Goal: Task Accomplishment & Management: Manage account settings

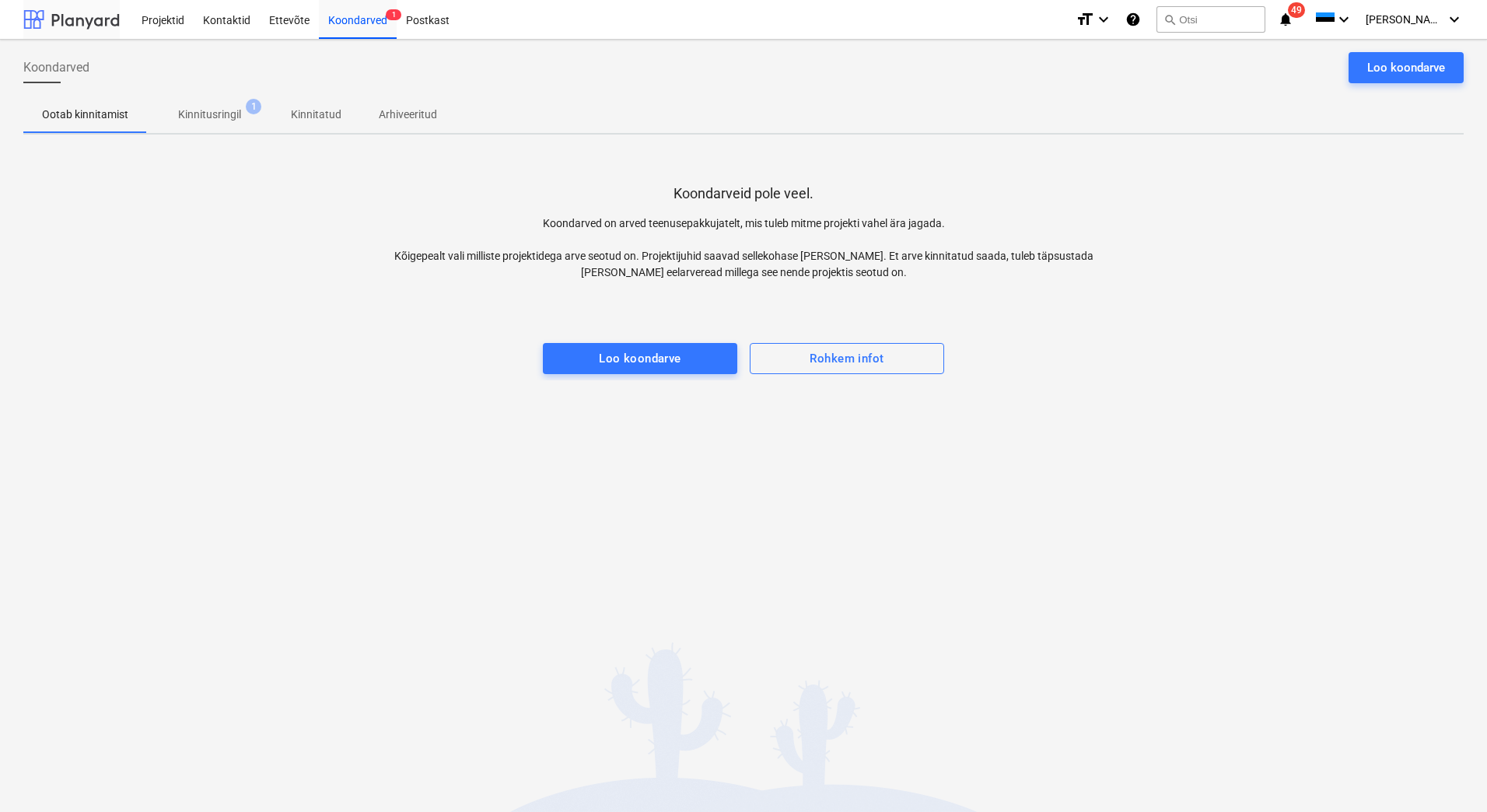
click at [58, 24] on div at bounding box center [72, 19] width 96 height 39
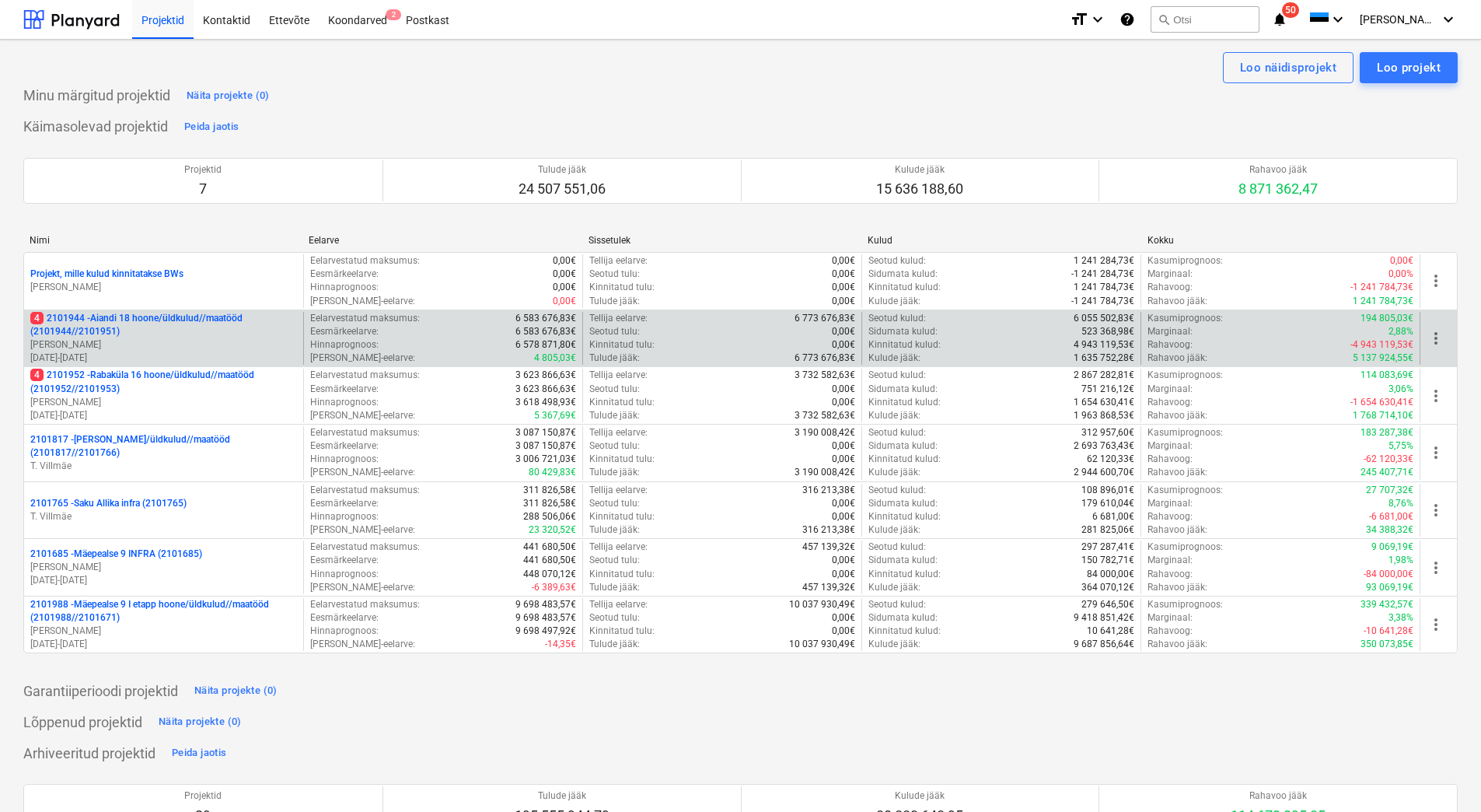
click at [151, 336] on p "4 2101944 - Aiandi 18 hoone/üldkulud//maatööd (2101944//2101951)" at bounding box center [163, 325] width 267 height 27
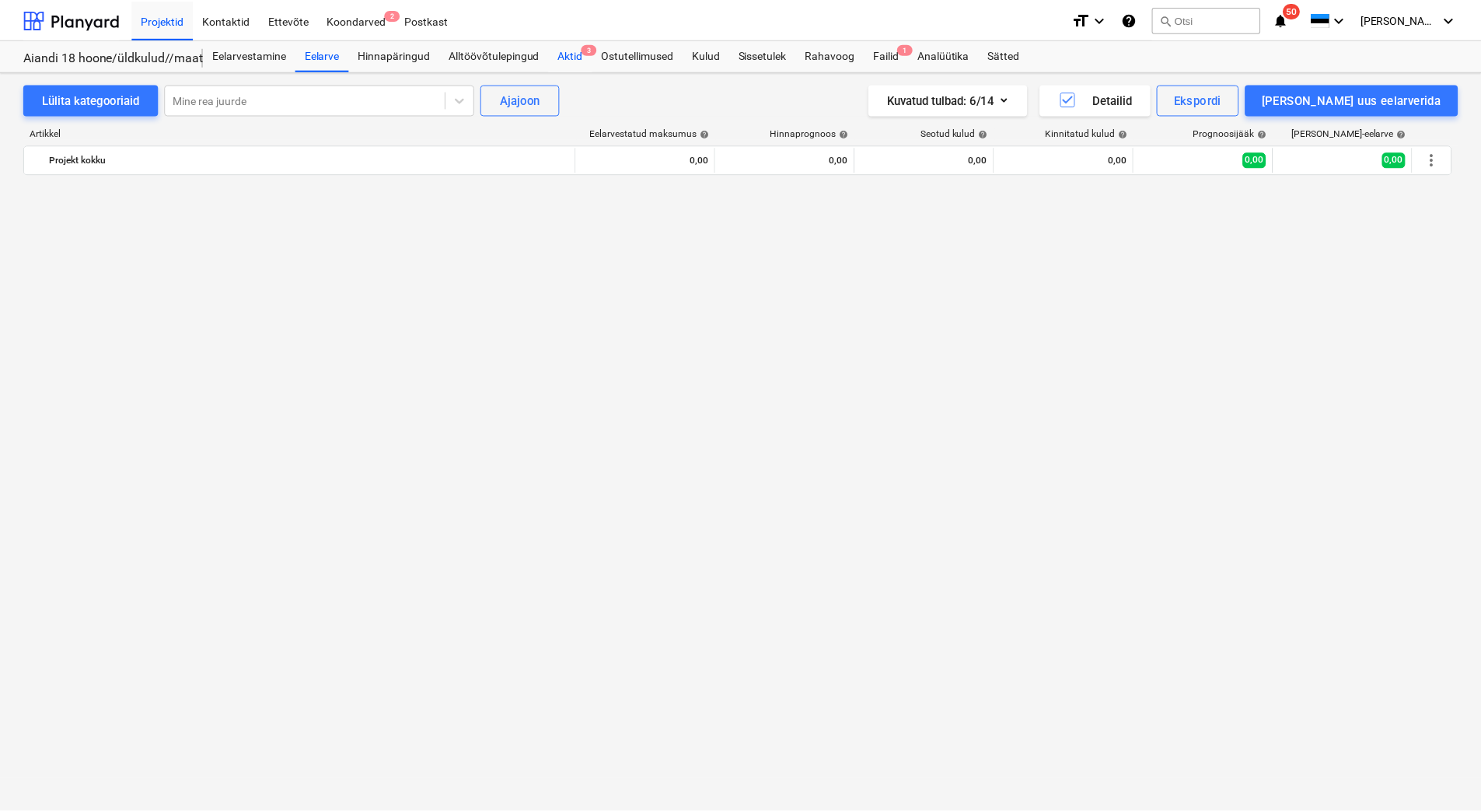
scroll to position [4129, 0]
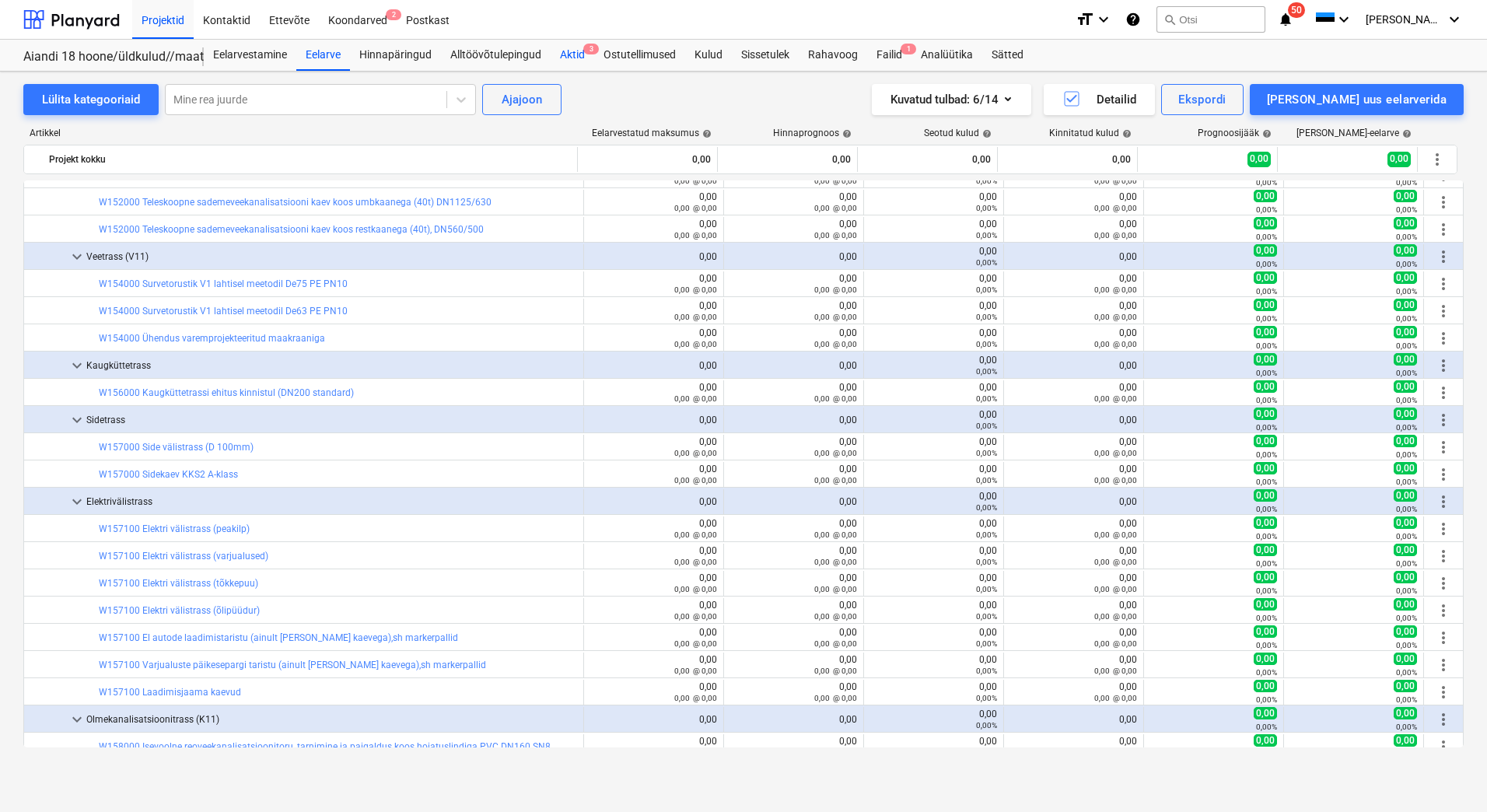
click at [574, 50] on div "Aktid 3" at bounding box center [572, 54] width 43 height 31
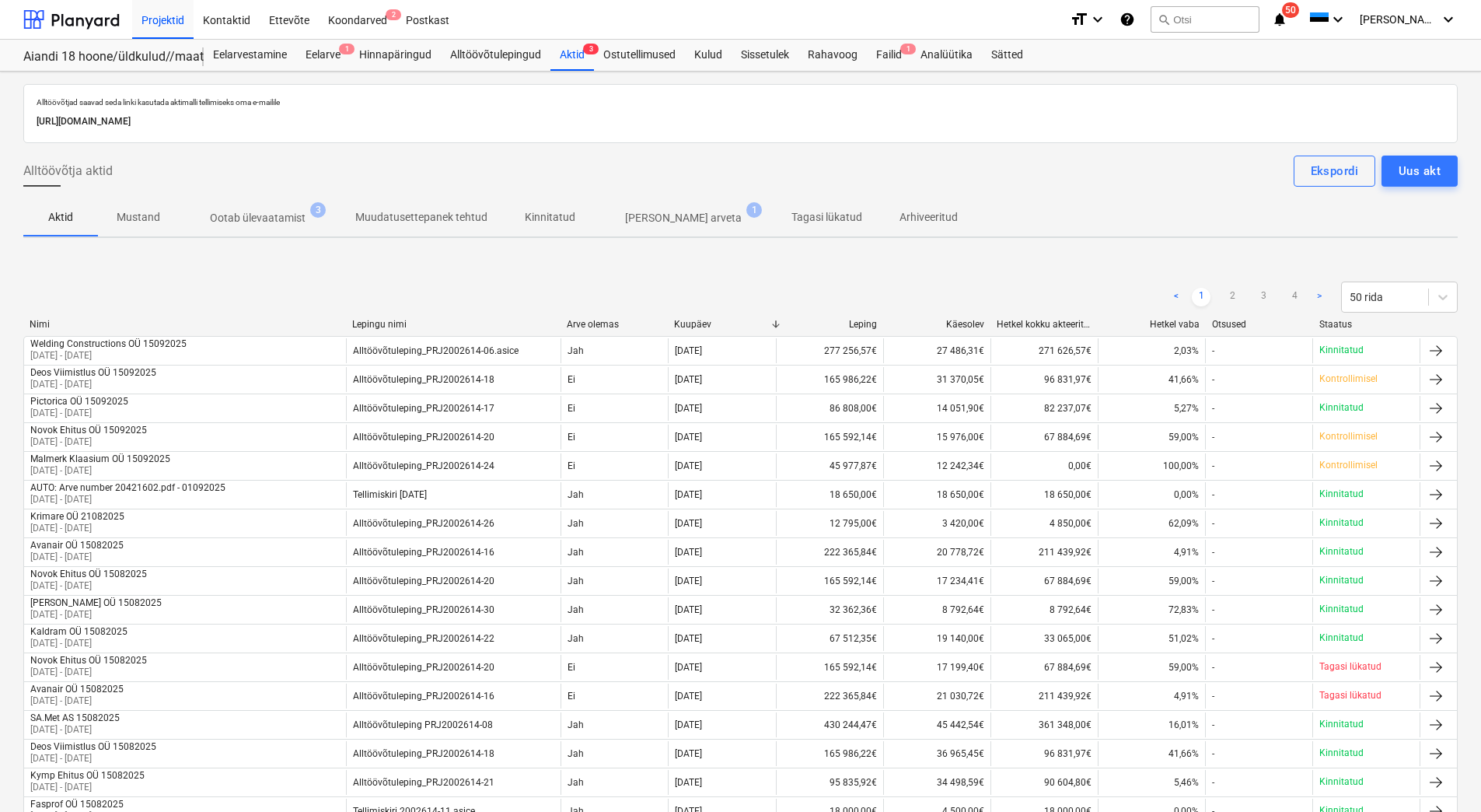
click at [274, 221] on p "Ootab ülevaatamist" at bounding box center [258, 218] width 95 height 17
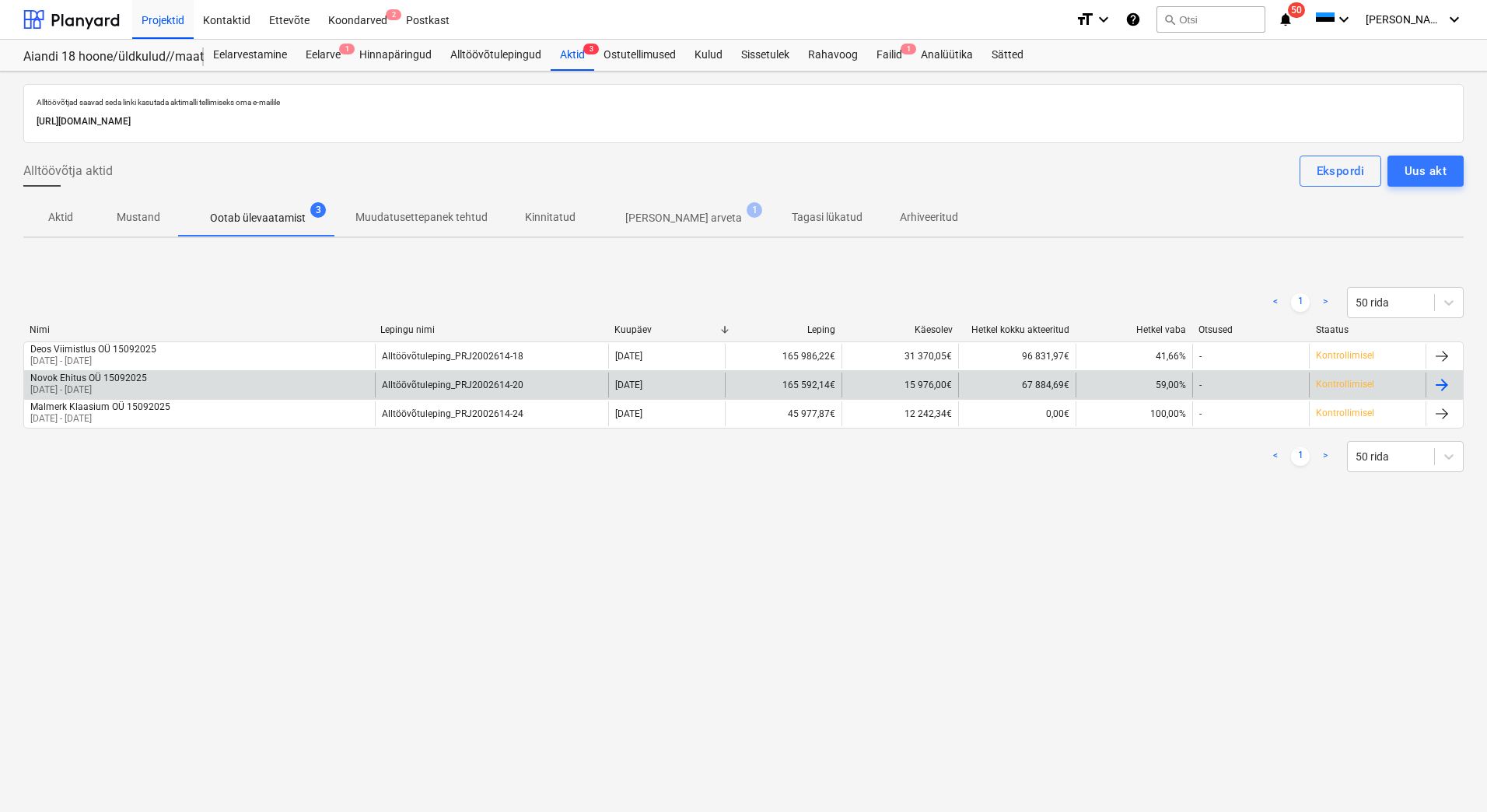
click at [191, 381] on div "Novok Ehitus OÜ 15092025 15 Aug 2025 - 16 Sep 2025" at bounding box center [199, 385] width 351 height 25
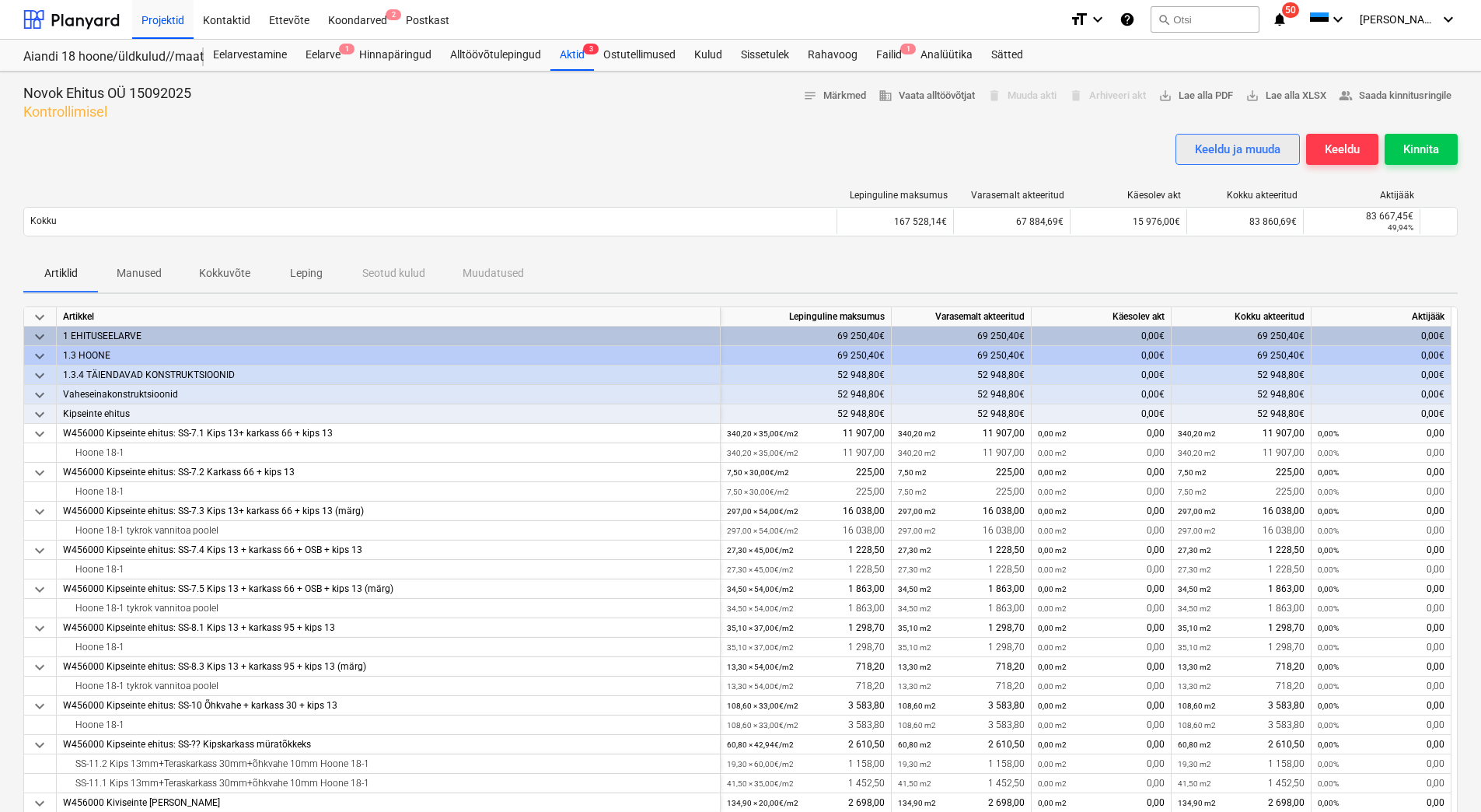
click at [1238, 154] on div "Keeldu ja muuda" at bounding box center [1238, 150] width 86 height 20
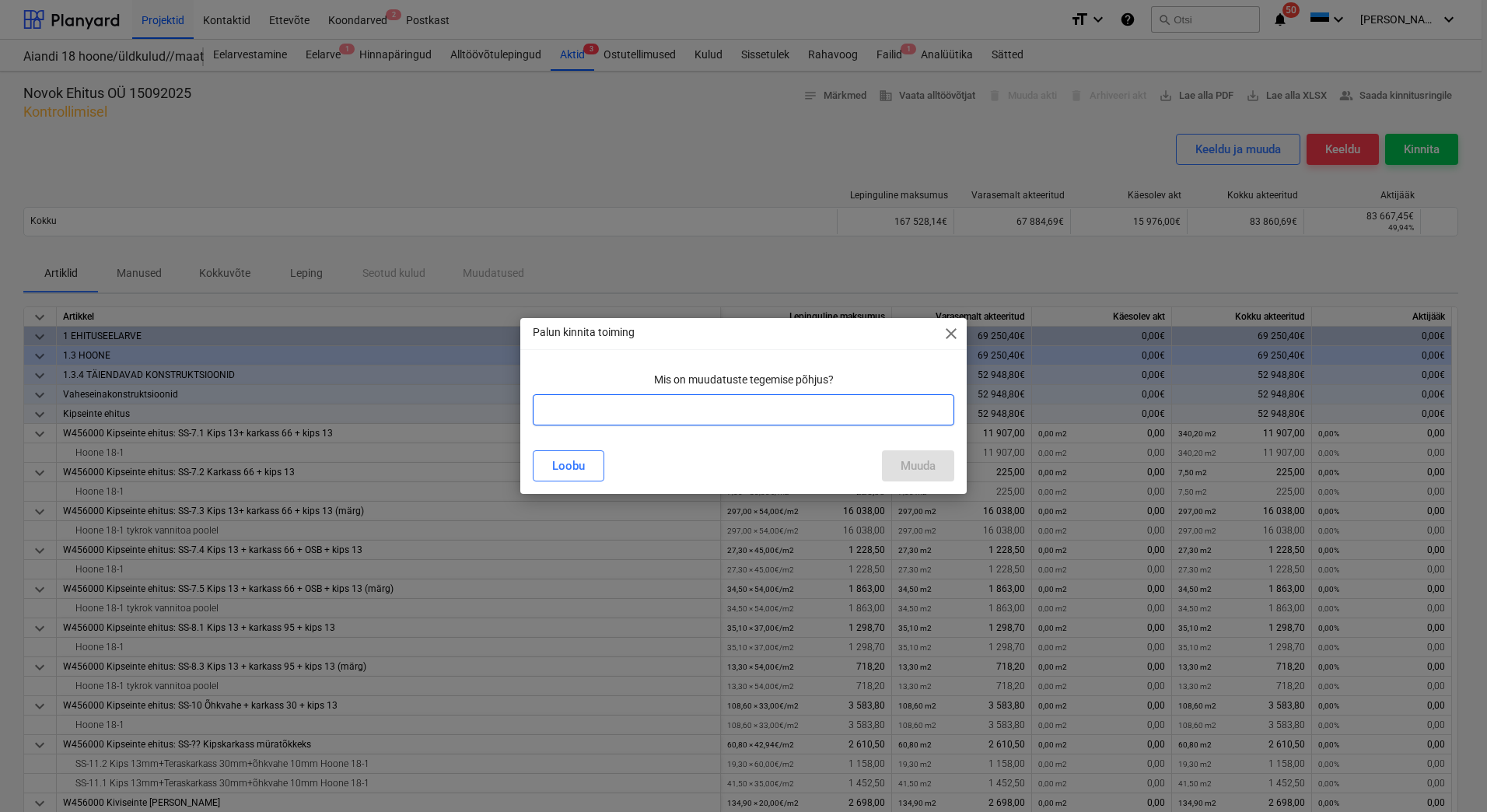
click at [566, 410] on input "text" at bounding box center [743, 409] width 422 height 31
type input "Lisatud materjal"
click at [917, 460] on div "Muuda" at bounding box center [918, 465] width 35 height 20
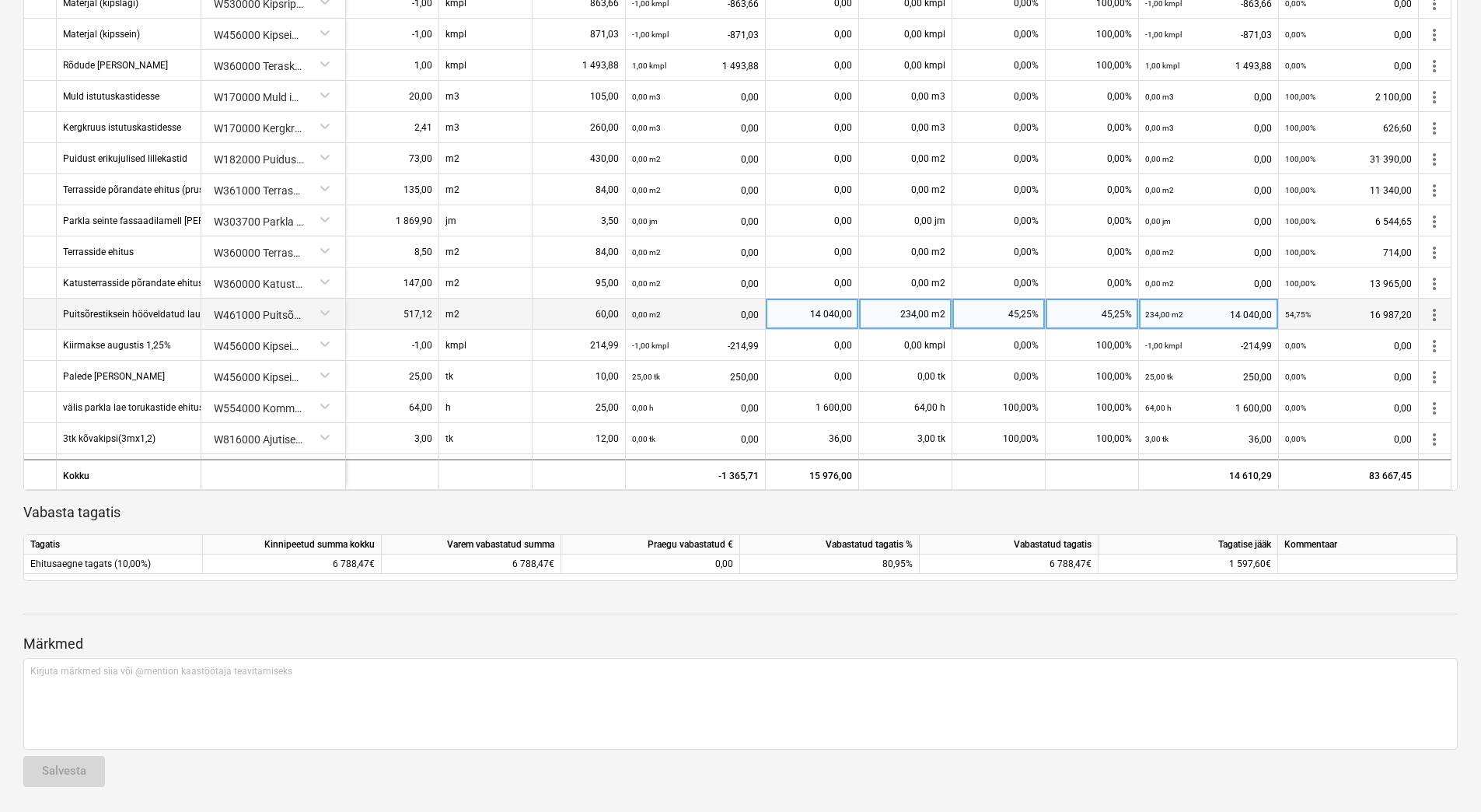
scroll to position [324, 0]
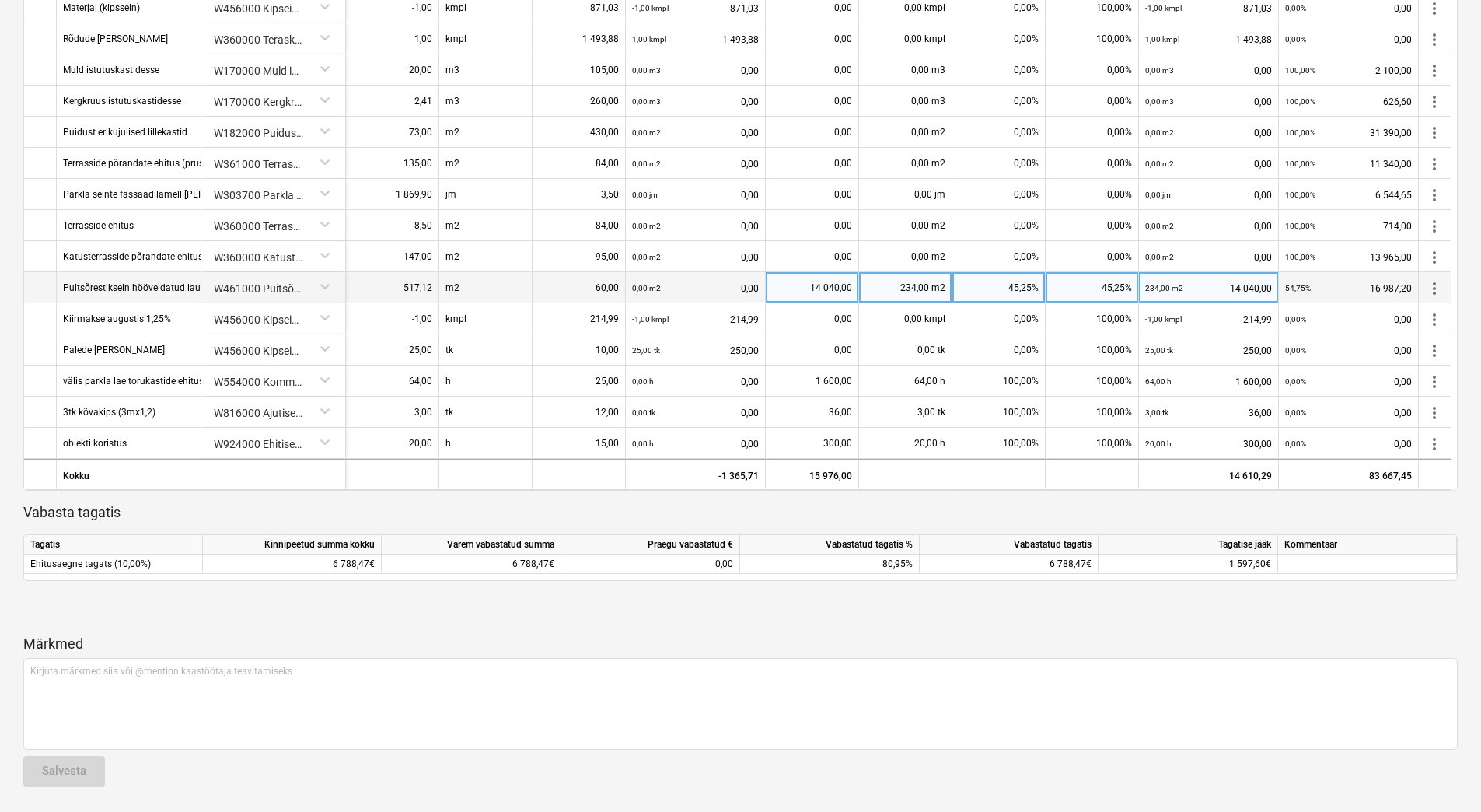
click at [820, 287] on div "14 040,00" at bounding box center [812, 287] width 80 height 31
click at [833, 288] on input "14040" at bounding box center [811, 287] width 92 height 30
type input "19040"
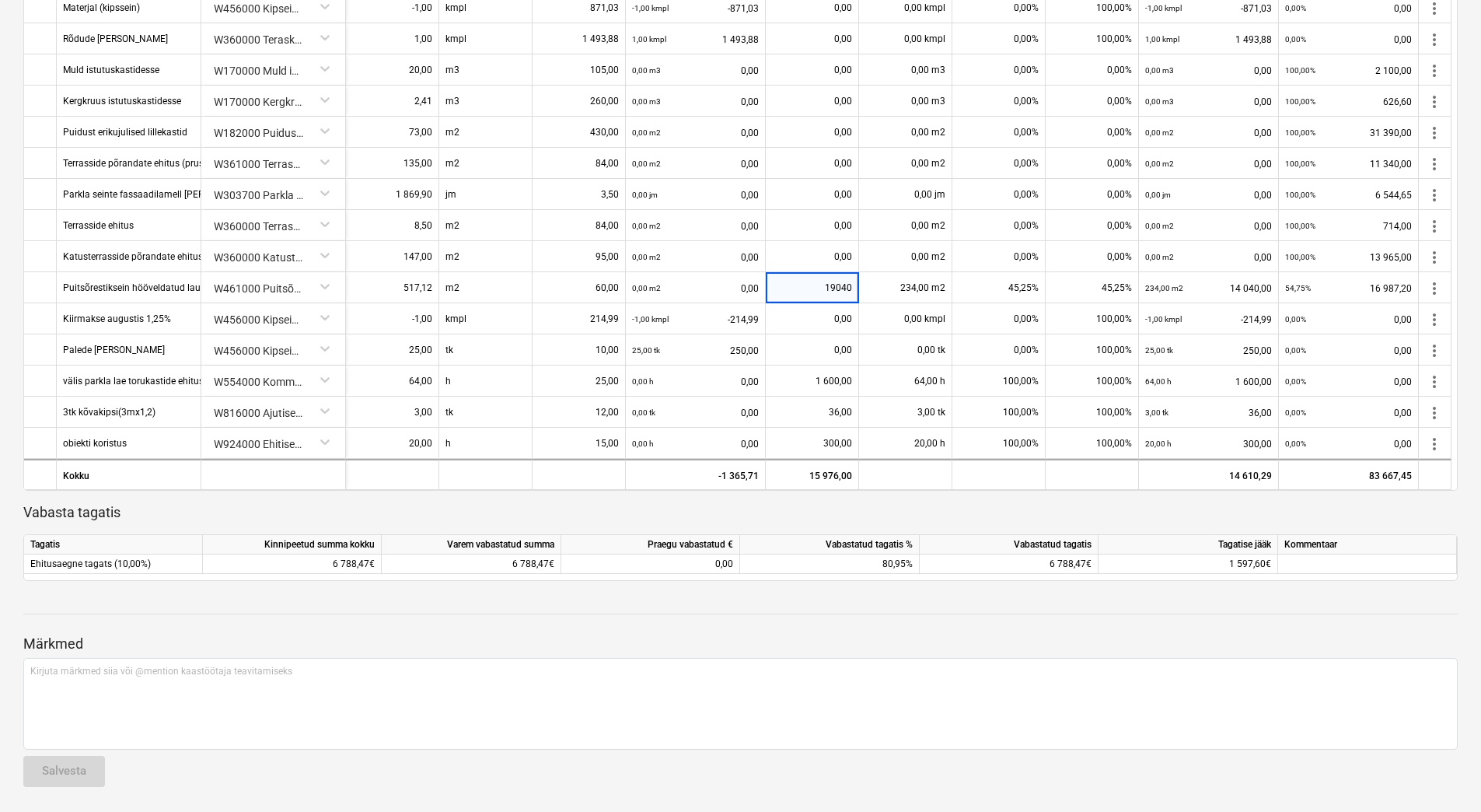
click at [584, 605] on div at bounding box center [740, 599] width 1435 height 13
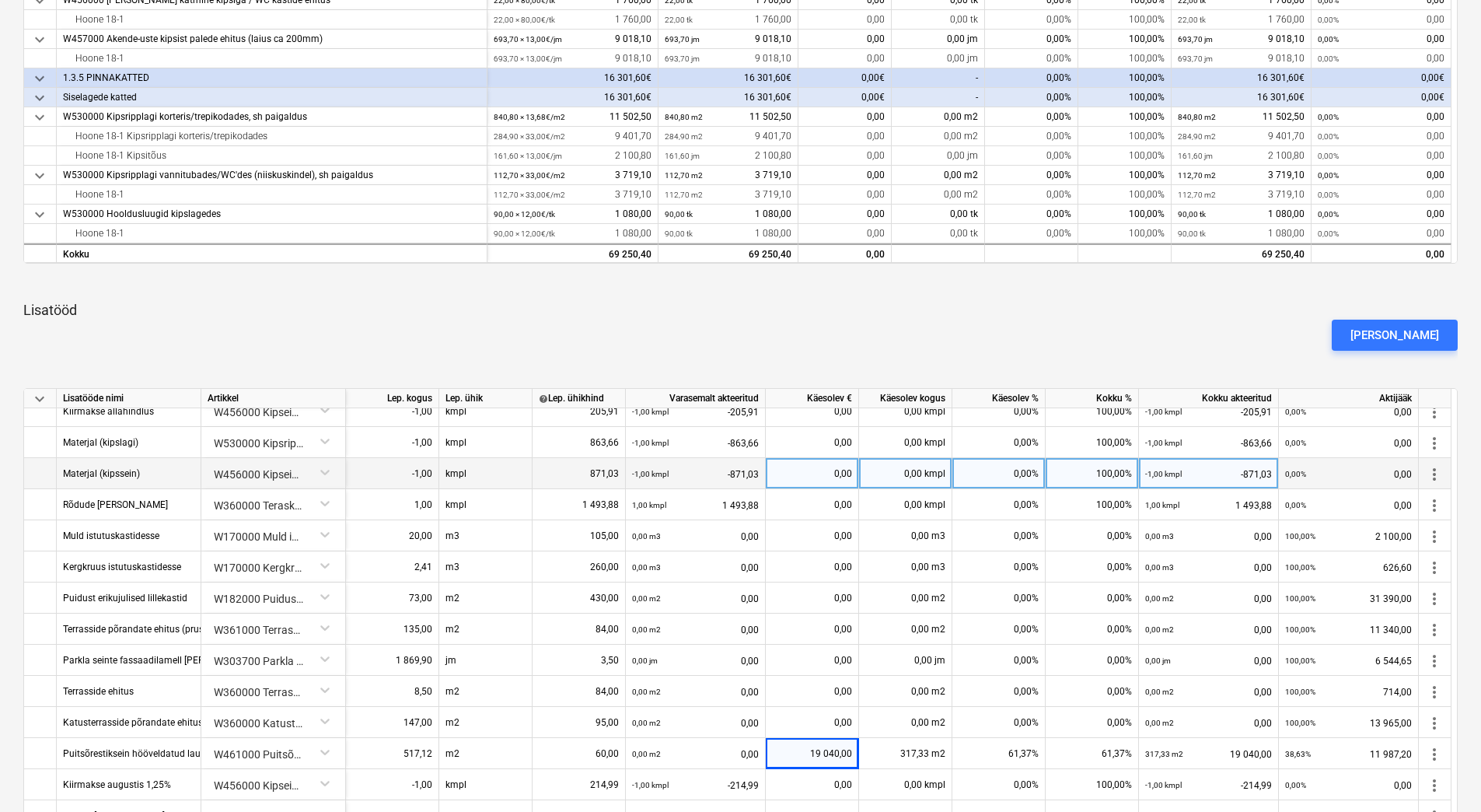
scroll to position [624, 0]
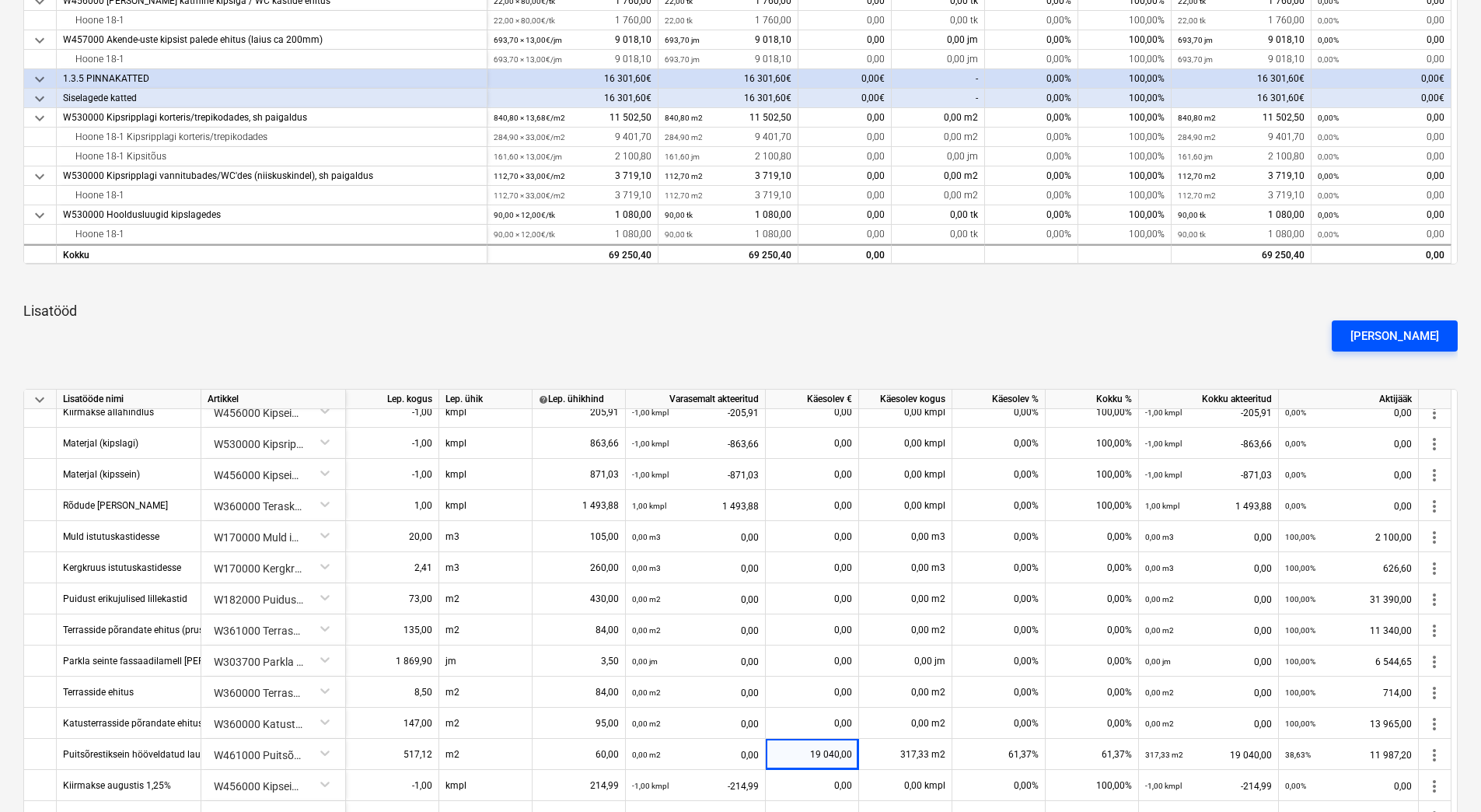
click at [1390, 334] on div "[PERSON_NAME]" at bounding box center [1395, 336] width 89 height 20
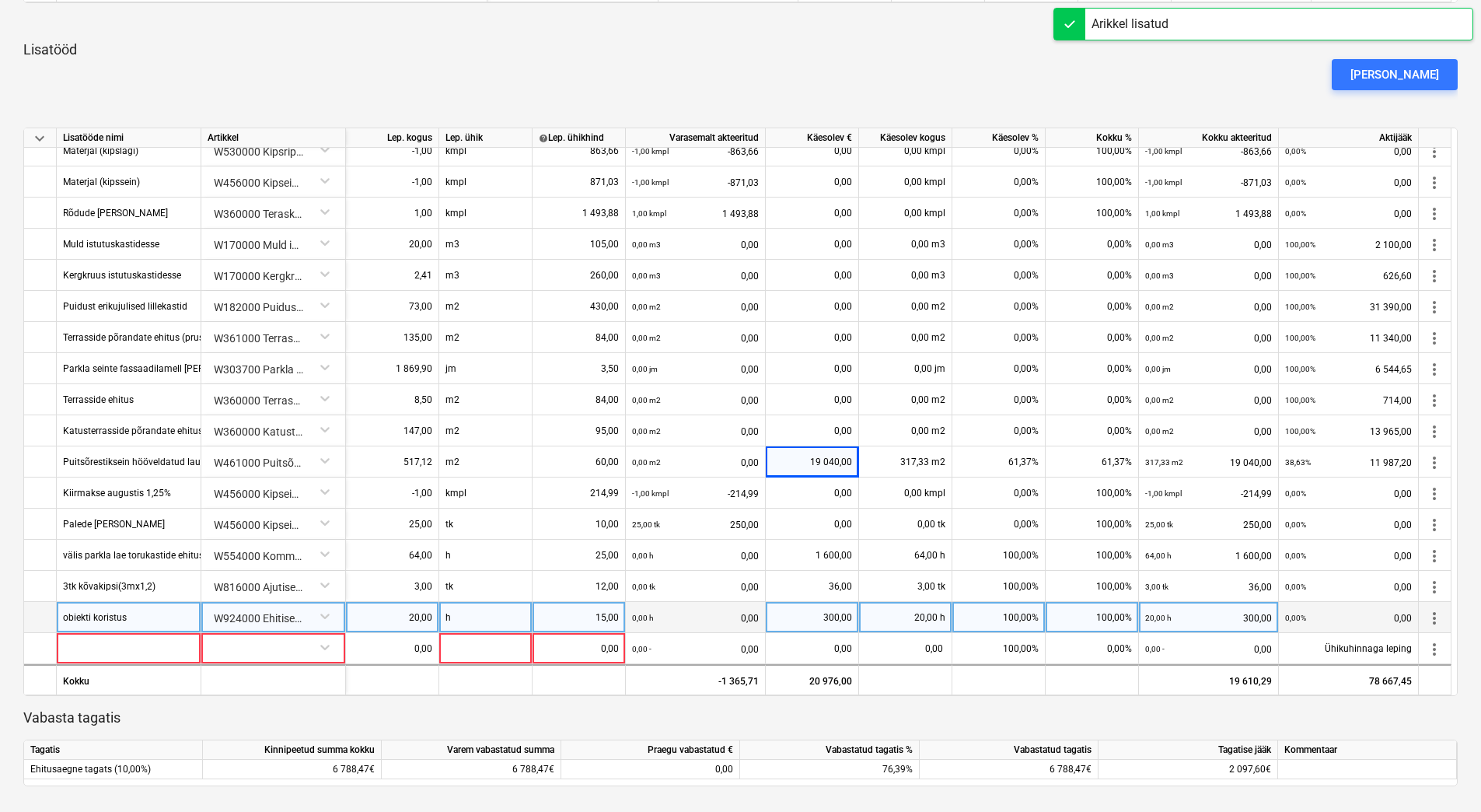
scroll to position [935, 0]
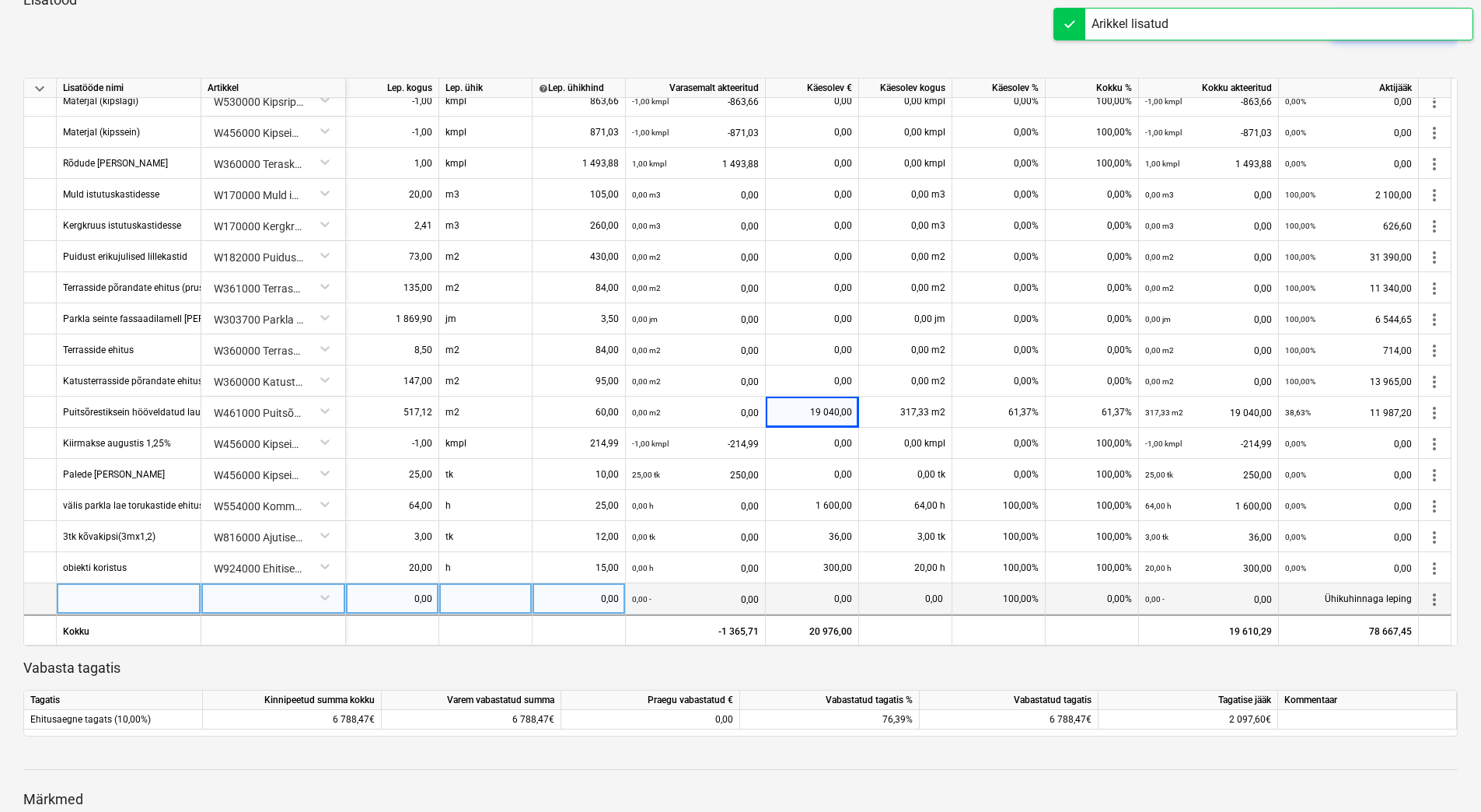
click at [95, 604] on div at bounding box center [129, 598] width 145 height 31
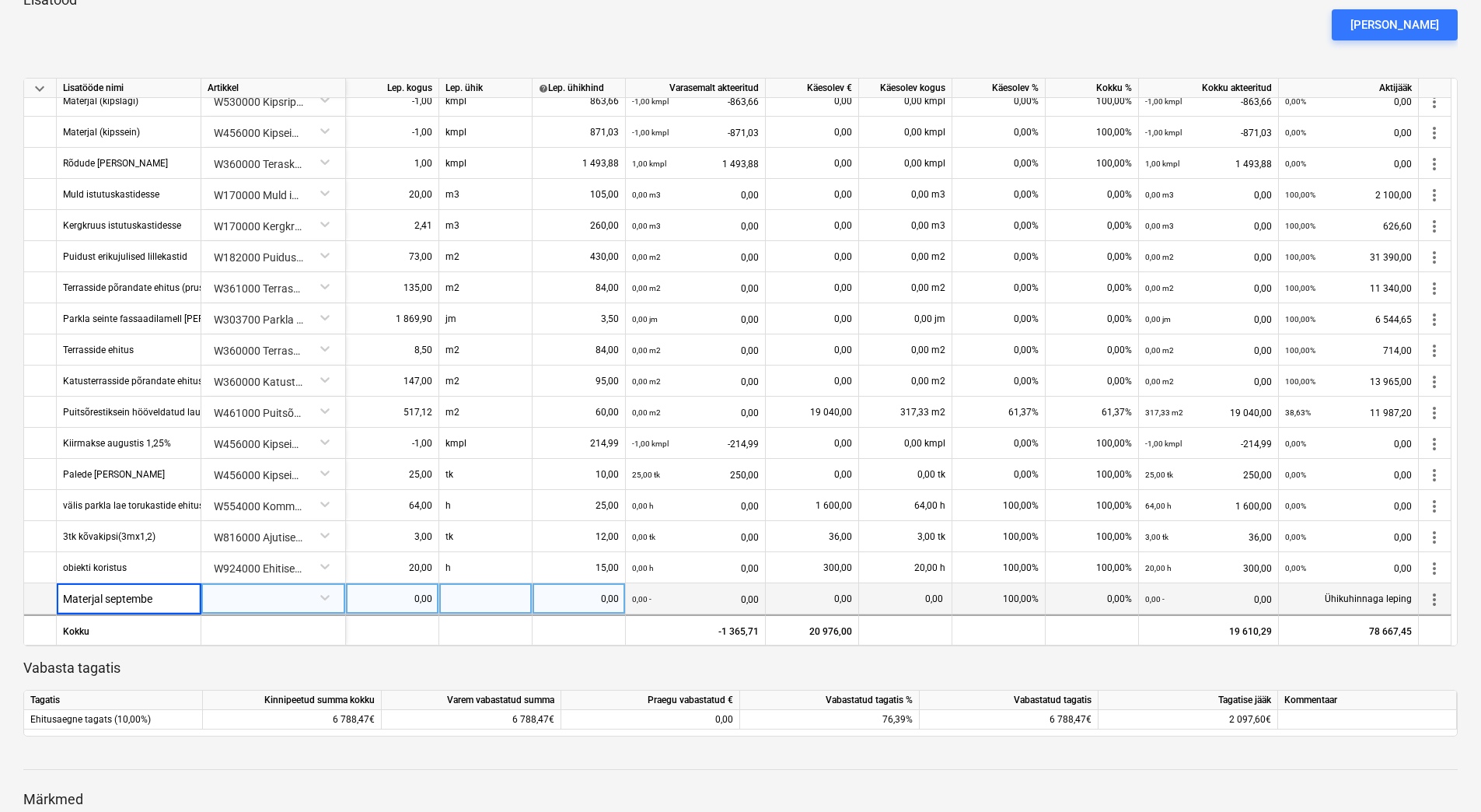
type input "Materjal september"
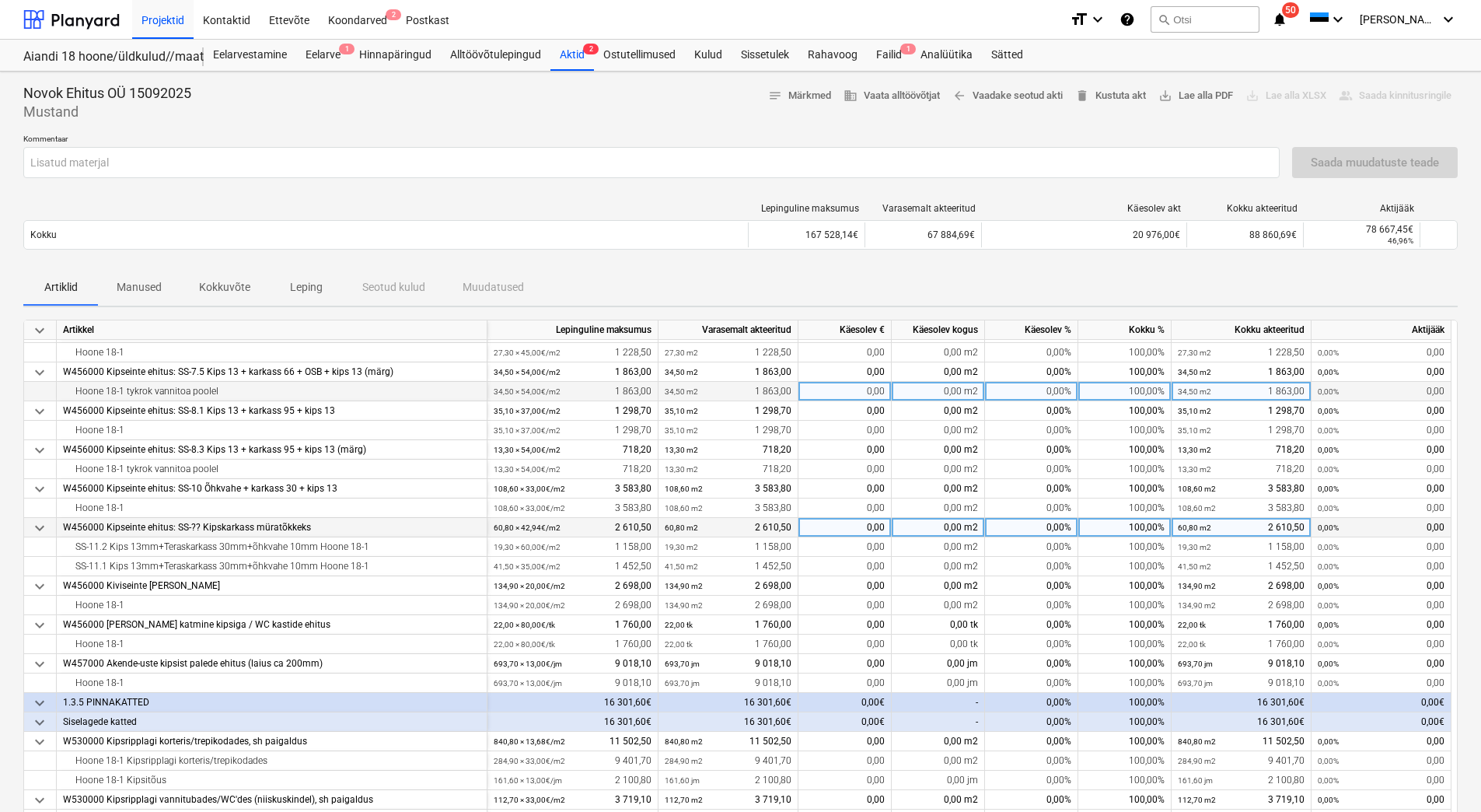
scroll to position [466, 0]
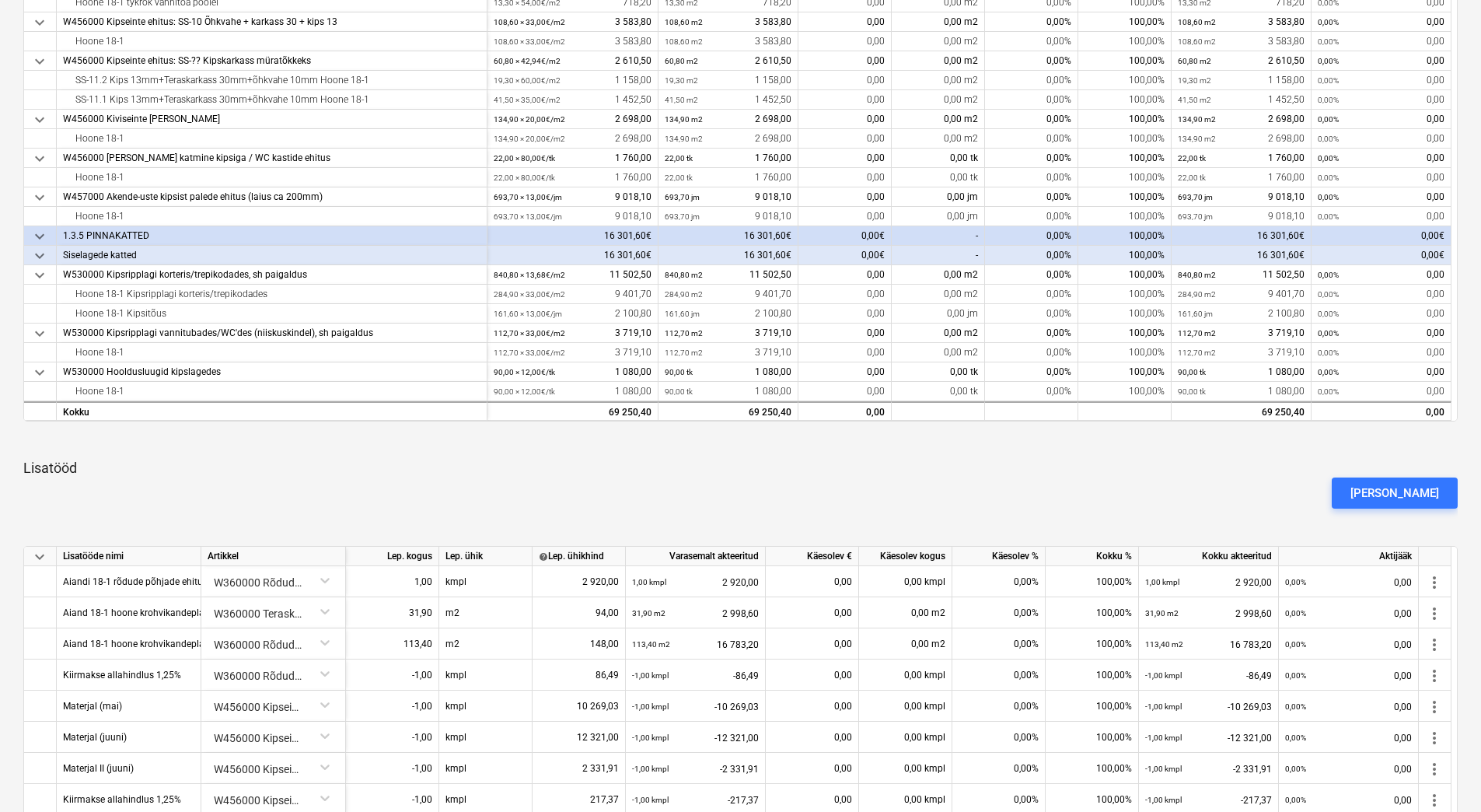
click at [420, 485] on div "[PERSON_NAME]" at bounding box center [740, 492] width 1447 height 43
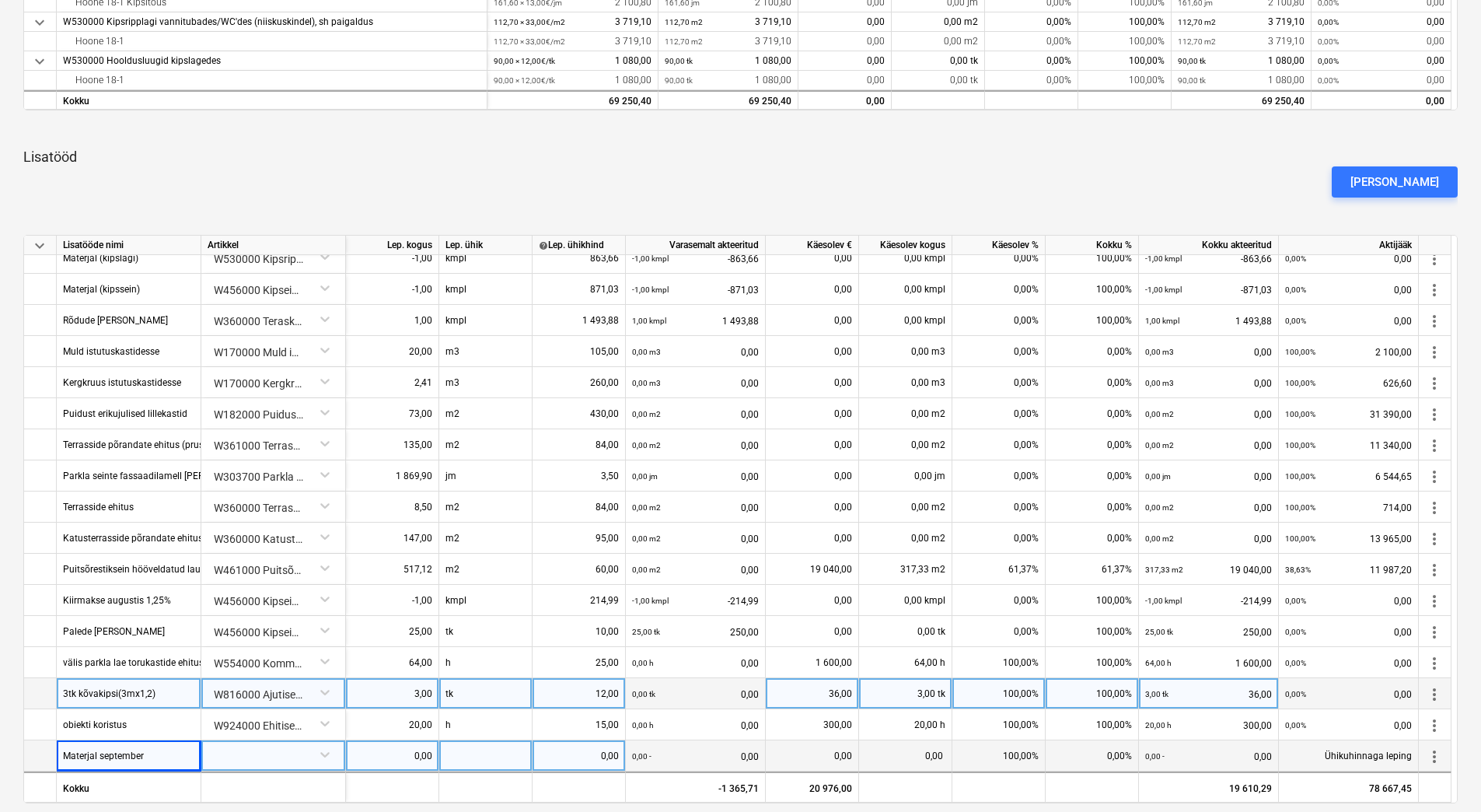
scroll to position [855, 0]
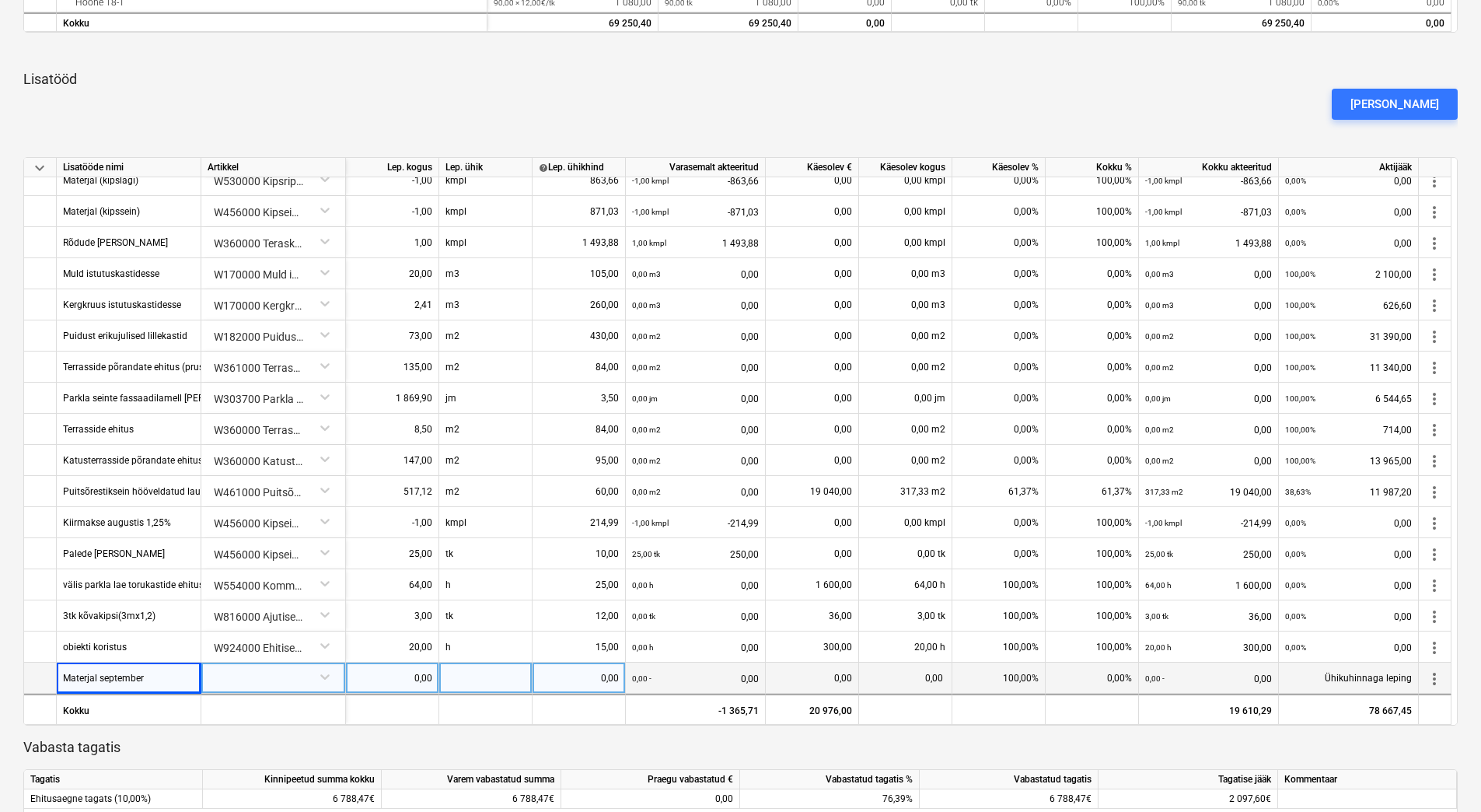
click at [414, 679] on div "0,00" at bounding box center [392, 677] width 80 height 31
type input "-1"
click at [471, 677] on div at bounding box center [486, 677] width 93 height 31
type input "kmpl"
click at [585, 677] on div "0,00" at bounding box center [579, 677] width 80 height 31
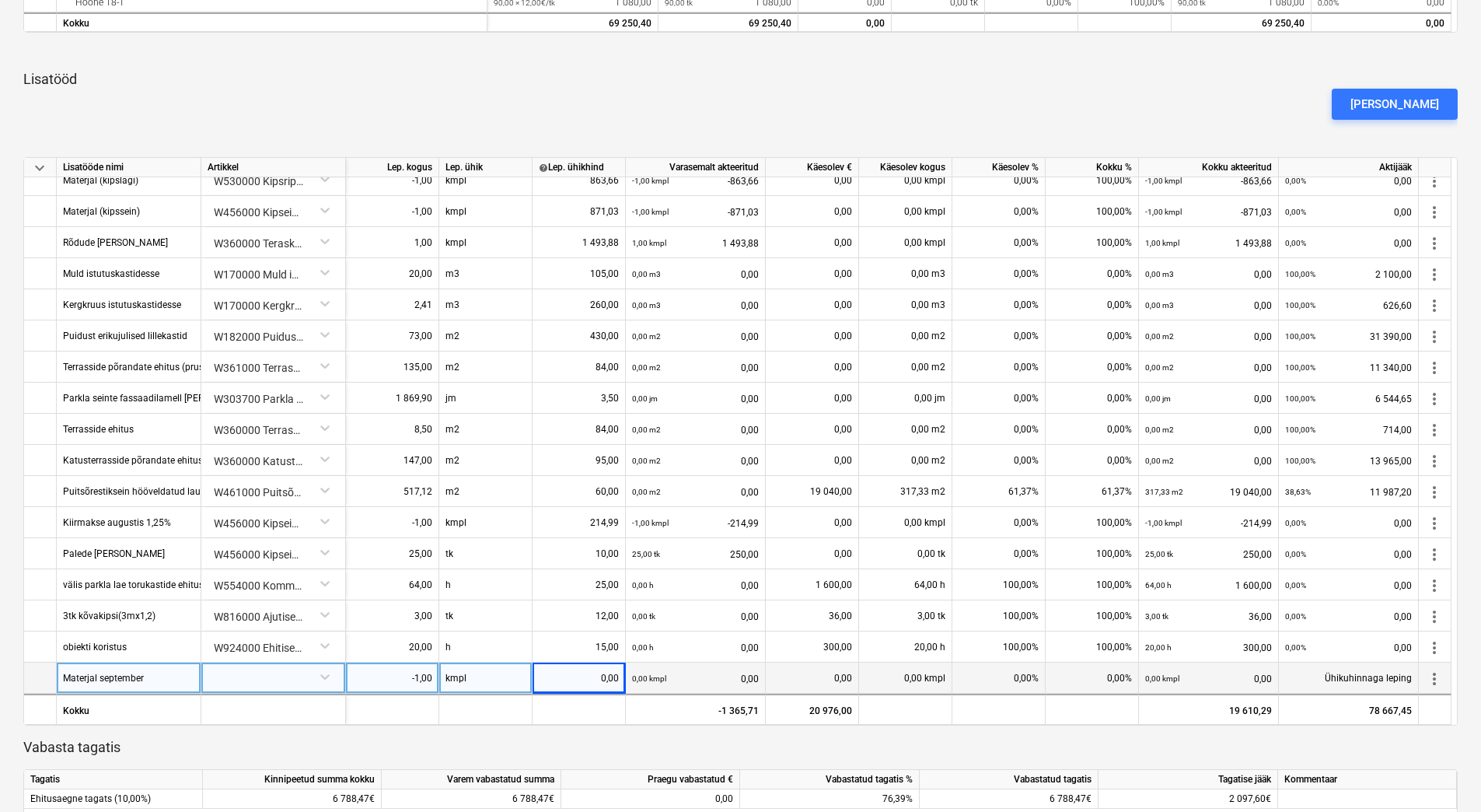
click at [573, 683] on div "0,00" at bounding box center [579, 677] width 80 height 31
type input "3 814,31"
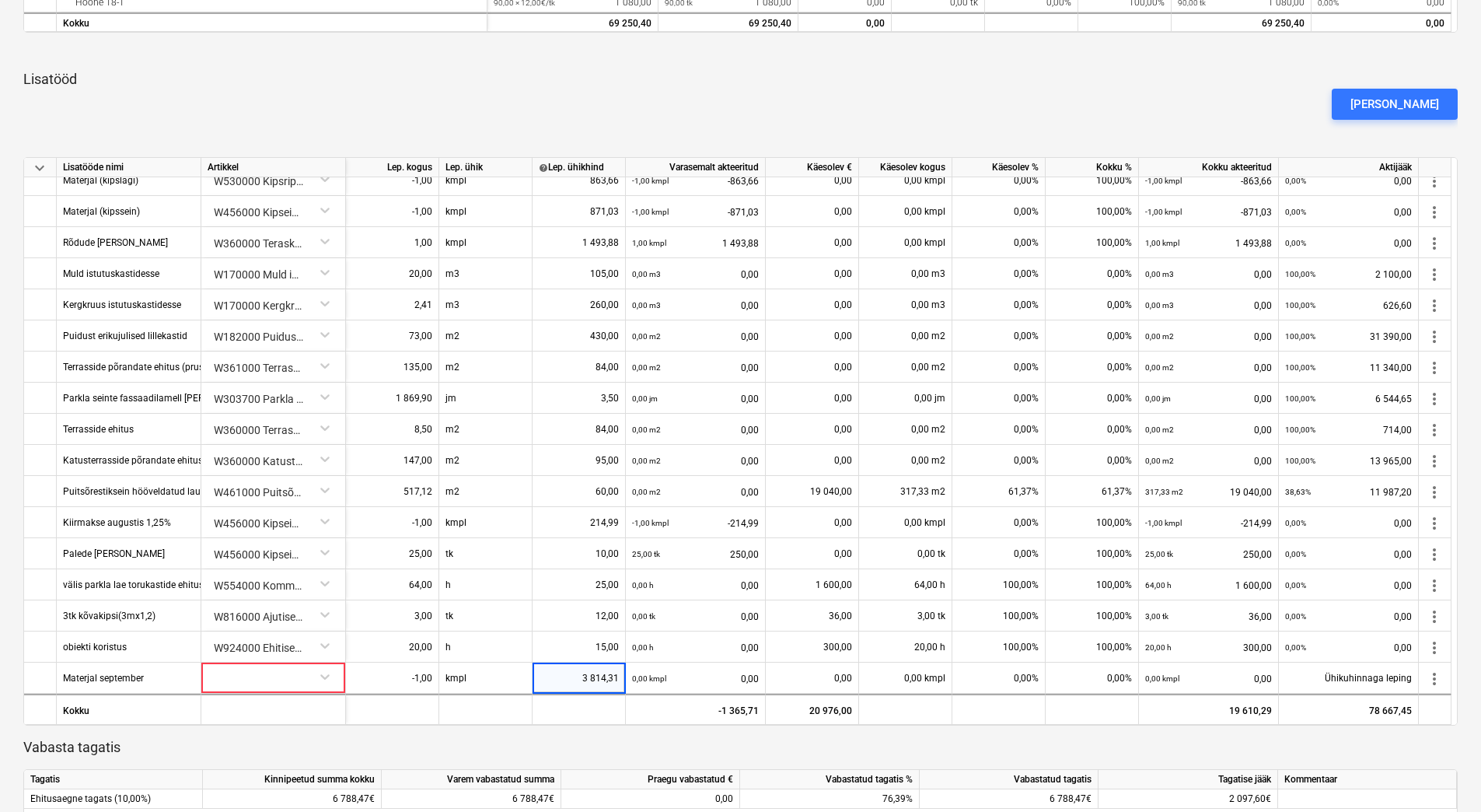
click at [540, 731] on div "keyboard_arrow_down Artikkel Lepinguline maksumus Varasemalt akteeritud Käesole…" at bounding box center [740, 139] width 1435 height 1351
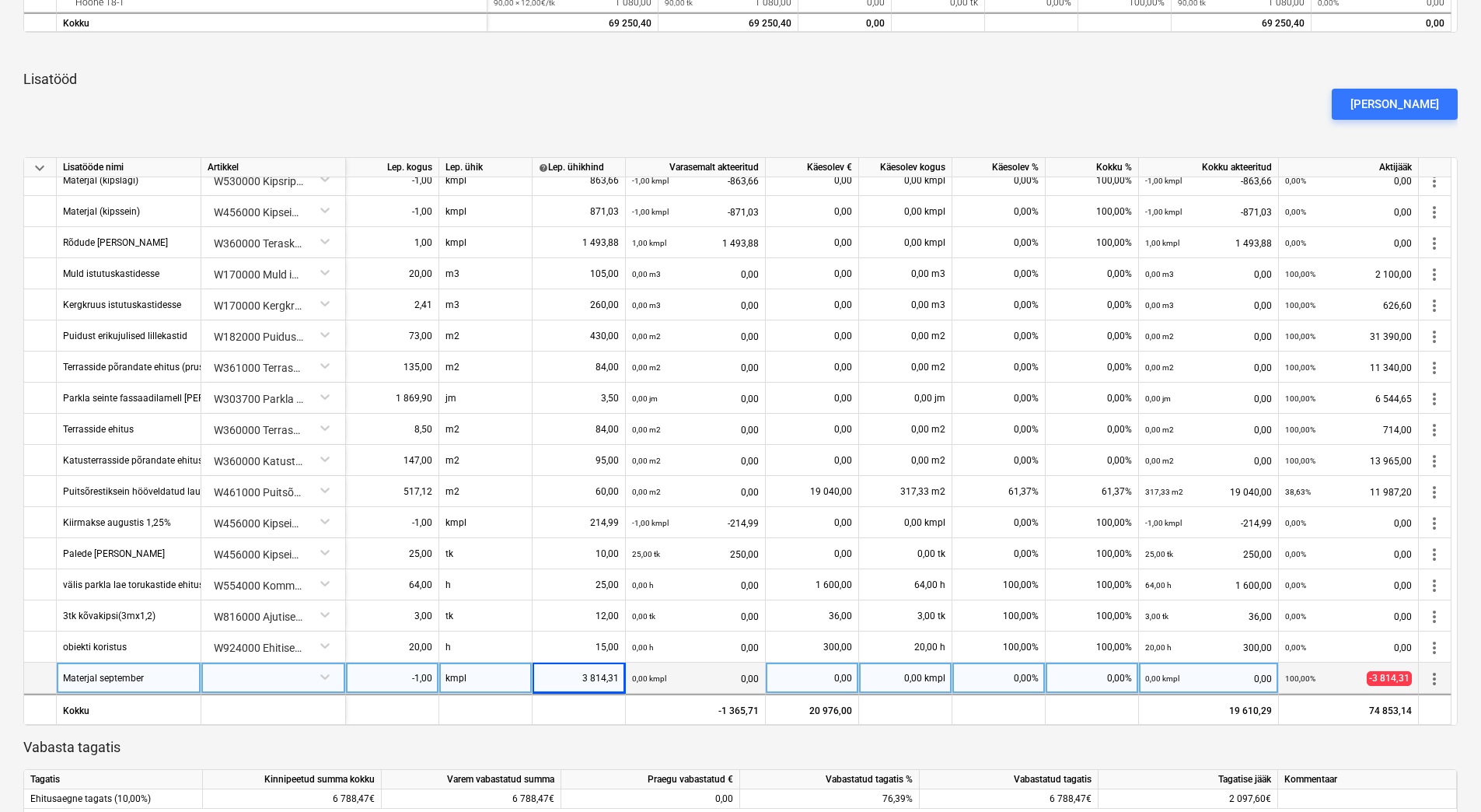
click at [292, 680] on div at bounding box center [273, 676] width 132 height 28
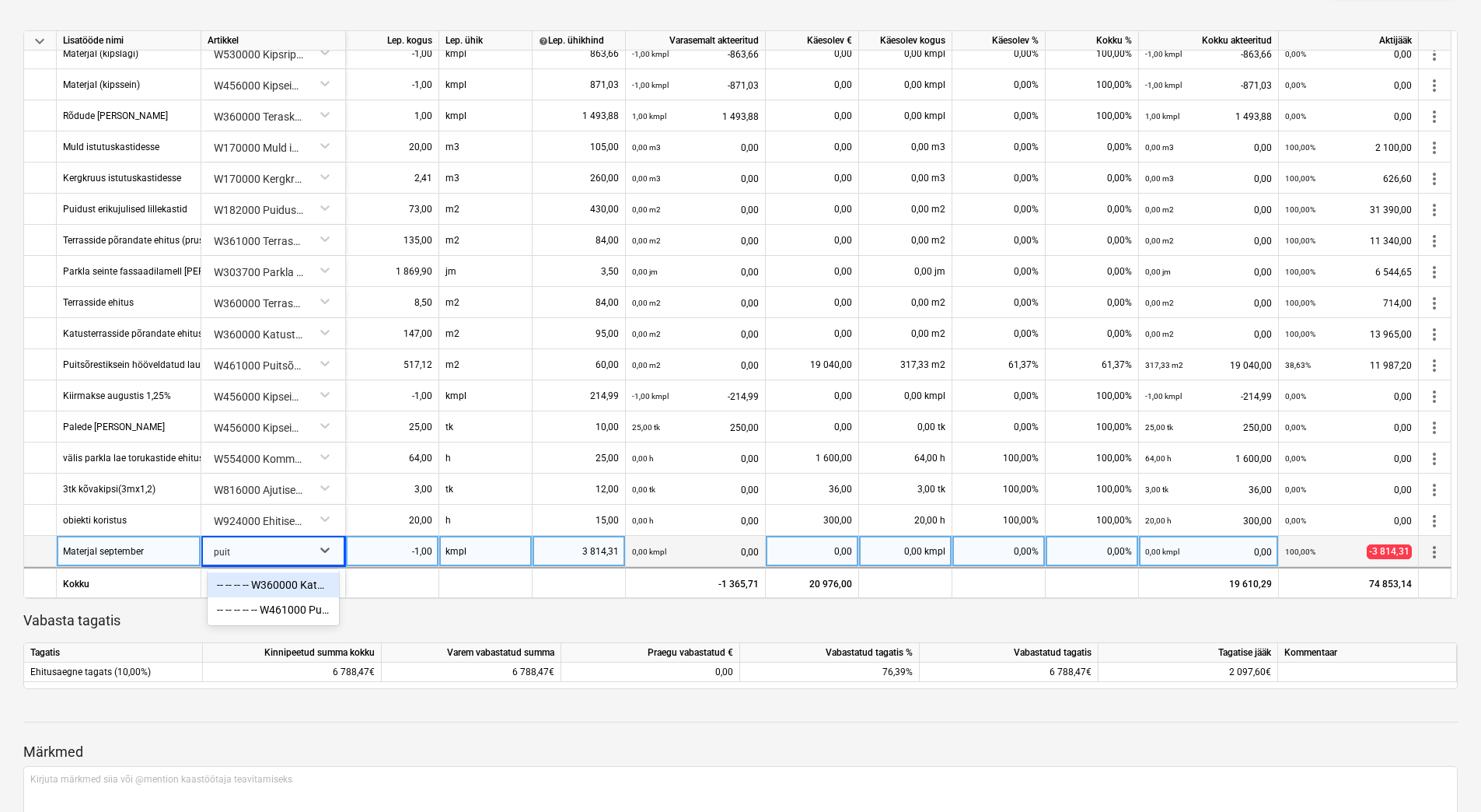
type input "puits"
click at [288, 584] on div "-- -- -- -- -- W461000 Puitsõrestiksein hööveldatud laudadega panipaikades koos…" at bounding box center [273, 585] width 132 height 25
click at [1098, 554] on div "0,00%" at bounding box center [1093, 551] width 93 height 31
type input "100"
click at [1054, 630] on div at bounding box center [740, 636] width 1435 height 13
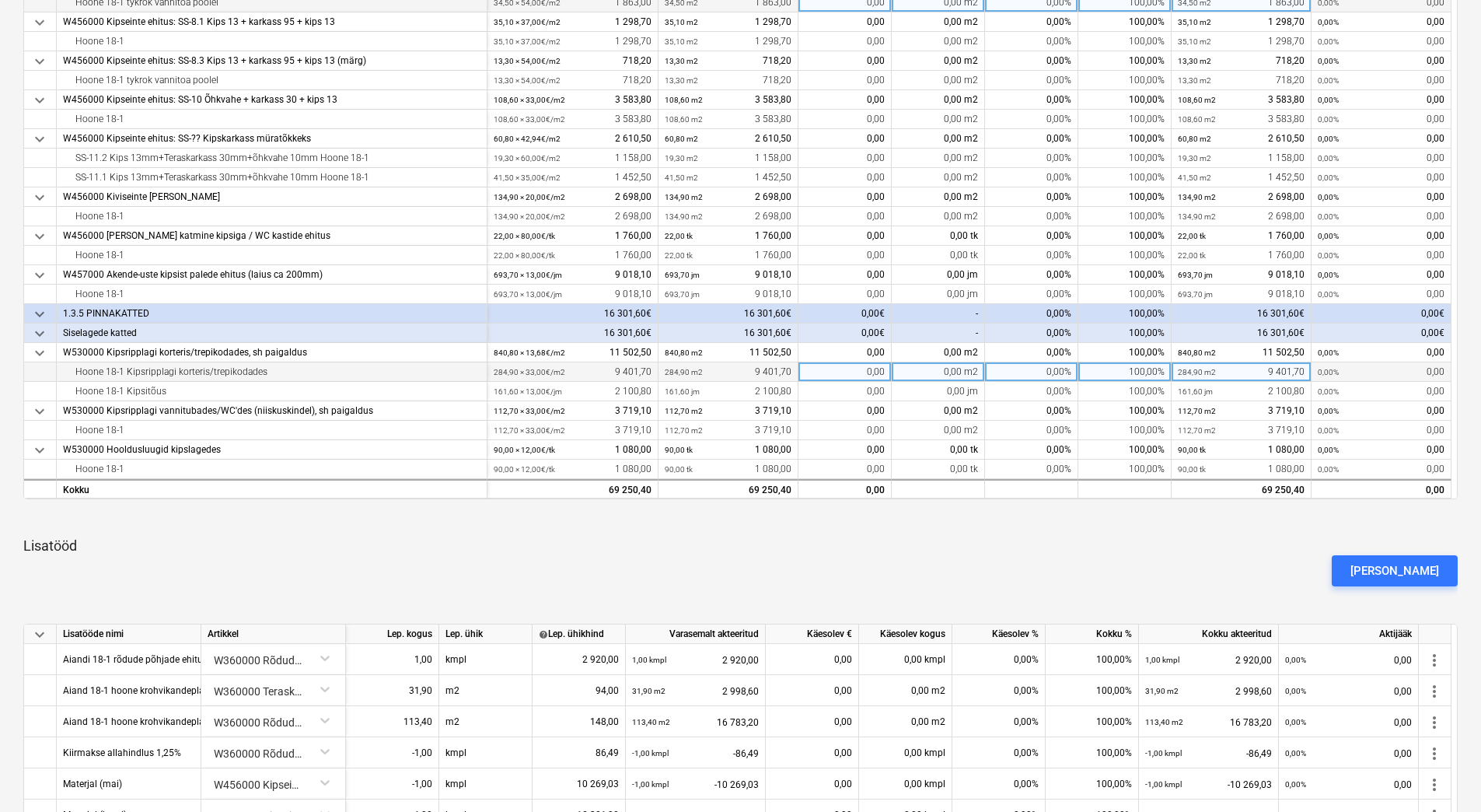
scroll to position [0, 0]
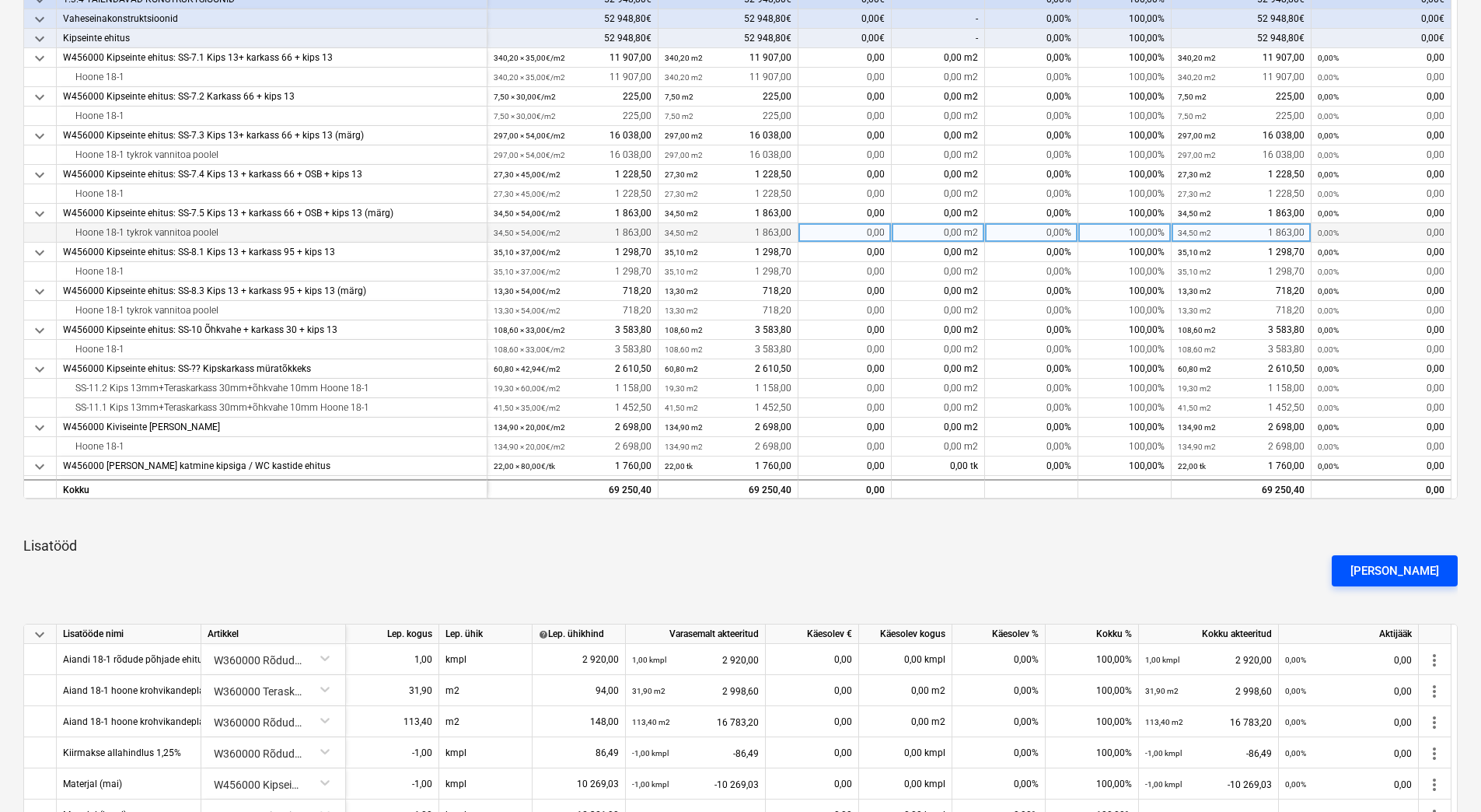
click at [1396, 569] on div "[PERSON_NAME]" at bounding box center [1395, 571] width 89 height 20
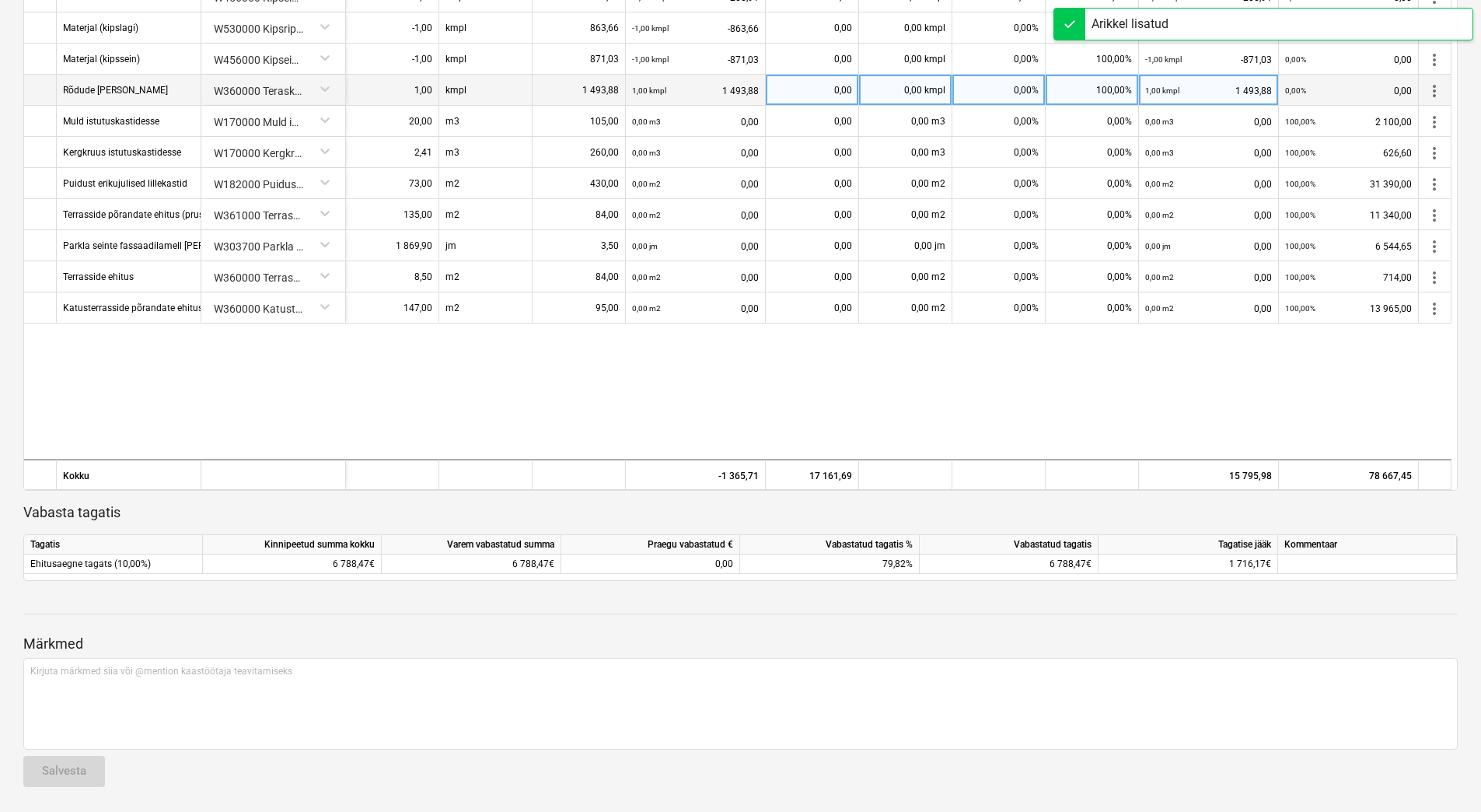
scroll to position [386, 0]
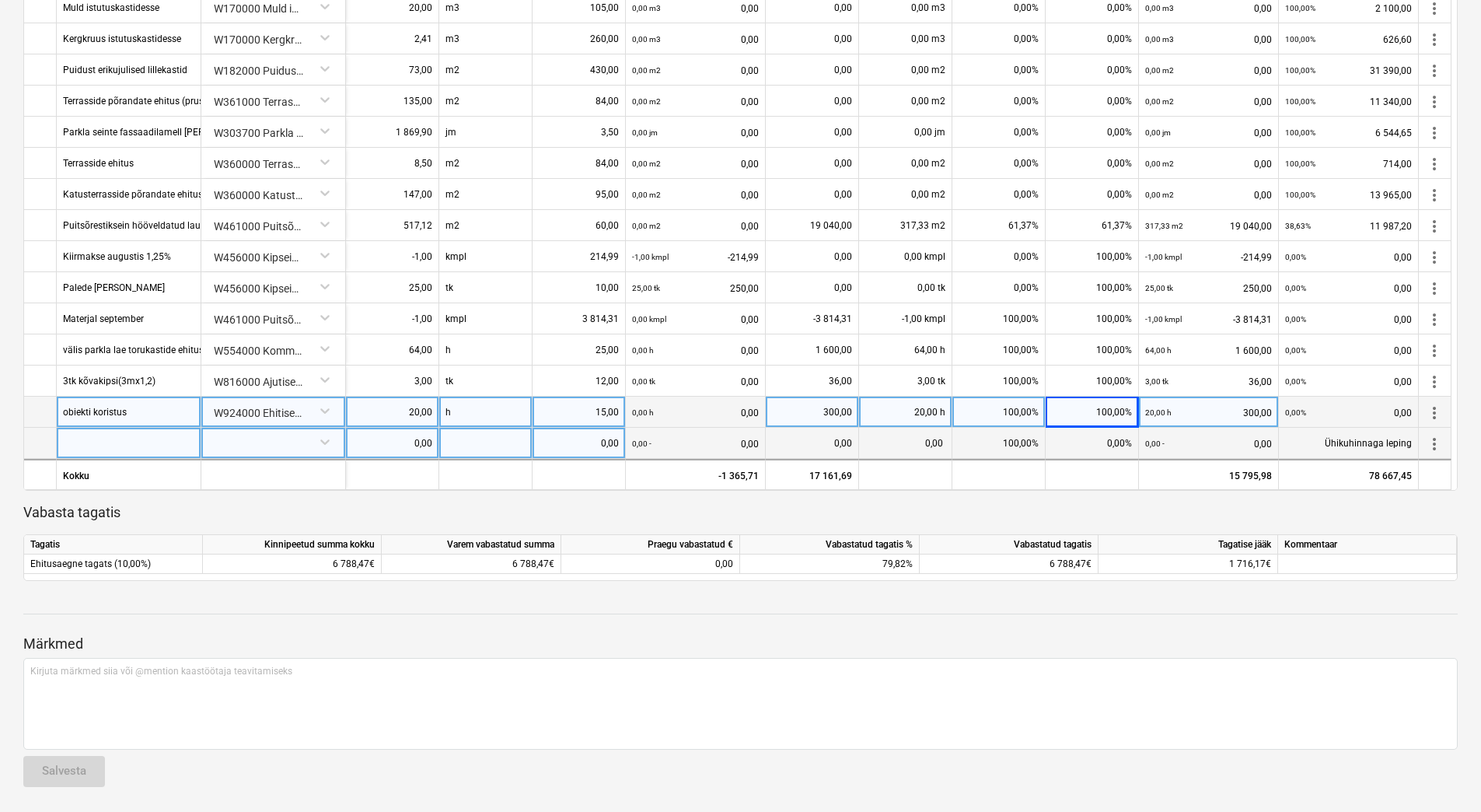
click at [1429, 443] on span "more_vert" at bounding box center [1435, 444] width 19 height 19
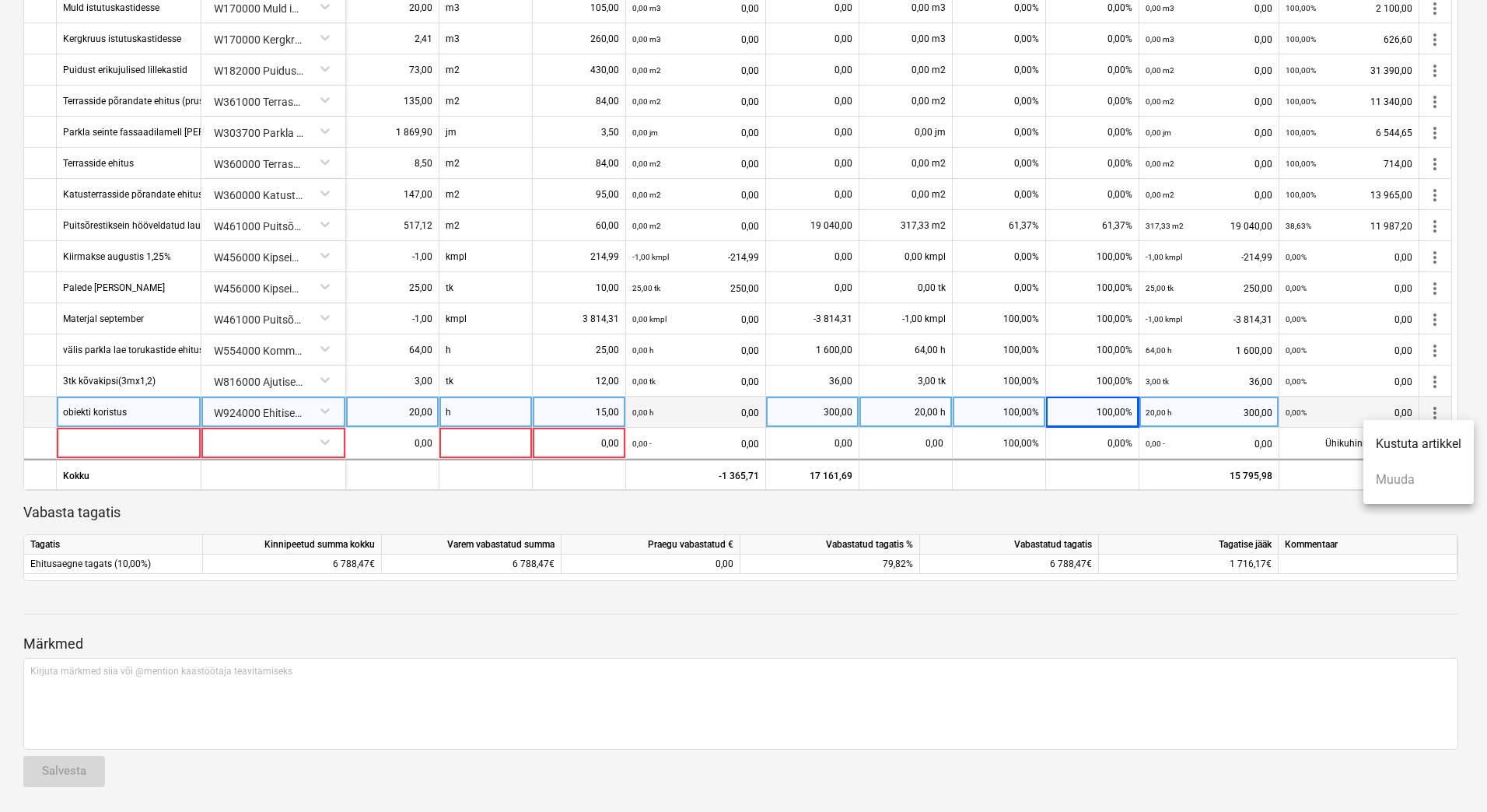
click at [1204, 482] on div at bounding box center [743, 406] width 1487 height 812
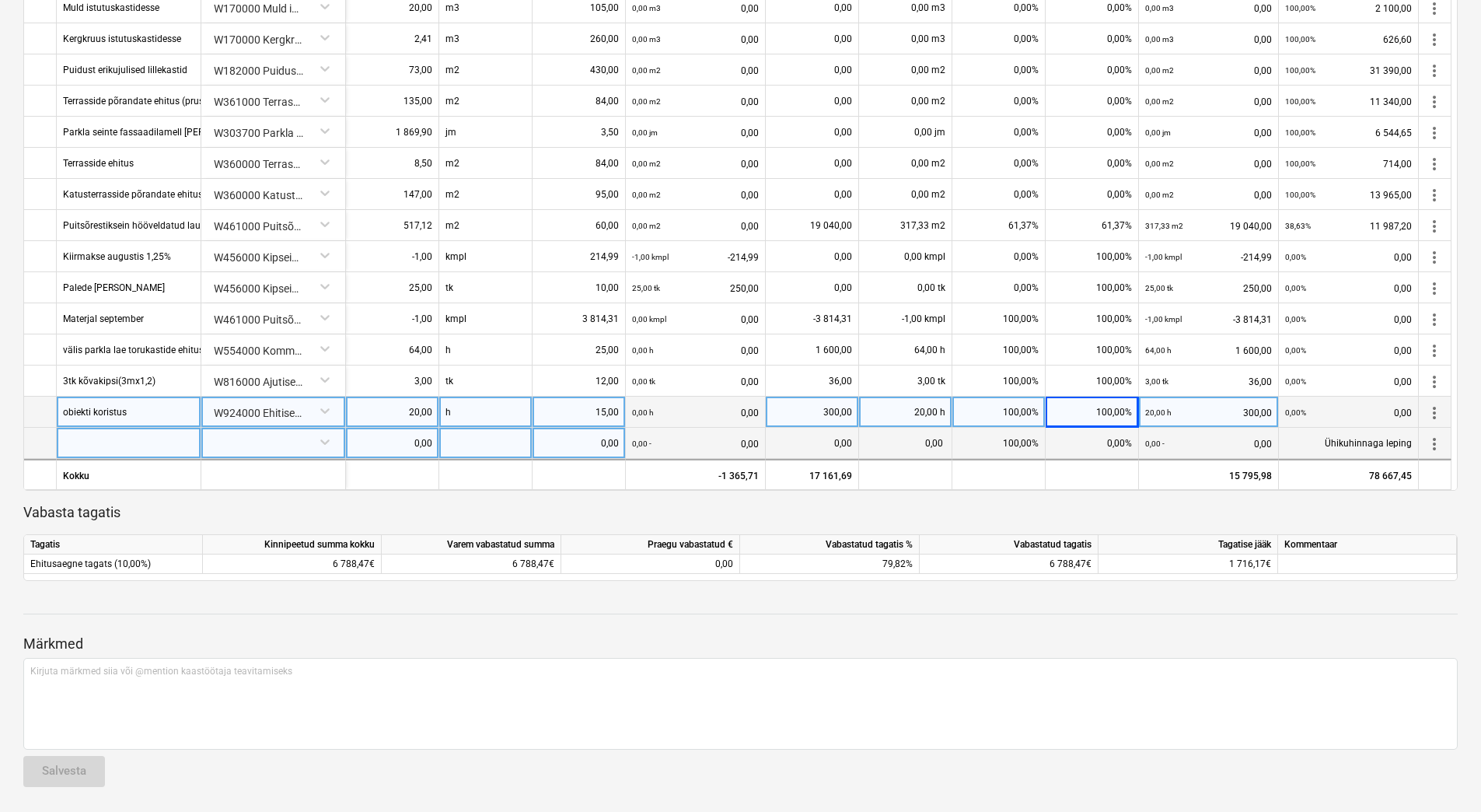
click at [1437, 443] on span "more_vert" at bounding box center [1435, 444] width 19 height 19
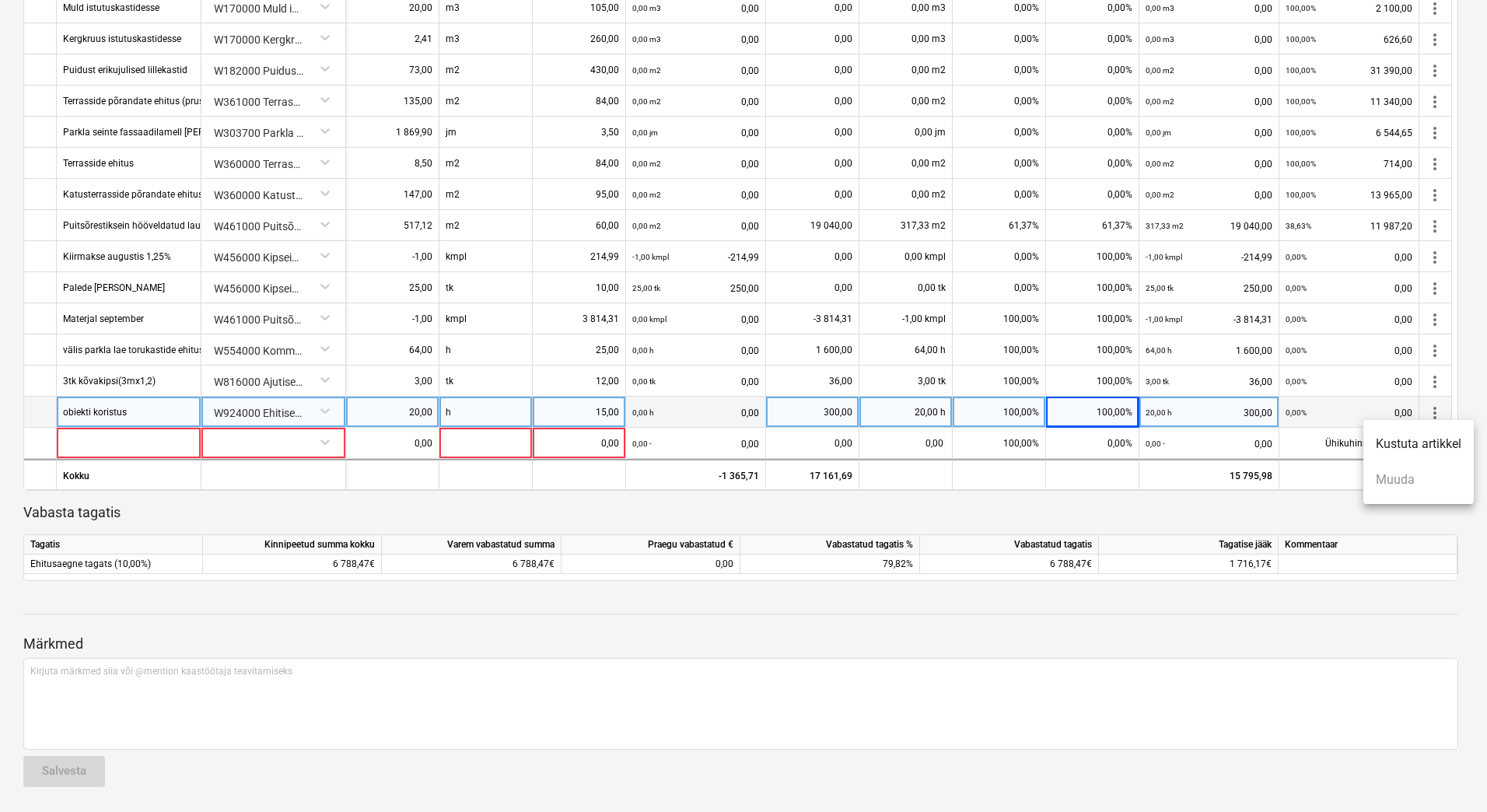
click at [1429, 439] on li "Kustuta artikkel" at bounding box center [1418, 443] width 110 height 35
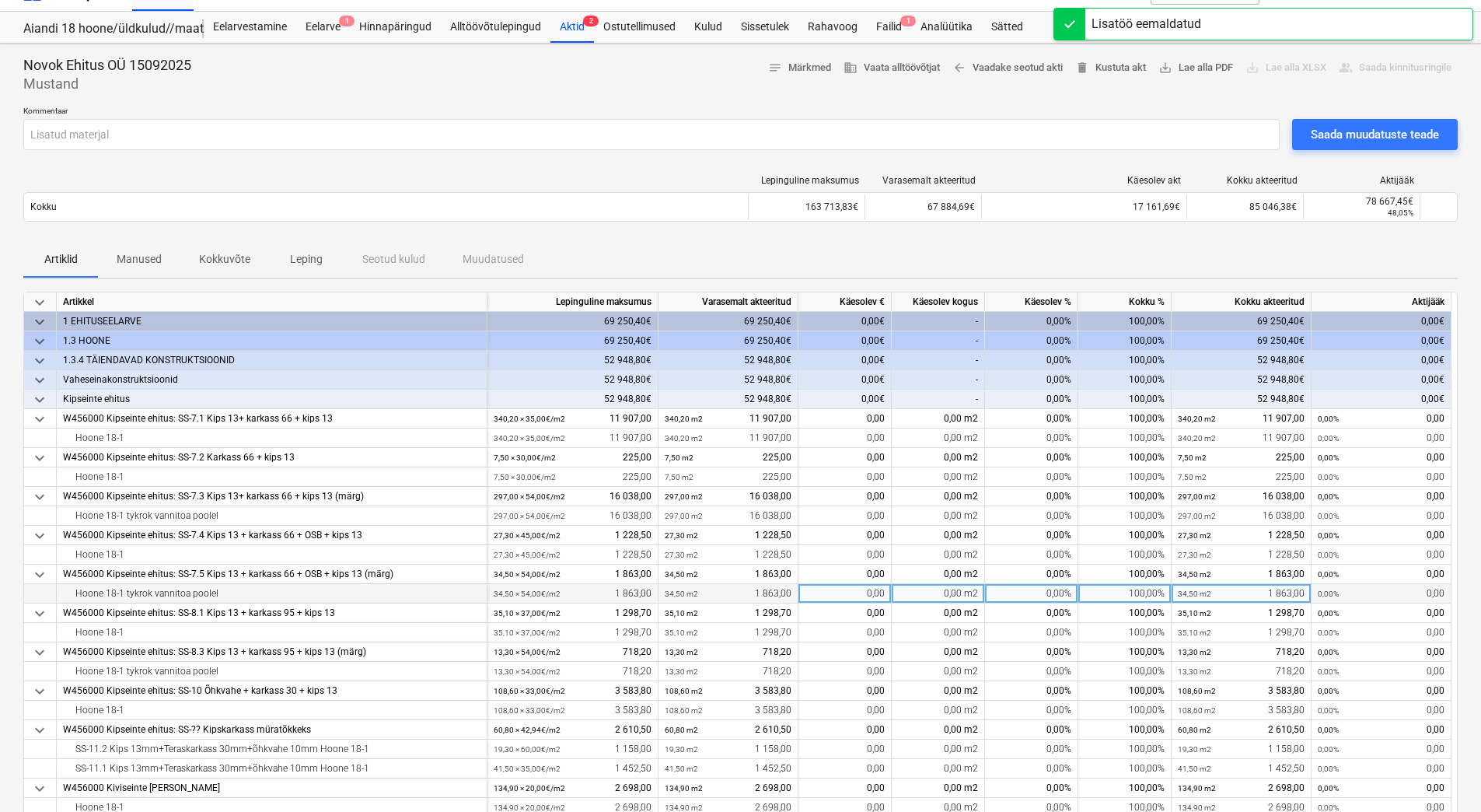
scroll to position [0, 0]
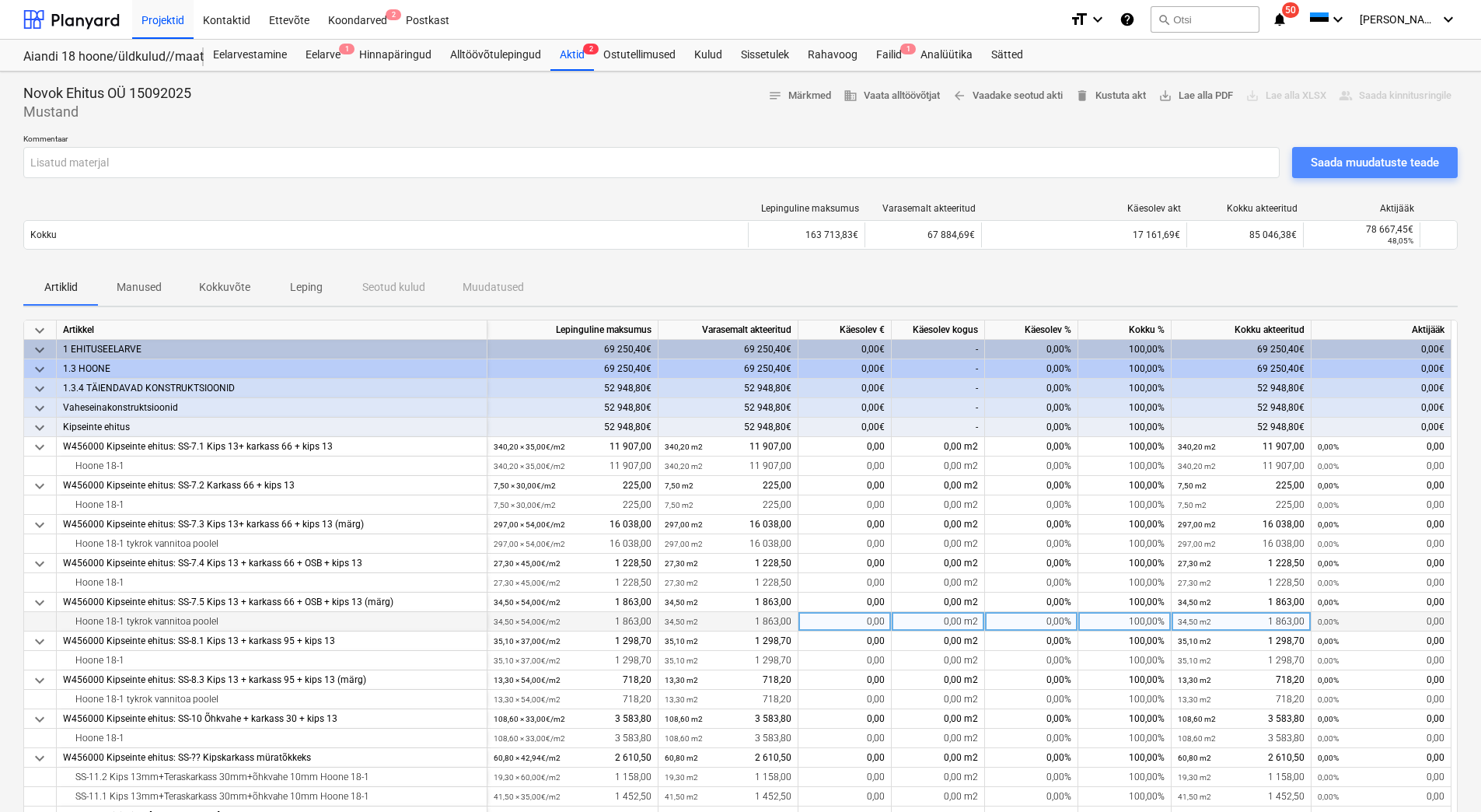
click at [1336, 166] on div "Saada muudatuste teade" at bounding box center [1375, 162] width 128 height 20
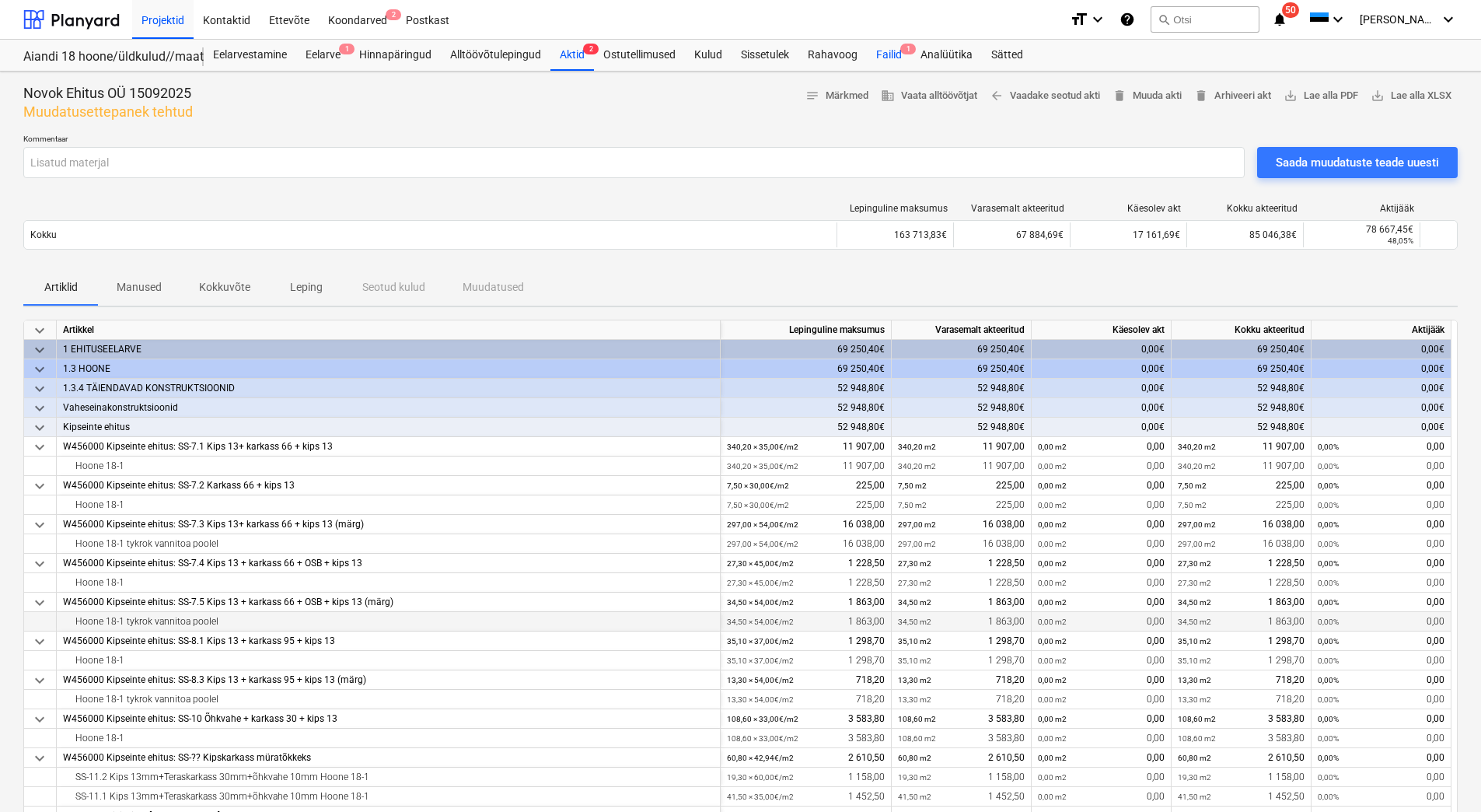
click at [901, 57] on div "Failid 1" at bounding box center [889, 54] width 44 height 31
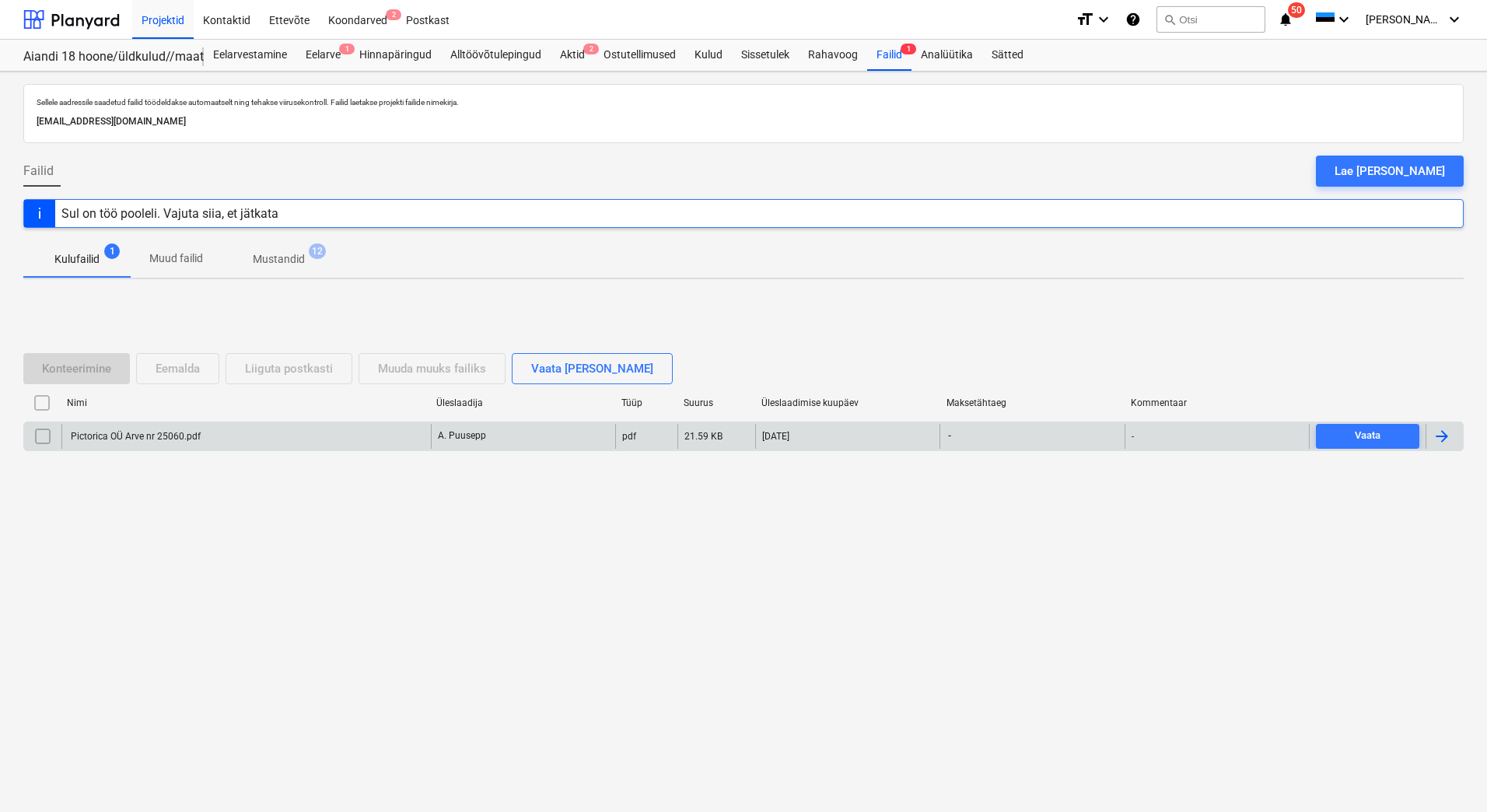
click at [188, 425] on div "Pictorica OÜ Arve nr 25060.pdf" at bounding box center [246, 436] width 370 height 25
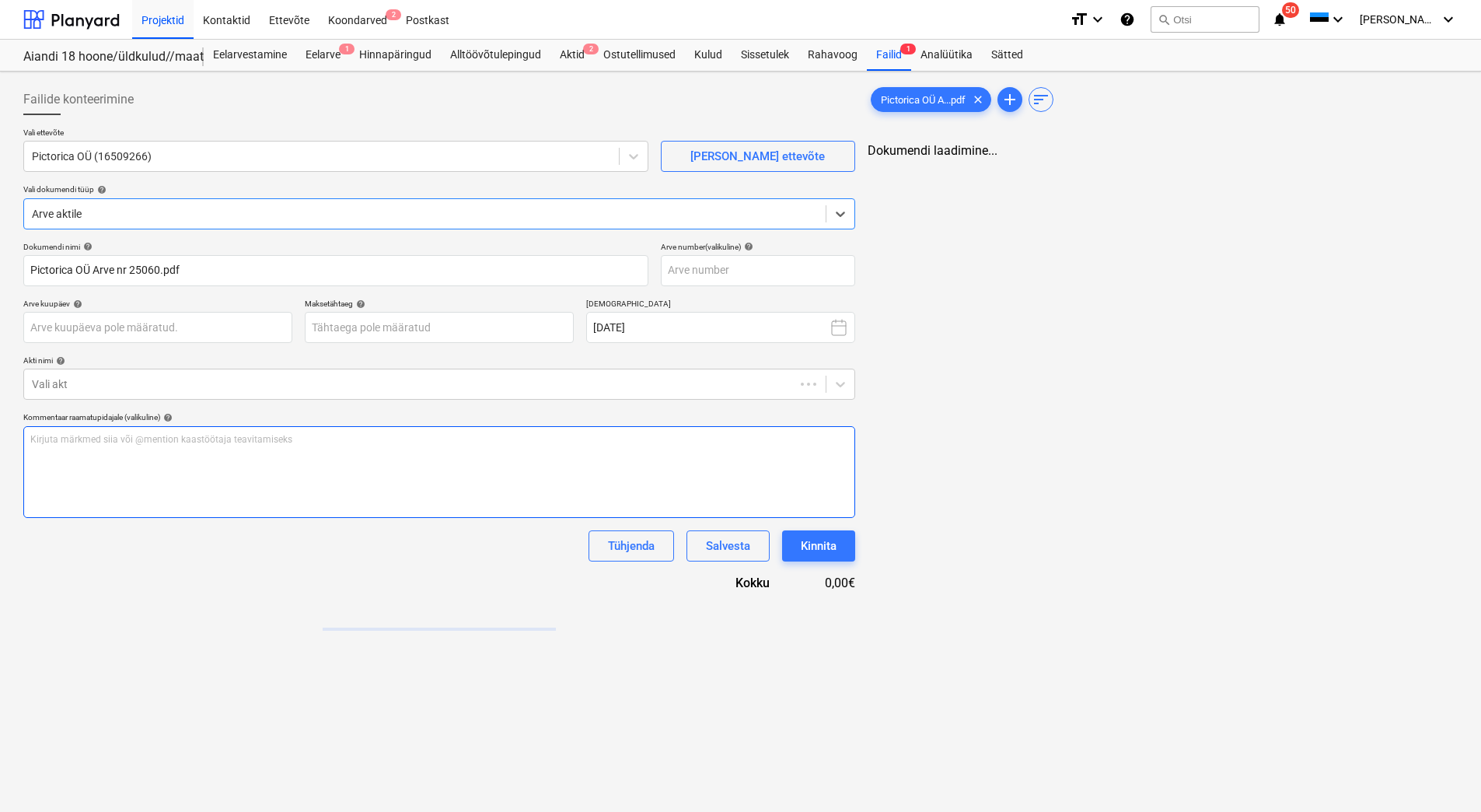
type input "Pictorica OÜ Arve nr 25060.pdf"
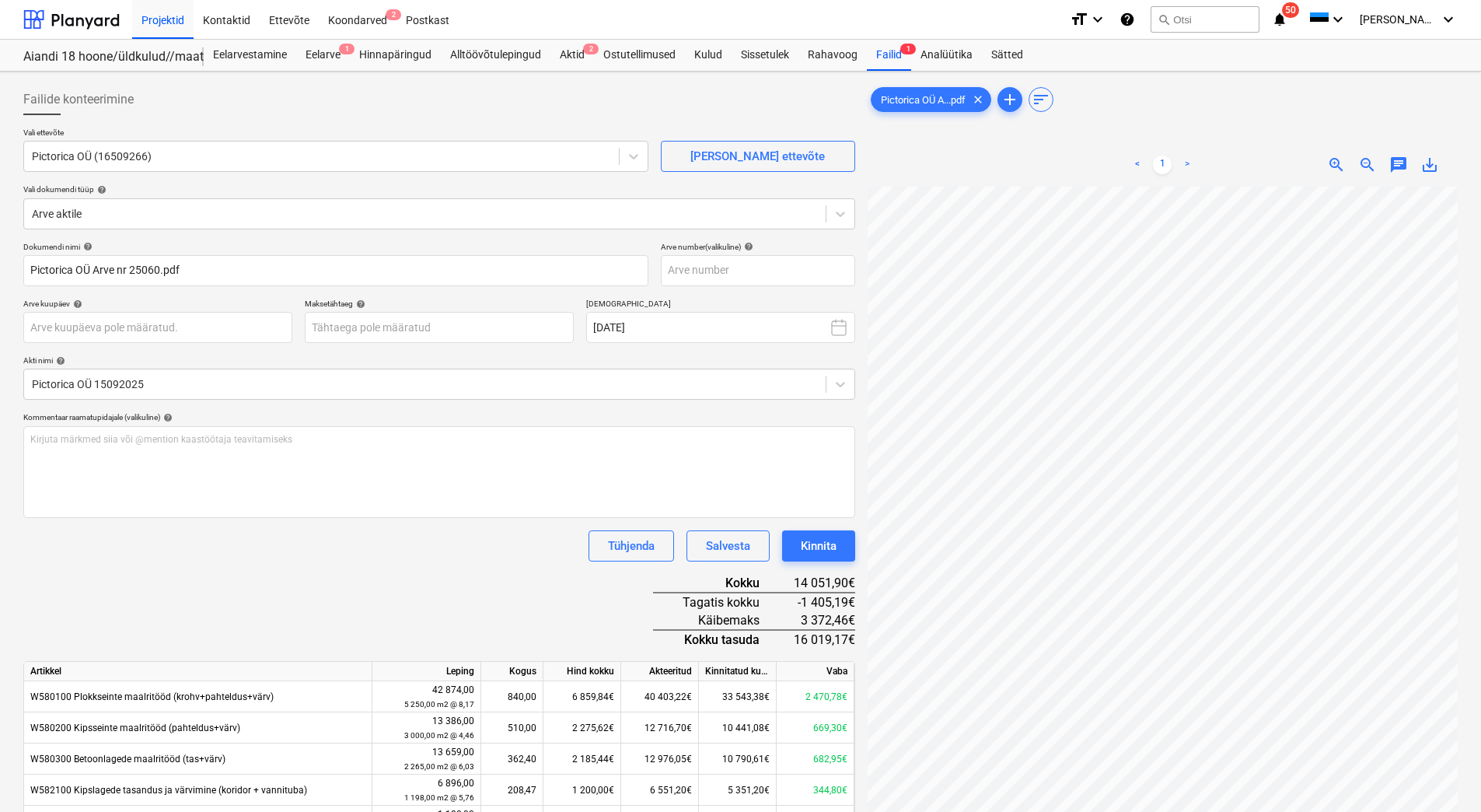
scroll to position [4, 113]
click at [696, 277] on input "text" at bounding box center [758, 270] width 195 height 31
type input "25060"
click at [352, 324] on body "Projektid Kontaktid Ettevõte Koondarved 2 Postkast format_size keyboard_arrow_d…" at bounding box center [740, 406] width 1481 height 812
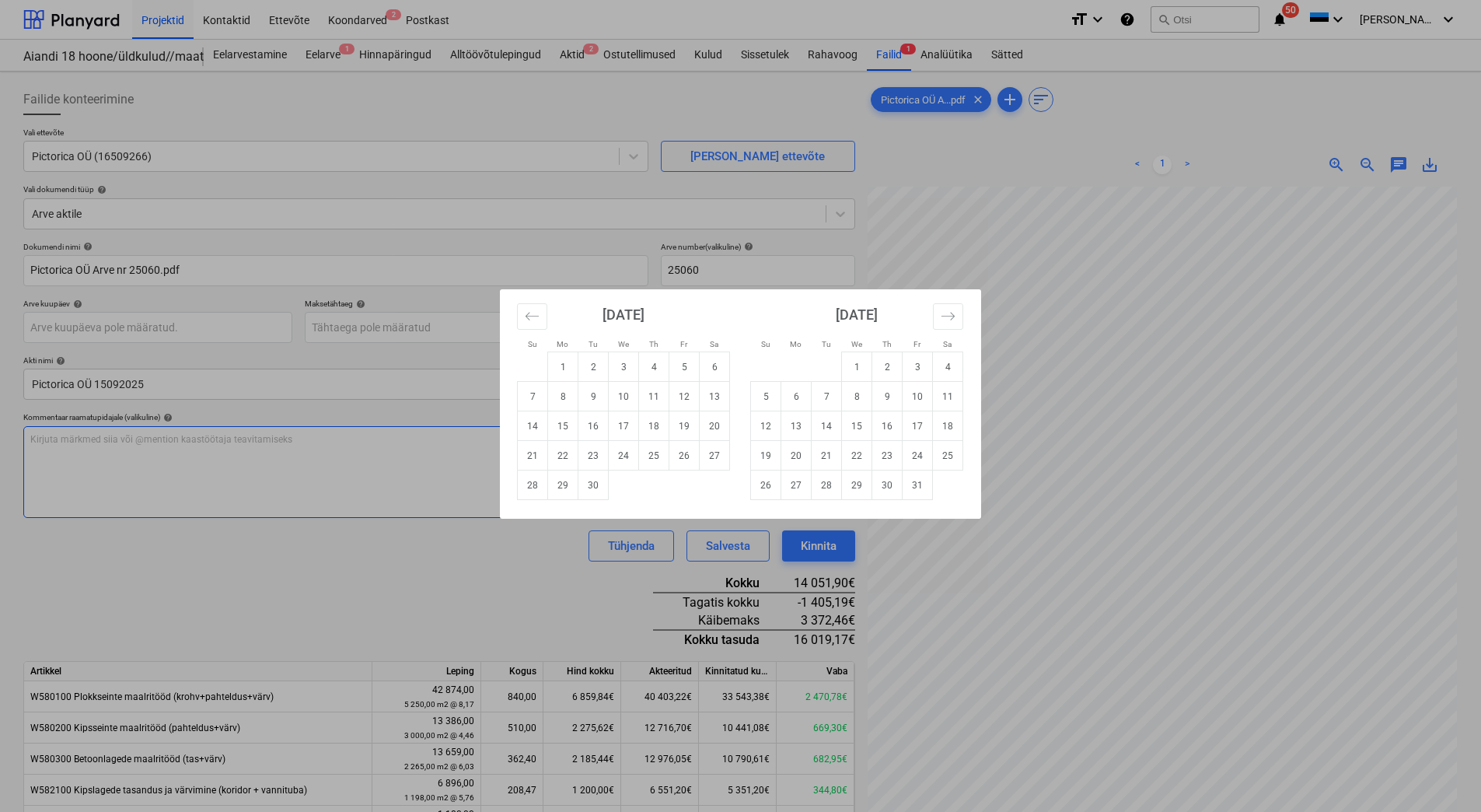
click at [822, 428] on td "14" at bounding box center [827, 426] width 30 height 30
type input "14 Oct 2025"
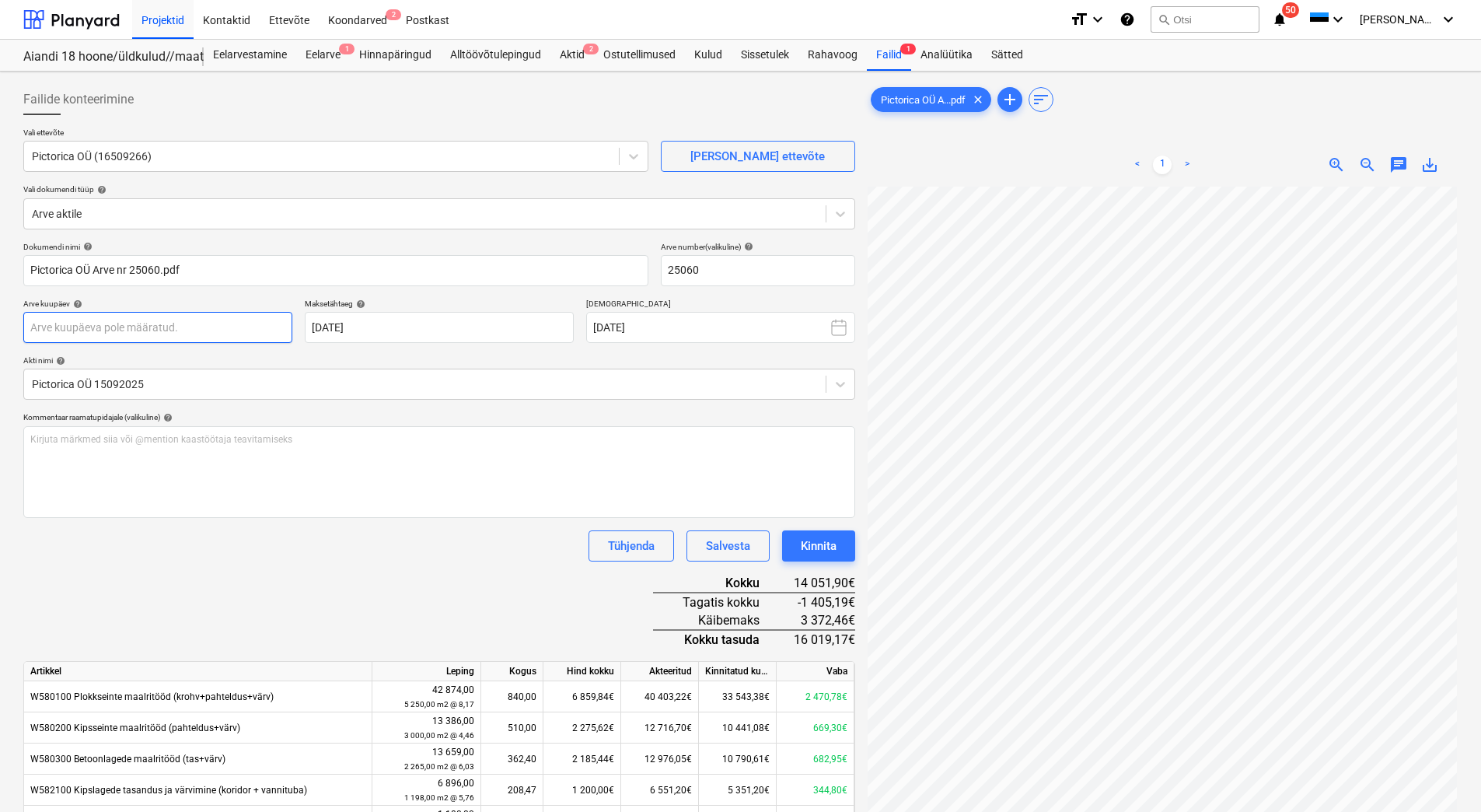
click at [208, 324] on body "Projektid Kontaktid Ettevõte Koondarved 2 Postkast format_size keyboard_arrow_d…" at bounding box center [740, 406] width 1481 height 812
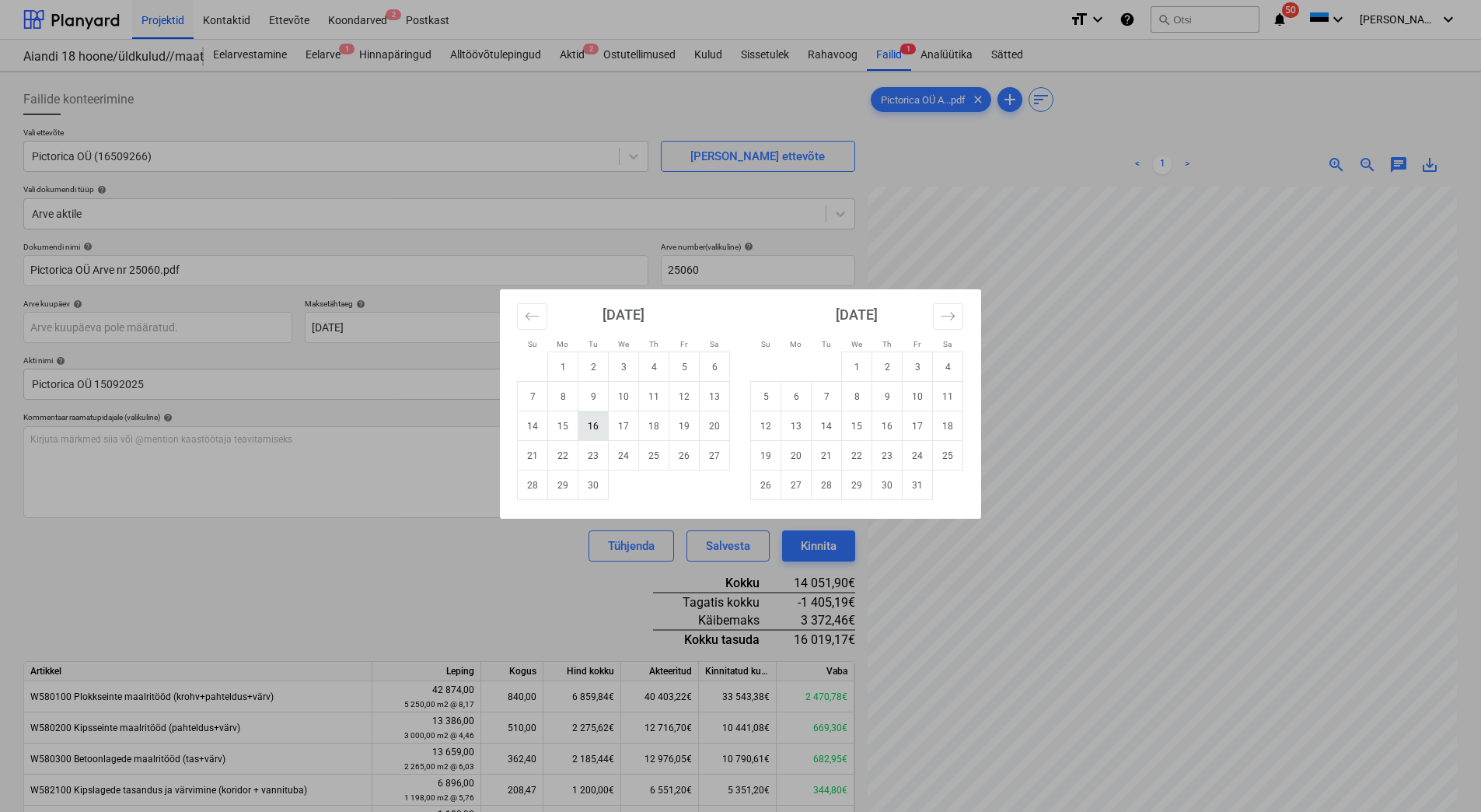
click at [601, 432] on td "16" at bounding box center [593, 426] width 30 height 30
type input "[DATE]"
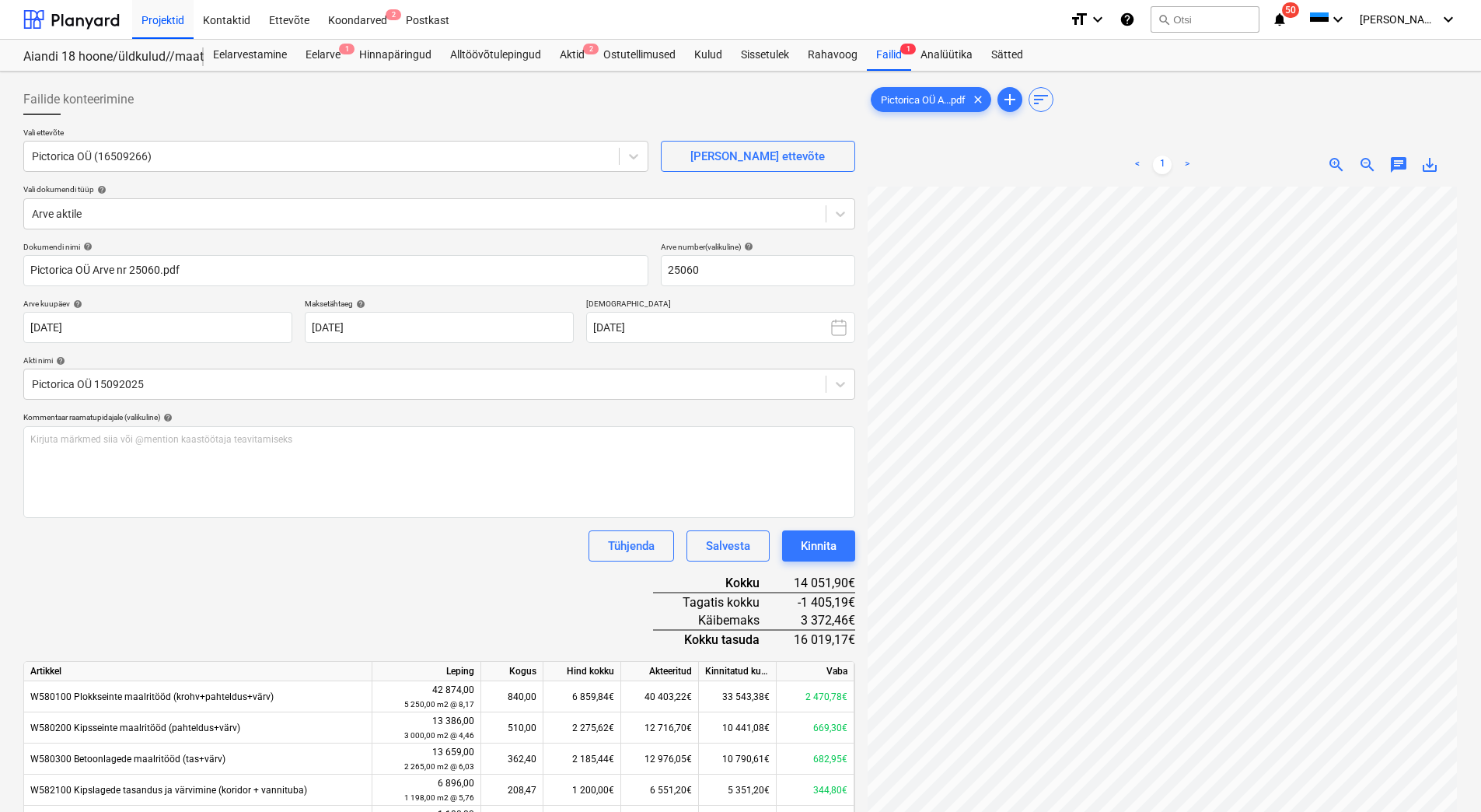
click at [475, 543] on div "Tühjenda Salvesta Kinnita" at bounding box center [440, 545] width 832 height 31
click at [823, 543] on div "Kinnita" at bounding box center [818, 546] width 35 height 20
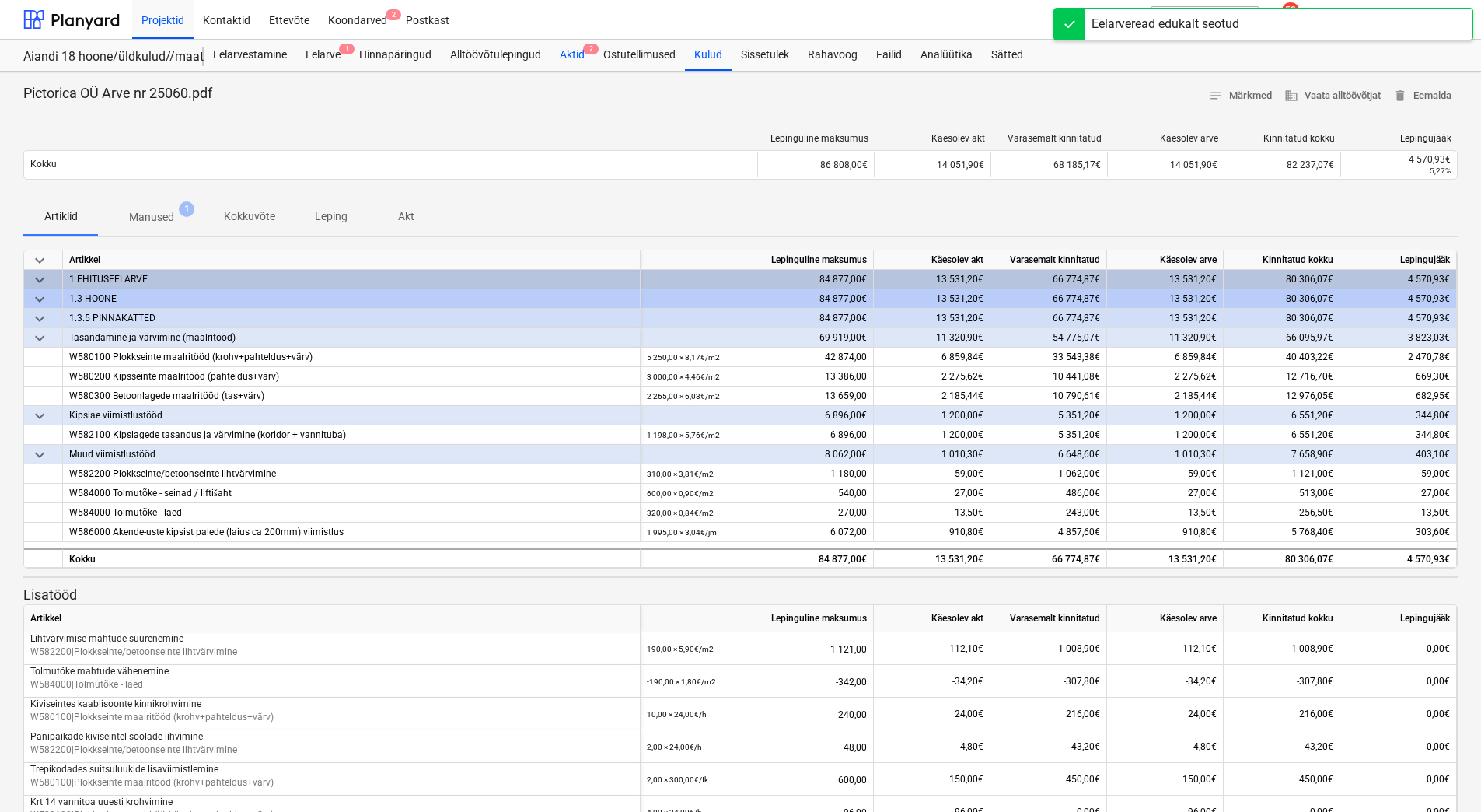
click at [573, 54] on div "Aktid 2" at bounding box center [572, 54] width 43 height 31
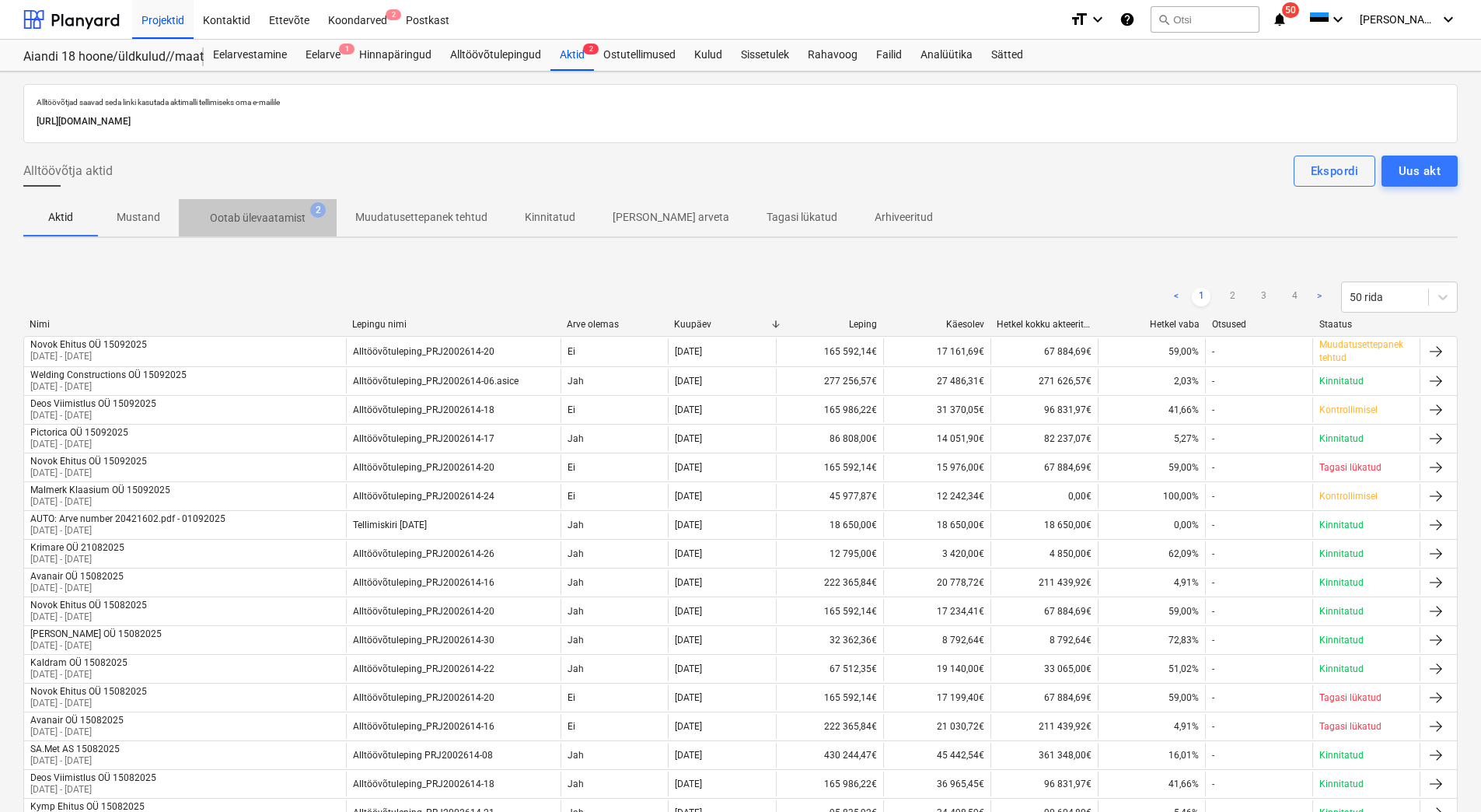
click at [271, 218] on p "Ootab ülevaatamist" at bounding box center [258, 218] width 95 height 17
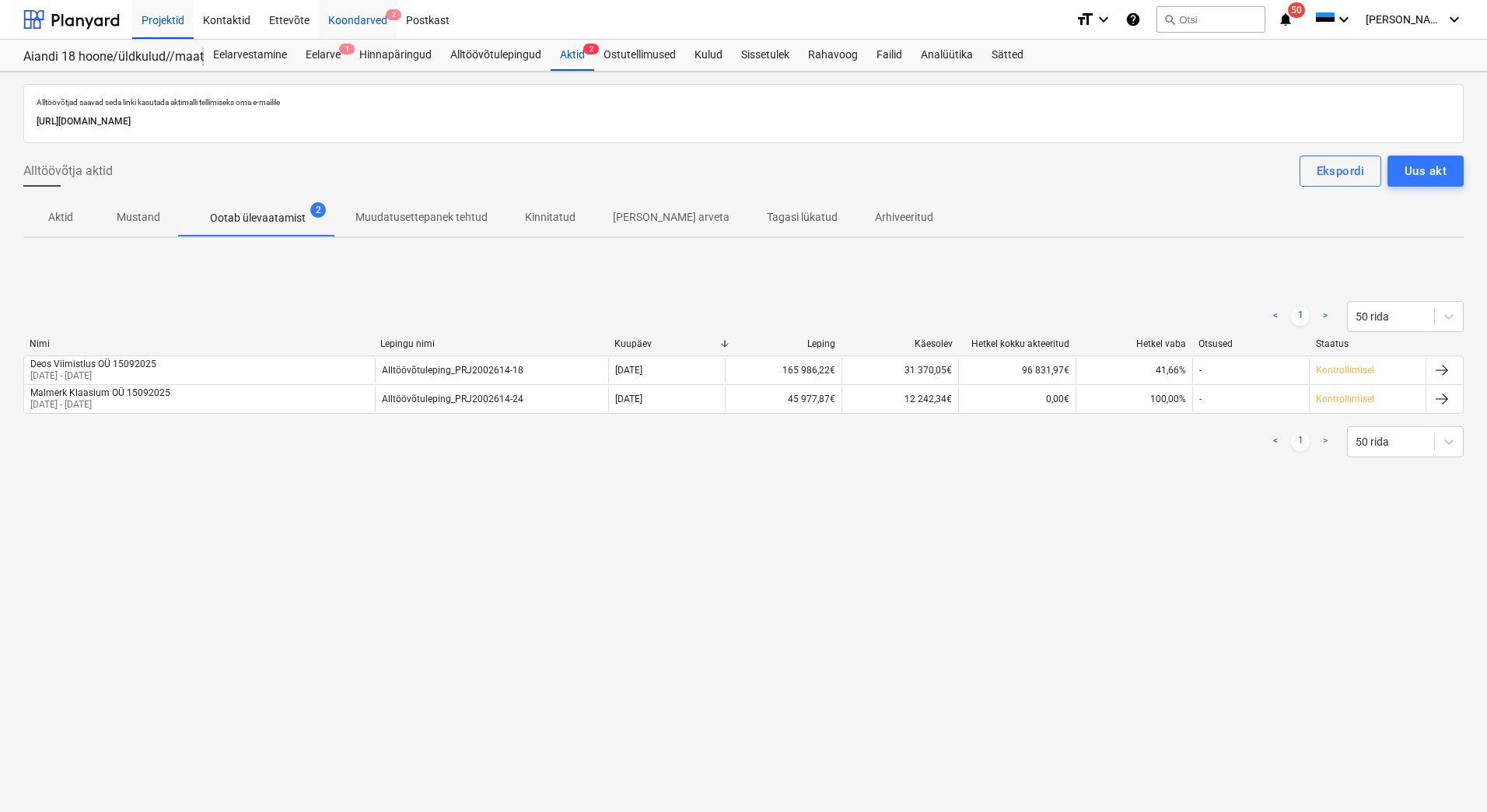
click at [339, 15] on div "Koondarved 2" at bounding box center [358, 19] width 78 height 39
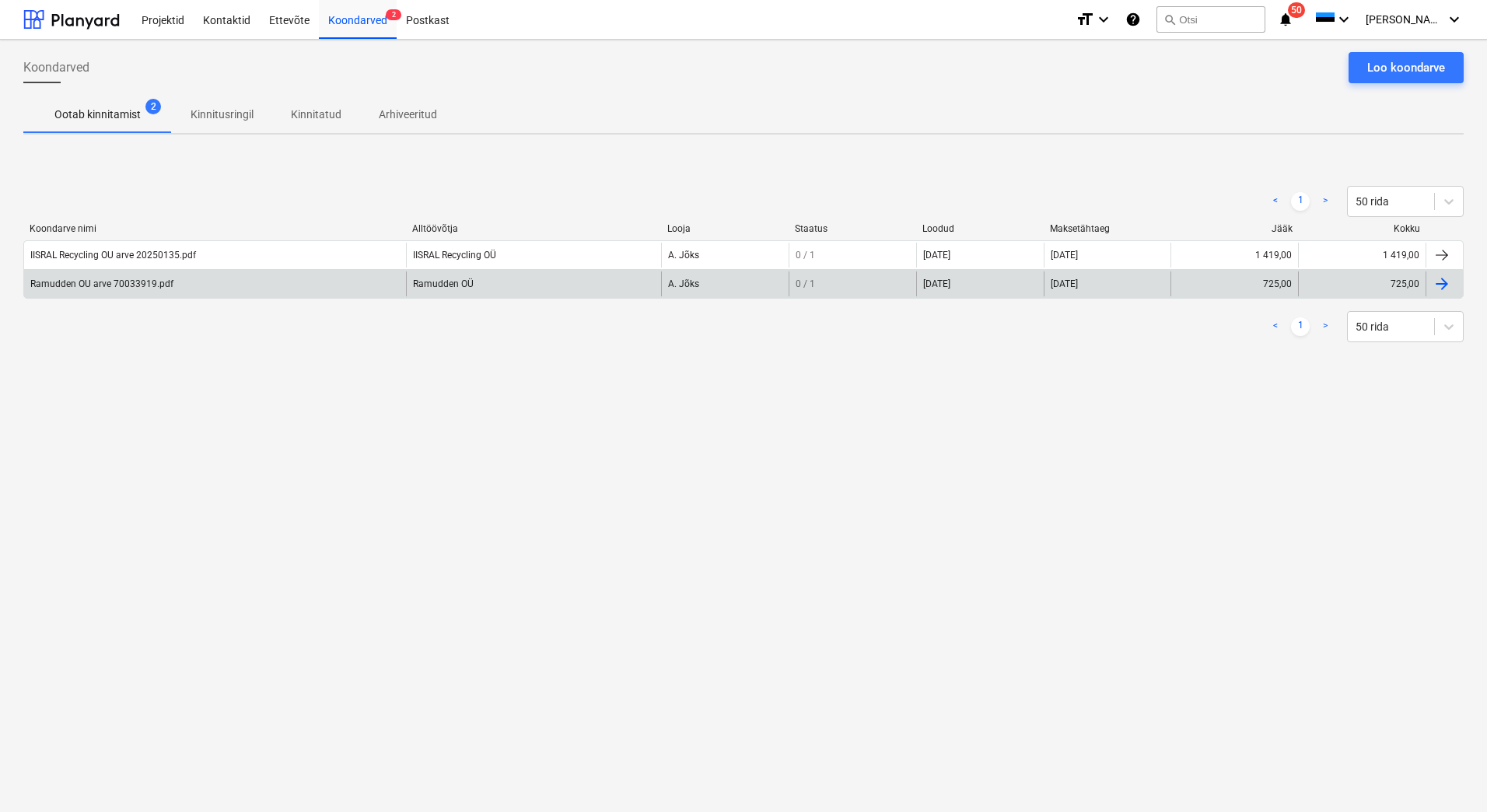
click at [92, 285] on div "Ramudden OU arve 70033919.pdf" at bounding box center [102, 284] width 143 height 11
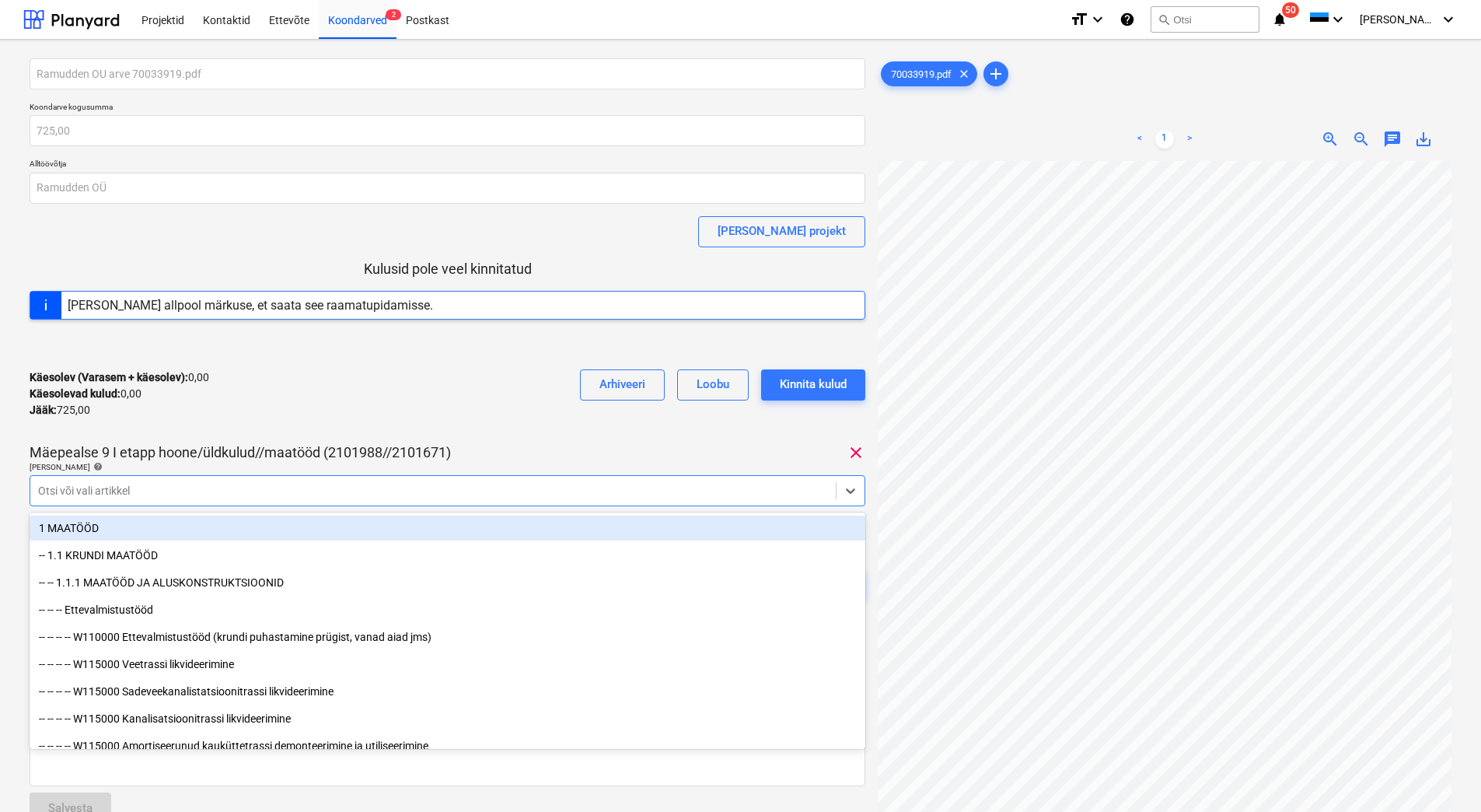
click at [249, 494] on div at bounding box center [432, 491] width 790 height 16
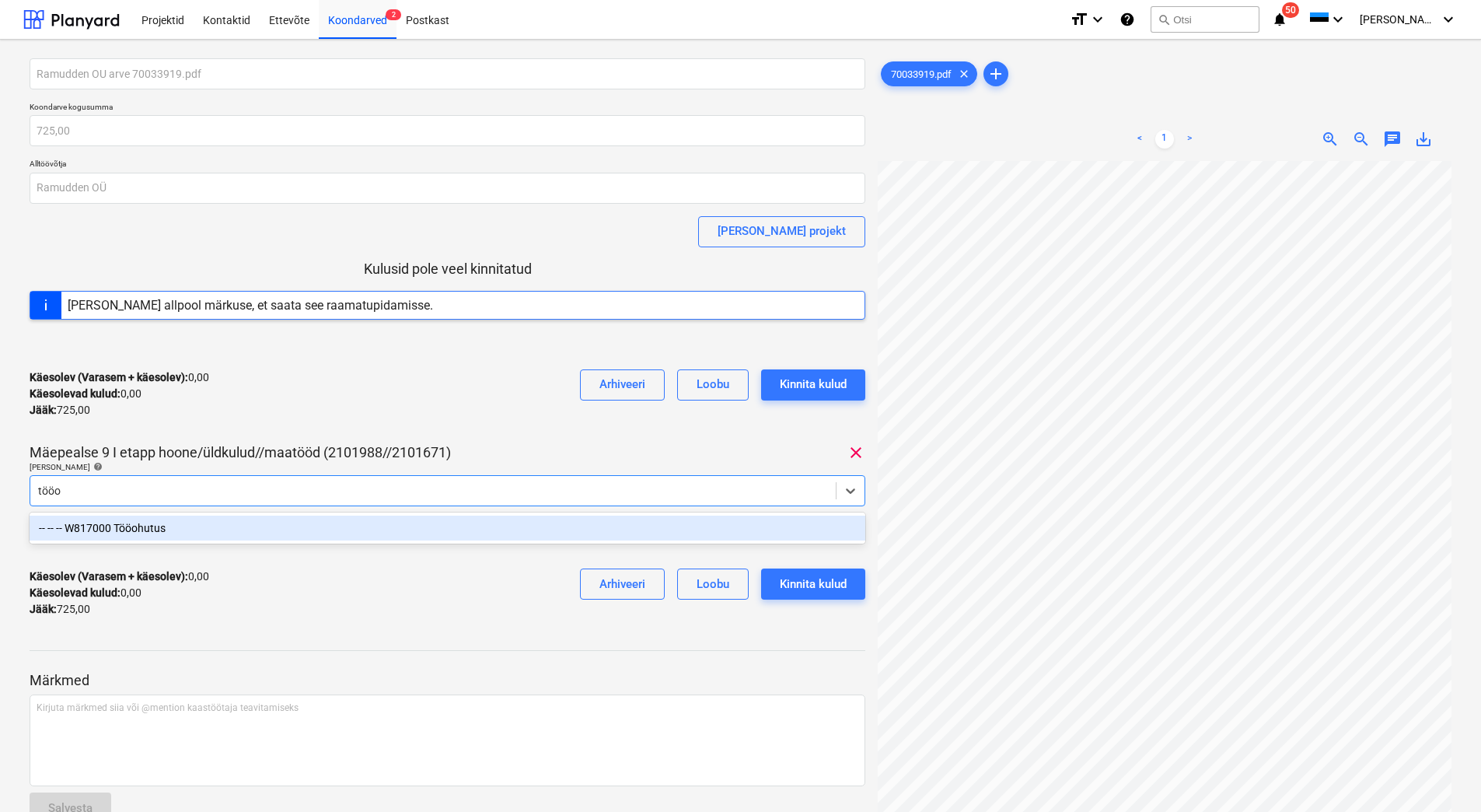
type input "tööoh"
click at [212, 528] on div "-- -- -- W817000 Tööohutus" at bounding box center [447, 528] width 836 height 25
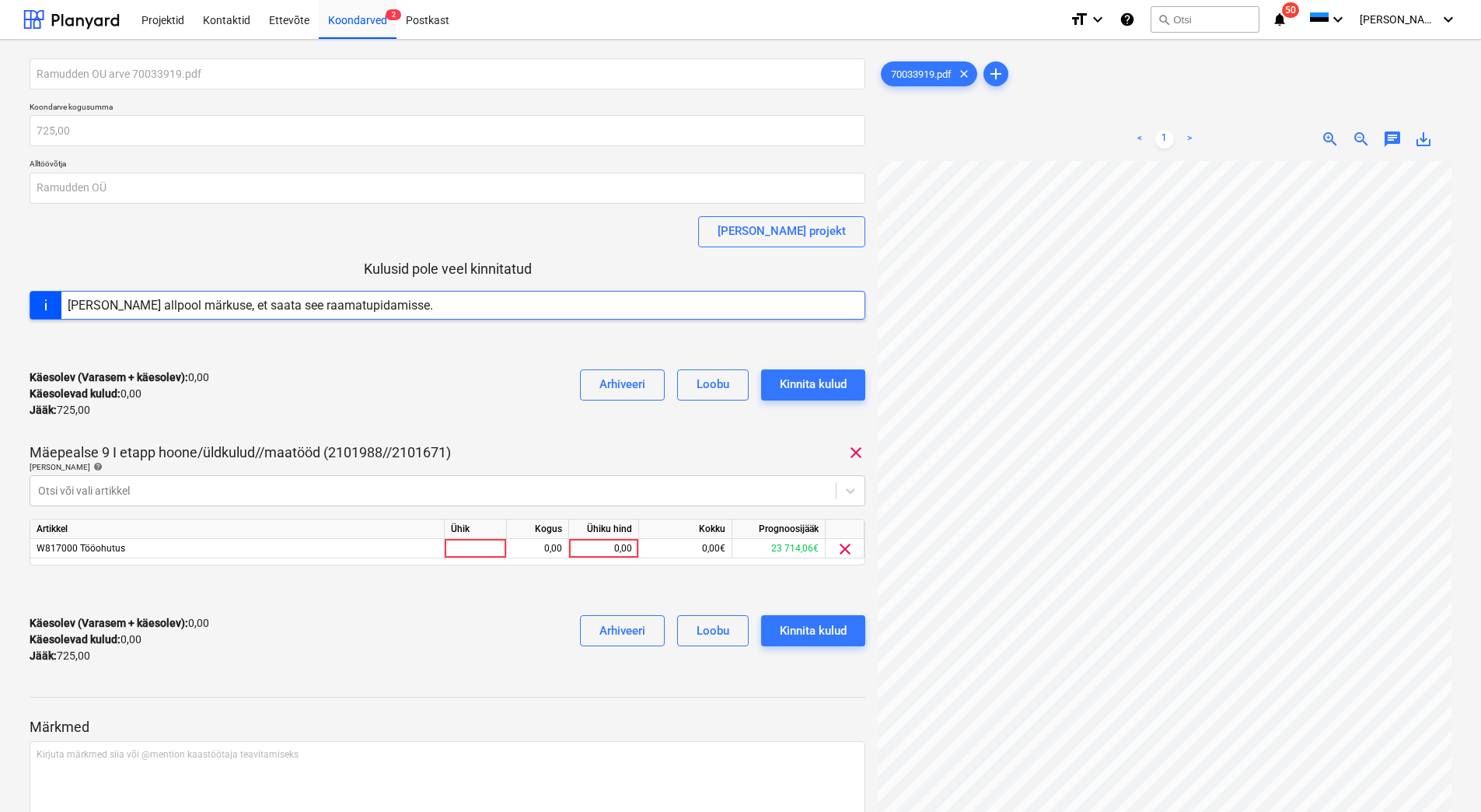
click at [277, 427] on div "Käesolev (Varasem + käesolev) : 0,00 Käesolevad kulud : 0,00 Jääk : 725,00 Arhi…" at bounding box center [447, 394] width 836 height 74
click at [602, 551] on div "0,00" at bounding box center [603, 548] width 57 height 20
type input "725"
click at [501, 599] on div at bounding box center [447, 590] width 836 height 25
click at [840, 637] on div "Kinnita kulud" at bounding box center [813, 631] width 67 height 20
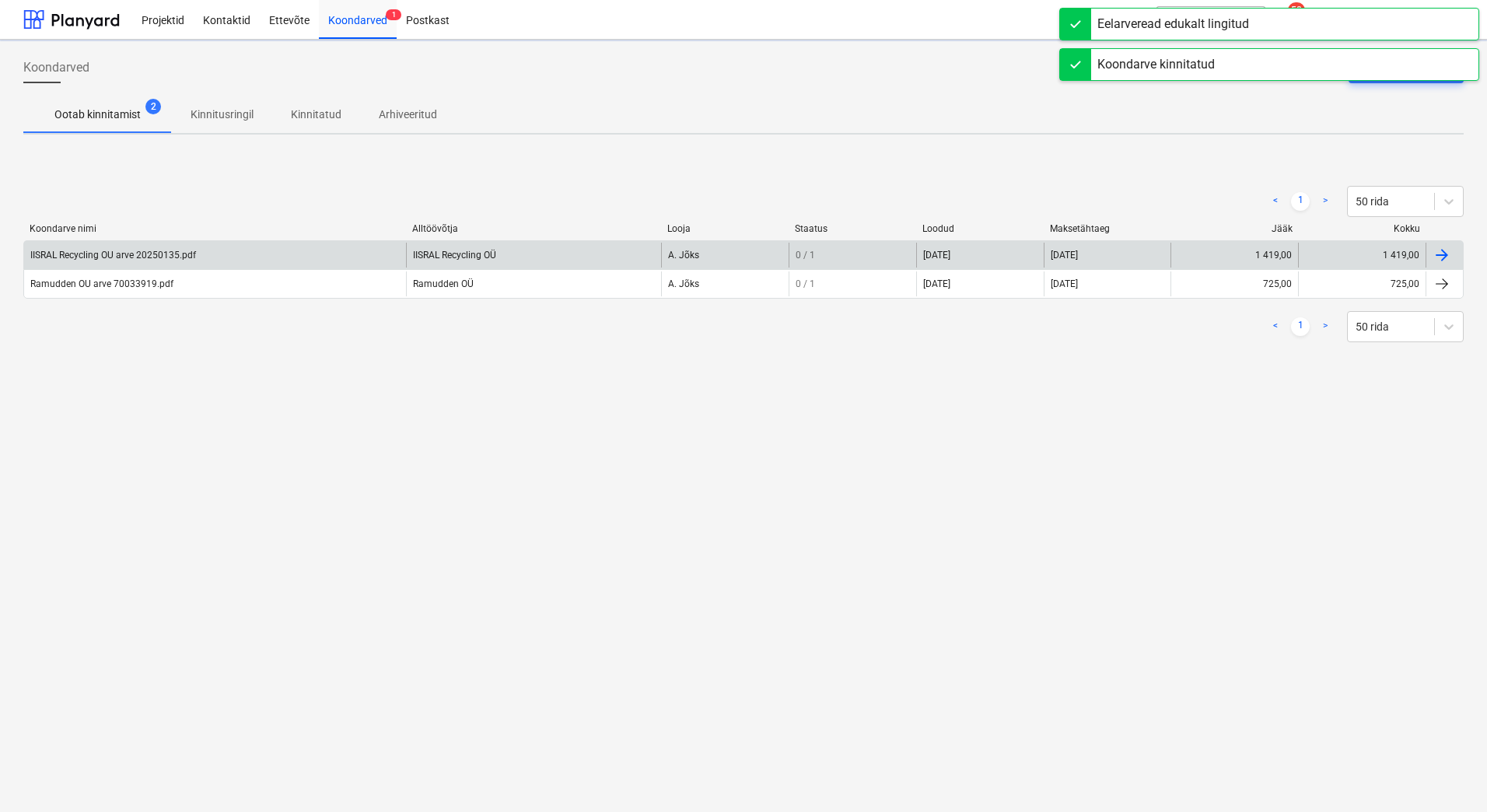
click at [222, 261] on div "IISRAL Recycling OU arve 20250135.pdf" at bounding box center [215, 255] width 382 height 25
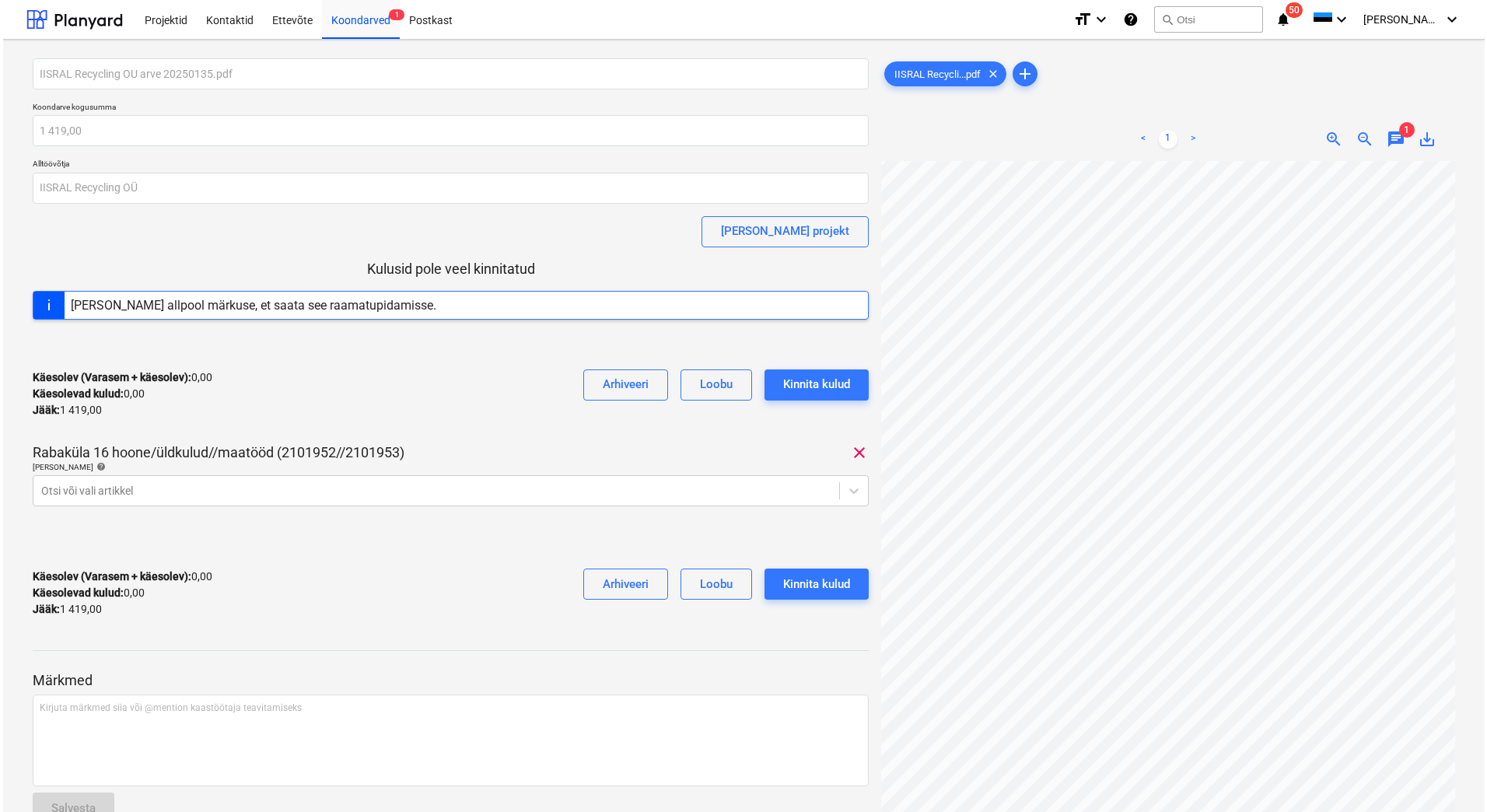
scroll to position [225, 129]
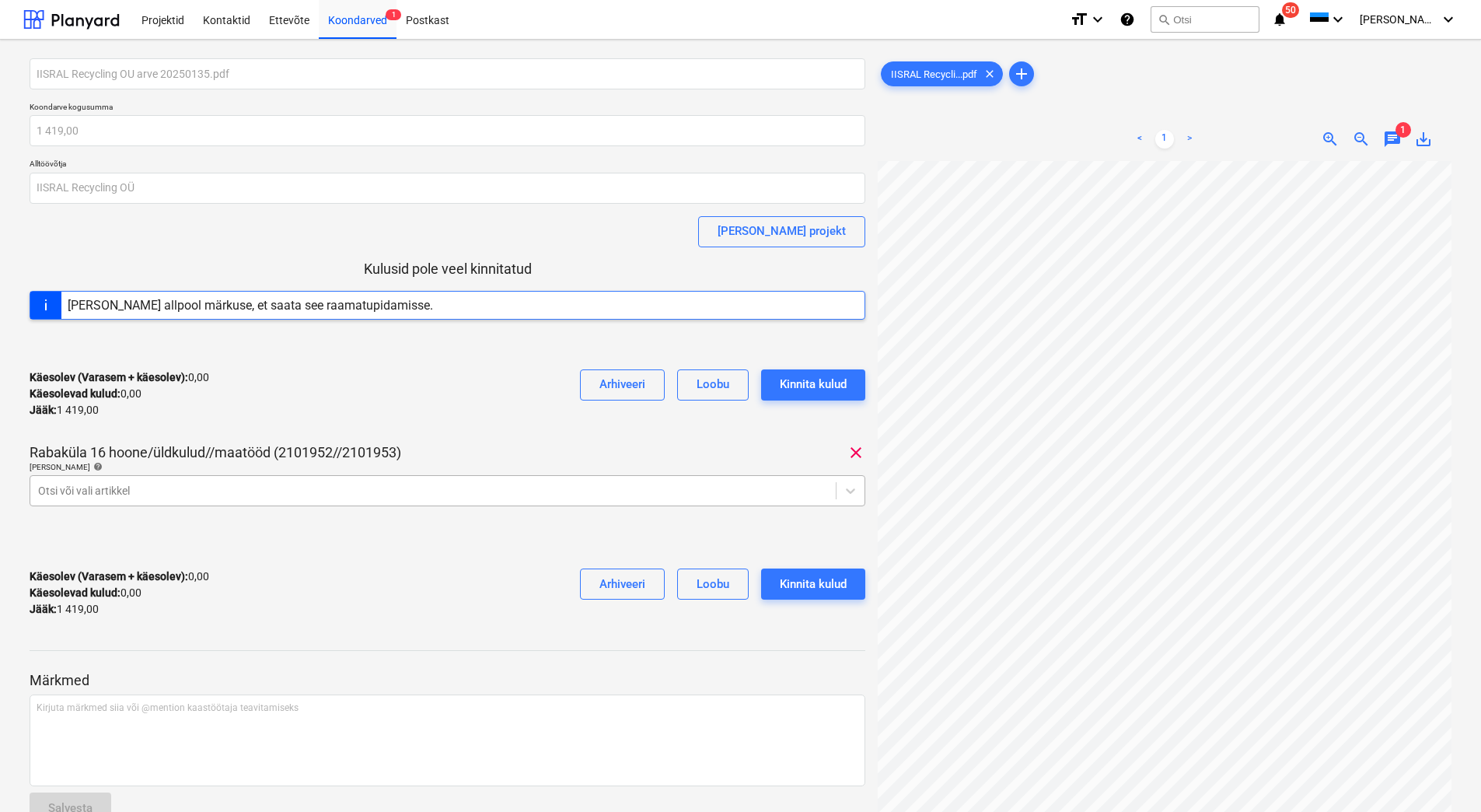
click at [172, 495] on div at bounding box center [432, 491] width 790 height 16
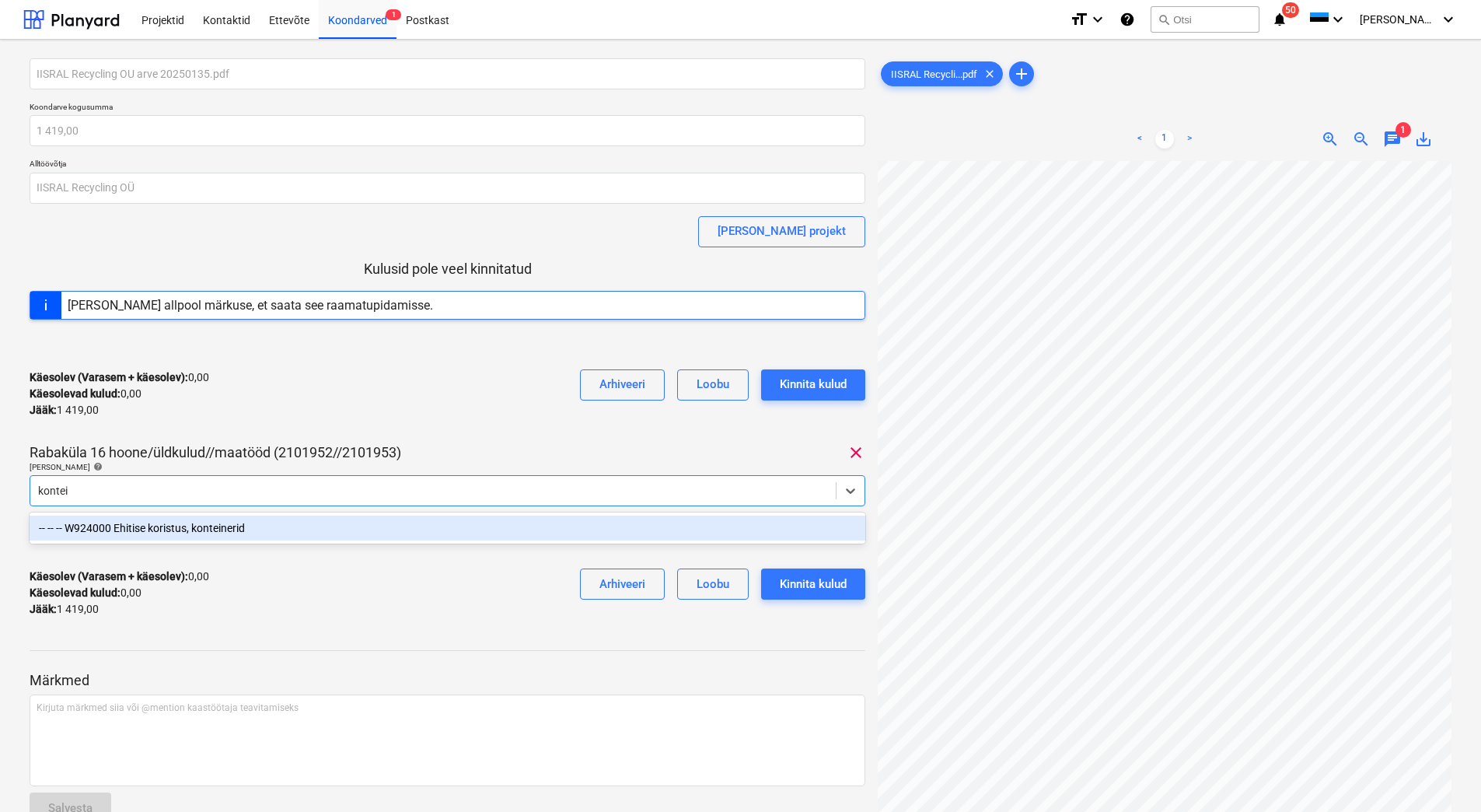
type input "kontein"
click at [176, 526] on div "-- -- -- W924000 Ehitise koristus, konteinerid" at bounding box center [447, 528] width 836 height 25
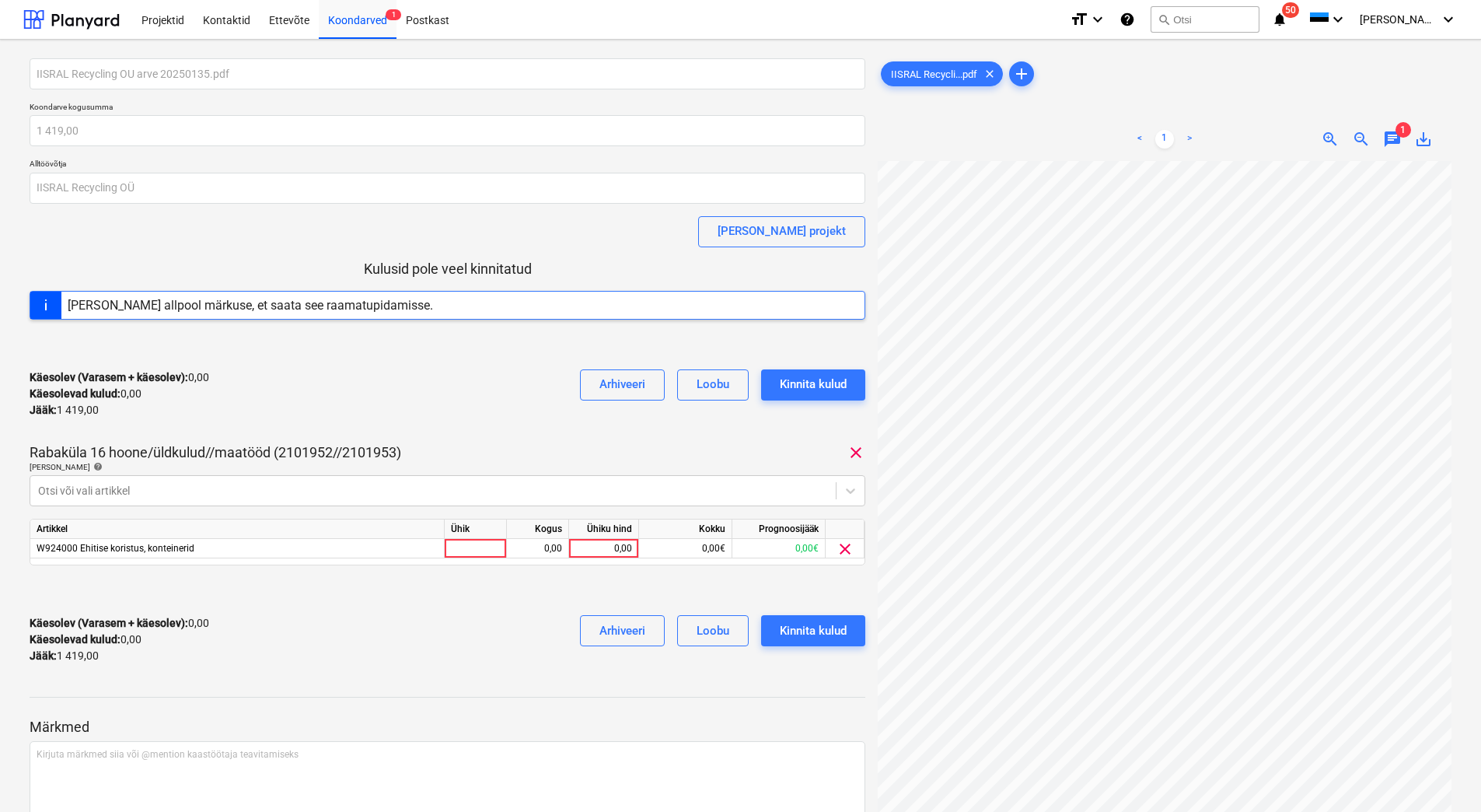
click at [258, 404] on div "Käesolev (Varasem + käesolev) : 0,00 Käesolevad kulud : 0,00 Jääk : 1 419,00 Ar…" at bounding box center [447, 394] width 836 height 74
click at [599, 550] on div "0,00" at bounding box center [603, 548] width 57 height 20
type input "1419"
click at [444, 620] on div "Käesolev (Varasem + käesolev) : 0,00 Käesolevad kulud : 0,00 Jääk : 1 419,00 Ar…" at bounding box center [447, 640] width 836 height 74
click at [812, 636] on div "Kinnita kulud" at bounding box center [813, 631] width 67 height 20
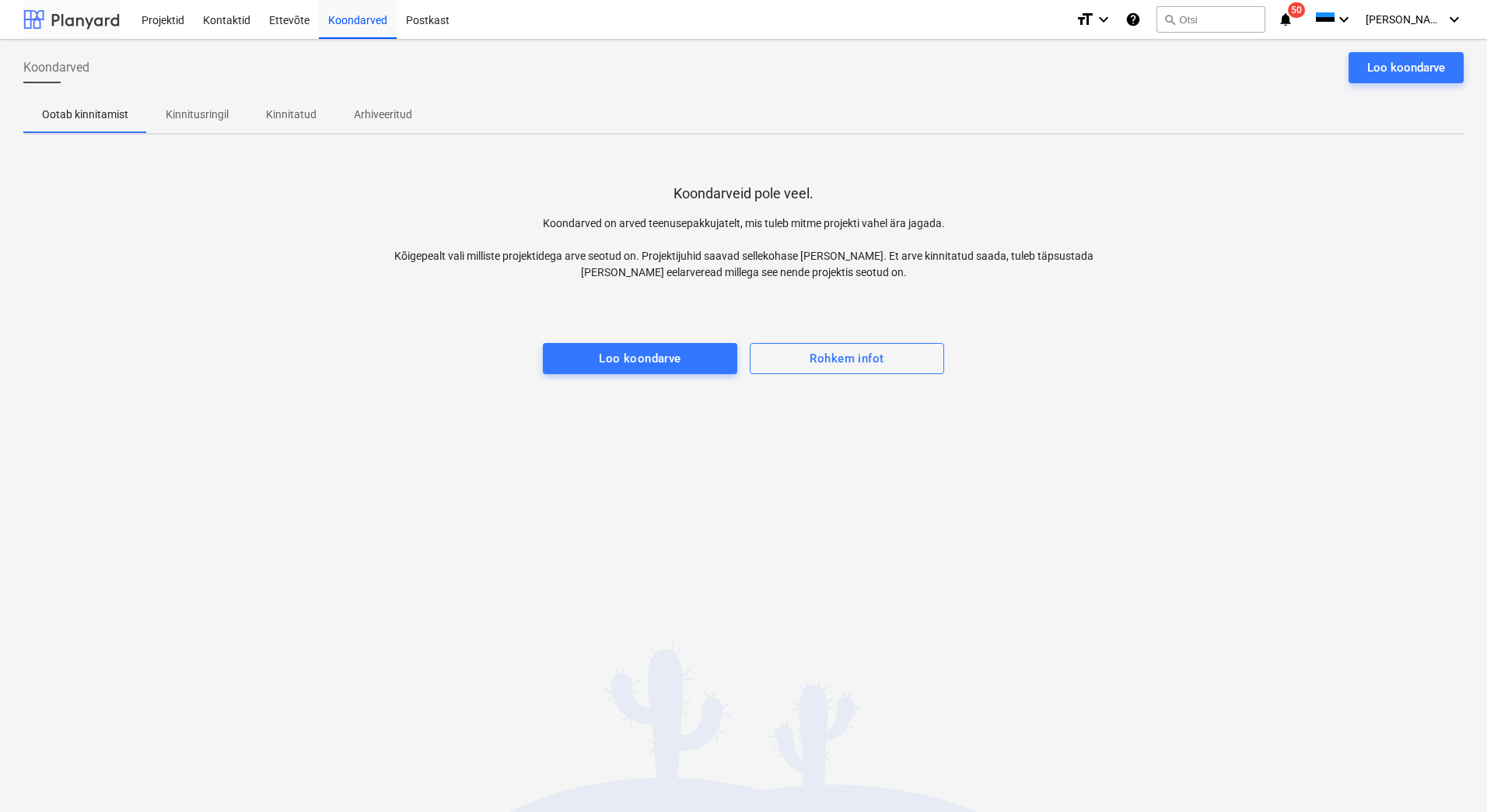
click at [98, 20] on div at bounding box center [72, 19] width 96 height 39
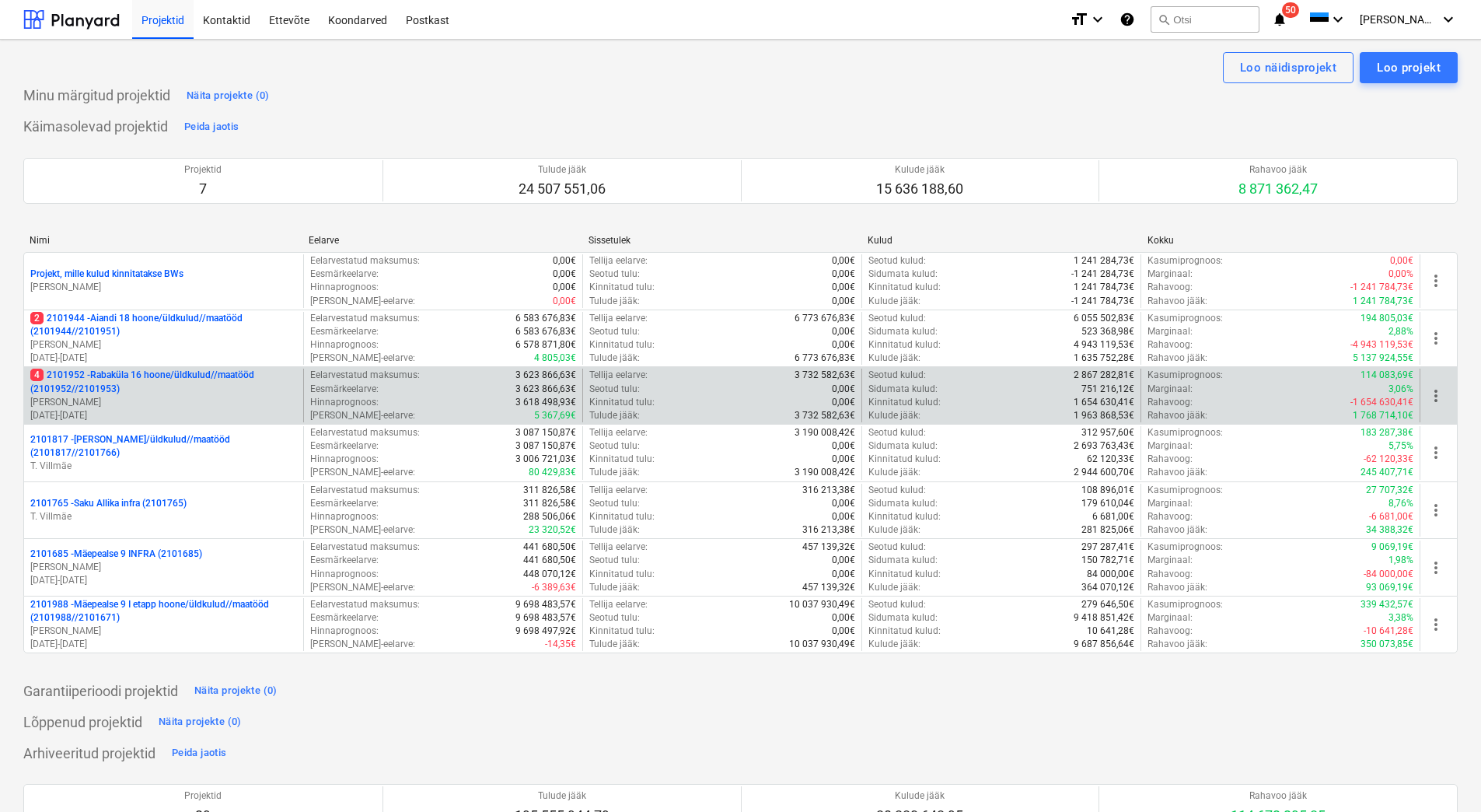
click at [193, 382] on p "4 2101952 - Rabaküla 16 hoone/üldkulud//maatööd (2101952//2101953)" at bounding box center [163, 382] width 267 height 27
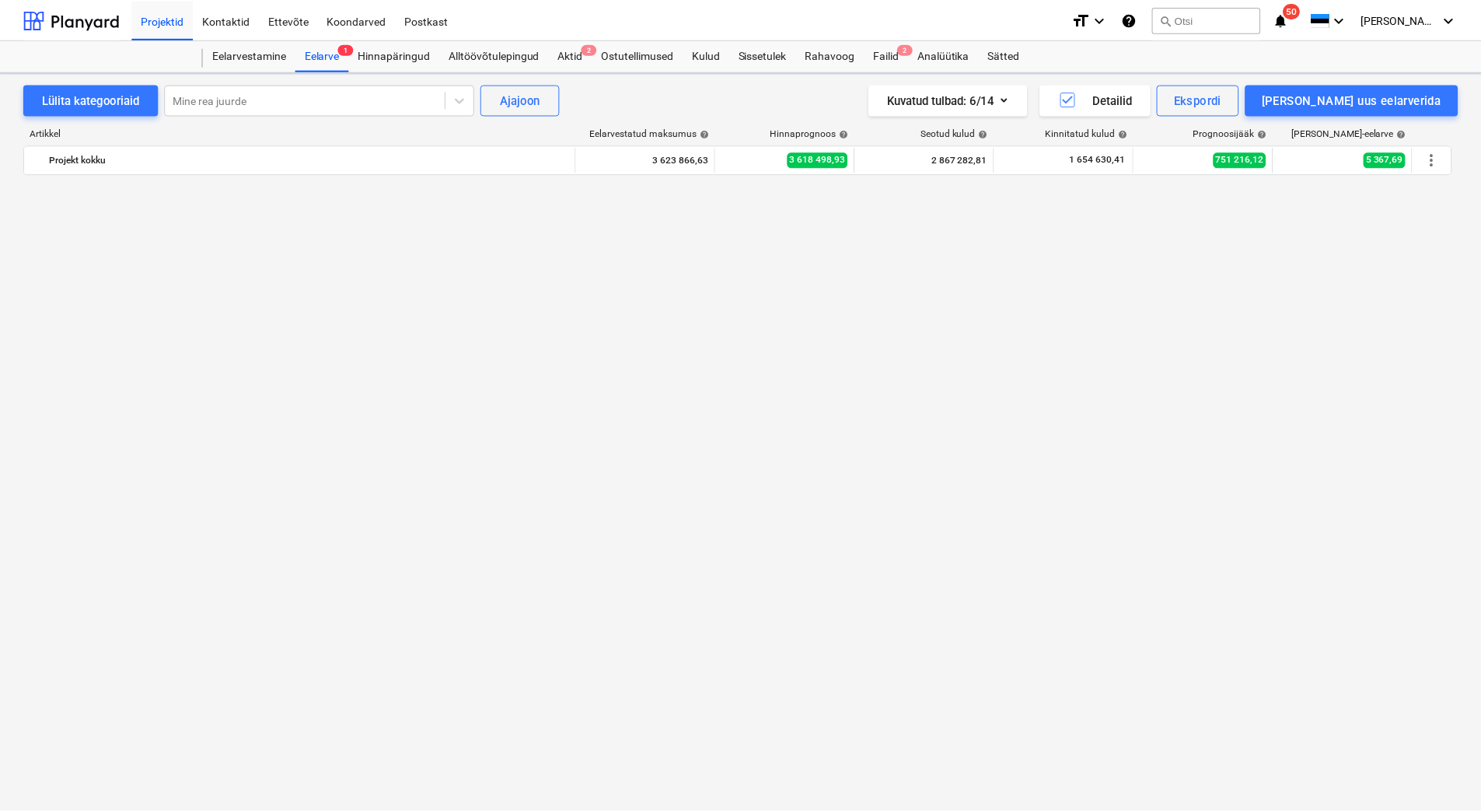
scroll to position [5500, 0]
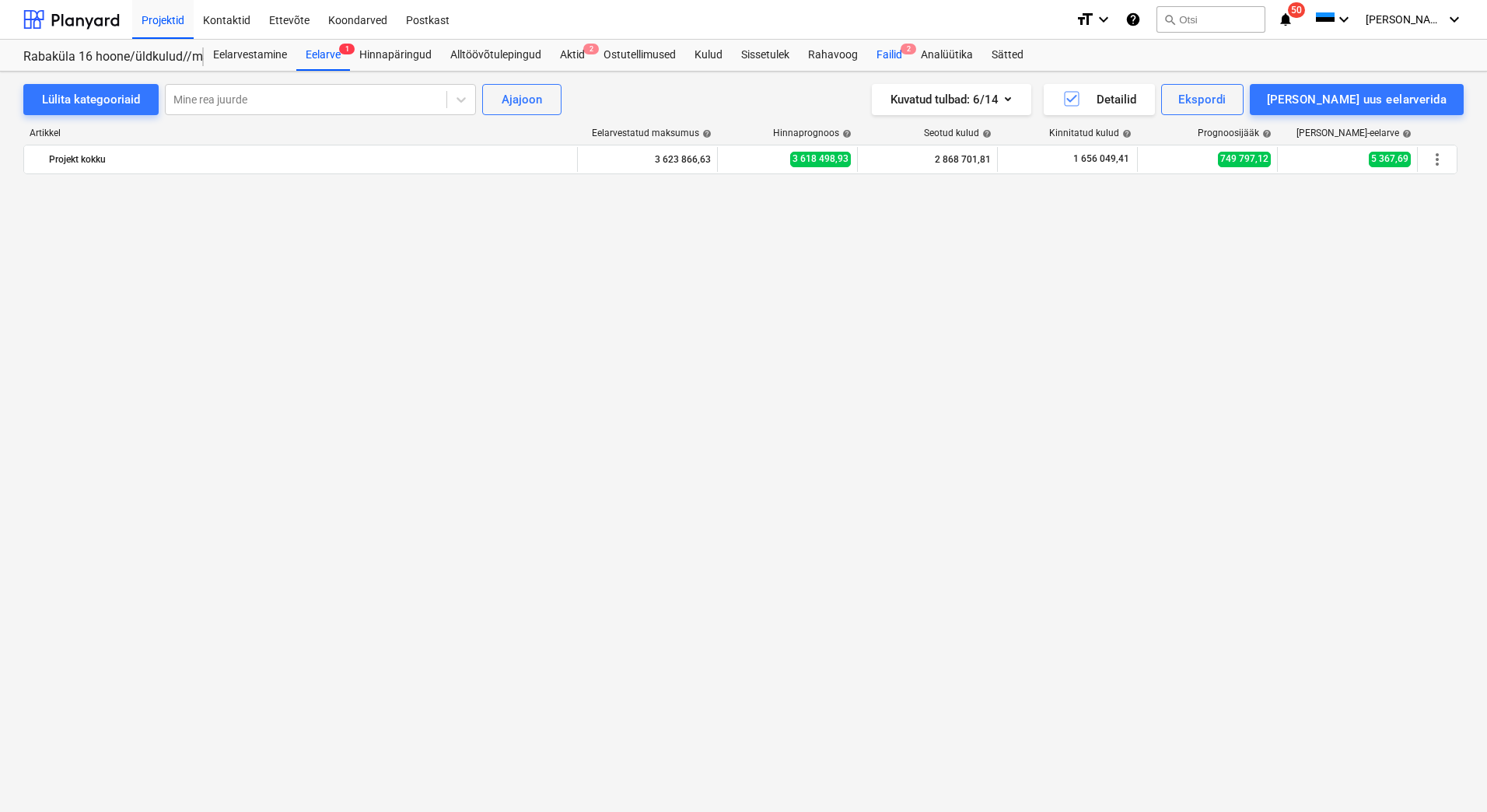
click at [894, 52] on div "Failid 2" at bounding box center [890, 54] width 44 height 31
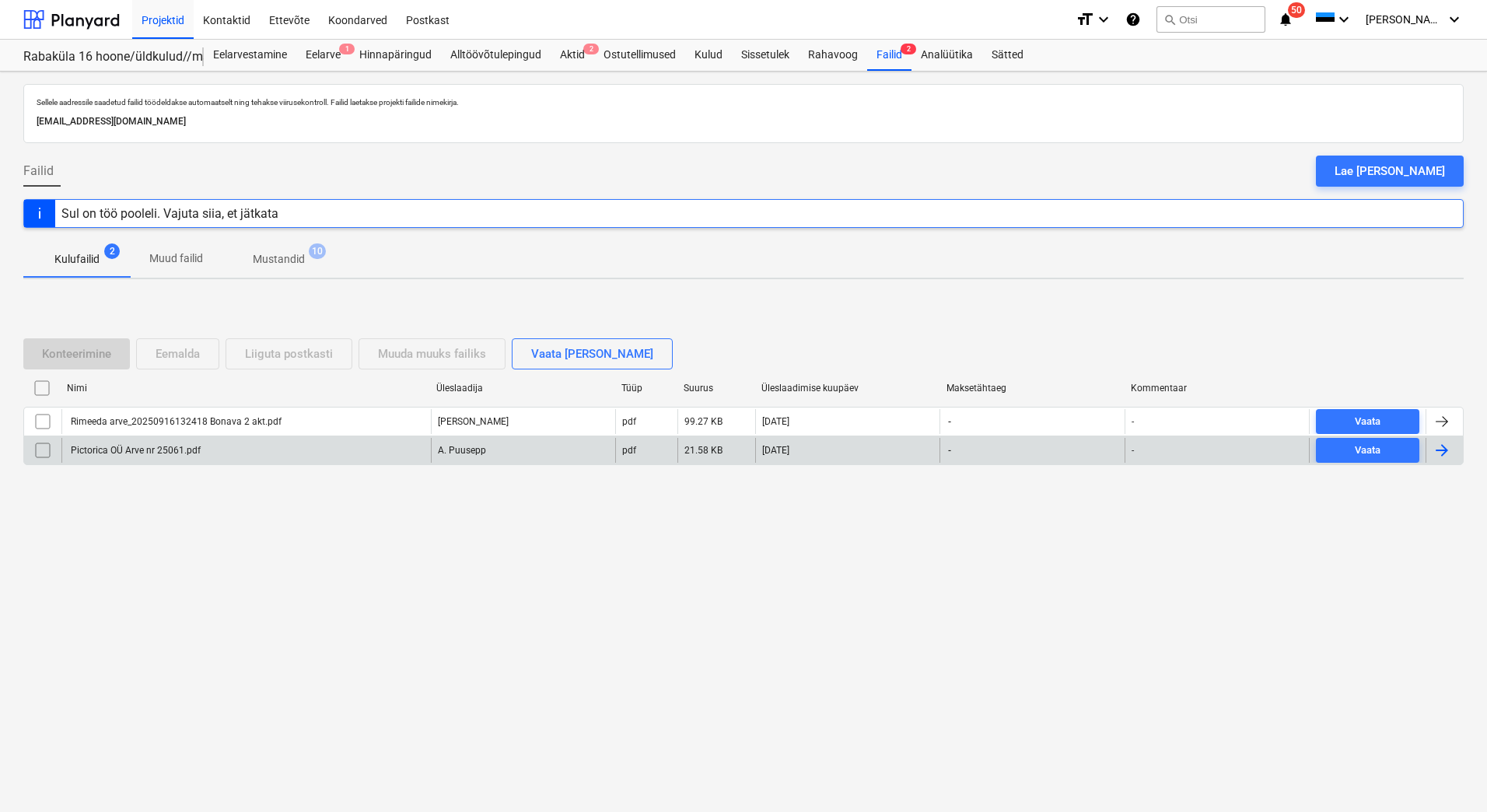
click at [176, 449] on div "Pictorica OÜ Arve nr 25061.pdf" at bounding box center [135, 450] width 132 height 11
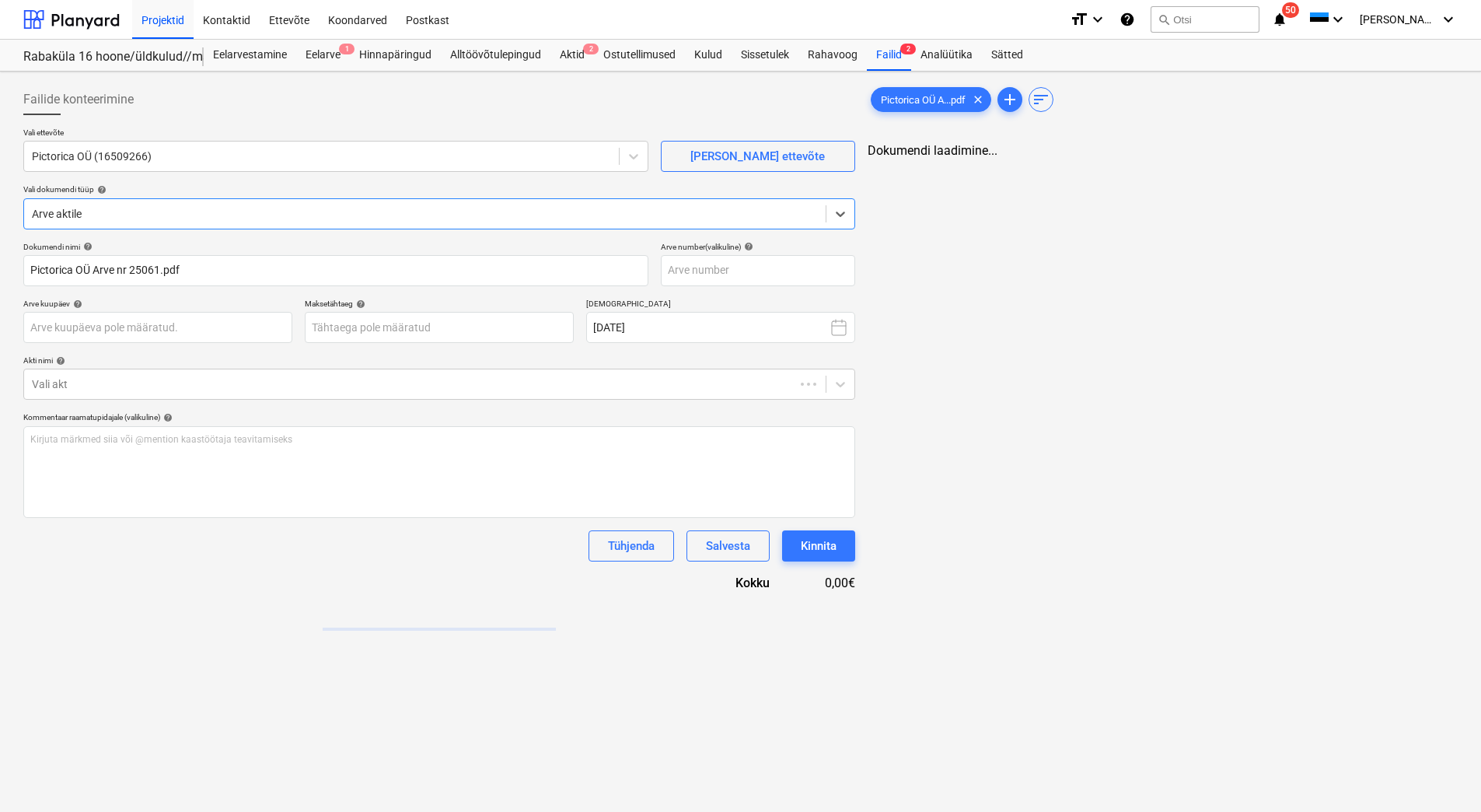
type input "Pictorica OÜ Arve nr 25061.pdf"
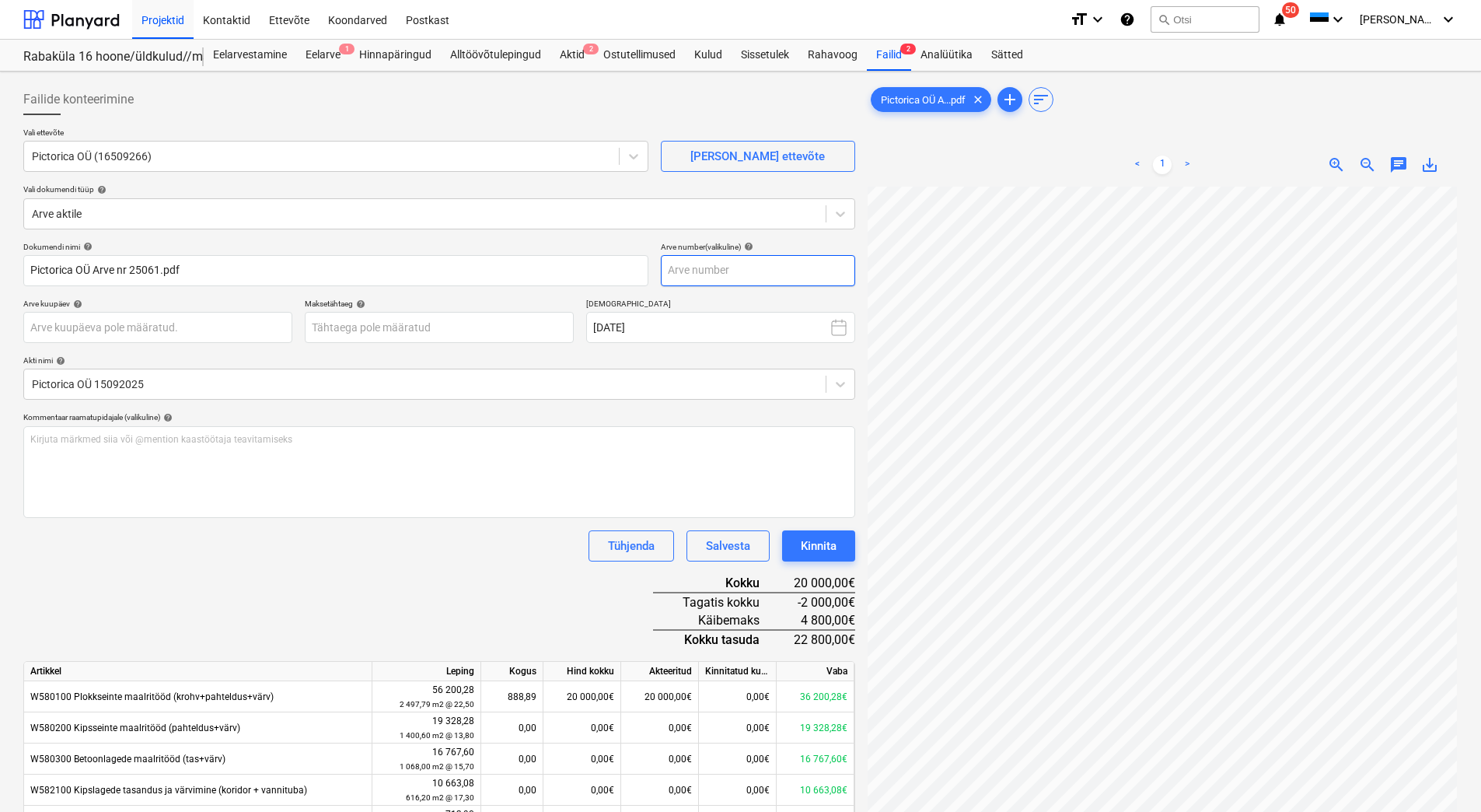
scroll to position [6, 113]
click at [741, 283] on input "text" at bounding box center [758, 270] width 195 height 31
type input "25061"
click at [391, 331] on body "Projektid Kontaktid Ettevõte Koondarved Postkast format_size keyboard_arrow_dow…" at bounding box center [740, 406] width 1481 height 812
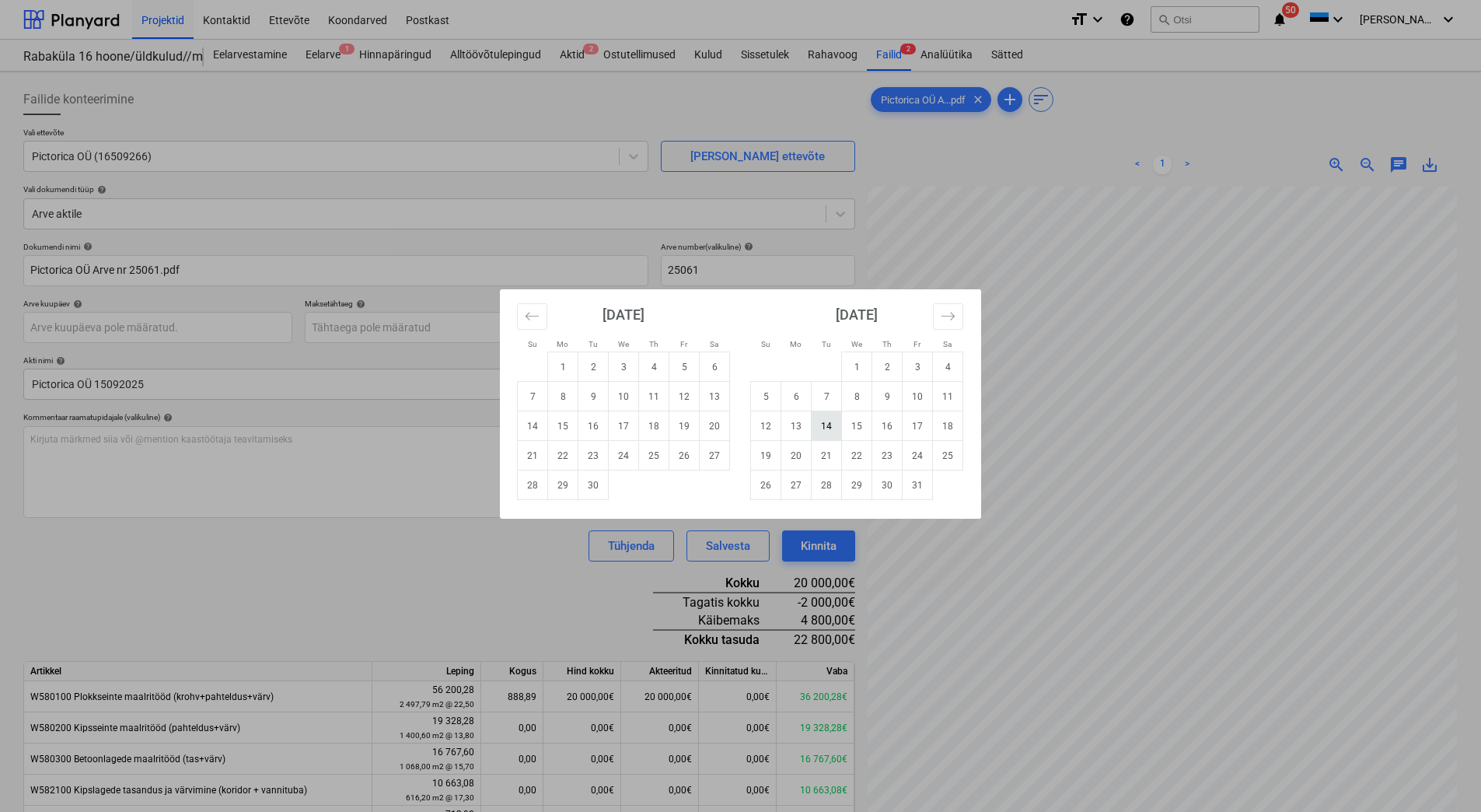
click at [818, 428] on td "14" at bounding box center [827, 426] width 30 height 30
type input "14 Oct 2025"
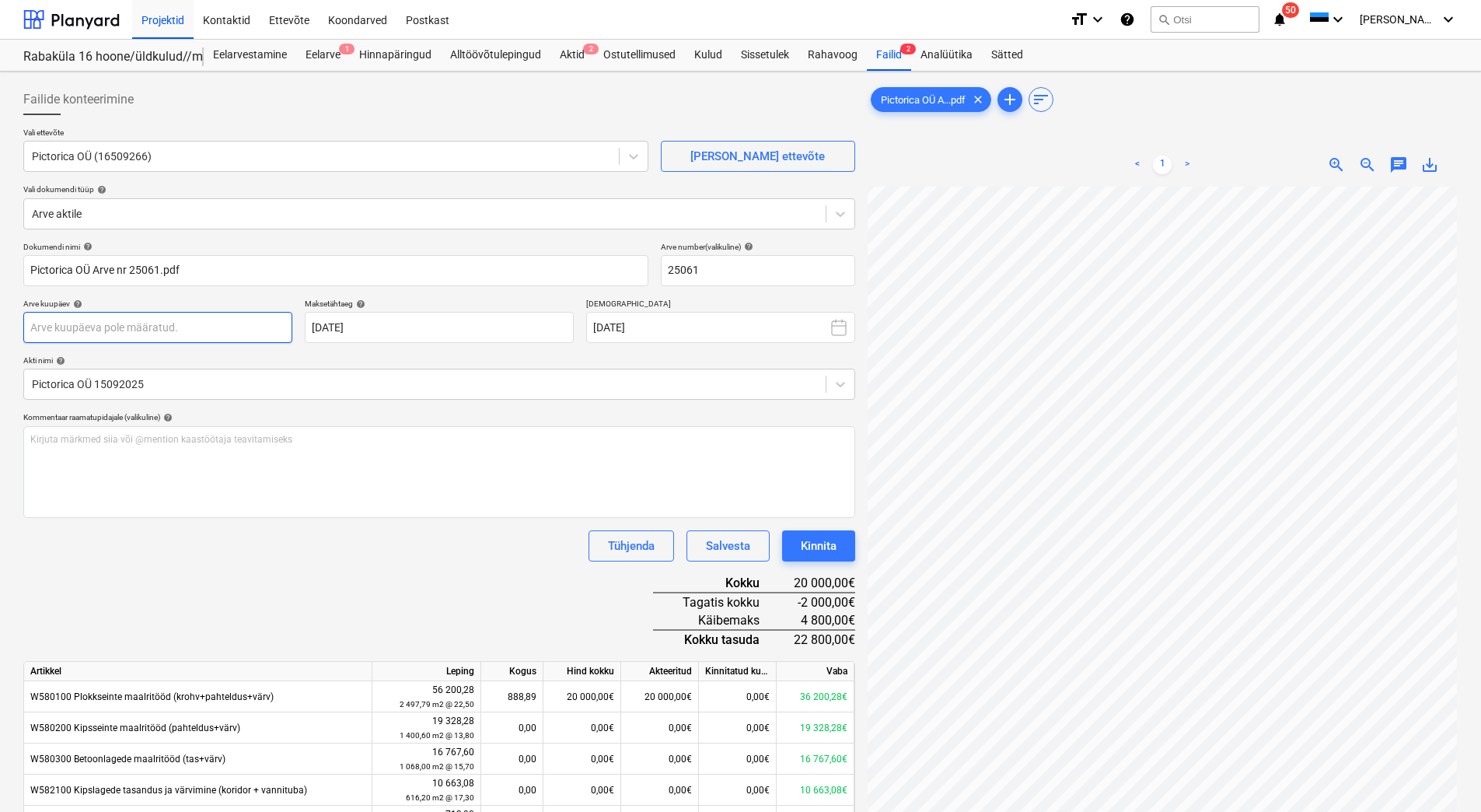
click at [124, 329] on body "Projektid Kontaktid Ettevõte Koondarved Postkast format_size keyboard_arrow_dow…" at bounding box center [740, 406] width 1481 height 812
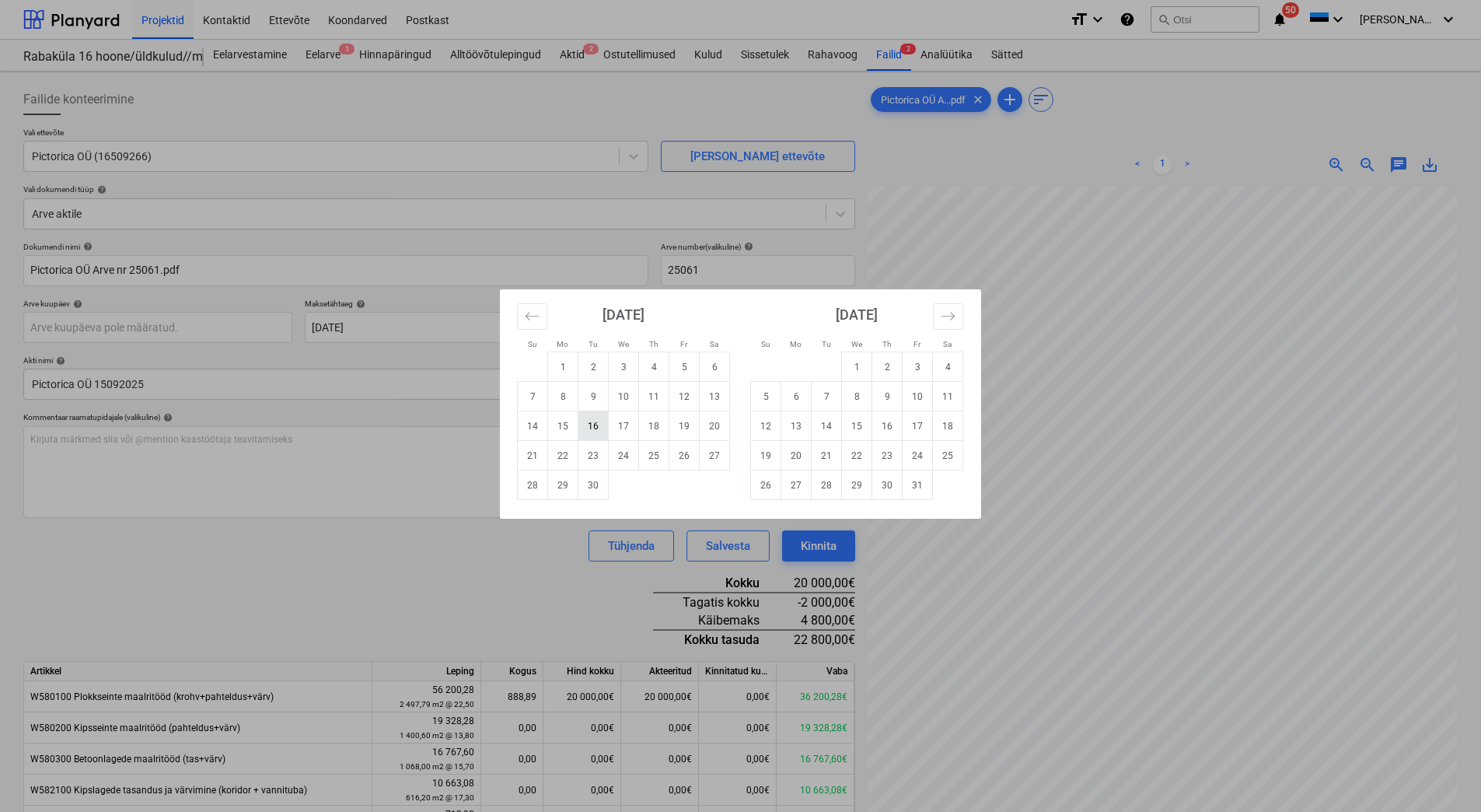
click at [596, 420] on td "16" at bounding box center [593, 426] width 30 height 30
type input "[DATE]"
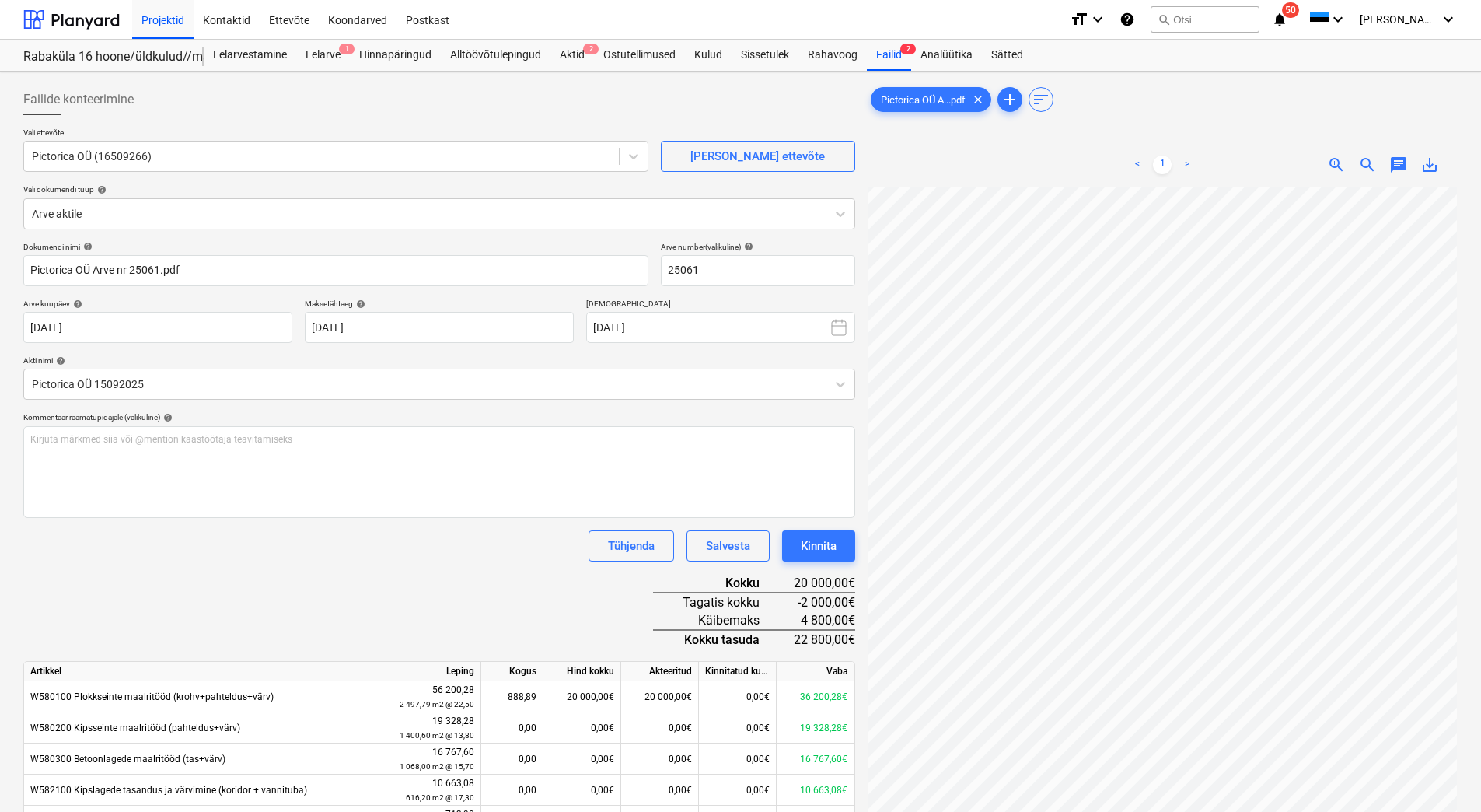
click at [284, 586] on div "Dokumendi nimi help Pictorica OÜ Arve nr 25061.pdf Arve number (valikuline) hel…" at bounding box center [440, 611] width 832 height 739
click at [828, 541] on div "Kinnita" at bounding box center [818, 546] width 35 height 20
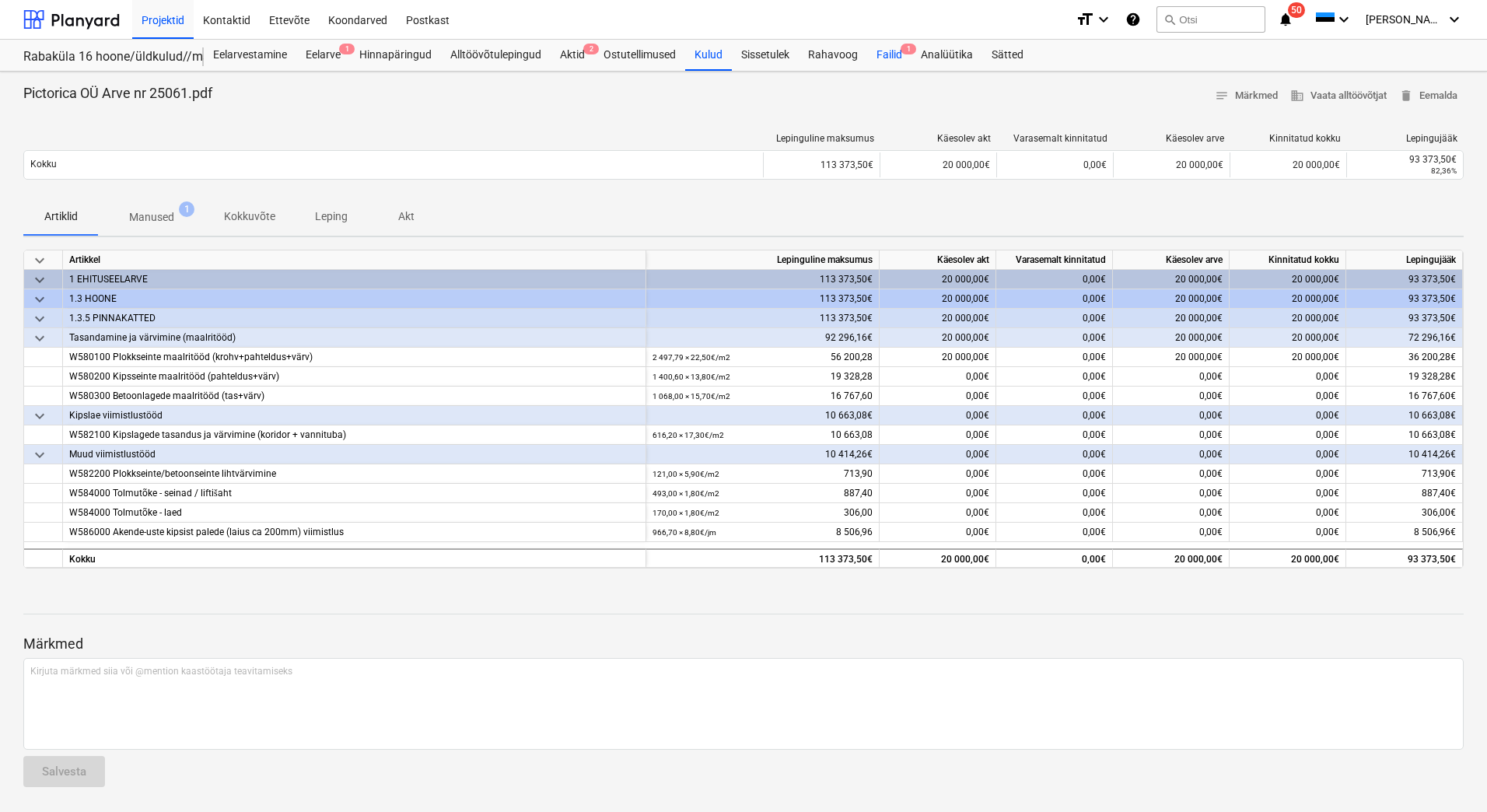
click at [894, 54] on div "Failid 1" at bounding box center [890, 54] width 44 height 31
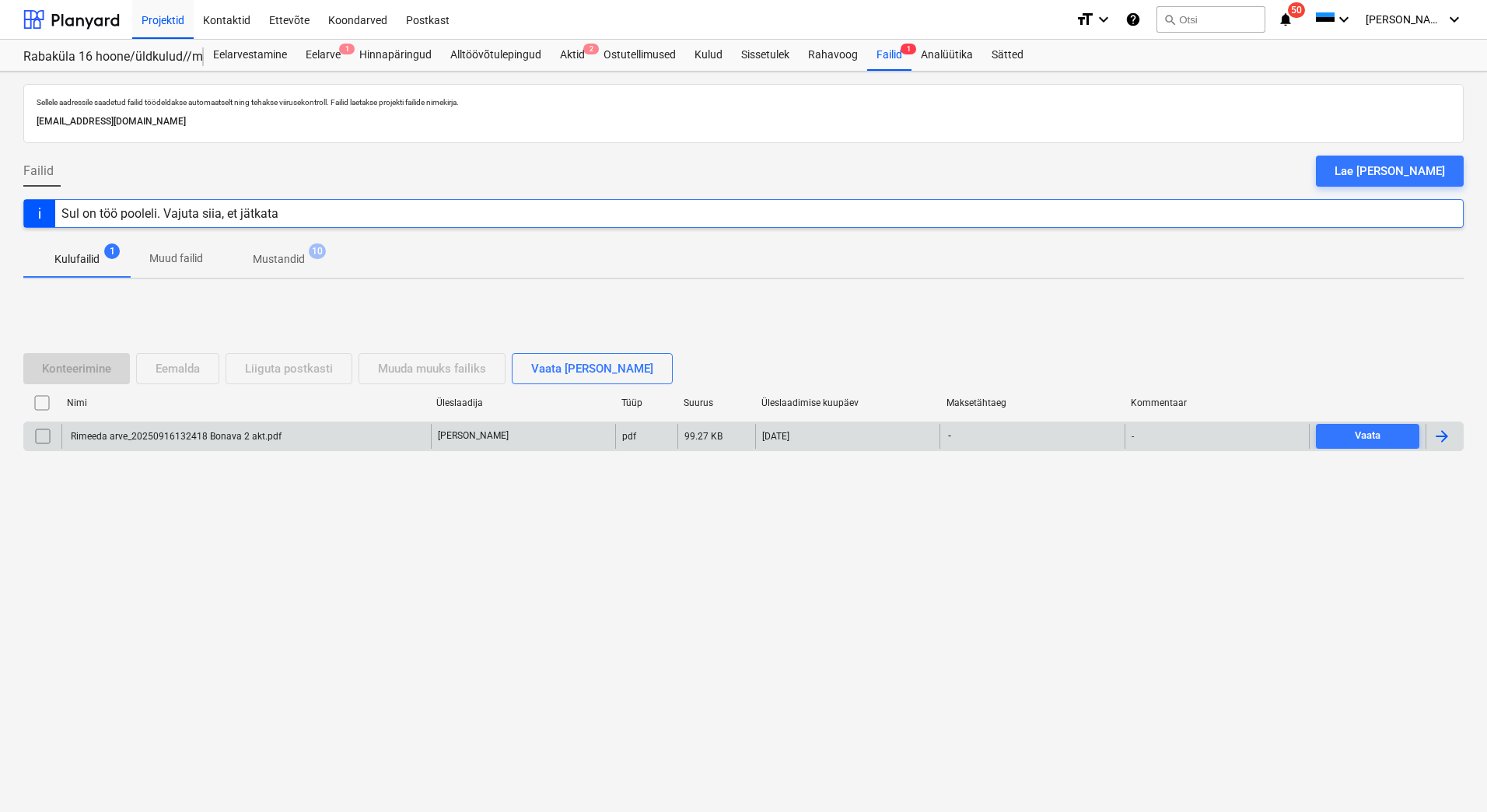
click at [169, 443] on div "Rimeeda arve_20250916132418 Bonava 2 akt.pdf" at bounding box center [246, 436] width 370 height 25
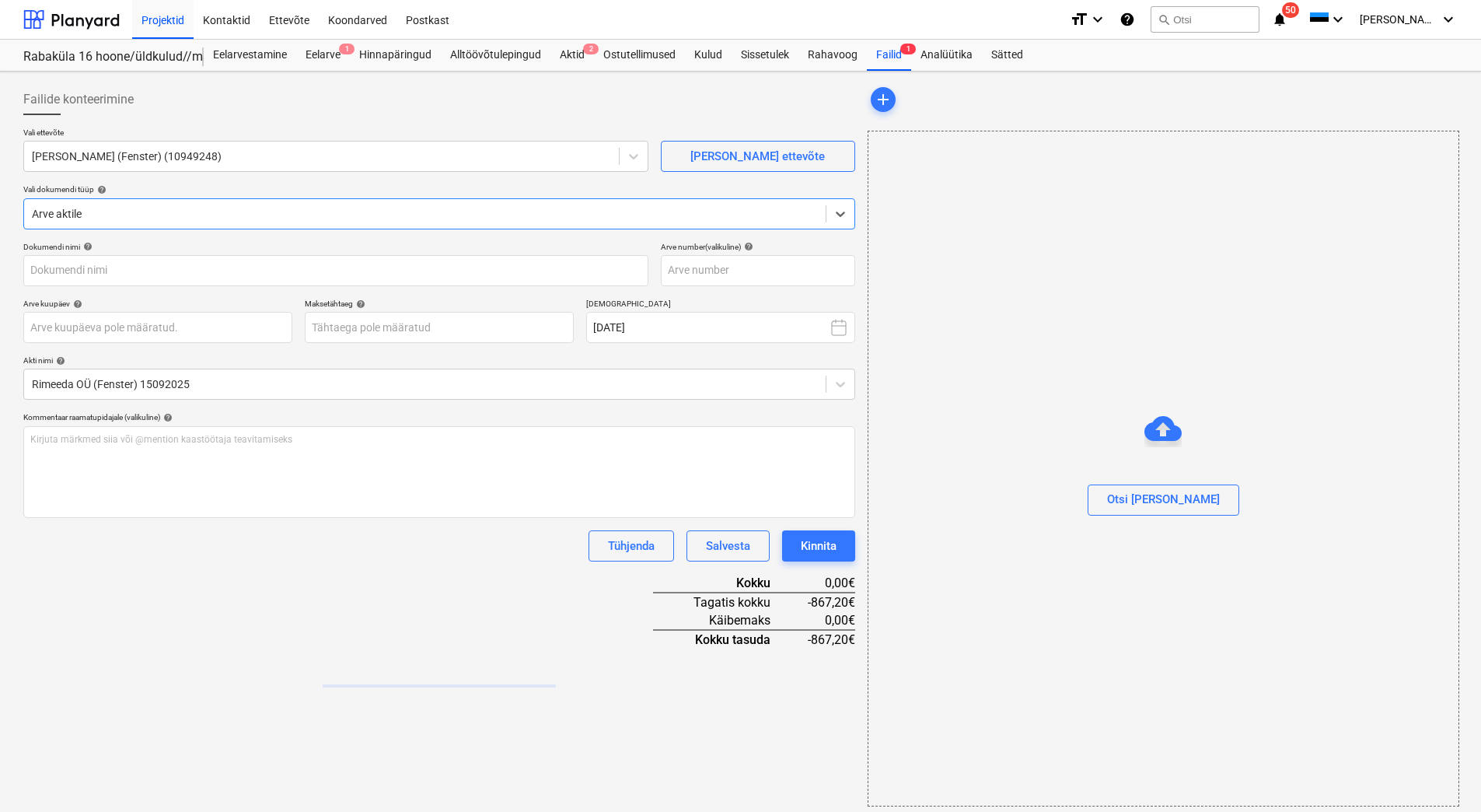
type input "Rimeeda arve_20250916132418 Bonava 2 akt.pdf"
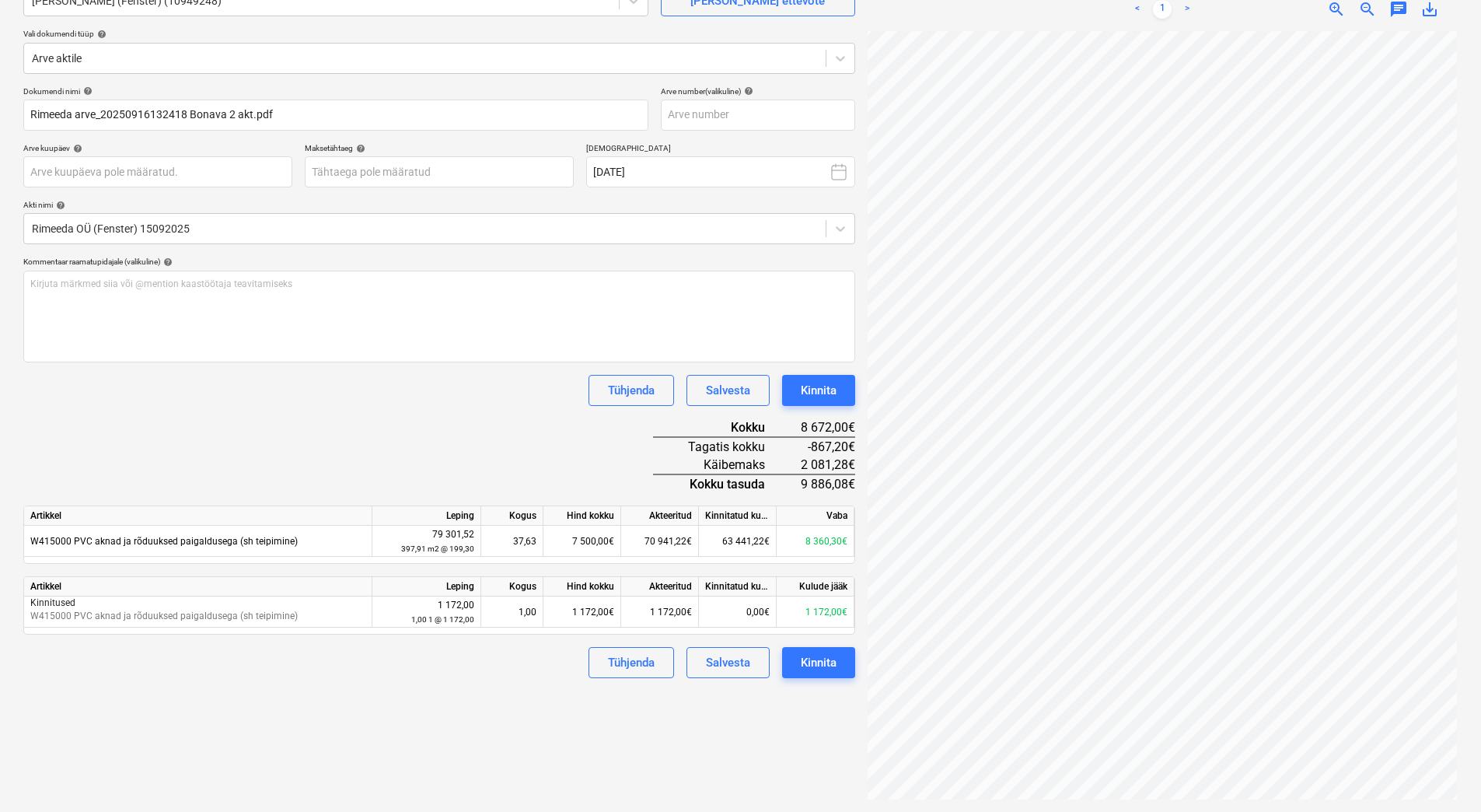
scroll to position [23, 113]
click at [714, 121] on input "text" at bounding box center [758, 114] width 195 height 31
type input "25-1052"
click at [369, 171] on body "Projektid Kontaktid Ettevõte Koondarved Postkast format_size keyboard_arrow_dow…" at bounding box center [740, 250] width 1481 height 812
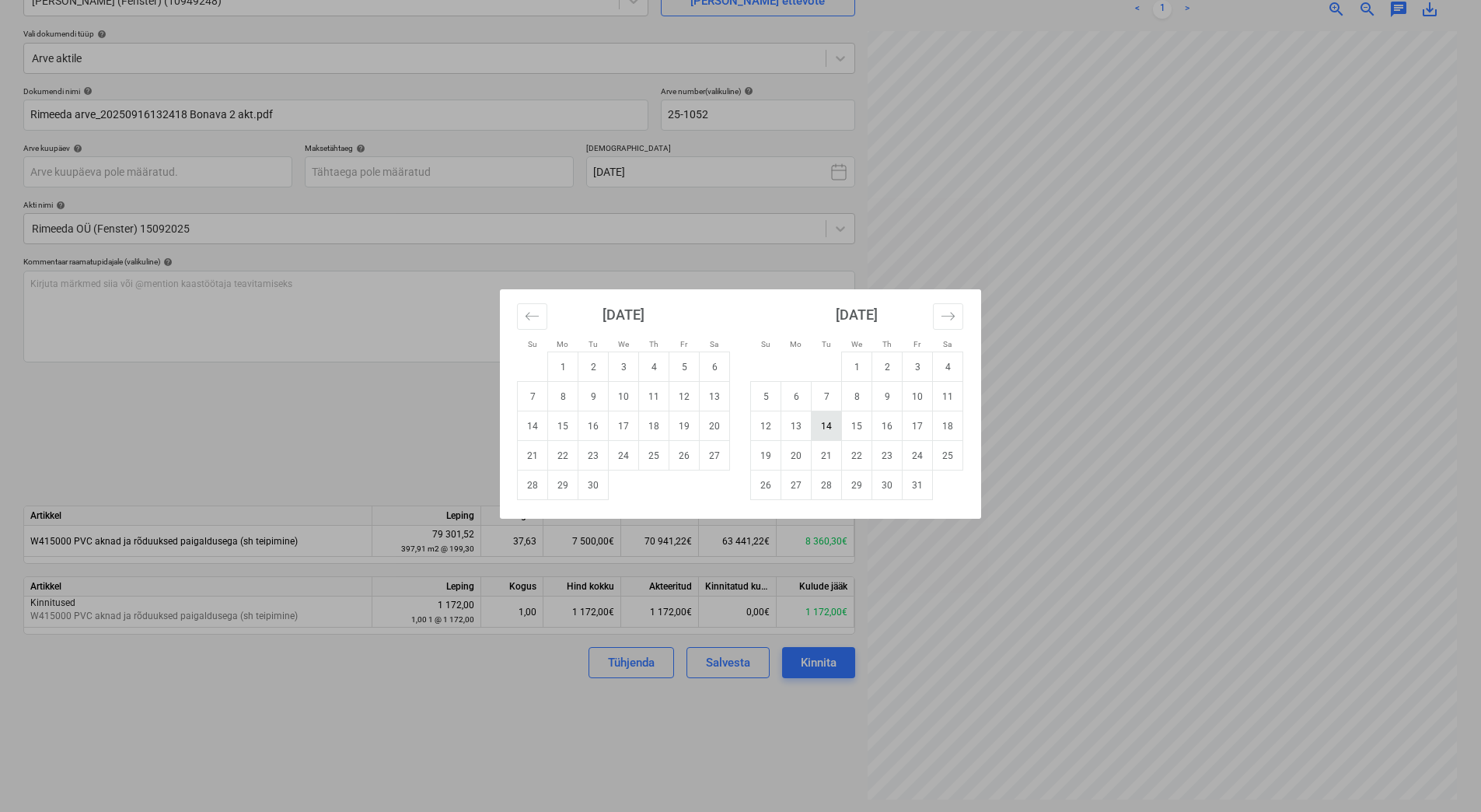
click at [828, 425] on td "14" at bounding box center [827, 426] width 30 height 30
type input "14 Oct 2025"
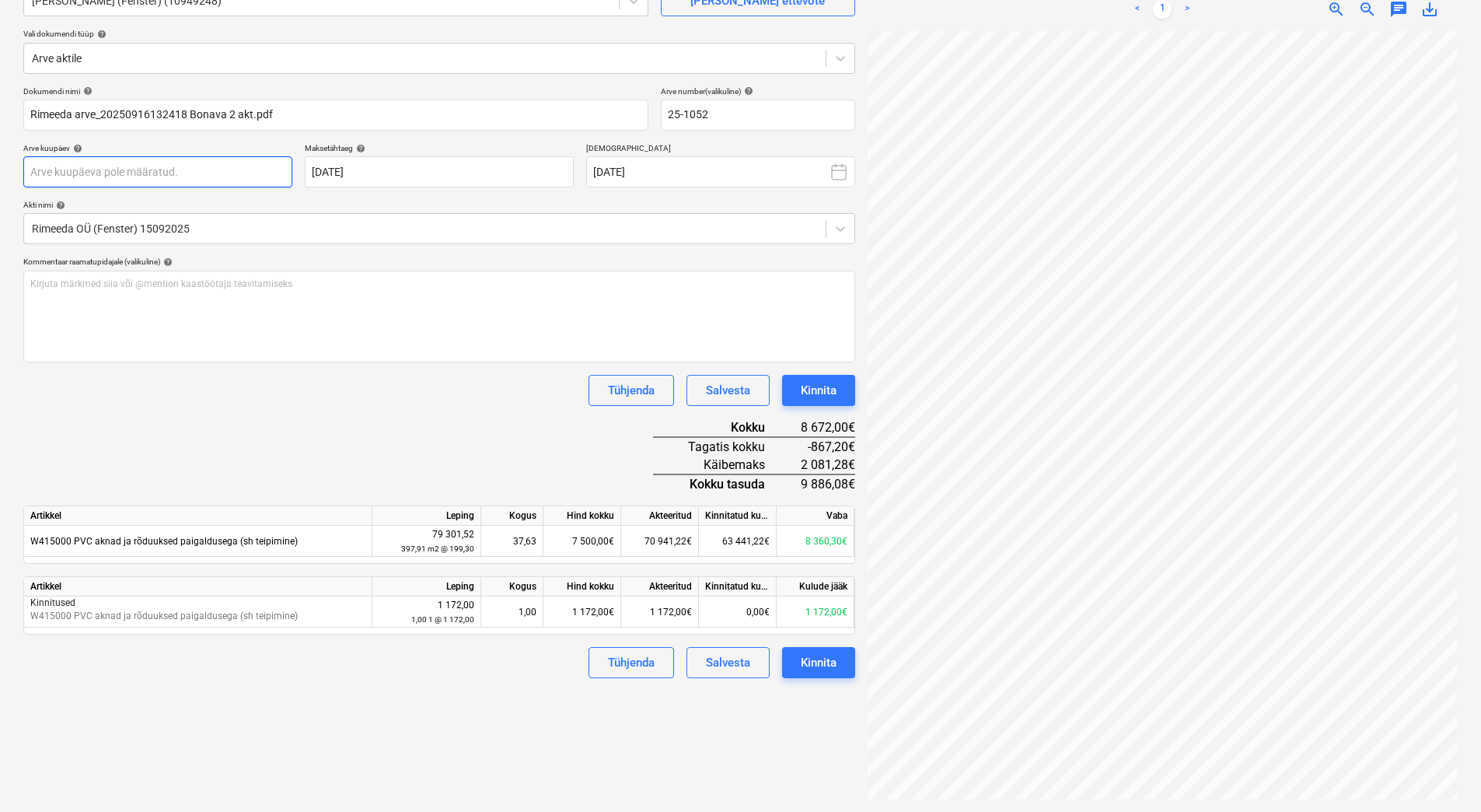
click at [61, 168] on body "Projektid Kontaktid Ettevõte Koondarved Postkast format_size keyboard_arrow_dow…" at bounding box center [740, 250] width 1481 height 812
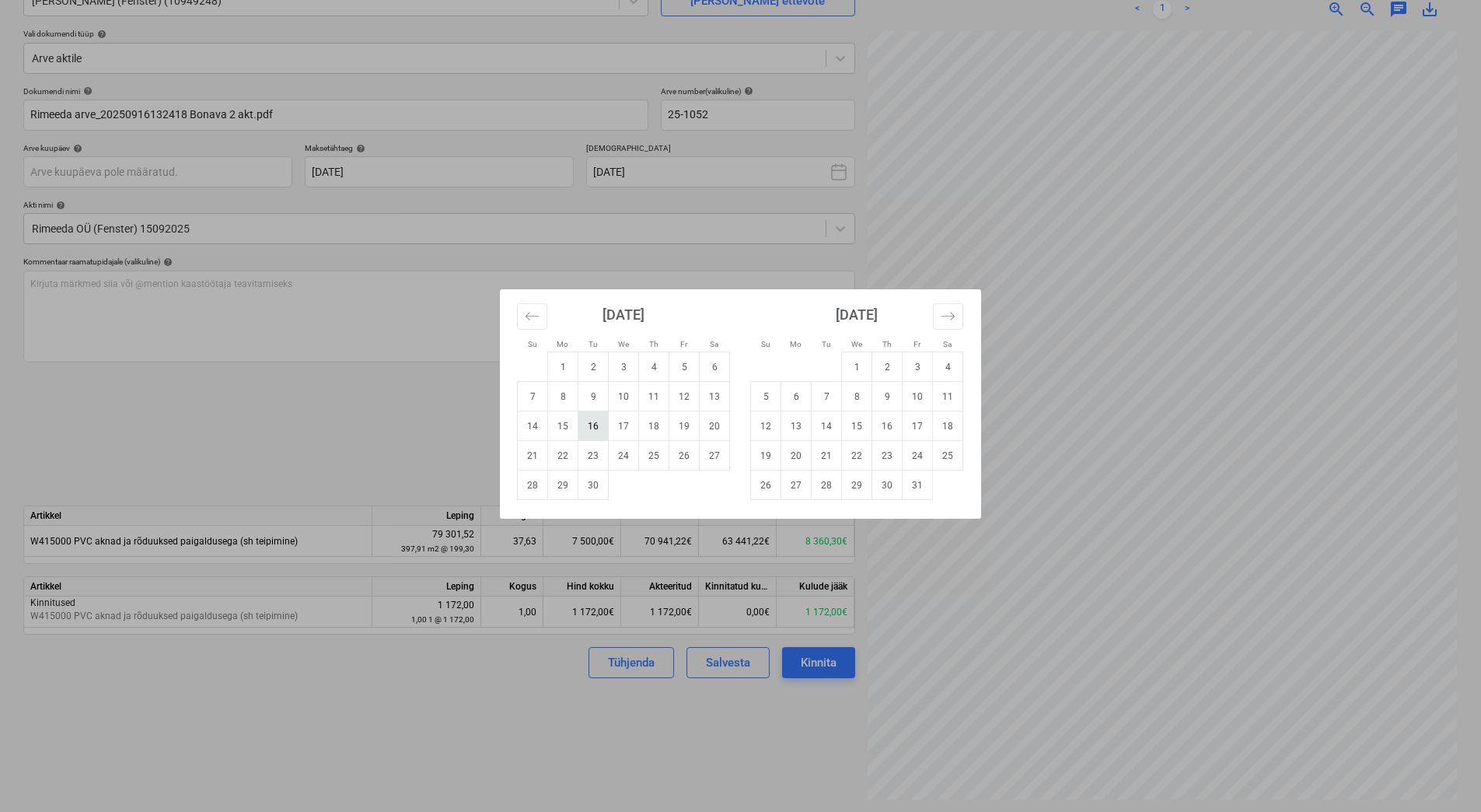
click at [585, 428] on td "16" at bounding box center [593, 426] width 30 height 30
type input "[DATE]"
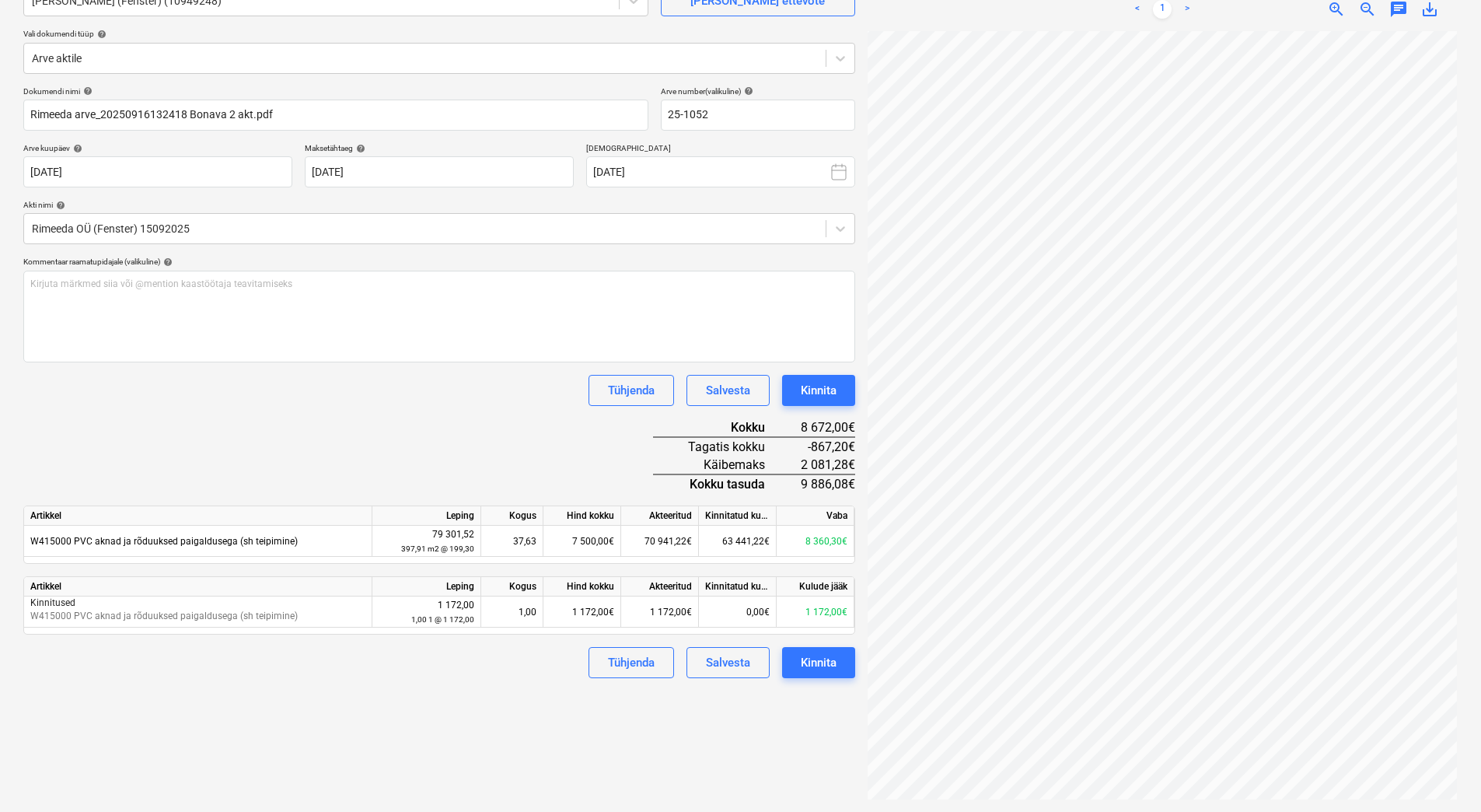
click at [395, 419] on div "Dokumendi nimi help Rimeeda arve_20250916132418 Bonava 2 akt.pdf Arve number (v…" at bounding box center [440, 382] width 832 height 591
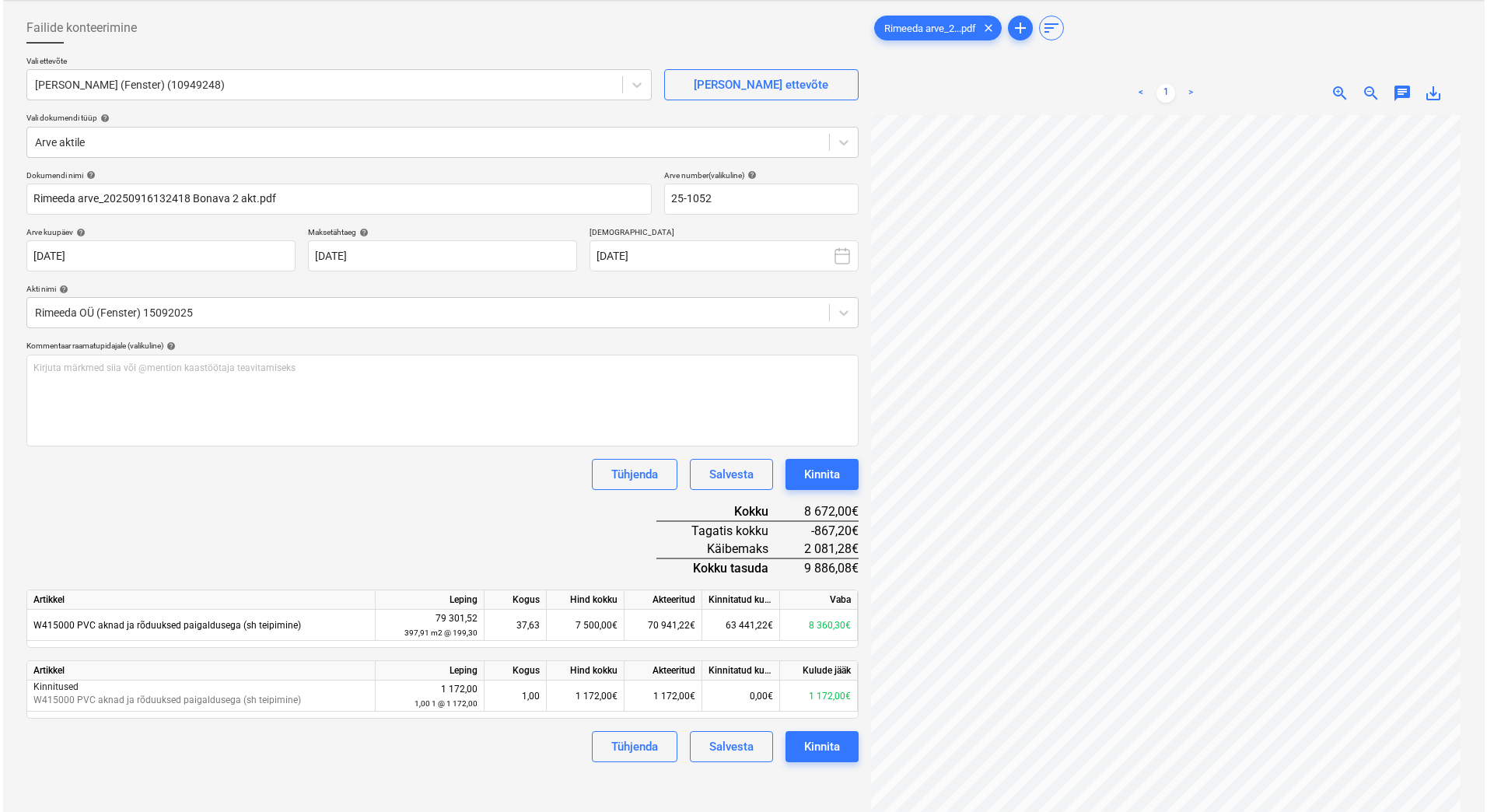
scroll to position [155, 0]
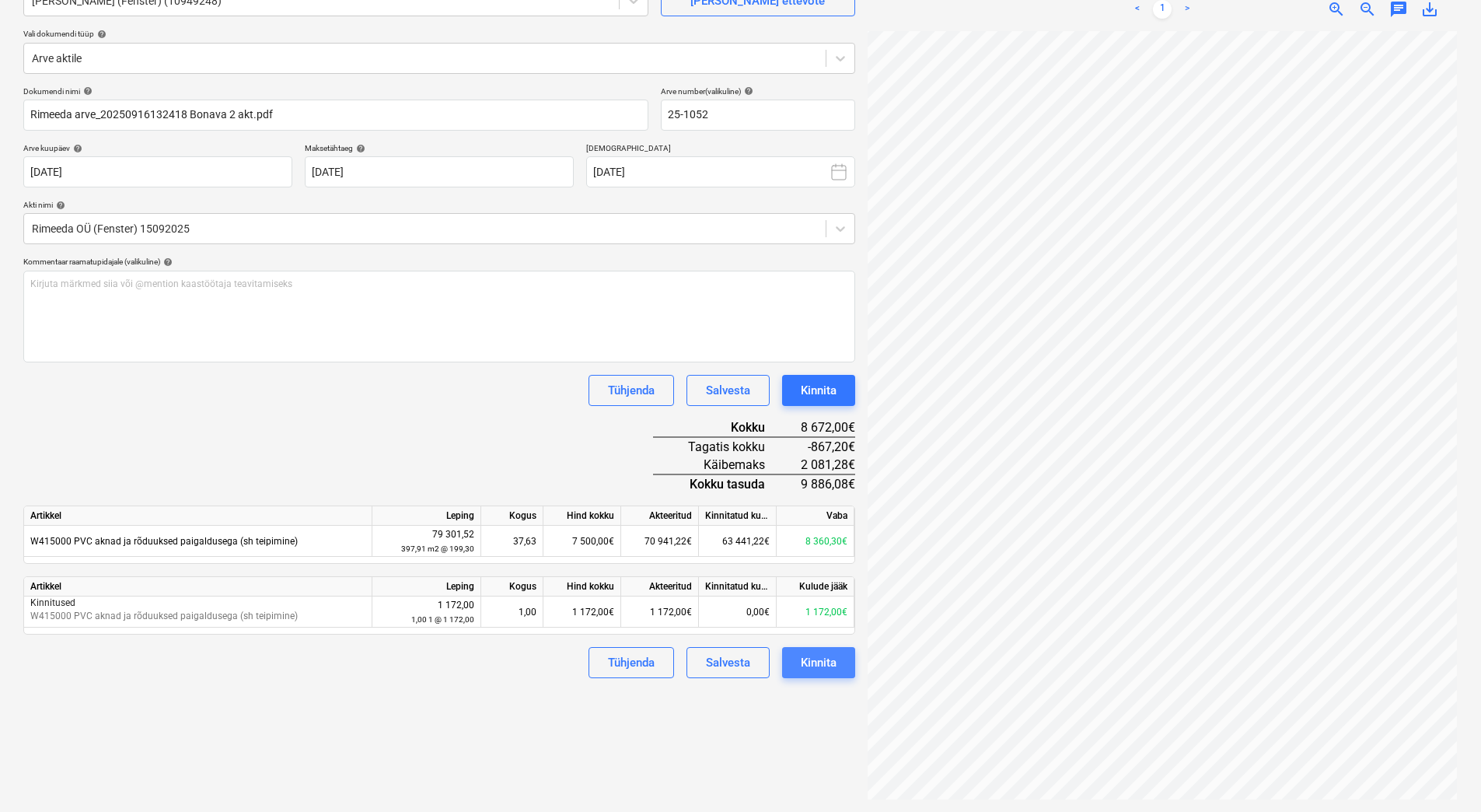
click at [820, 669] on div "Kinnita" at bounding box center [818, 662] width 35 height 20
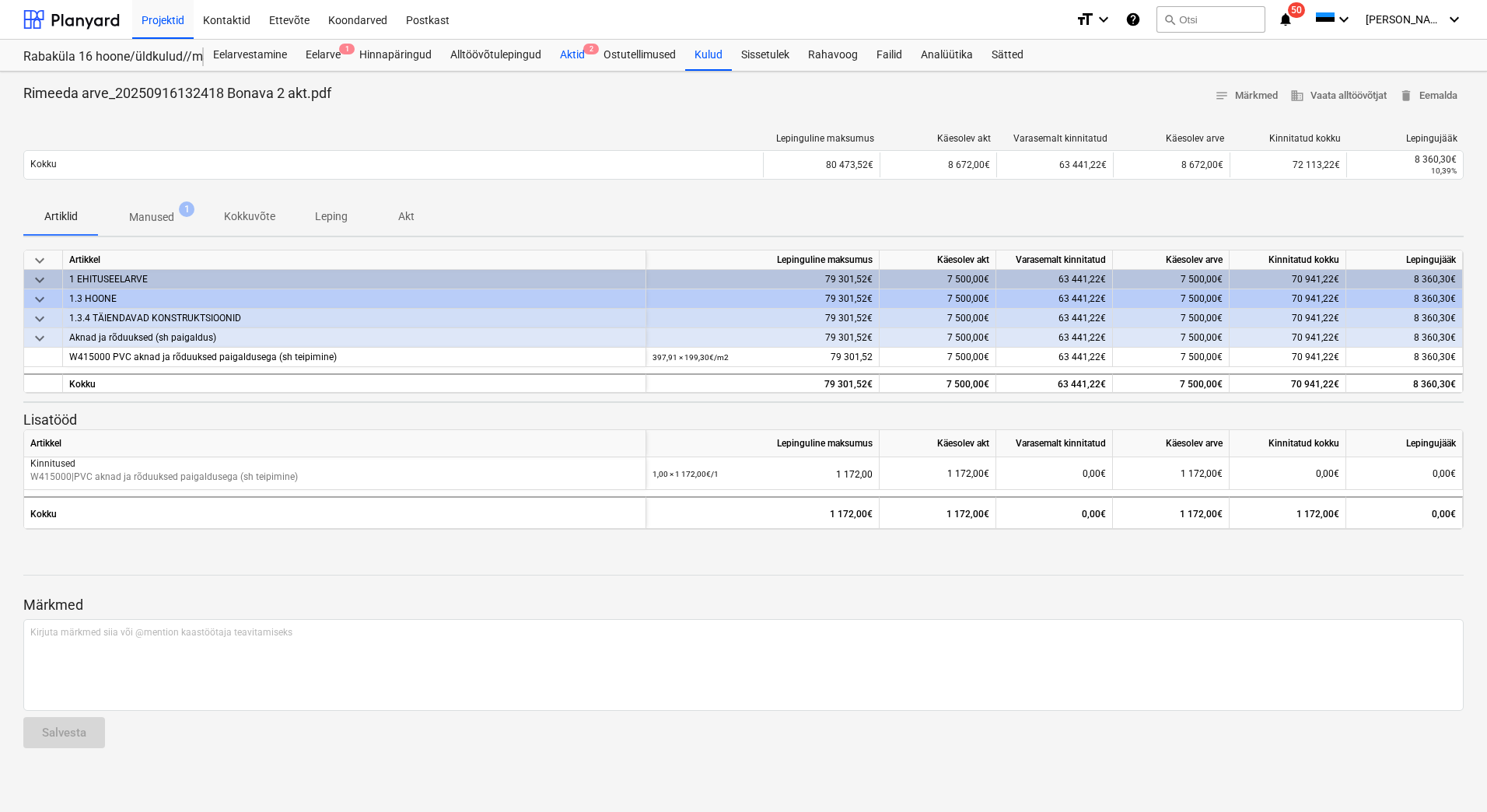
click at [577, 56] on div "Aktid 2" at bounding box center [572, 54] width 43 height 31
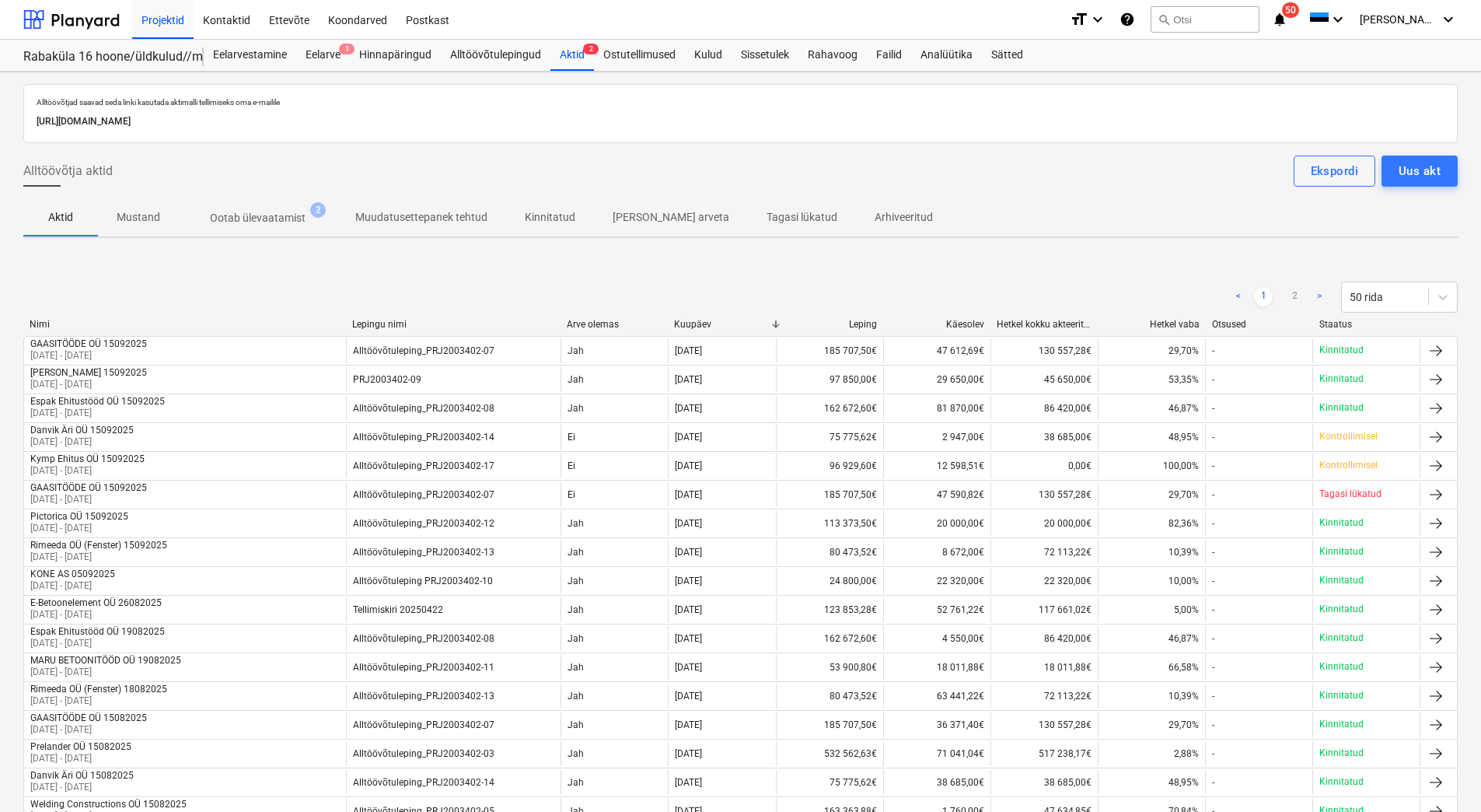
click at [260, 228] on span "Ootab ülevaatamist 2" at bounding box center [258, 218] width 158 height 28
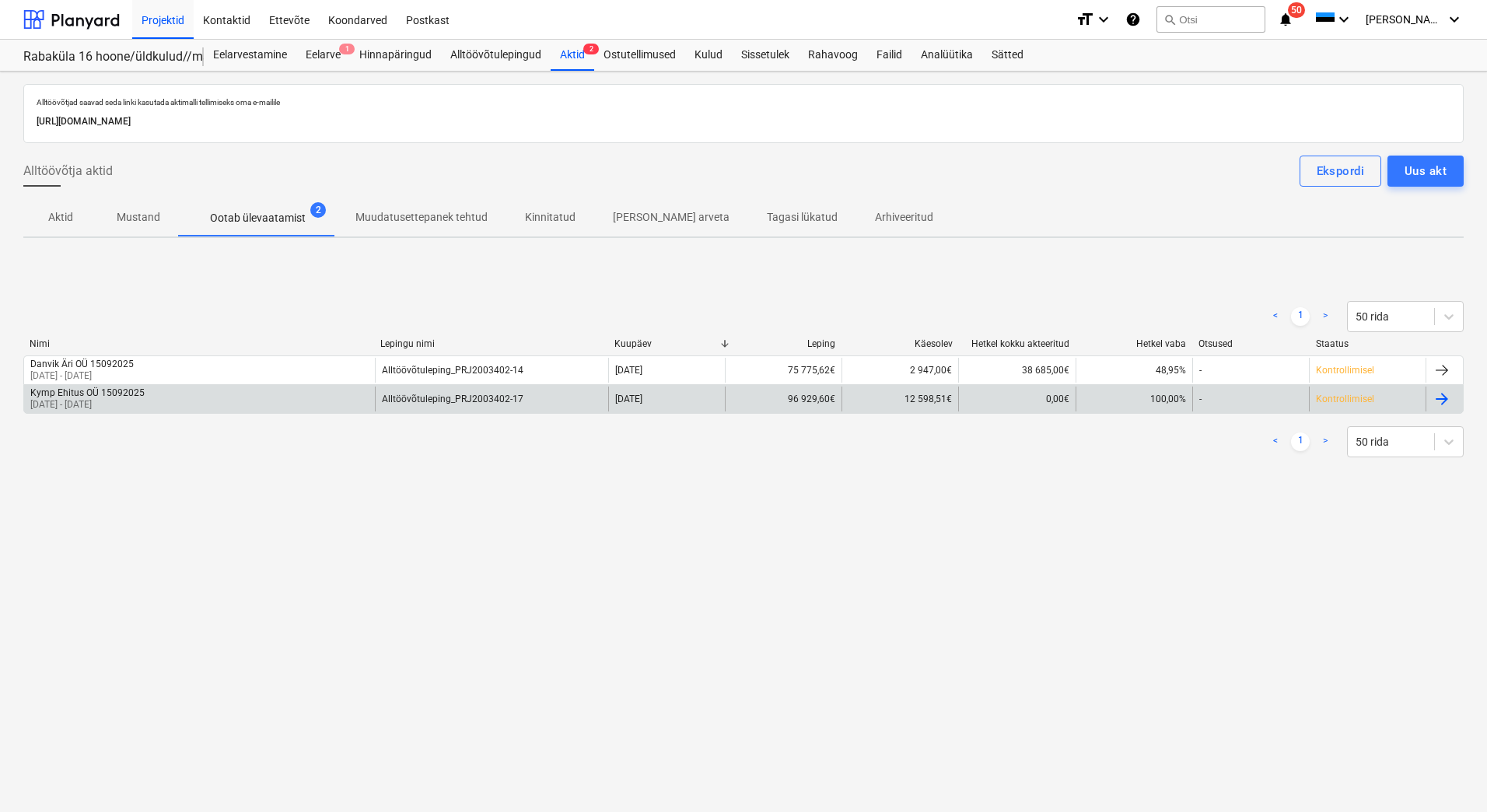
click at [189, 405] on div "Kymp Ehitus OÜ 15092025 18 Aug 2025 - 16 Sep 2025" at bounding box center [199, 399] width 351 height 25
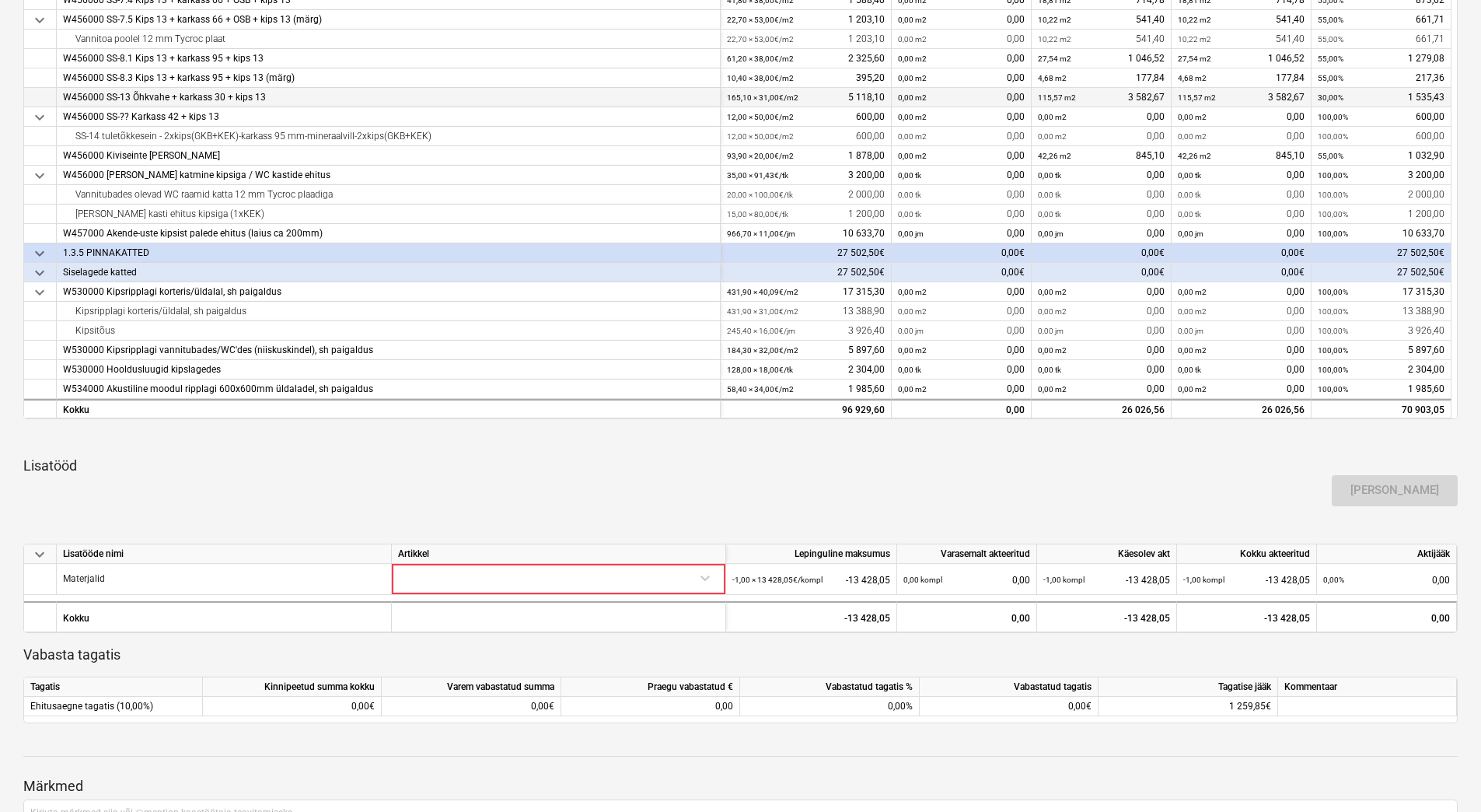
scroll to position [466, 0]
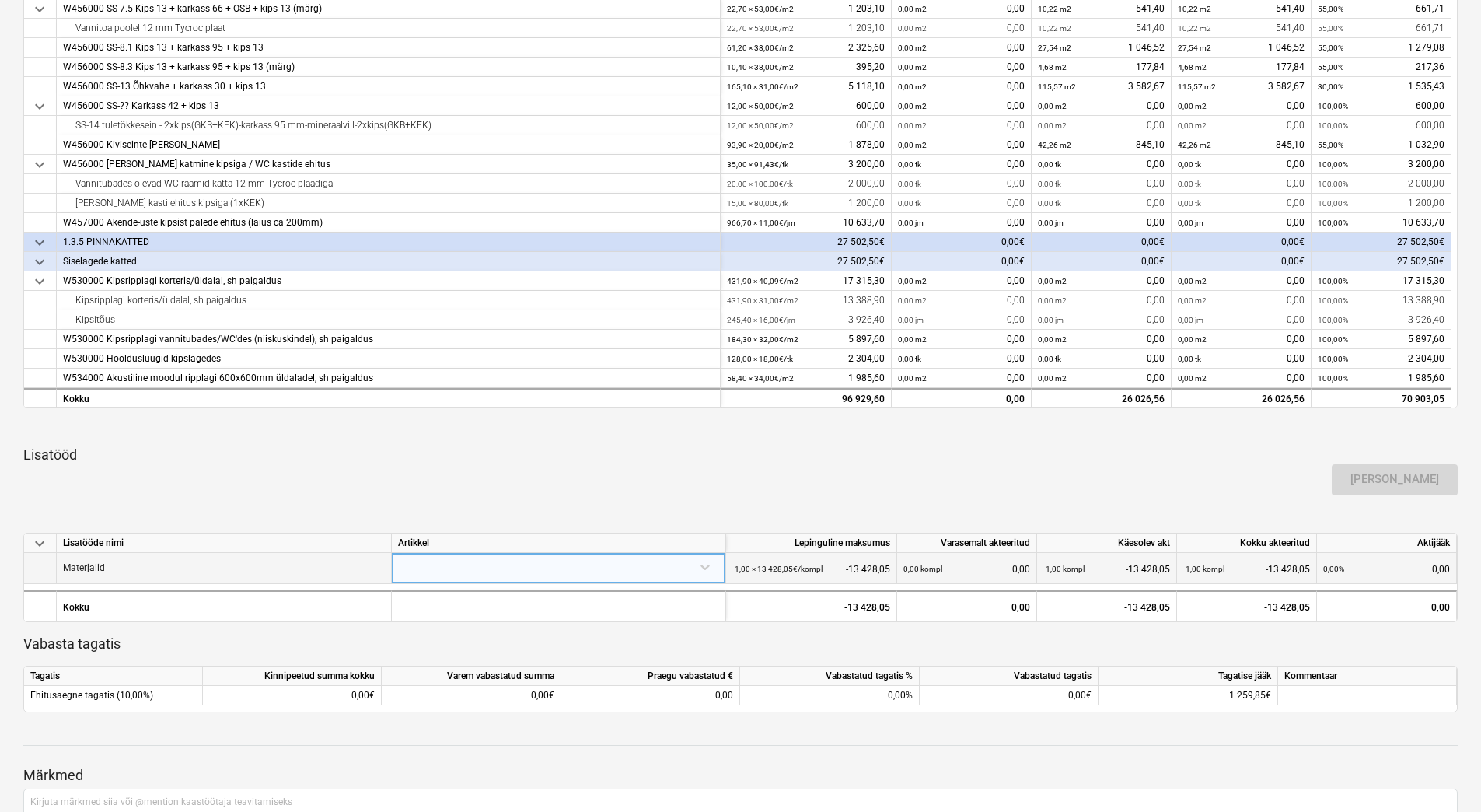
click at [482, 577] on div at bounding box center [559, 566] width 321 height 28
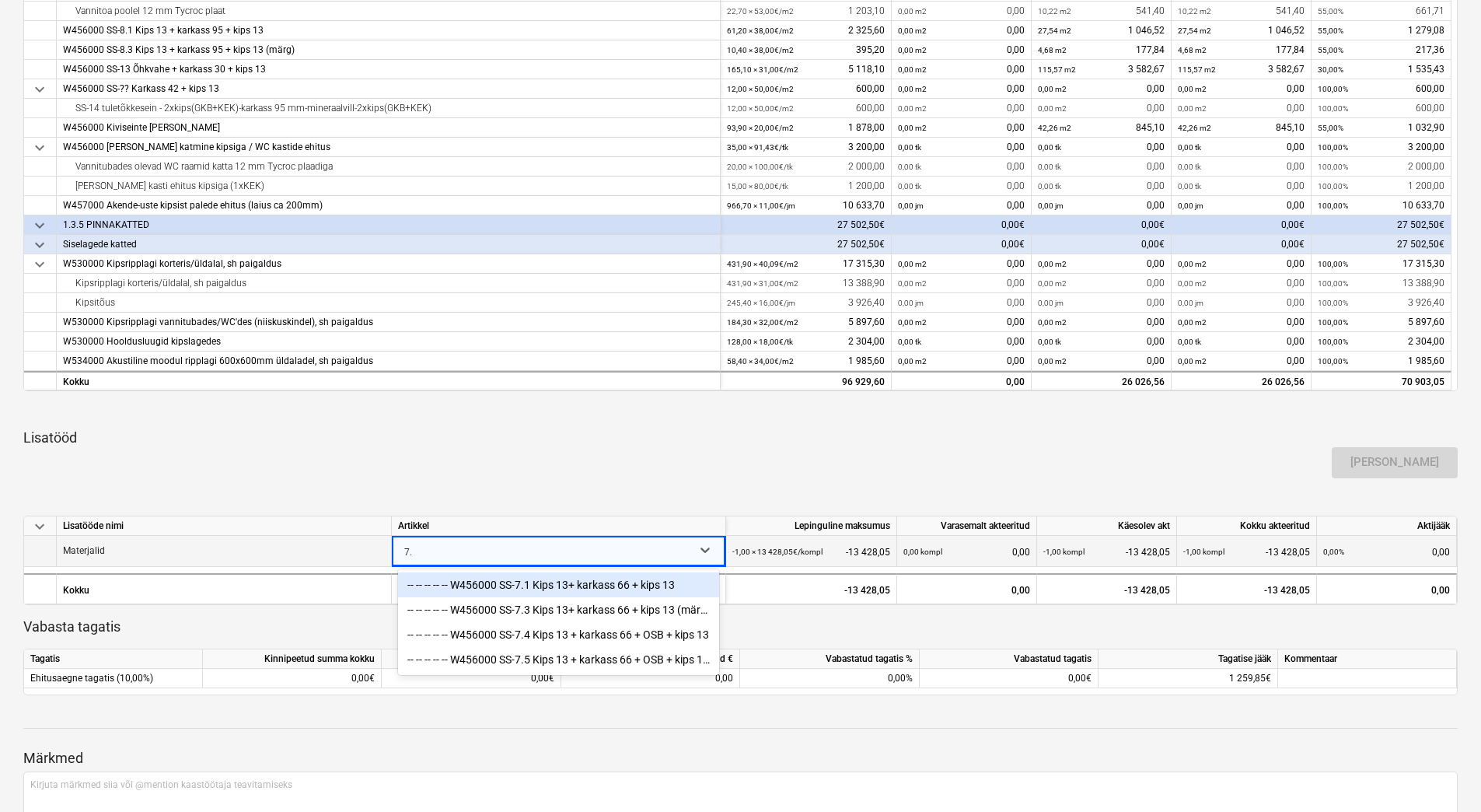
type input "7.1"
click at [536, 577] on div "-- -- -- -- -- W456000 SS-7.1 Kips 13+ karkass 66 + kips 13" at bounding box center [559, 585] width 321 height 25
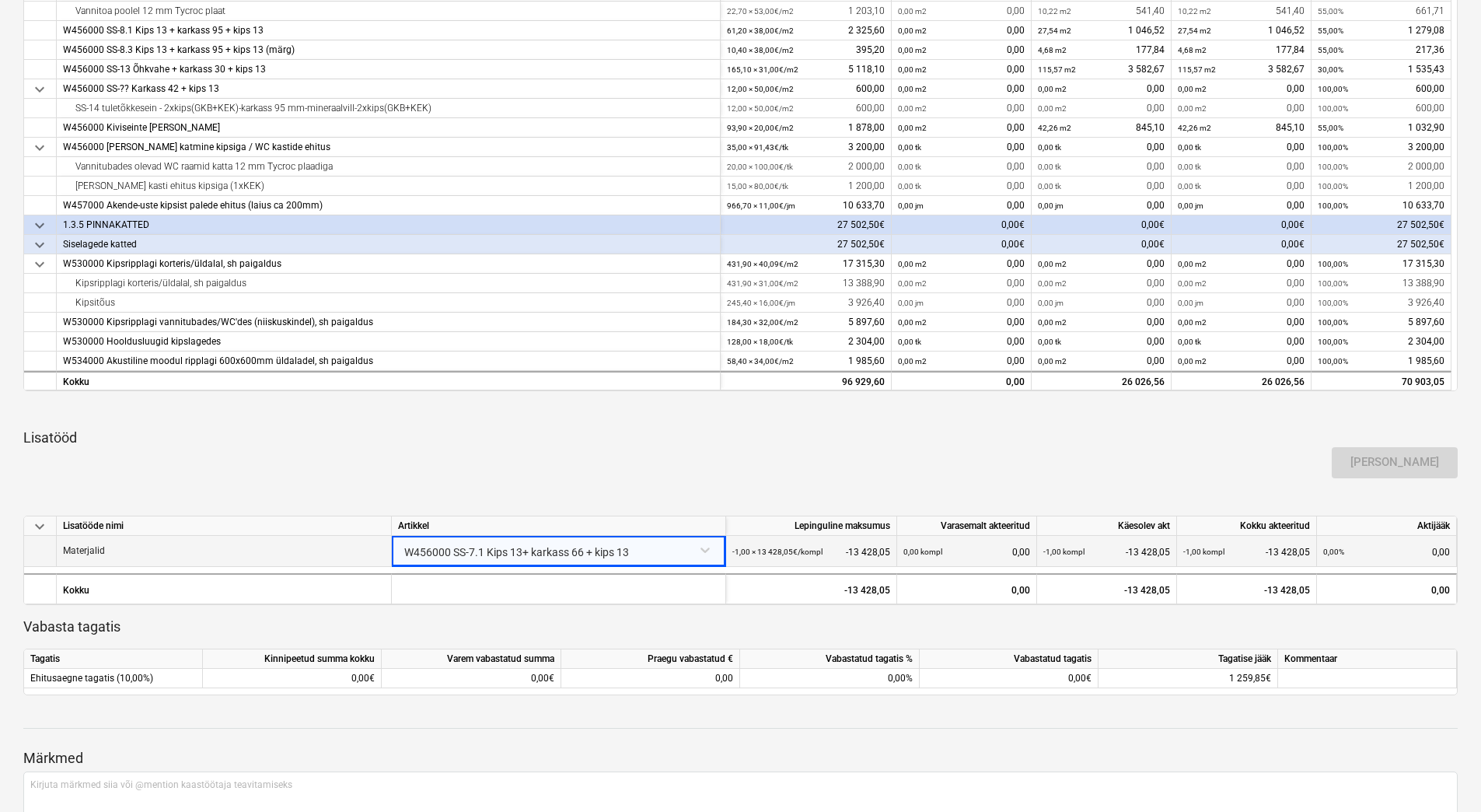
click at [536, 473] on div "[PERSON_NAME]" at bounding box center [740, 462] width 1447 height 43
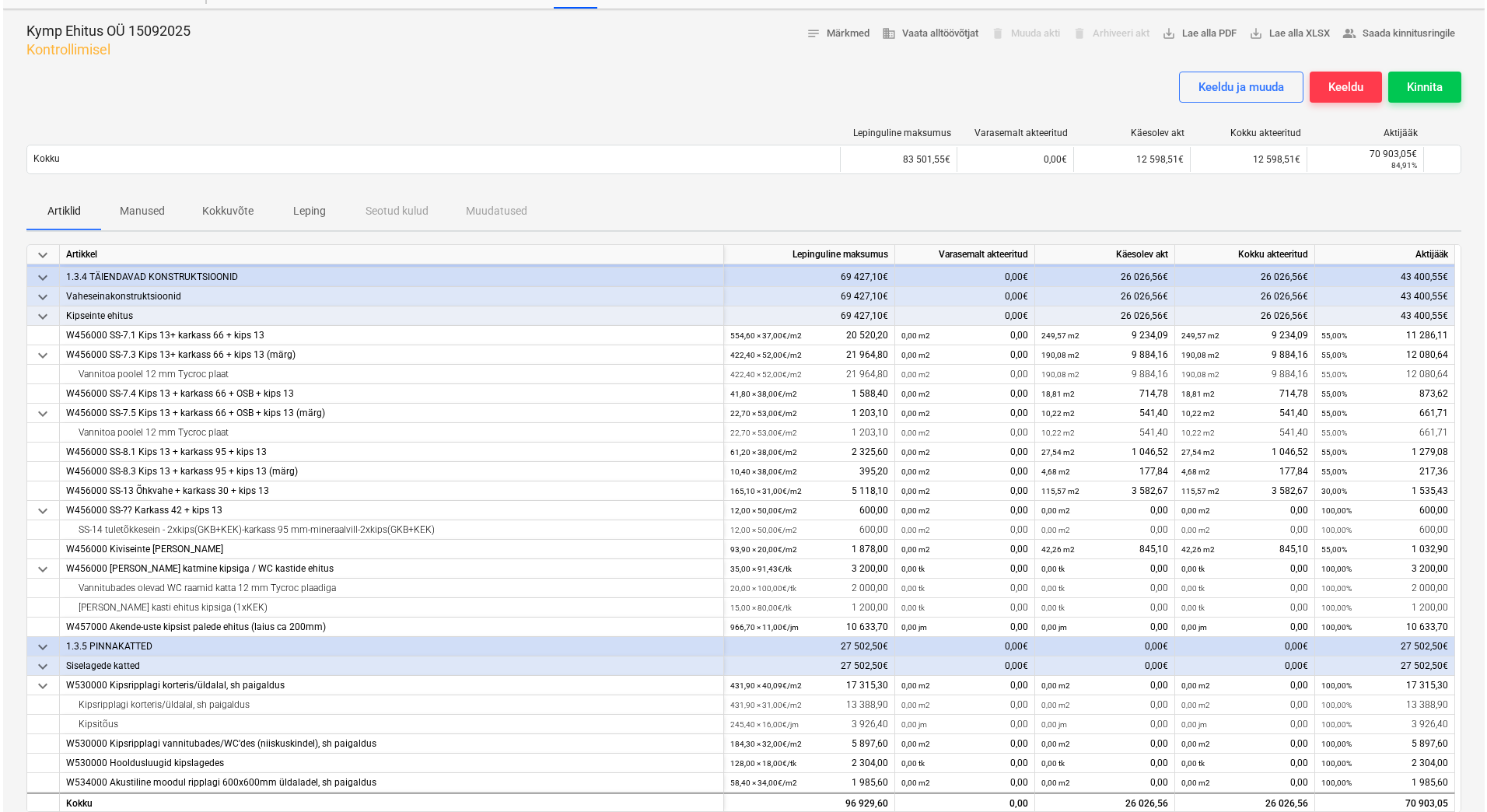
scroll to position [0, 0]
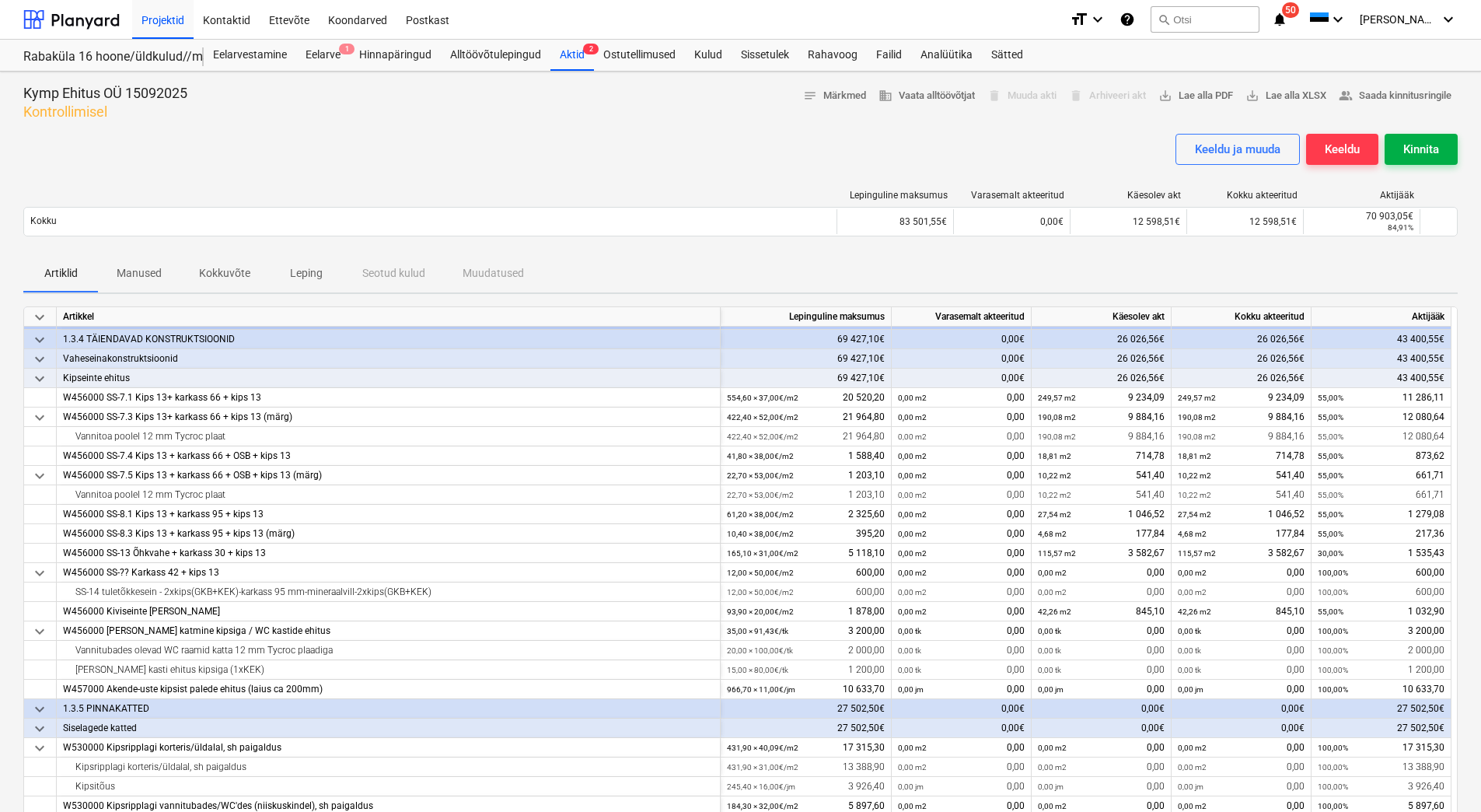
click at [1436, 150] on div "Kinnita" at bounding box center [1421, 150] width 35 height 20
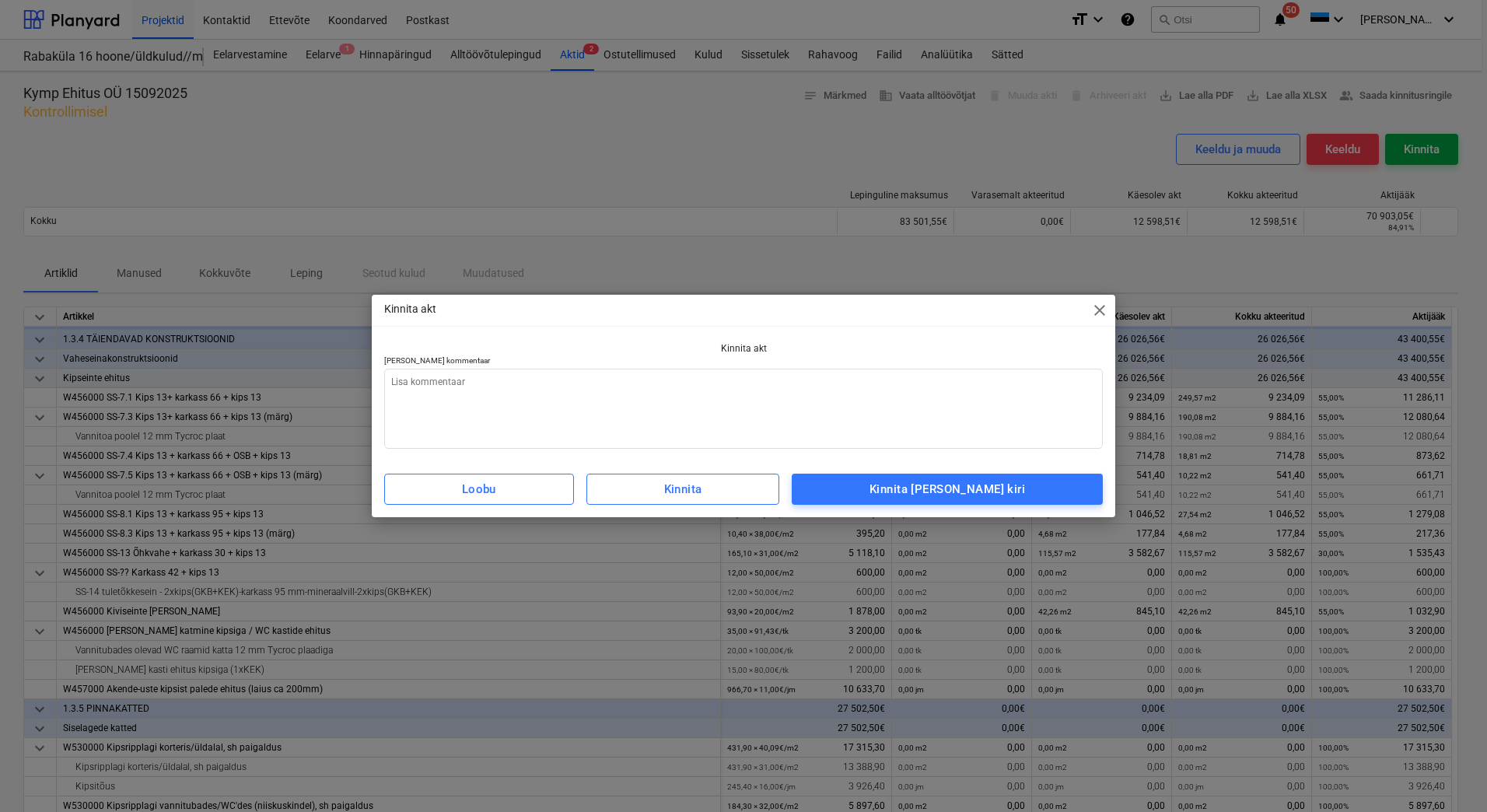
type textarea "x"
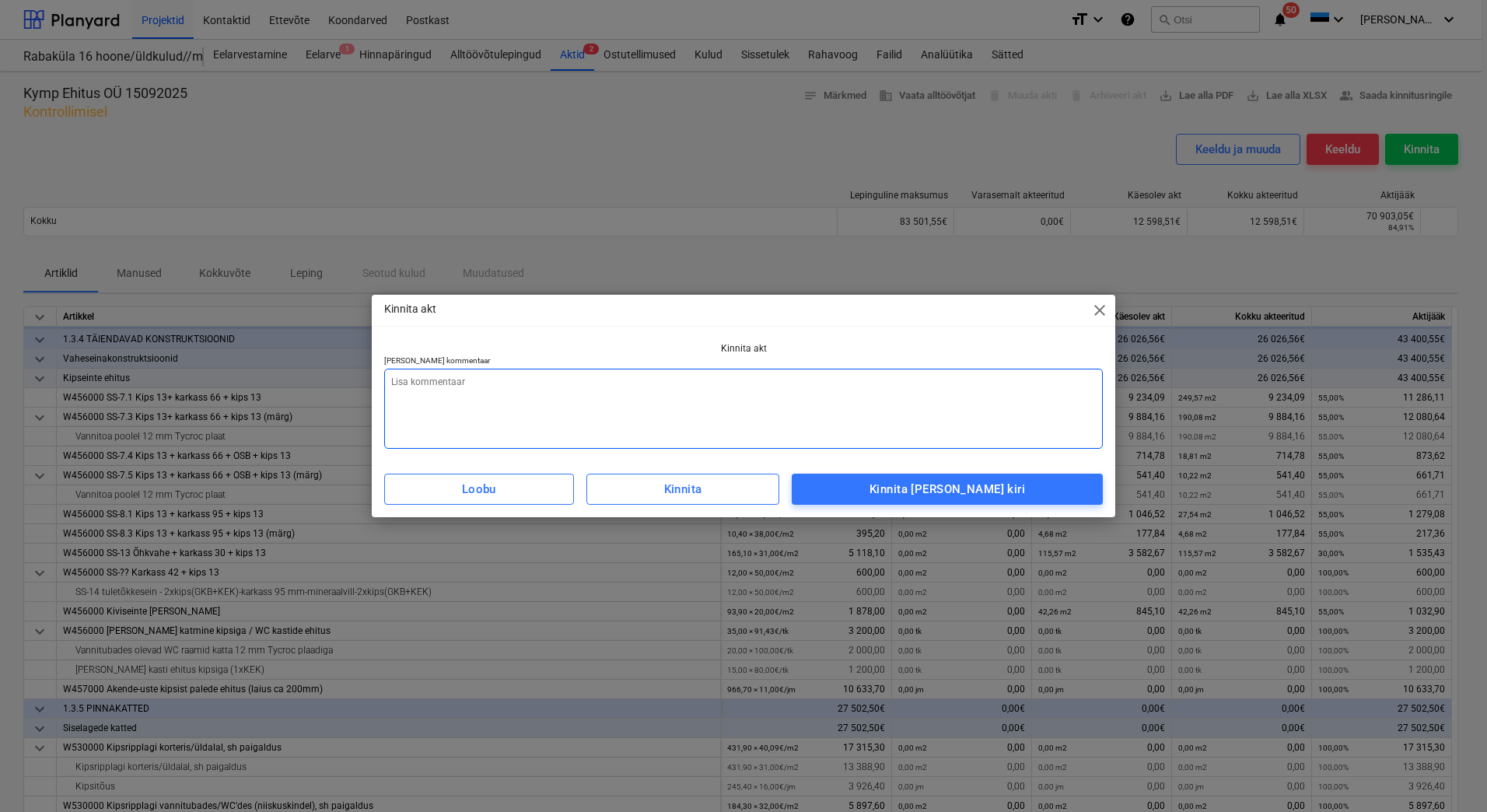
click at [712, 413] on textarea at bounding box center [744, 409] width 719 height 80
type textarea "L"
type textarea "x"
type textarea "Li"
type textarea "x"
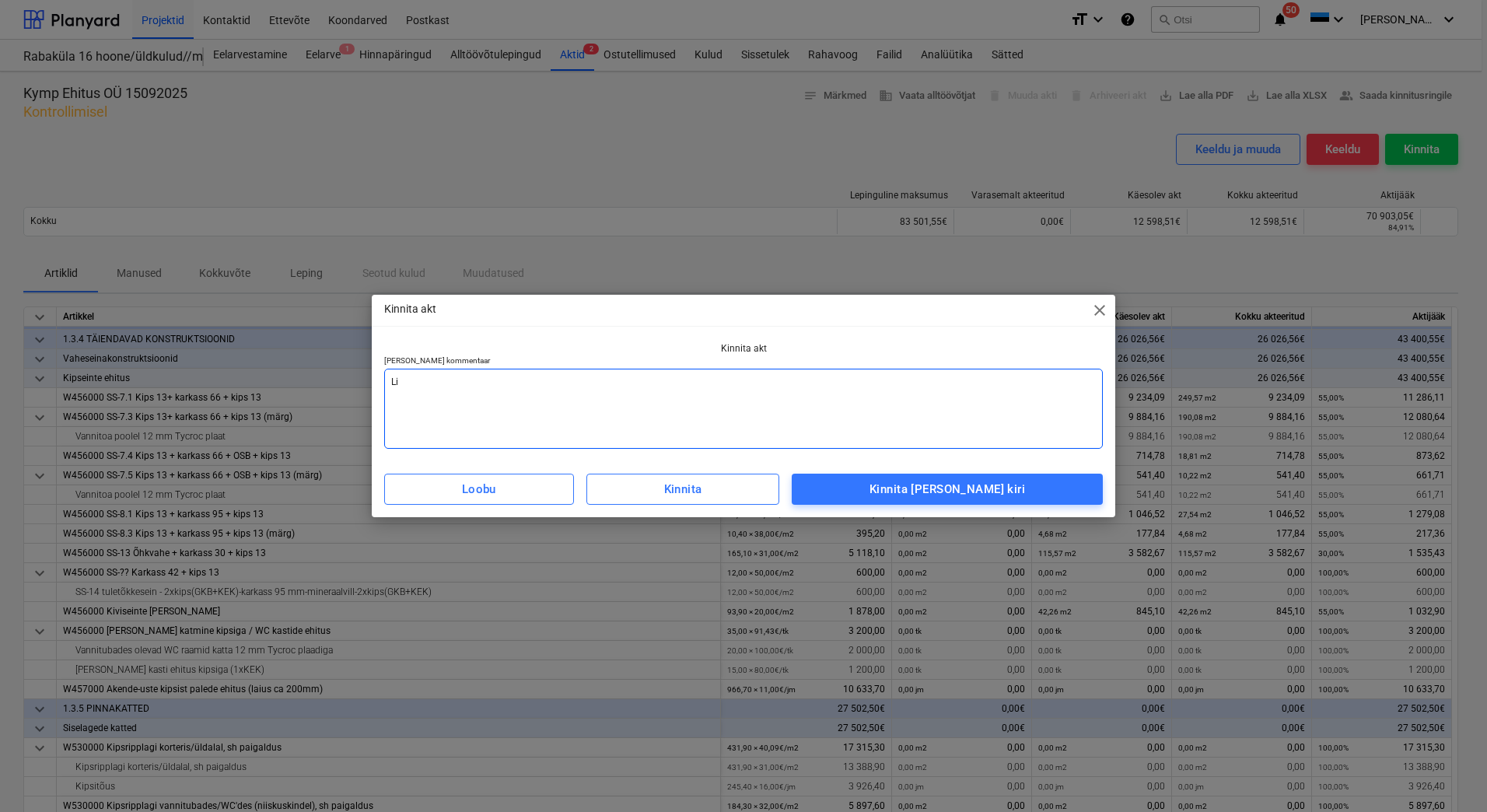
type textarea "Lis"
type textarea "x"
type textarea "[PERSON_NAME]"
type textarea "x"
type textarea "Lisad"
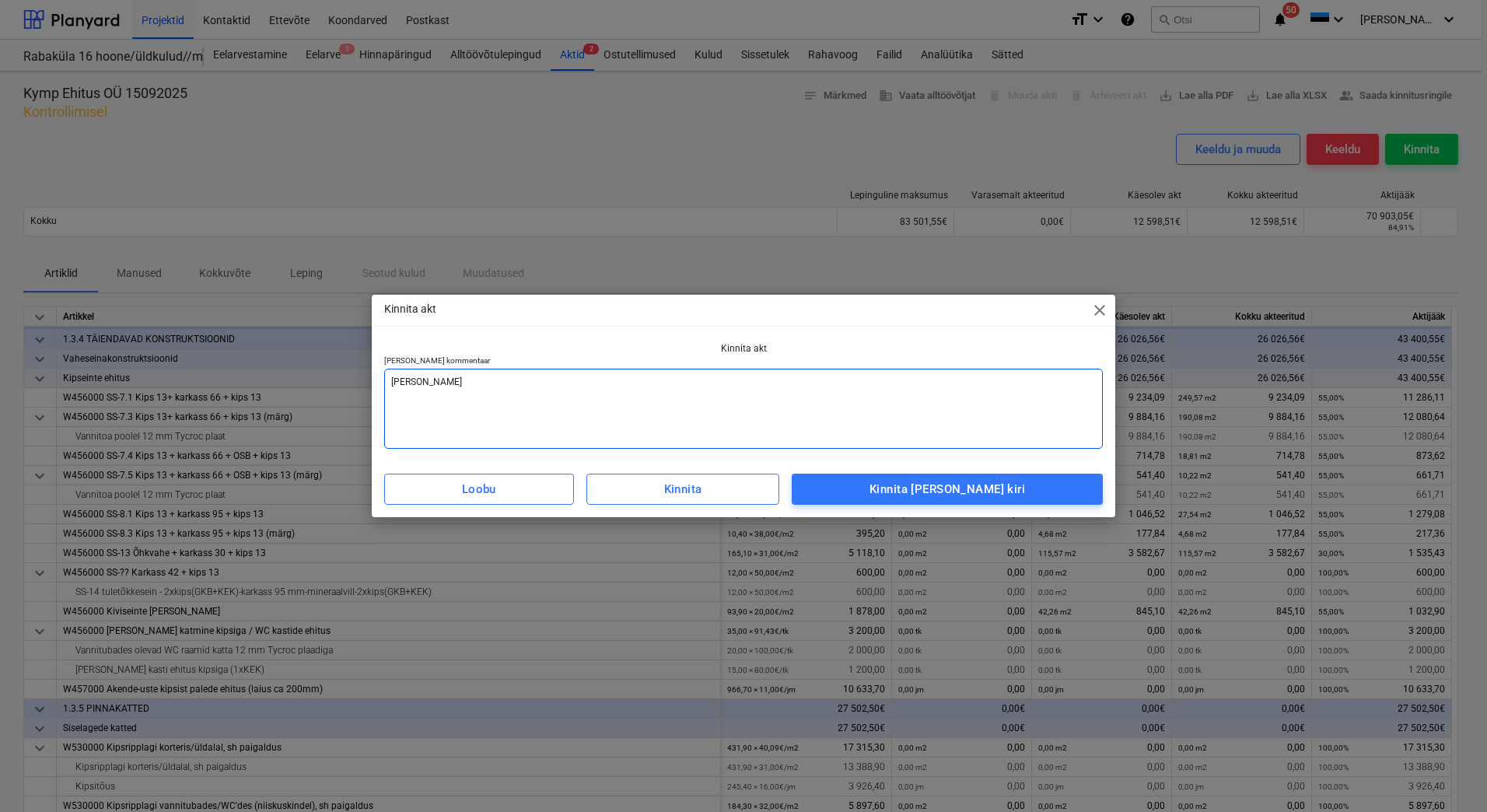
type textarea "x"
type textarea "Lisada"
type textarea "x"
type textarea "Lisada"
type textarea "x"
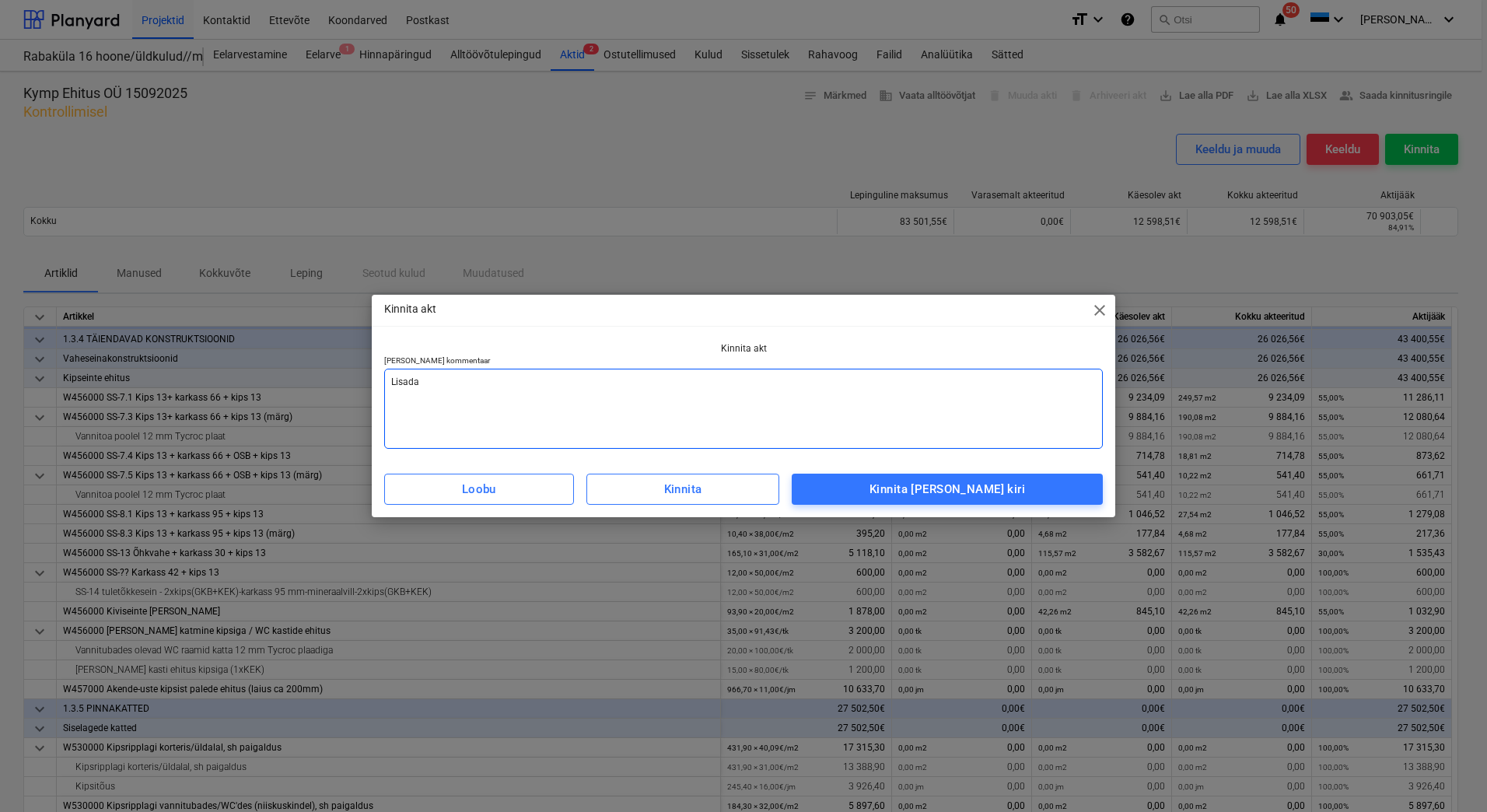
type textarea "Lisada a"
type textarea "x"
type textarea "Lisada ar"
type textarea "x"
type textarea "[PERSON_NAME] arv"
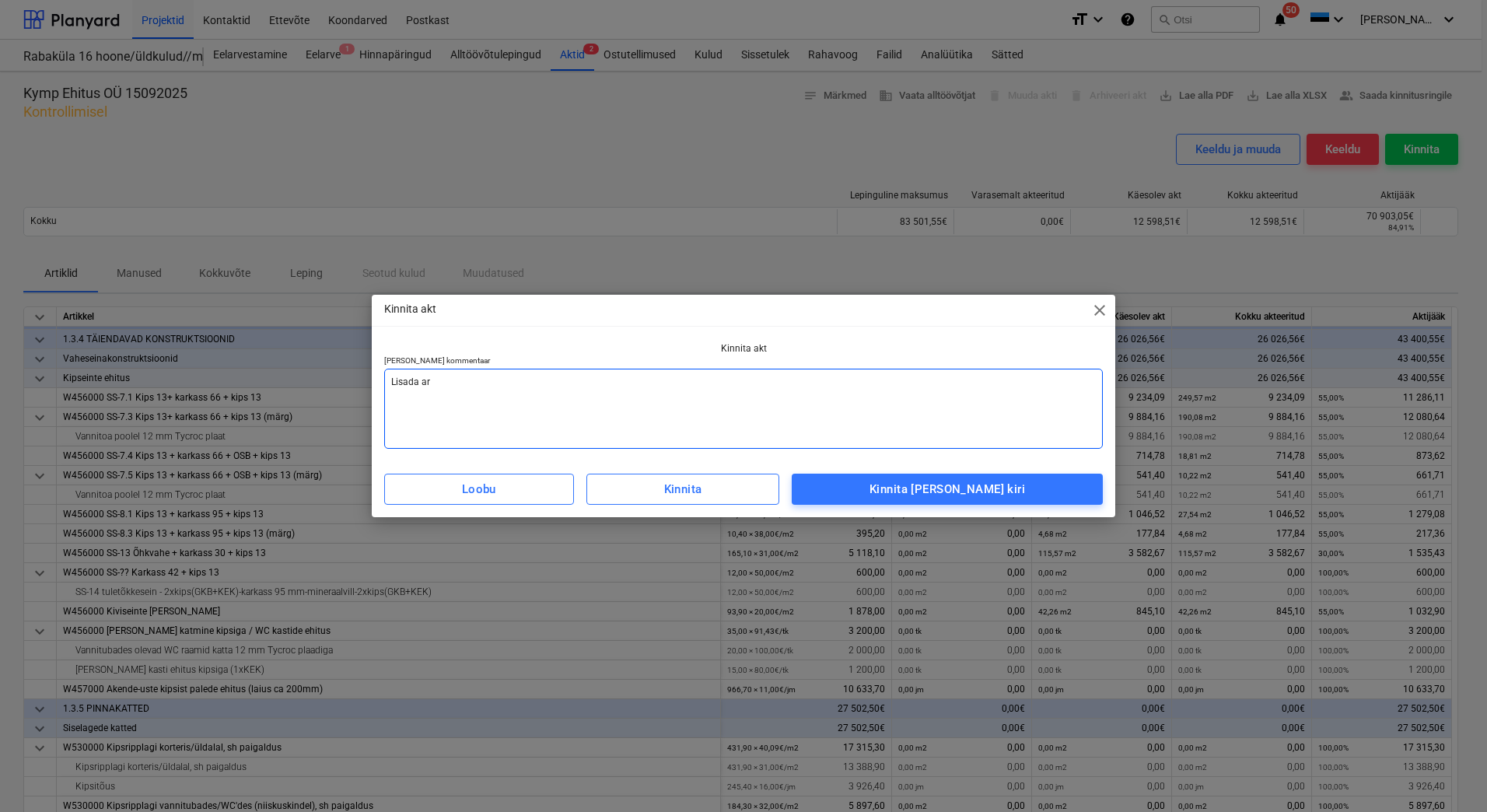
type textarea "x"
type textarea "[PERSON_NAME]"
type textarea "x"
type textarea "[PERSON_NAME]"
type textarea "x"
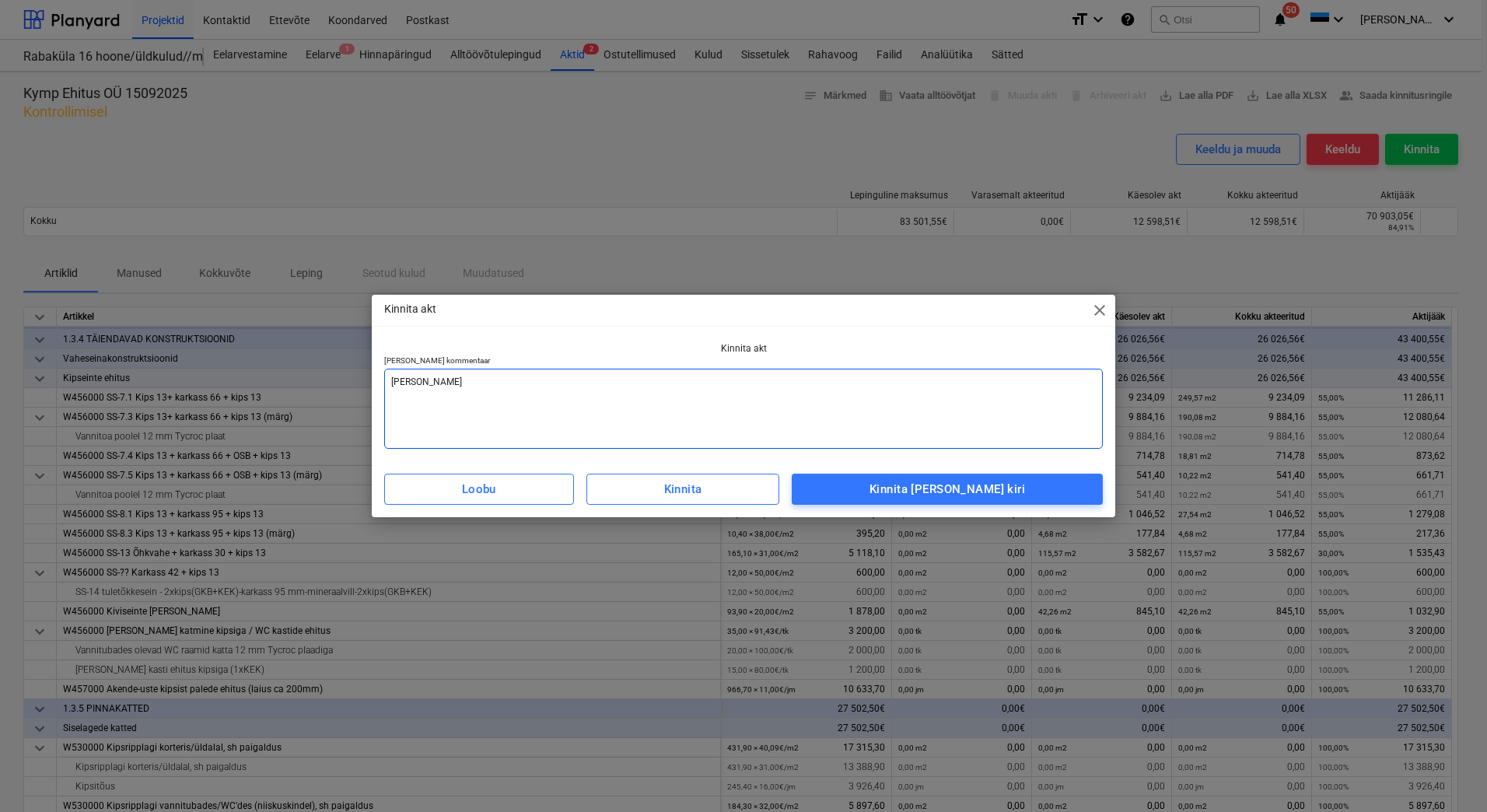
type textarea "[PERSON_NAME] arve v"
type textarea "x"
type textarea "[PERSON_NAME] arve va"
type textarea "x"
type textarea "[PERSON_NAME] arve vas"
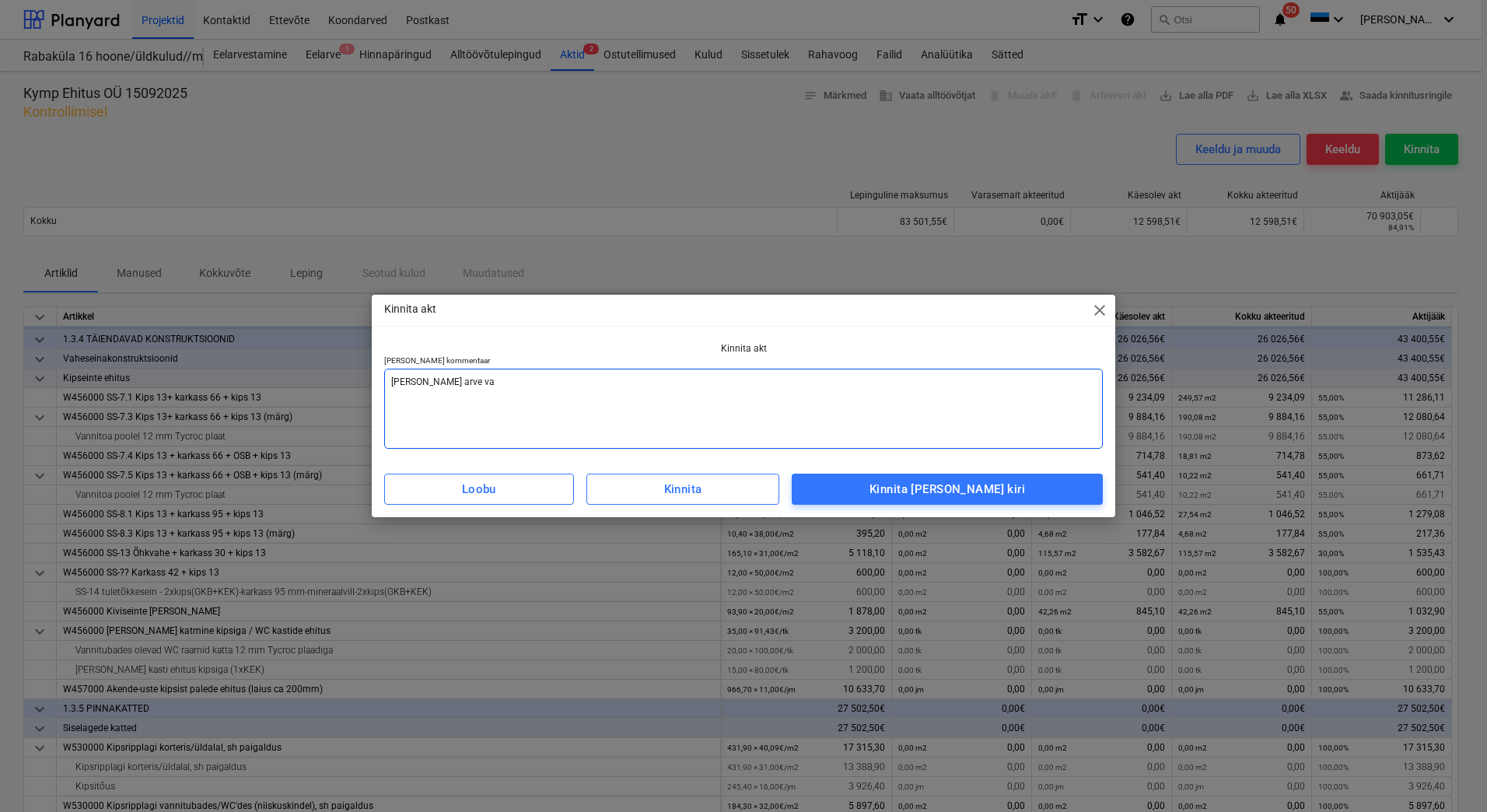
type textarea "x"
type textarea "[PERSON_NAME] arve vast"
type textarea "x"
type textarea "[PERSON_NAME] [PERSON_NAME]"
type textarea "x"
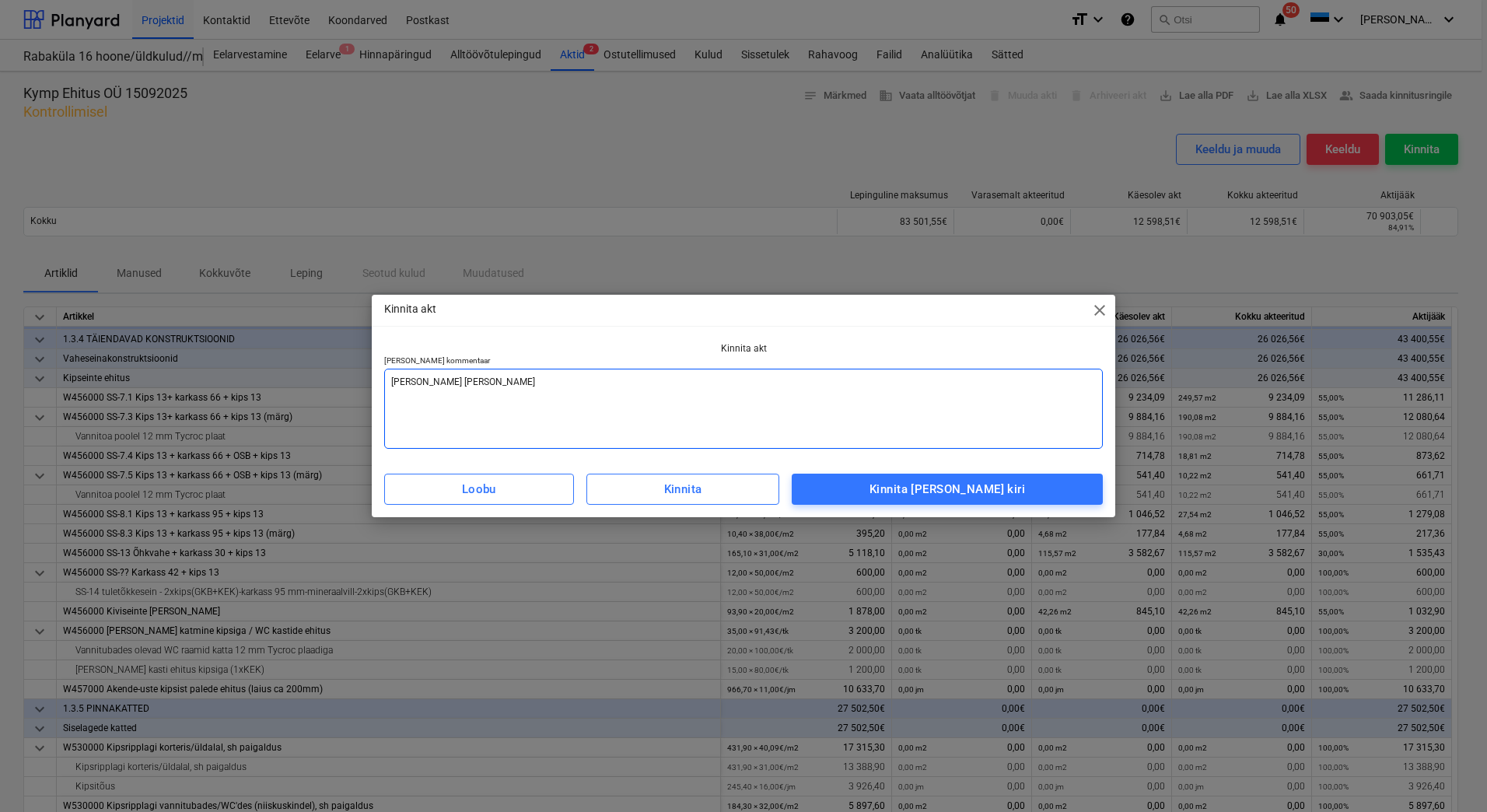
type textarea "[PERSON_NAME] [PERSON_NAME]"
type textarea "x"
type textarea "[PERSON_NAME] [PERSON_NAME]"
type textarea "x"
type textarea "[PERSON_NAME] arve vastaval"
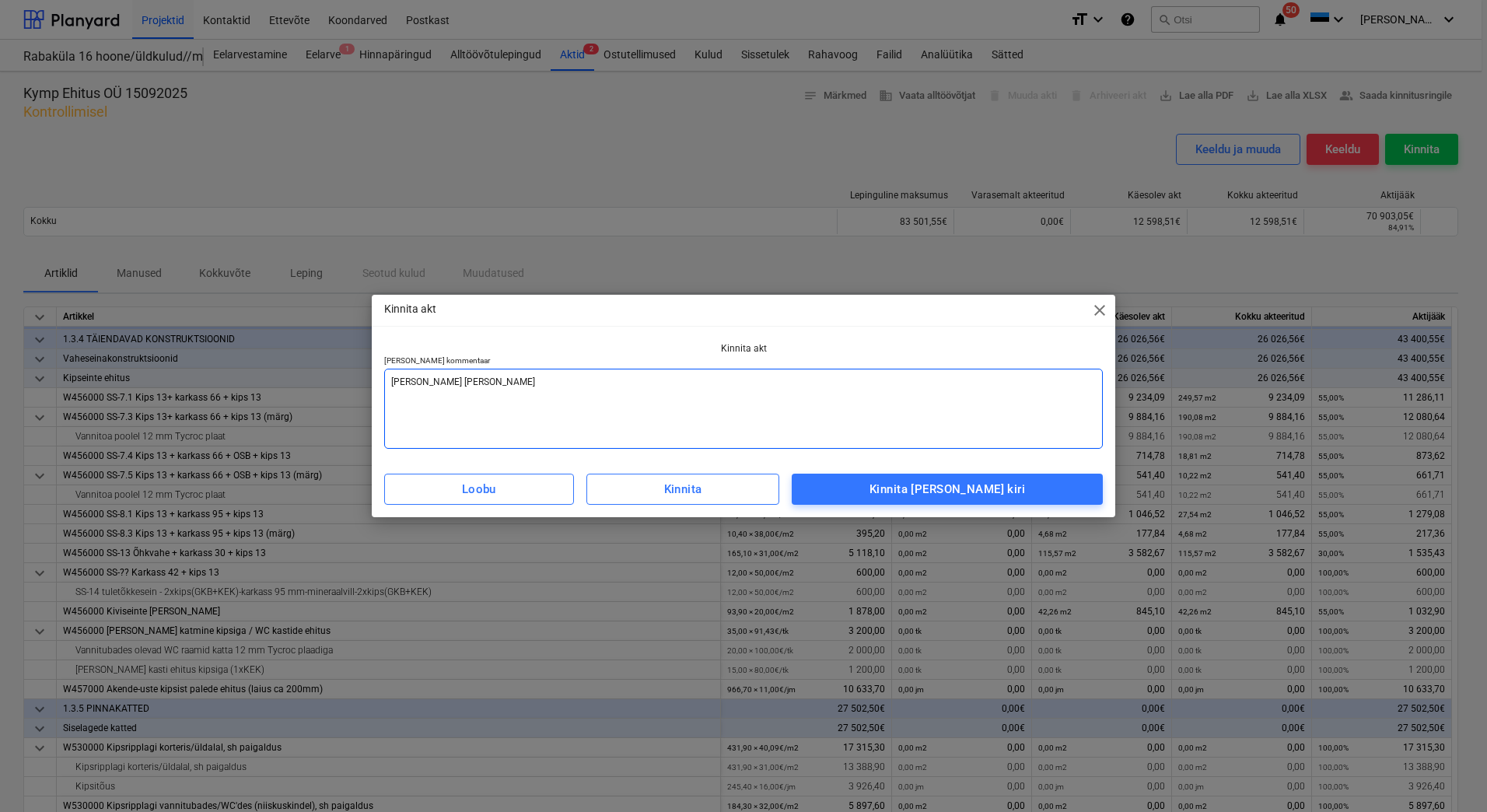
type textarea "x"
type textarea "Lisada arve vastavalt"
type textarea "x"
type textarea "Lisada arve vastavalt"
type textarea "x"
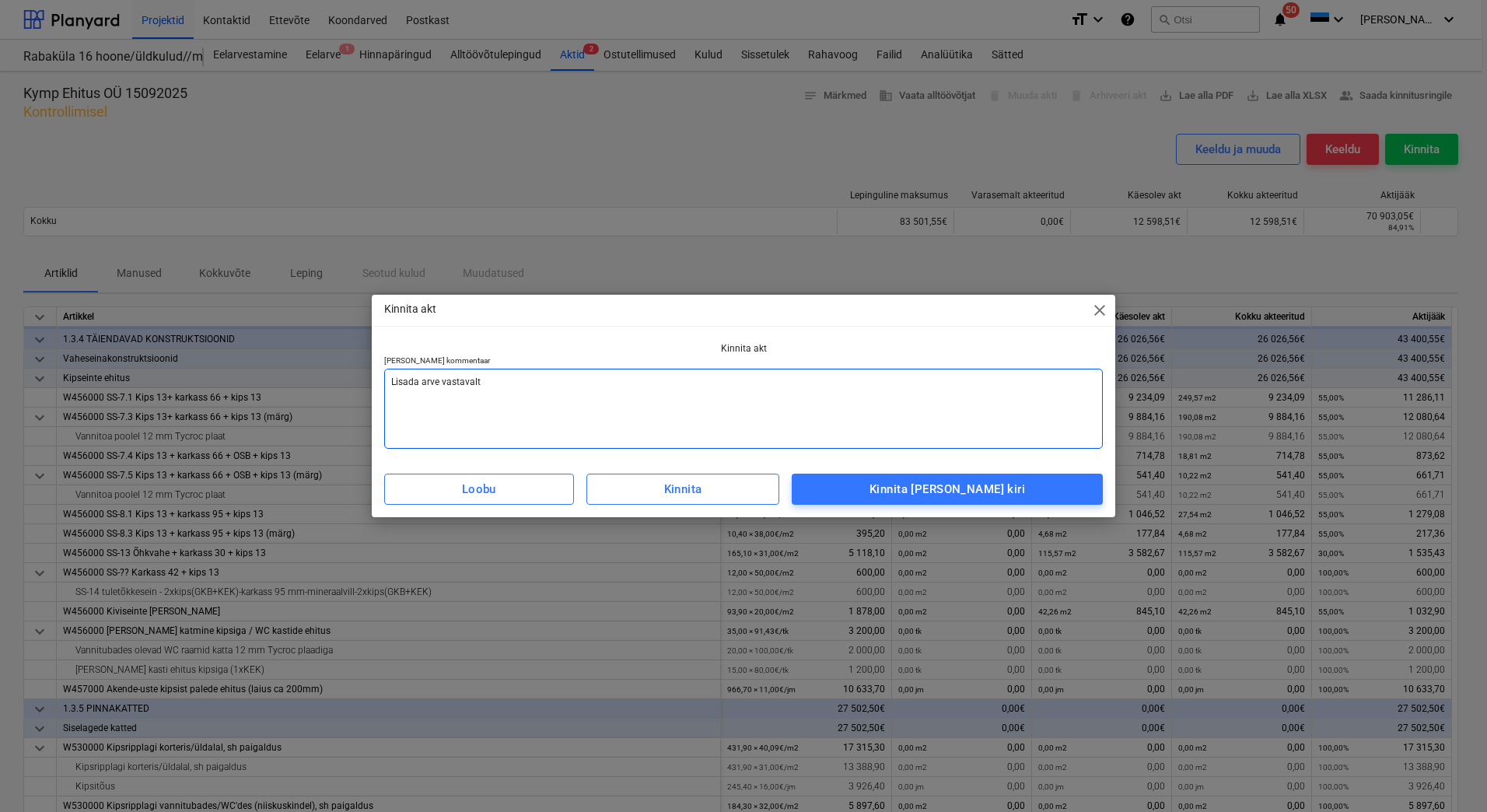
type textarea "Lisada arve vastavalt a"
type textarea "x"
type textarea "Lisada arve vastavalt ak"
type textarea "x"
type textarea "Lisada arve vastavalt akt"
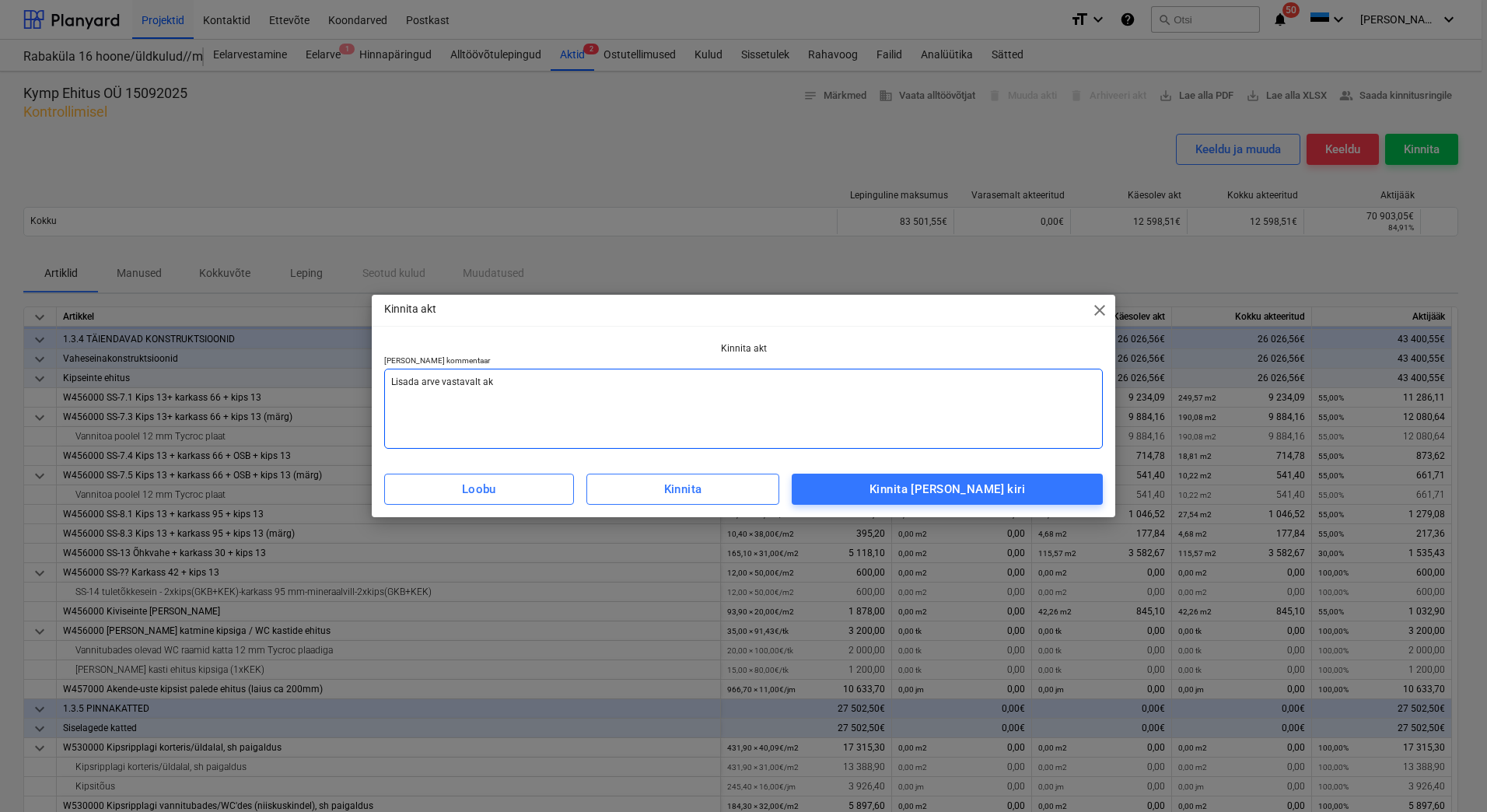
type textarea "x"
type textarea "Lisada arve vastavalt akti"
type textarea "x"
type textarea "Lisada arve vastavalt aktil"
type textarea "x"
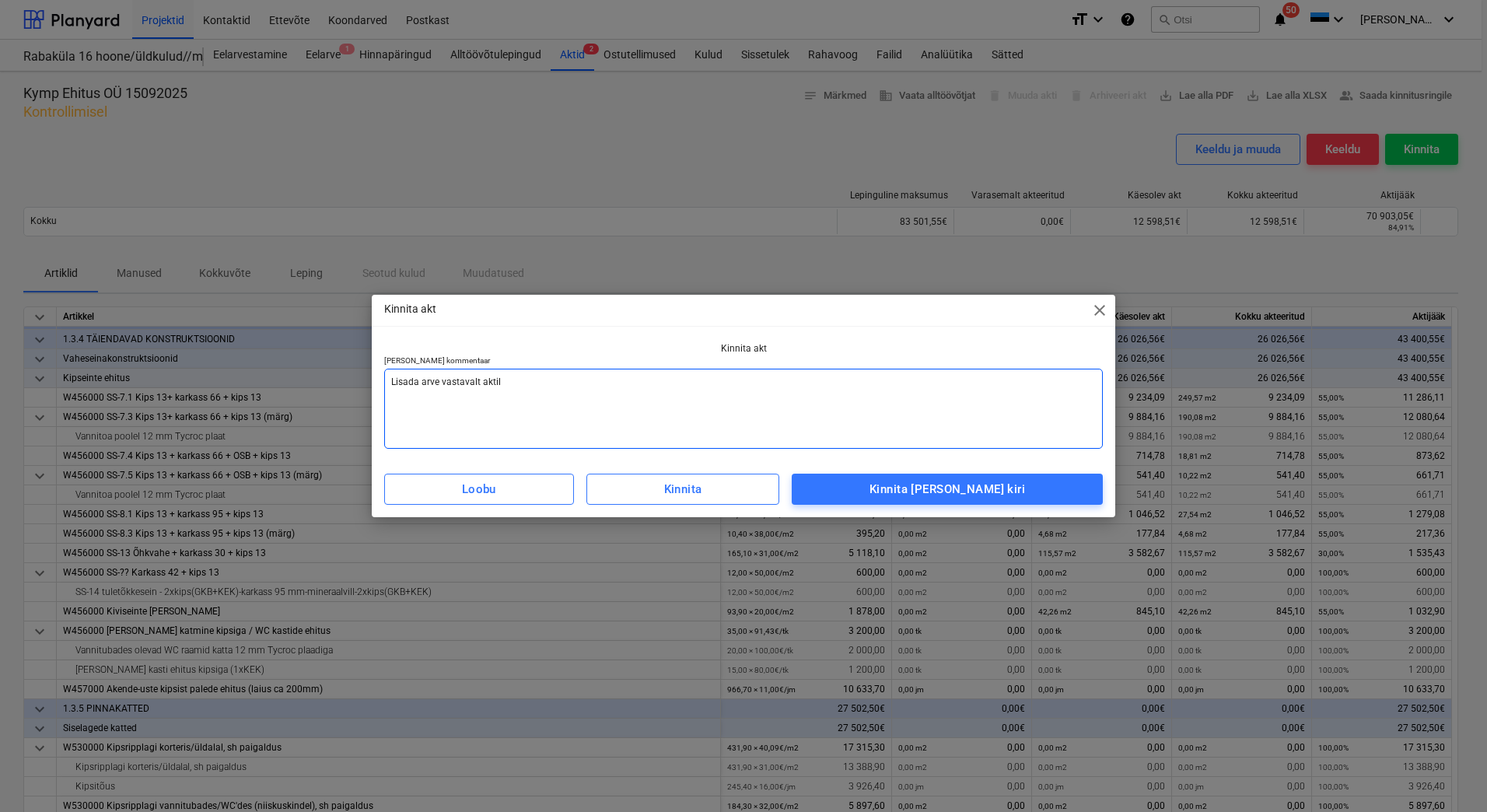
type textarea "Lisada arve vastavalt aktile"
type textarea "x"
type textarea "Lisada arve vastavalt aktile"
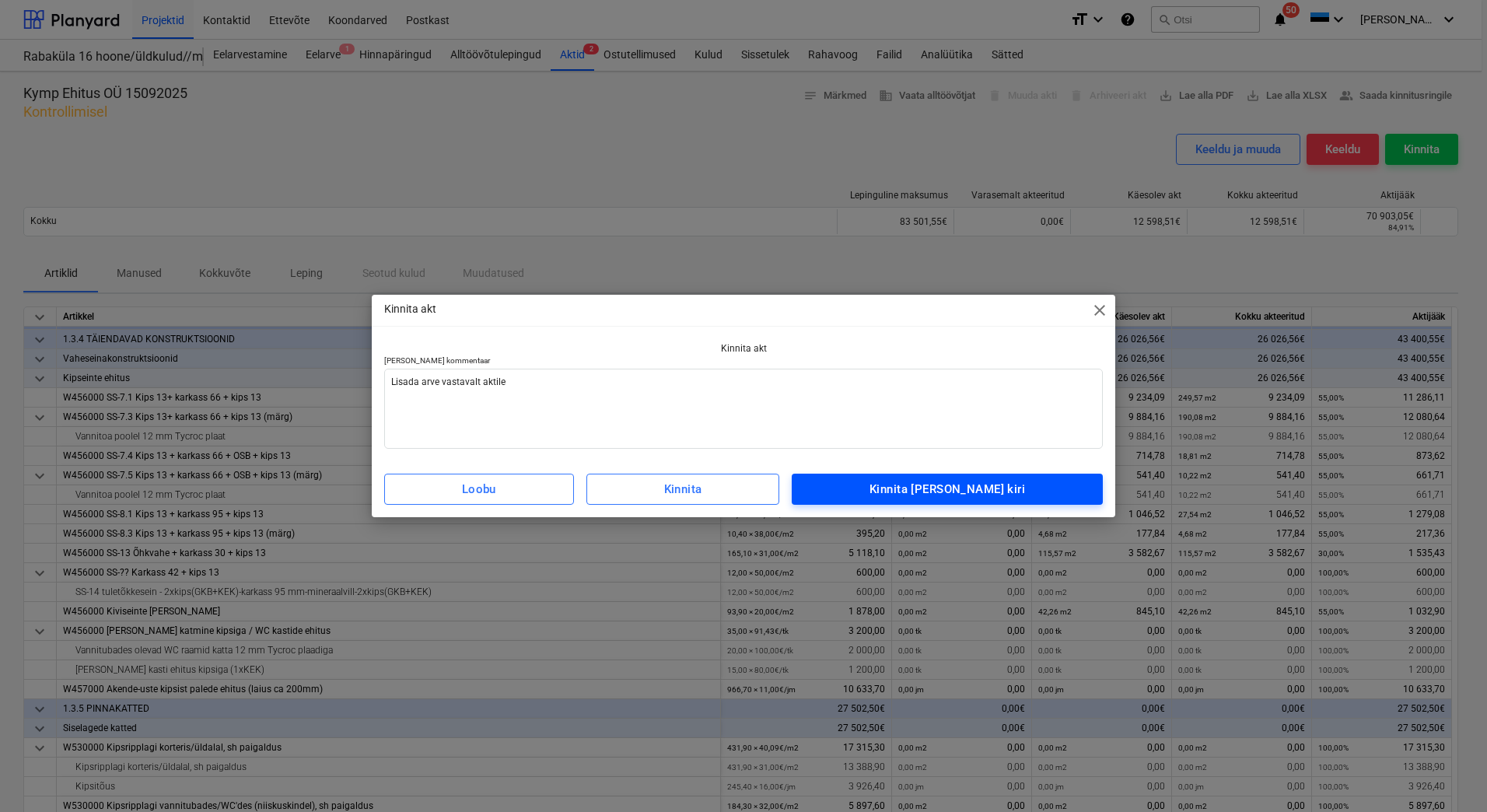
click at [967, 482] on div "Kinnita [PERSON_NAME] kiri" at bounding box center [947, 489] width 155 height 20
type textarea "x"
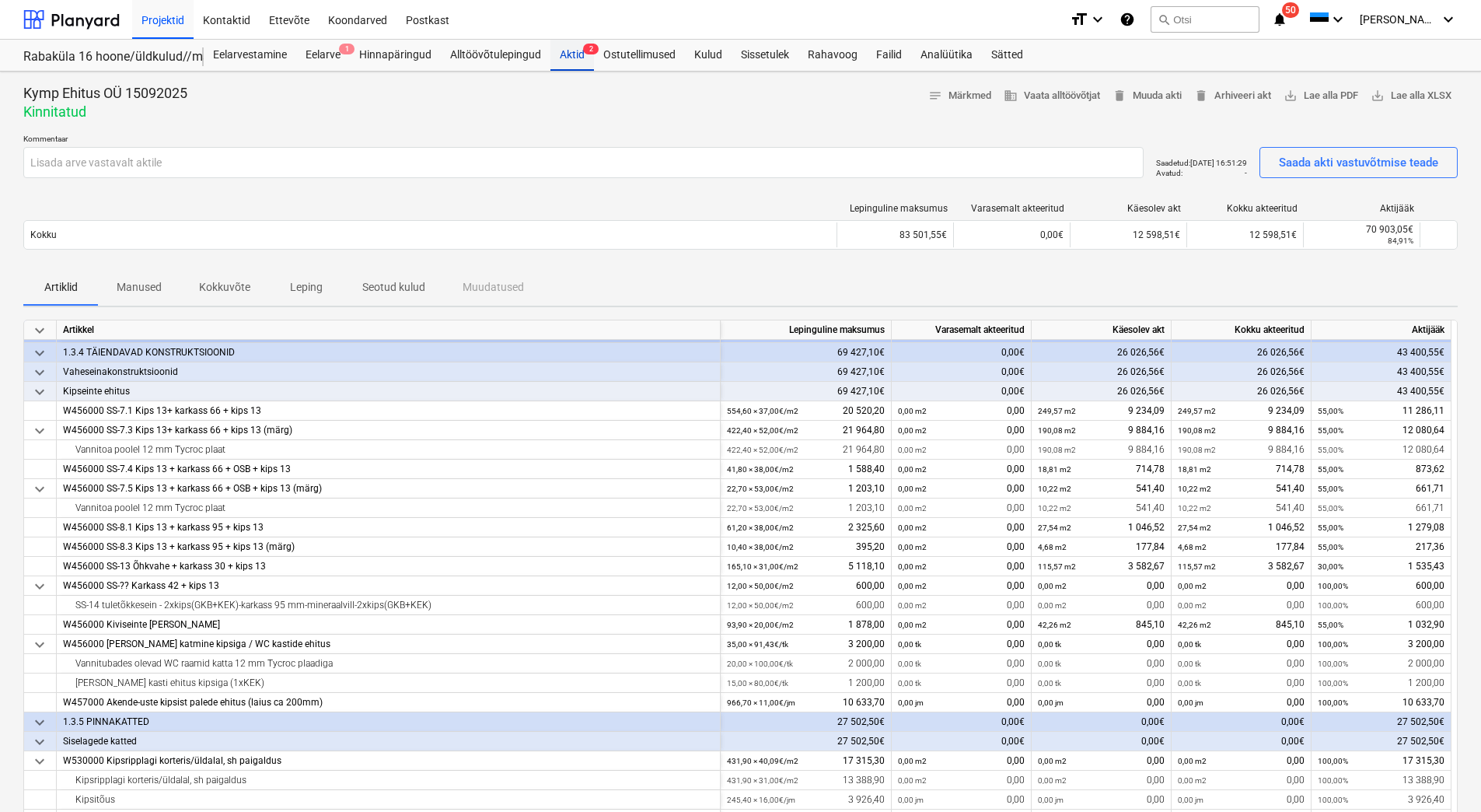
click at [570, 43] on div "Aktid 2" at bounding box center [572, 54] width 43 height 31
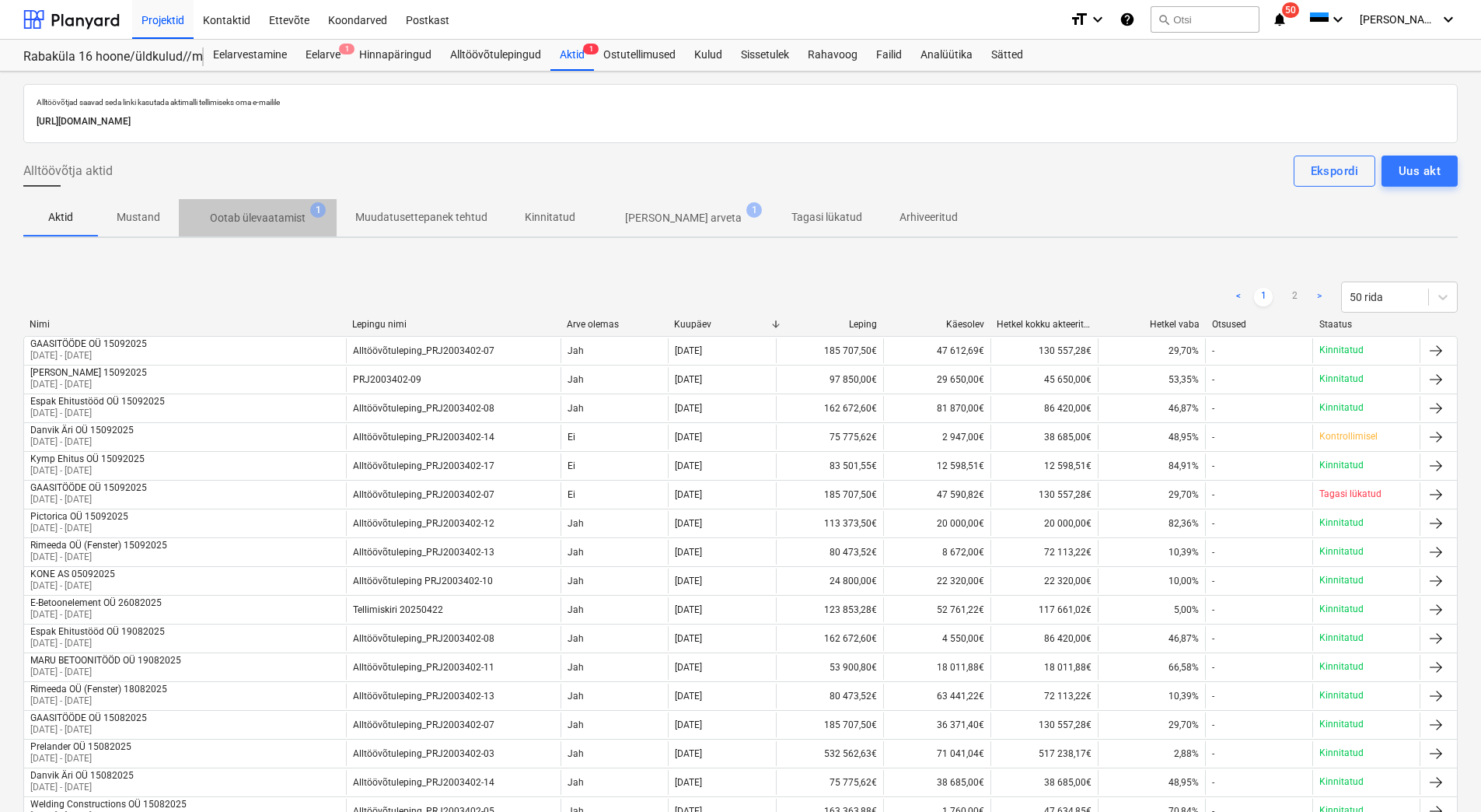
click at [264, 215] on p "Ootab ülevaatamist" at bounding box center [258, 218] width 95 height 17
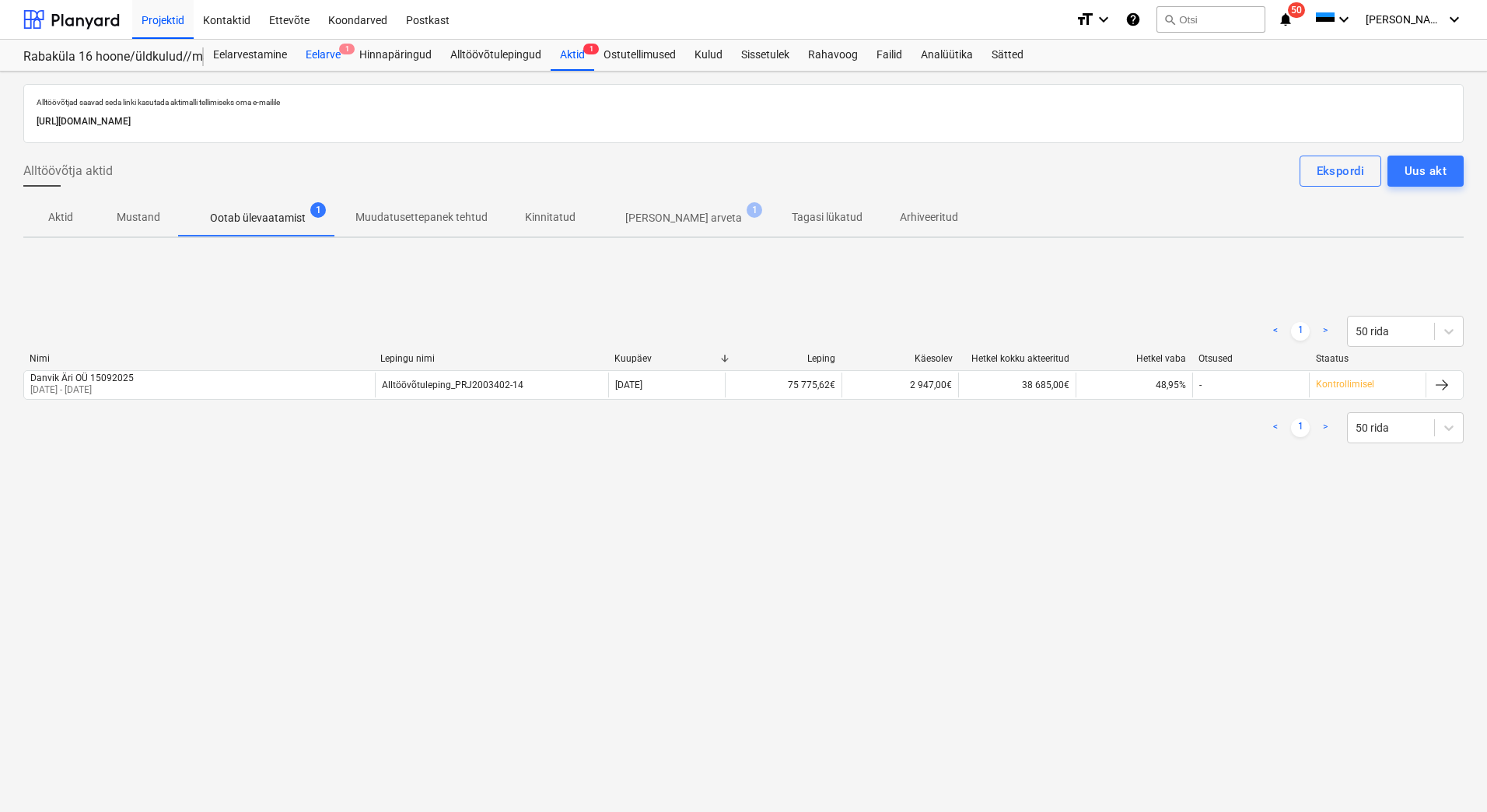
click at [320, 51] on div "Eelarve 1" at bounding box center [323, 54] width 54 height 31
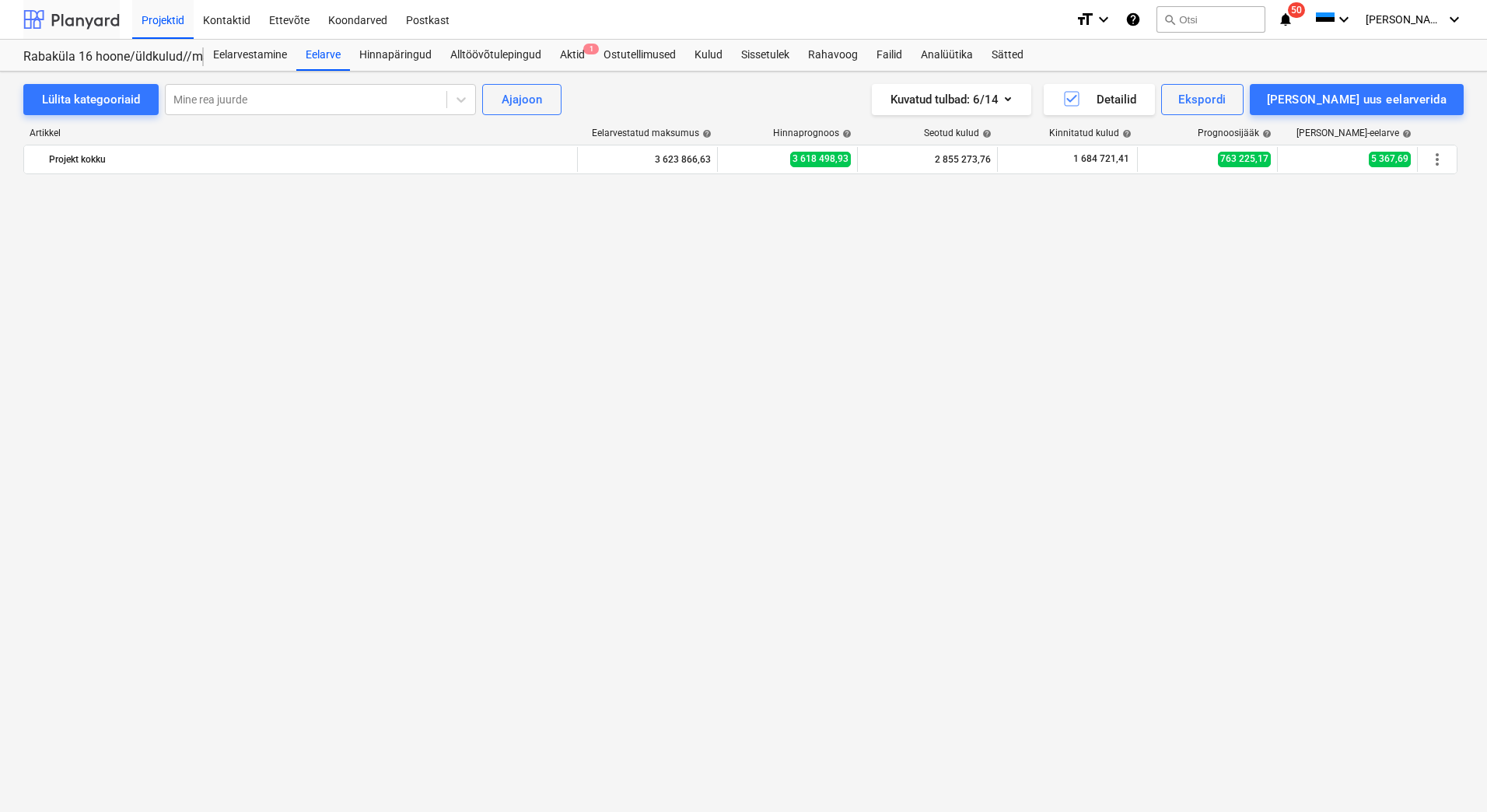
scroll to position [5500, 0]
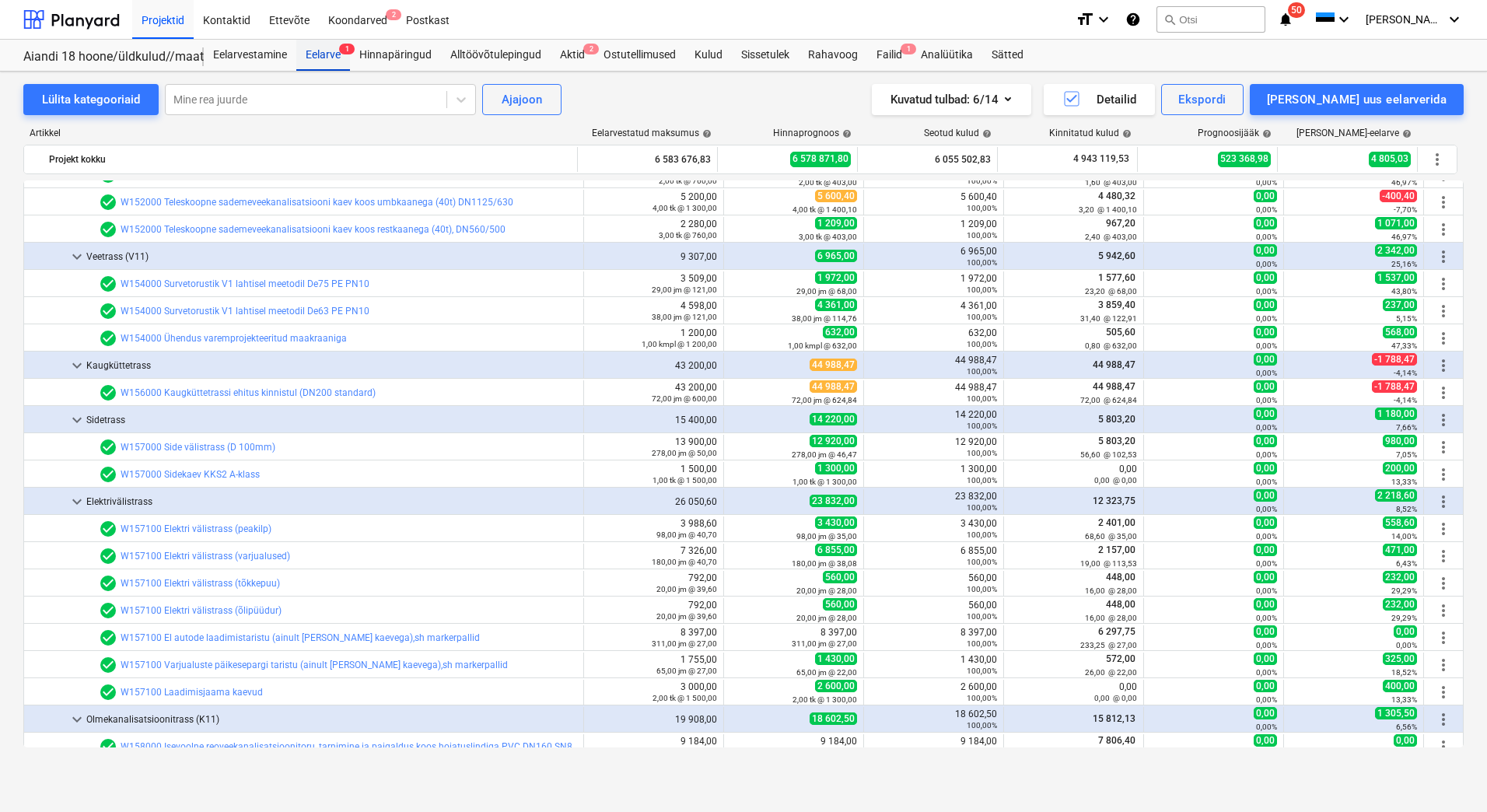
click at [322, 53] on div "Eelarve 1" at bounding box center [323, 54] width 54 height 31
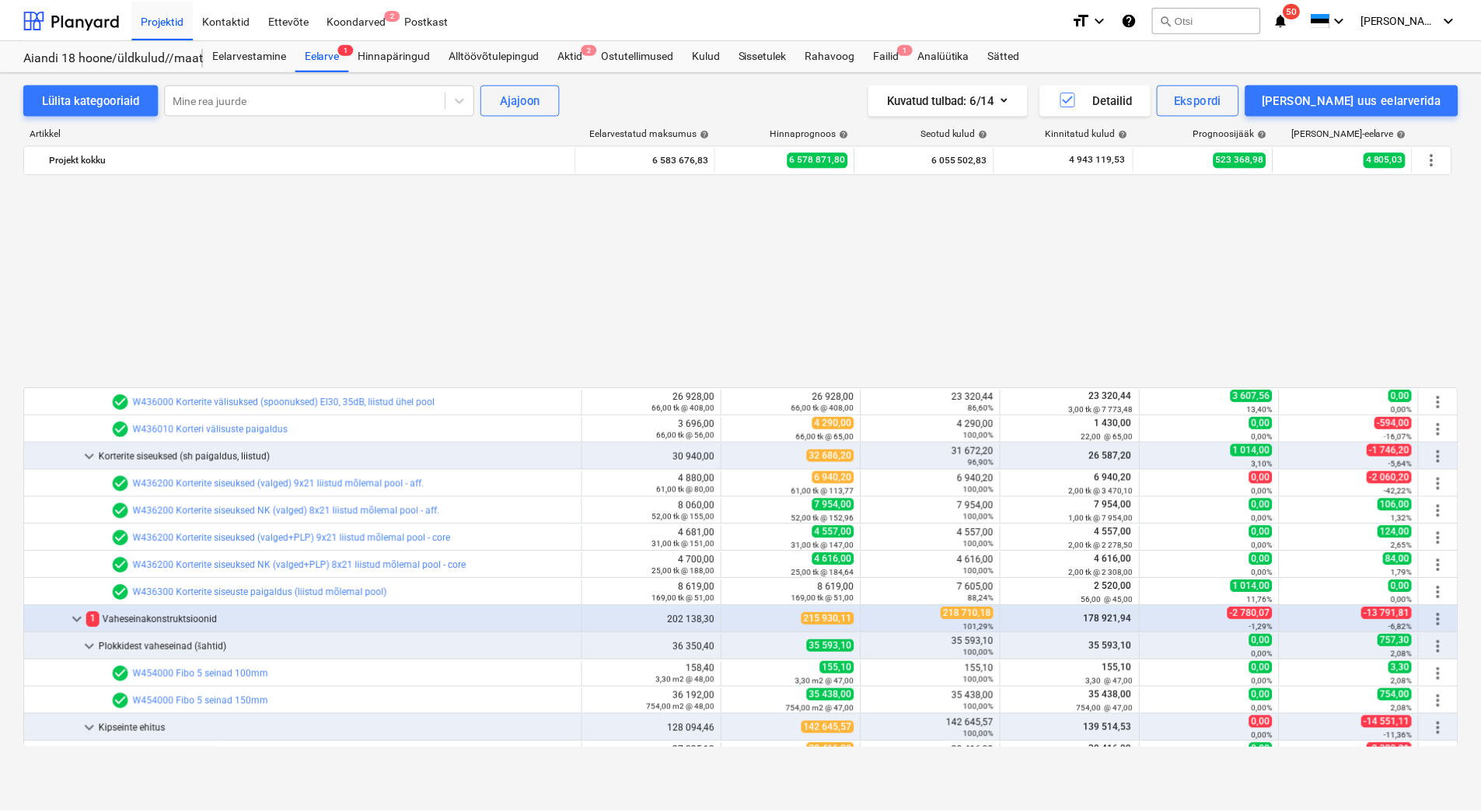
scroll to position [8016, 0]
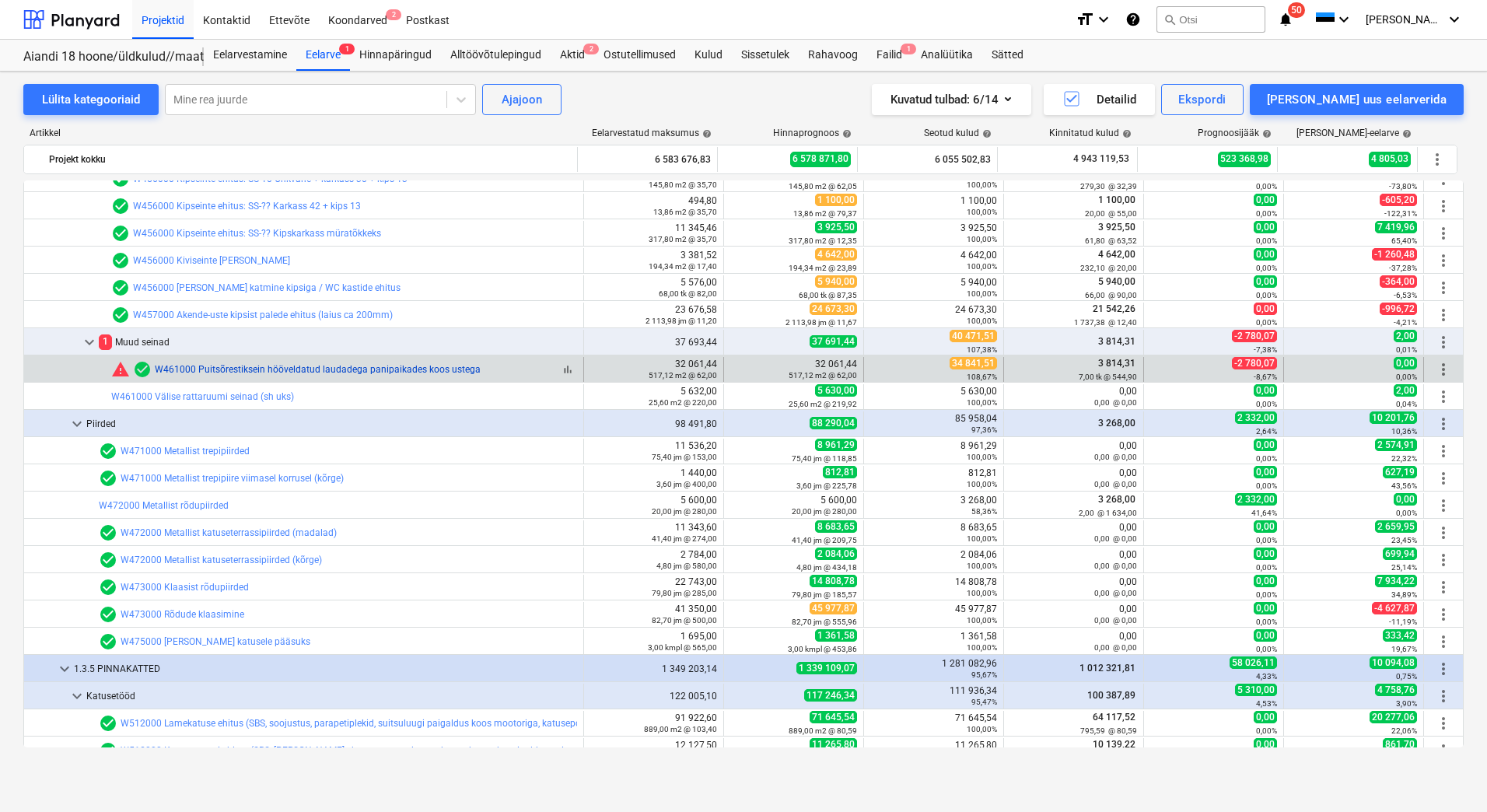
click at [417, 374] on link "W461000 Puitsõrestiksein hööveldatud laudadega panipaikades koos ustega" at bounding box center [318, 369] width 326 height 11
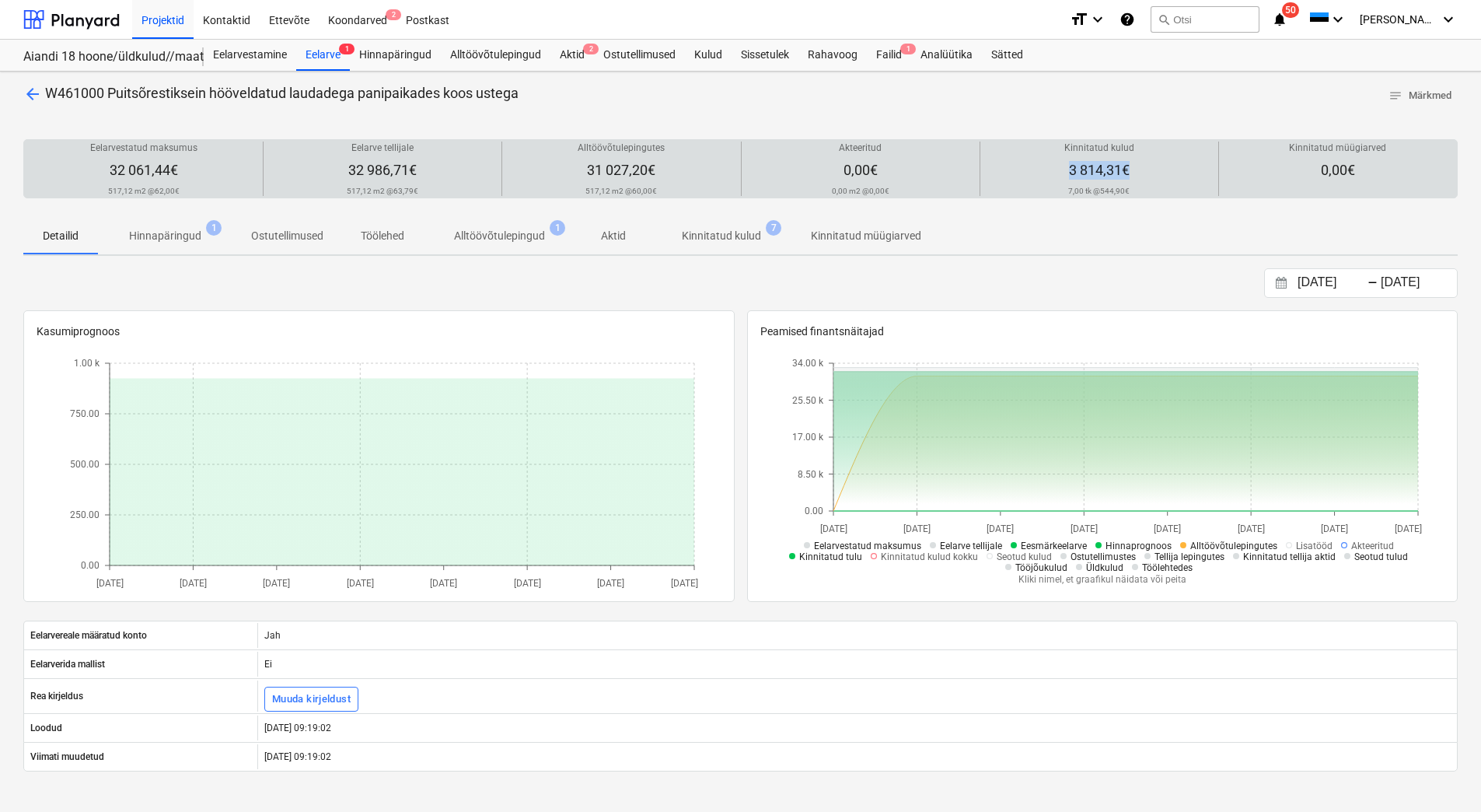
drag, startPoint x: 1141, startPoint y: 168, endPoint x: 1127, endPoint y: 168, distance: 14.0
click at [1127, 168] on div "Kinnitatud kulud 3 814,31€ 7,00 tk @ 544,90€" at bounding box center [1100, 169] width 225 height 54
drag, startPoint x: 1127, startPoint y: 168, endPoint x: 1078, endPoint y: 168, distance: 49.0
click at [1078, 168] on span "3 814,31€" at bounding box center [1099, 169] width 61 height 17
drag, startPoint x: 1066, startPoint y: 166, endPoint x: 1119, endPoint y: 169, distance: 53.1
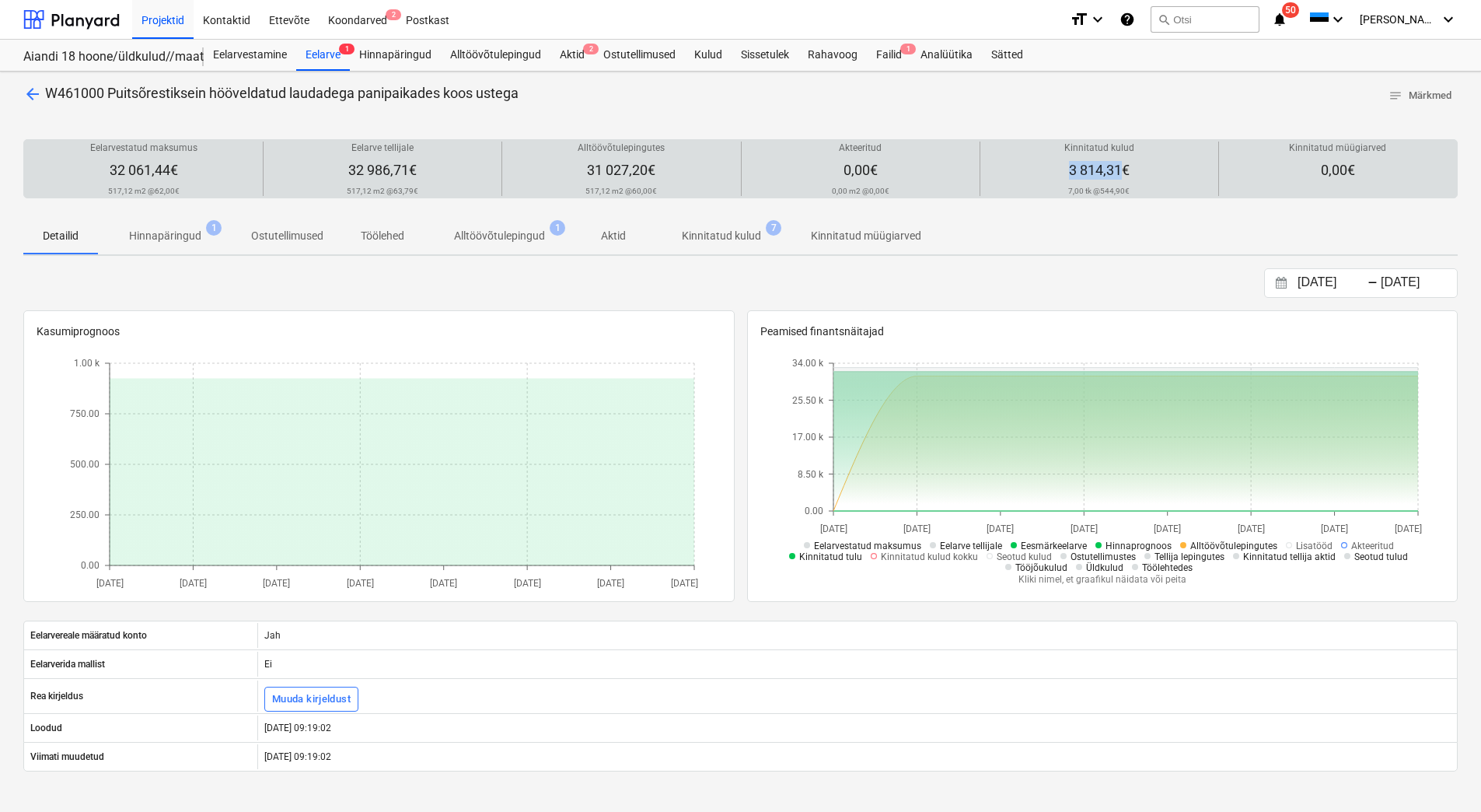
click at [1119, 169] on div "Kinnitatud kulud 3 814,31€ 7,00 tk @ 544,90€" at bounding box center [1100, 169] width 225 height 54
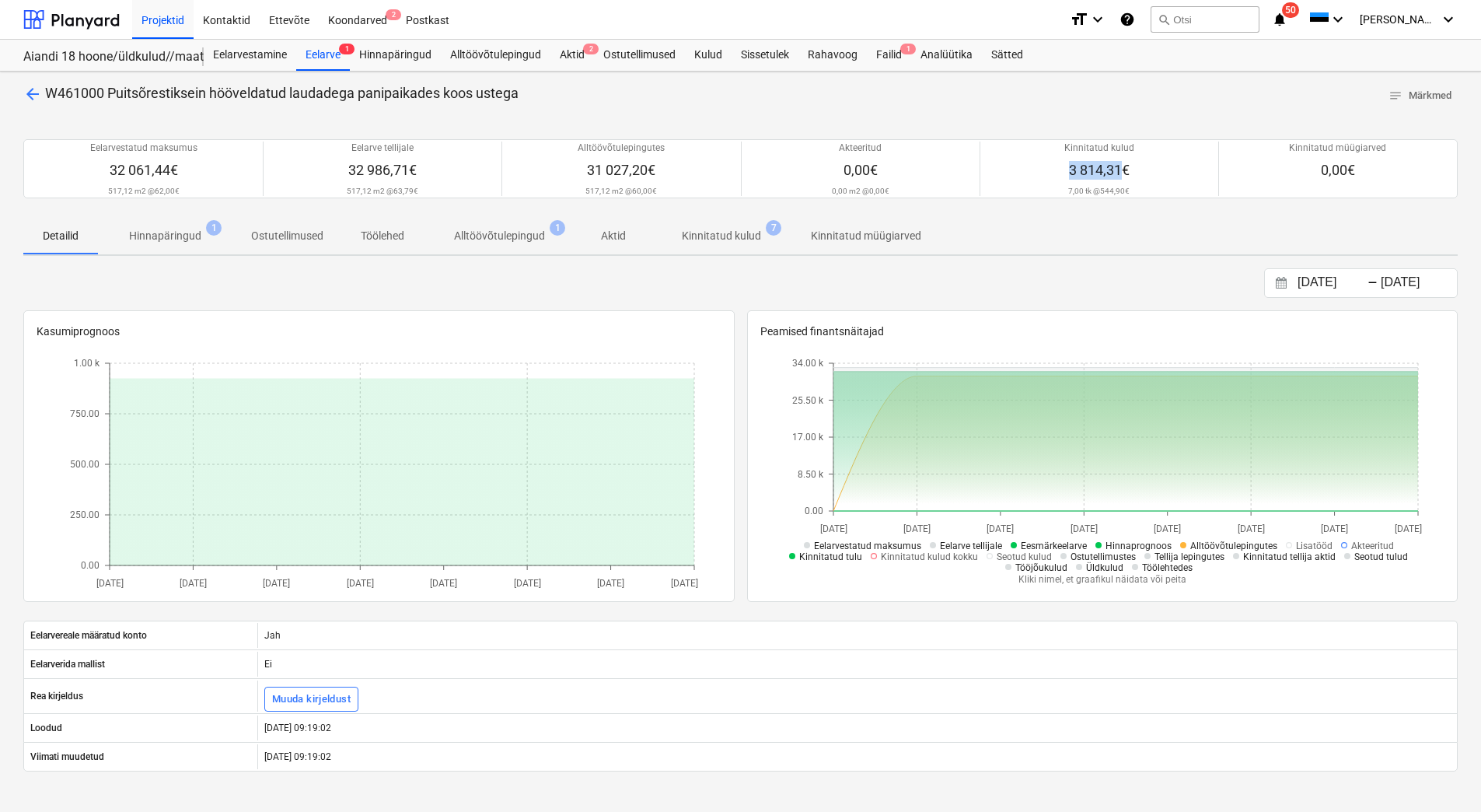
copy span "3 814,31"
click at [76, 10] on div at bounding box center [72, 19] width 96 height 39
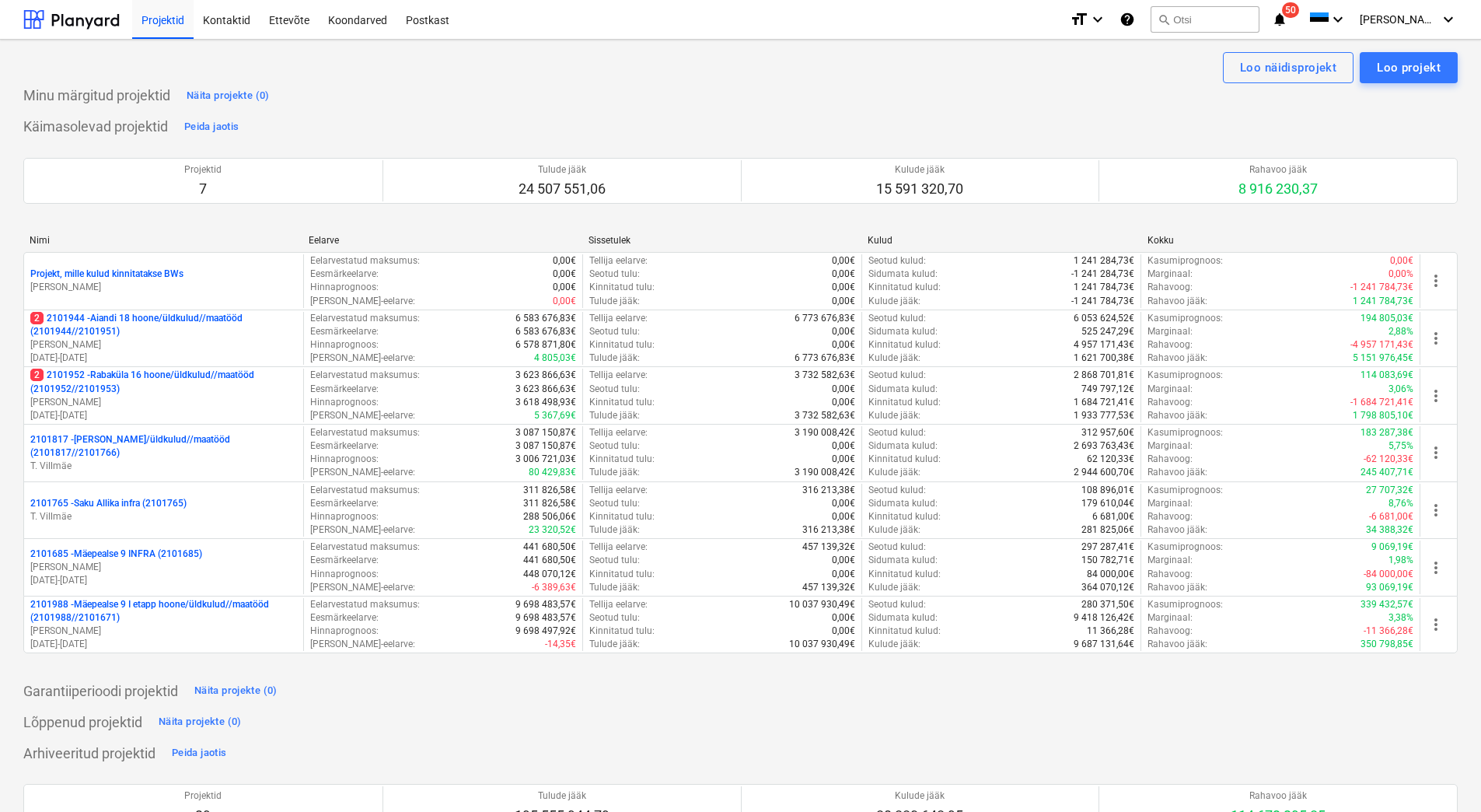
click at [69, 386] on p "2 2101952 - [GEOGRAPHIC_DATA] 16 hoone/üldkulud//maatööd (2101952//2101953)" at bounding box center [163, 382] width 267 height 27
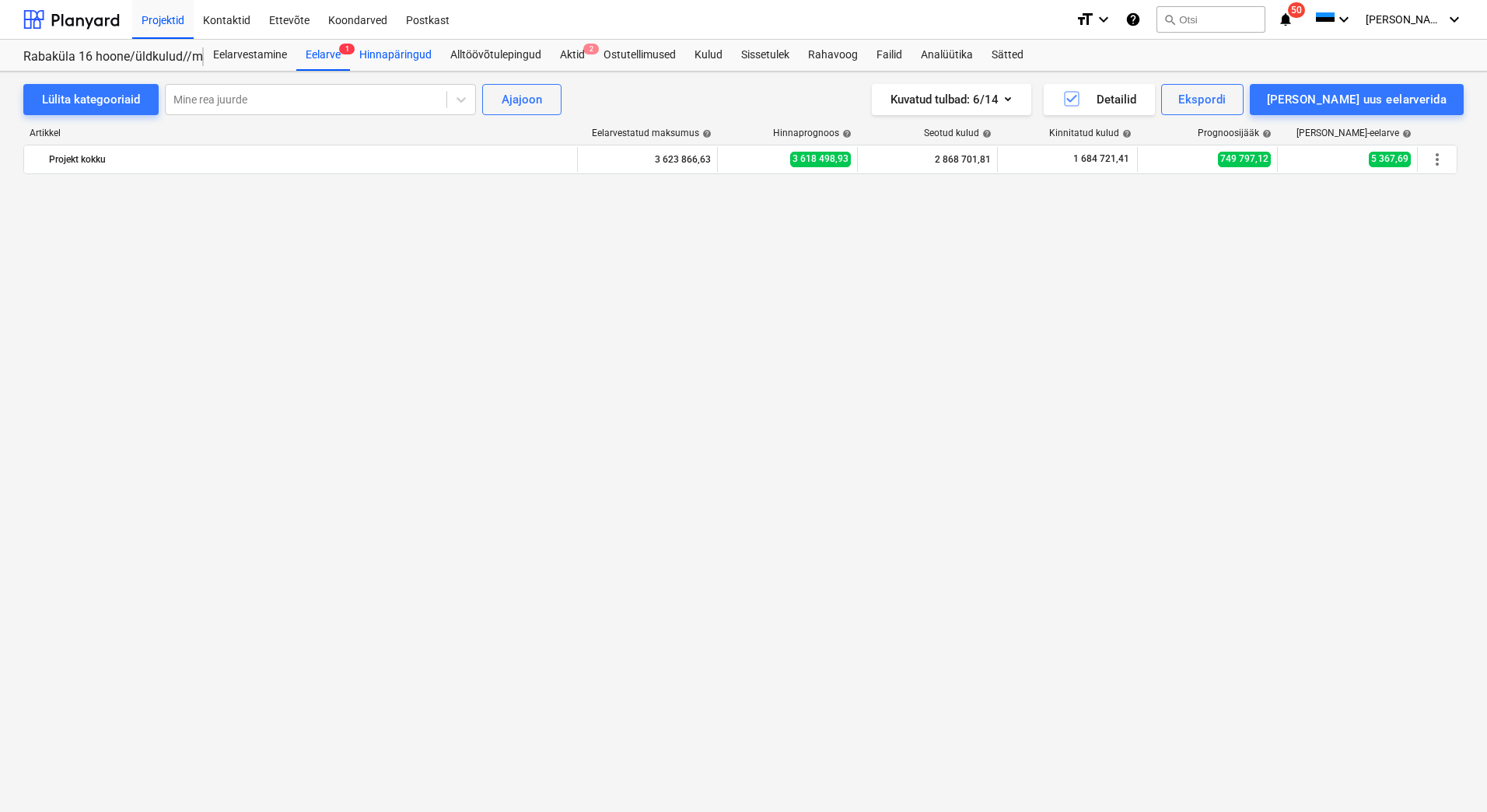
scroll to position [5500, 0]
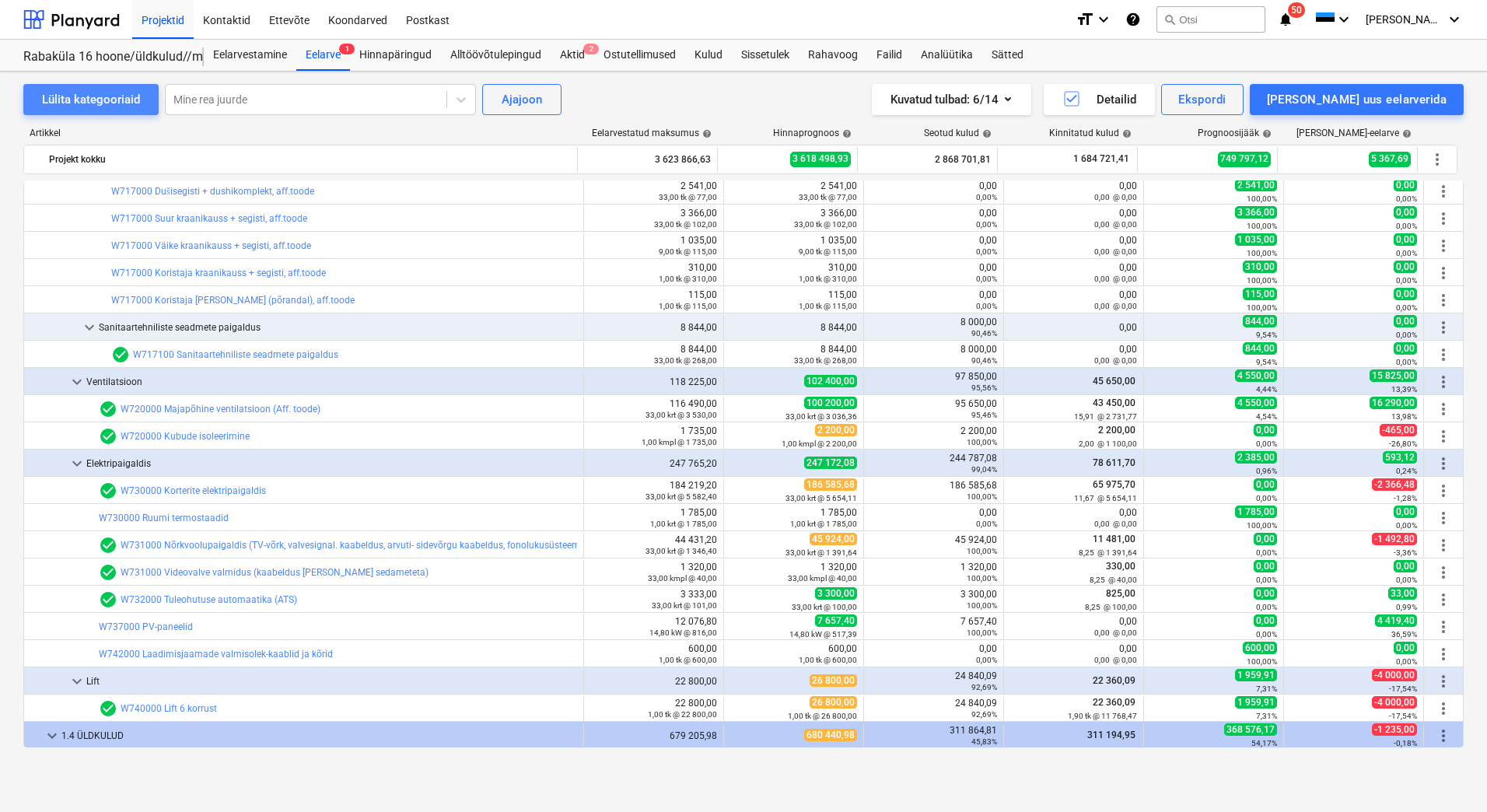
click at [71, 95] on div "Lülita kategooriaid" at bounding box center [91, 100] width 98 height 20
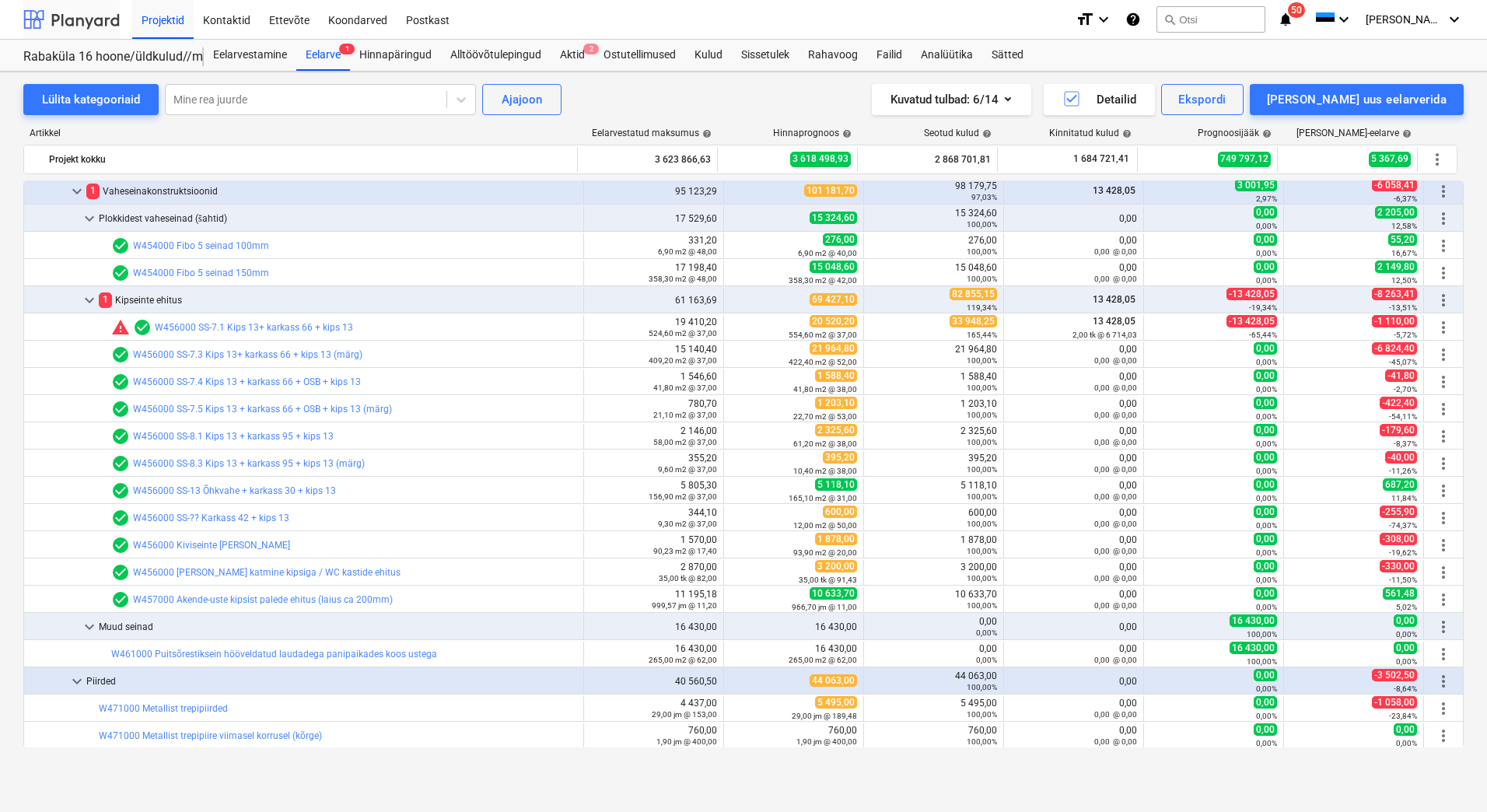
click at [76, 16] on div at bounding box center [72, 19] width 96 height 39
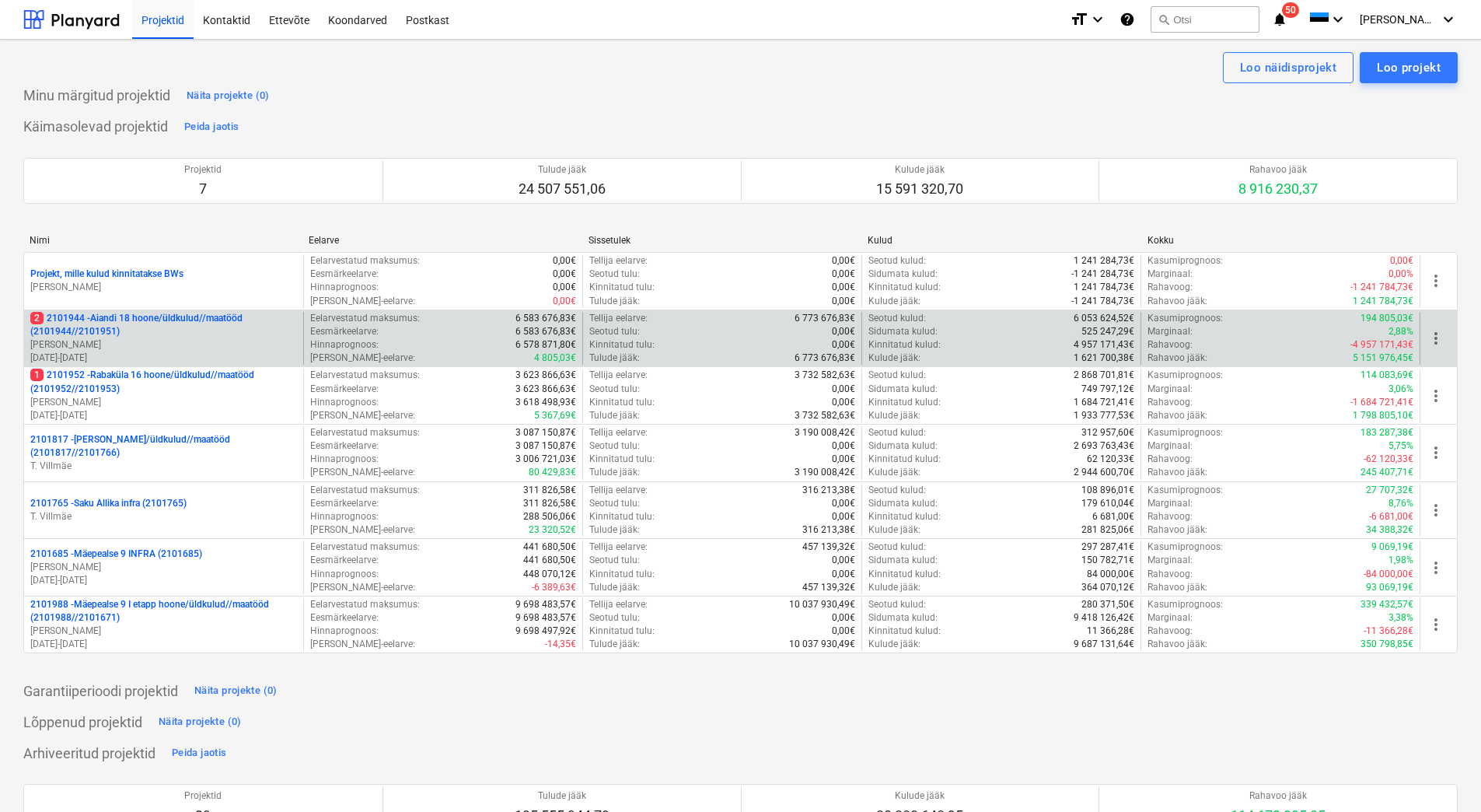
click at [197, 347] on p "[PERSON_NAME]" at bounding box center [163, 344] width 267 height 13
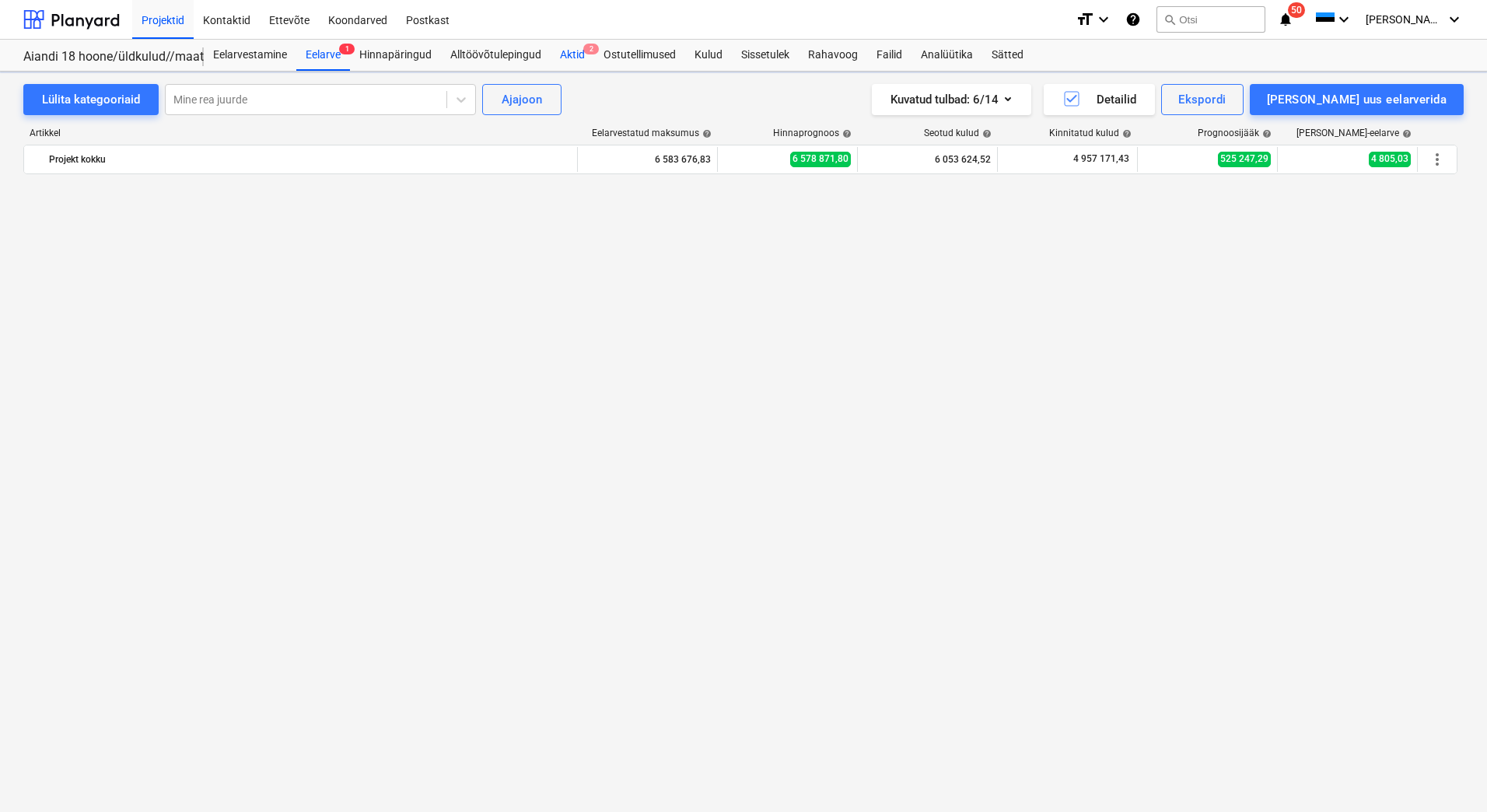
click at [568, 48] on div "Aktid 2" at bounding box center [572, 54] width 43 height 31
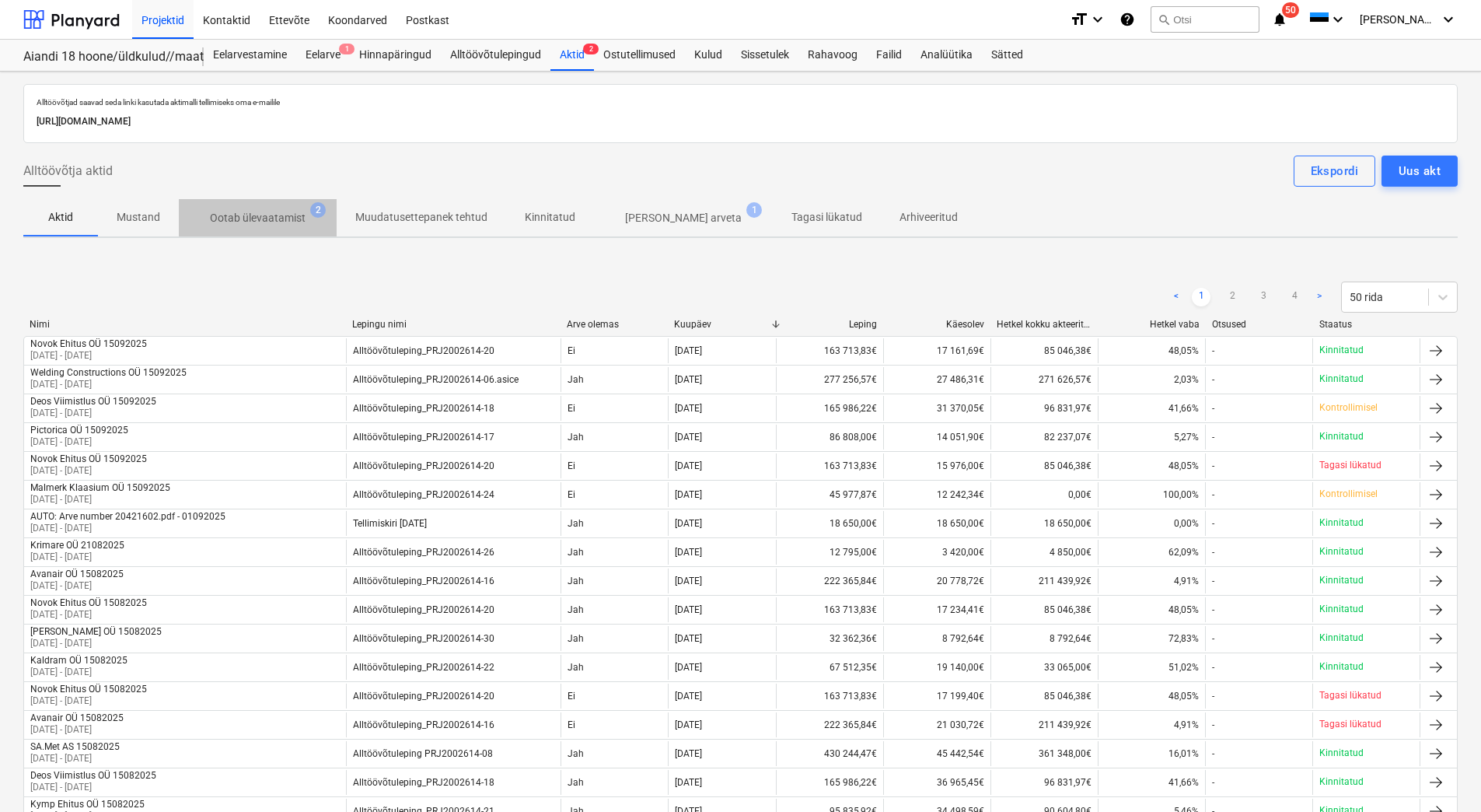
click at [284, 211] on p "Ootab ülevaatamist" at bounding box center [258, 218] width 95 height 17
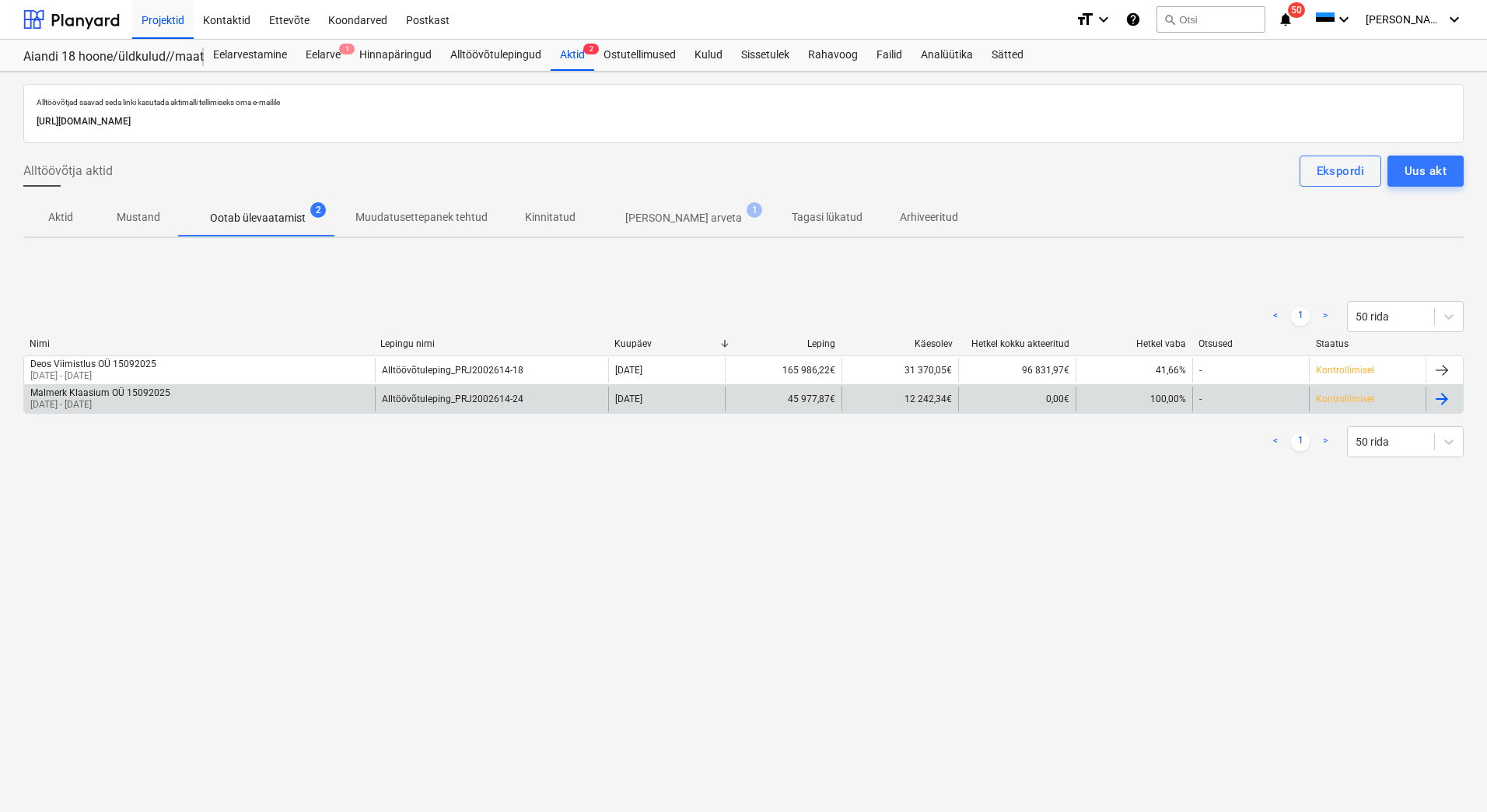
click at [152, 397] on div "Malmerk Klaasium OÜ 15092025" at bounding box center [100, 393] width 140 height 11
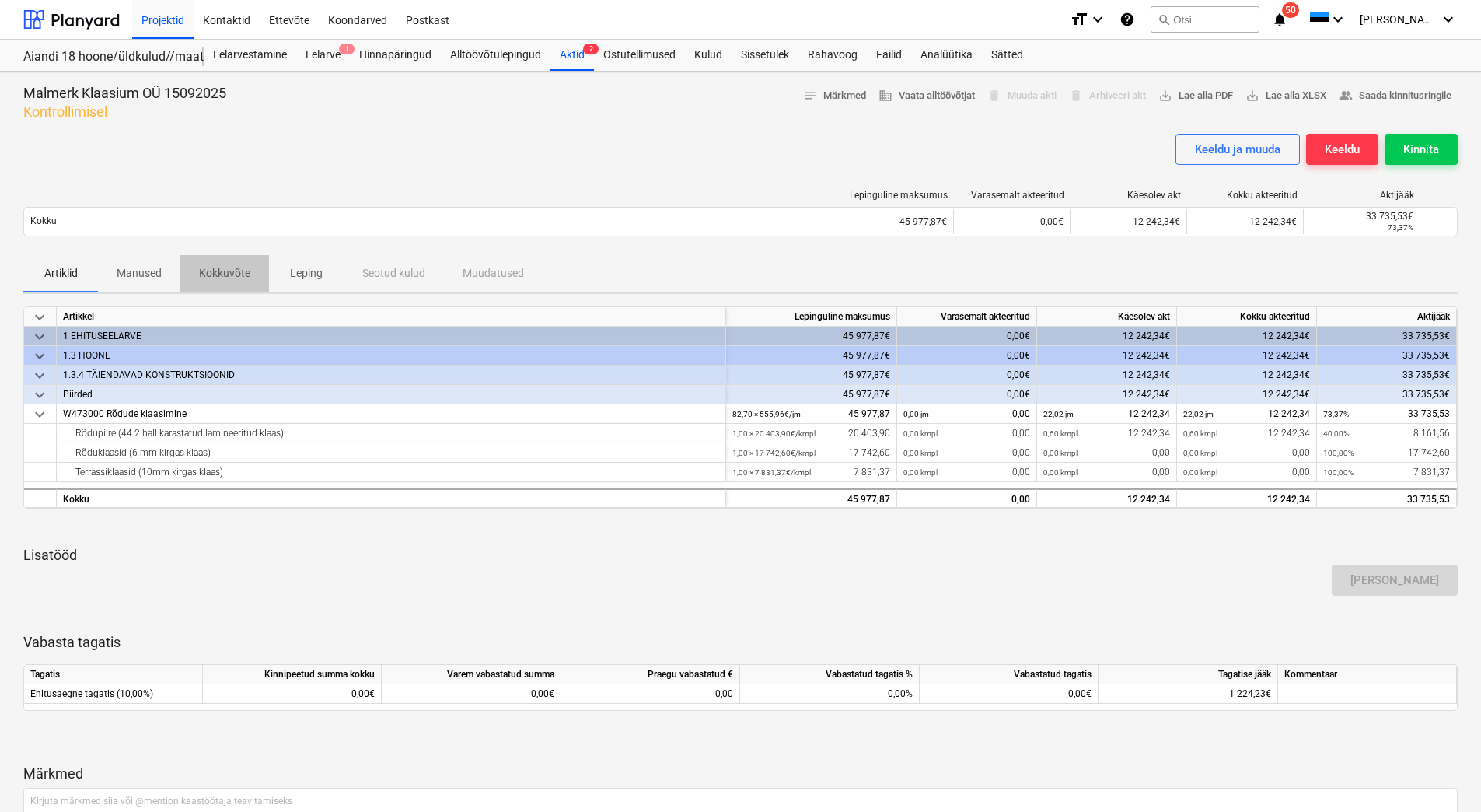
click at [225, 268] on p "Kokkuvõte" at bounding box center [225, 273] width 51 height 17
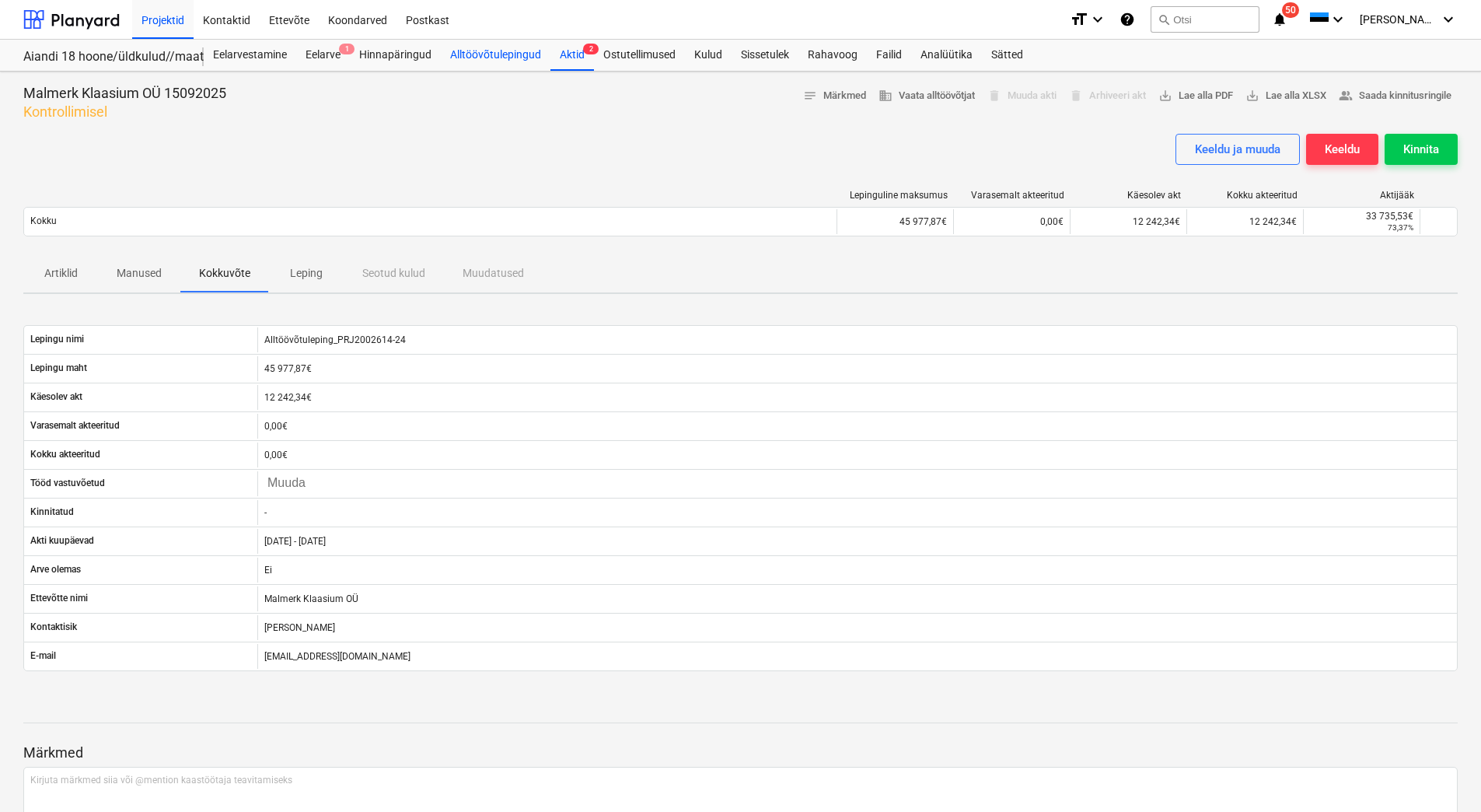
click at [513, 50] on div "Alltöövõtulepingud" at bounding box center [496, 54] width 109 height 31
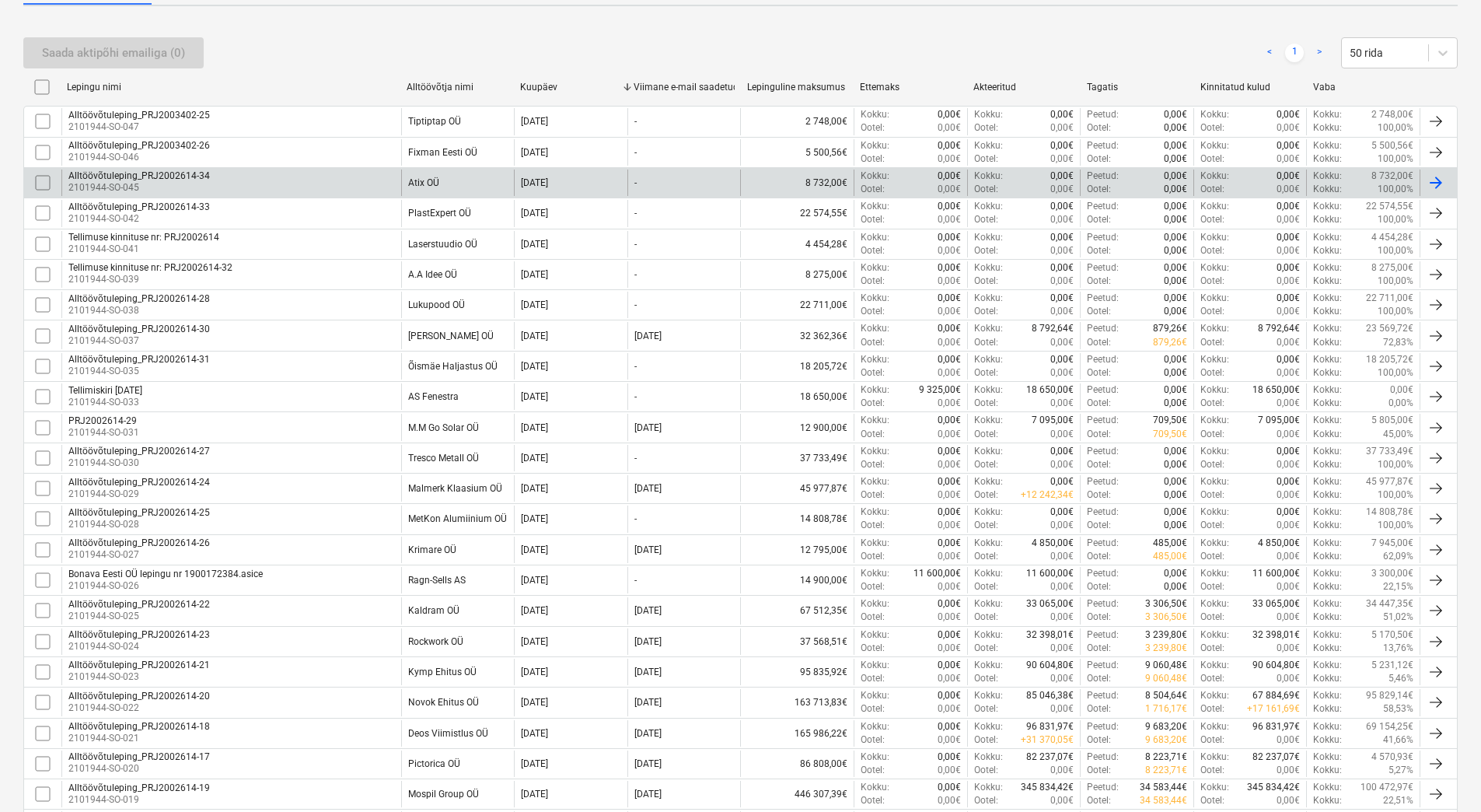
scroll to position [311, 0]
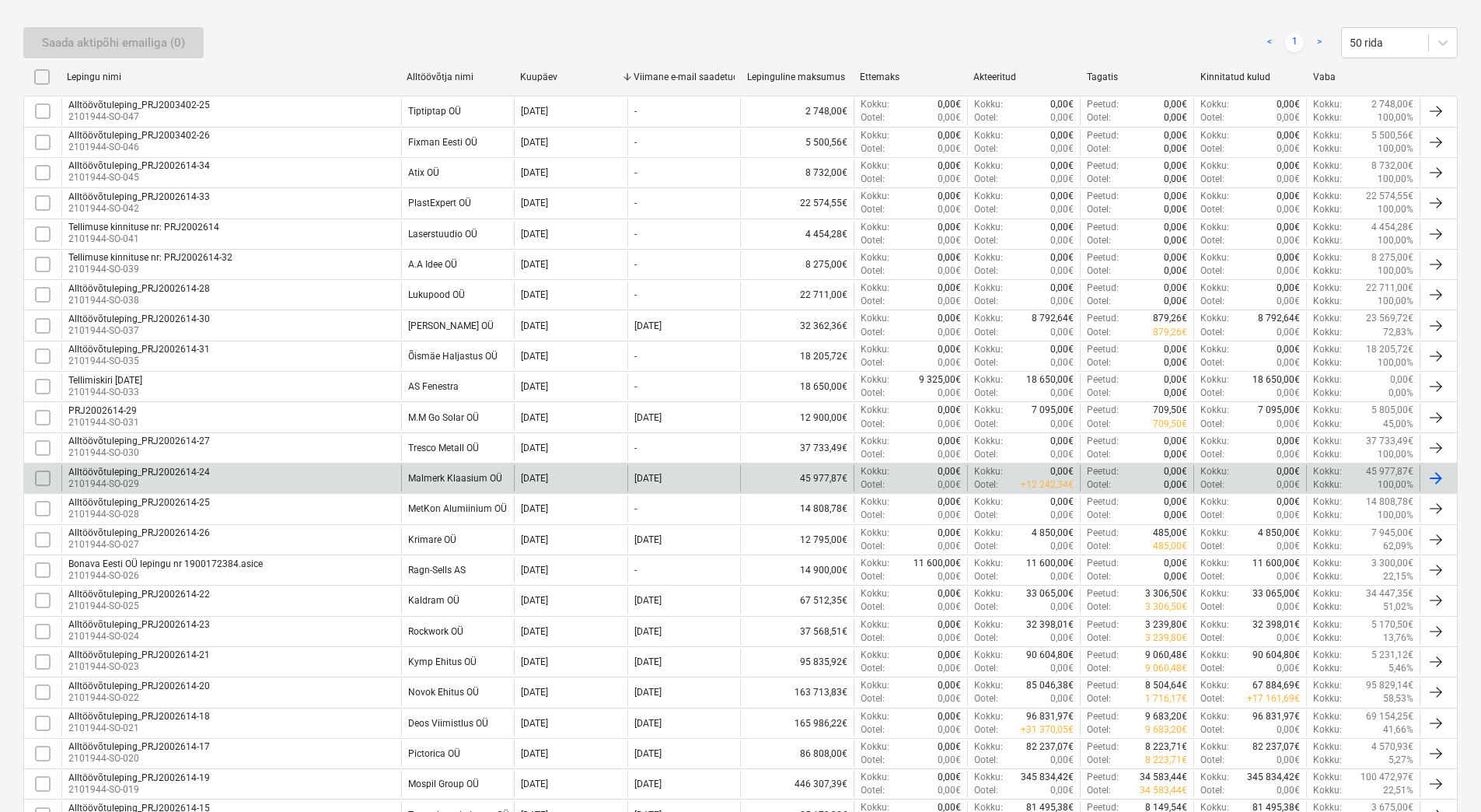
click at [336, 476] on div "Alltöövõtuleping_PRJ2002614-24 2101944-SO-029" at bounding box center [231, 478] width 340 height 27
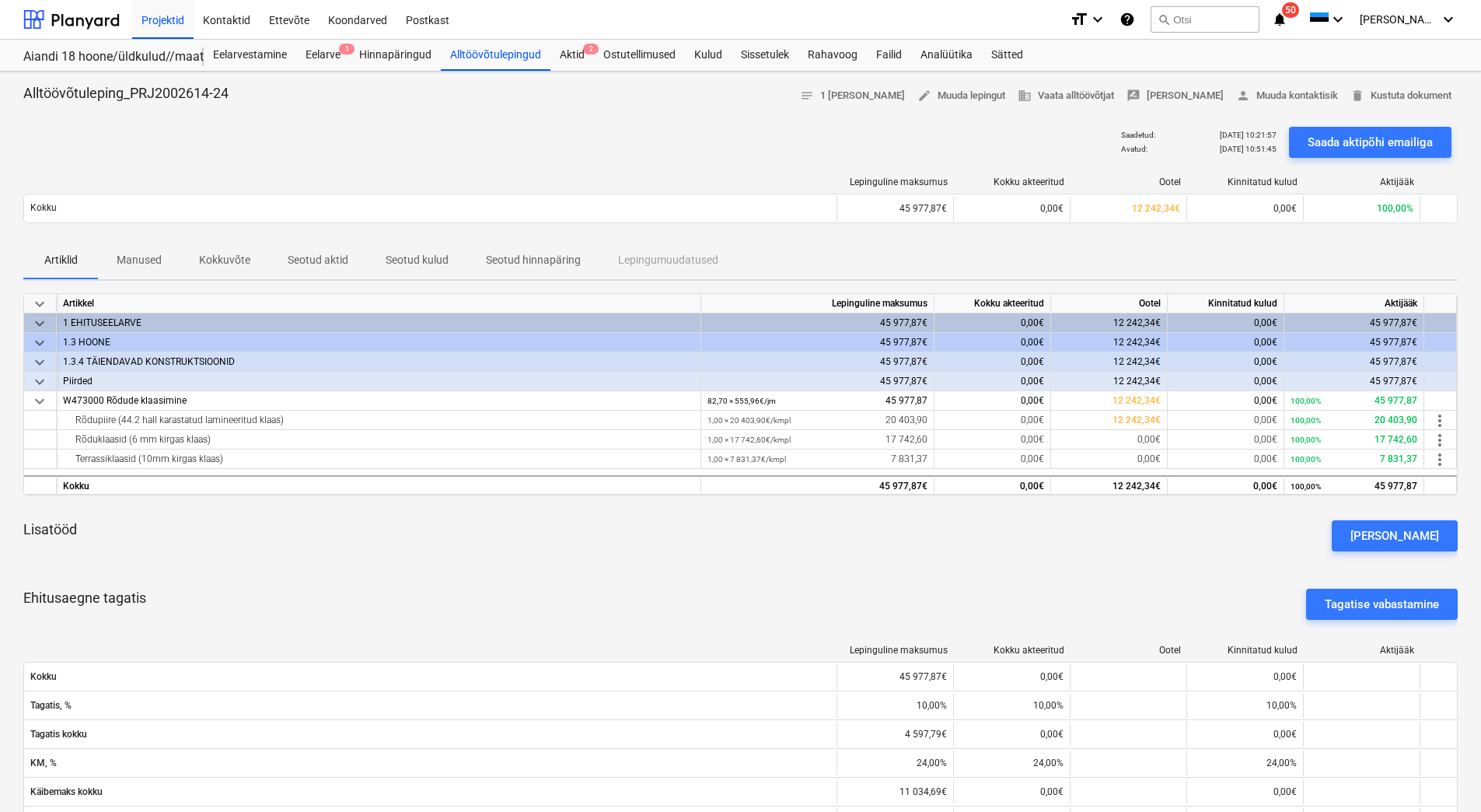
click at [229, 261] on p "Kokkuvõte" at bounding box center [225, 260] width 51 height 17
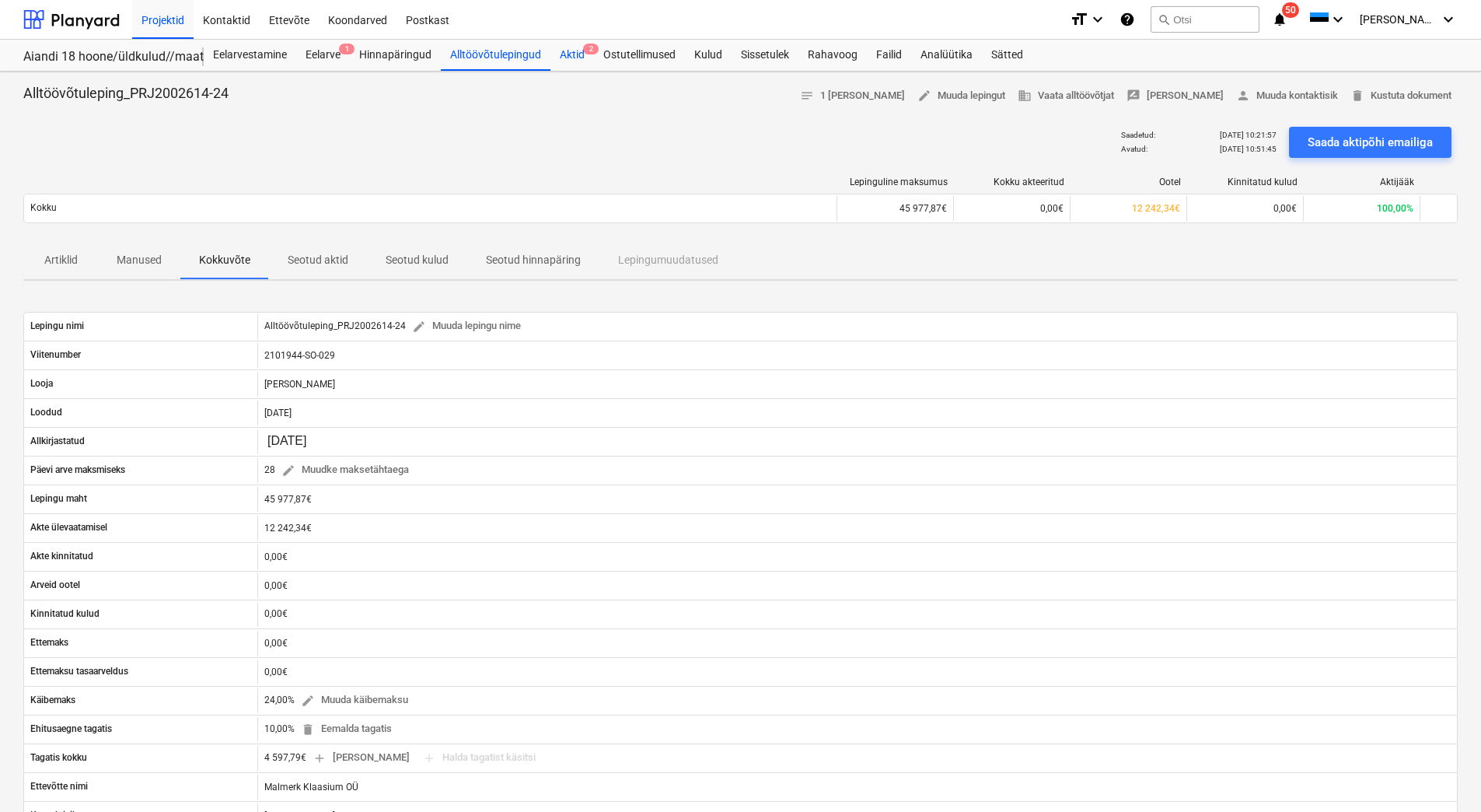
click at [568, 49] on div "Aktid 2" at bounding box center [572, 54] width 43 height 31
click at [573, 53] on div "Aktid 2" at bounding box center [572, 54] width 43 height 31
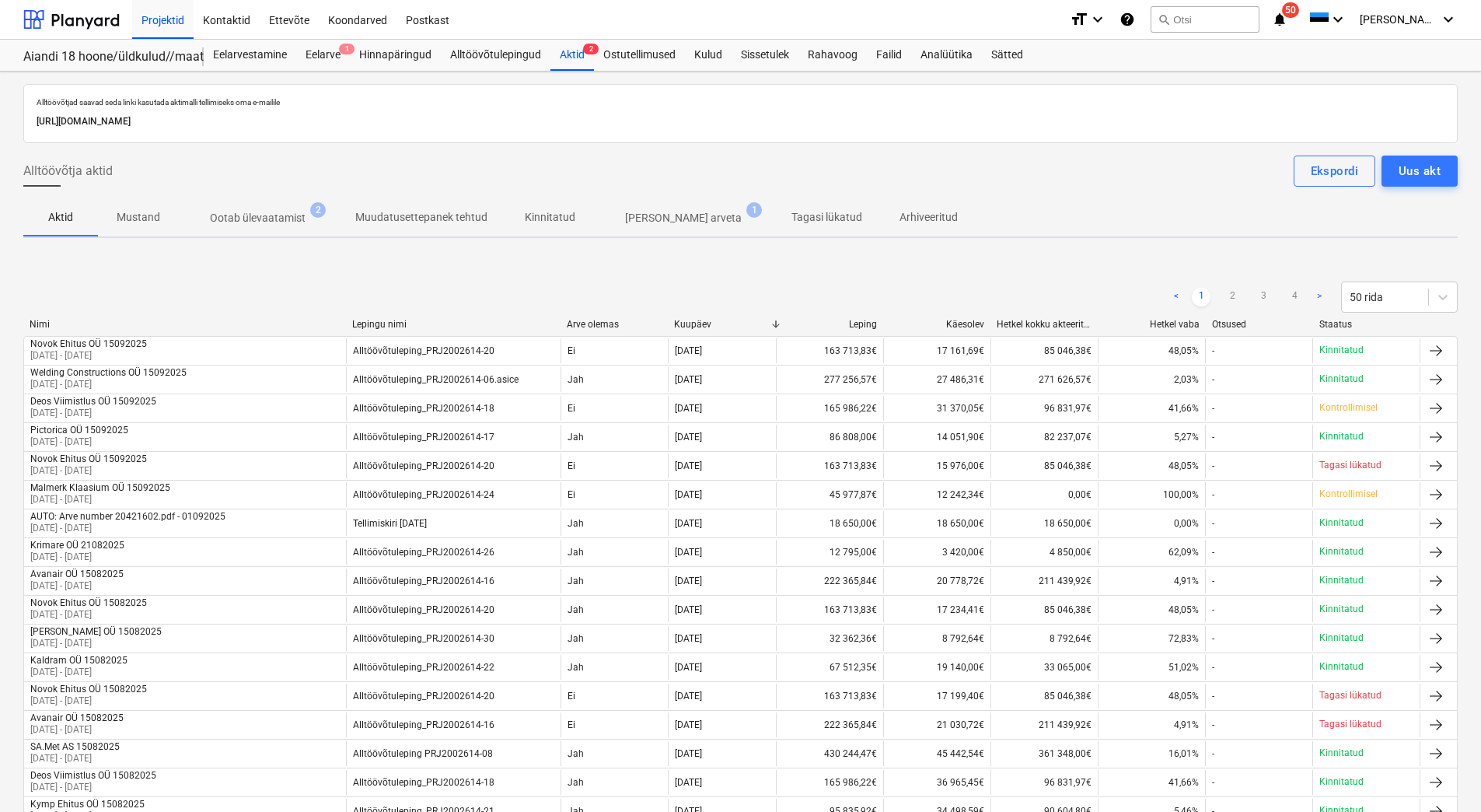
click at [266, 217] on p "Ootab ülevaatamist" at bounding box center [258, 218] width 95 height 17
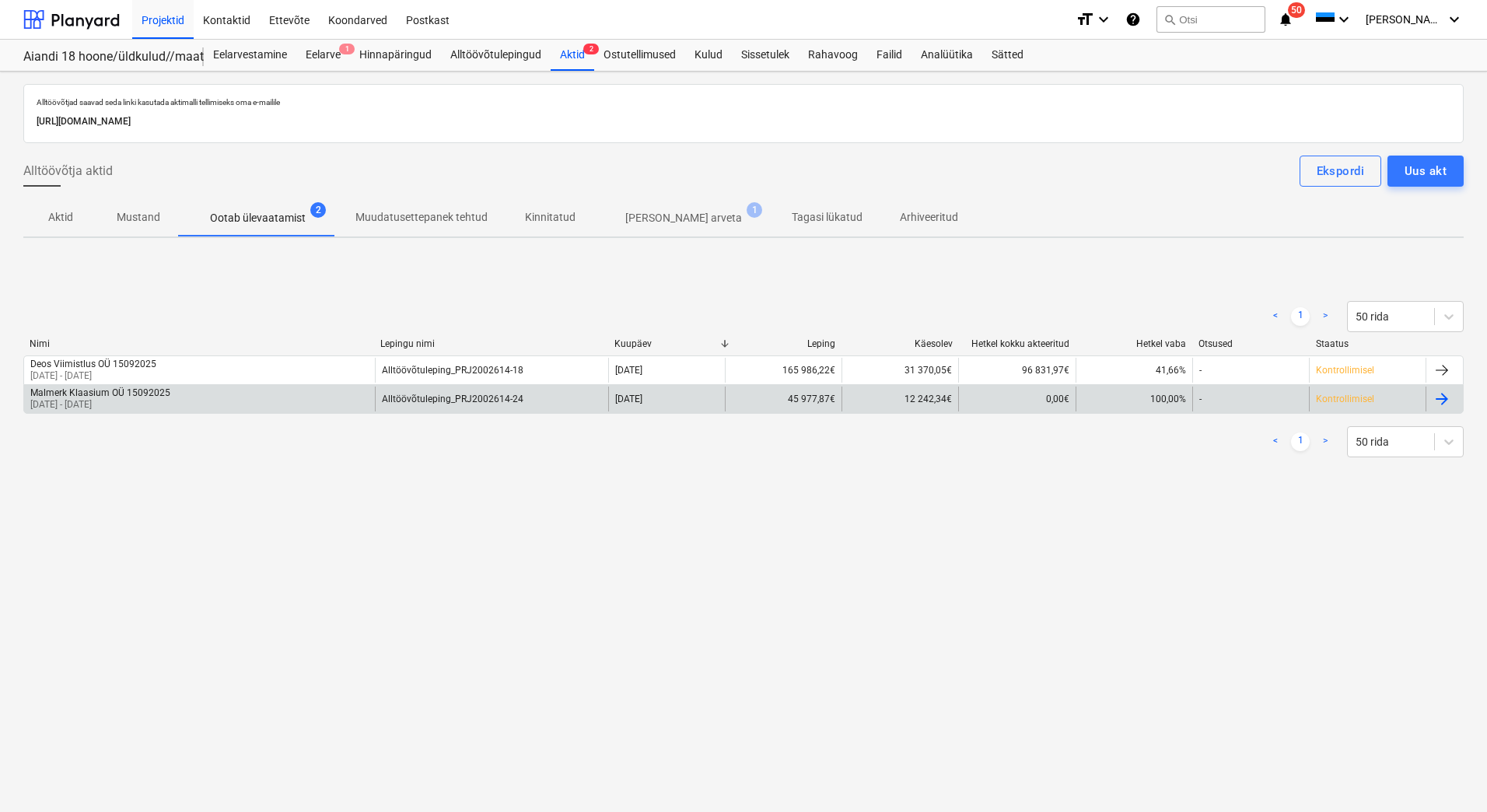
click at [127, 394] on div "Malmerk Klaasium OÜ 15092025" at bounding box center [100, 393] width 140 height 11
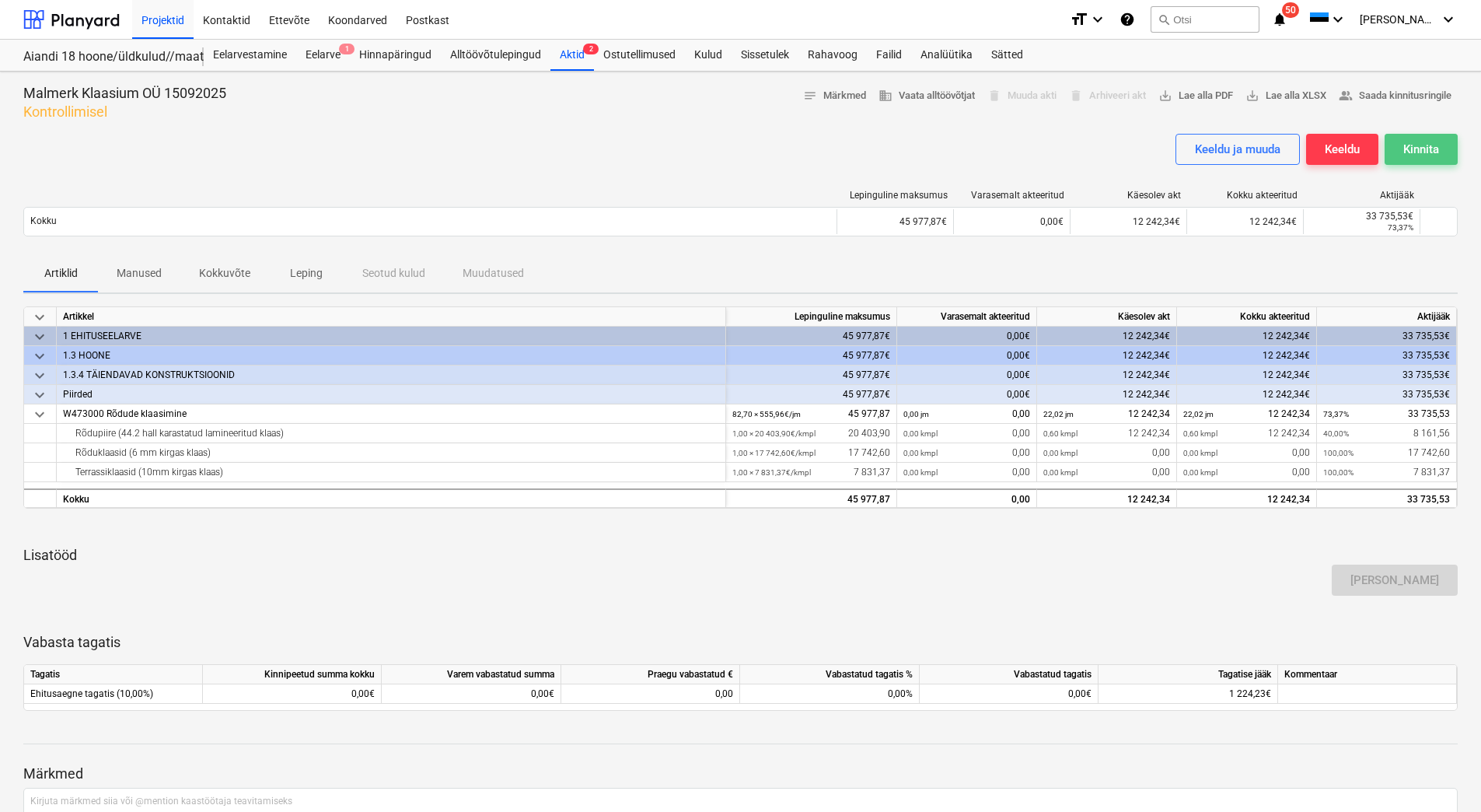
click at [1435, 151] on div "Kinnita" at bounding box center [1421, 150] width 35 height 20
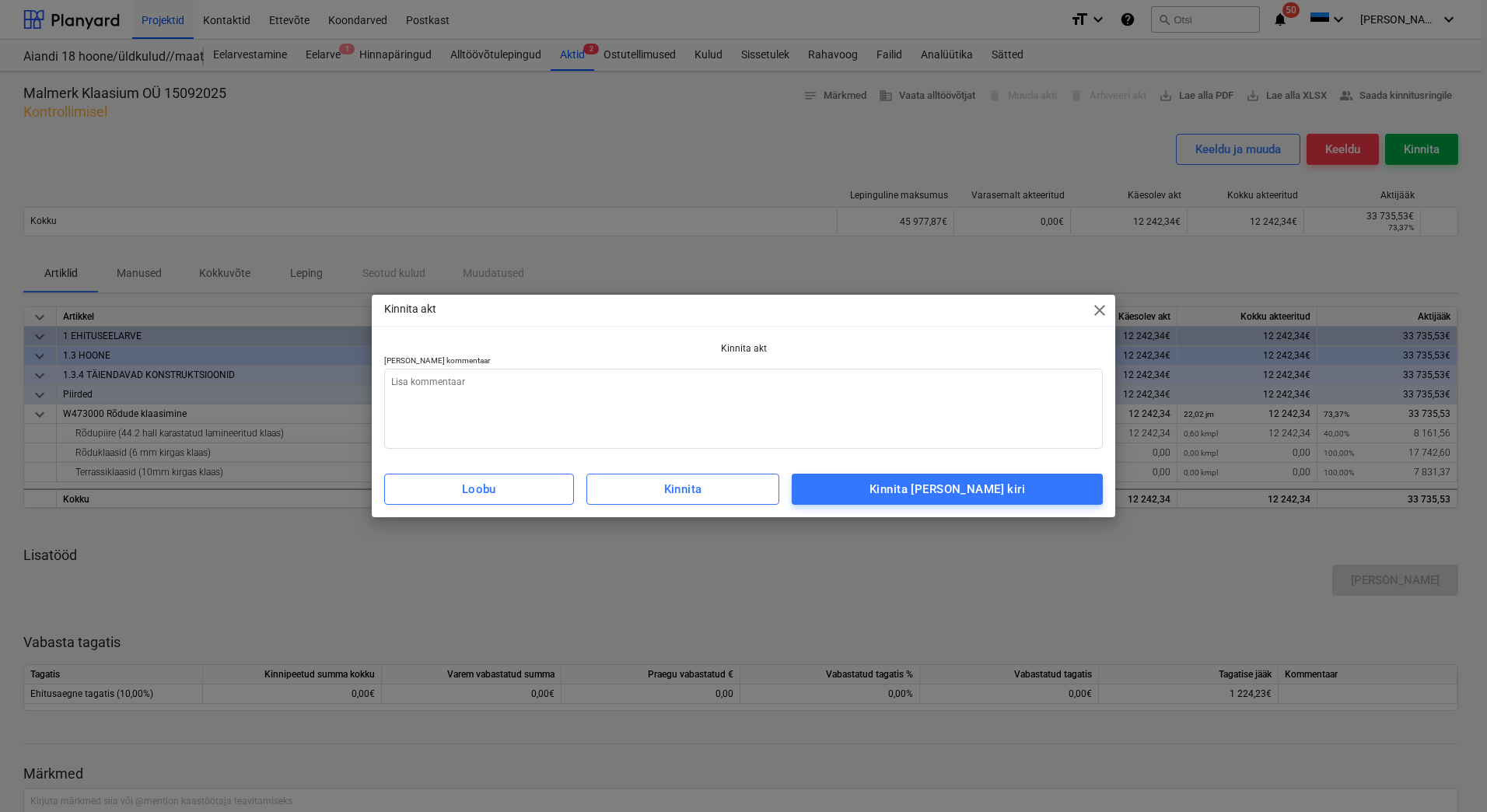
type textarea "x"
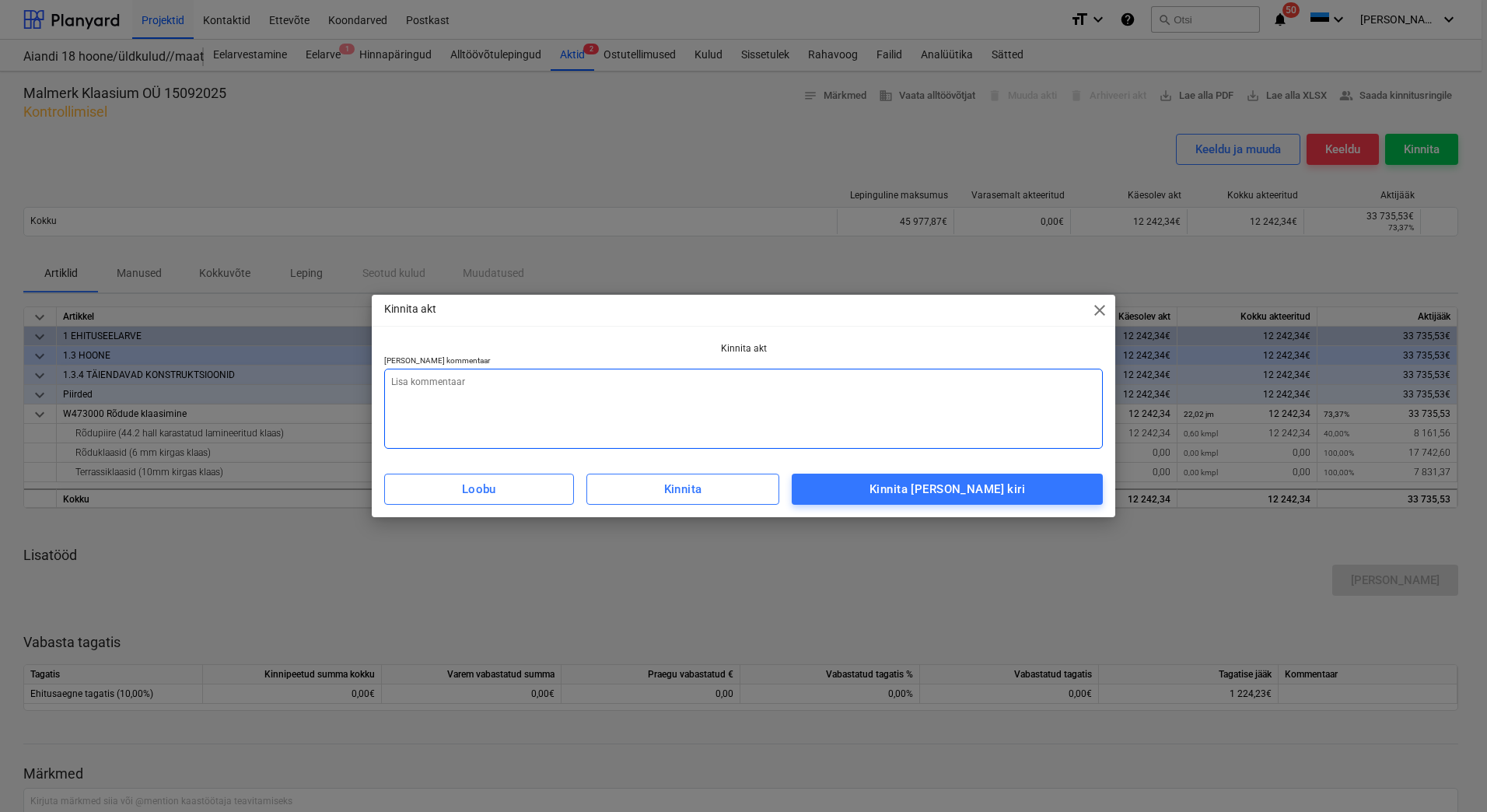
click at [842, 398] on textarea at bounding box center [744, 409] width 719 height 80
type textarea "L"
type textarea "x"
type textarea "Li"
type textarea "x"
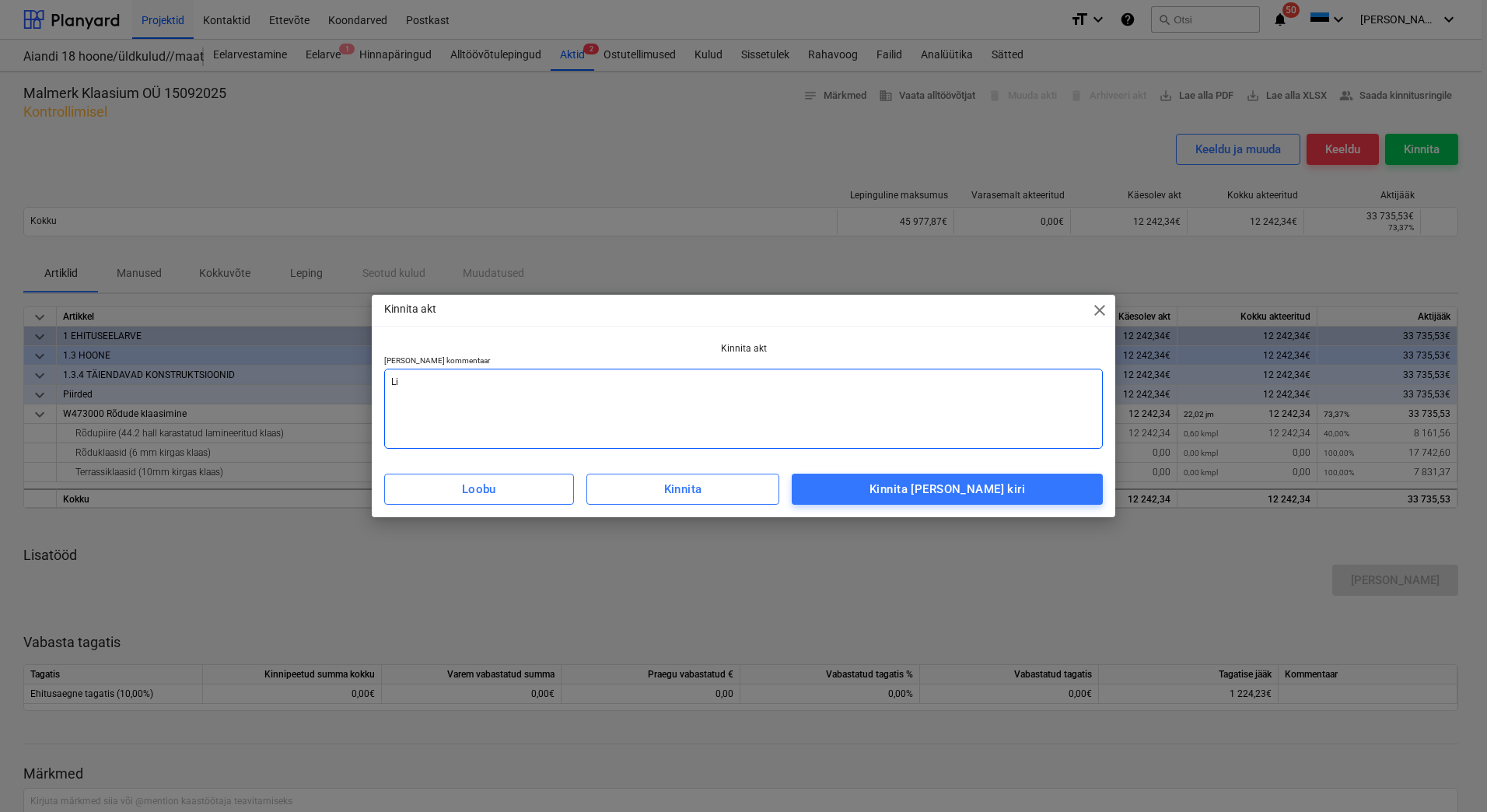
type textarea "Lis"
type textarea "x"
type textarea "[PERSON_NAME]"
type textarea "x"
type textarea "Lisad"
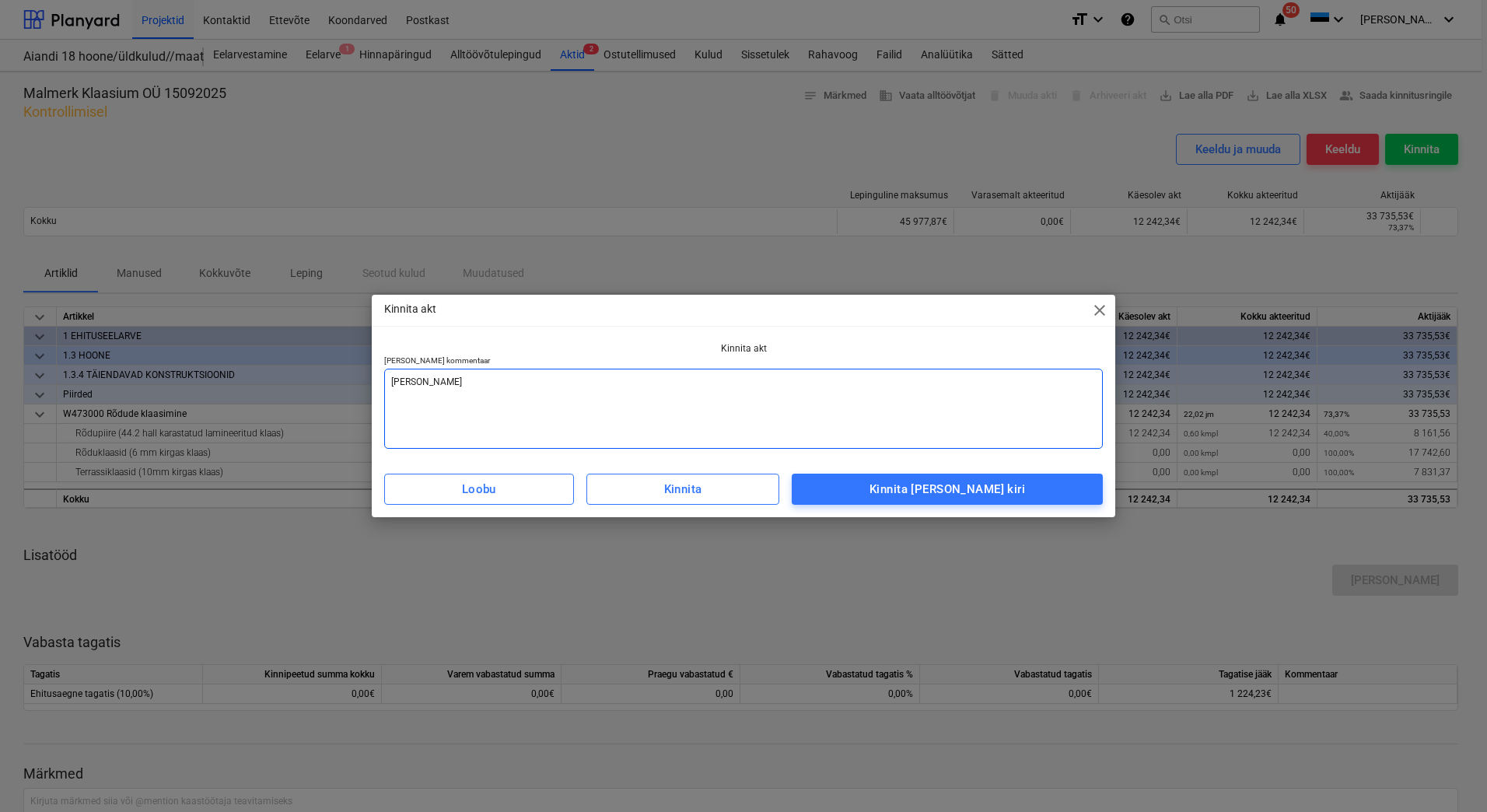
type textarea "x"
type textarea "Lisada"
type textarea "x"
type textarea "Lisada"
type textarea "x"
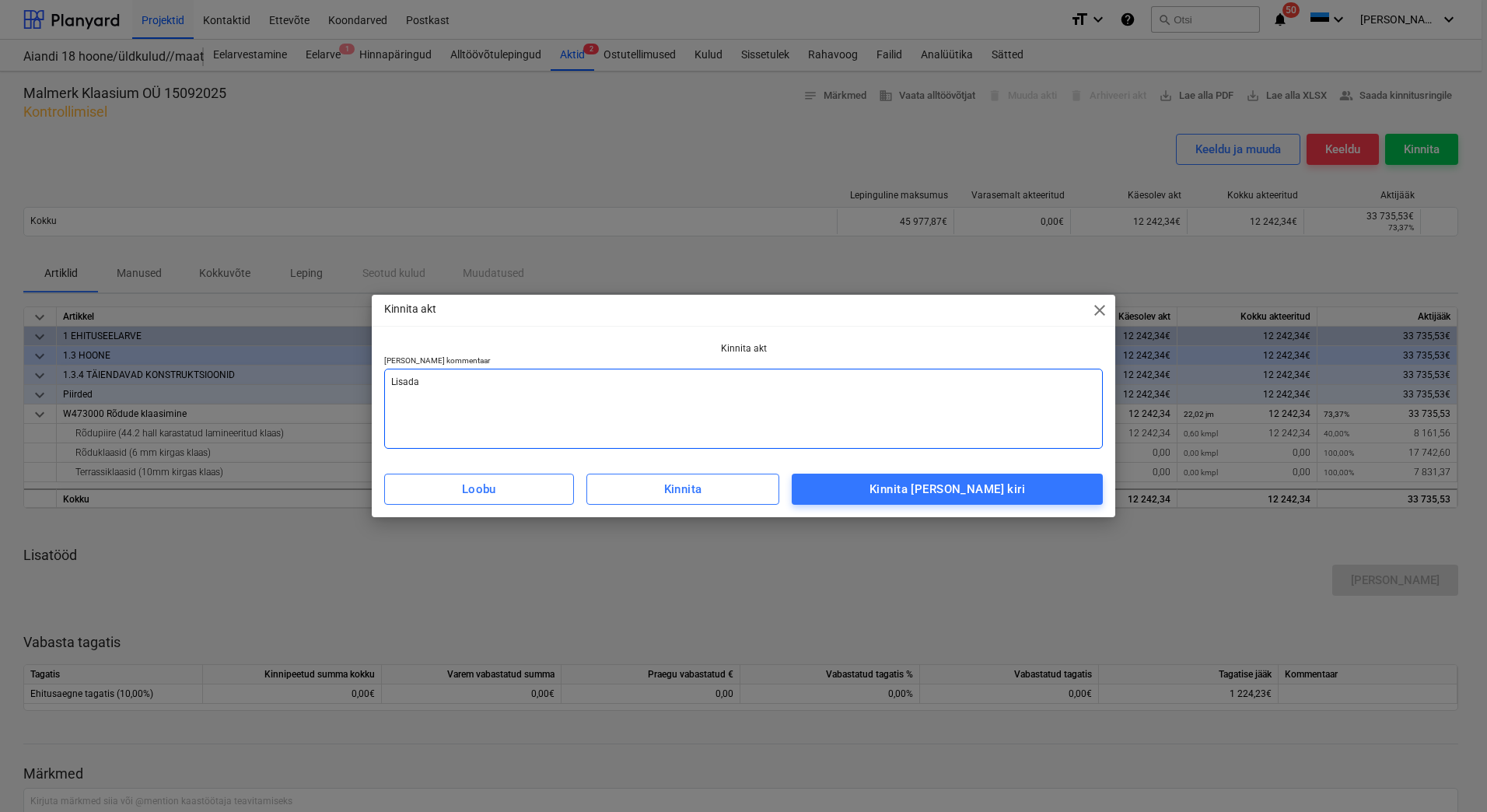
type textarea "Lisada a"
type textarea "x"
type textarea "Lisada ar"
type textarea "x"
type textarea "[PERSON_NAME] arv"
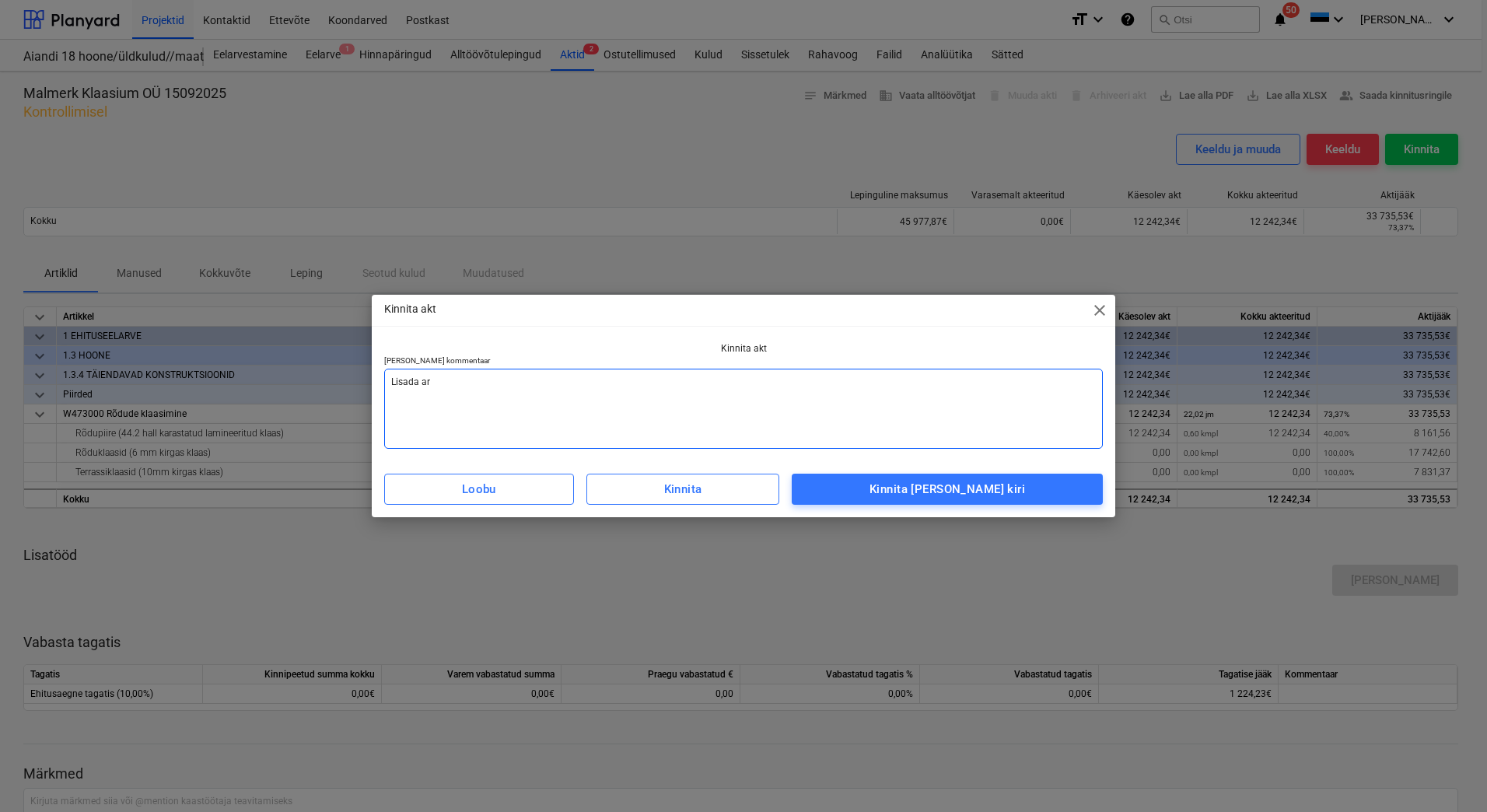
type textarea "x"
type textarea "[PERSON_NAME]"
type textarea "x"
type textarea "[PERSON_NAME]"
type textarea "x"
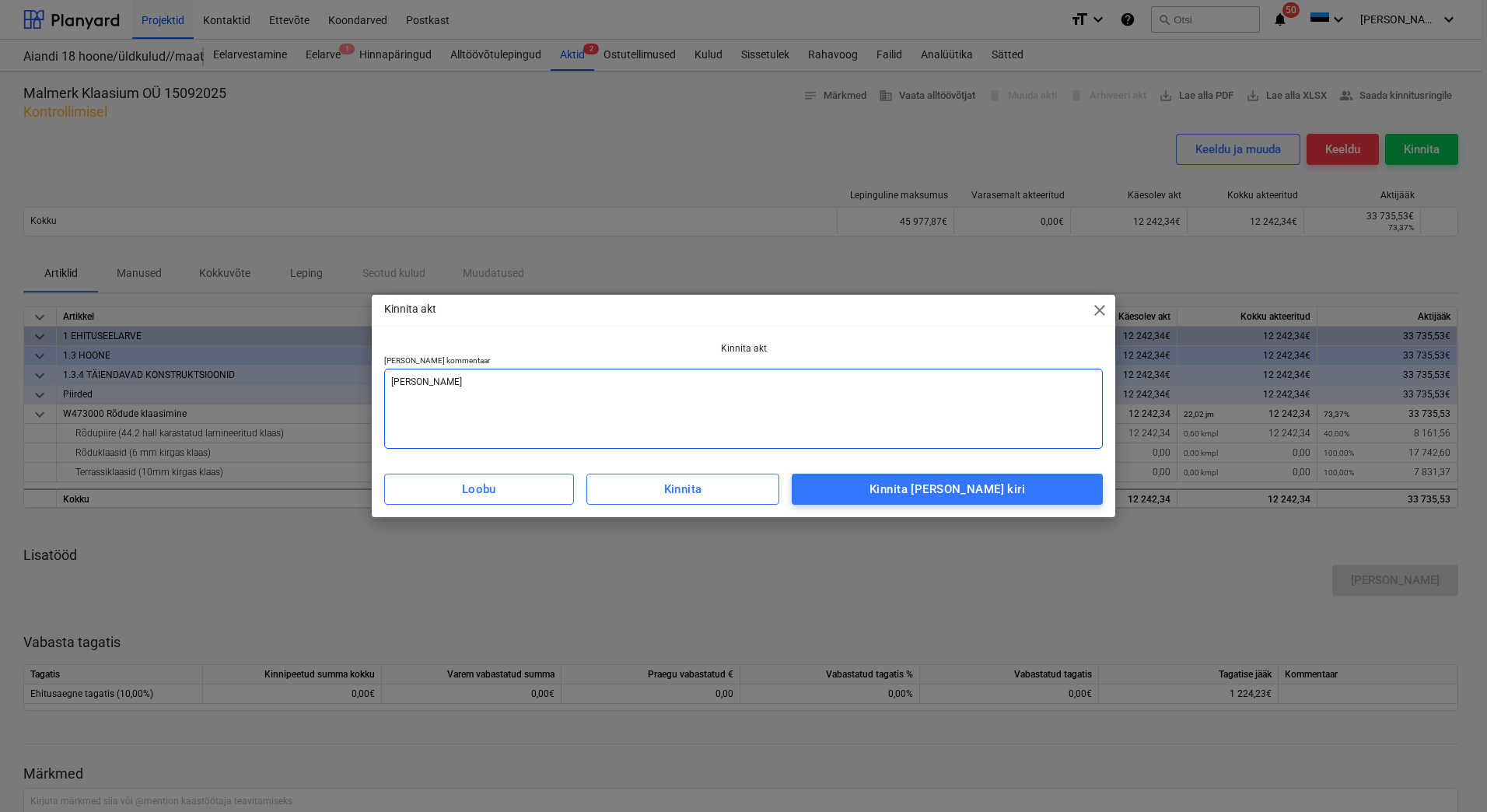
type textarea "[PERSON_NAME] arve v"
type textarea "x"
type textarea "[PERSON_NAME] arve va"
type textarea "x"
type textarea "[PERSON_NAME] arve vas"
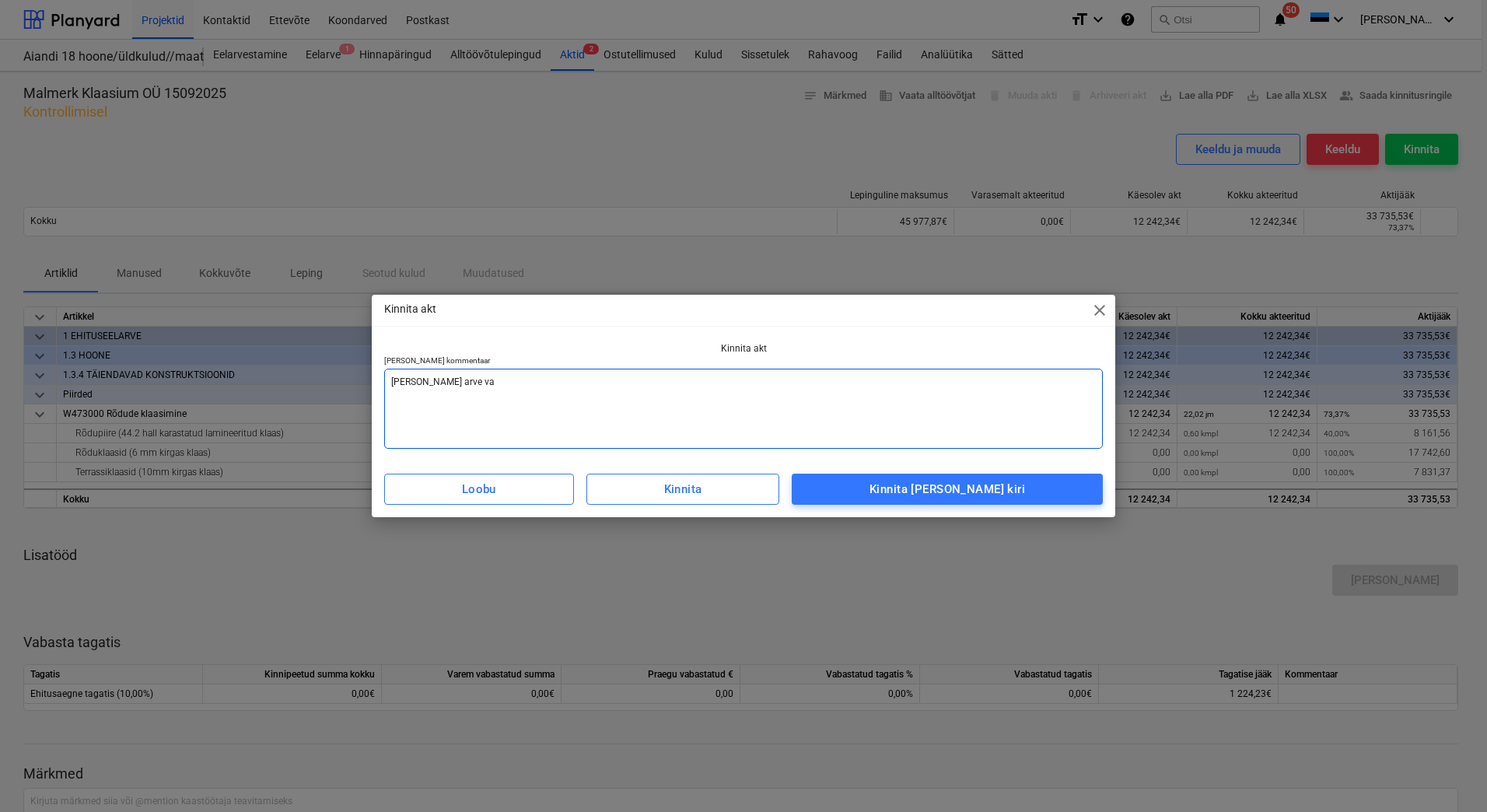
type textarea "x"
type textarea "[PERSON_NAME] arve vast"
type textarea "x"
type textarea "[PERSON_NAME] [PERSON_NAME]"
type textarea "x"
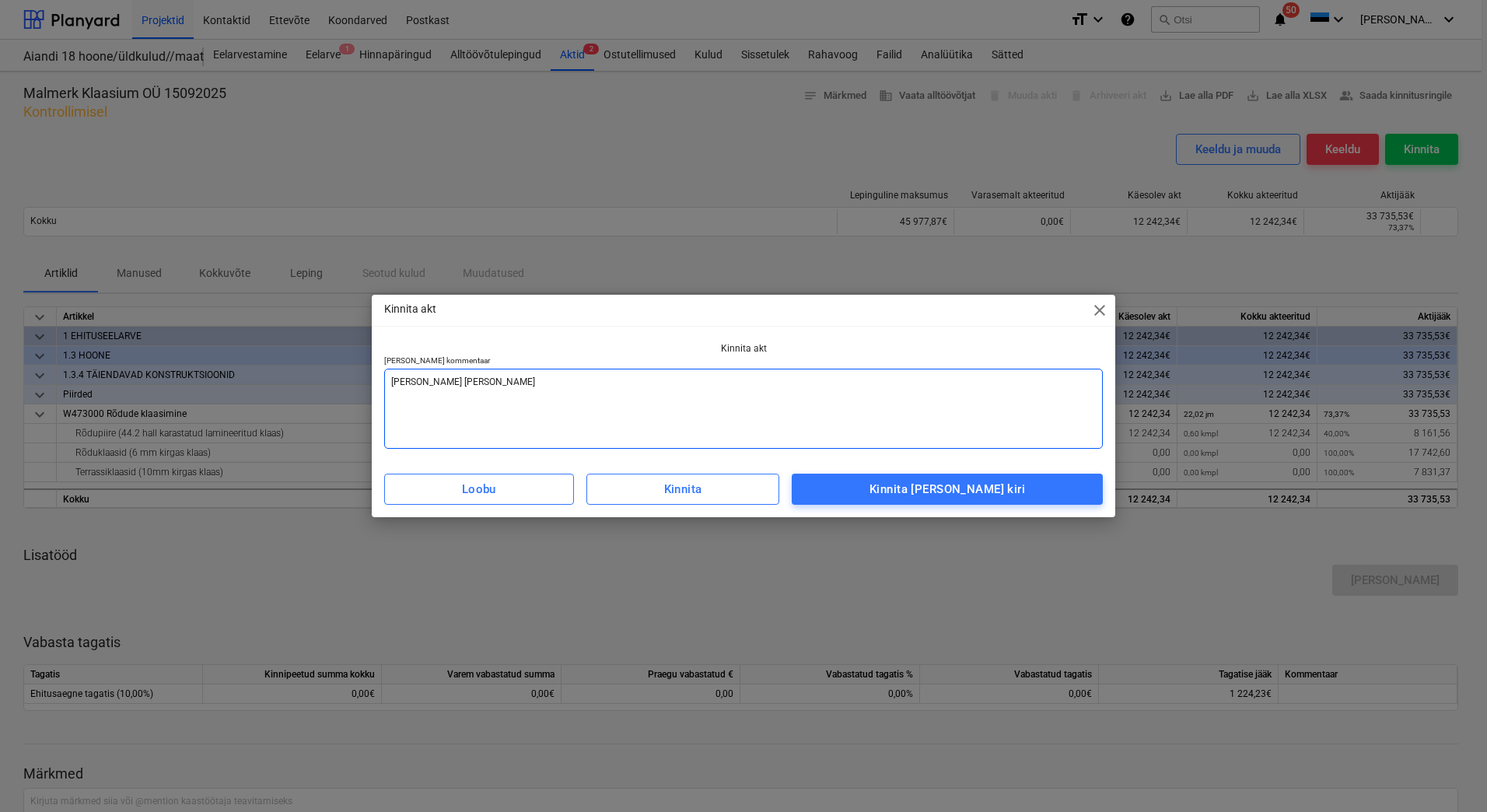
type textarea "[PERSON_NAME] [PERSON_NAME]"
type textarea "x"
type textarea "[PERSON_NAME] [PERSON_NAME]"
type textarea "x"
type textarea "[PERSON_NAME] arve vastaval"
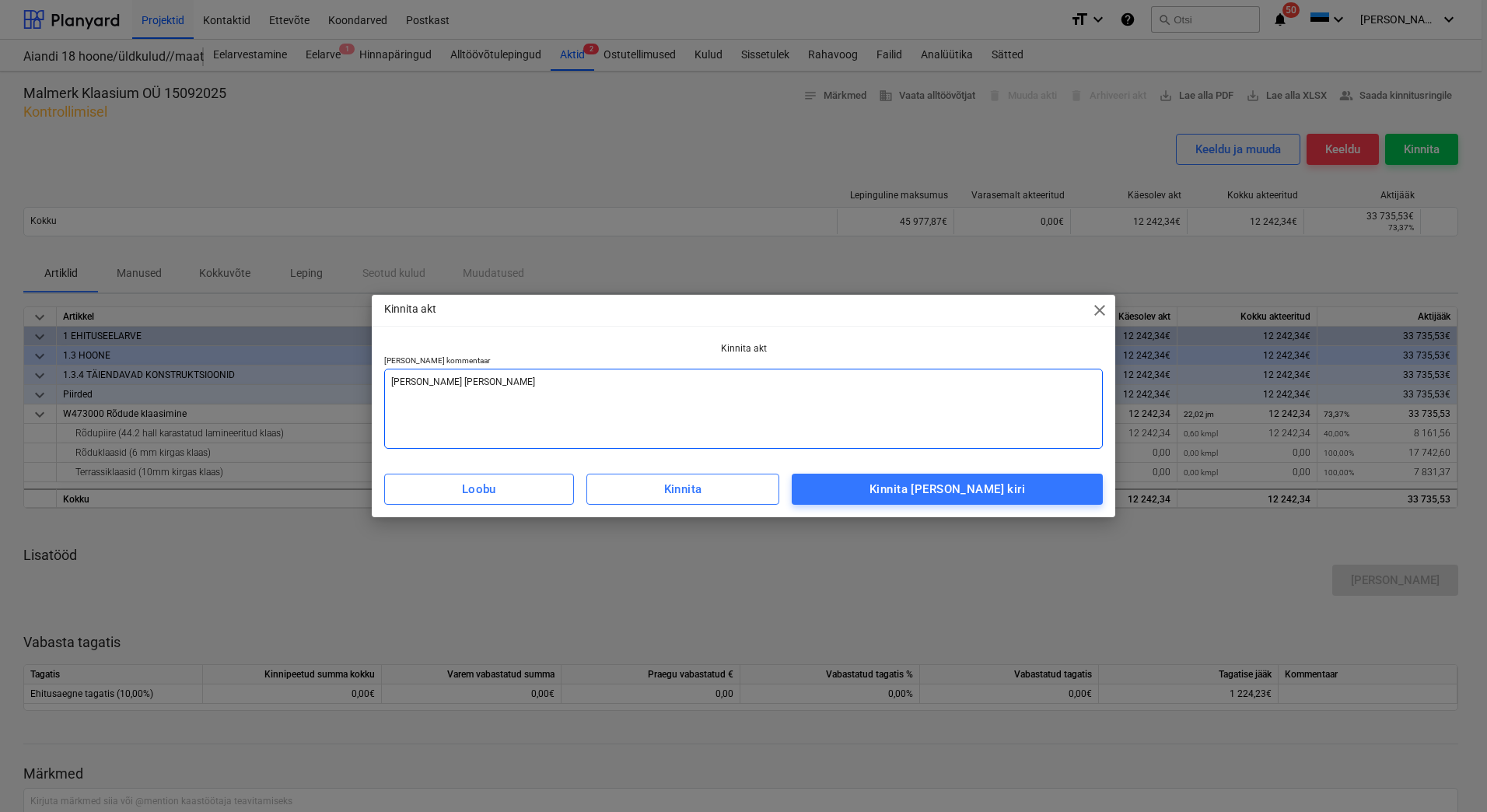
type textarea "x"
type textarea "Lisada arve vastavalt"
type textarea "x"
type textarea "Lisada arve vastavalt"
type textarea "x"
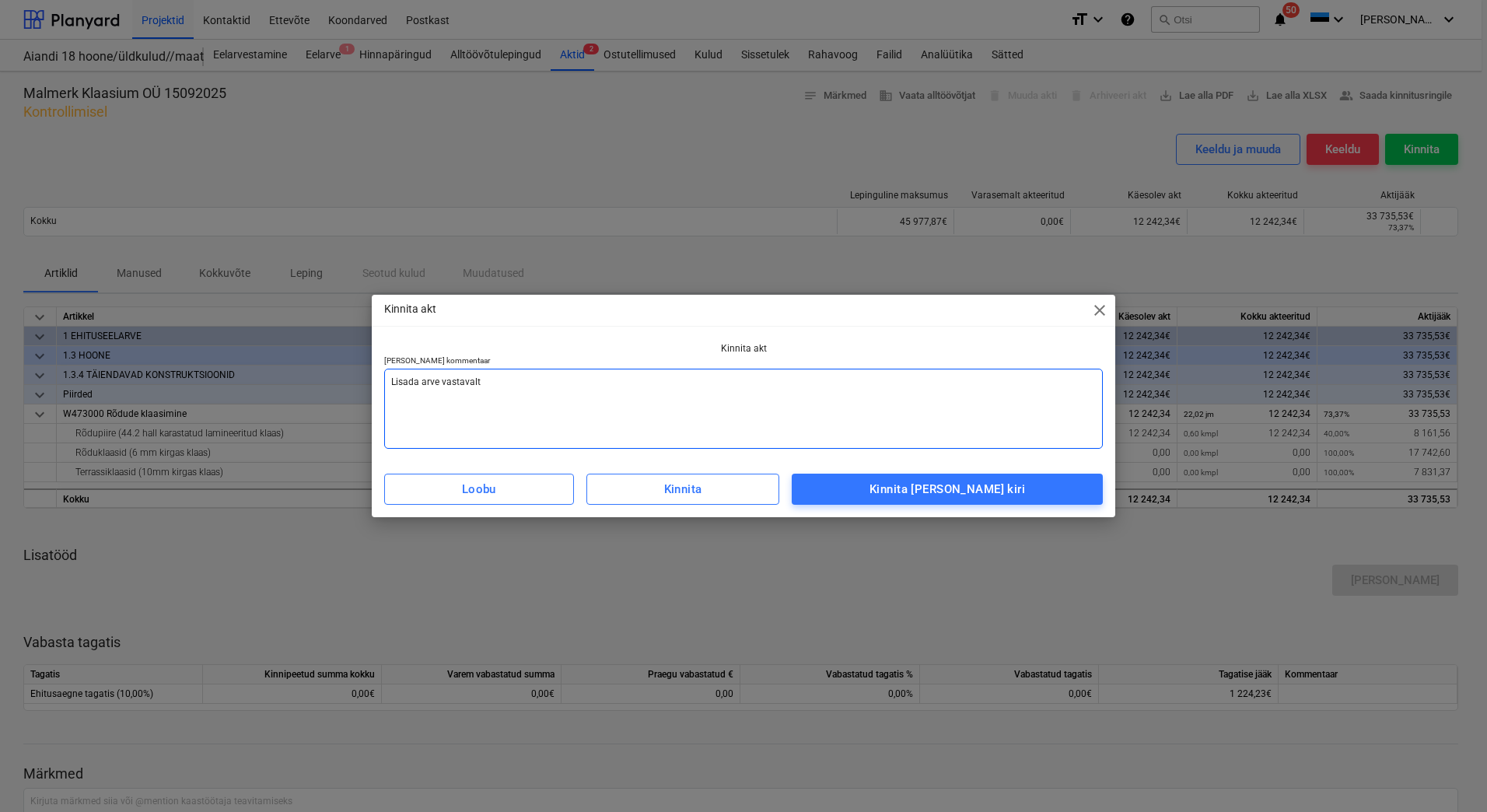
type textarea "Lisada arve vastavalt a"
type textarea "x"
type textarea "Lisada arve vastavalt ak"
type textarea "x"
type textarea "Lisada arve vastavalt akt"
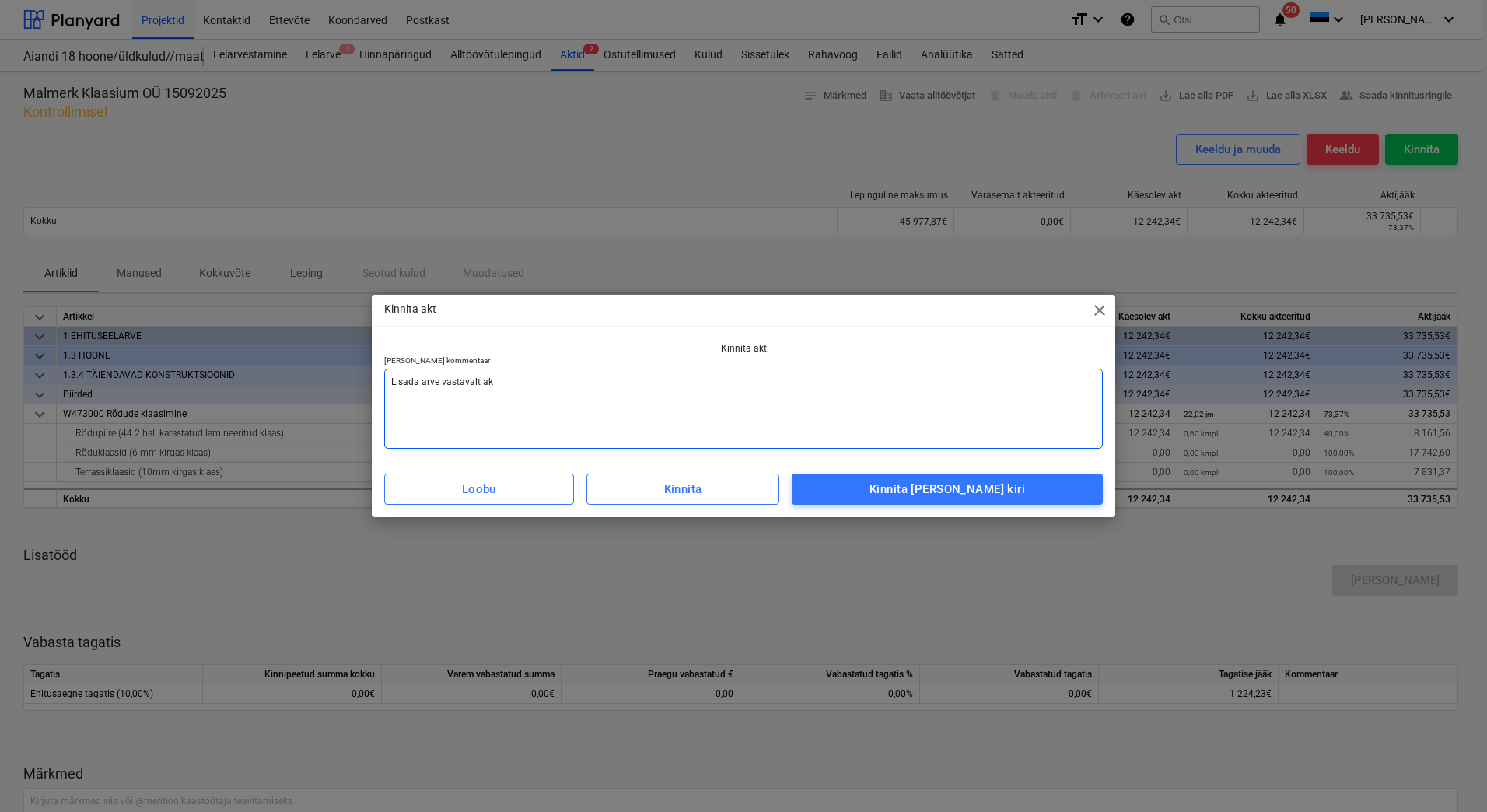
type textarea "x"
type textarea "Lisada arve vastavalt akti"
type textarea "x"
type textarea "Lisada arve vastavalt aktil"
type textarea "x"
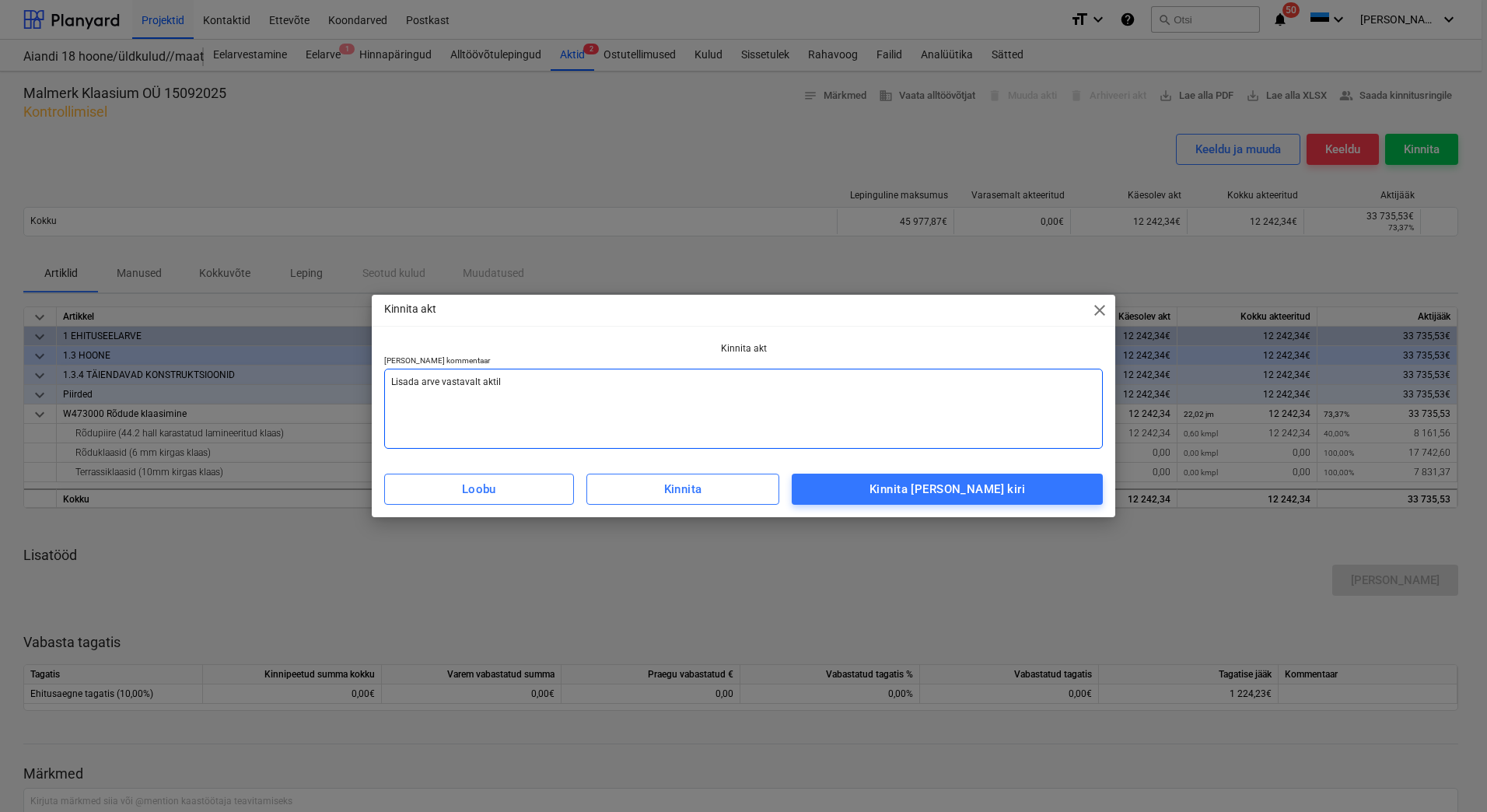
type textarea "Lisada arve vastavalt aktile"
type textarea "x"
type textarea "Lisada arve vastavalt aktile"
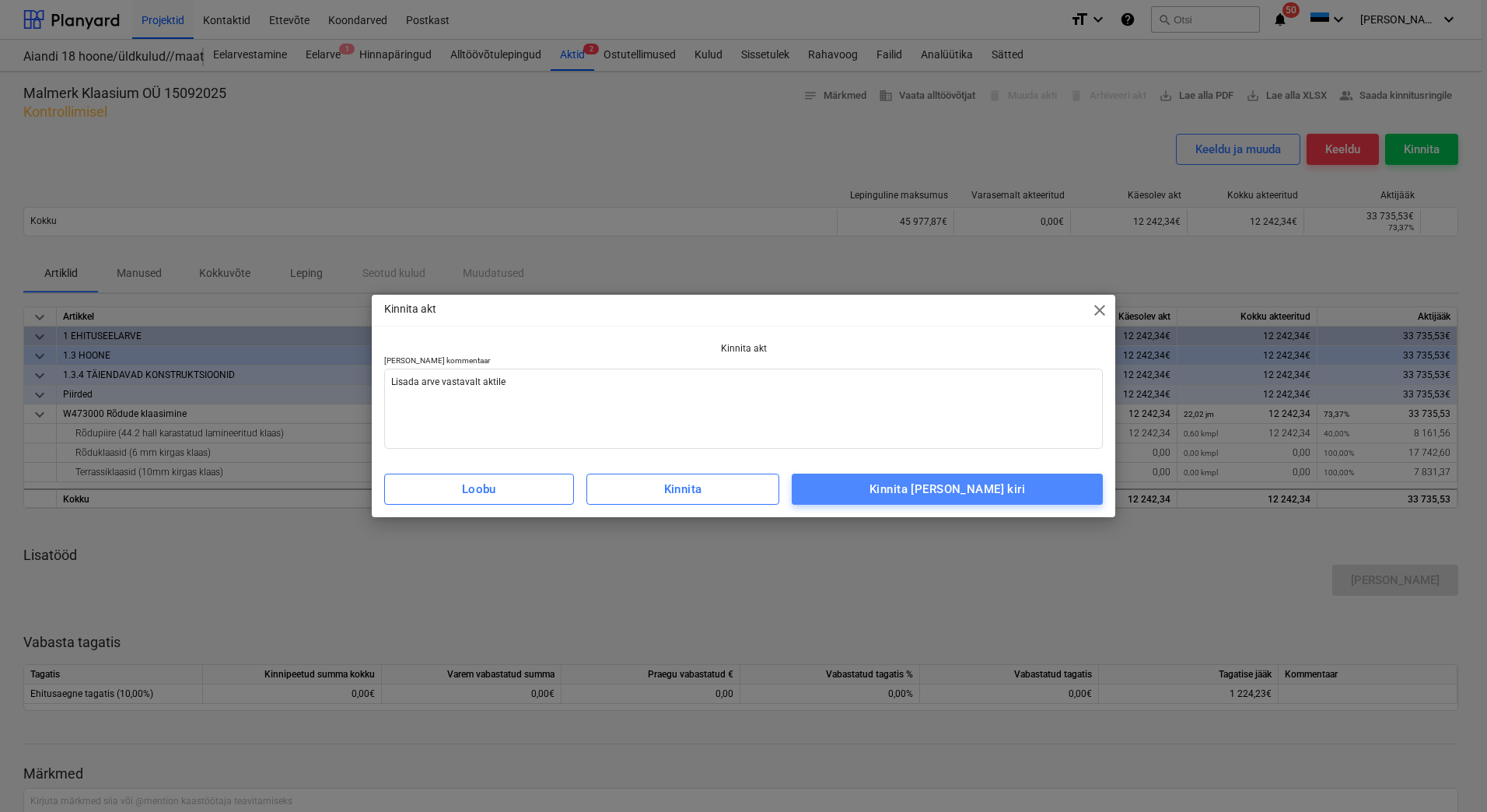
click at [1032, 488] on span "Kinnita [PERSON_NAME] kiri" at bounding box center [947, 489] width 277 height 20
type textarea "x"
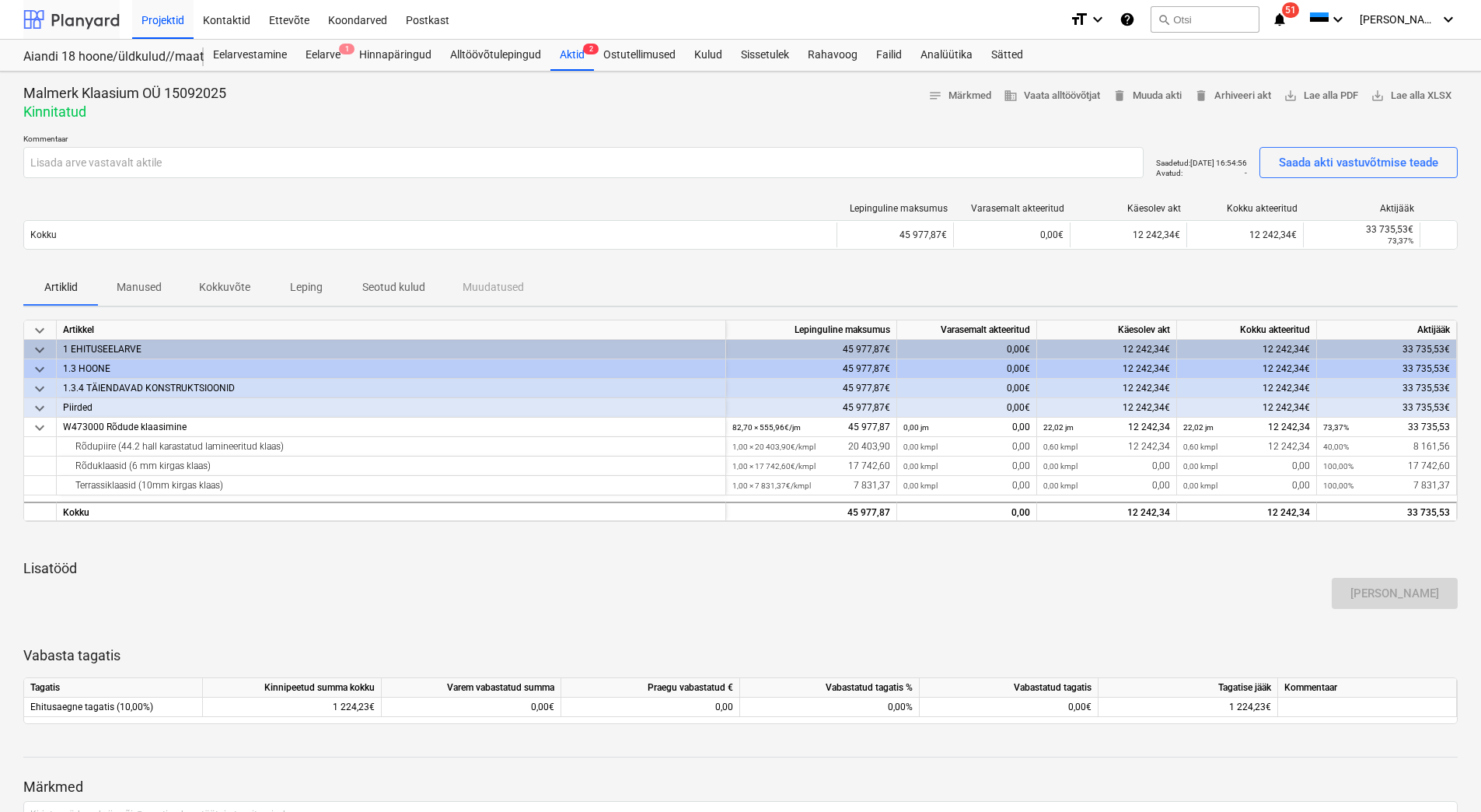
click at [87, 29] on div at bounding box center [72, 19] width 96 height 39
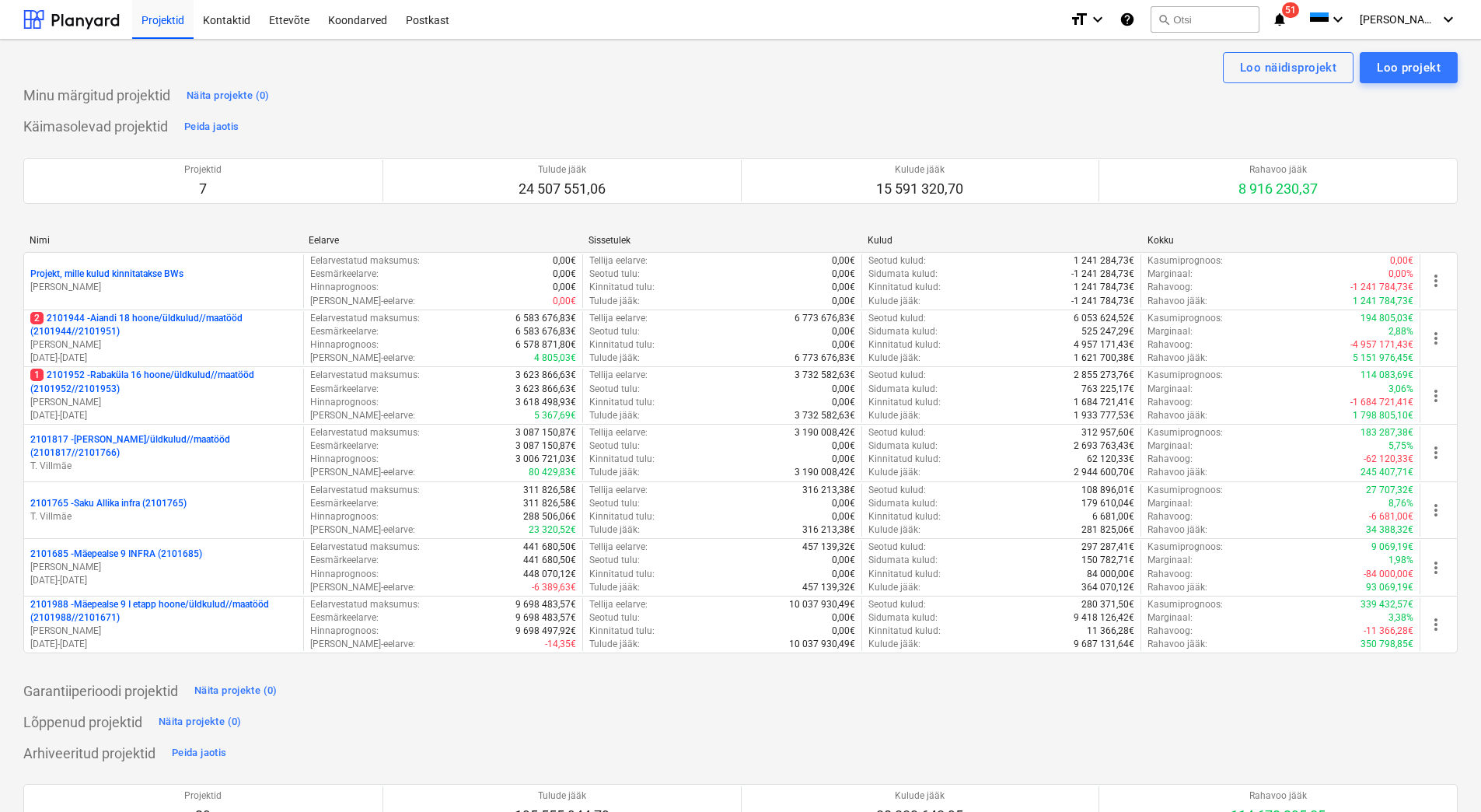
click at [1299, 10] on span "51" at bounding box center [1291, 10] width 17 height 16
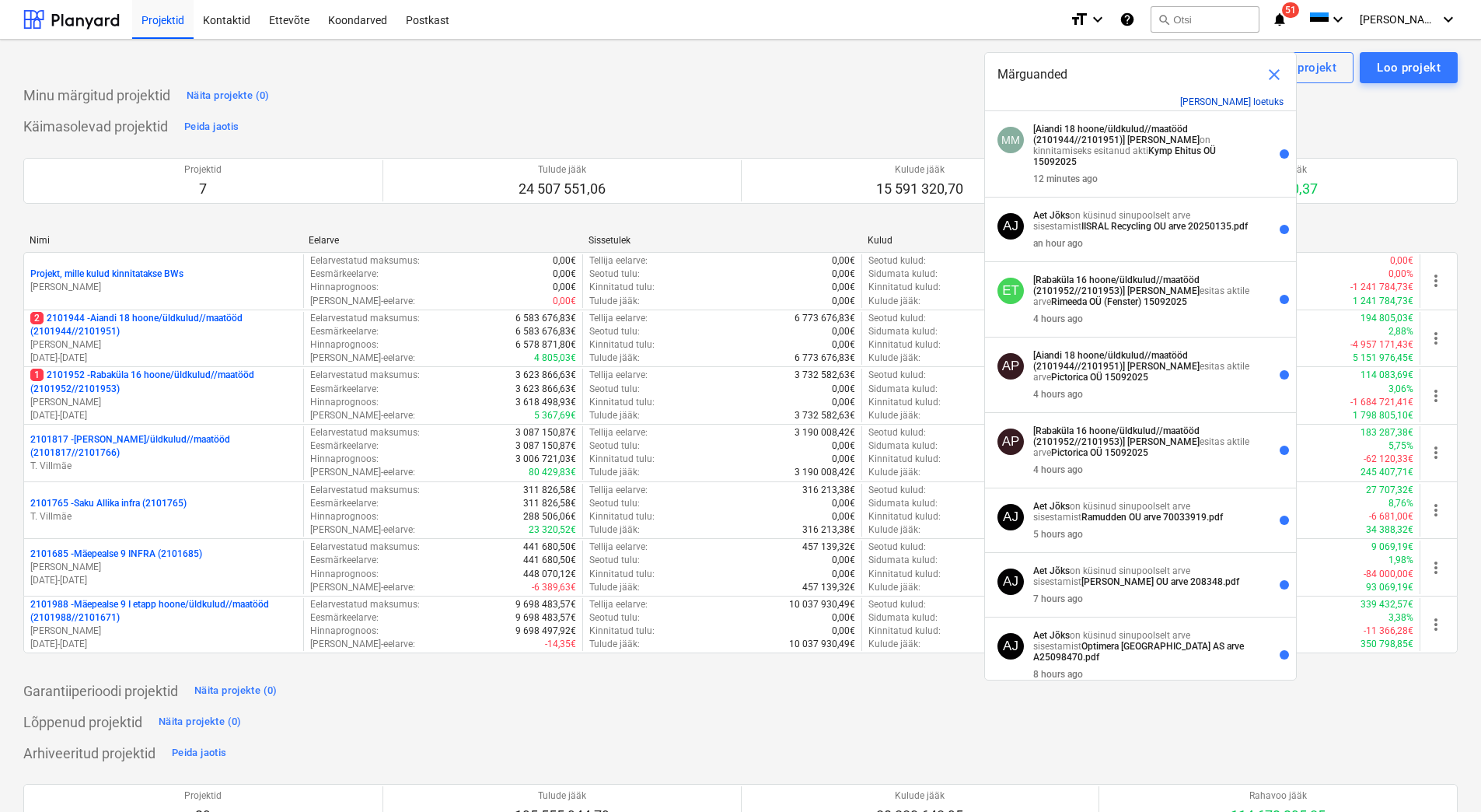
click at [1234, 98] on button "[PERSON_NAME] loetuks" at bounding box center [1231, 102] width 103 height 11
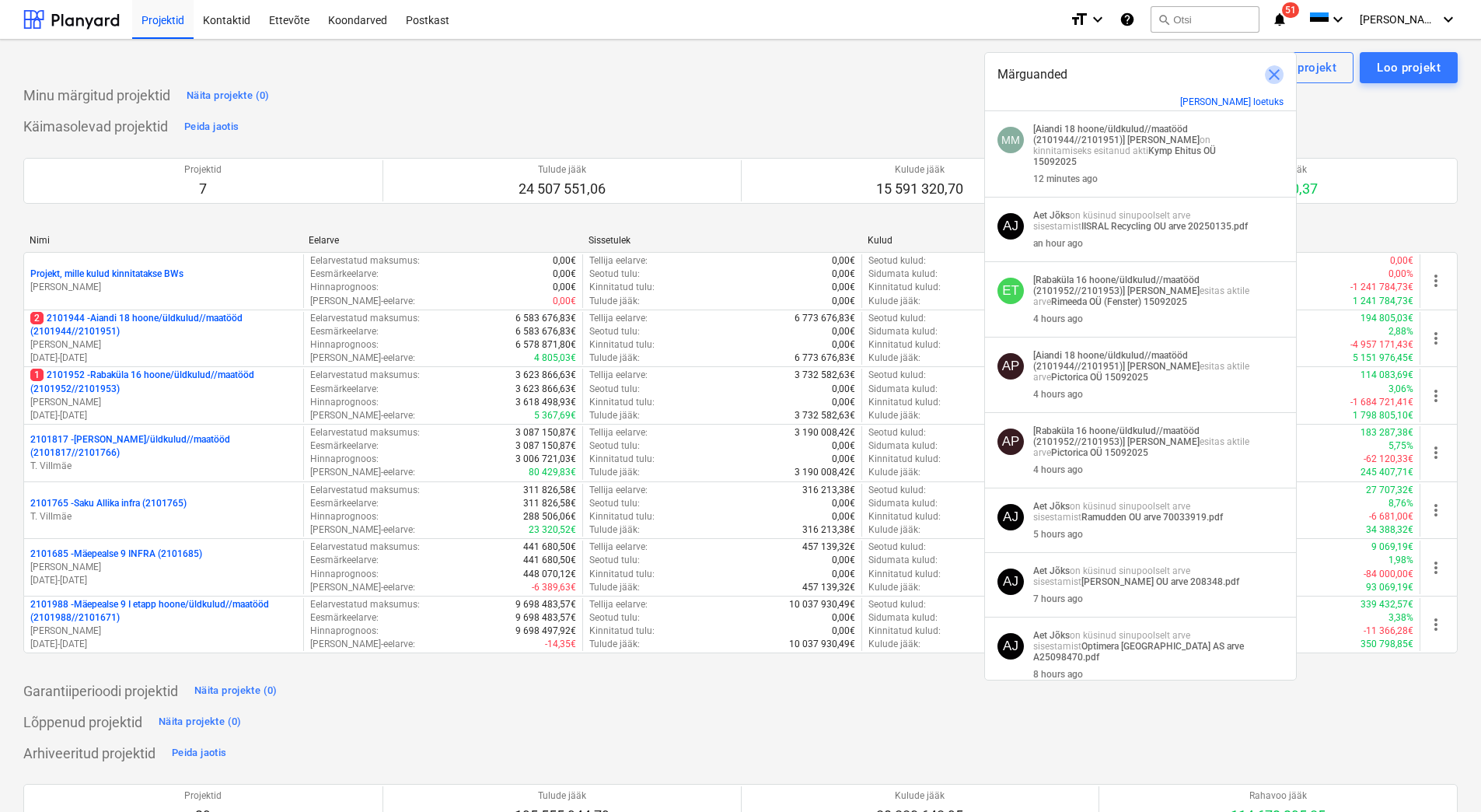
click at [1275, 76] on span "close" at bounding box center [1275, 75] width 19 height 19
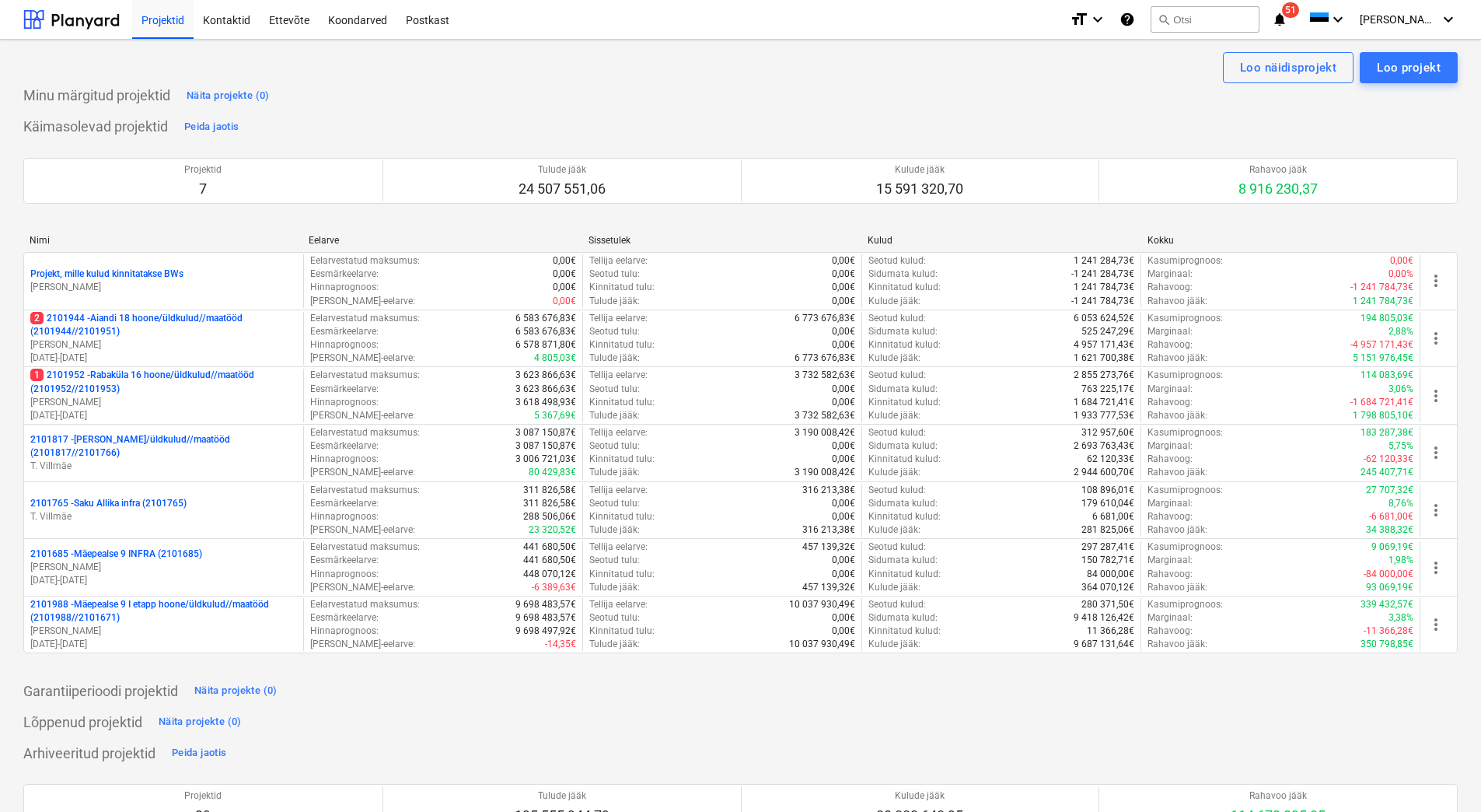
click at [1288, 22] on icon "notifications" at bounding box center [1280, 20] width 16 height 19
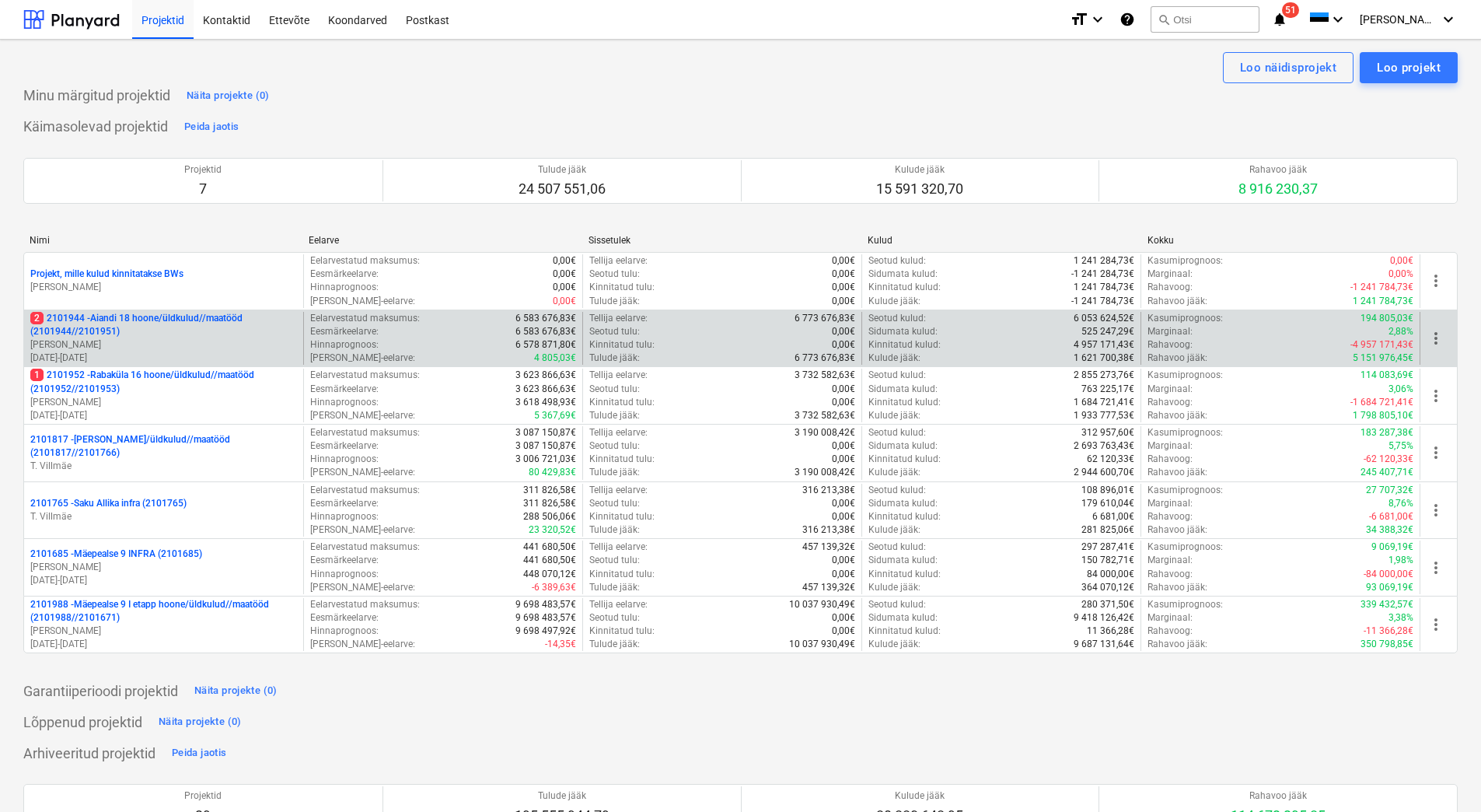
click at [178, 351] on p "10.10.2024 - 27.02.2026" at bounding box center [163, 358] width 267 height 13
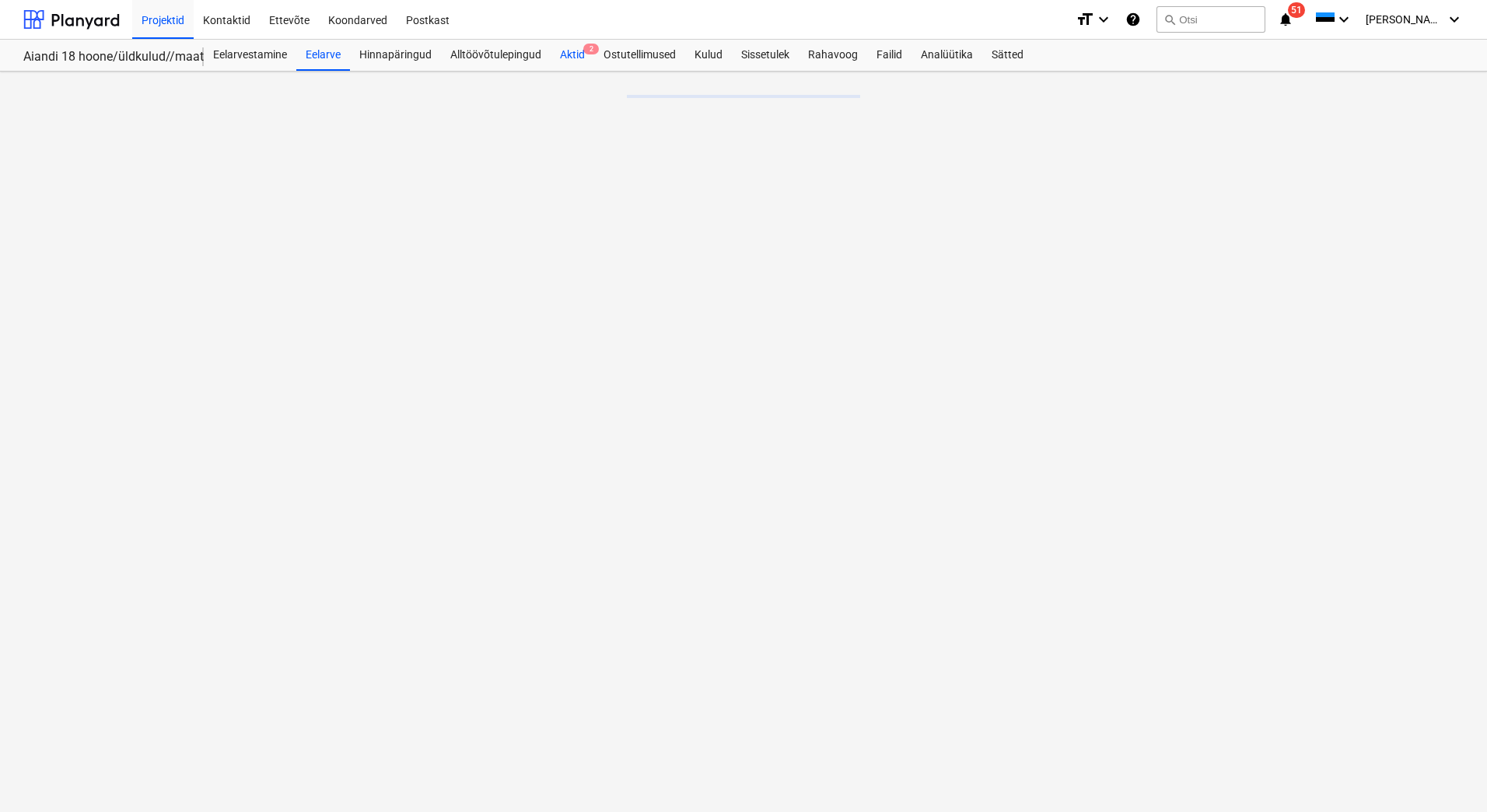
click at [571, 54] on div "Aktid 2" at bounding box center [572, 54] width 43 height 31
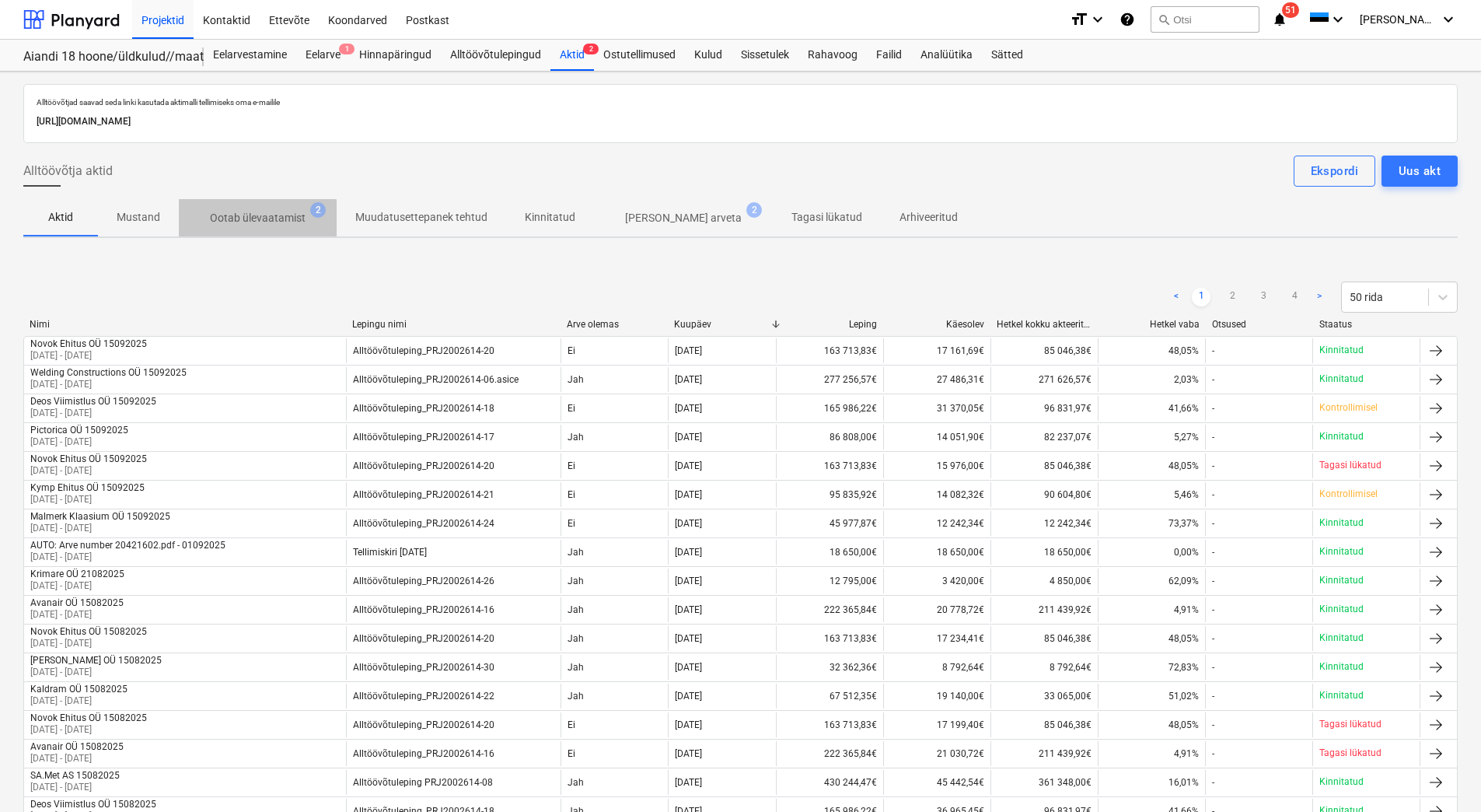
click at [254, 223] on p "Ootab ülevaatamist" at bounding box center [258, 218] width 95 height 17
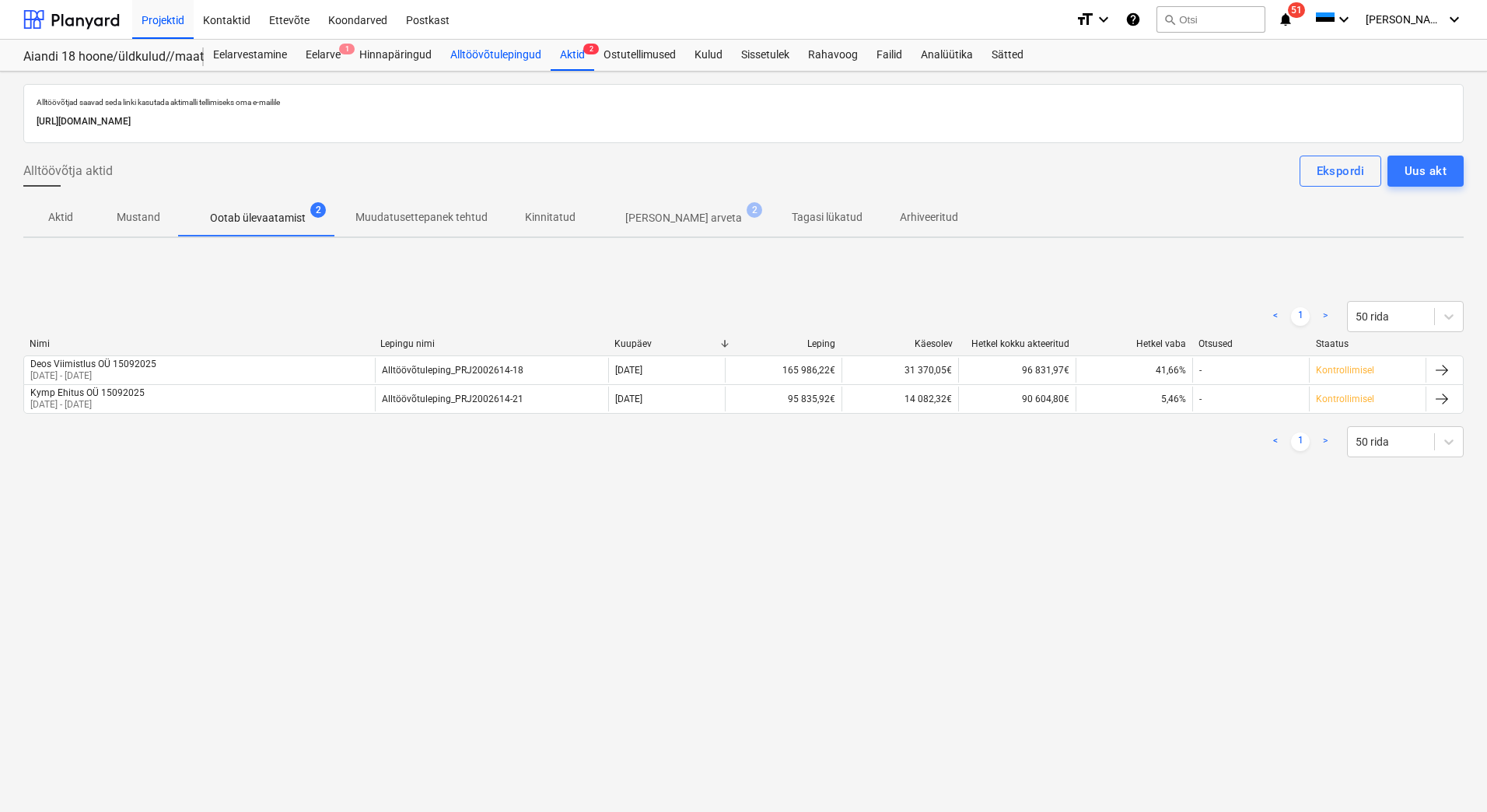
click at [497, 54] on div "Alltöövõtulepingud" at bounding box center [496, 54] width 110 height 31
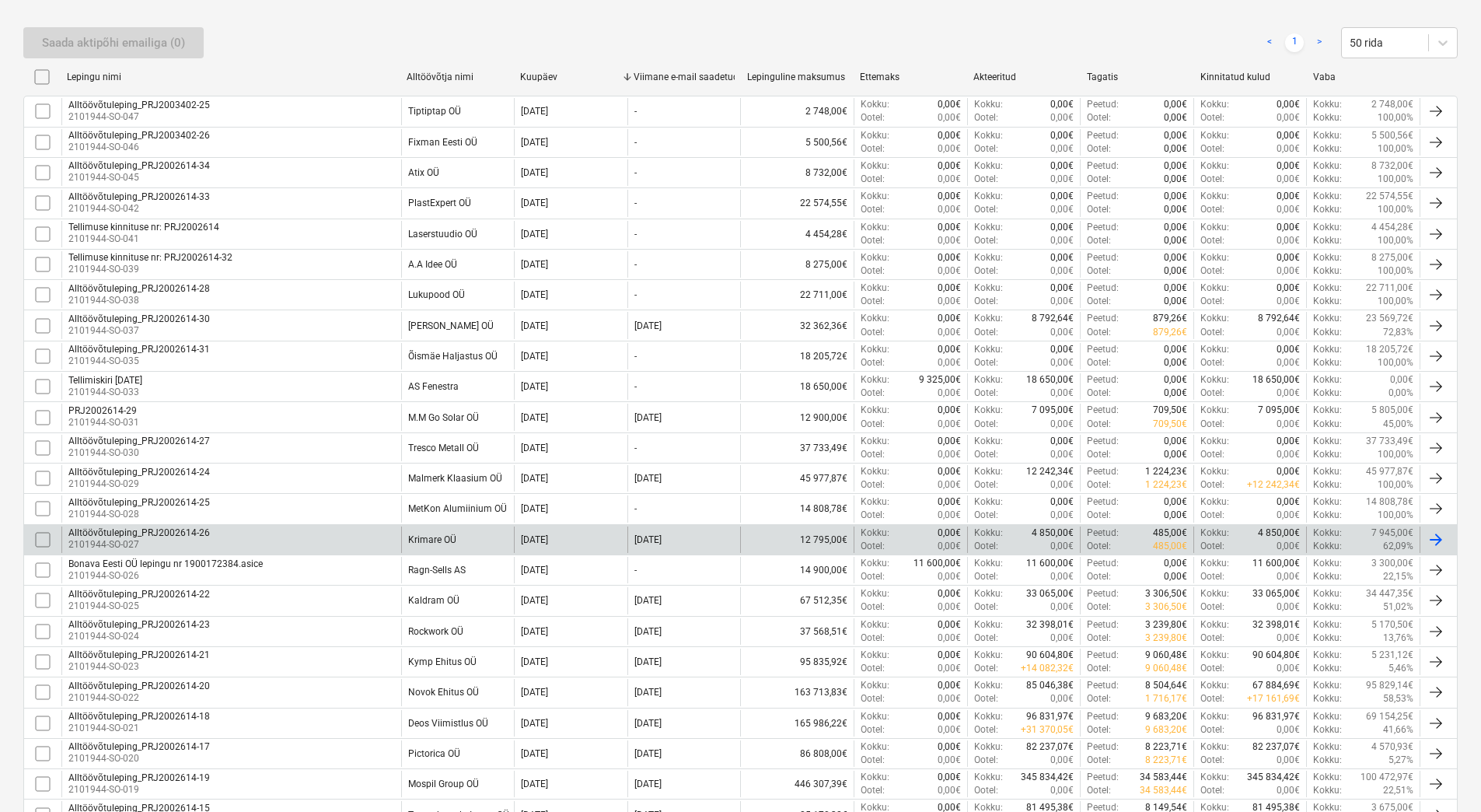
scroll to position [389, 0]
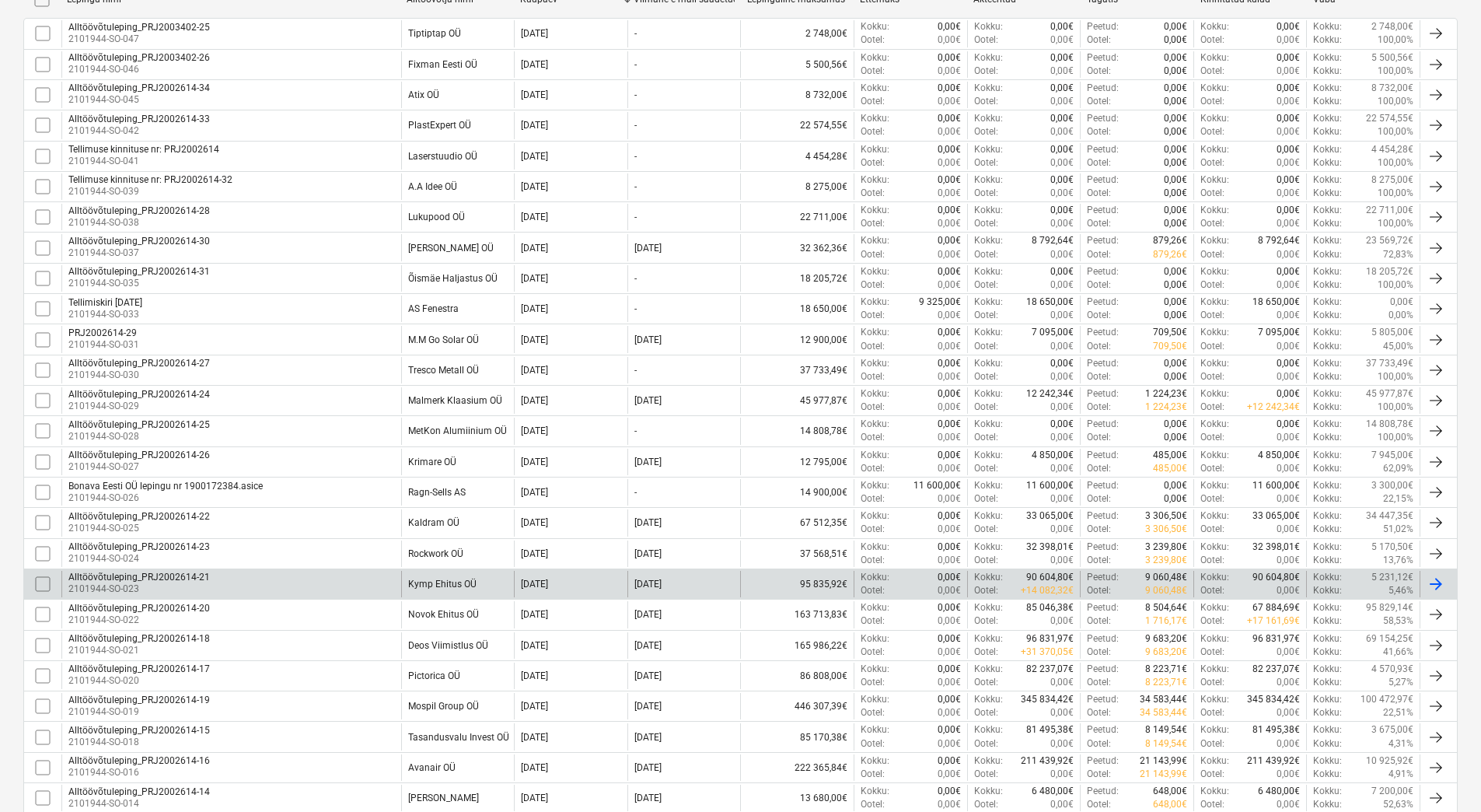
click at [367, 577] on div "Alltöövõtuleping_PRJ2002614-21 2101944-SO-023" at bounding box center [231, 584] width 340 height 27
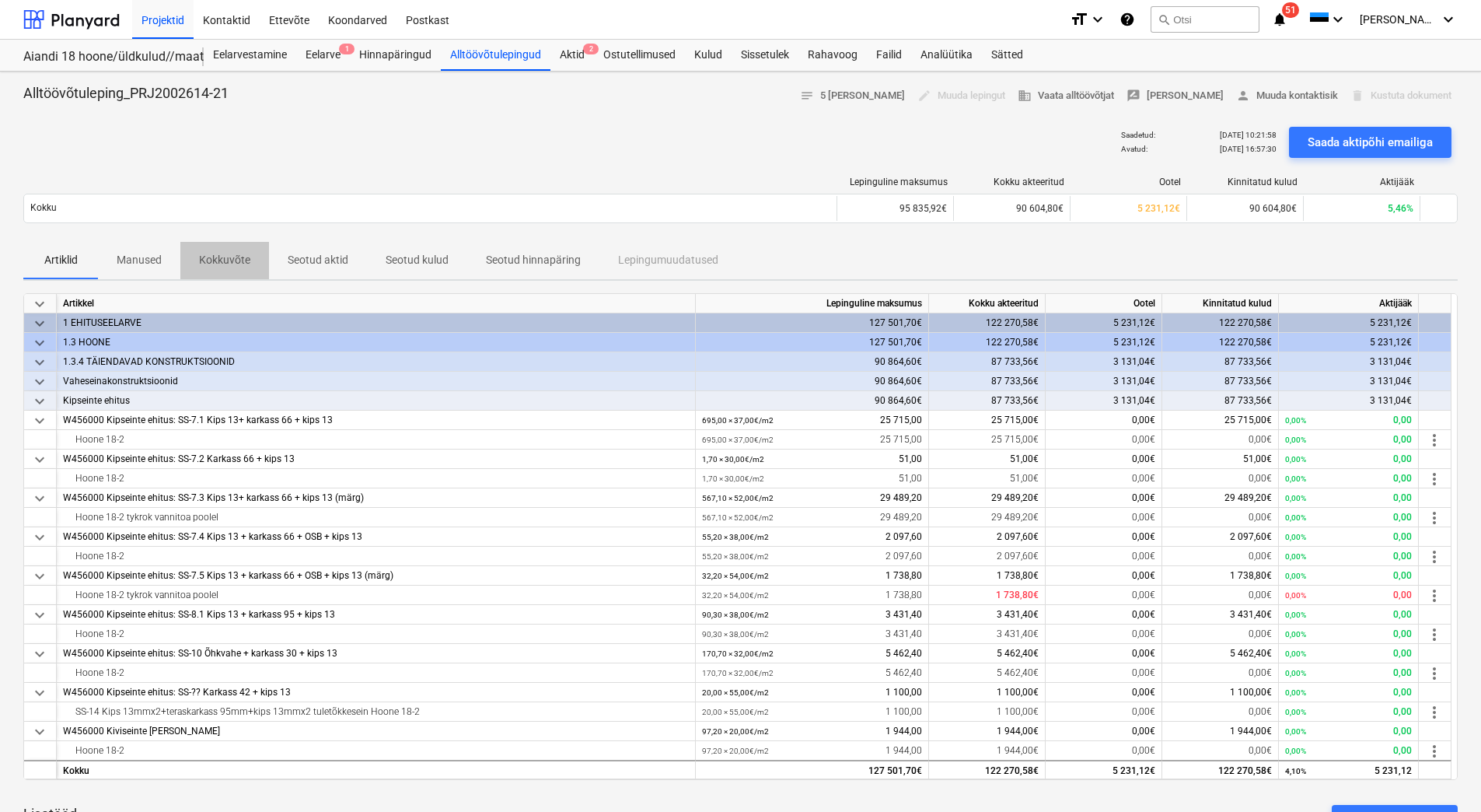
click at [243, 265] on p "Kokkuvõte" at bounding box center [225, 260] width 51 height 17
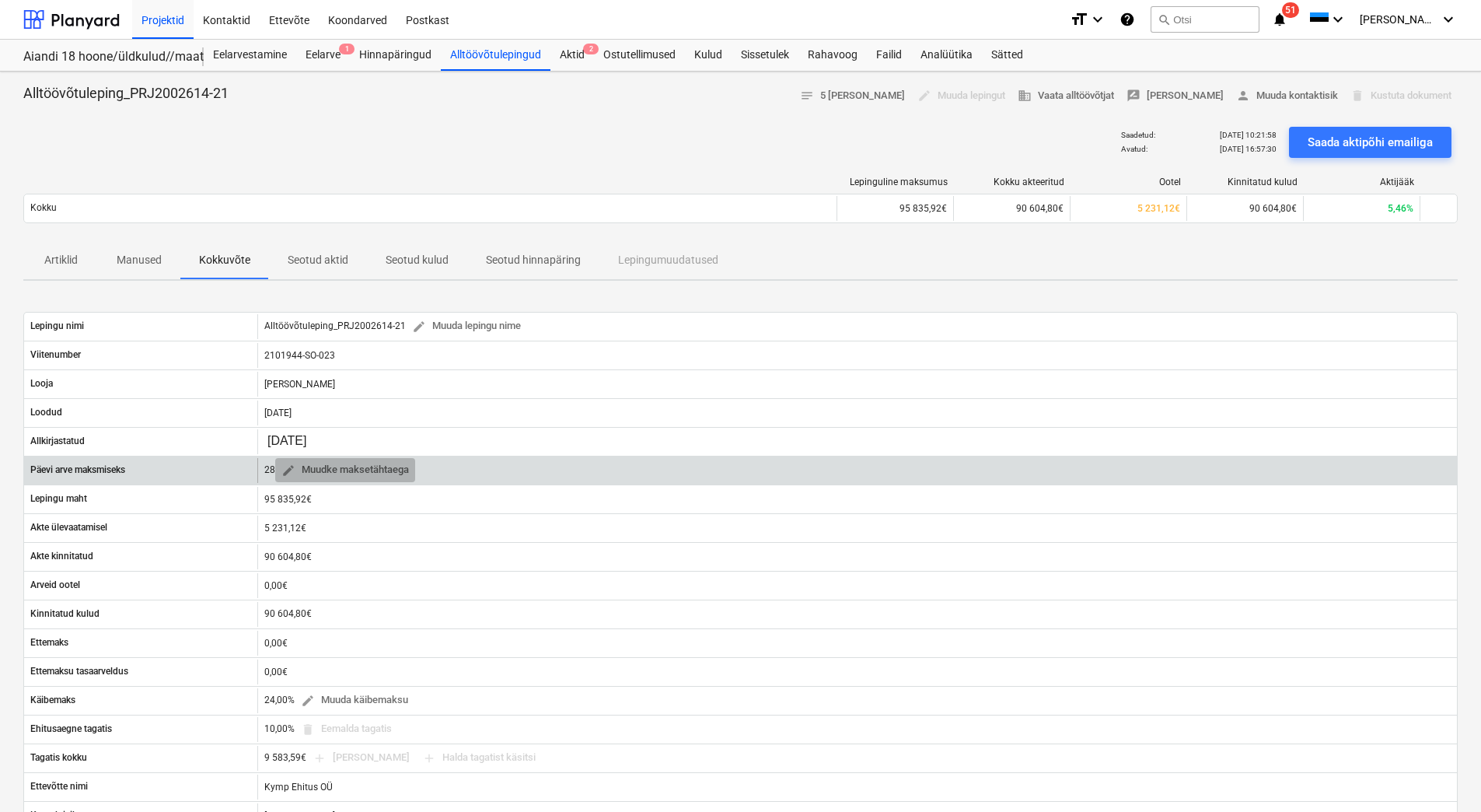
click at [289, 465] on span "edit" at bounding box center [288, 470] width 14 height 14
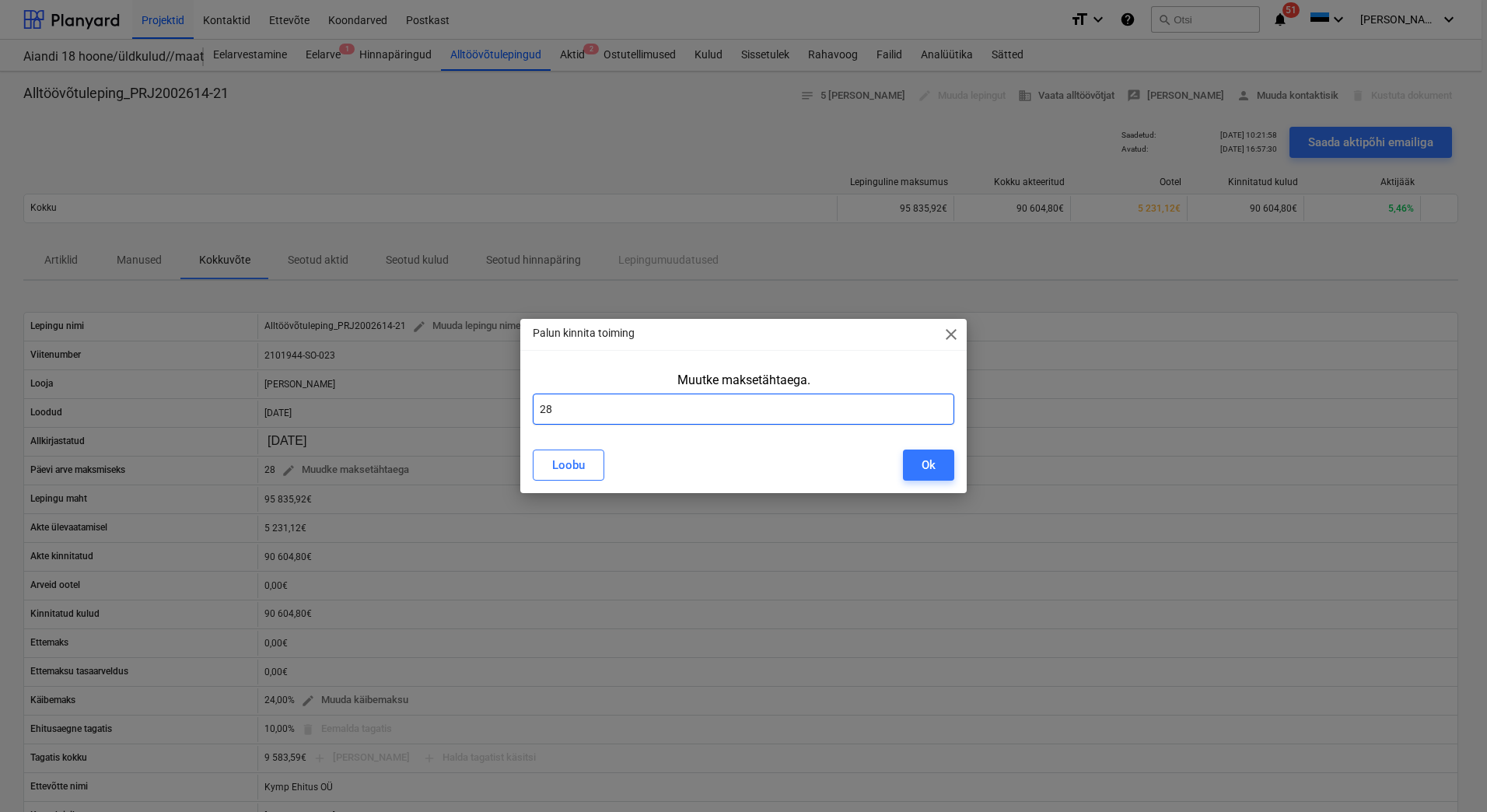
drag, startPoint x: 567, startPoint y: 418, endPoint x: 533, endPoint y: 413, distance: 34.4
click at [533, 413] on input "28" at bounding box center [743, 408] width 422 height 31
type input "10"
click at [923, 475] on div "Ok" at bounding box center [929, 465] width 14 height 20
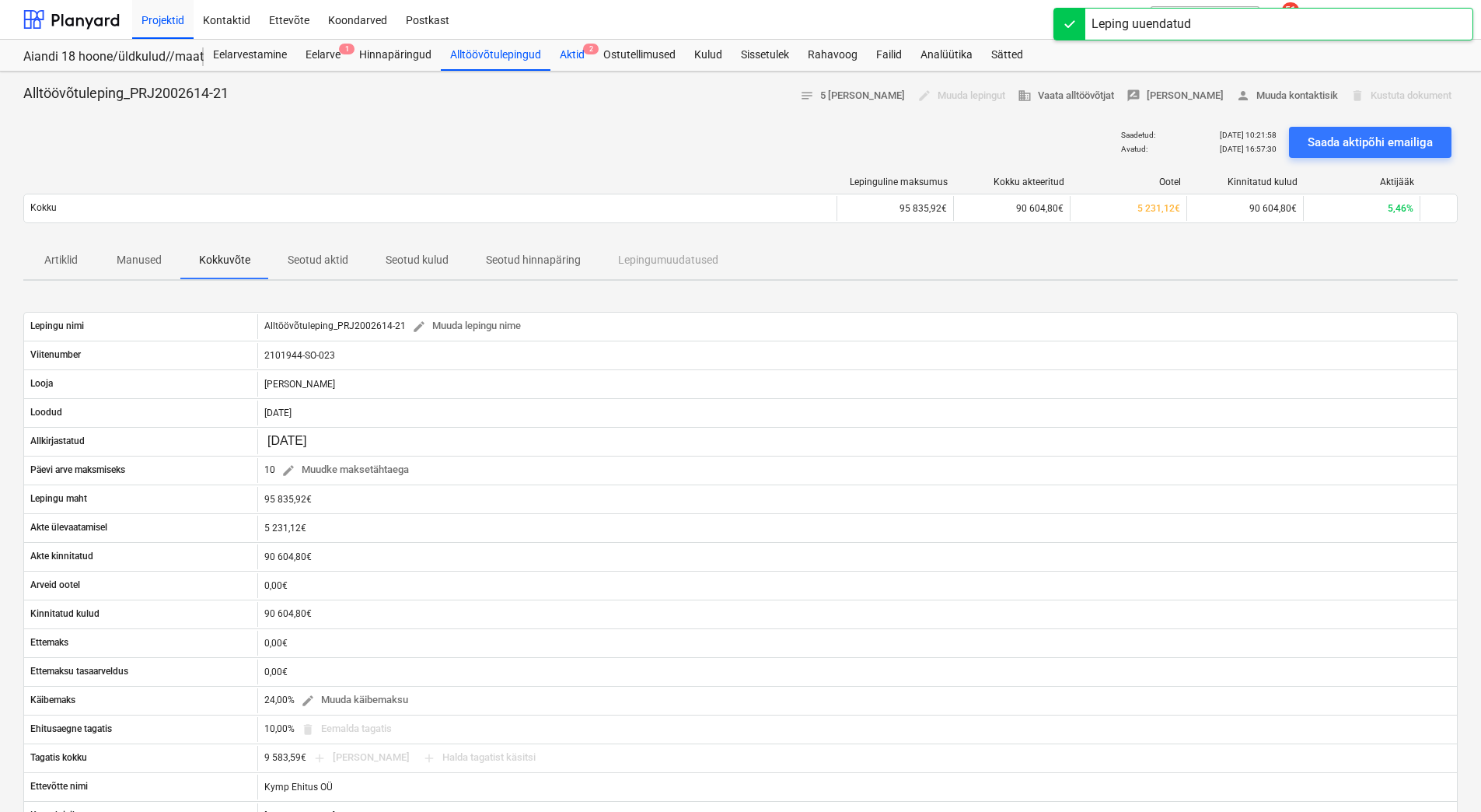
click at [580, 56] on div "Aktid 2" at bounding box center [572, 54] width 43 height 31
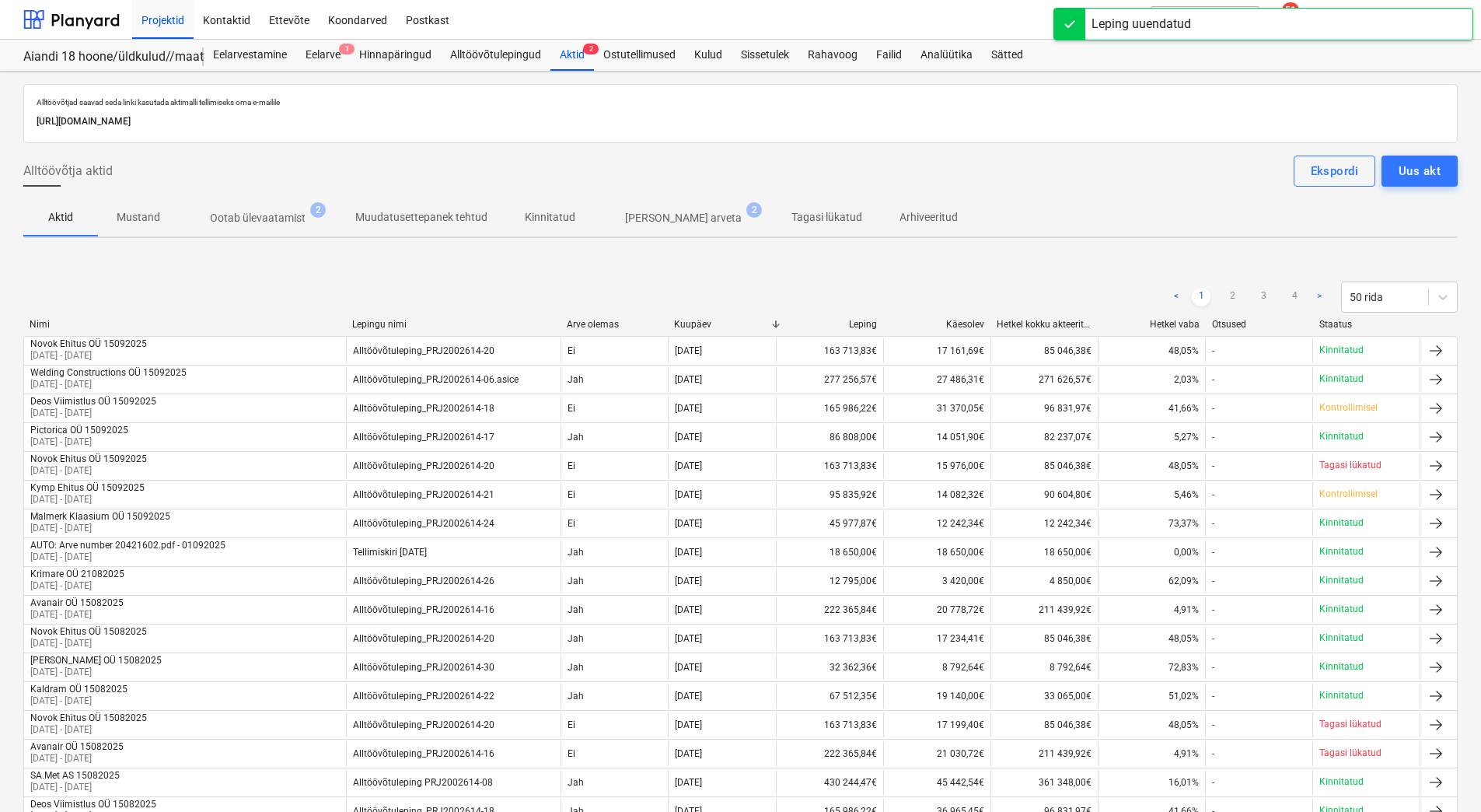
click at [277, 220] on p "Ootab ülevaatamist" at bounding box center [258, 218] width 95 height 17
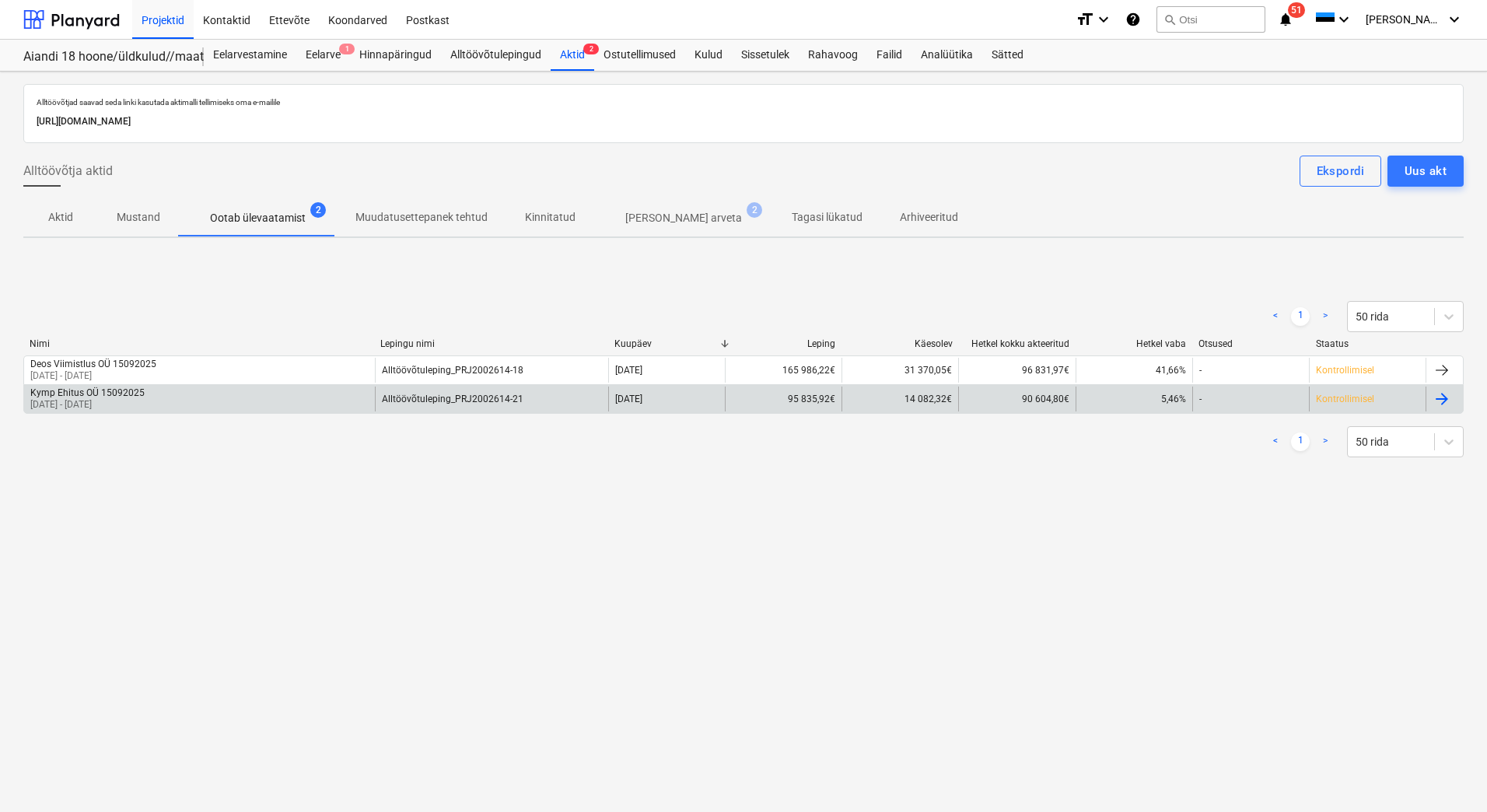
click at [137, 399] on p "18 Aug 2025 - 16 Sep 2025" at bounding box center [87, 404] width 114 height 13
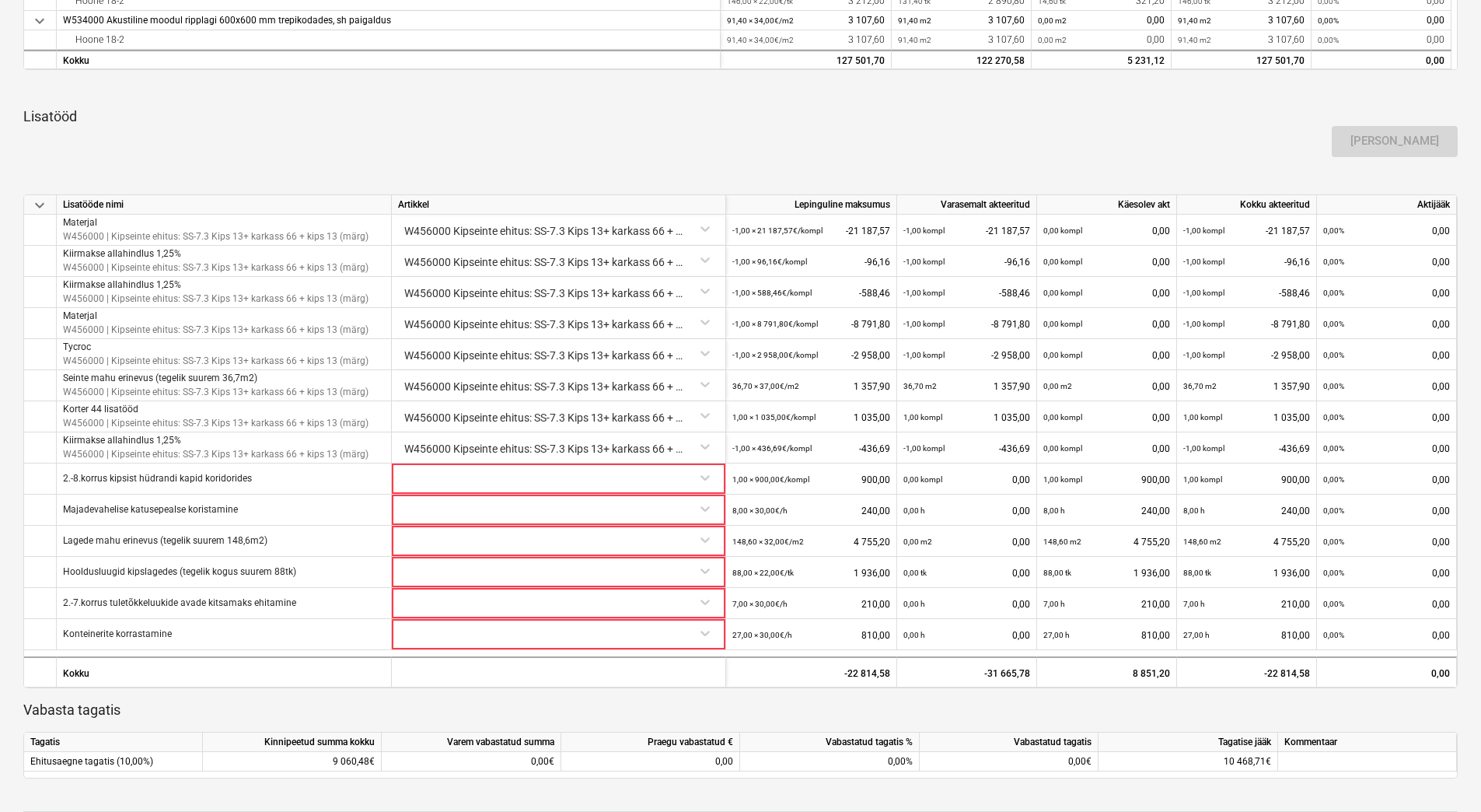
scroll to position [933, 0]
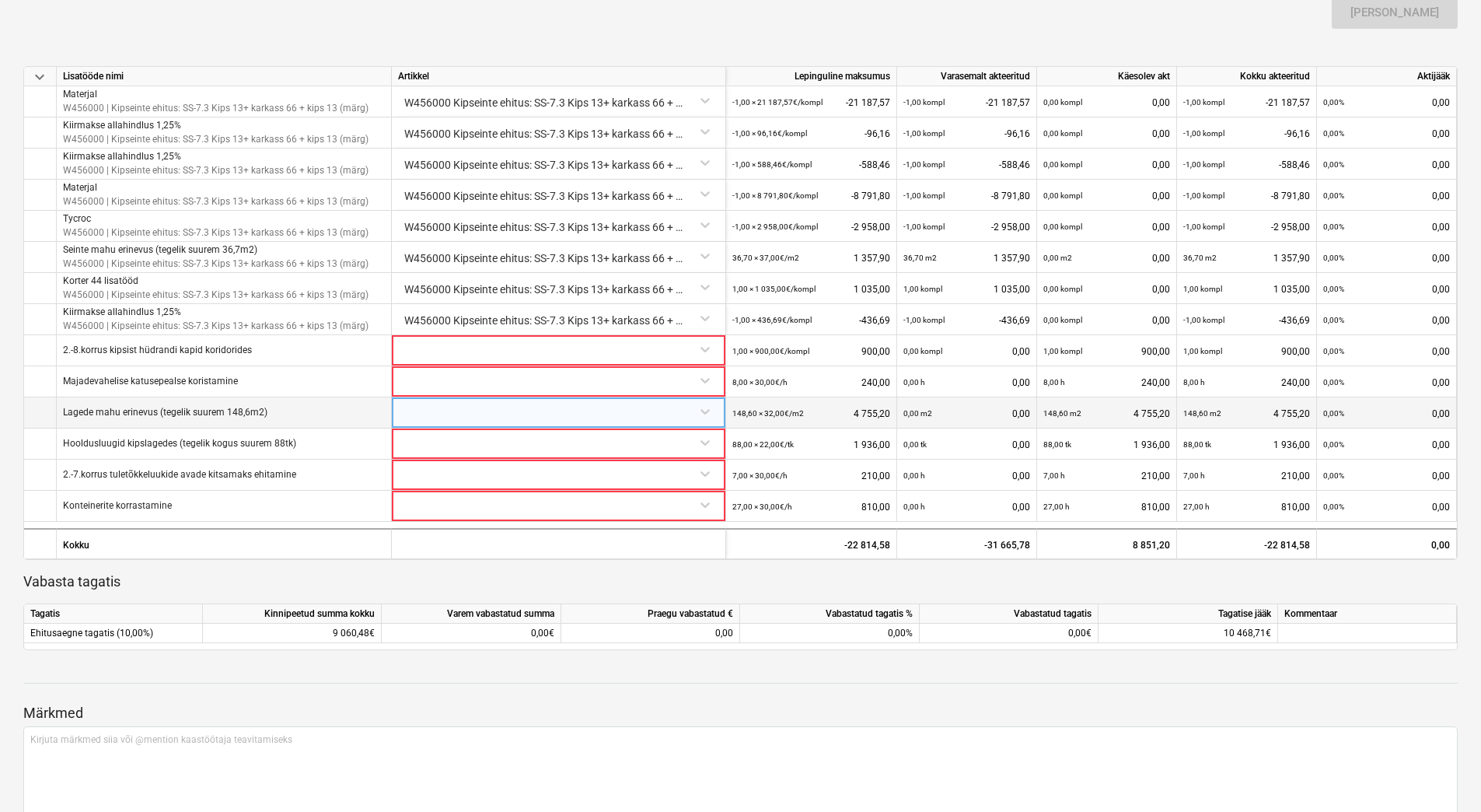
click at [449, 418] on div at bounding box center [559, 410] width 321 height 28
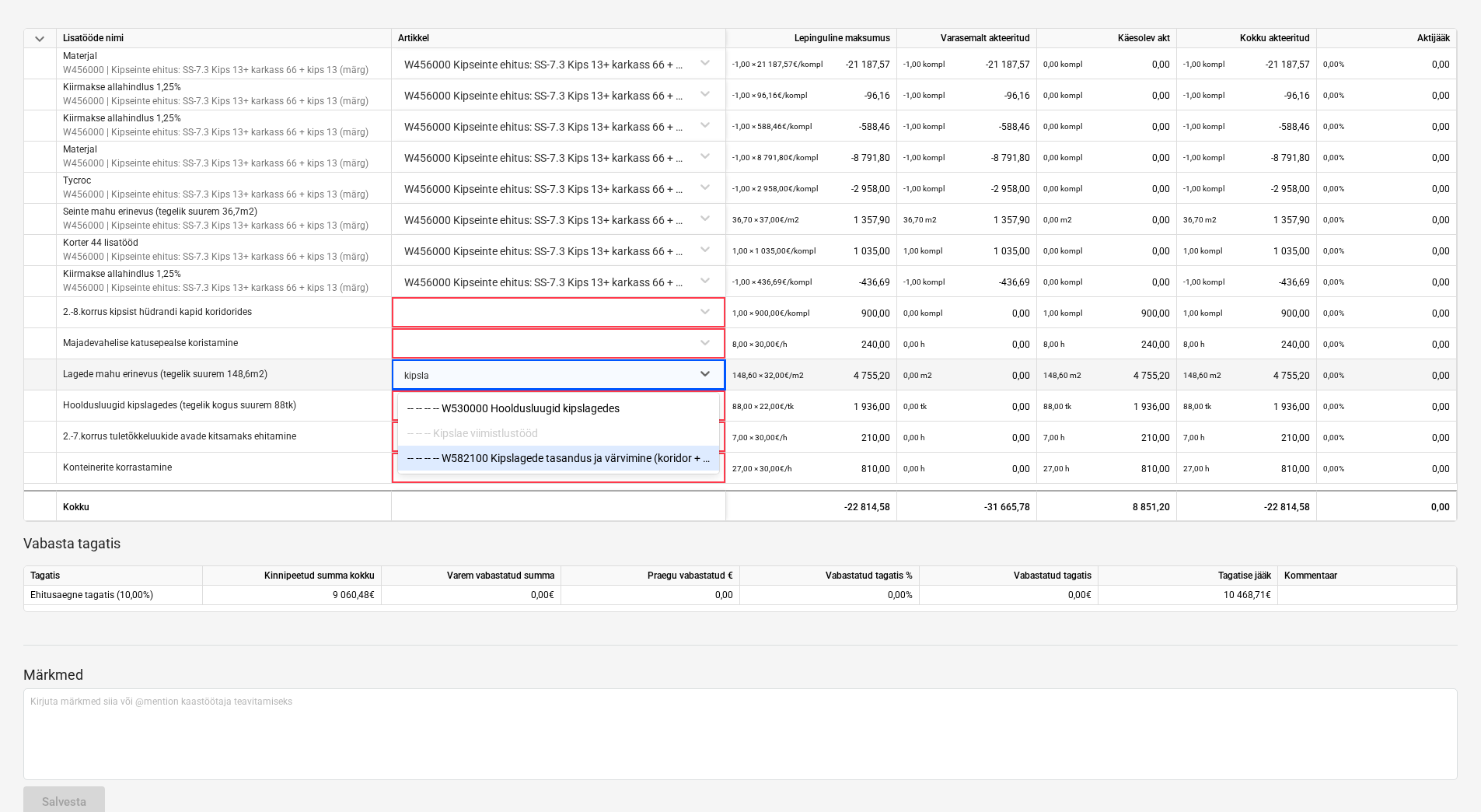
scroll to position [1001, 0]
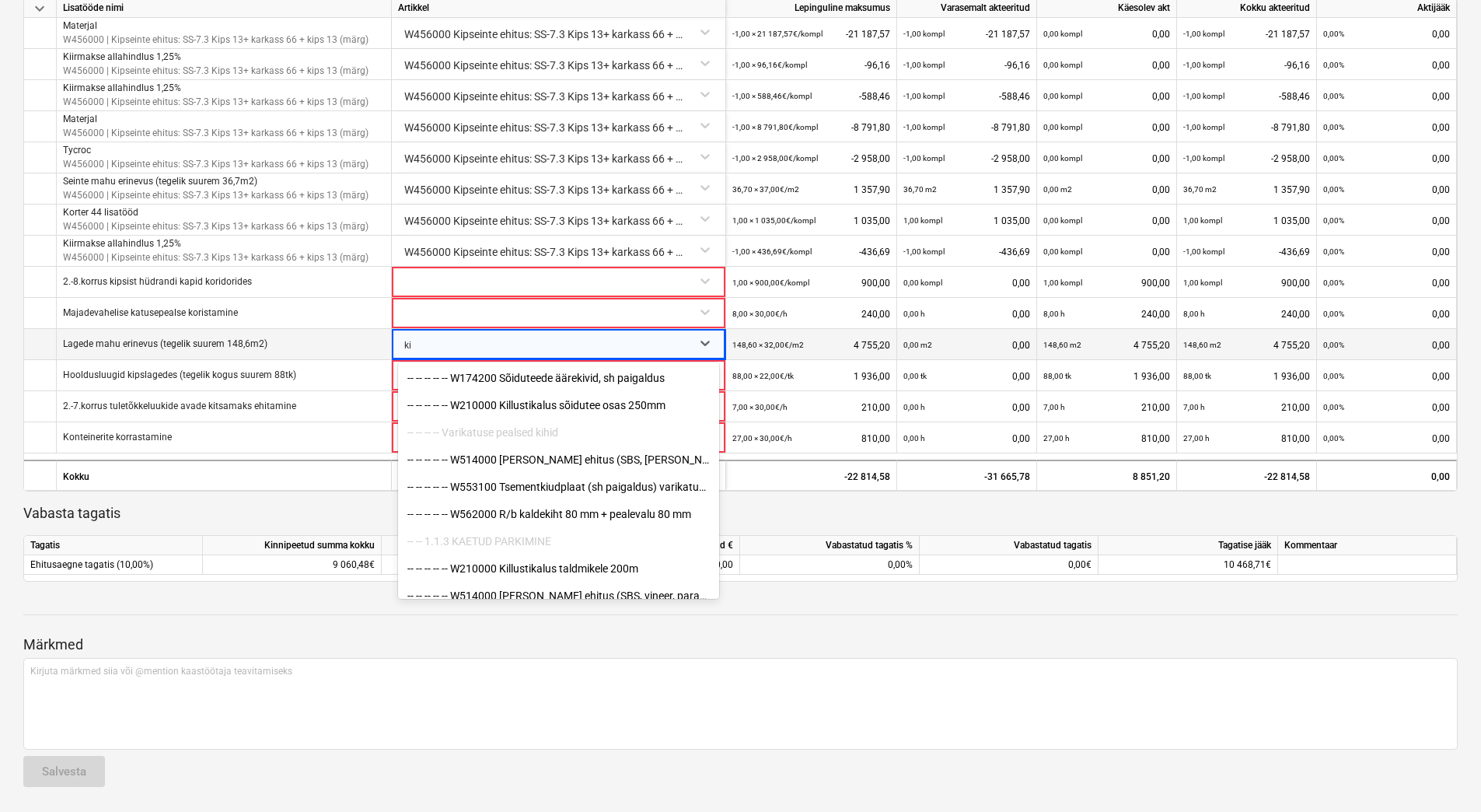
type input "k"
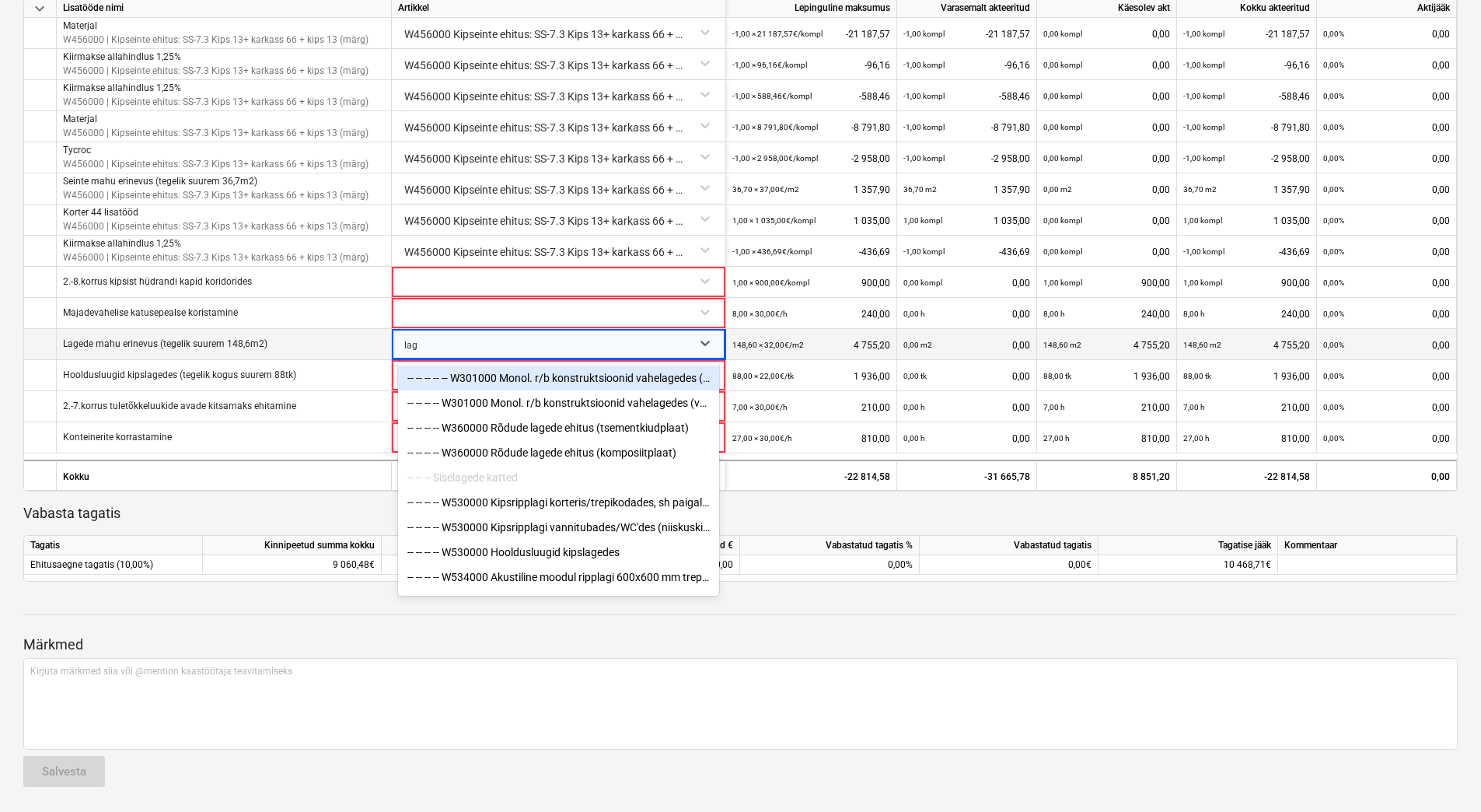
type input "lagi"
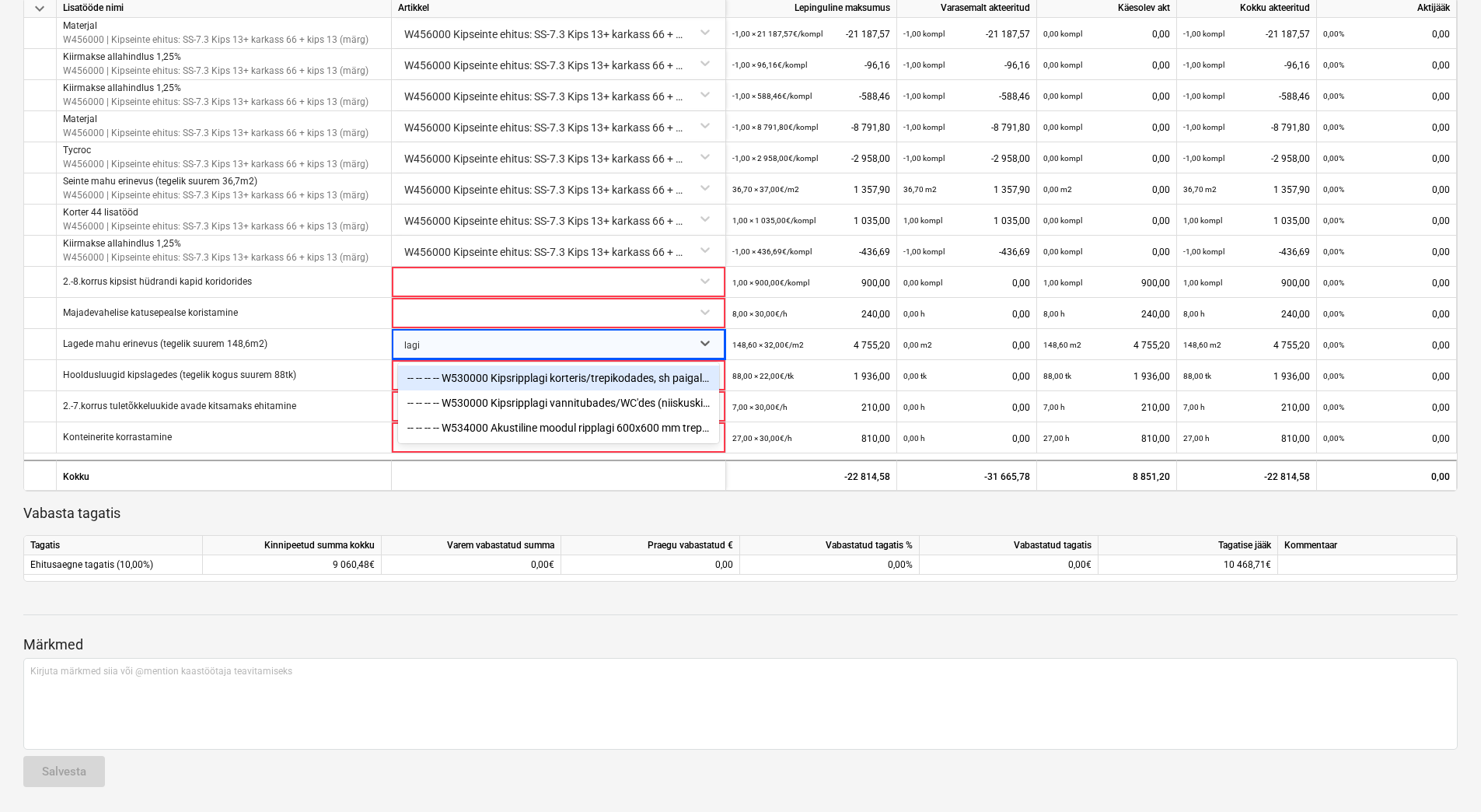
click at [501, 386] on div "-- -- -- -- W530000 Kipsripplagi korteris/trepikodades, sh paigaldus" at bounding box center [559, 378] width 321 height 25
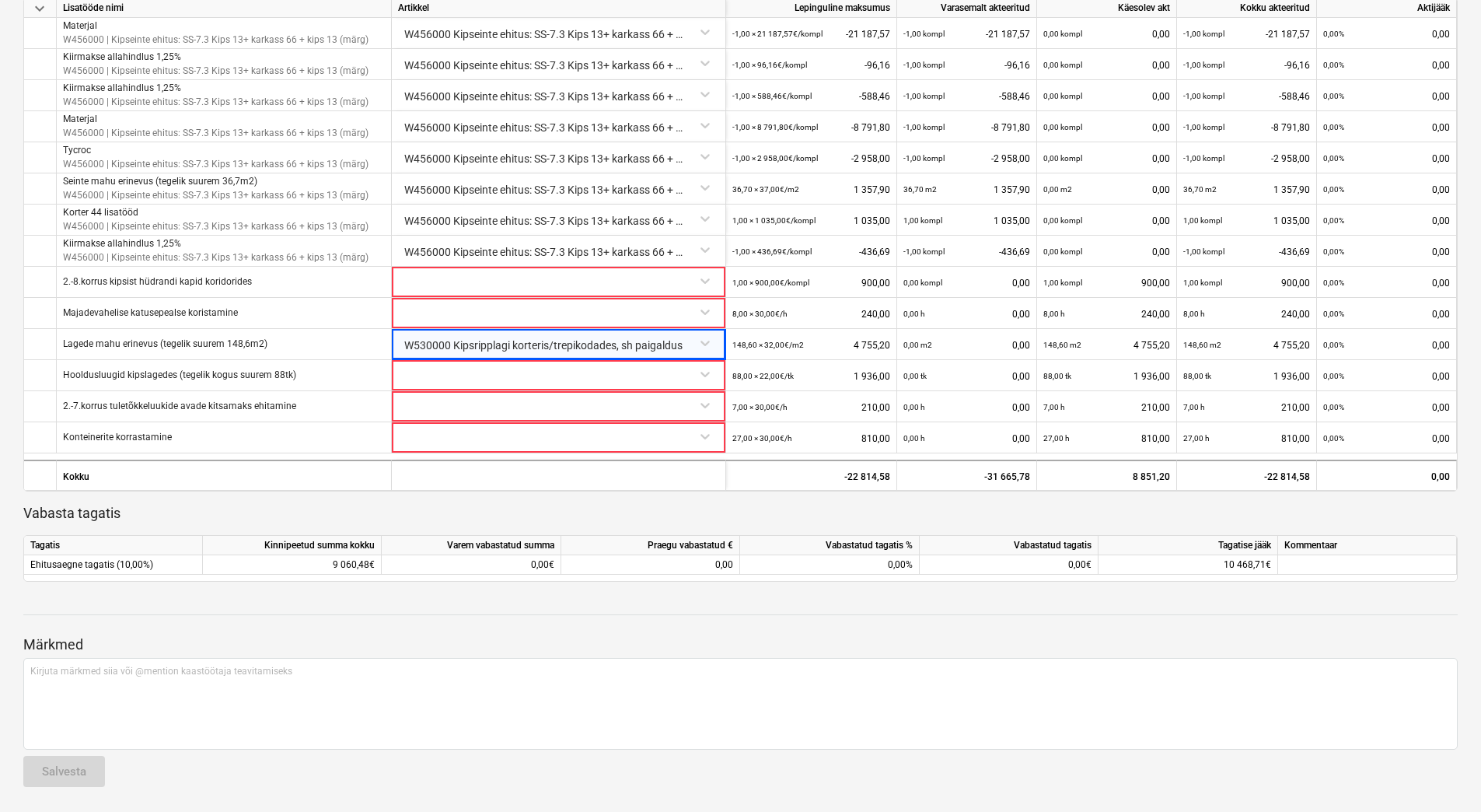
click at [648, 613] on div "Märkmed Kirjuta märkmed siia või @mention kaastöötaja teavitamiseks ﻿ Salvesta" at bounding box center [740, 697] width 1435 height 206
click at [730, 620] on div "Märkmed Kirjuta märkmed siia või @mention kaastöötaja teavitamiseks ﻿ Salvesta" at bounding box center [740, 697] width 1435 height 206
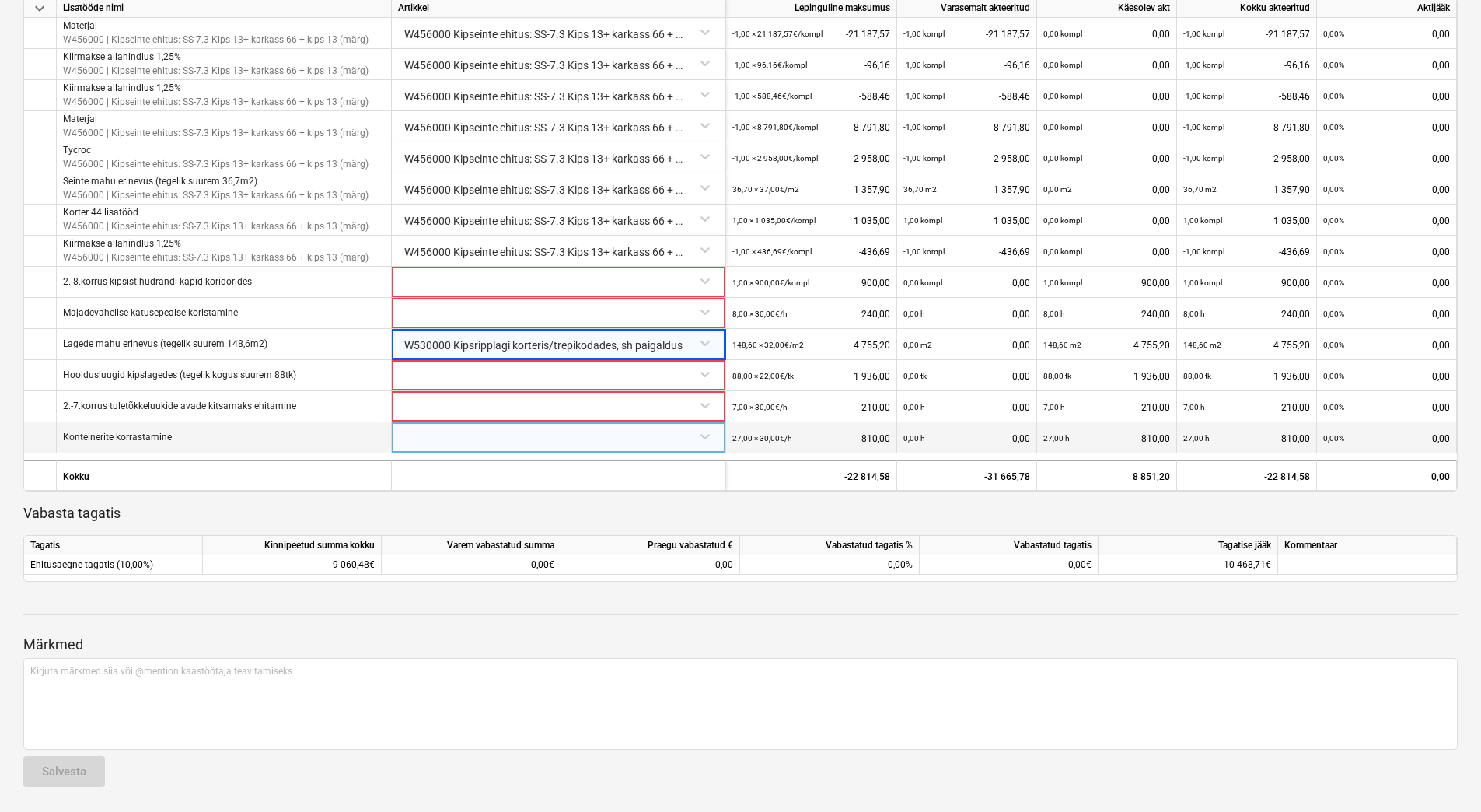
click at [451, 445] on div at bounding box center [559, 436] width 321 height 28
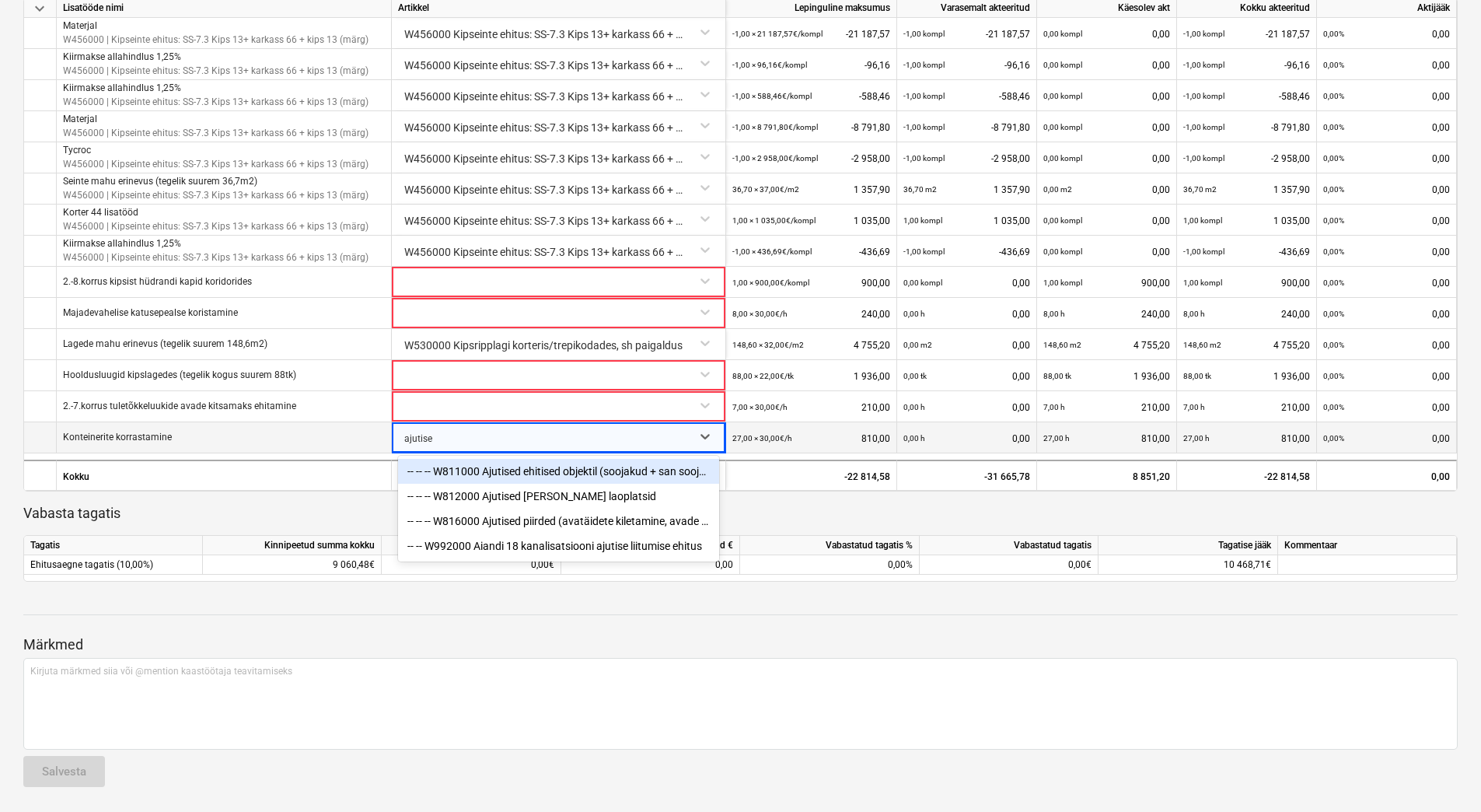
type input "ajutised"
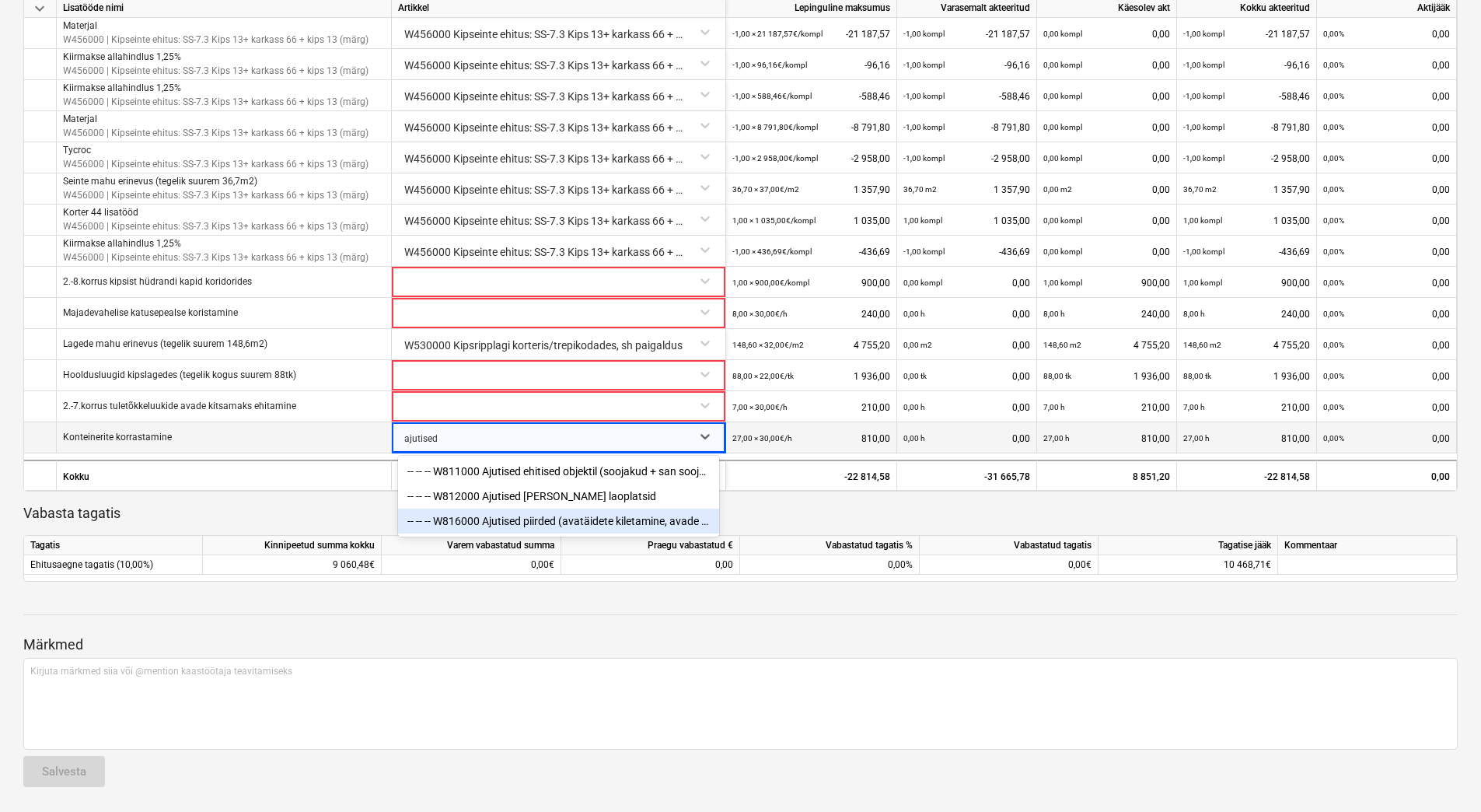
click at [513, 519] on div "-- -- -- W816000 Ajutised piirded (avatäidete kiletamine, avade piirded)" at bounding box center [559, 521] width 321 height 25
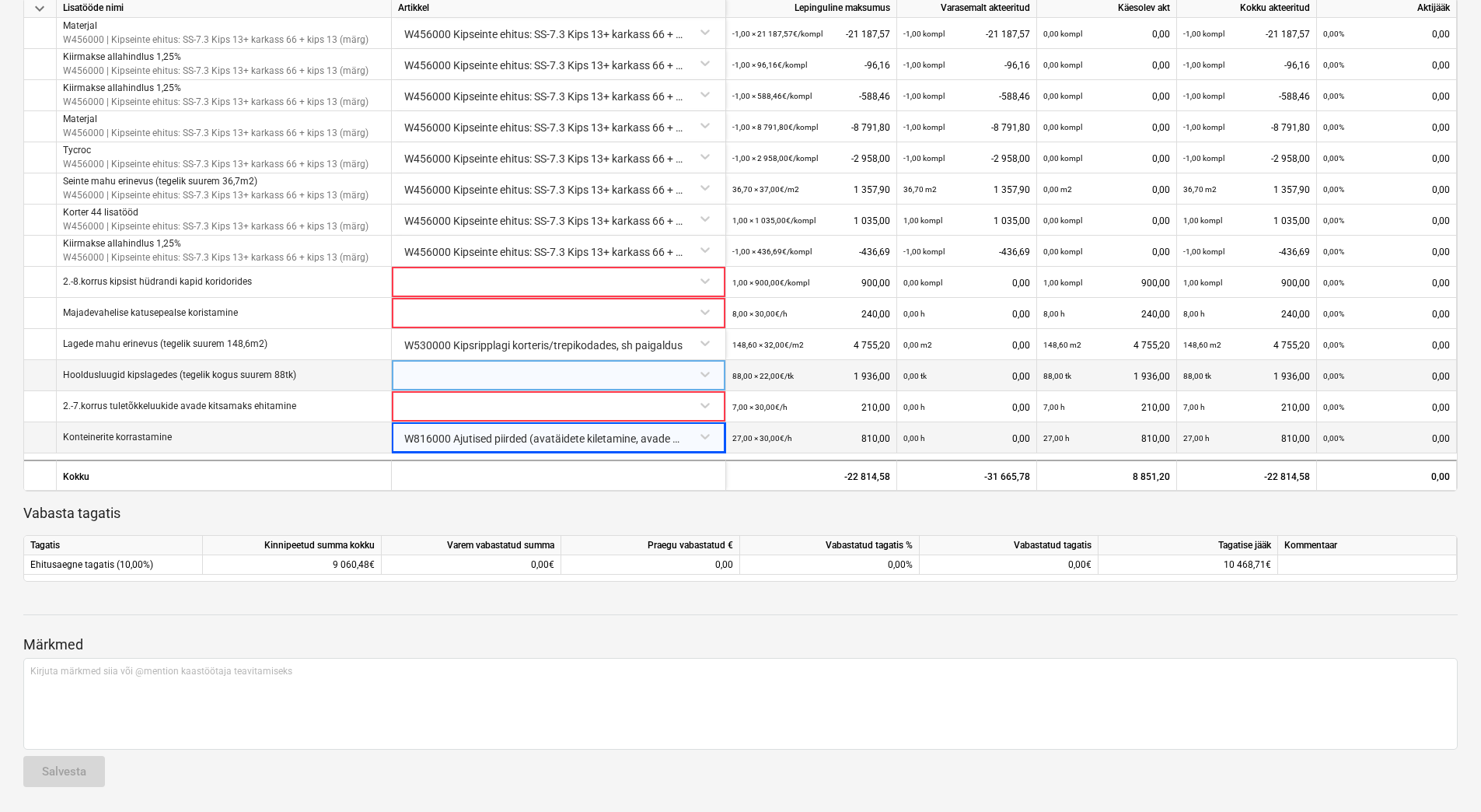
click at [429, 375] on div at bounding box center [559, 373] width 321 height 28
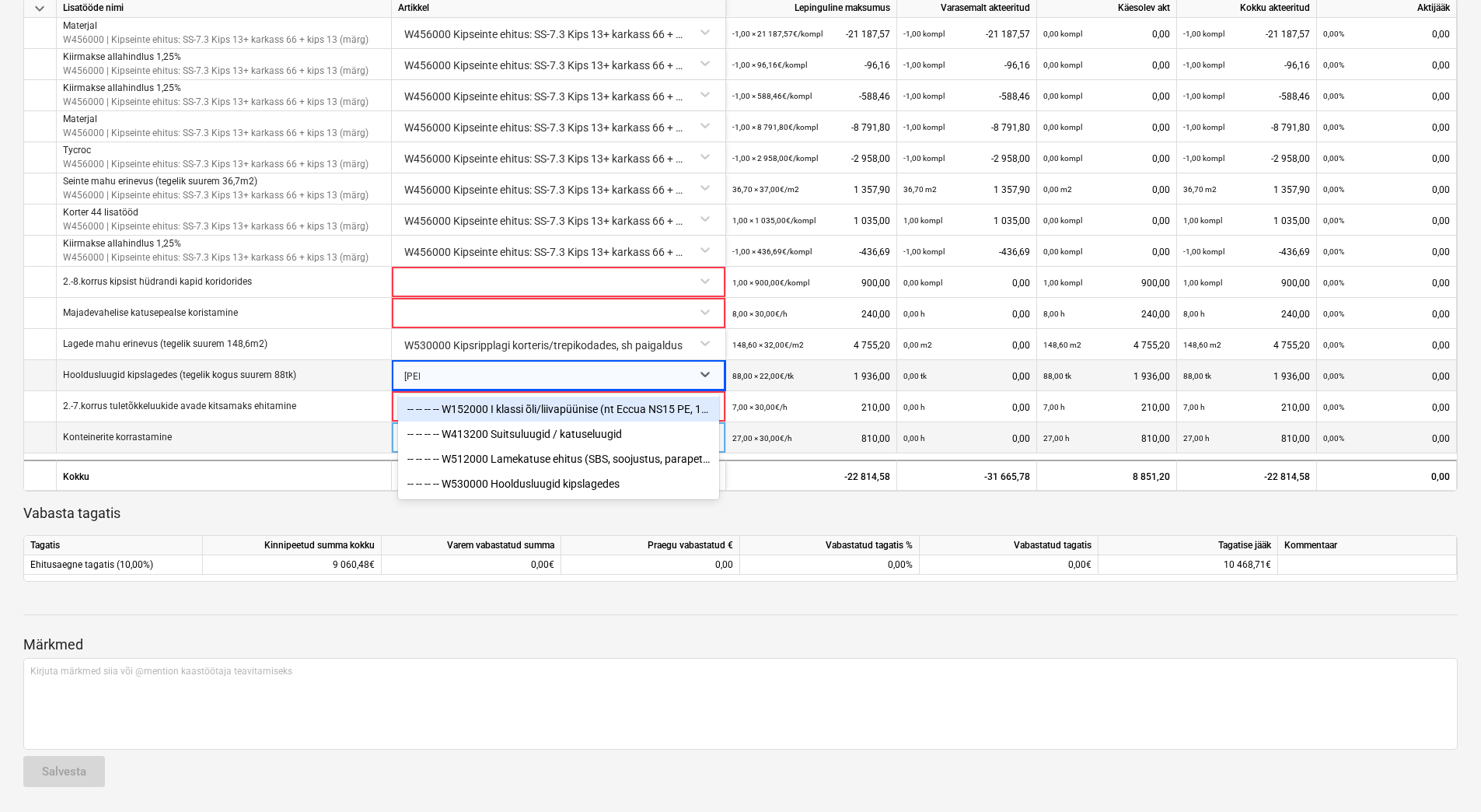
type input "luug"
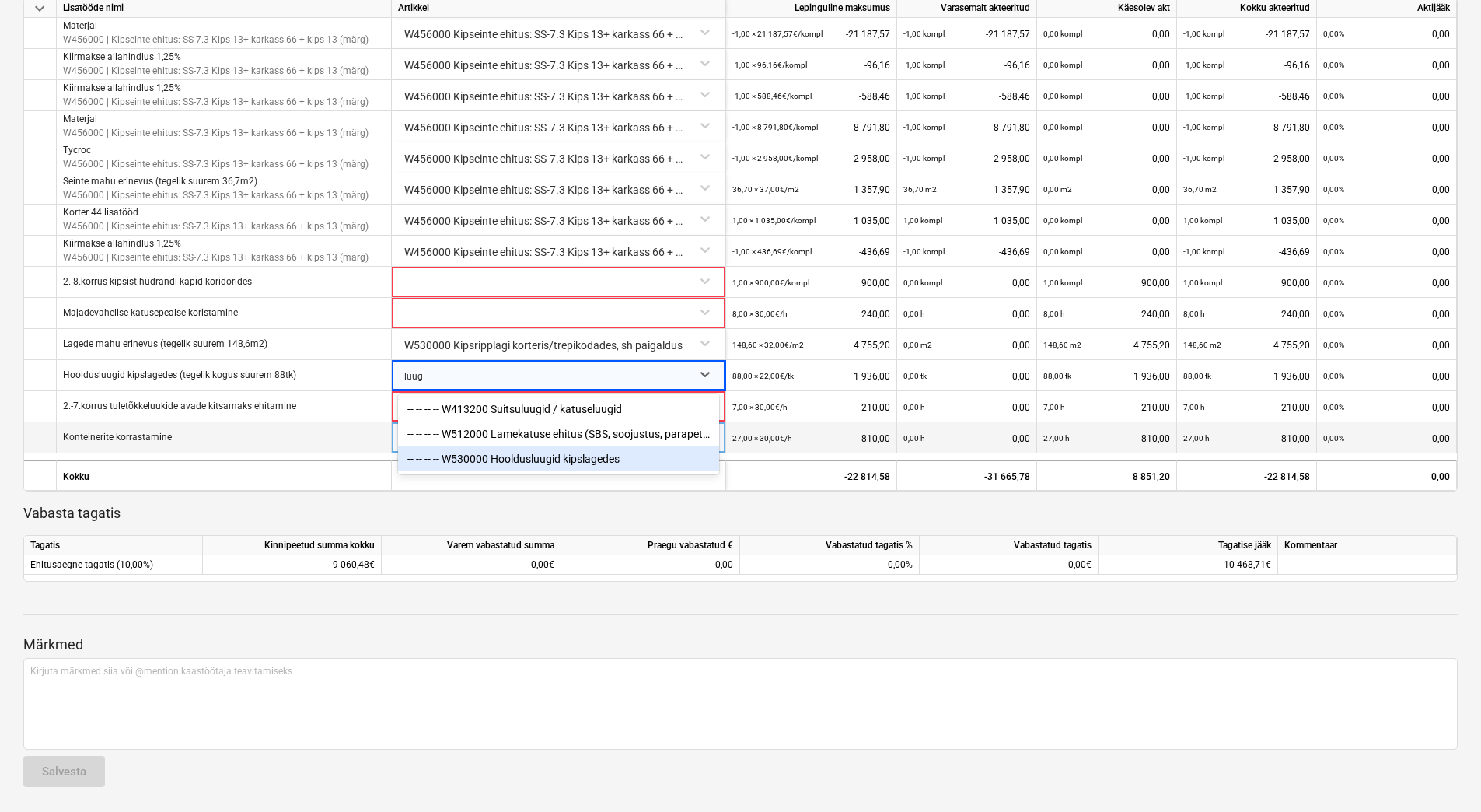
click at [517, 455] on div "-- -- -- -- W530000 Hooldusluugid kipslagedes" at bounding box center [559, 459] width 321 height 25
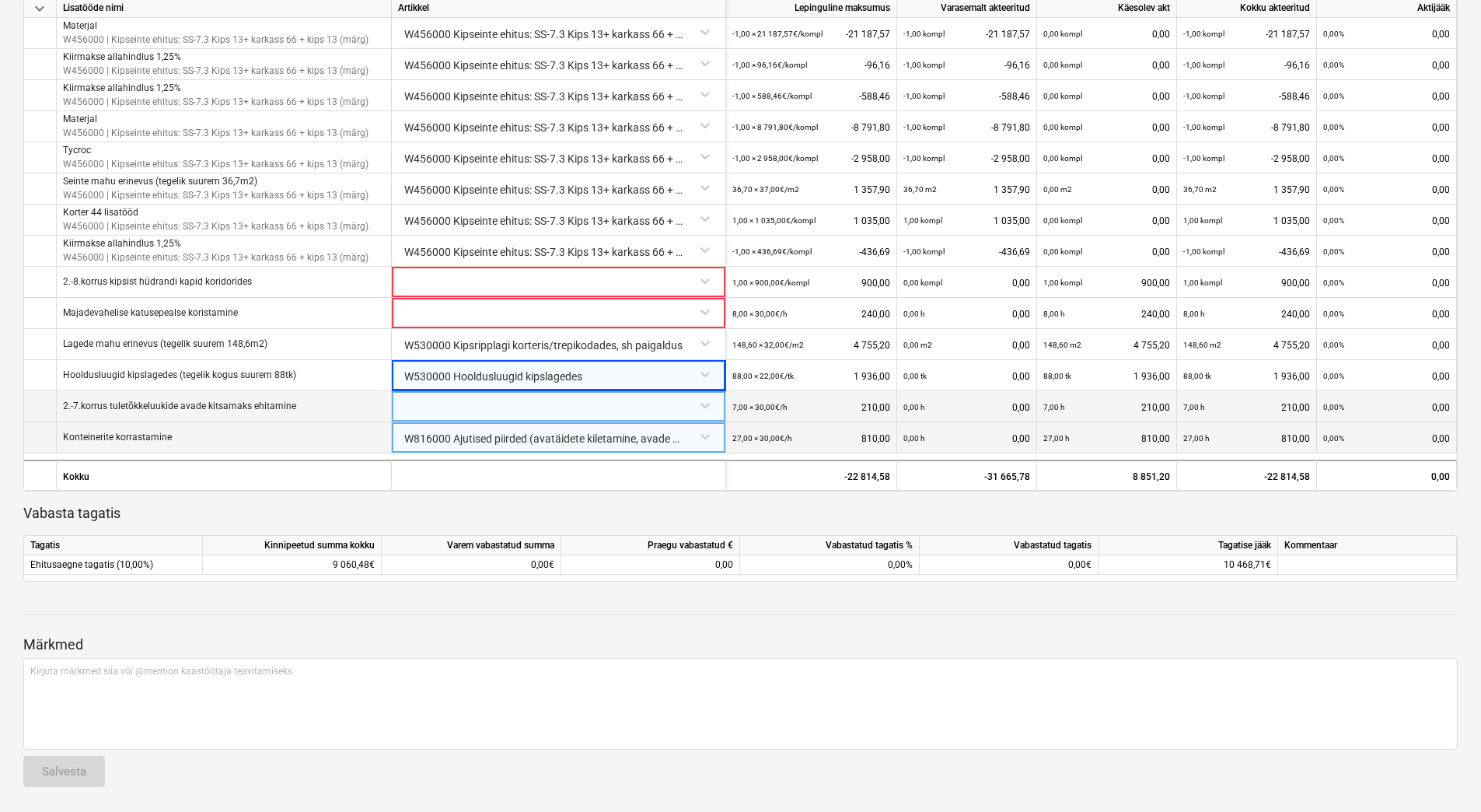
click at [438, 405] on div at bounding box center [559, 405] width 321 height 28
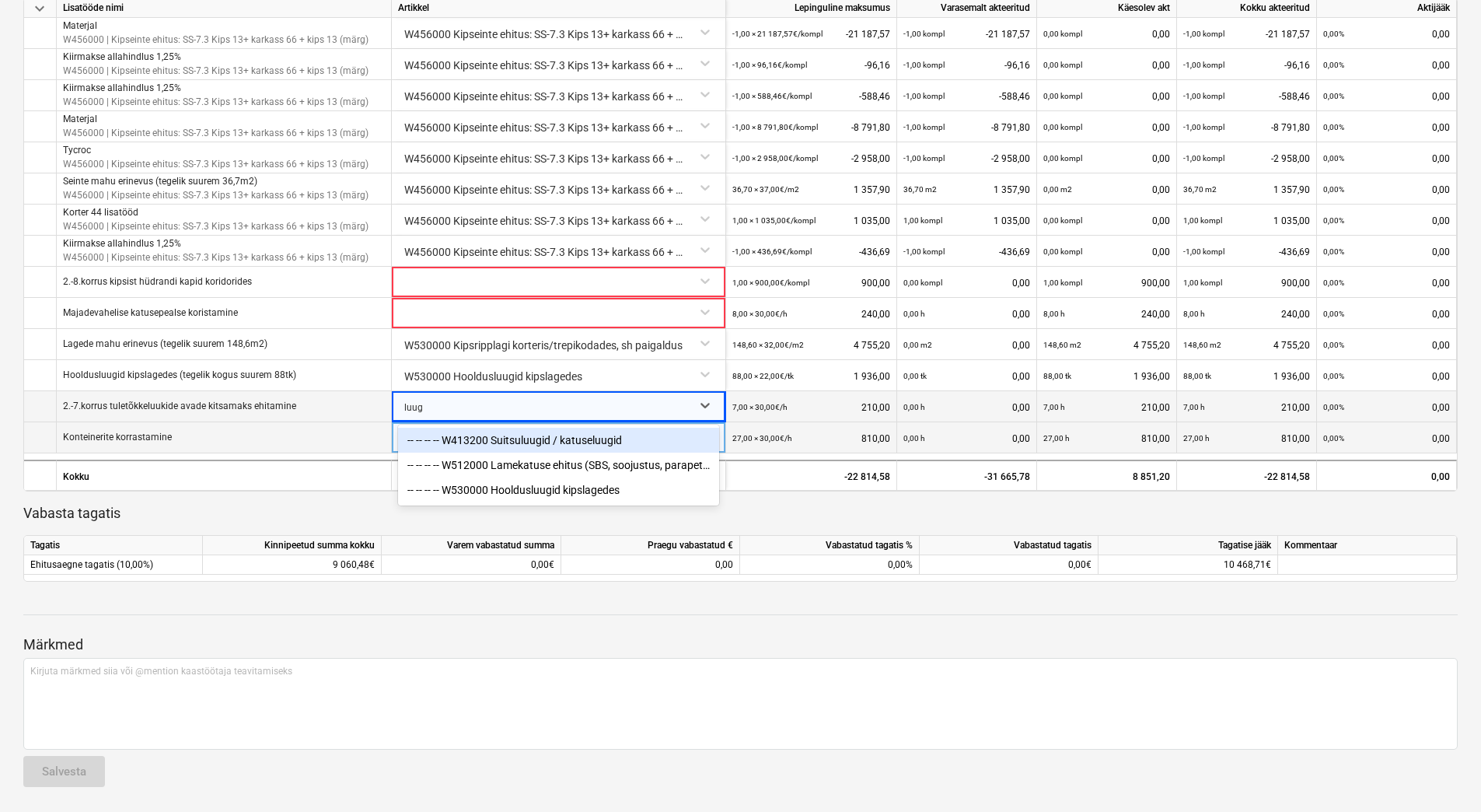
type input "luugi"
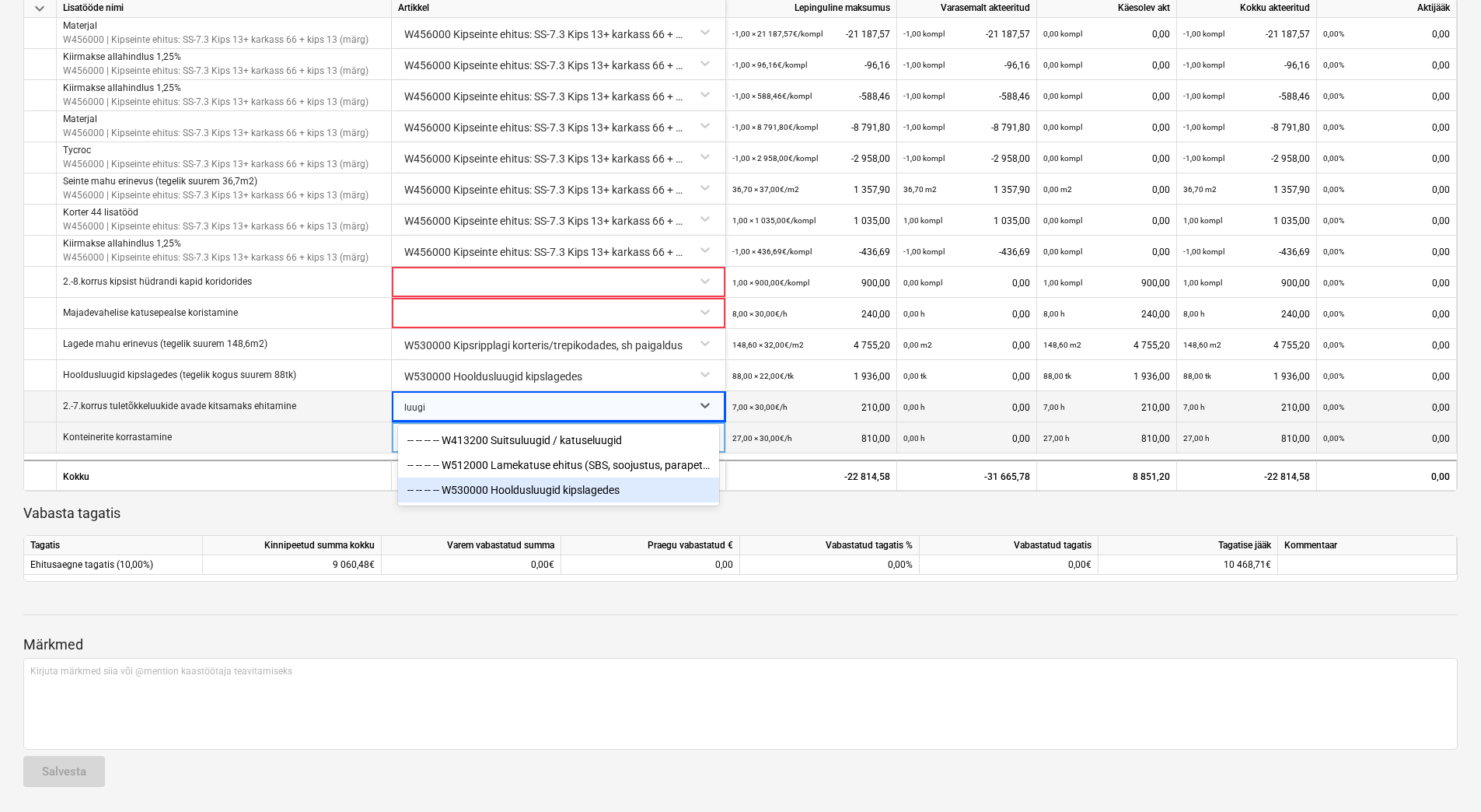
click at [508, 487] on div "-- -- -- -- W530000 Hooldusluugid kipslagedes" at bounding box center [559, 490] width 321 height 25
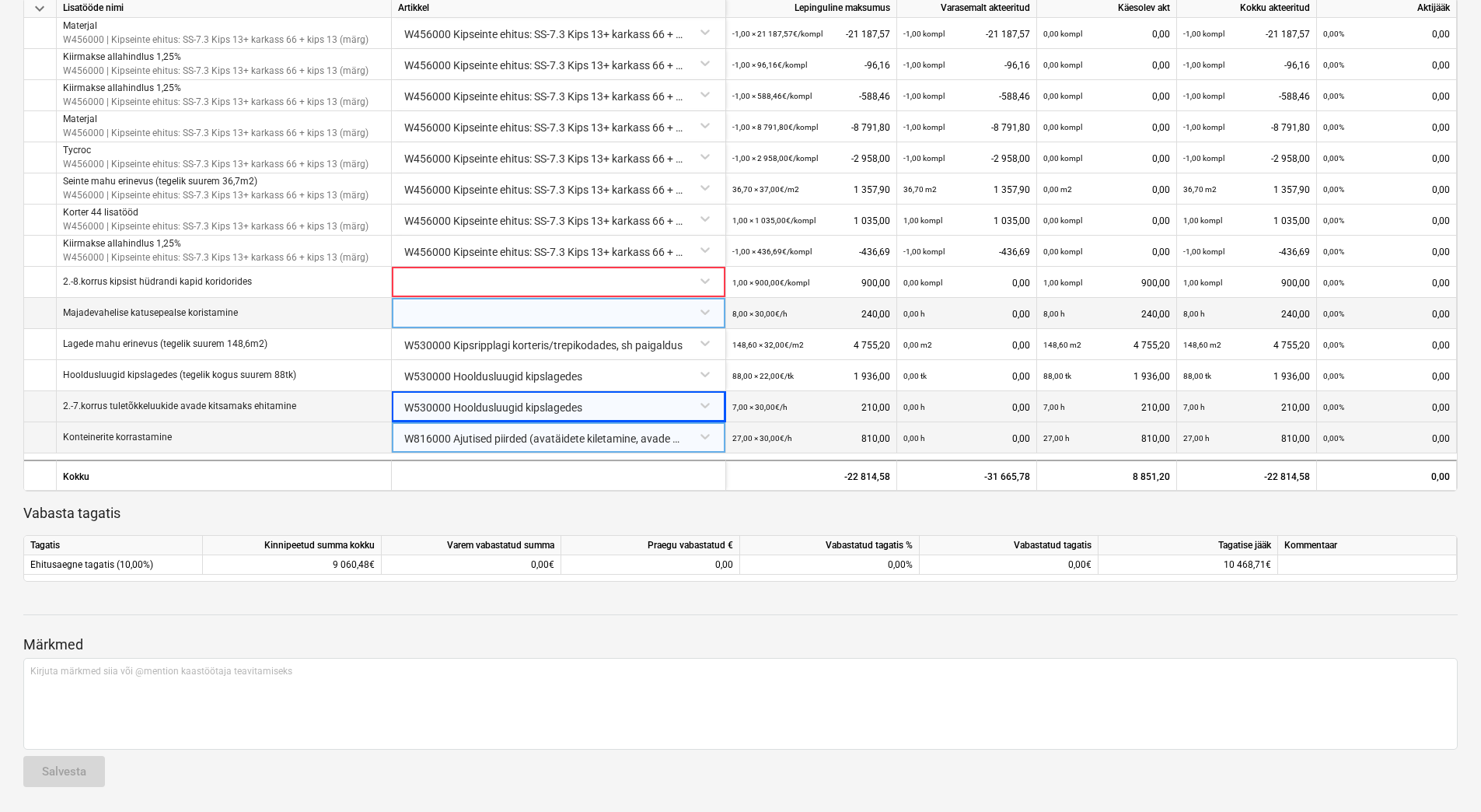
click at [485, 317] on div at bounding box center [559, 311] width 321 height 28
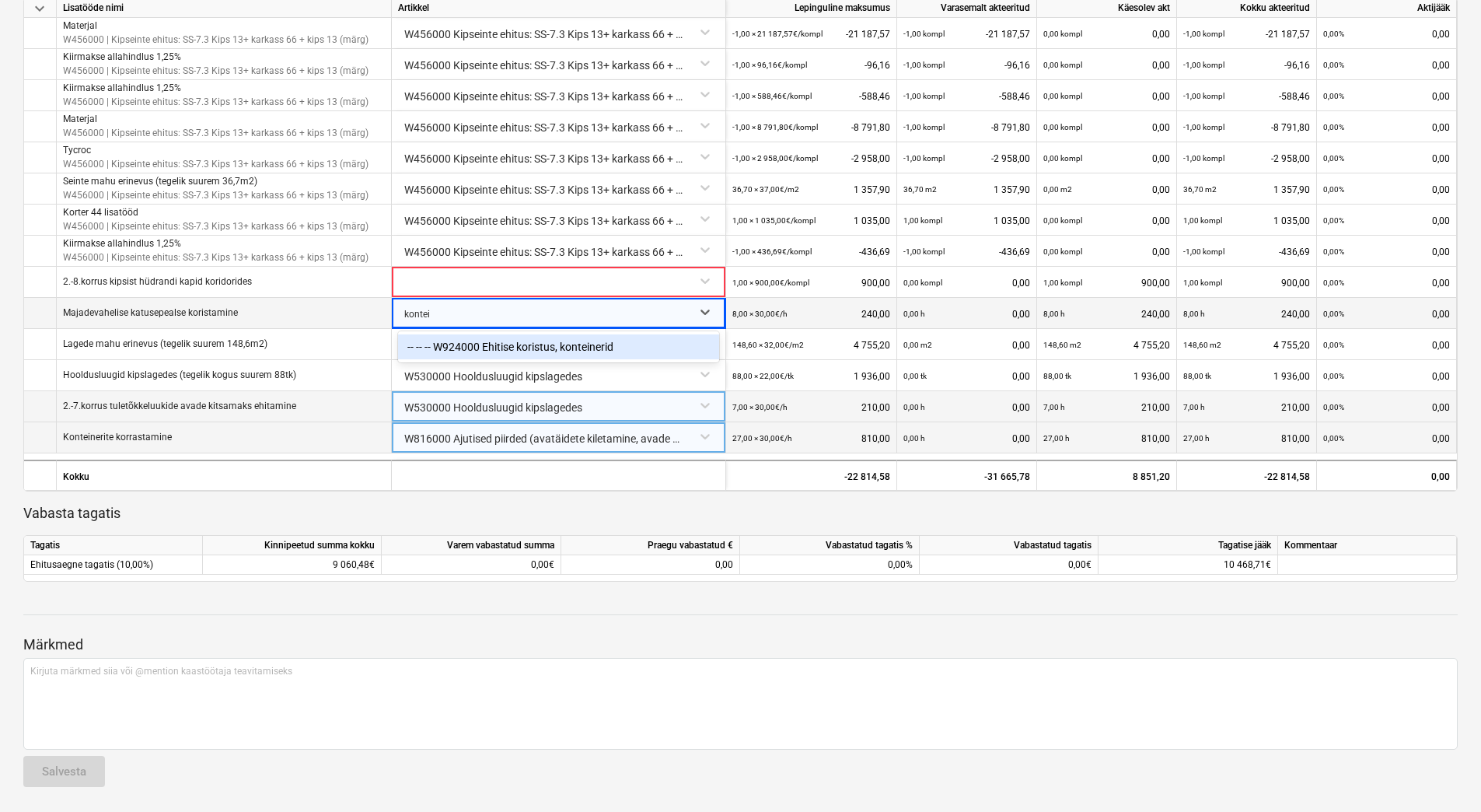
type input "kontein"
click at [506, 350] on div "-- -- -- W924000 Ehitise koristus, konteinerid" at bounding box center [559, 347] width 321 height 25
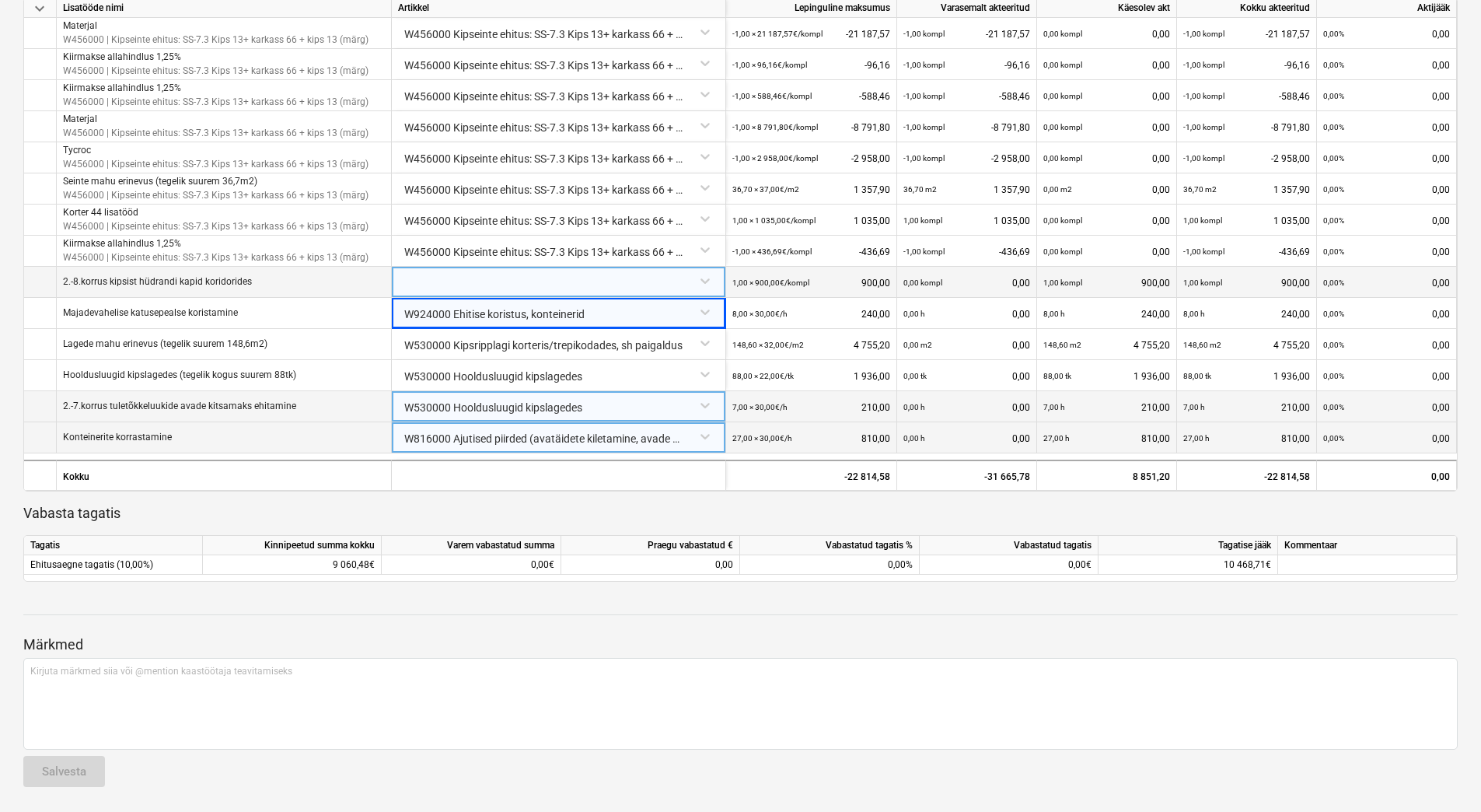
click at [462, 274] on div at bounding box center [559, 280] width 321 height 28
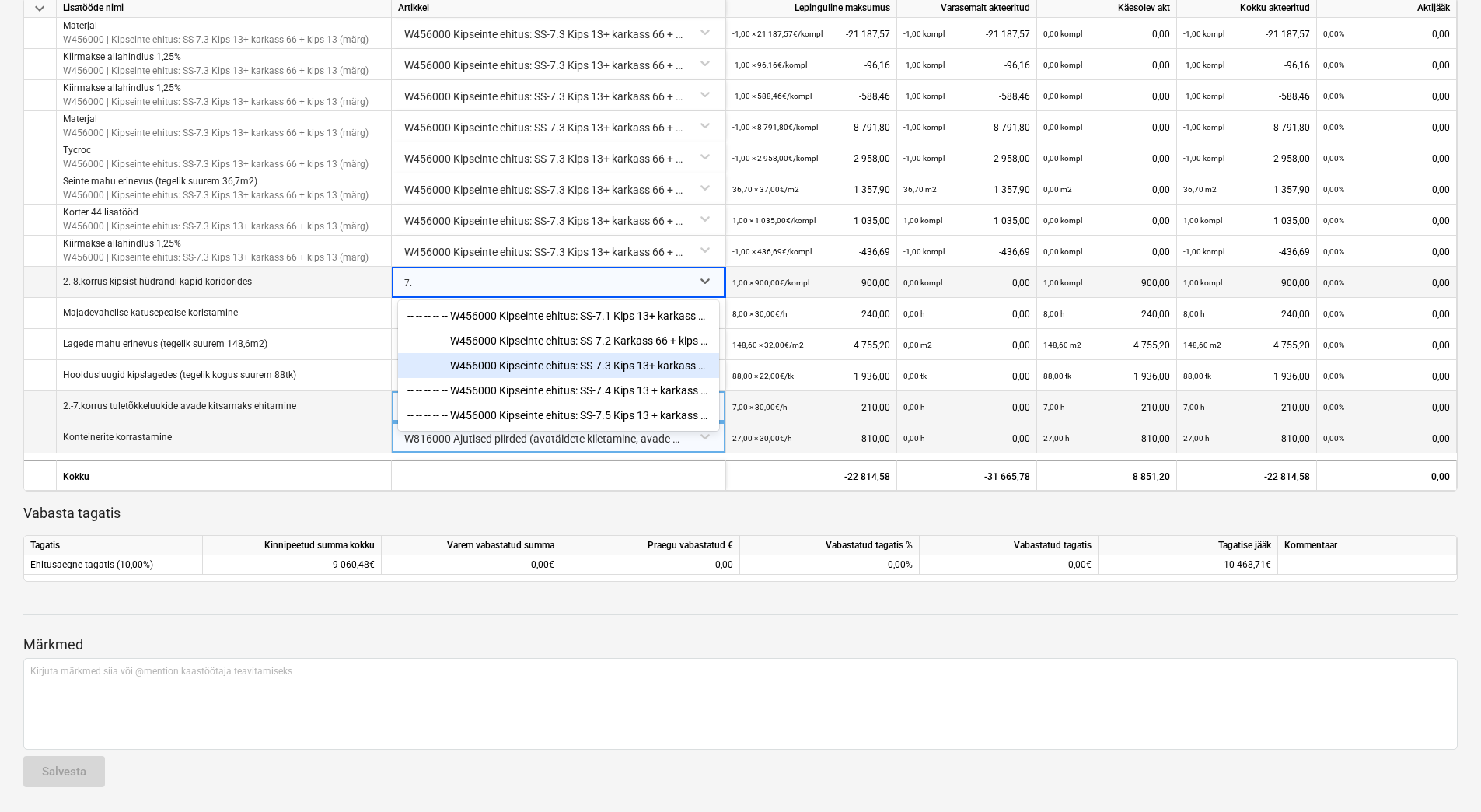
type input "7.3"
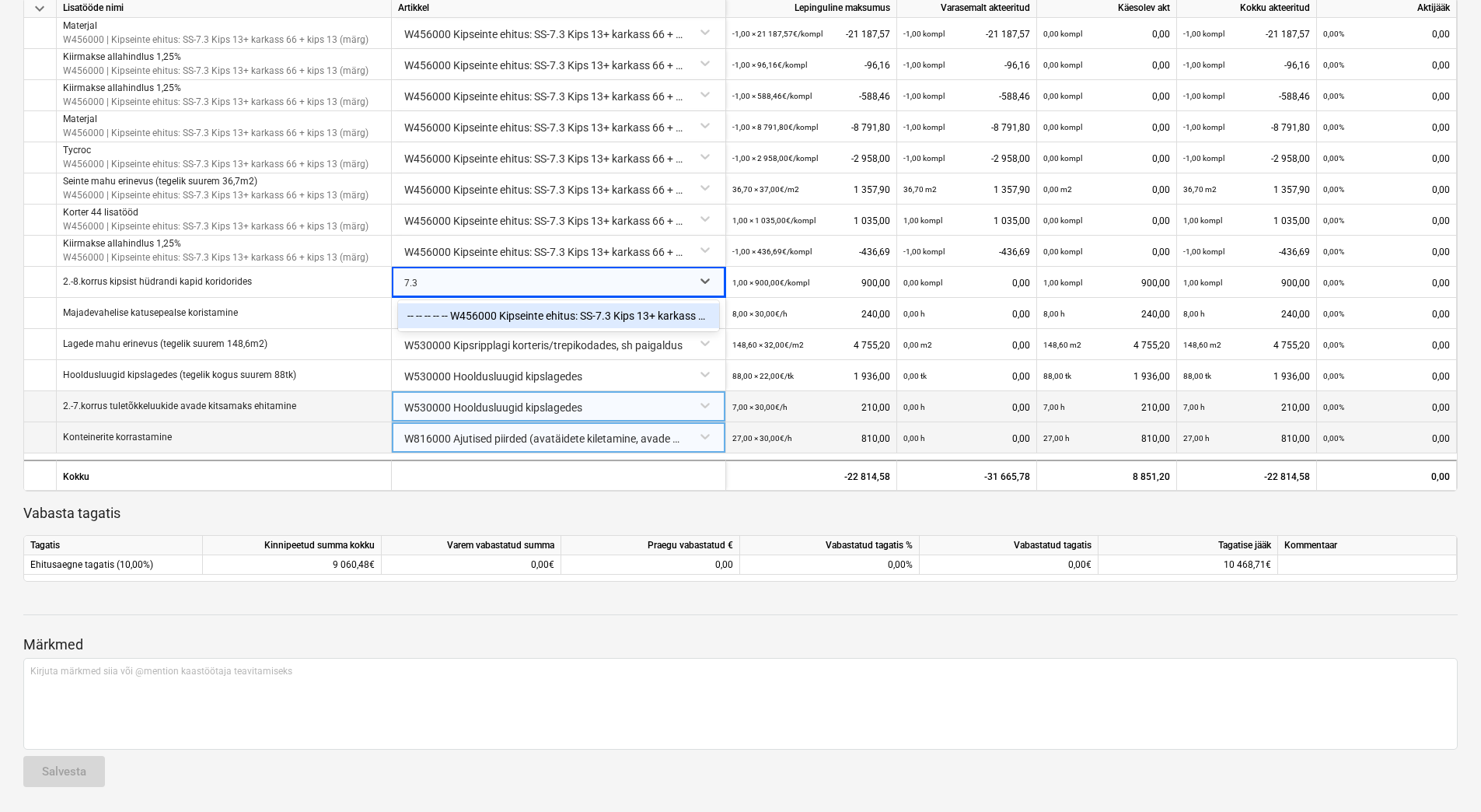
click at [520, 311] on div "-- -- -- -- -- W456000 Kipseinte ehitus: SS-7.3 Kips 13+ karkass 66 + kips 13 (…" at bounding box center [559, 316] width 321 height 25
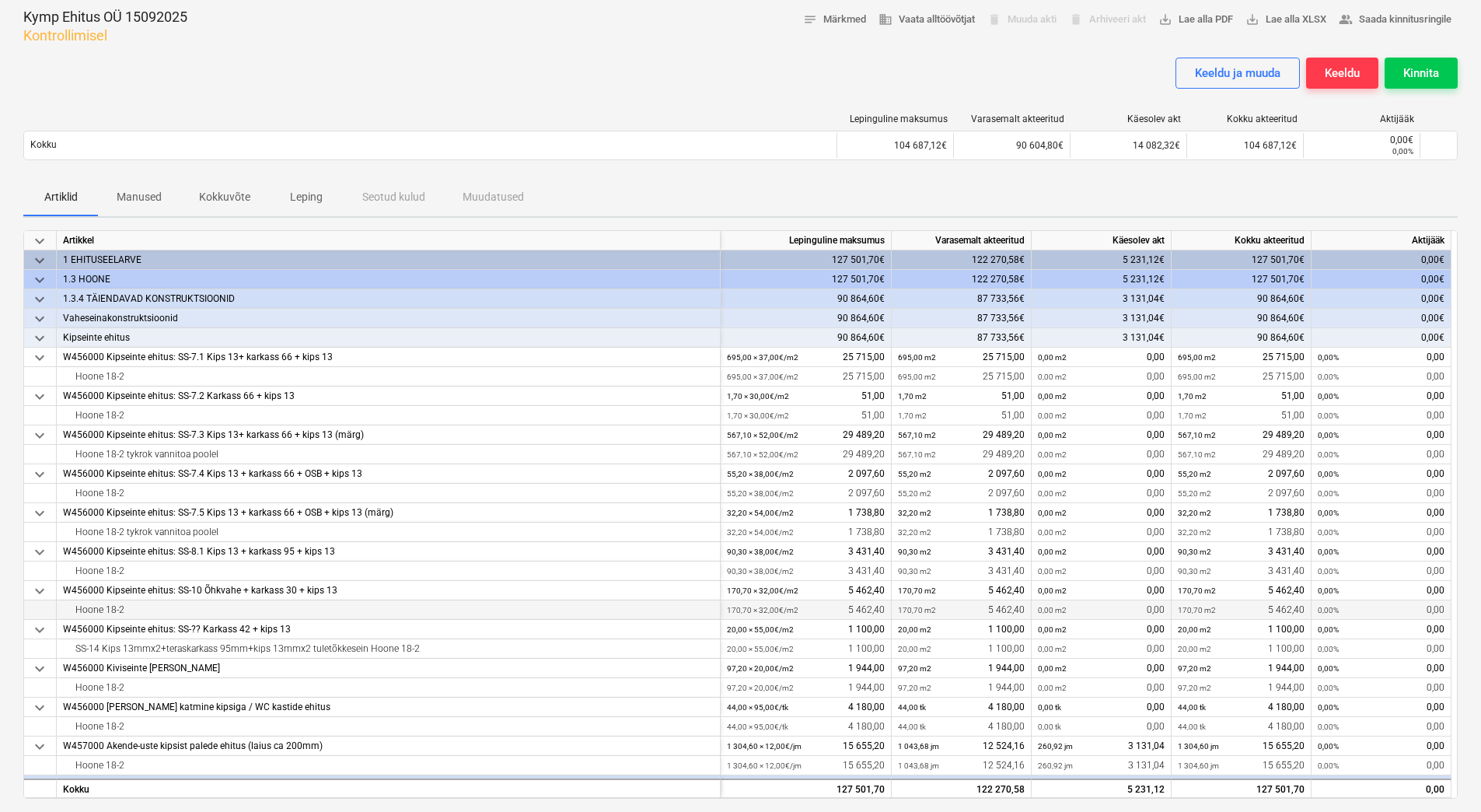
scroll to position [0, 0]
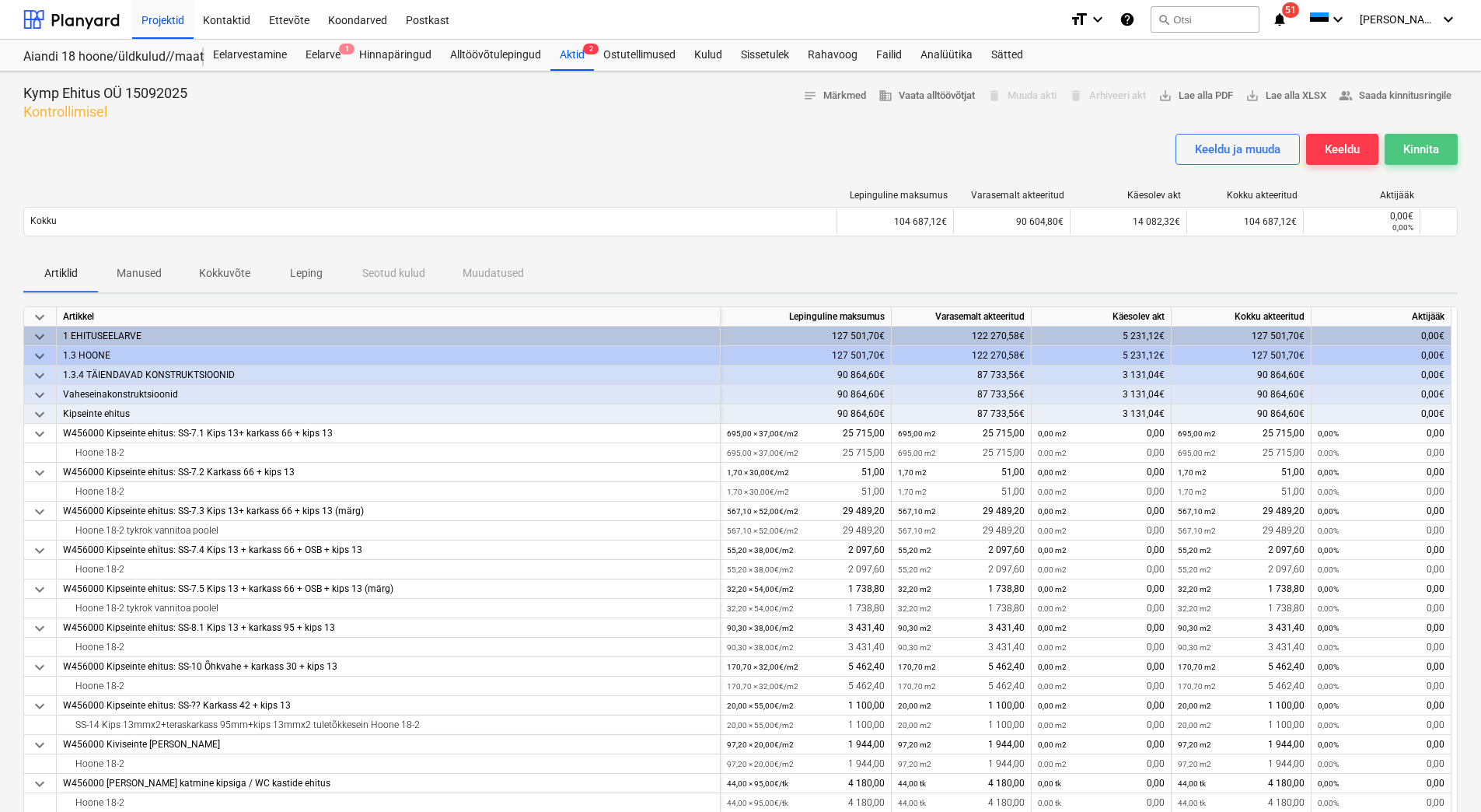
click at [1404, 151] on div "Kinnita" at bounding box center [1421, 150] width 35 height 20
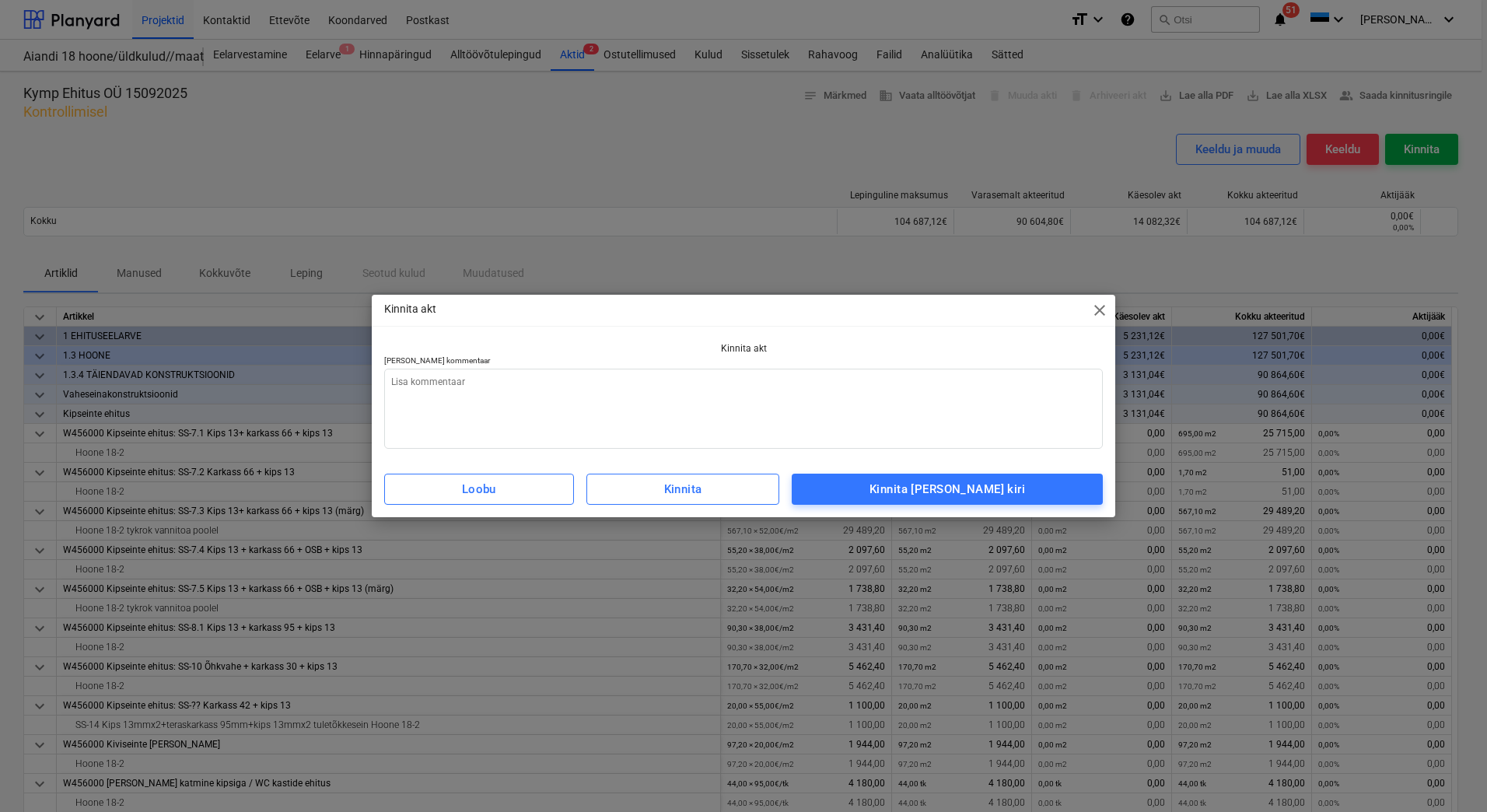
type textarea "x"
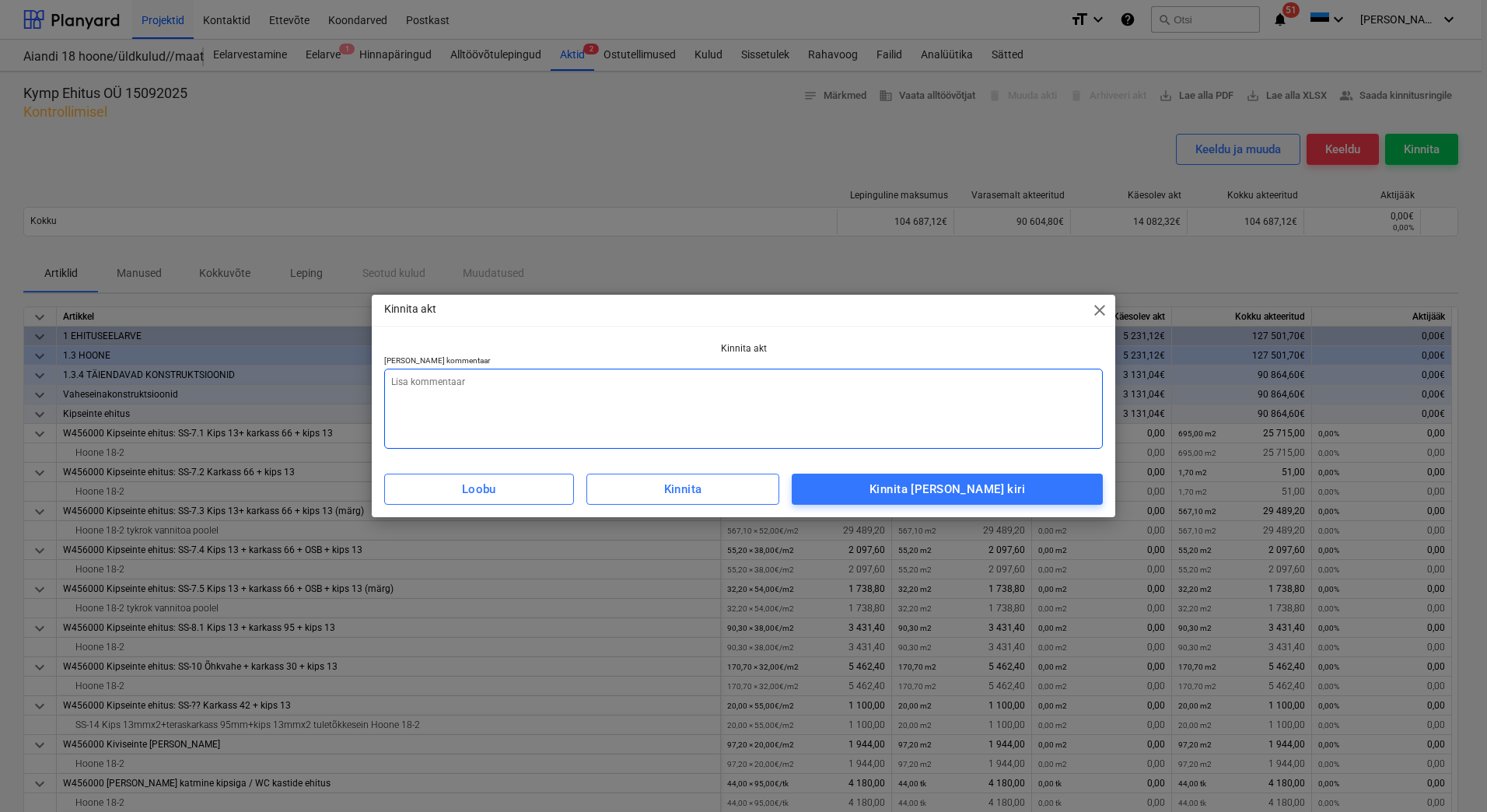
click at [487, 379] on textarea at bounding box center [744, 409] width 719 height 80
type textarea "L"
type textarea "x"
type textarea "Li"
type textarea "x"
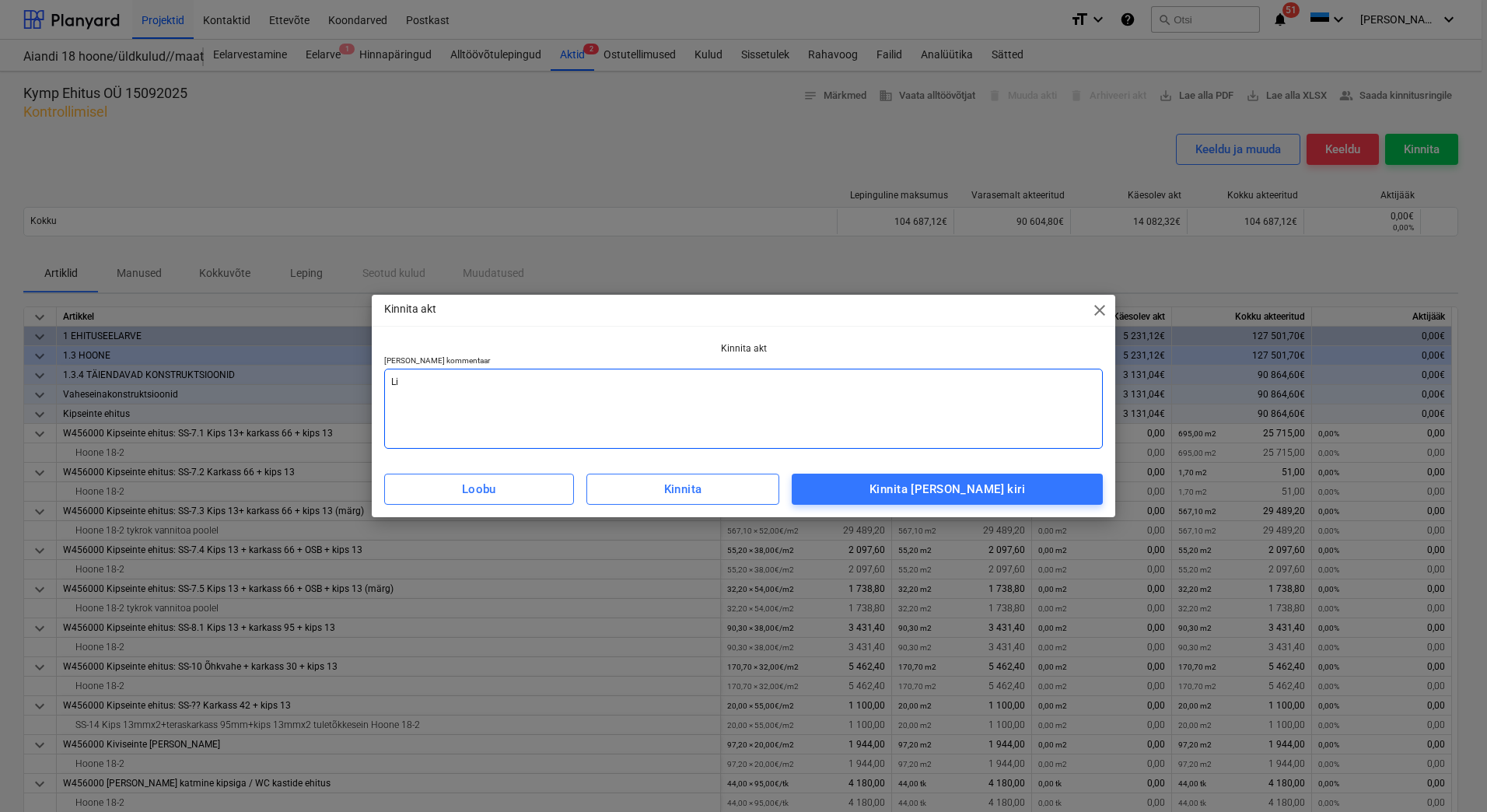
type textarea "Lis"
type textarea "x"
type textarea "[PERSON_NAME]"
type textarea "x"
type textarea "Lisad"
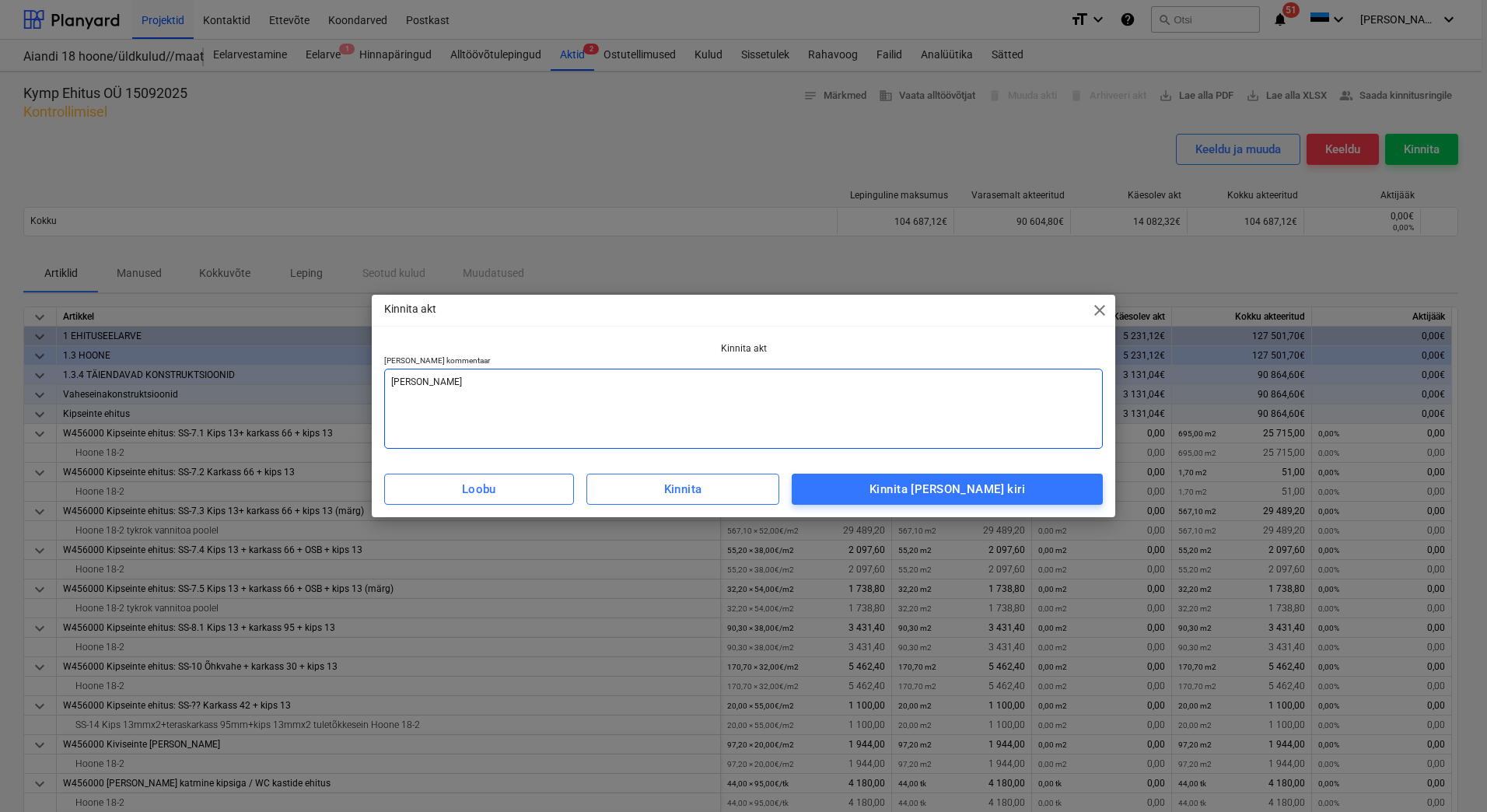
type textarea "x"
type textarea "Lisada"
type textarea "x"
type textarea "Lisada"
type textarea "x"
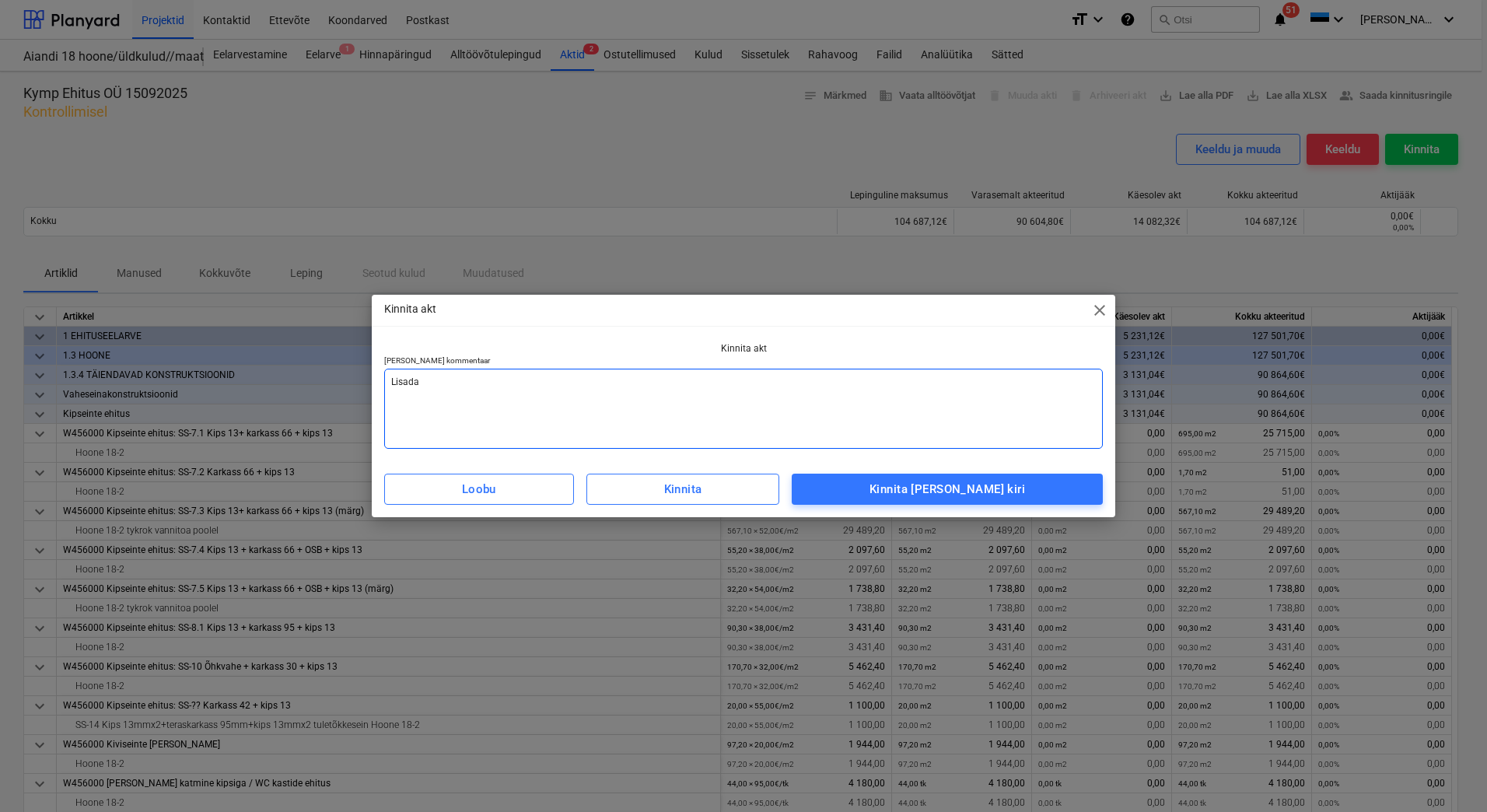
type textarea "Lisada a"
type textarea "x"
type textarea "Lisada ar"
type textarea "x"
type textarea "[PERSON_NAME] arv"
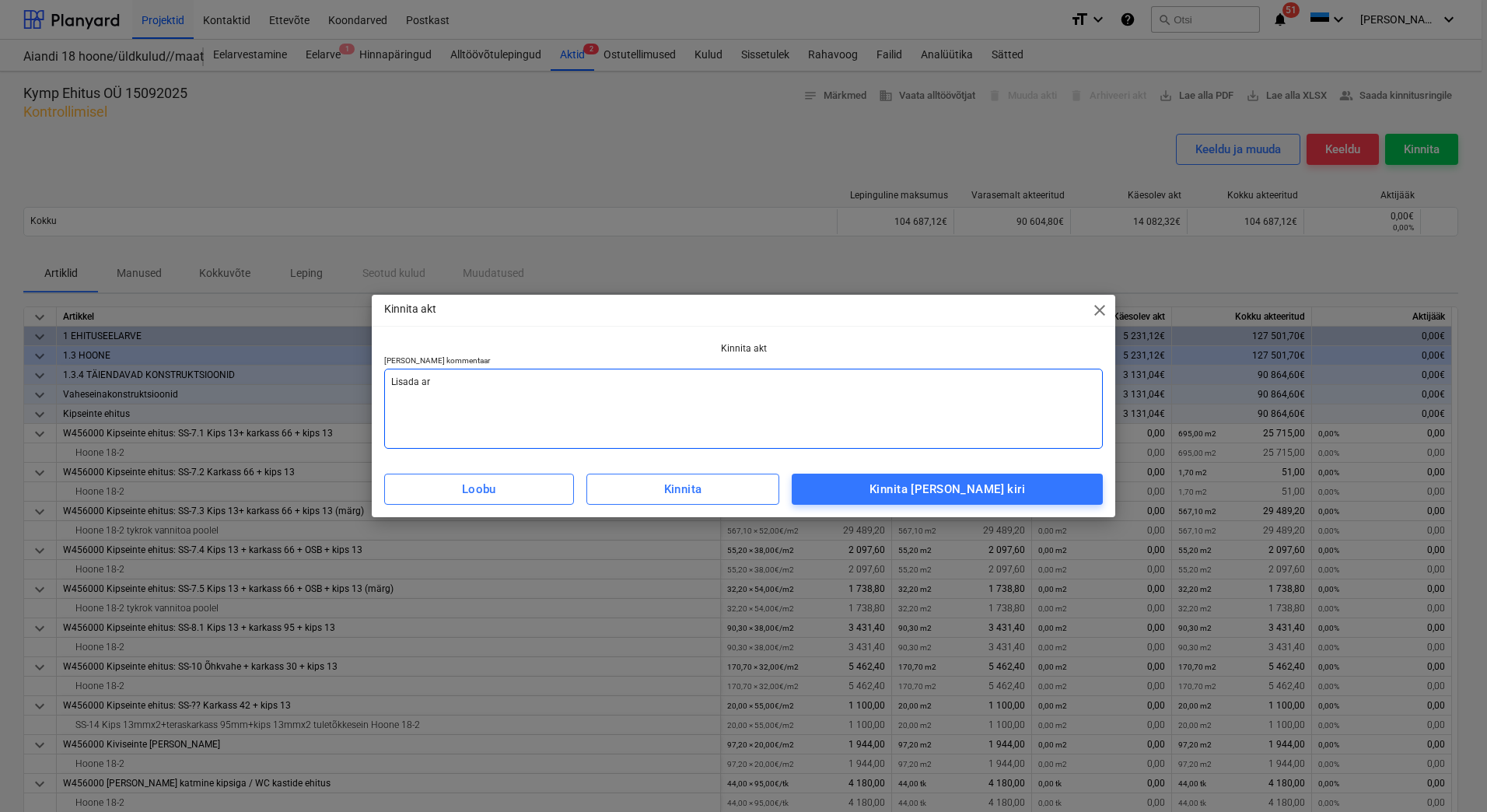
type textarea "x"
type textarea "[PERSON_NAME]"
type textarea "x"
type textarea "[PERSON_NAME]"
type textarea "x"
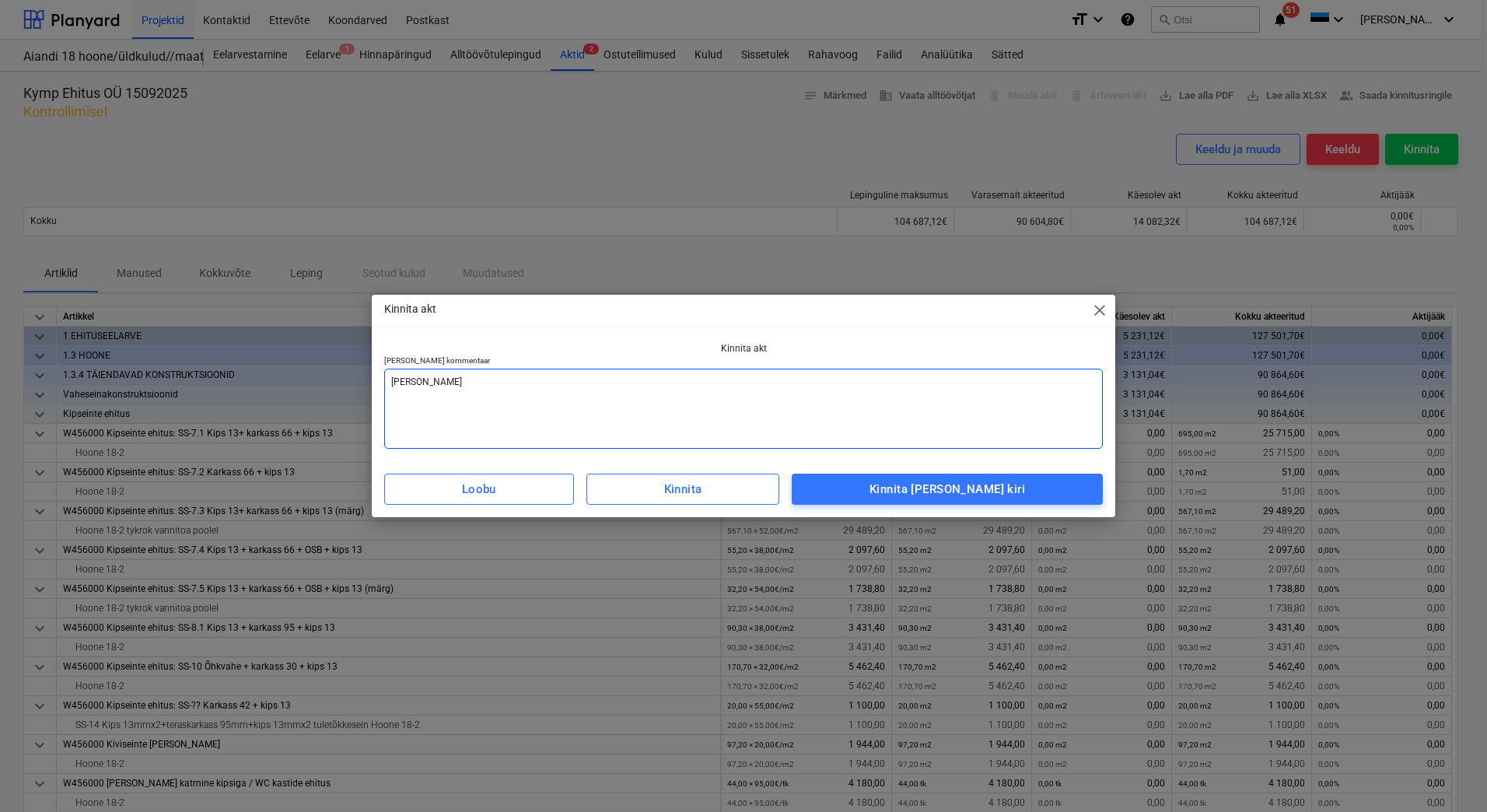
type textarea "[PERSON_NAME] arve v"
type textarea "x"
type textarea "[PERSON_NAME] arve va"
type textarea "x"
type textarea "[PERSON_NAME] arve vas"
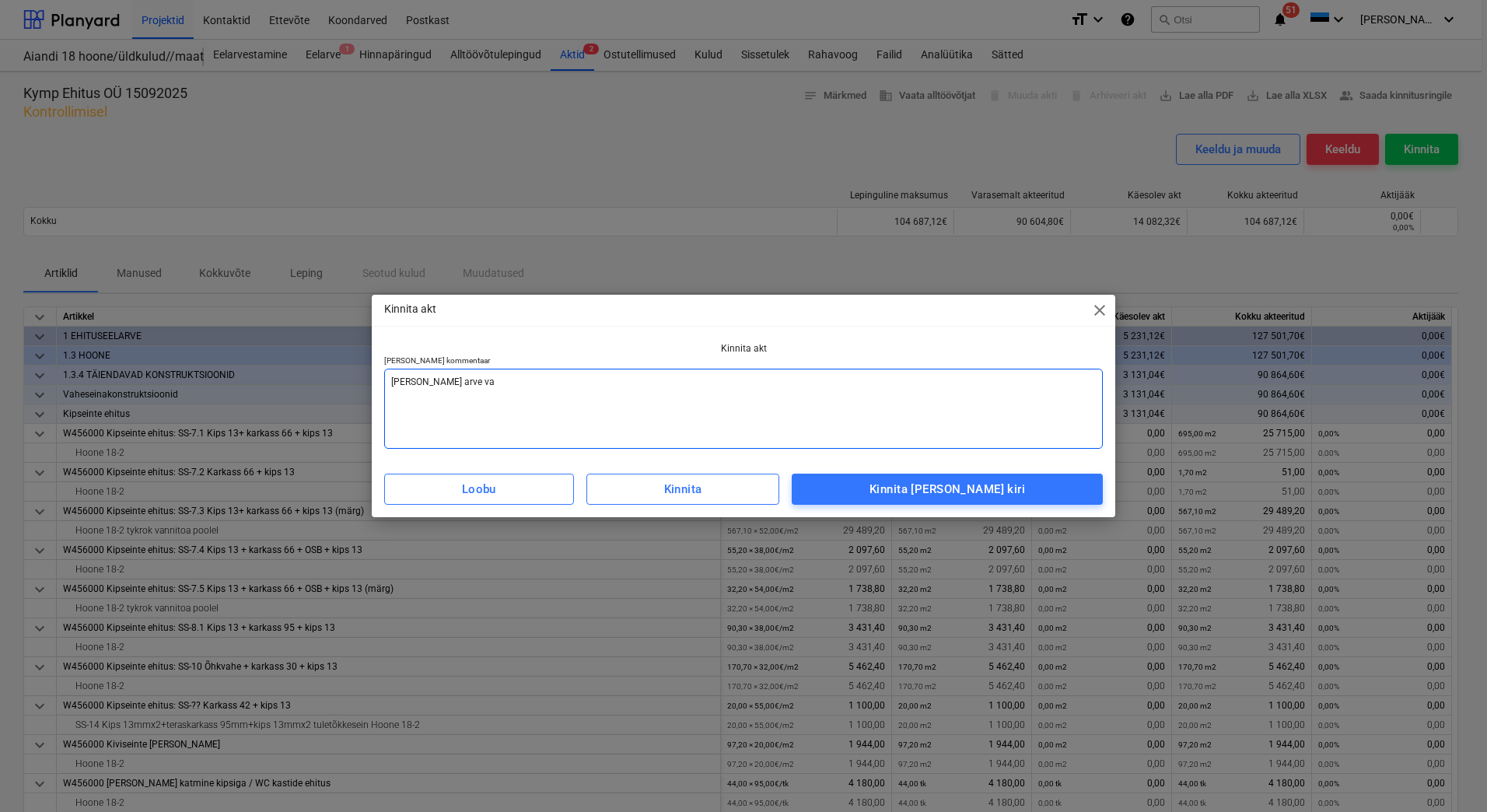
type textarea "x"
type textarea "[PERSON_NAME] arve vast"
type textarea "x"
type textarea "[PERSON_NAME] [PERSON_NAME]"
type textarea "x"
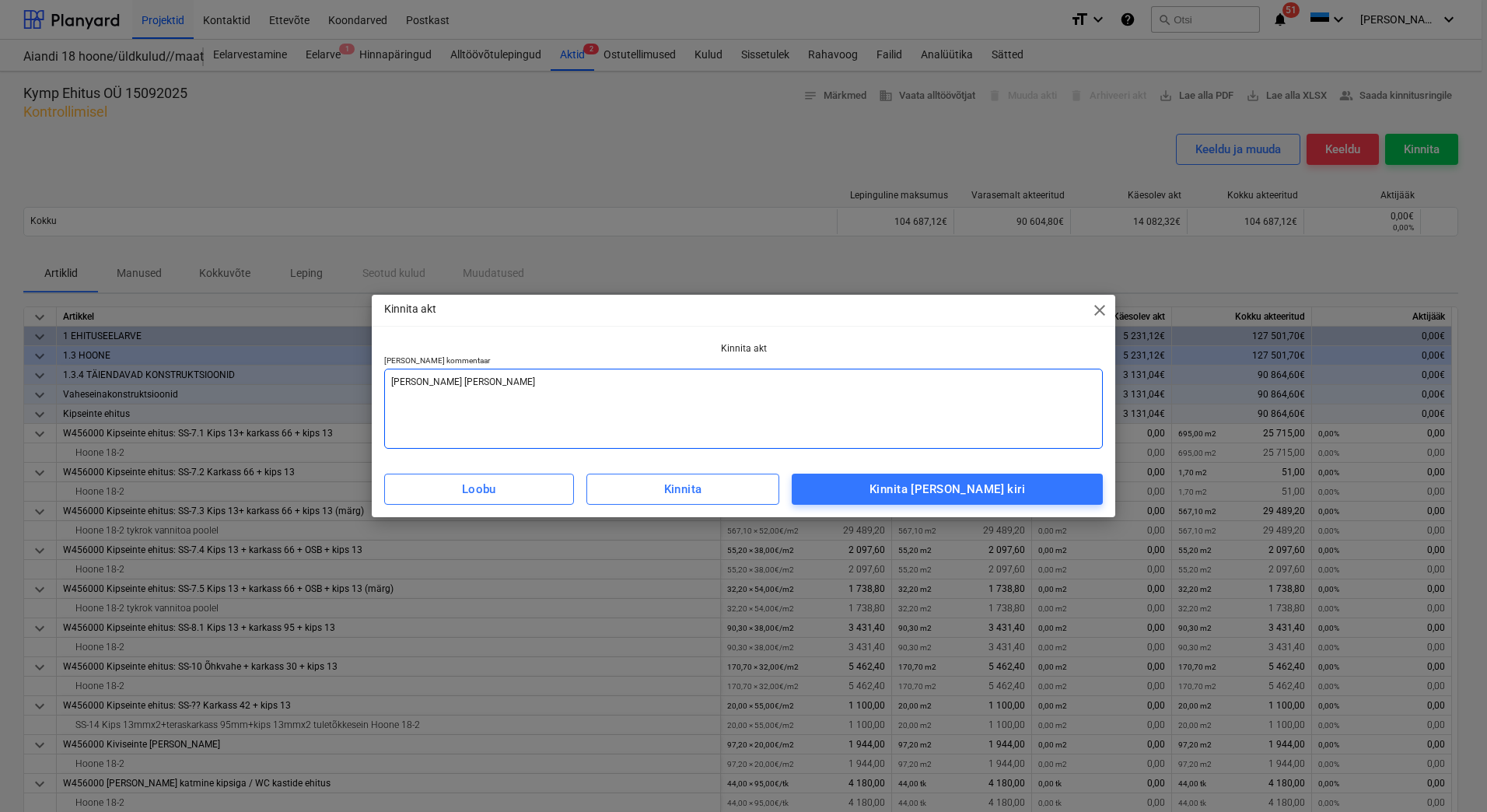
type textarea "[PERSON_NAME] [PERSON_NAME]"
type textarea "x"
type textarea "[PERSON_NAME] [PERSON_NAME]"
type textarea "x"
type textarea "[PERSON_NAME] arve vastaval"
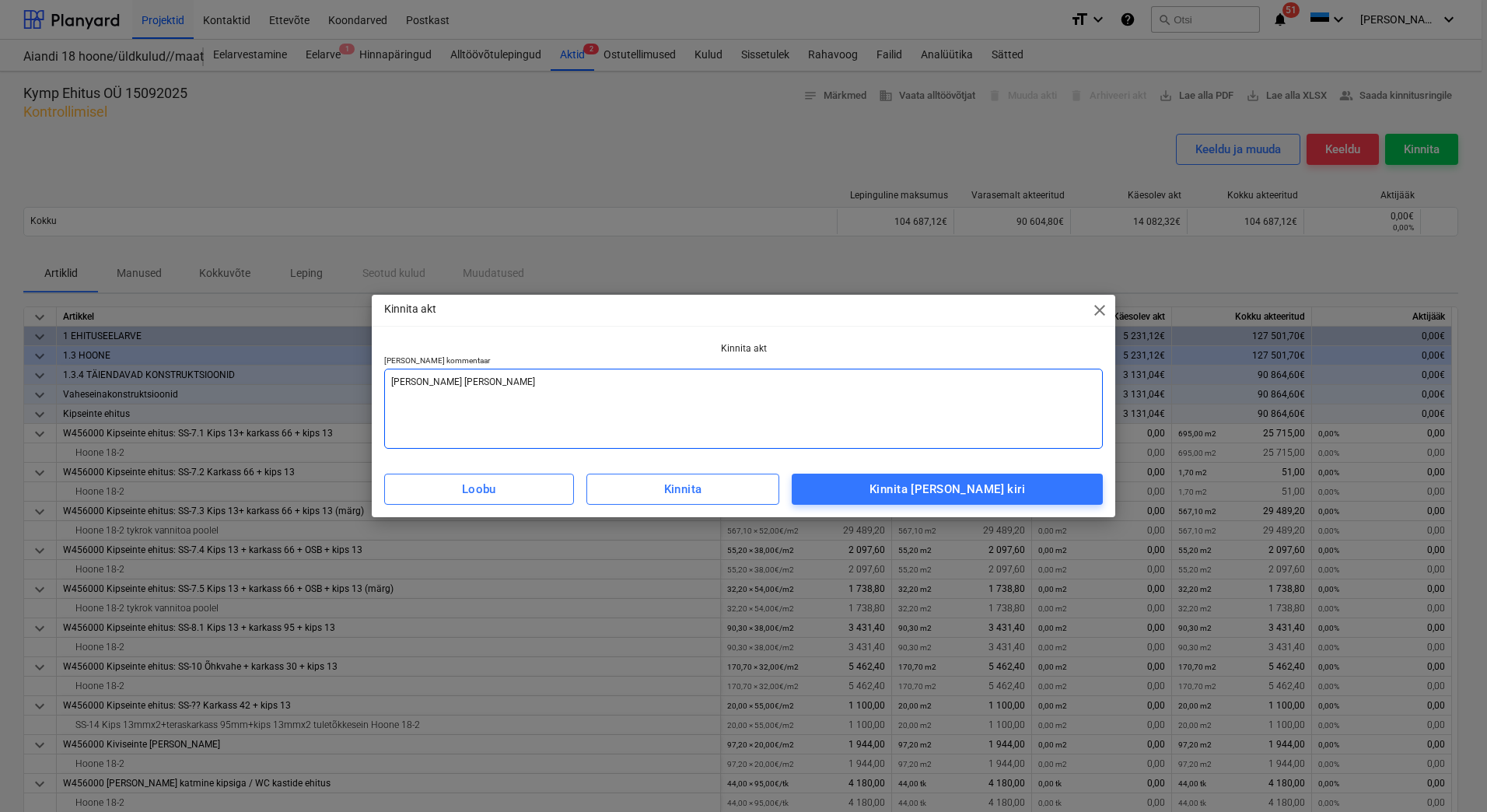
type textarea "x"
type textarea "Lisada arve vastavalt"
type textarea "x"
type textarea "Lisada arve vastavalt"
type textarea "x"
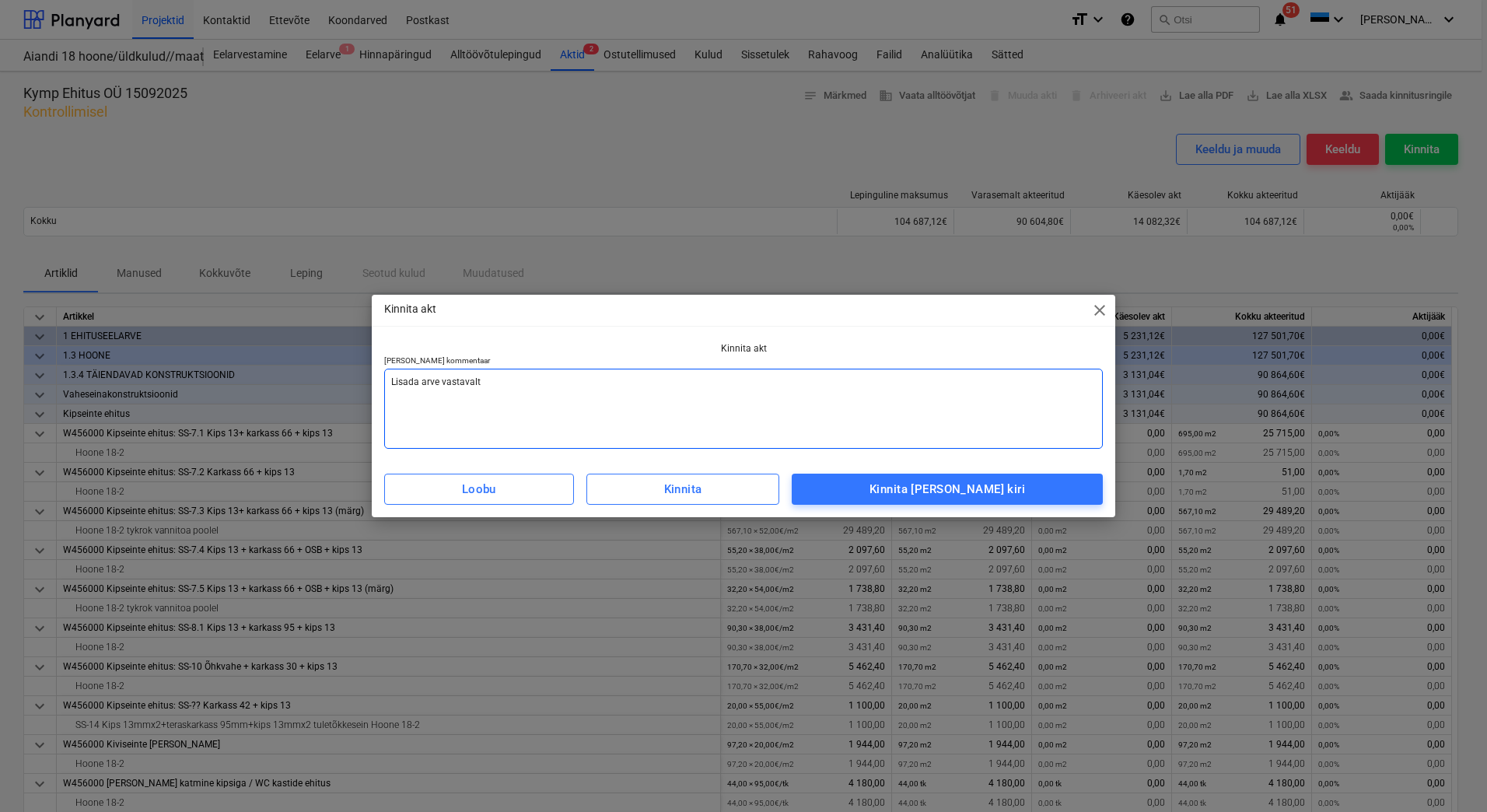
type textarea "Lisada arve vastavalt a"
type textarea "x"
type textarea "Lisada arve vastavalt ak"
type textarea "x"
type textarea "Lisada arve vastavalt akt"
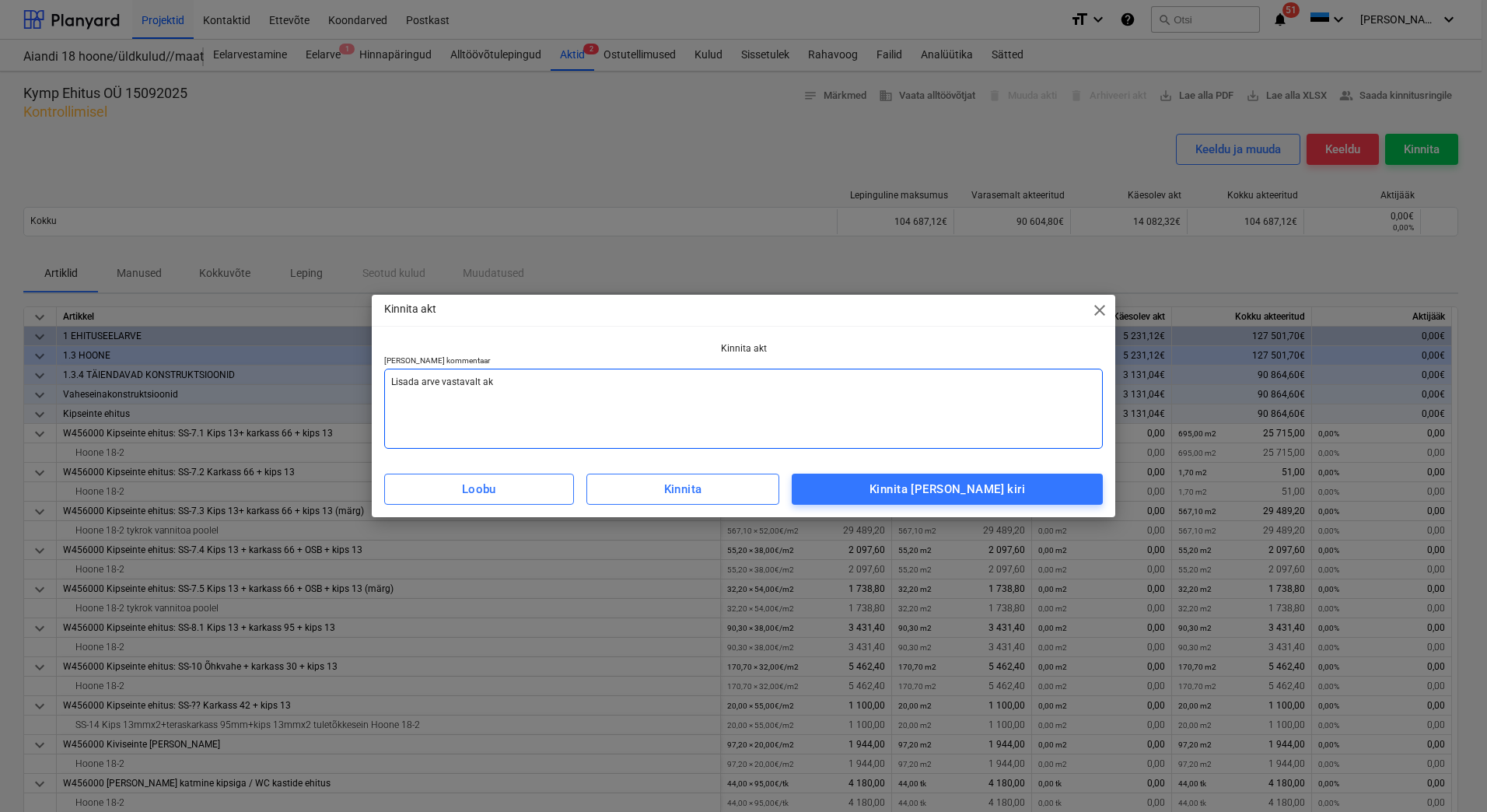
type textarea "x"
type textarea "Lisada arve vastavalt akti"
type textarea "x"
type textarea "Lisada arve vastavalt aktil"
type textarea "x"
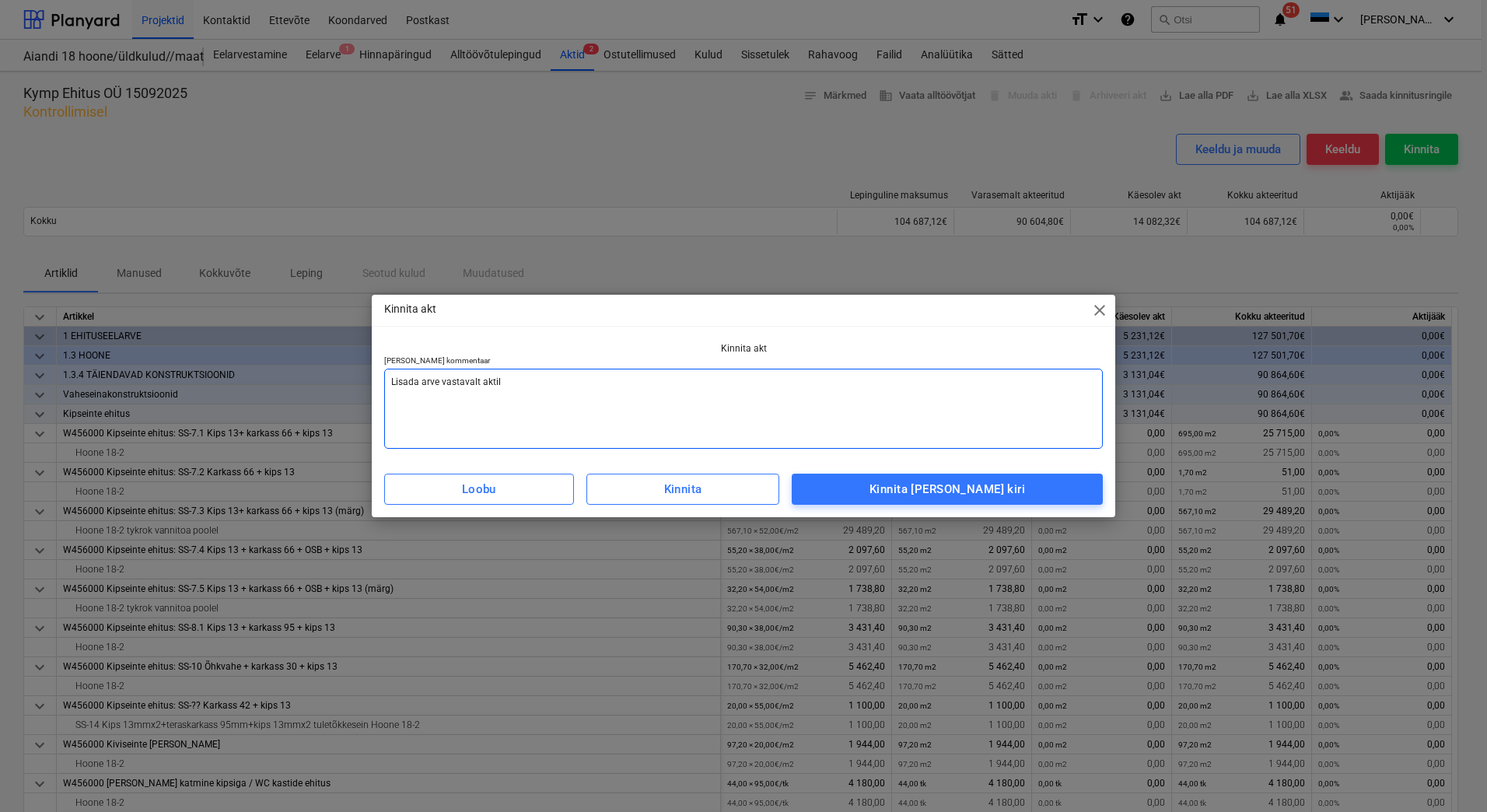
type textarea "Lisada arve vastavalt aktile"
type textarea "x"
type textarea "Lisada arve vastavalt aktile"
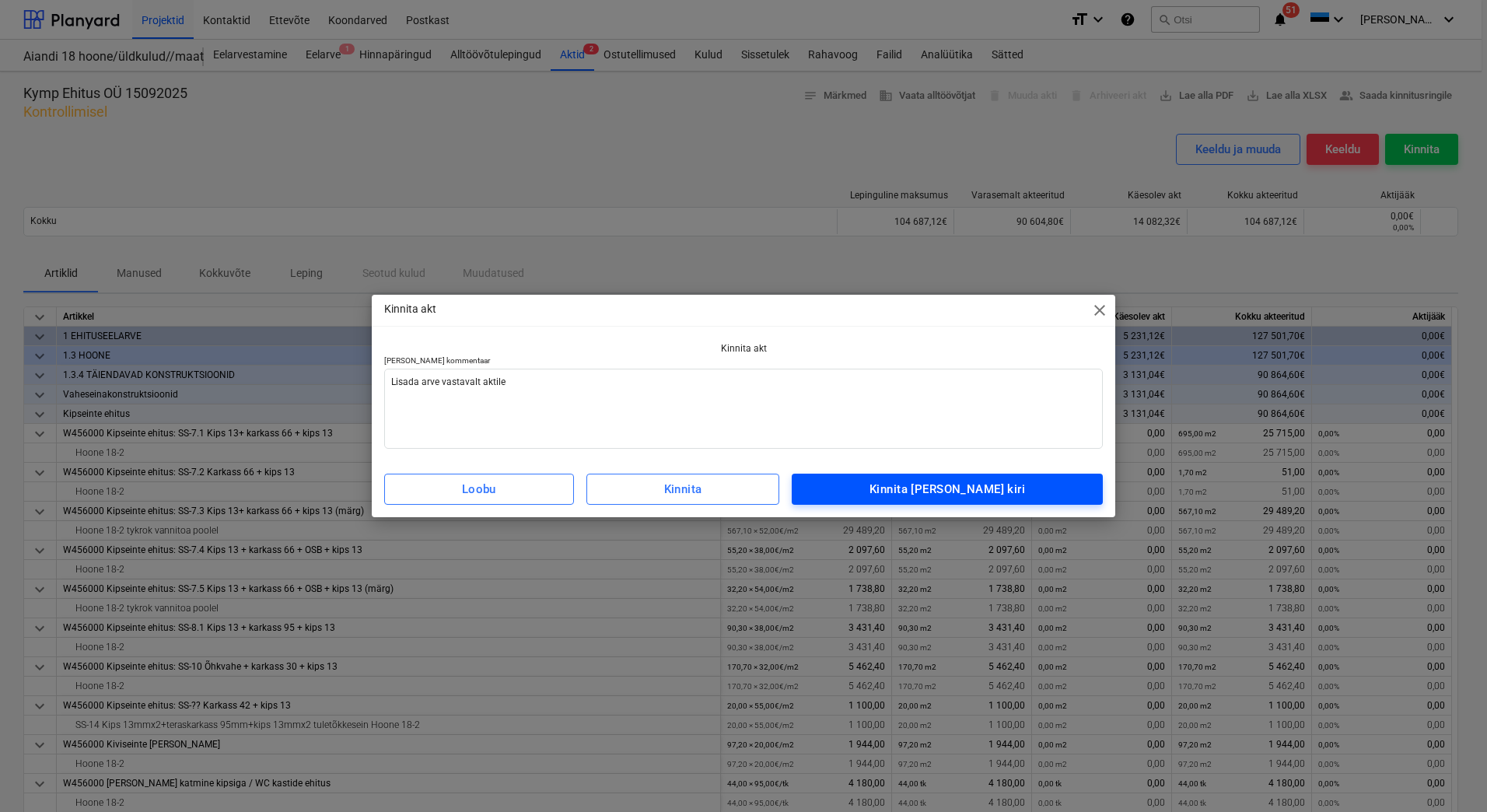
click at [896, 484] on span "Kinnita [PERSON_NAME] kiri" at bounding box center [947, 489] width 277 height 20
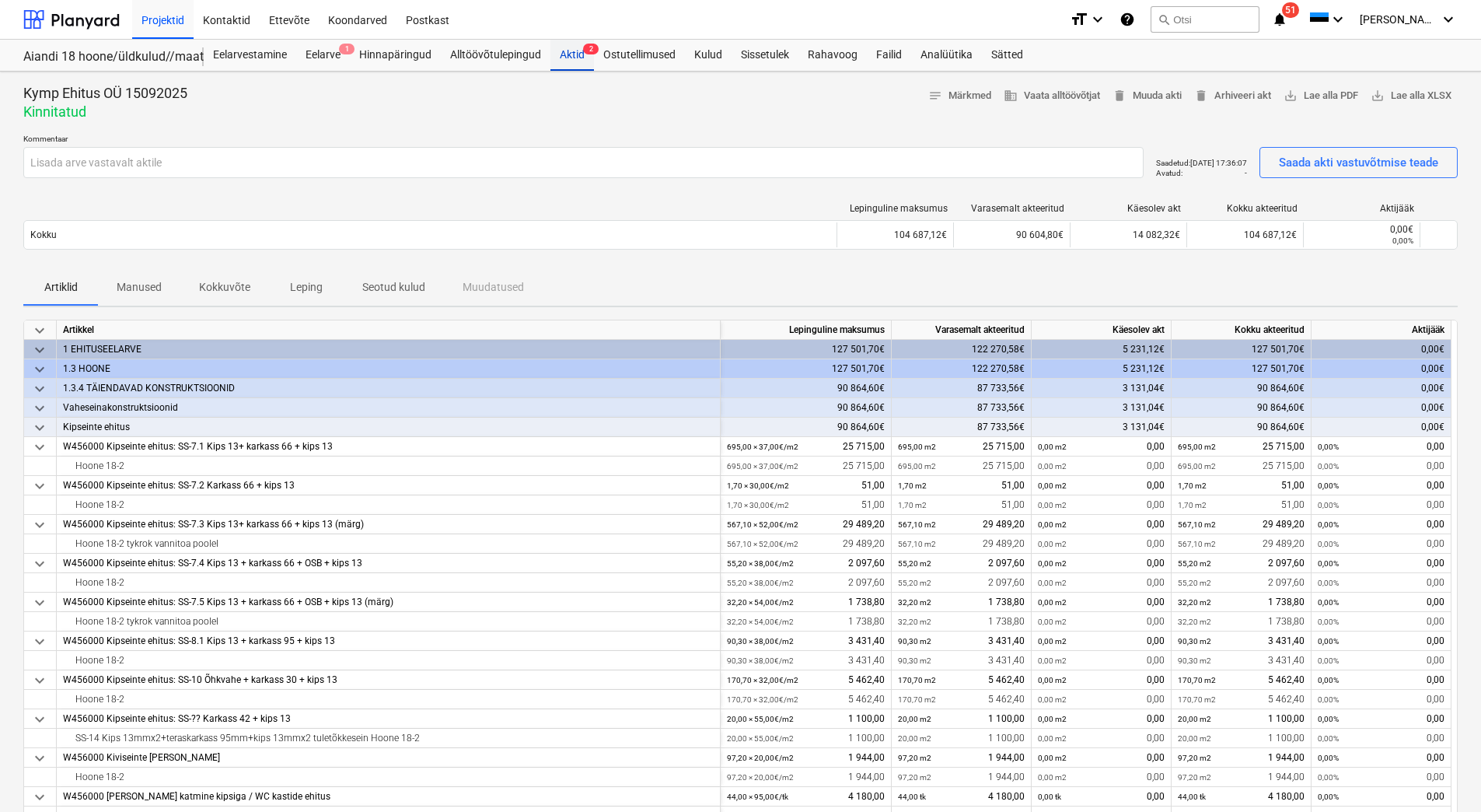
click at [564, 61] on div "Aktid 2" at bounding box center [572, 54] width 43 height 31
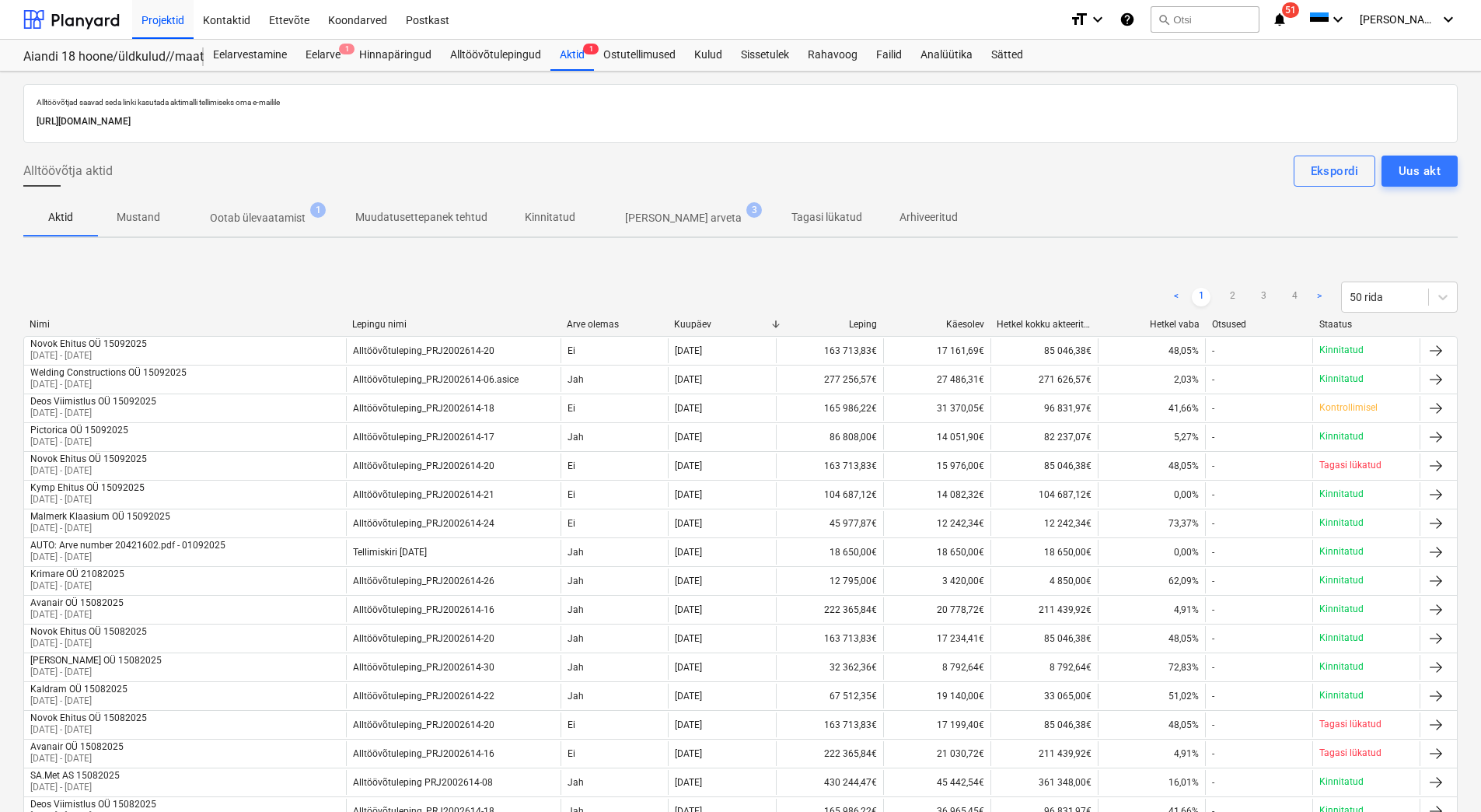
click at [247, 226] on p "Ootab ülevaatamist" at bounding box center [258, 218] width 95 height 17
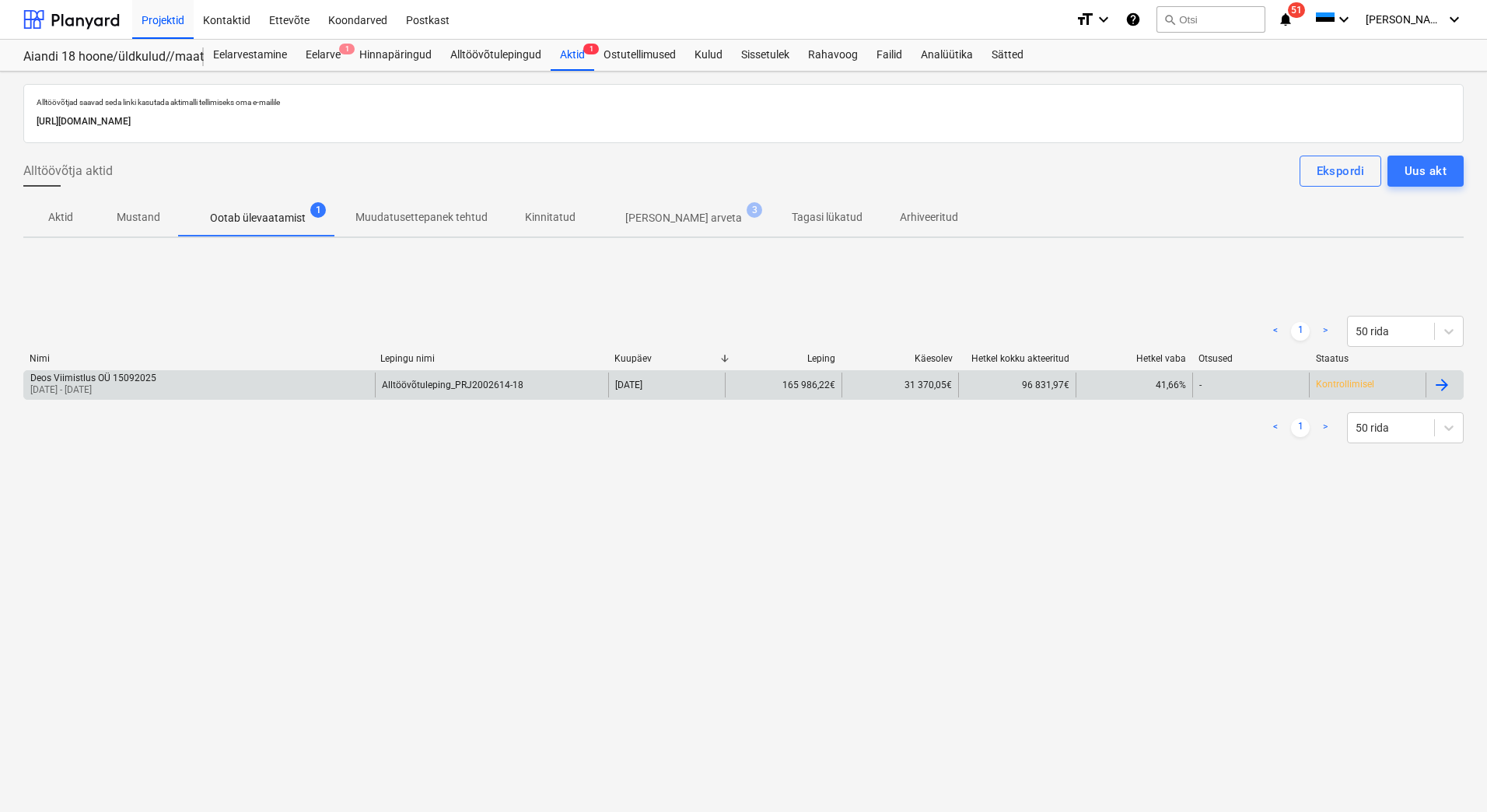
click at [146, 387] on p "[DATE] - [DATE]" at bounding box center [93, 390] width 126 height 13
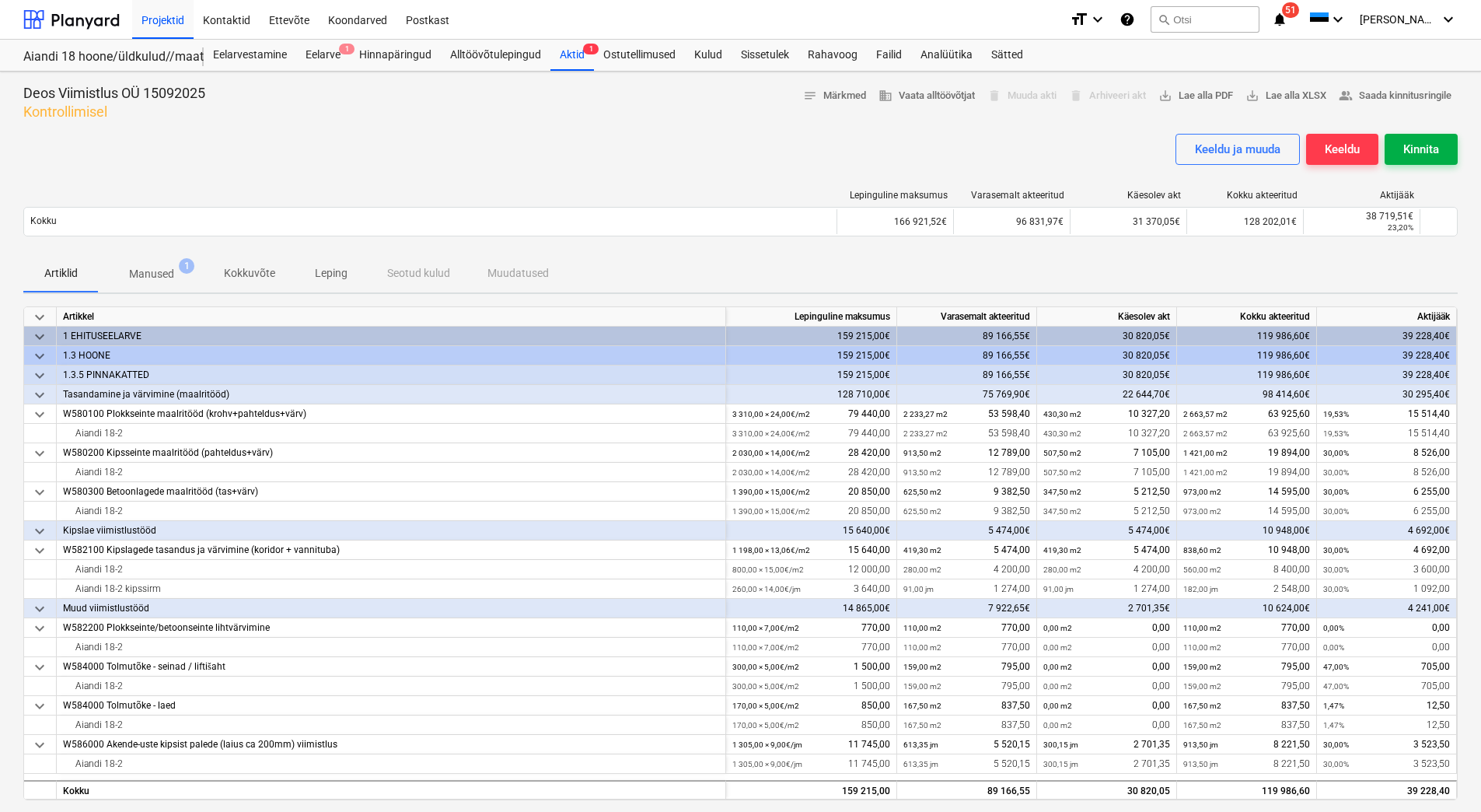
click at [1426, 154] on div "Kinnita" at bounding box center [1421, 150] width 35 height 20
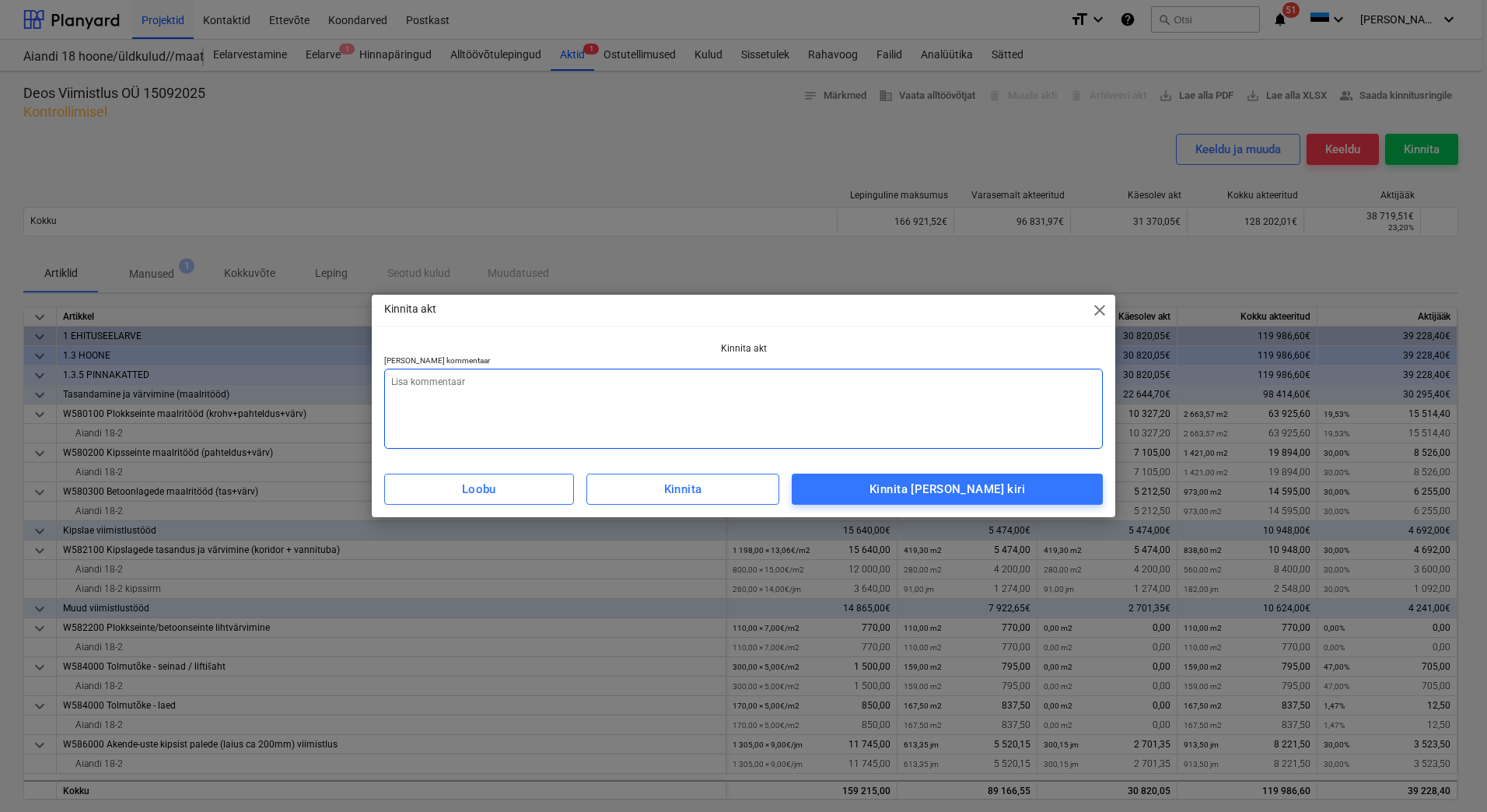
click at [691, 389] on textarea at bounding box center [744, 409] width 719 height 80
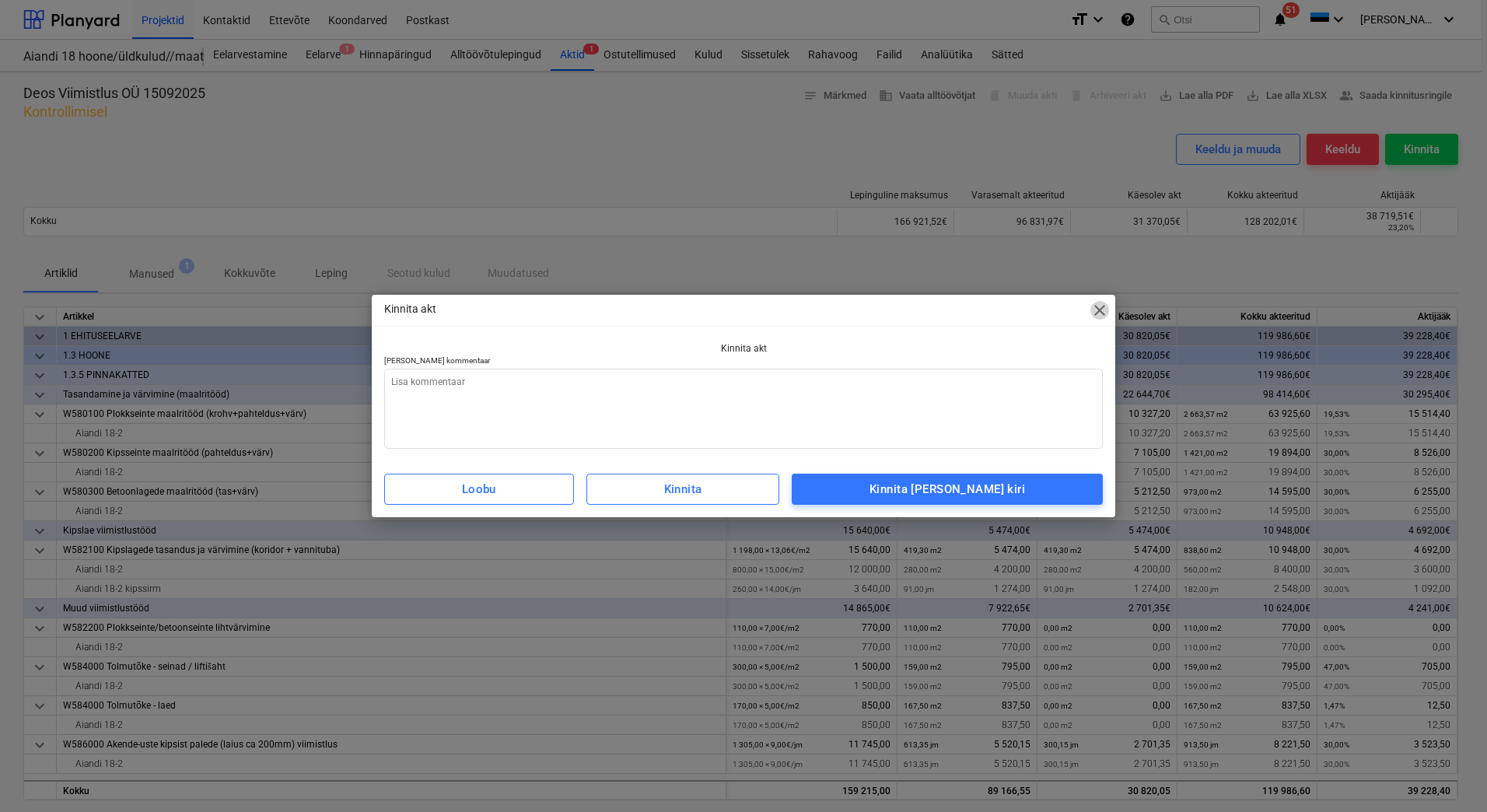
click at [1097, 310] on span "close" at bounding box center [1100, 310] width 19 height 19
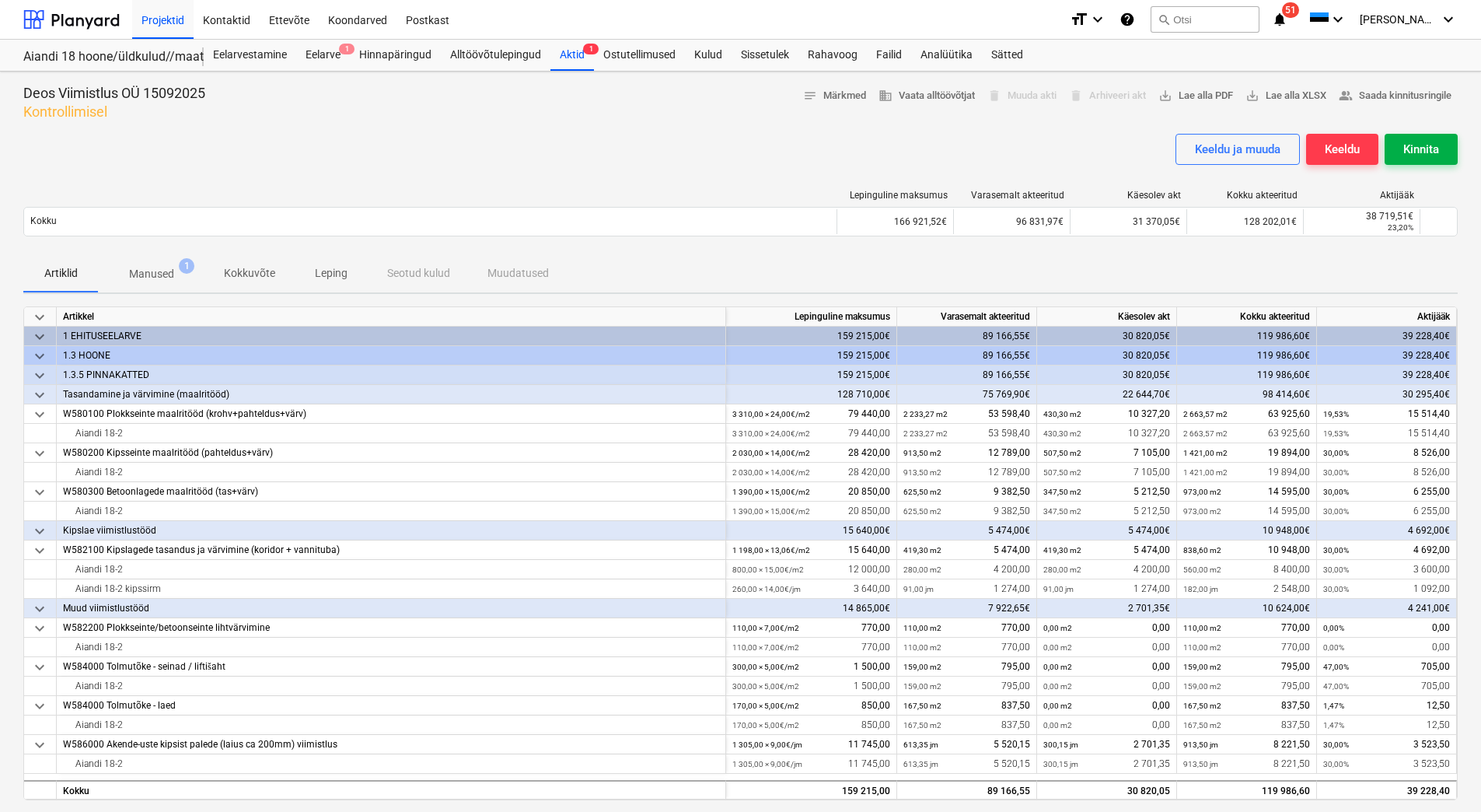
click at [1423, 145] on div "Kinnita" at bounding box center [1421, 150] width 35 height 20
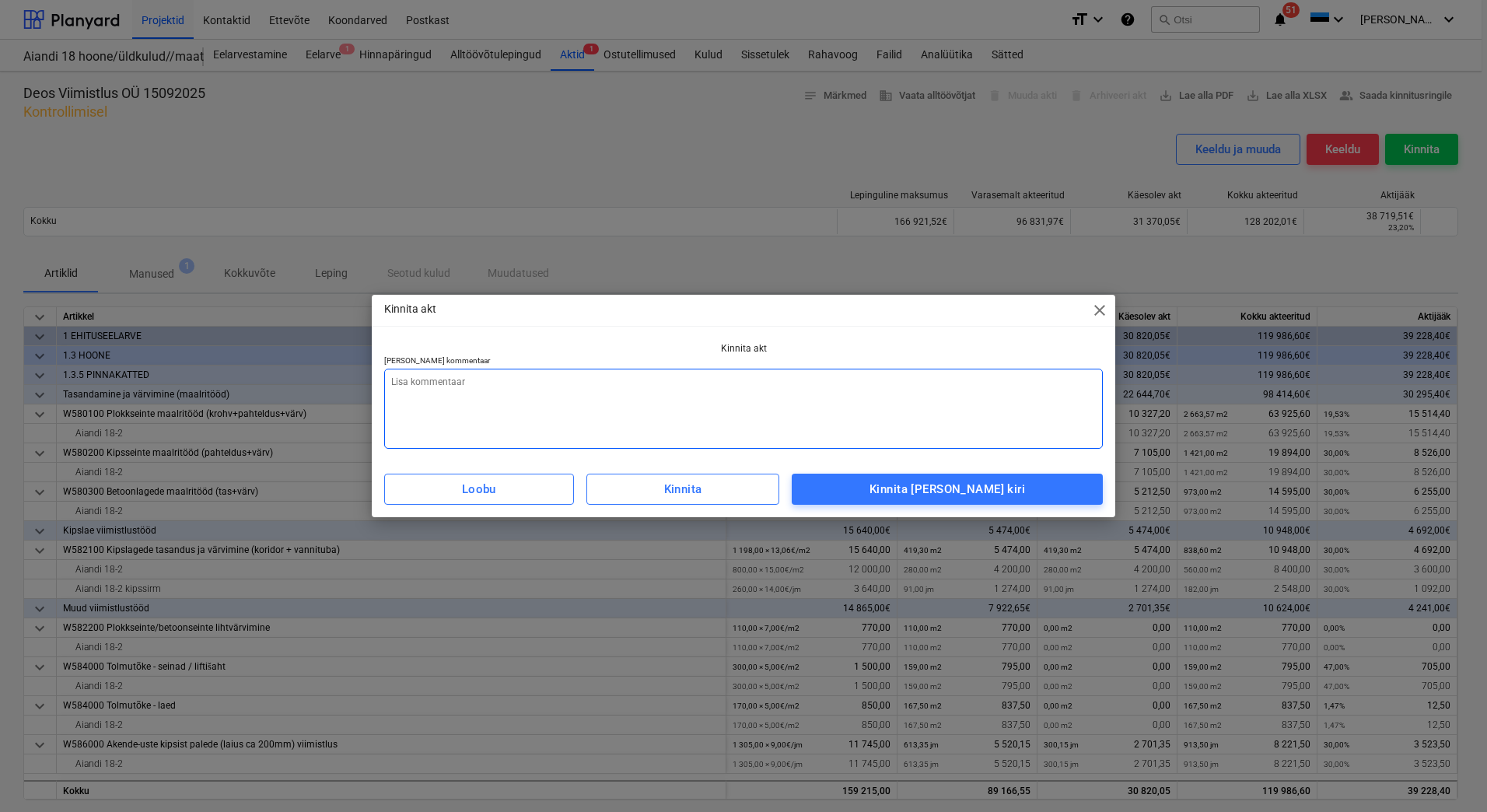
click at [566, 385] on textarea at bounding box center [744, 409] width 719 height 80
type textarea "x"
type textarea "L"
type textarea "x"
type textarea "Li"
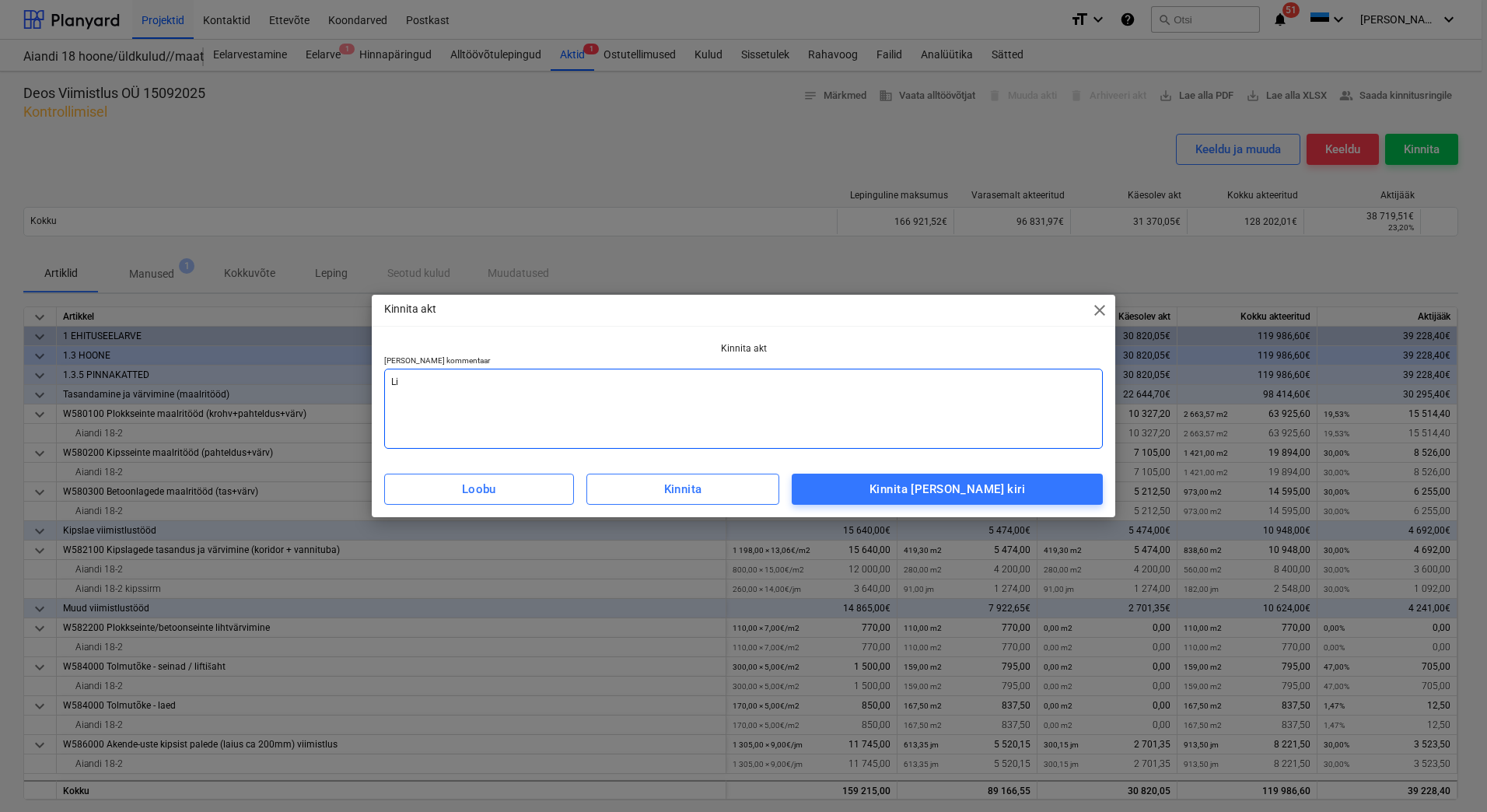
type textarea "x"
type textarea "Lis"
type textarea "x"
type textarea "[PERSON_NAME]"
type textarea "x"
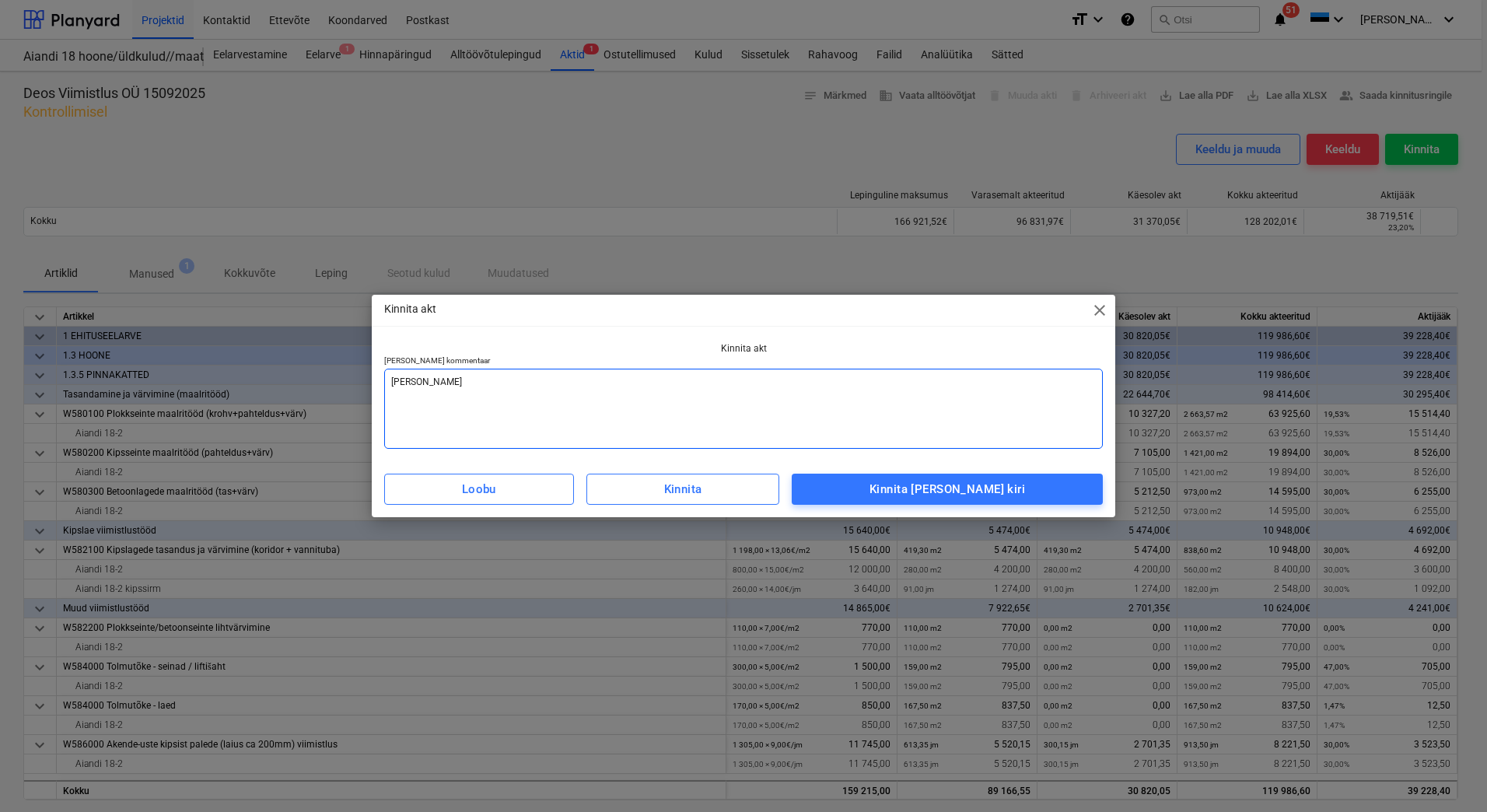
type textarea "Lisad"
type textarea "x"
type textarea "Lisada"
type textarea "x"
type textarea "Lisada"
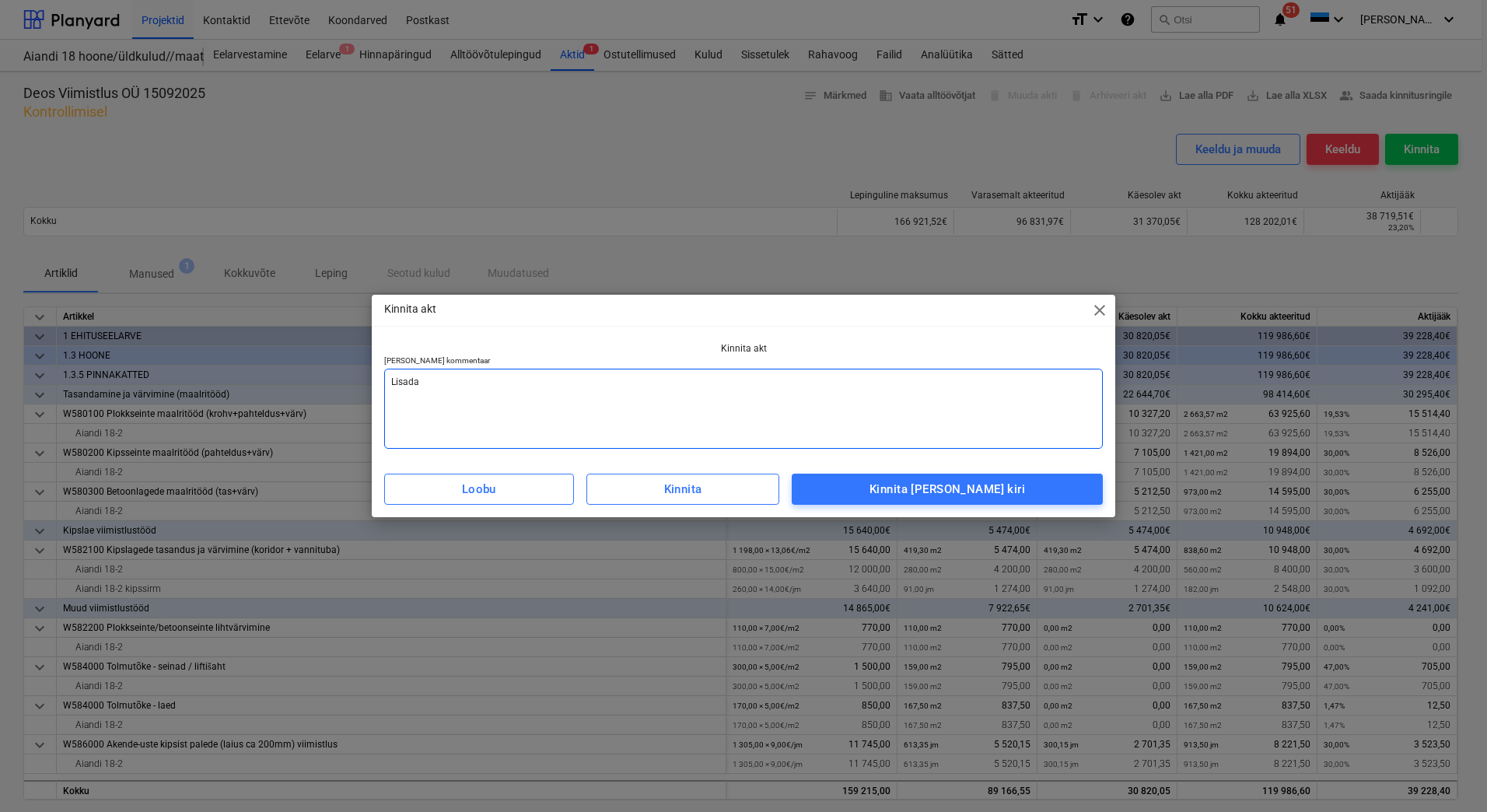
type textarea "x"
type textarea "Lisada a"
type textarea "x"
type textarea "Lisada ar"
type textarea "x"
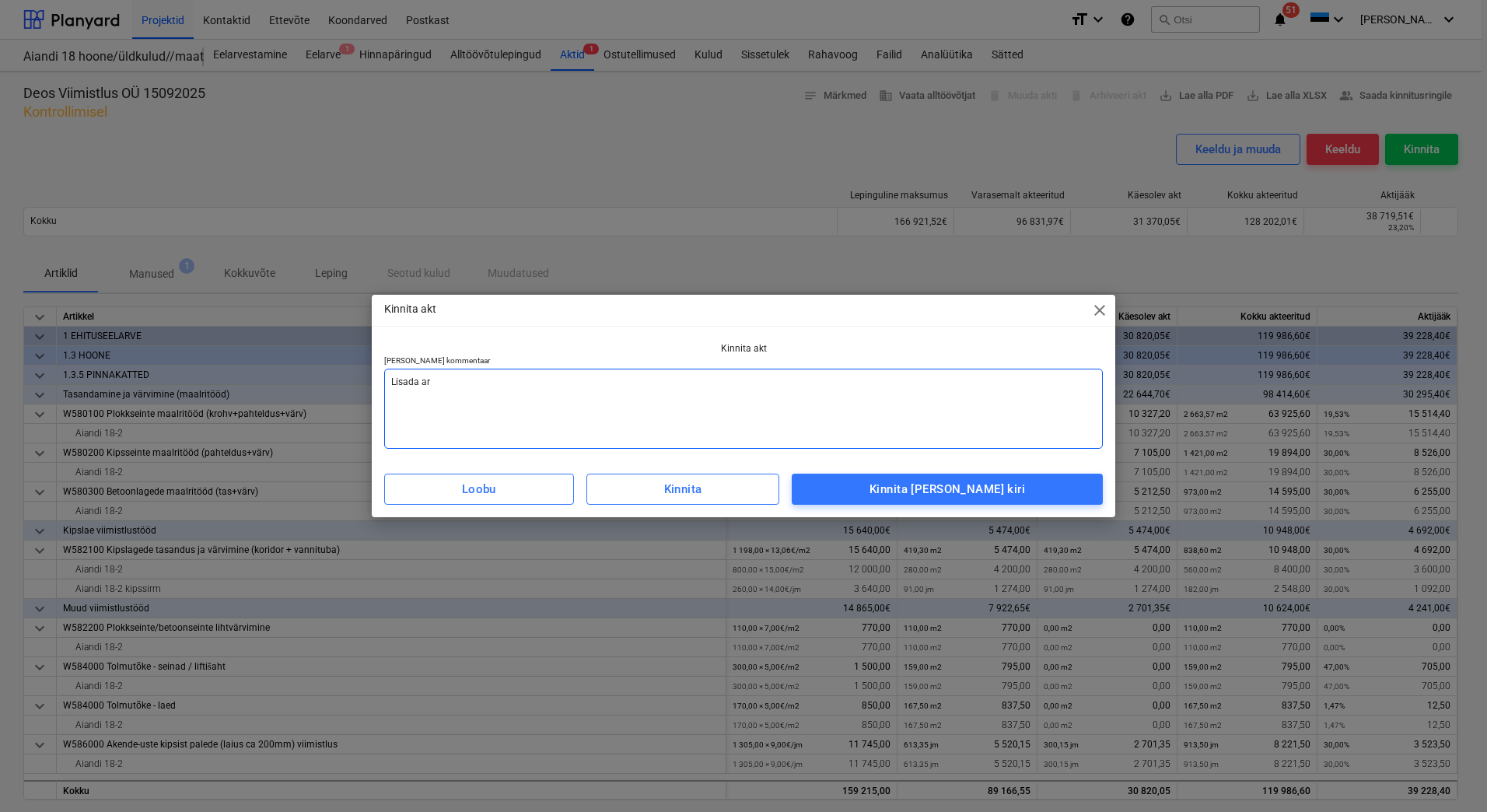
type textarea "[PERSON_NAME] arv"
type textarea "x"
type textarea "[PERSON_NAME]"
type textarea "x"
type textarea "[PERSON_NAME]"
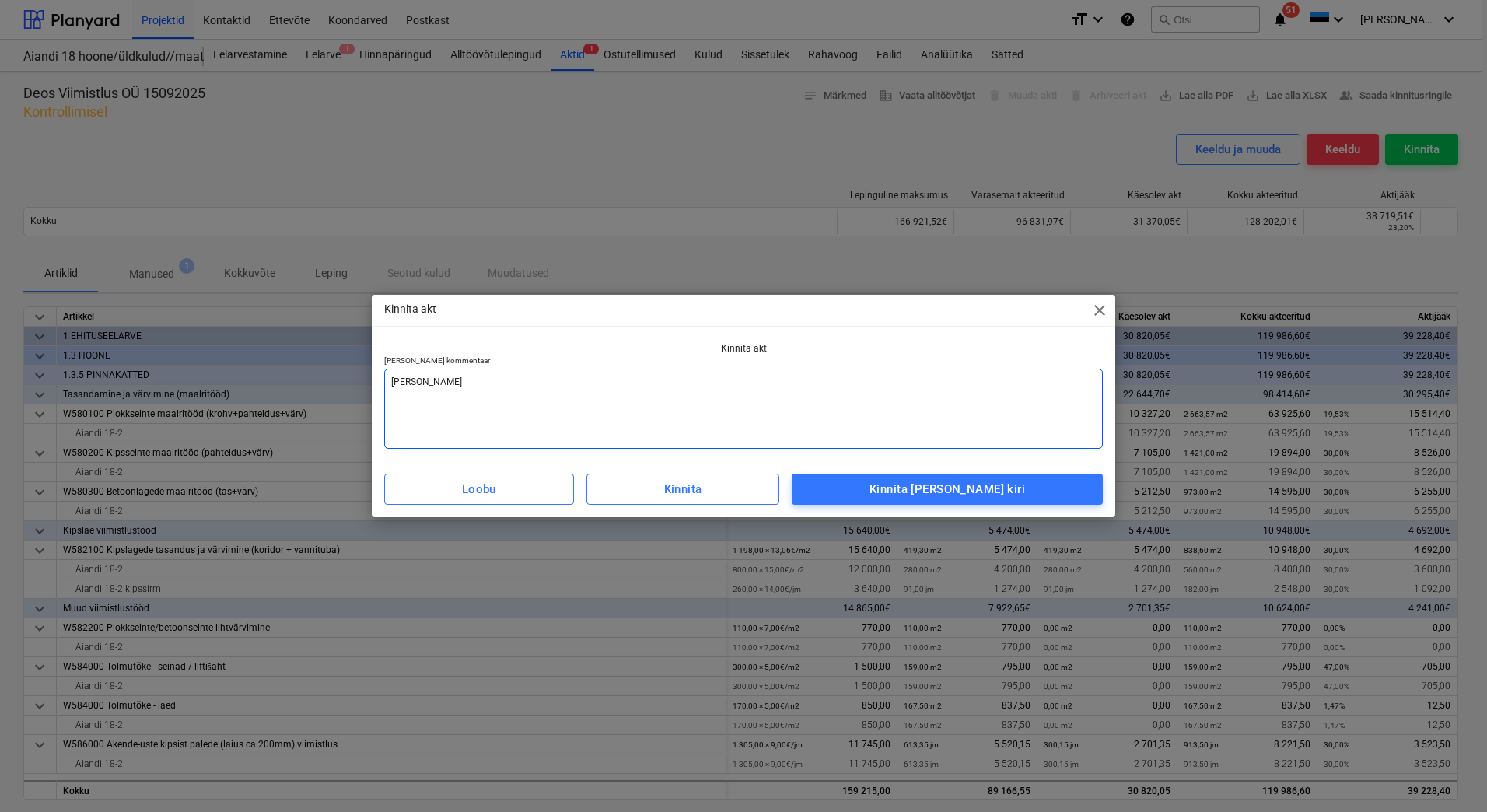
type textarea "x"
type textarea "[PERSON_NAME] arve v"
type textarea "x"
type textarea "[PERSON_NAME] arve va"
type textarea "x"
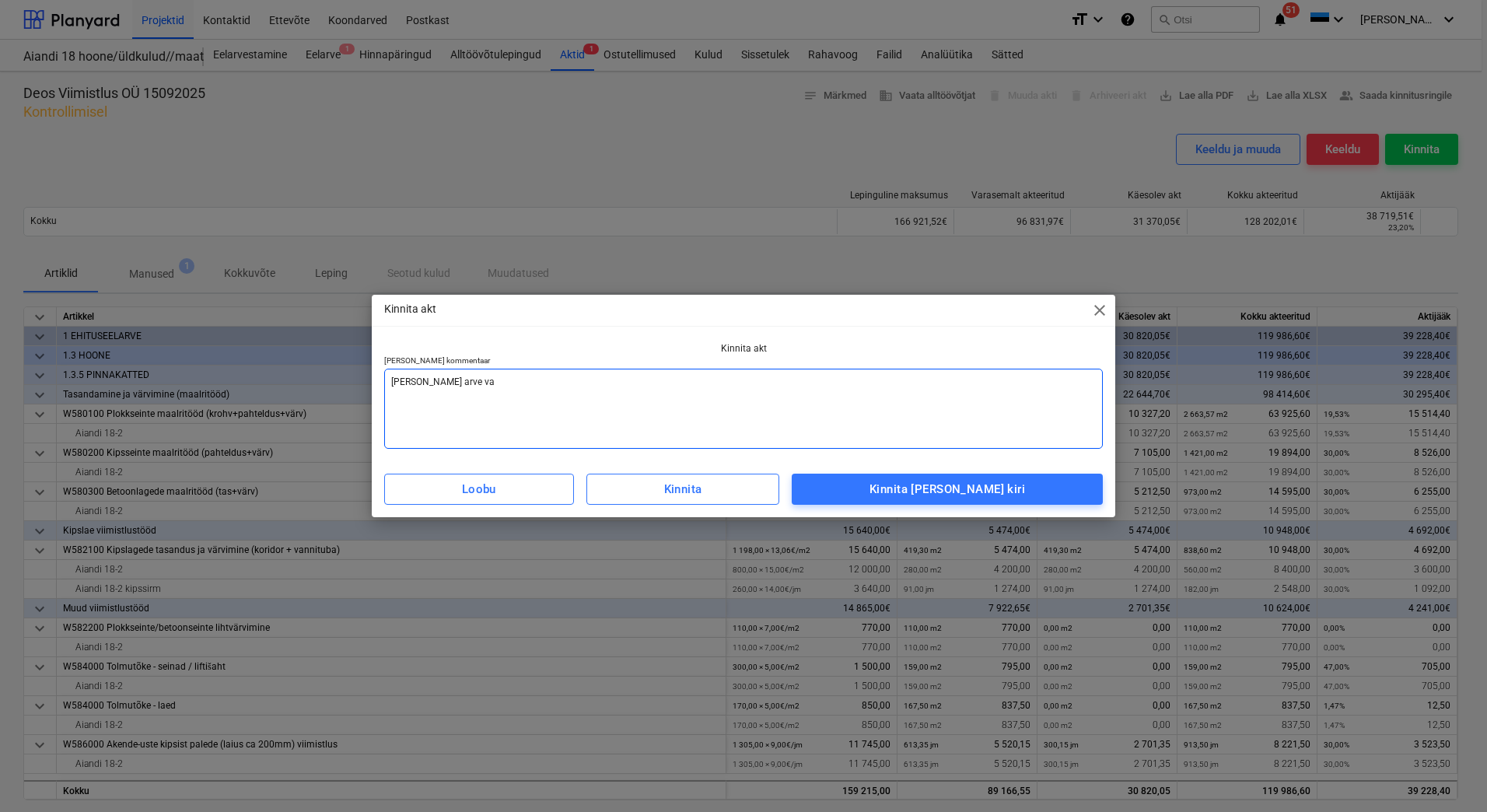
type textarea "[PERSON_NAME] arve vas"
type textarea "x"
type textarea "[PERSON_NAME] arve vast"
type textarea "x"
type textarea "[PERSON_NAME] [PERSON_NAME]"
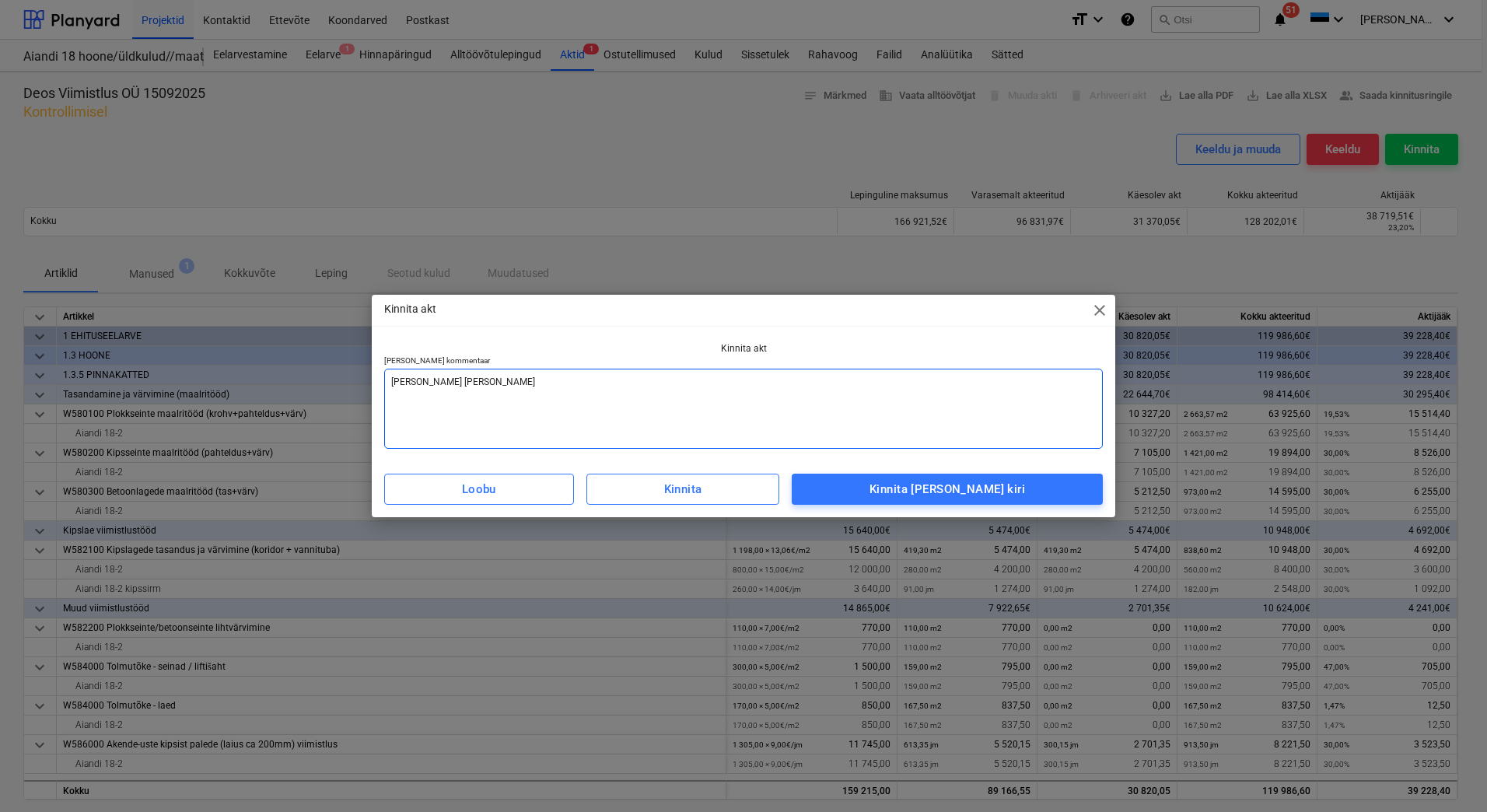
type textarea "x"
type textarea "[PERSON_NAME] [PERSON_NAME]"
type textarea "x"
type textarea "[PERSON_NAME] [PERSON_NAME]"
type textarea "x"
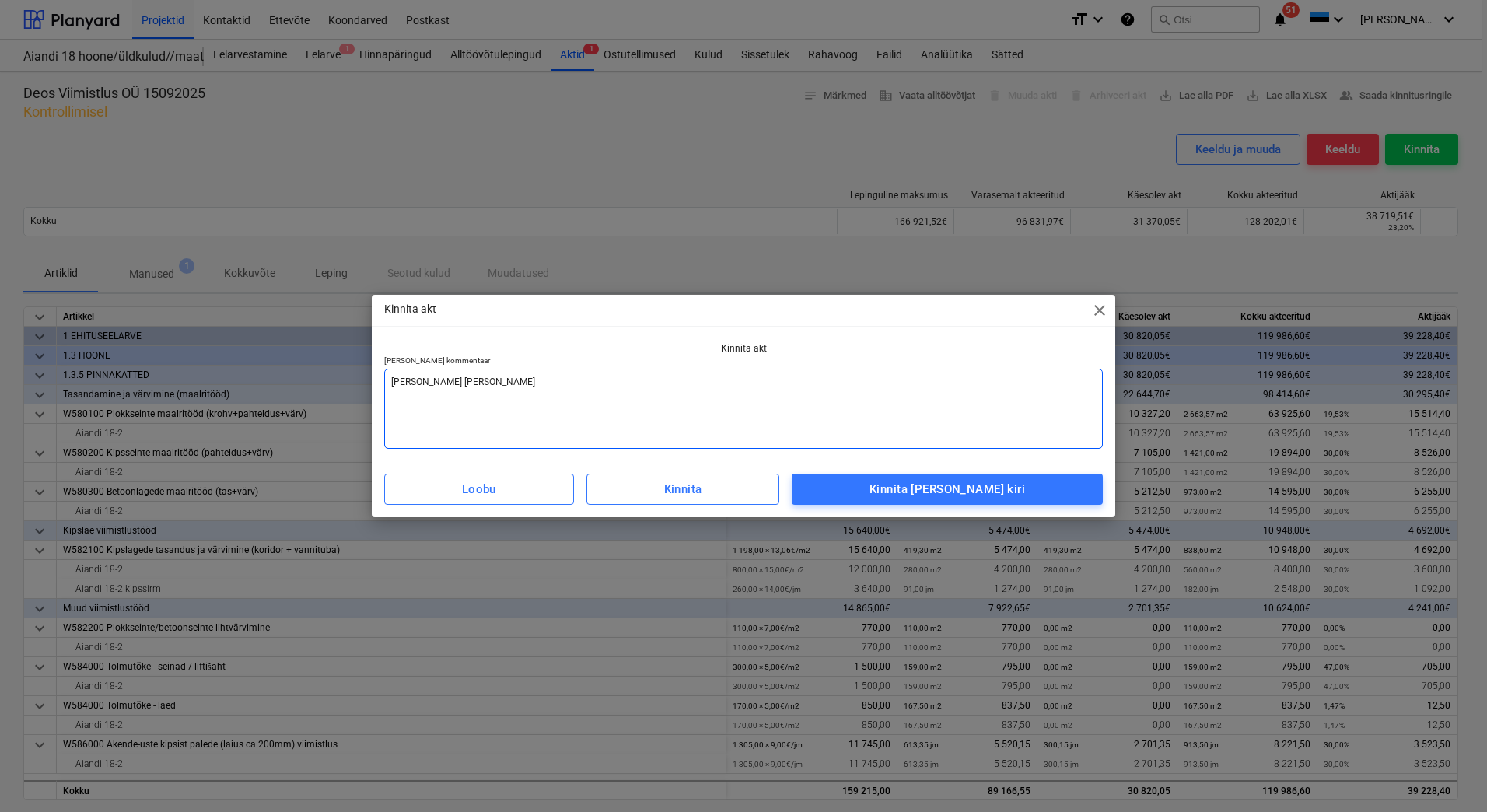
type textarea "[PERSON_NAME] arve vastaval"
type textarea "x"
type textarea "Lisada arve vastavalt"
type textarea "x"
type textarea "Lisada arve vastavalt"
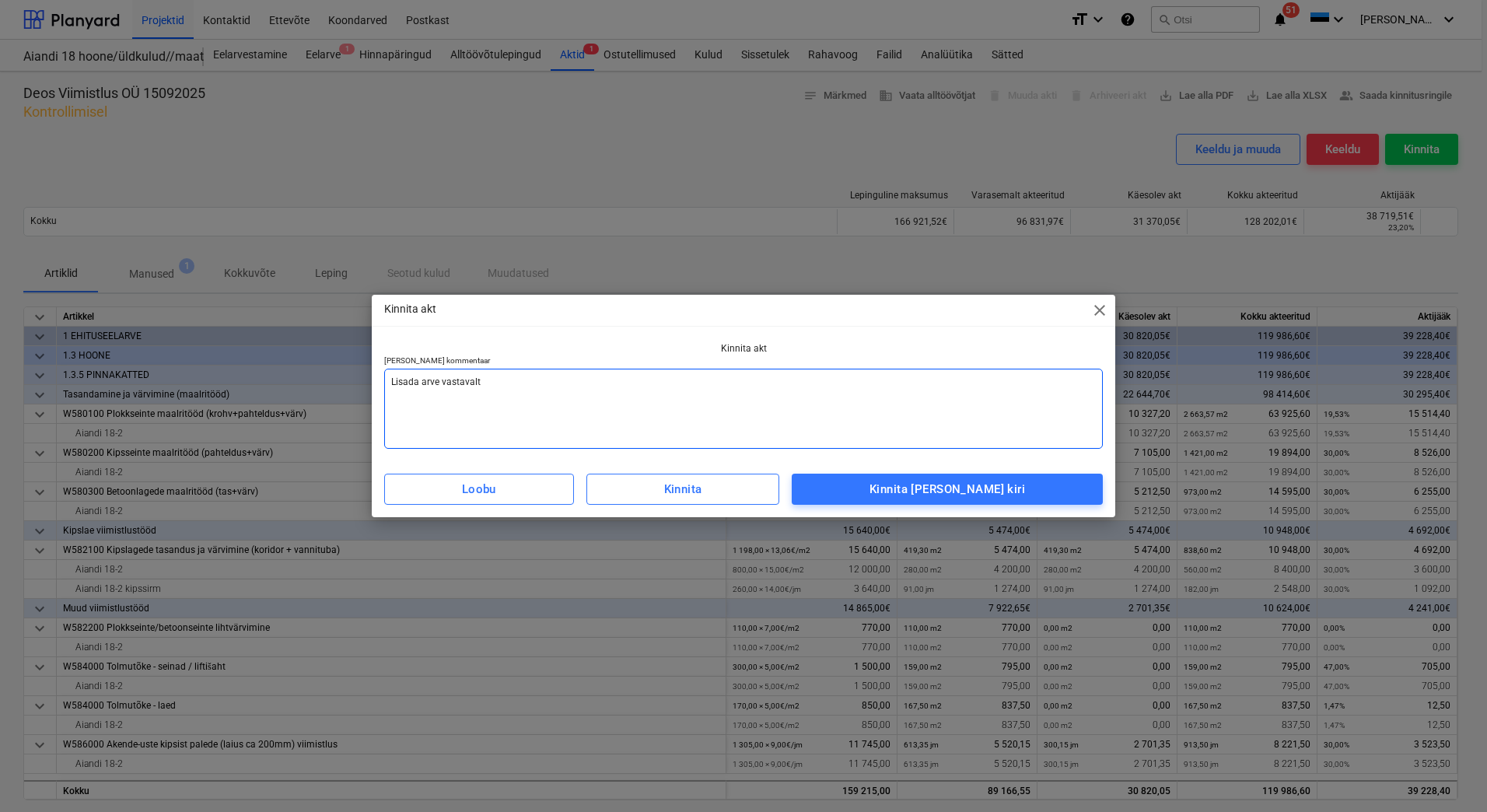
type textarea "x"
type textarea "Lisada arve vastavalt a"
type textarea "x"
type textarea "Lisada arve vastavalt ak"
type textarea "x"
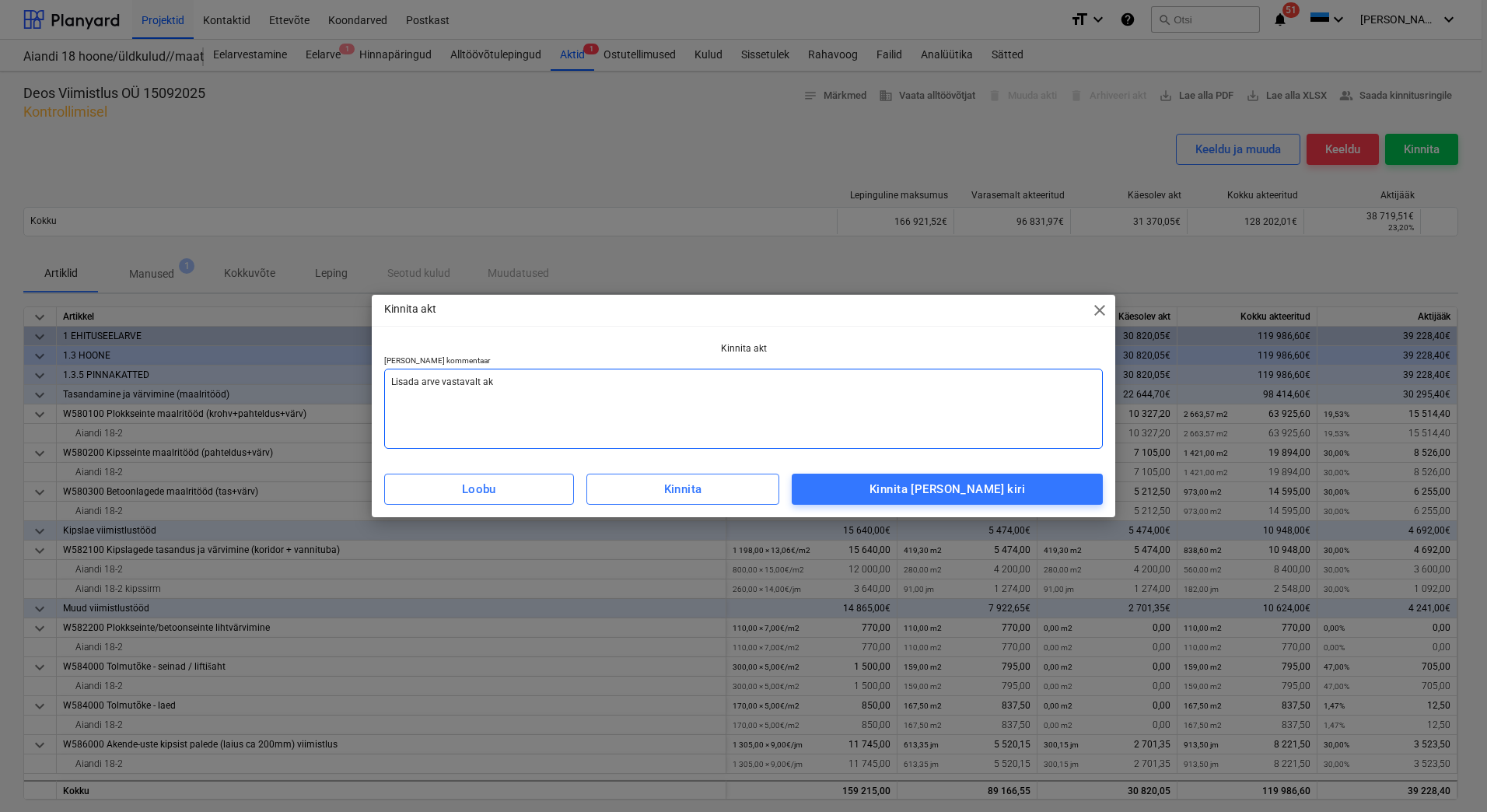
type textarea "Lisada arve vastavalt akt"
type textarea "x"
type textarea "Lisada arve vastavalt akti"
type textarea "x"
type textarea "Lisada arve vastavalt aktil"
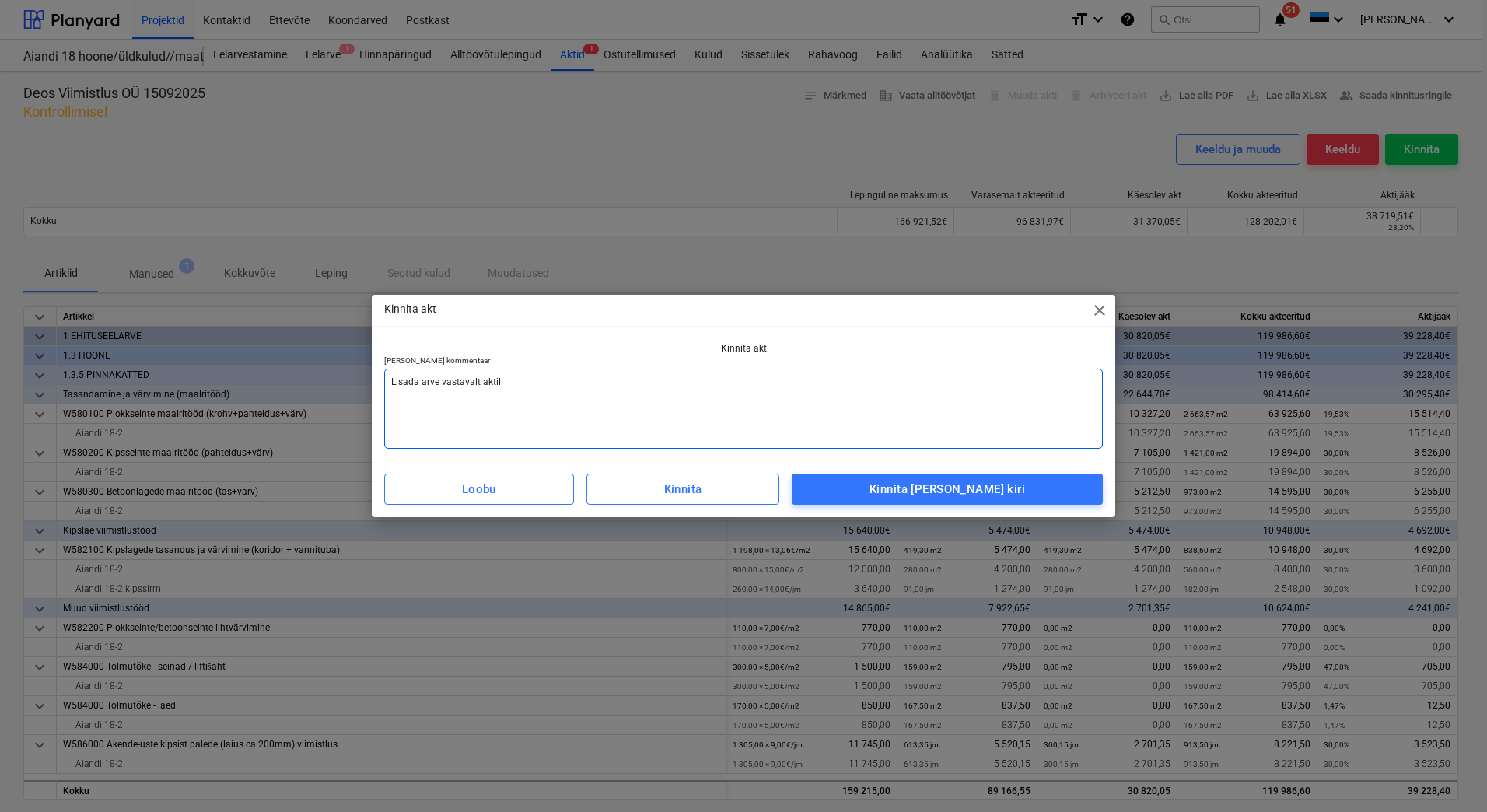
type textarea "x"
type textarea "Lisada arve vastavalt aktile"
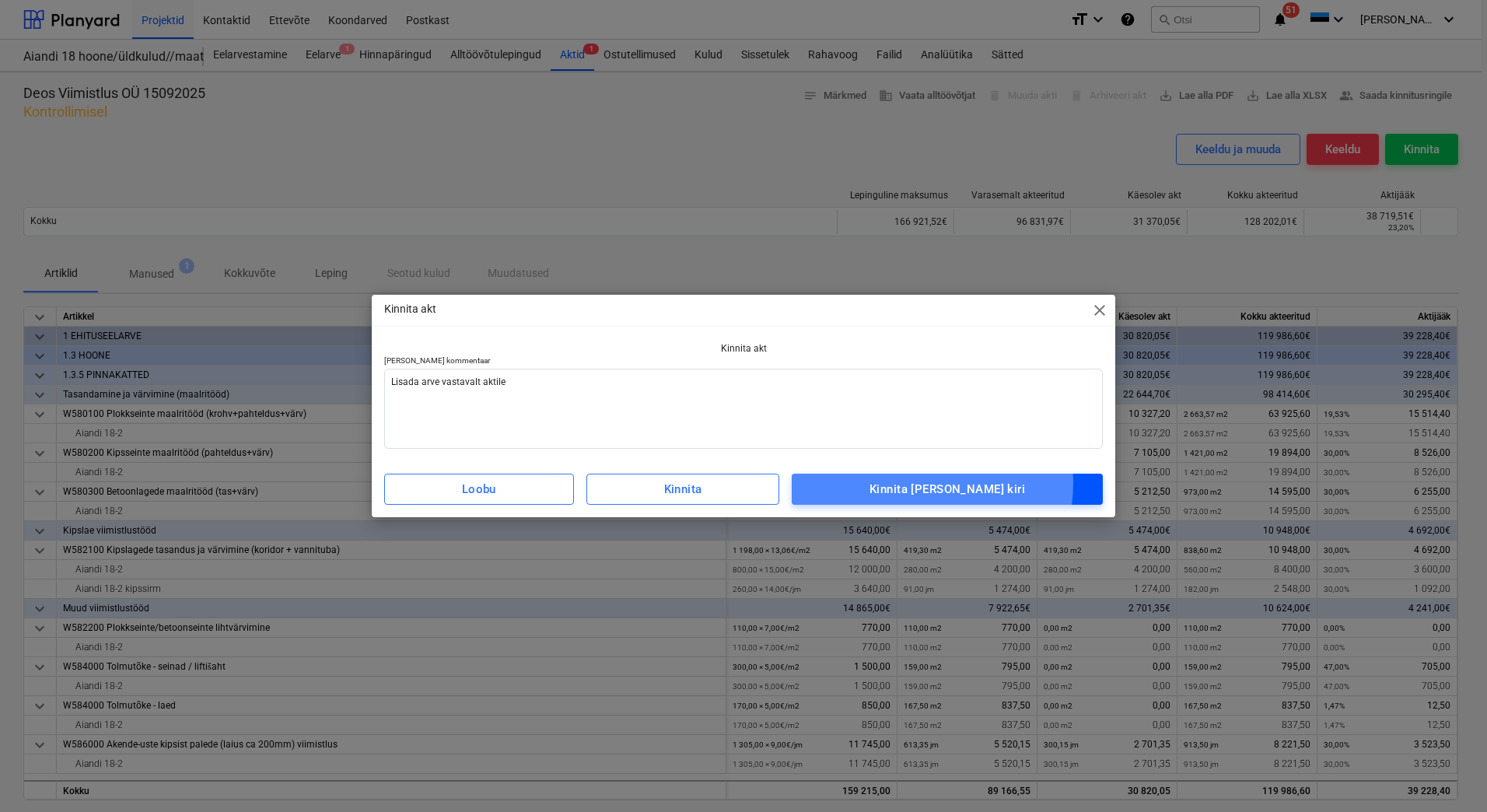
click at [933, 483] on div "Kinnita [PERSON_NAME] kiri" at bounding box center [947, 489] width 155 height 20
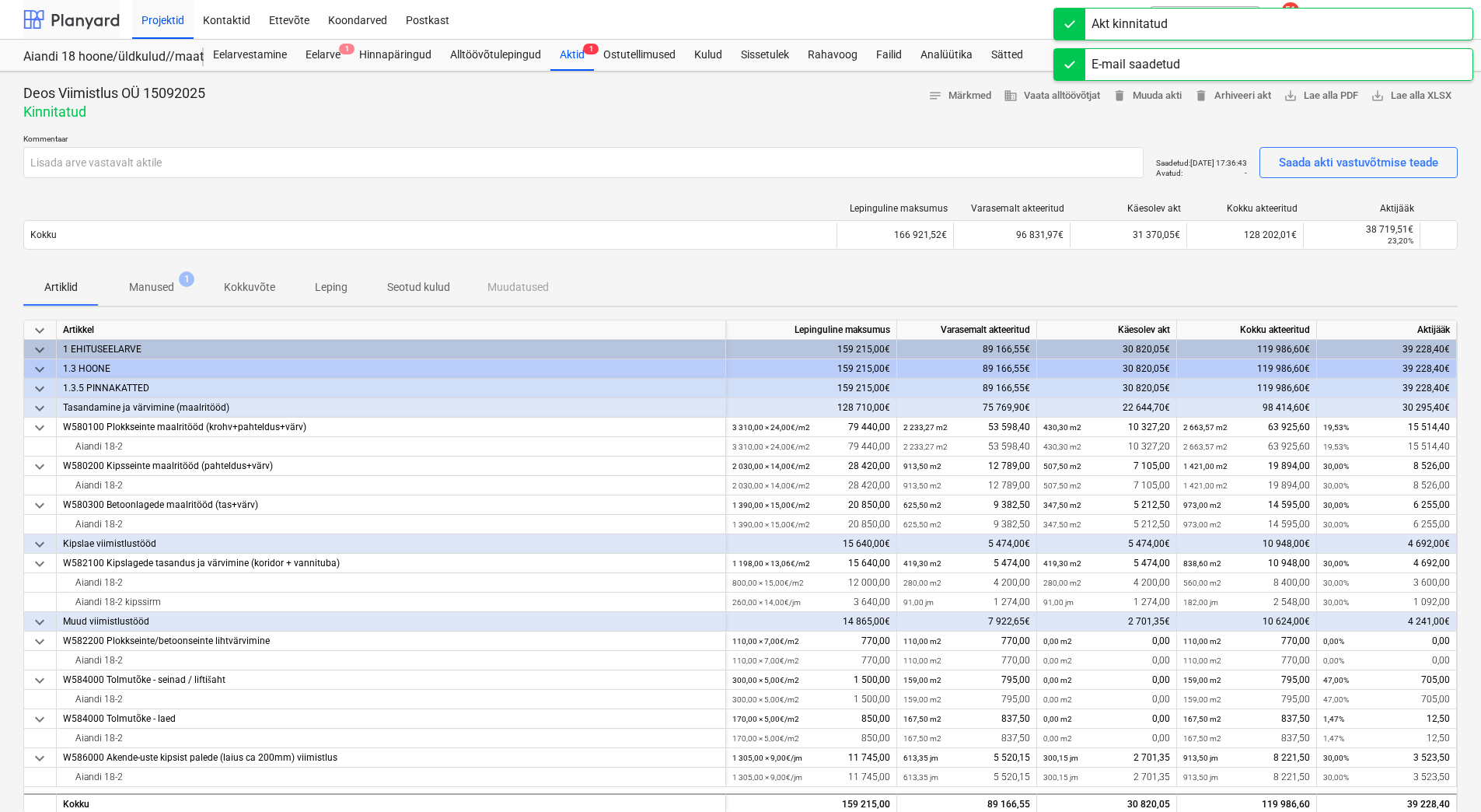
click at [78, 29] on div at bounding box center [72, 19] width 96 height 39
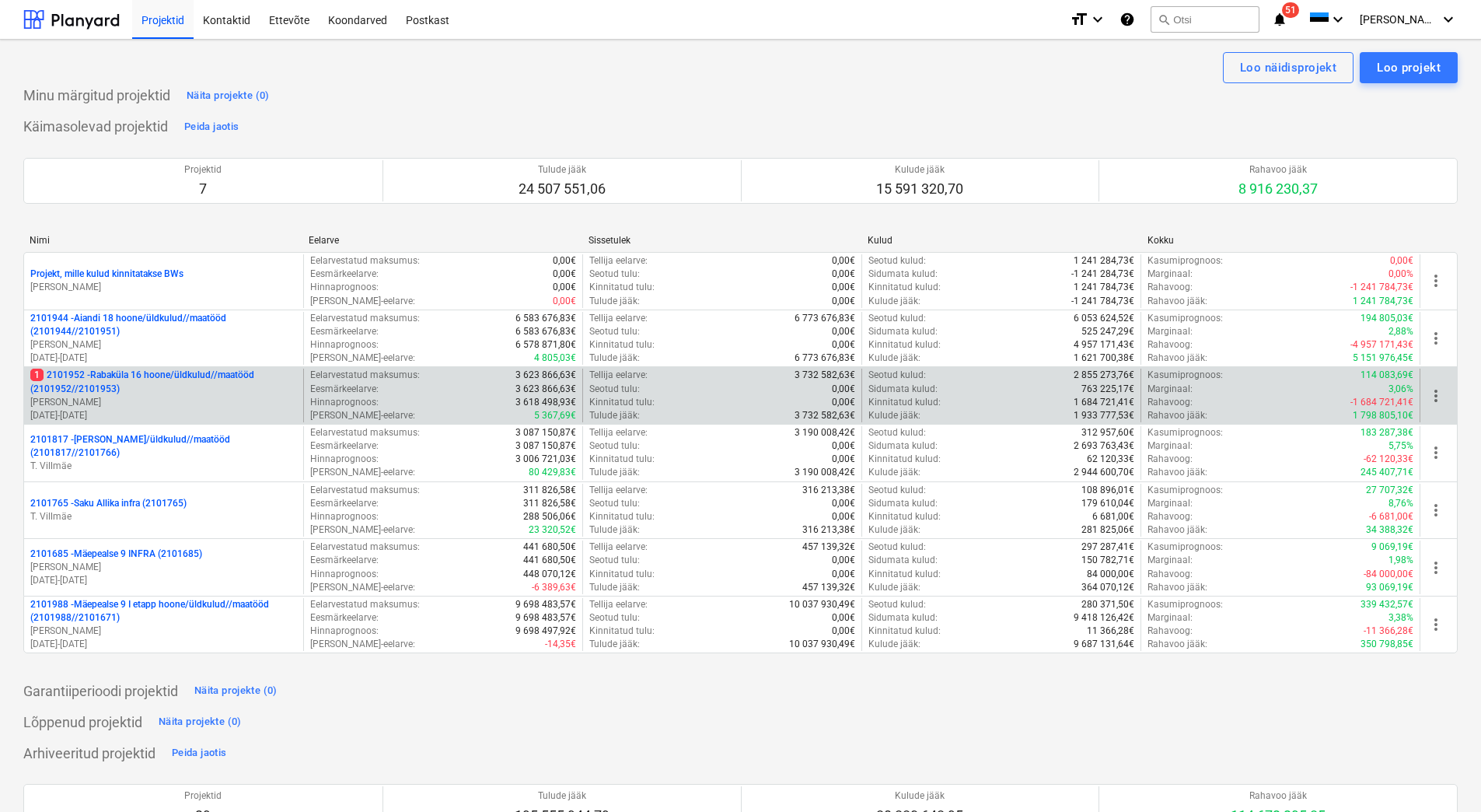
click at [130, 399] on p "[PERSON_NAME]" at bounding box center [163, 402] width 267 height 13
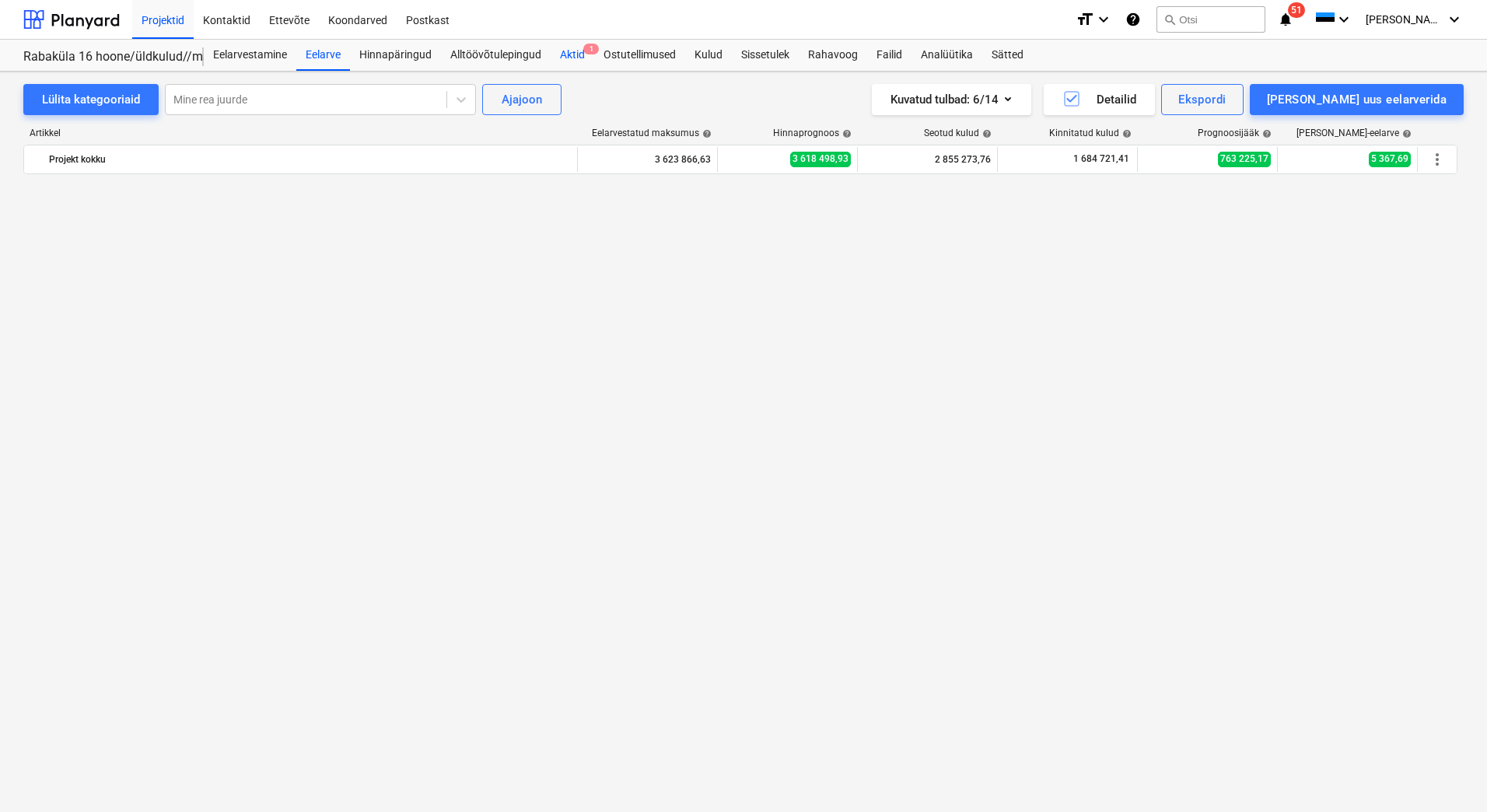
click at [574, 53] on div "Aktid 1" at bounding box center [572, 54] width 43 height 31
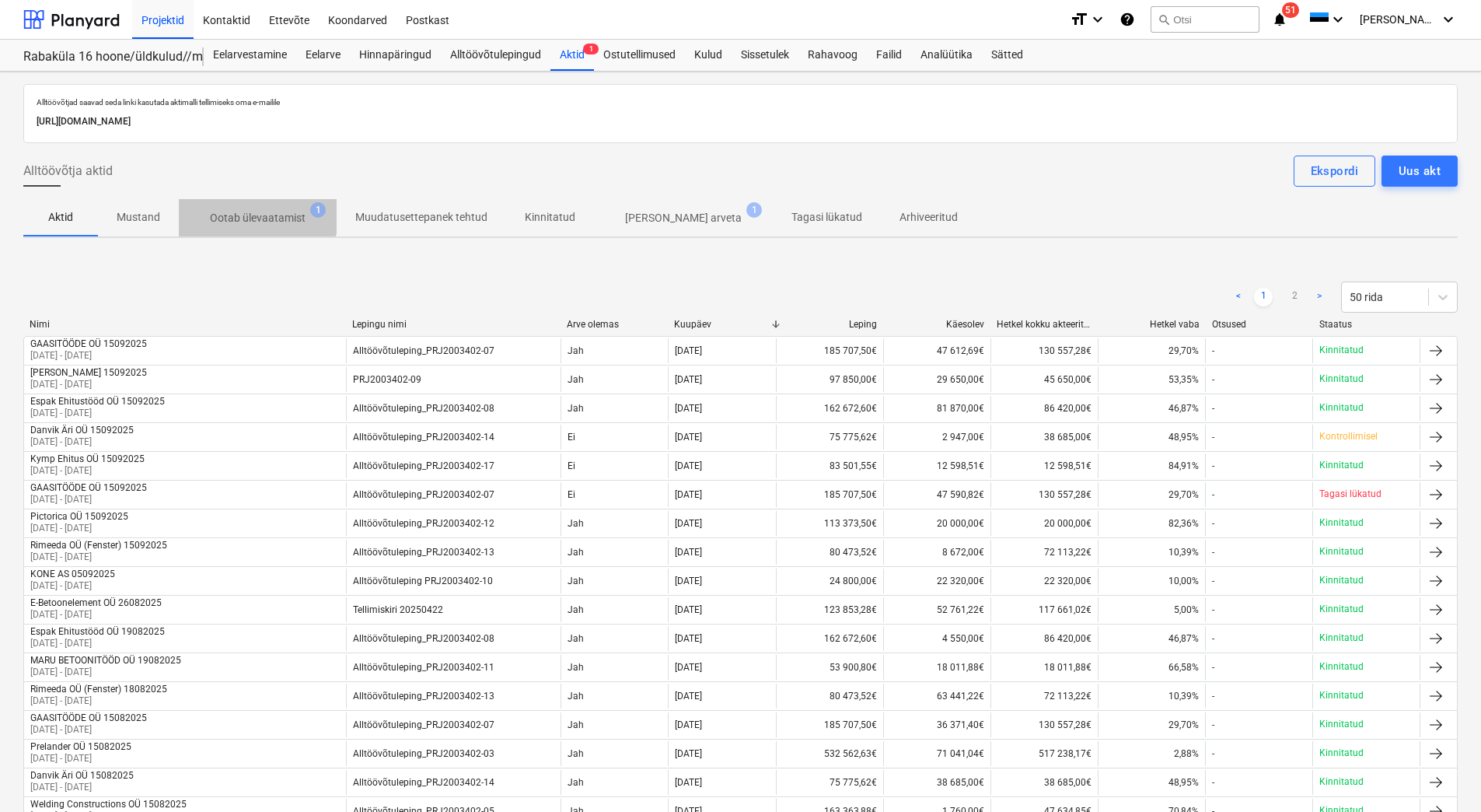
click at [250, 213] on p "Ootab ülevaatamist" at bounding box center [258, 218] width 95 height 17
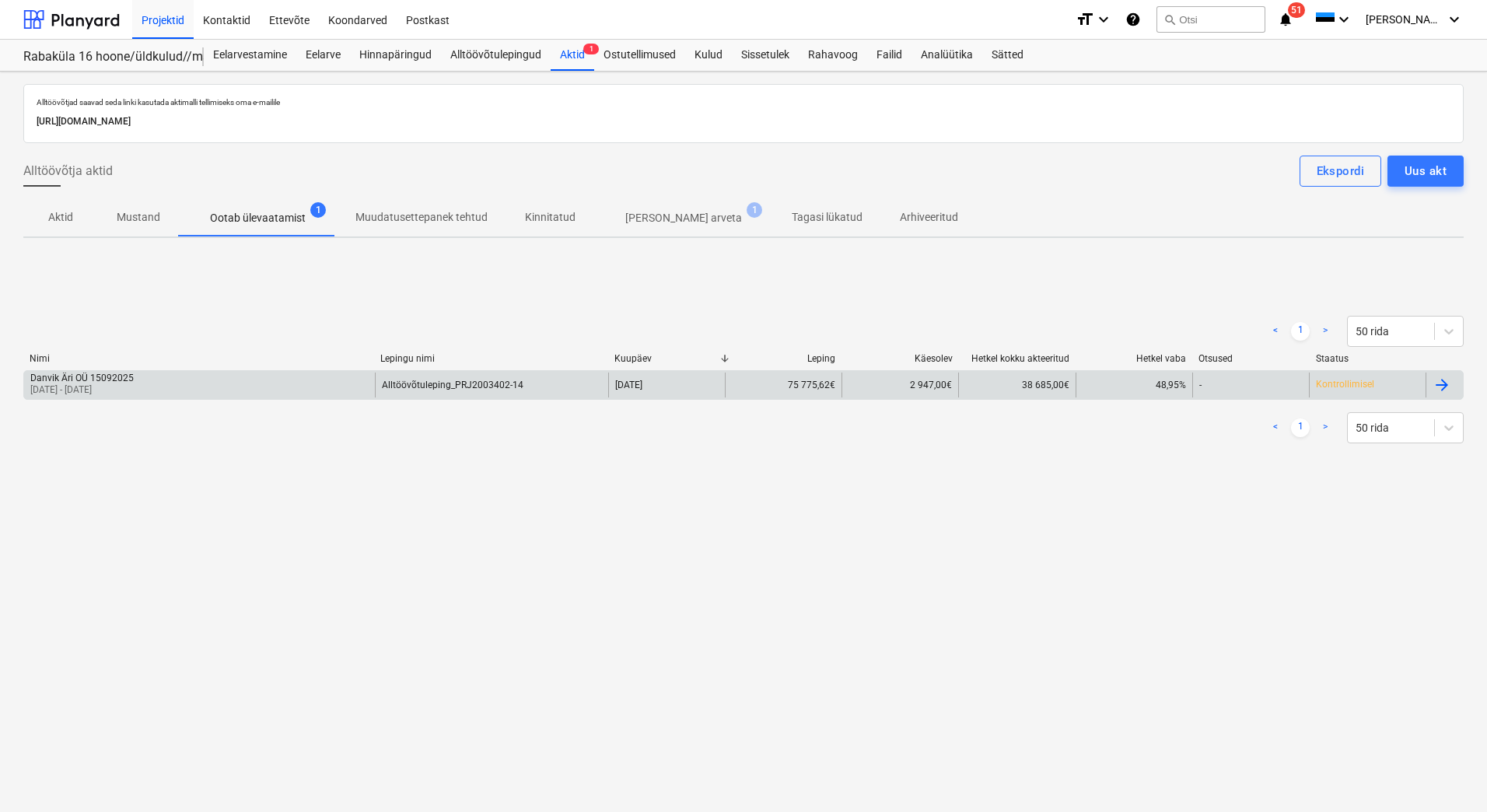
click at [231, 374] on div "Danvik Äri OÜ 15092025 01 Sep 2025 - 15 Sep 2025" at bounding box center [199, 385] width 351 height 25
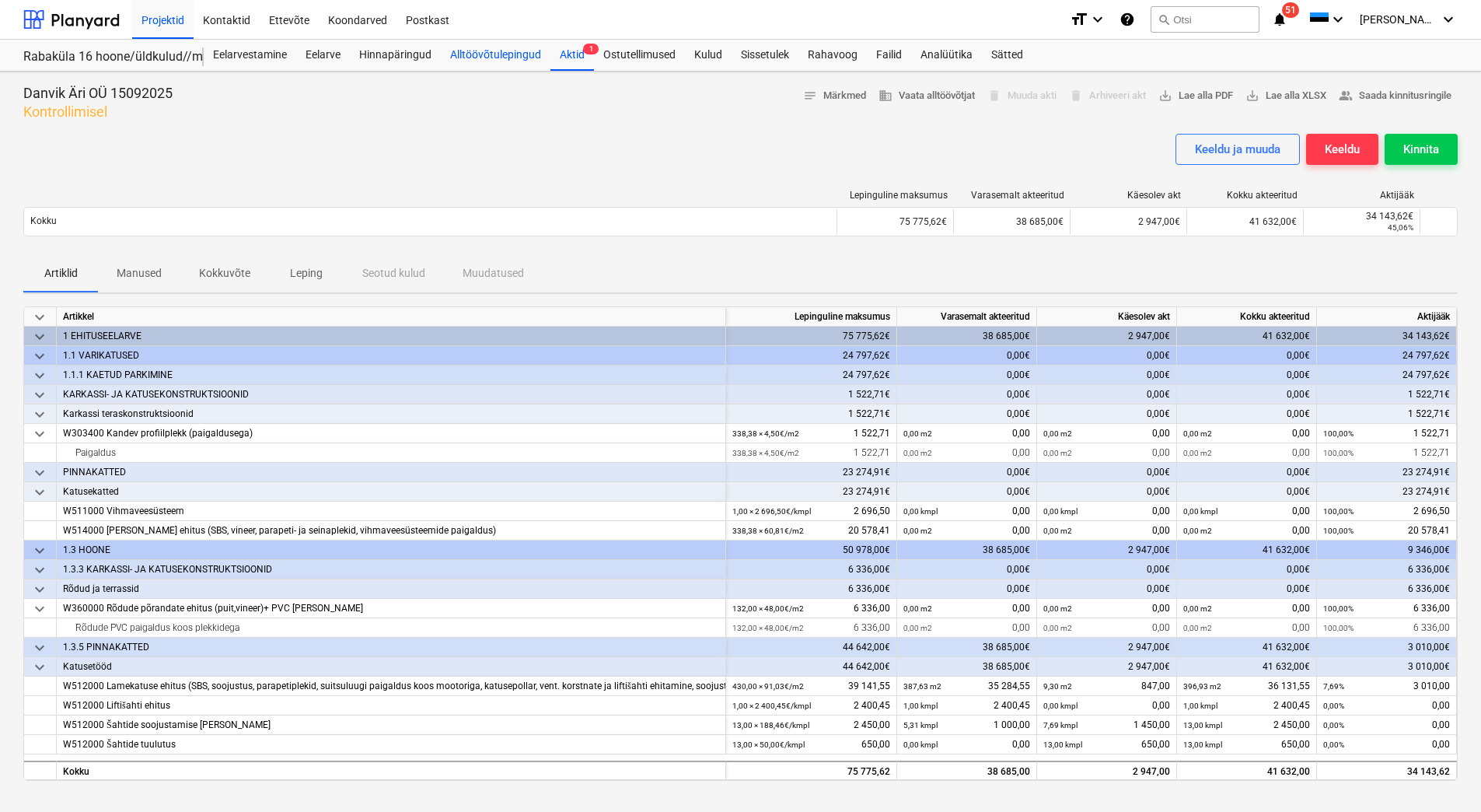
click at [478, 54] on div "Alltöövõtulepingud" at bounding box center [496, 54] width 109 height 31
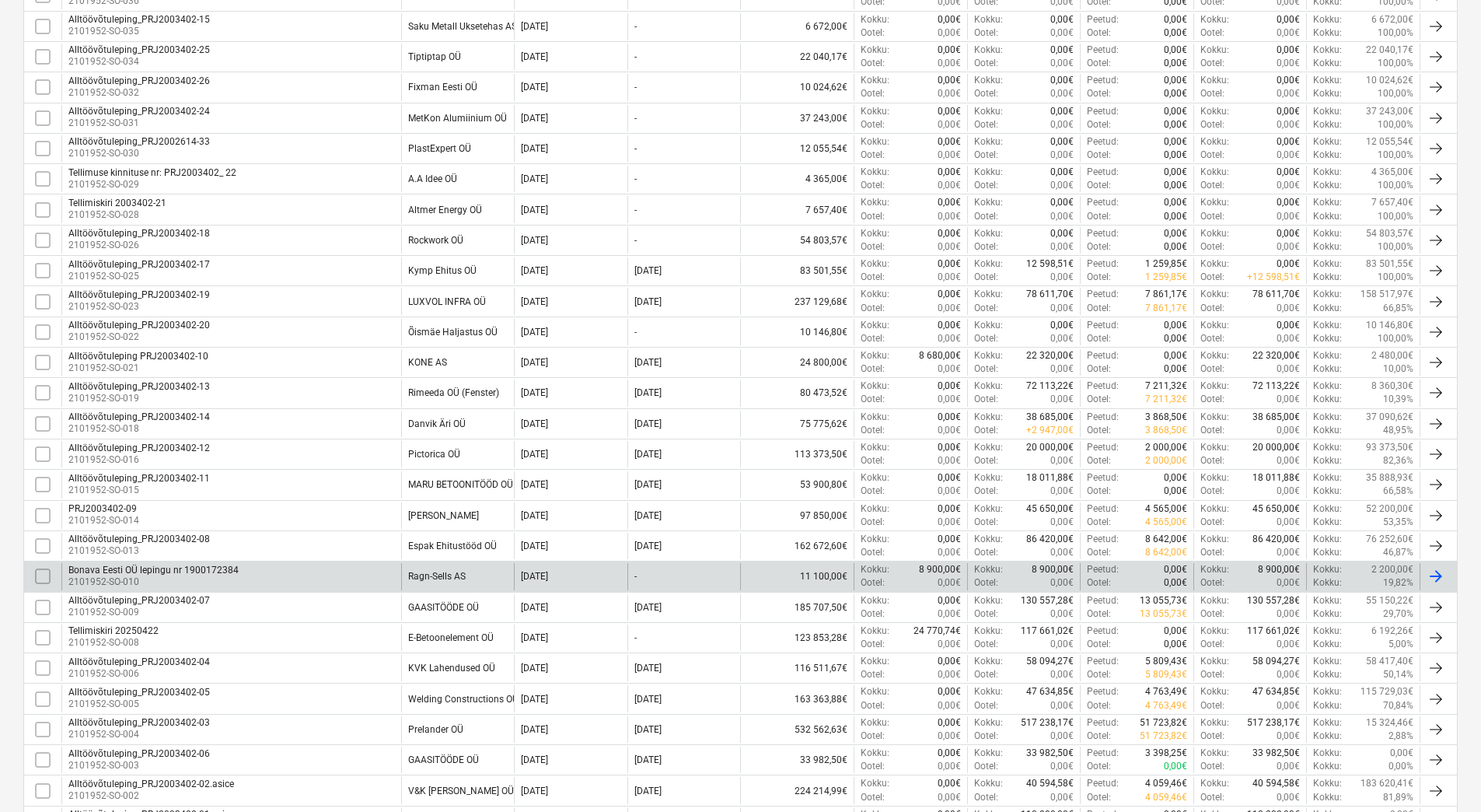
scroll to position [389, 0]
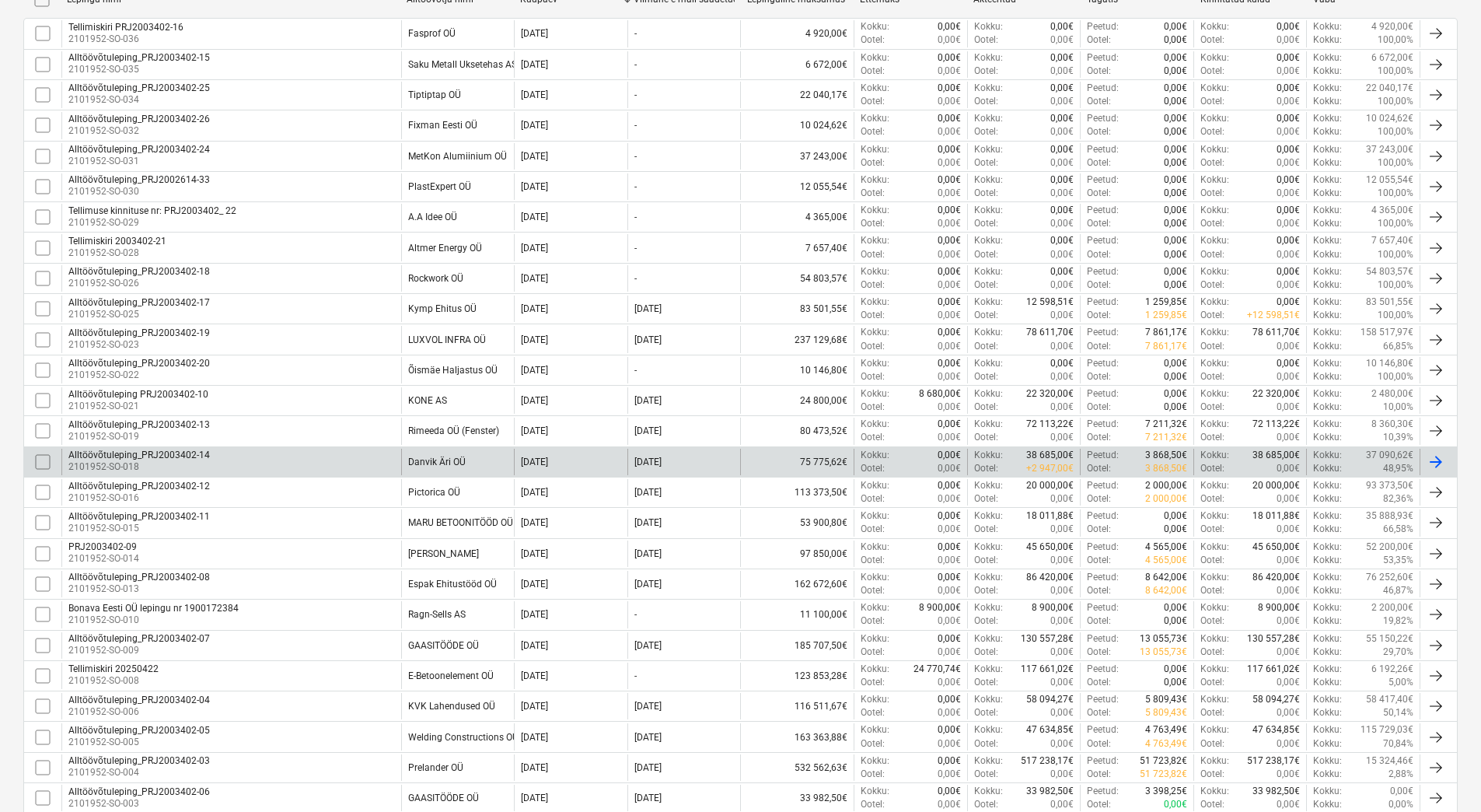
click at [362, 474] on div "Alltöövõtuleping_PRJ2003402-14 2101952-SO-018" at bounding box center [231, 462] width 340 height 27
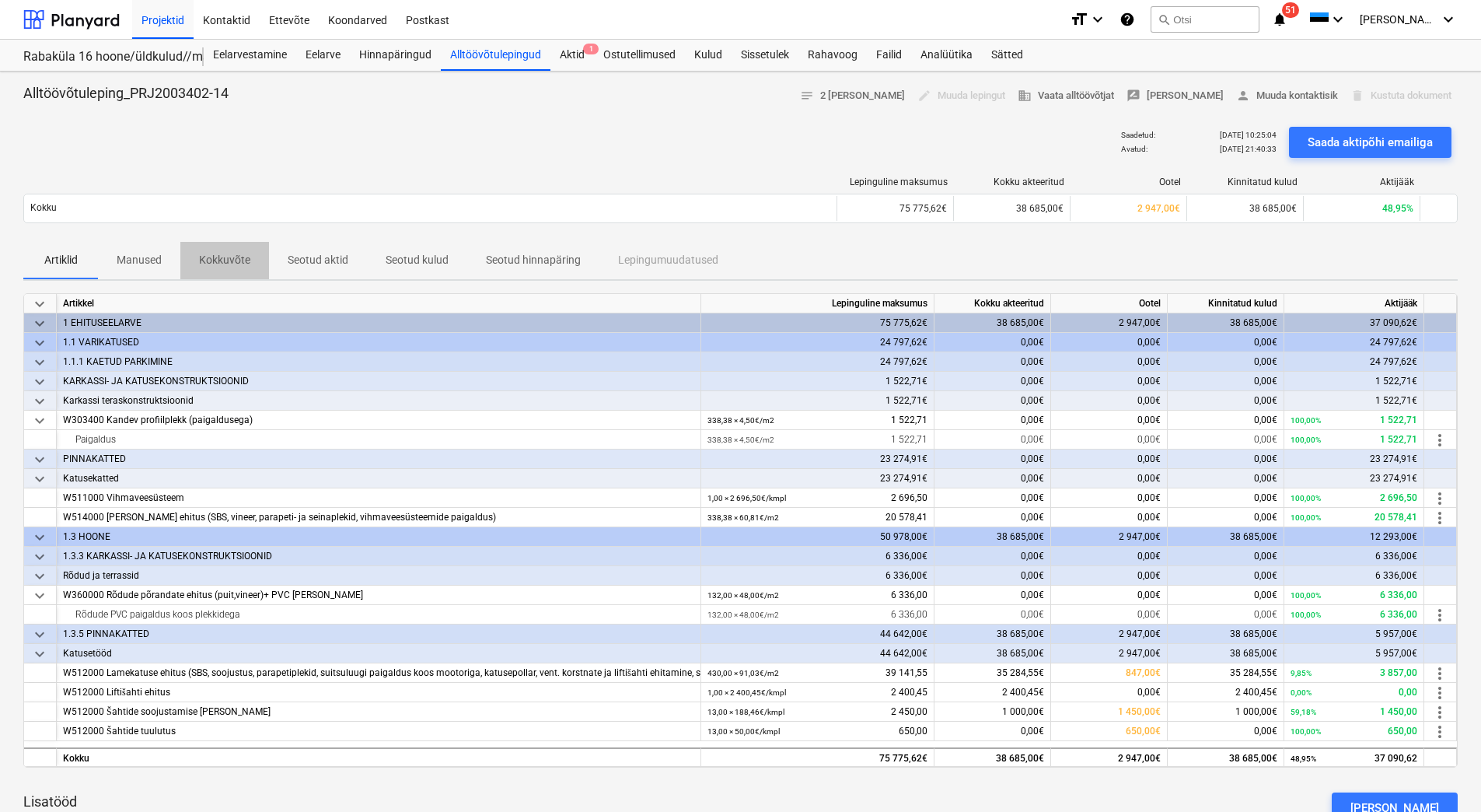
click at [236, 262] on p "Kokkuvõte" at bounding box center [225, 260] width 51 height 17
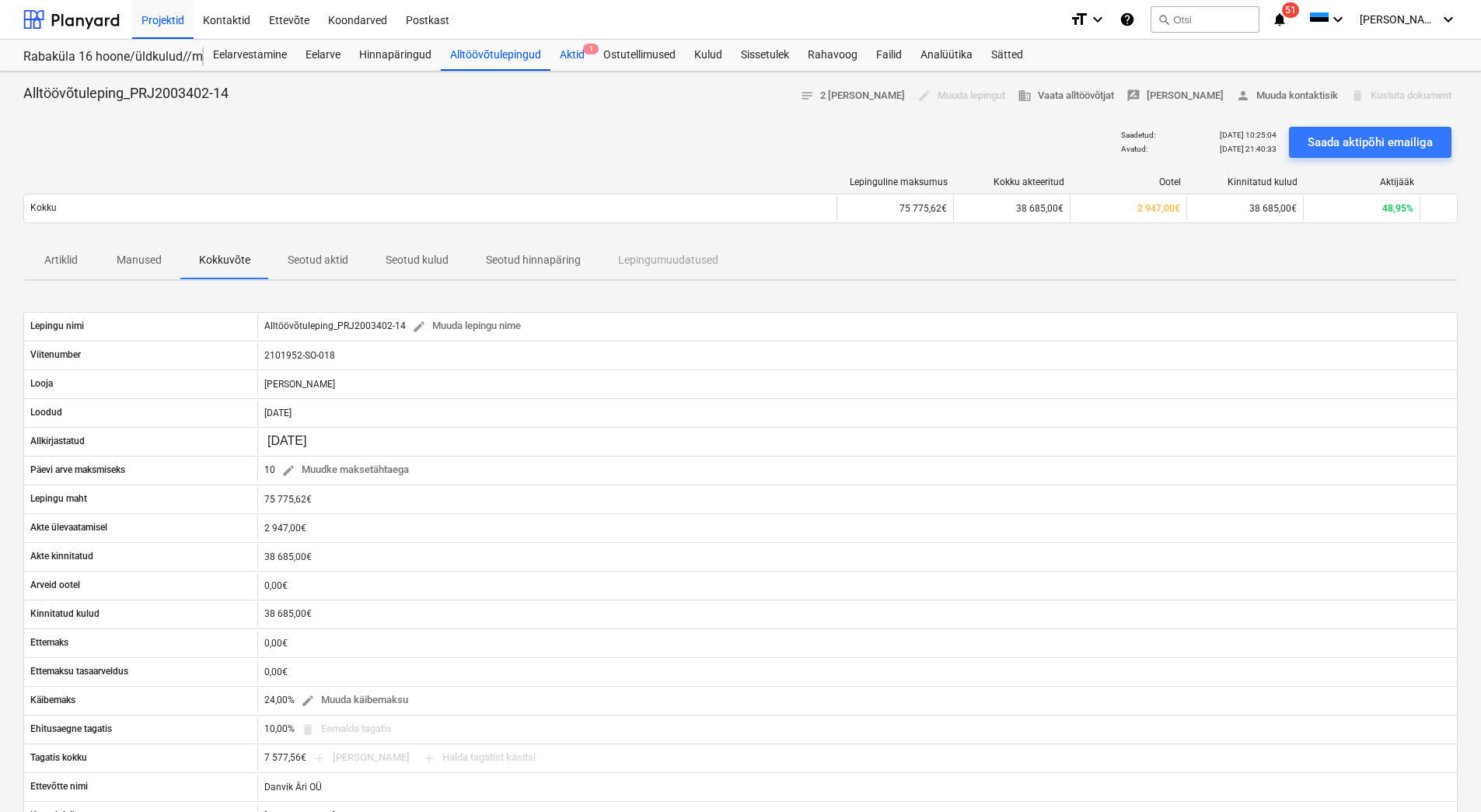
click at [565, 54] on div "Aktid 1" at bounding box center [572, 54] width 43 height 31
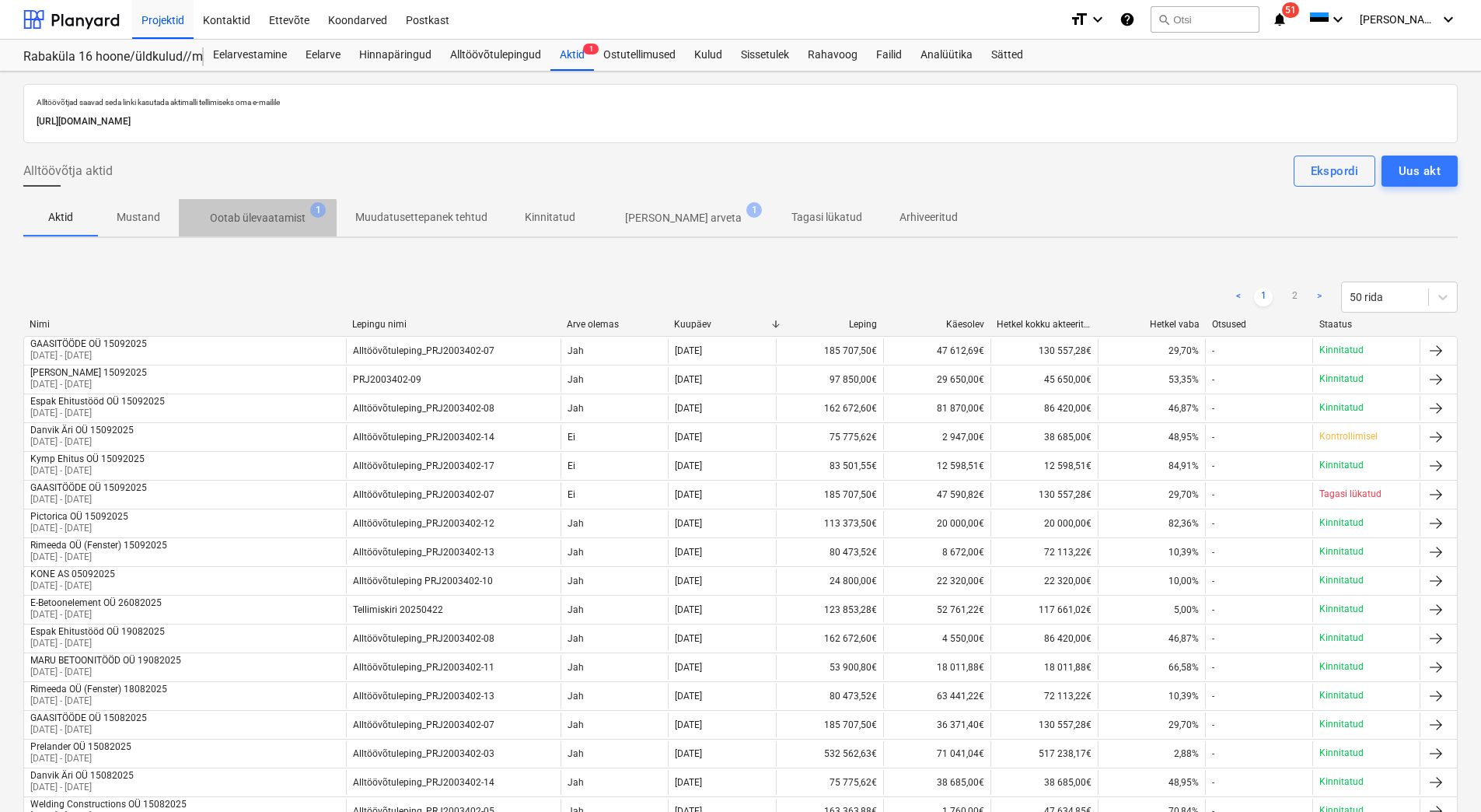
click at [236, 222] on p "Ootab ülevaatamist" at bounding box center [258, 218] width 95 height 17
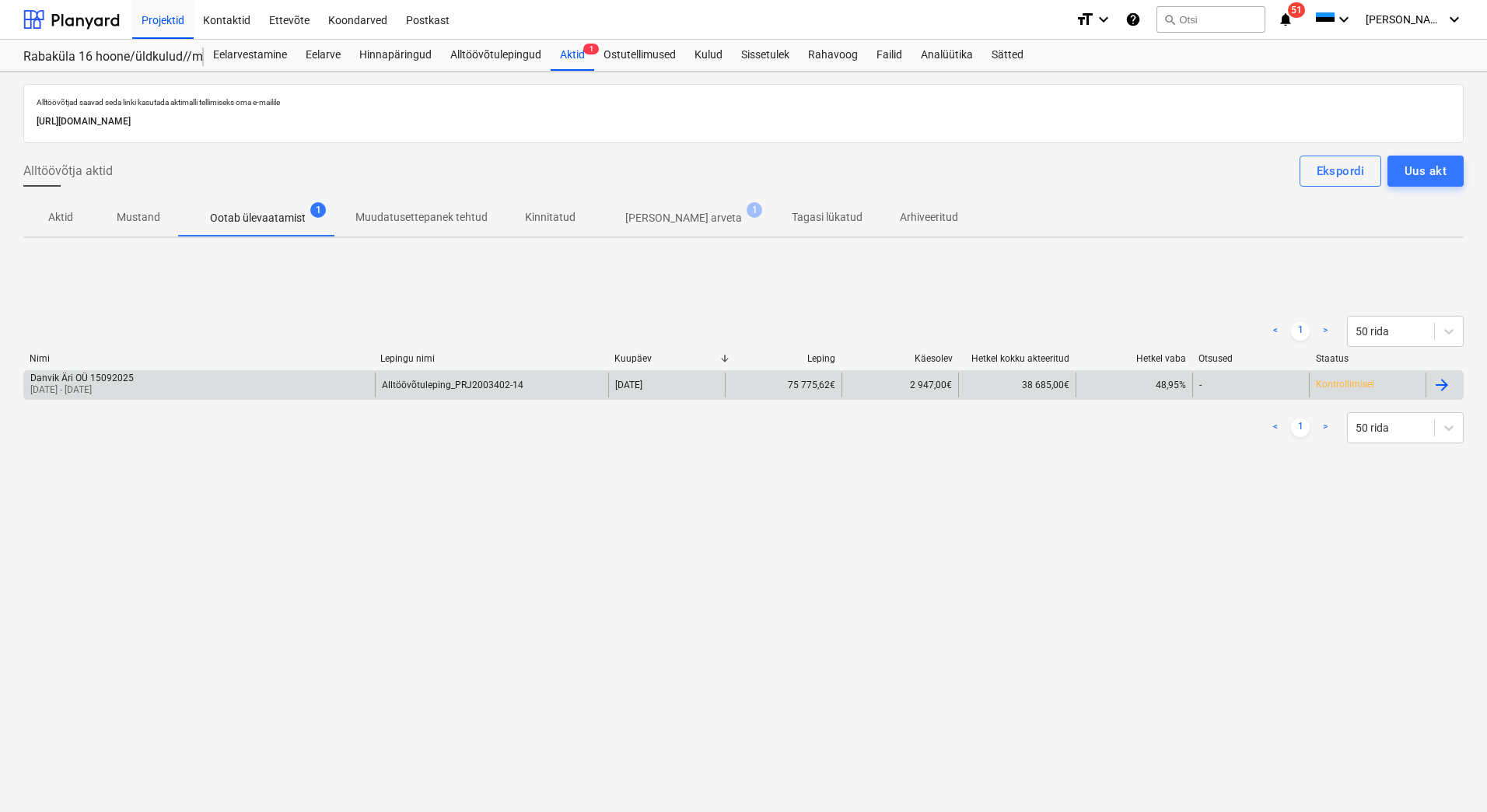
click at [153, 381] on div "Danvik Äri OÜ 15092025 01 Sep 2025 - 15 Sep 2025" at bounding box center [199, 385] width 351 height 25
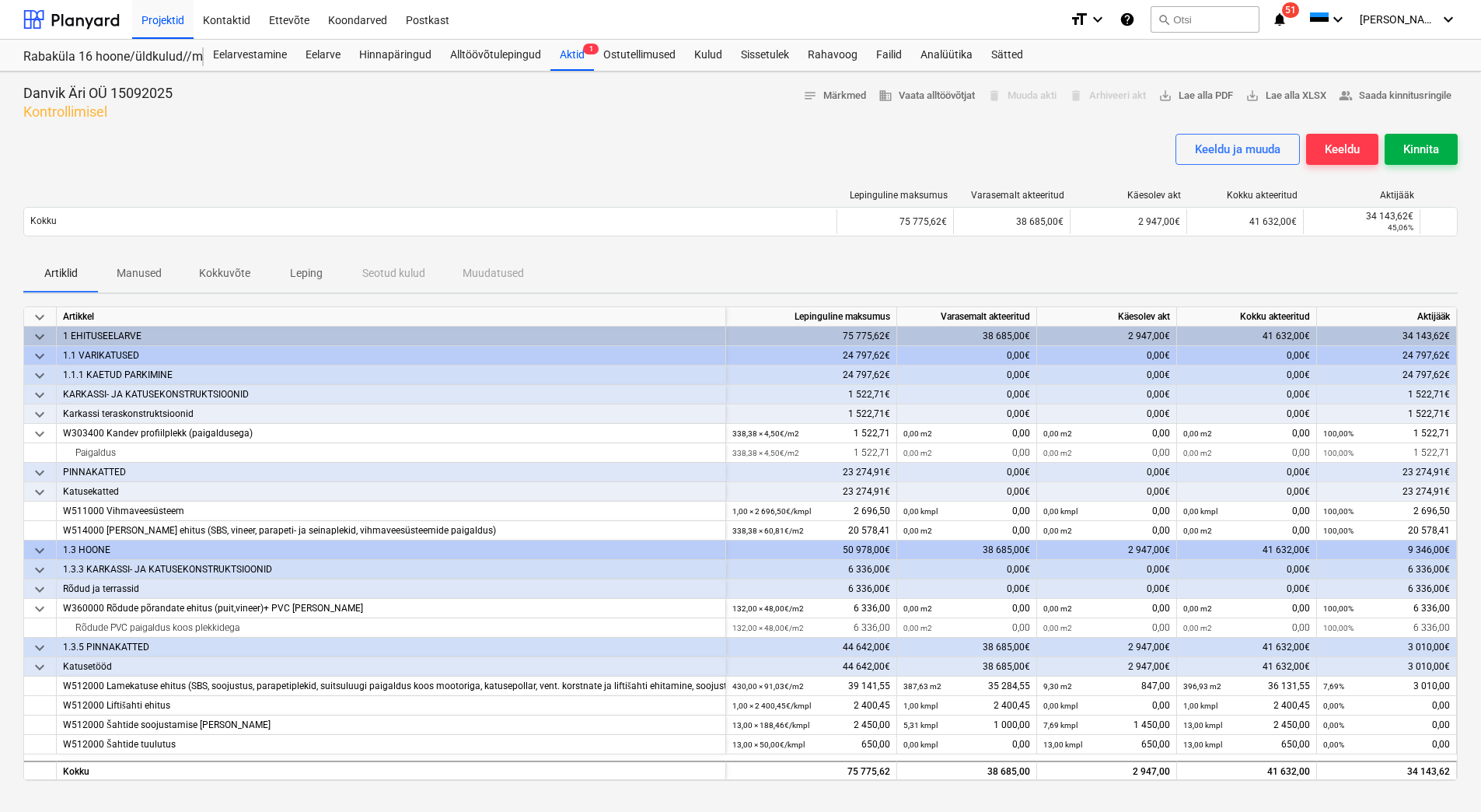
click at [1423, 144] on div "Kinnita" at bounding box center [1421, 150] width 35 height 20
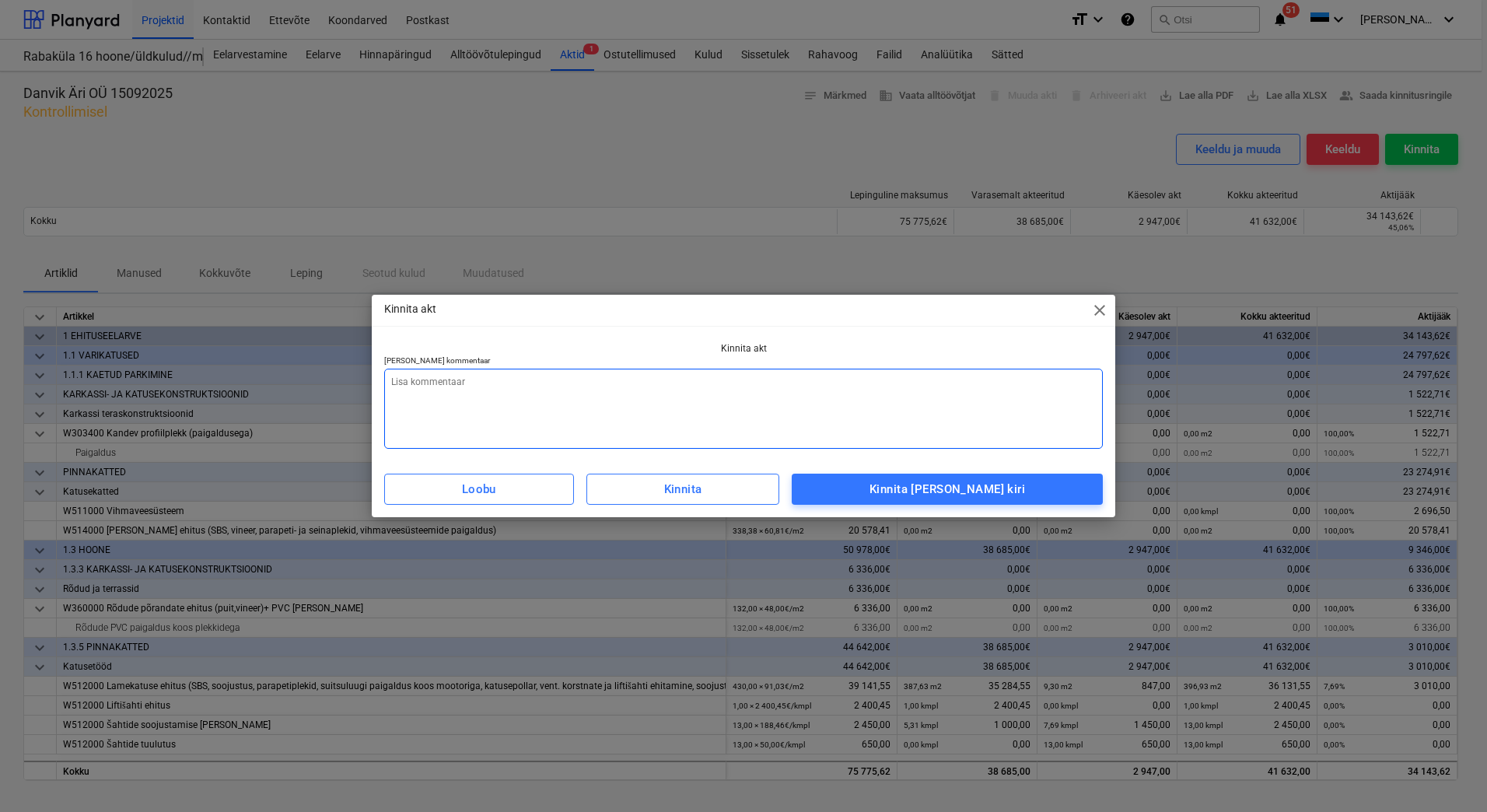
click at [531, 415] on textarea at bounding box center [744, 409] width 719 height 80
type textarea "x"
type textarea "L"
type textarea "x"
type textarea "Li"
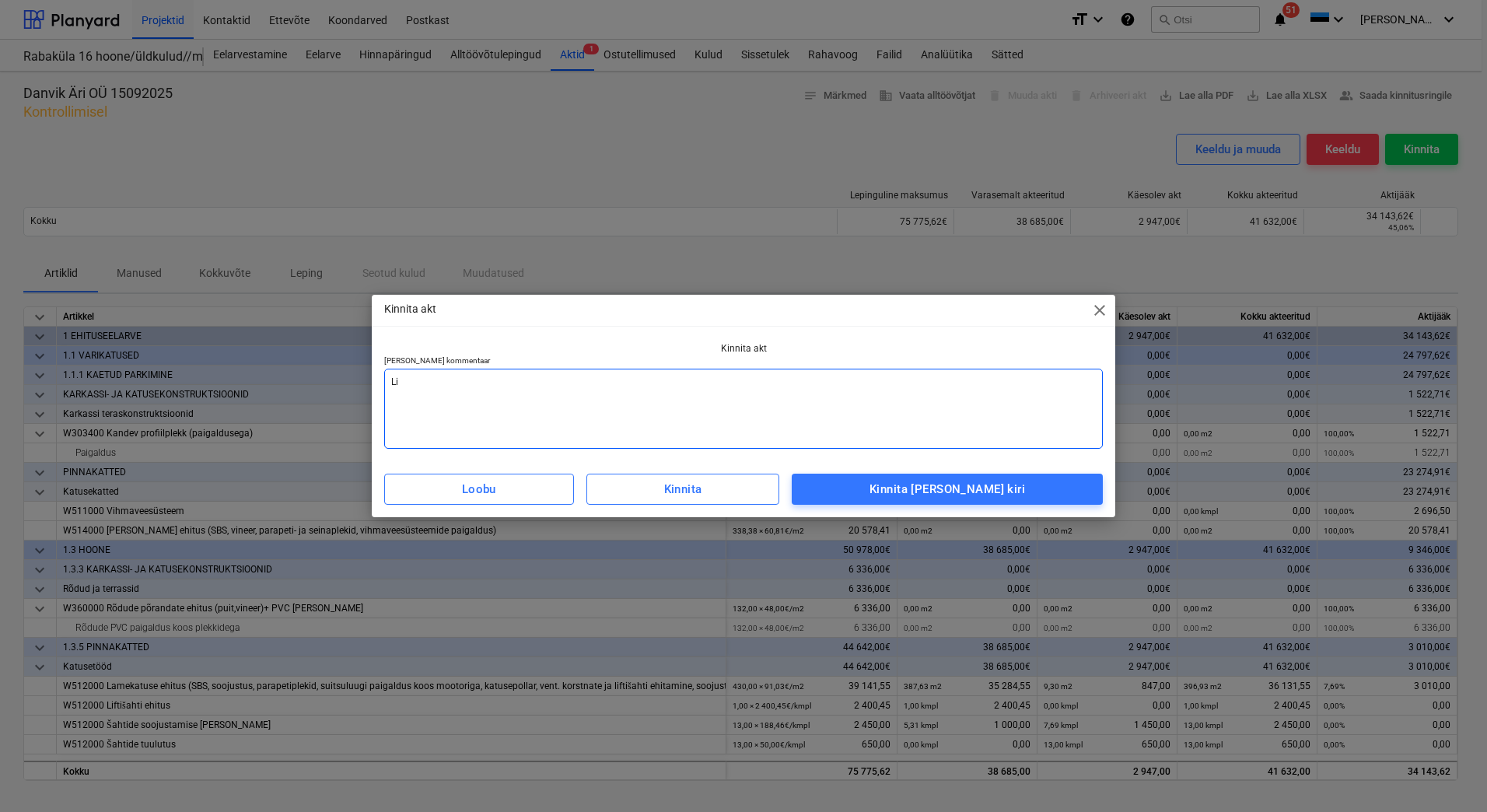
type textarea "x"
type textarea "Lis"
type textarea "x"
type textarea "[PERSON_NAME]"
type textarea "x"
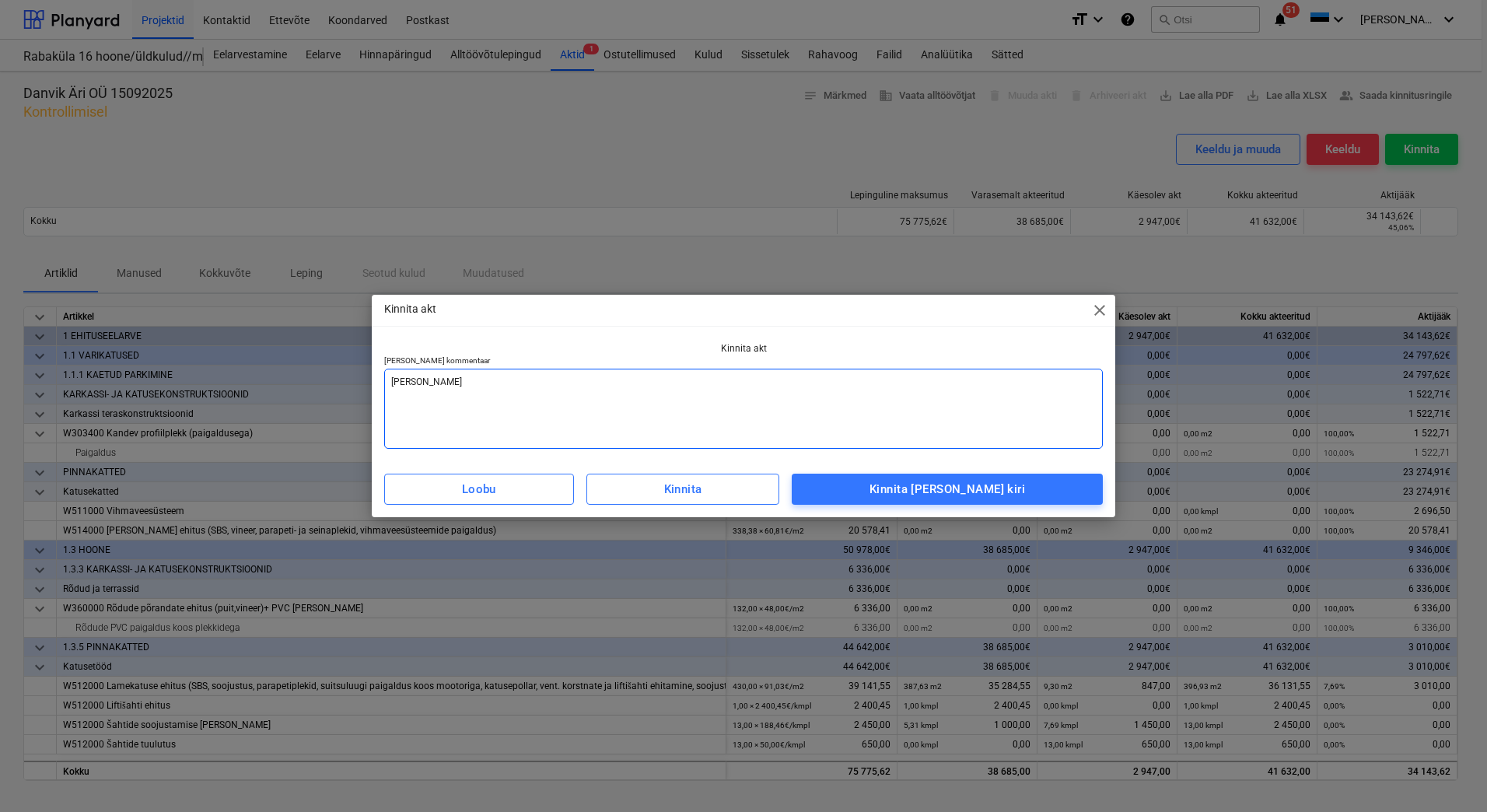
type textarea "Lisad"
type textarea "x"
type textarea "Lisada"
type textarea "x"
type textarea "Lisada"
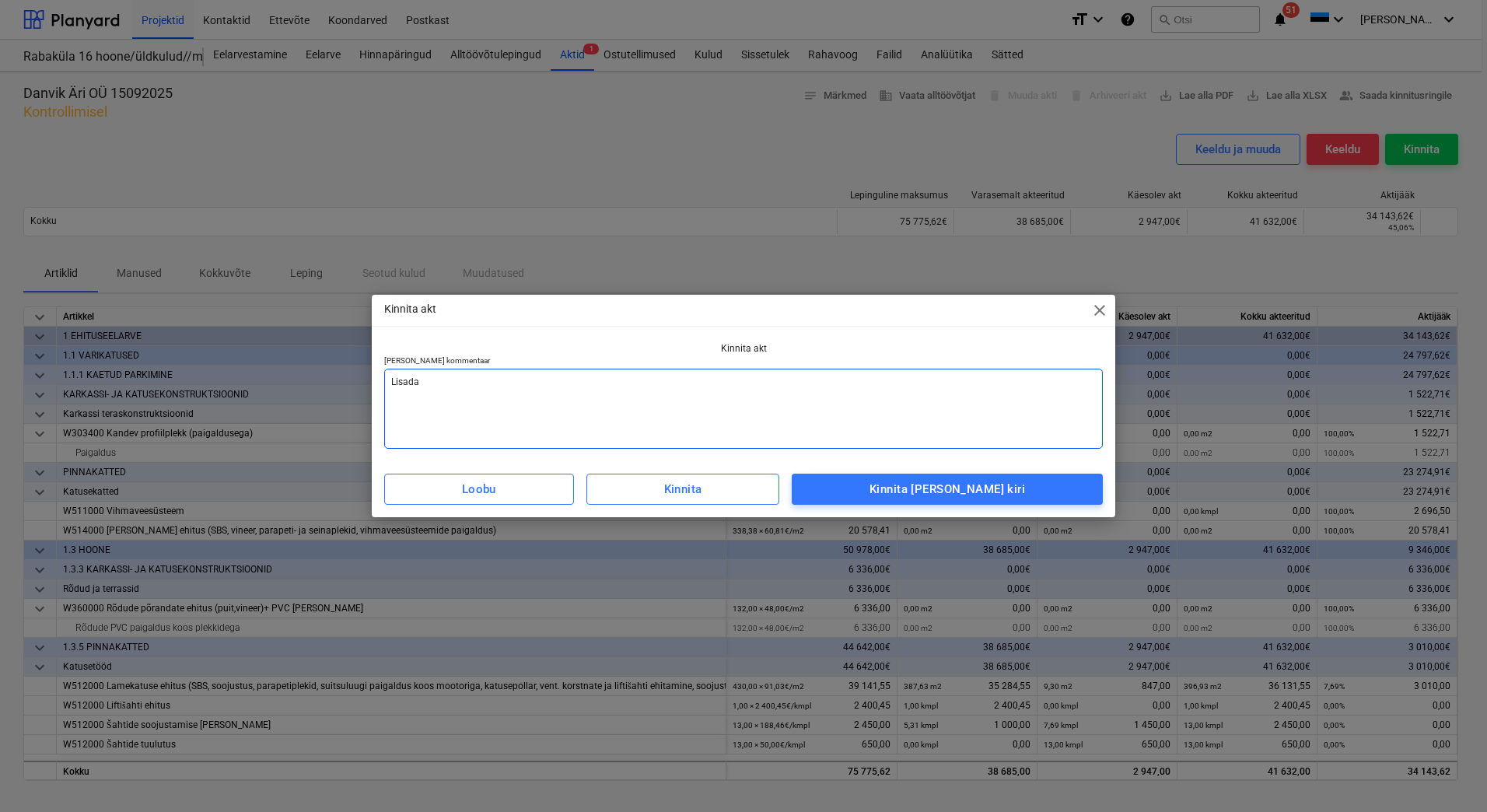
type textarea "x"
type textarea "Lisada a"
type textarea "x"
type textarea "Lisada ar"
type textarea "x"
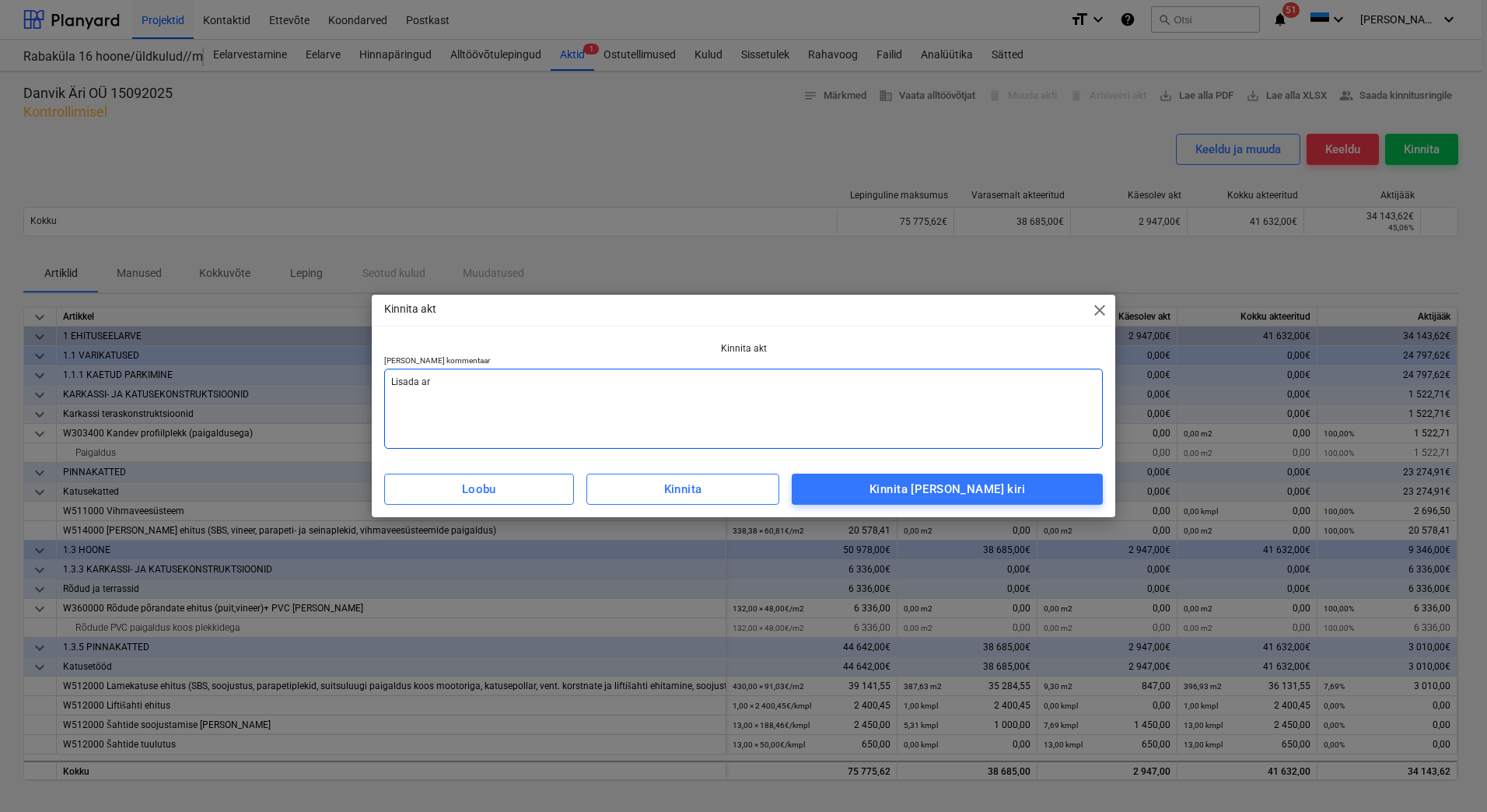
type textarea "[PERSON_NAME] arv"
type textarea "x"
type textarea "[PERSON_NAME]"
type textarea "x"
type textarea "[PERSON_NAME]"
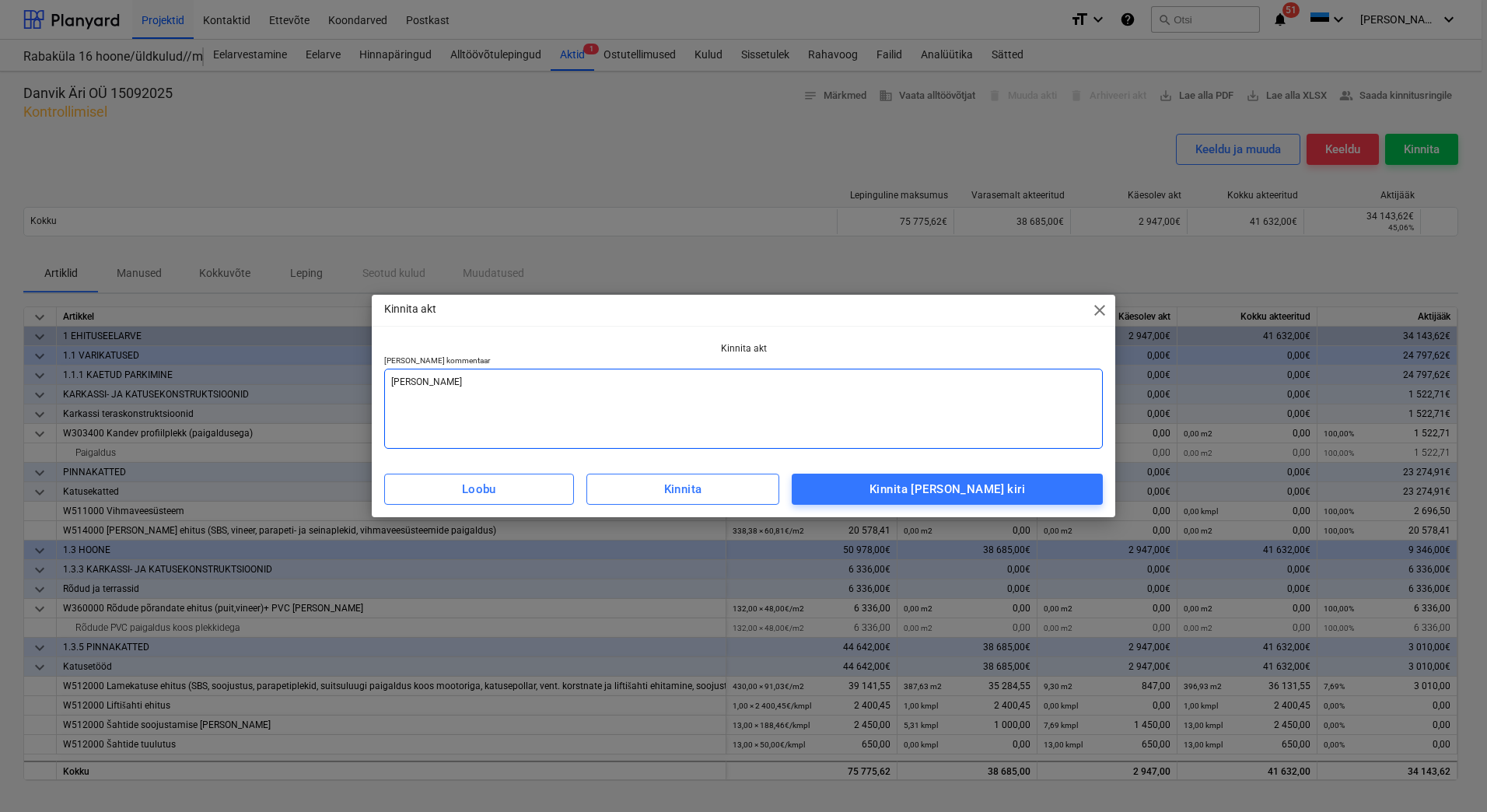
type textarea "x"
type textarea "[PERSON_NAME] arve v"
type textarea "x"
type textarea "[PERSON_NAME] arve va"
type textarea "x"
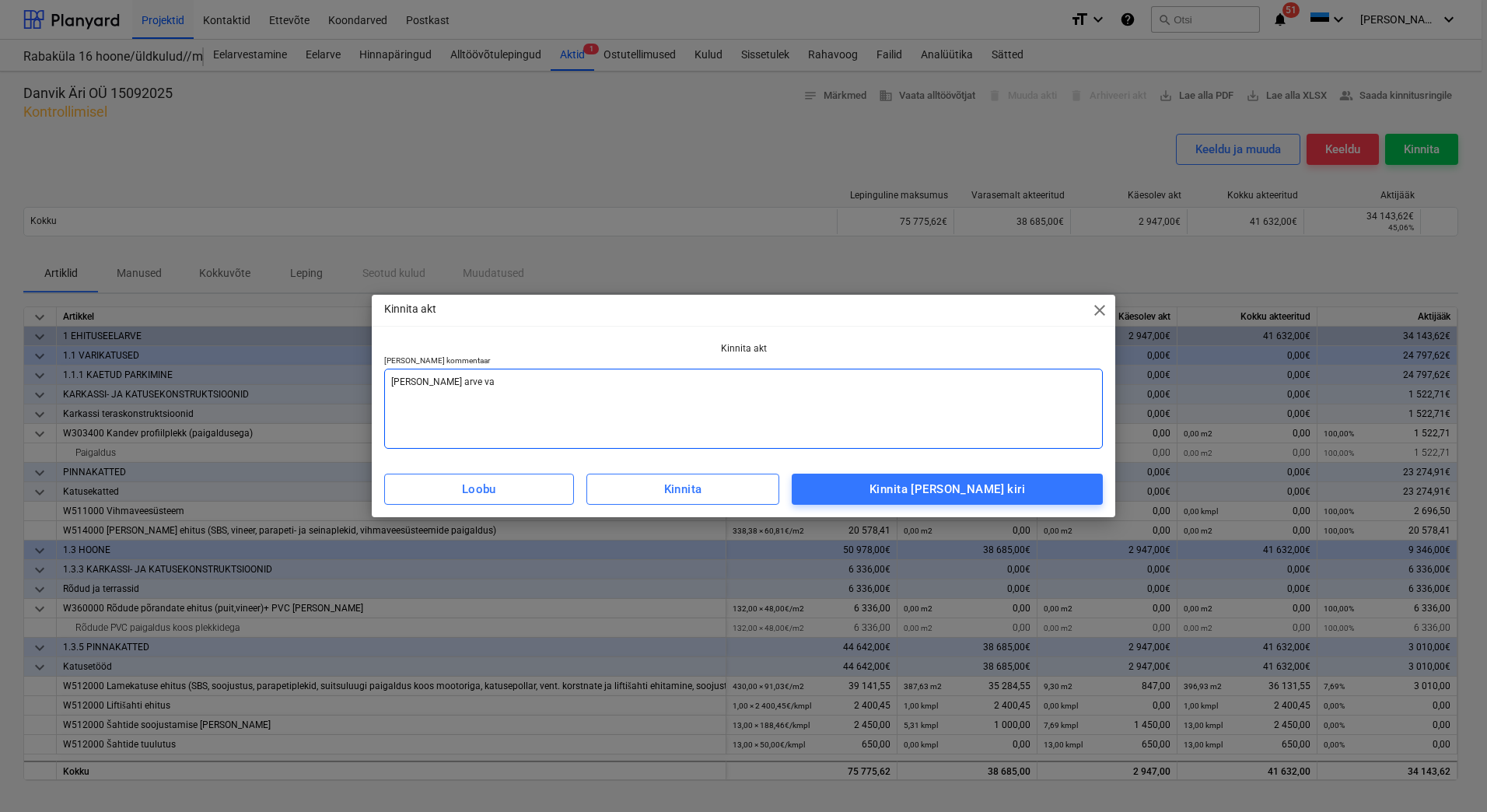
type textarea "[PERSON_NAME] arve vas"
type textarea "x"
type textarea "[PERSON_NAME] arve vast"
type textarea "x"
type textarea "[PERSON_NAME] [PERSON_NAME]"
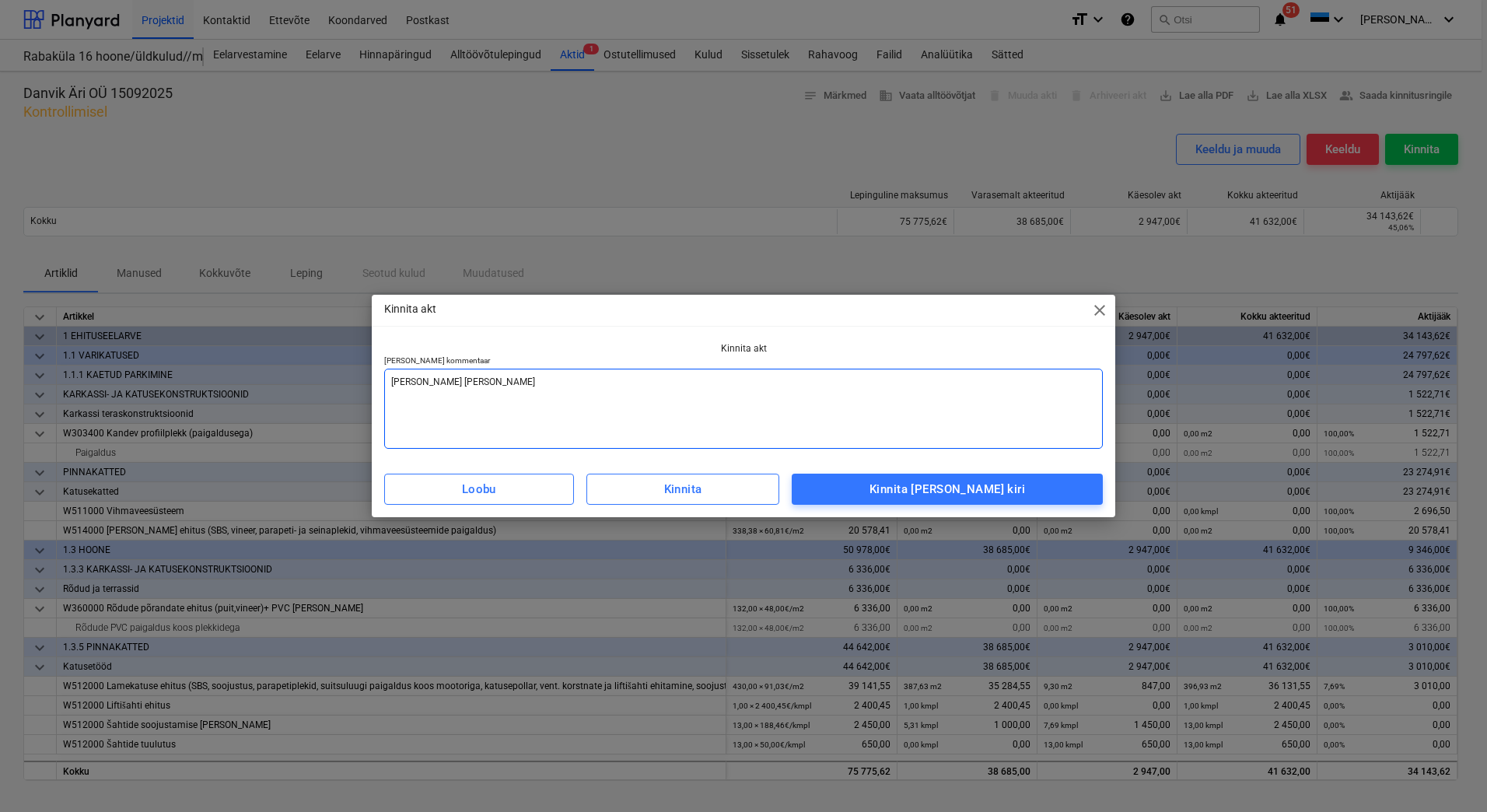
type textarea "x"
type textarea "[PERSON_NAME] [PERSON_NAME]"
type textarea "x"
type textarea "[PERSON_NAME] [PERSON_NAME]"
type textarea "x"
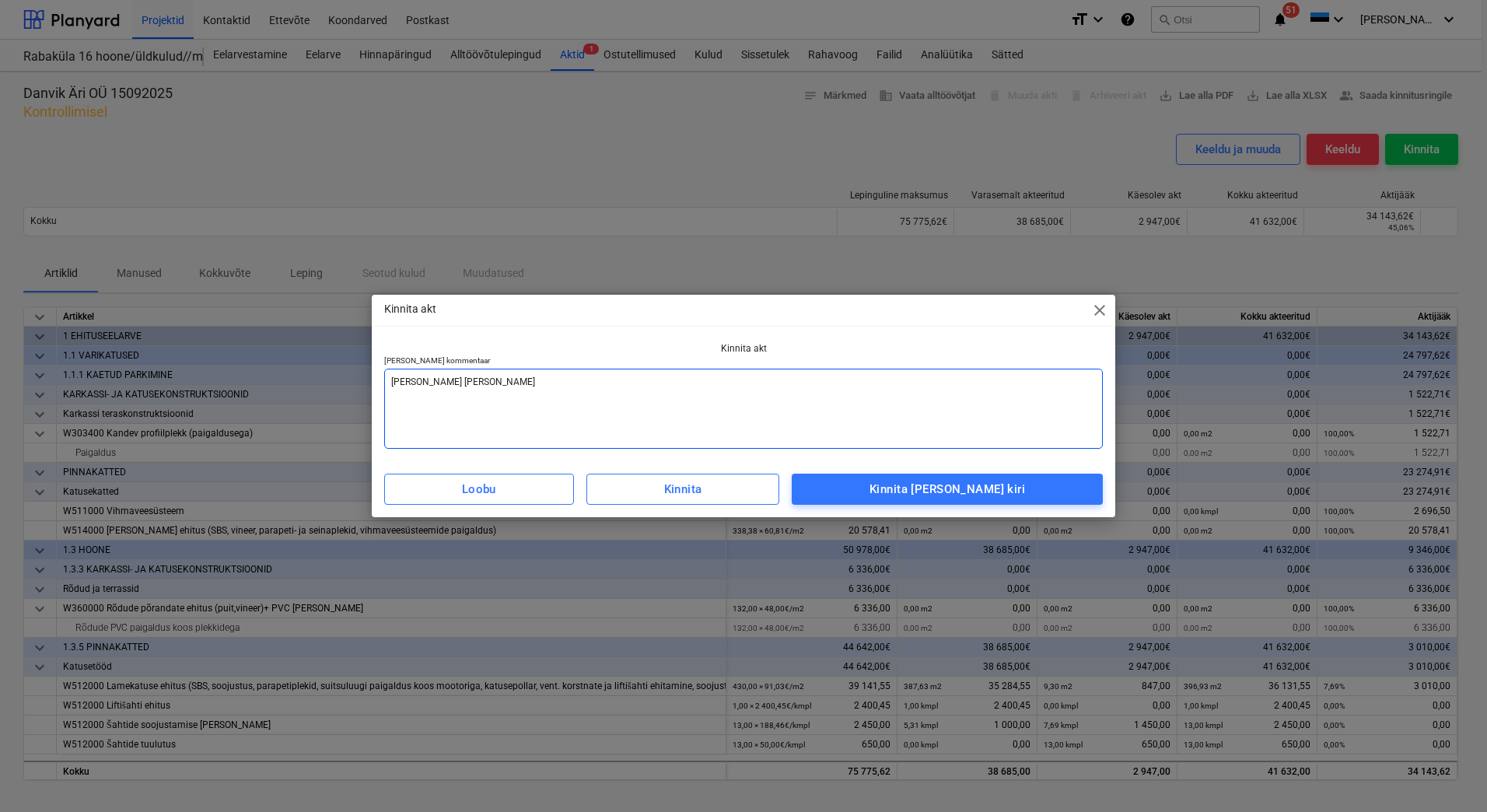
type textarea "[PERSON_NAME] arve vastaval"
type textarea "x"
type textarea "Lisada arve vastavalt"
type textarea "x"
type textarea "Lisada arve vastavalt"
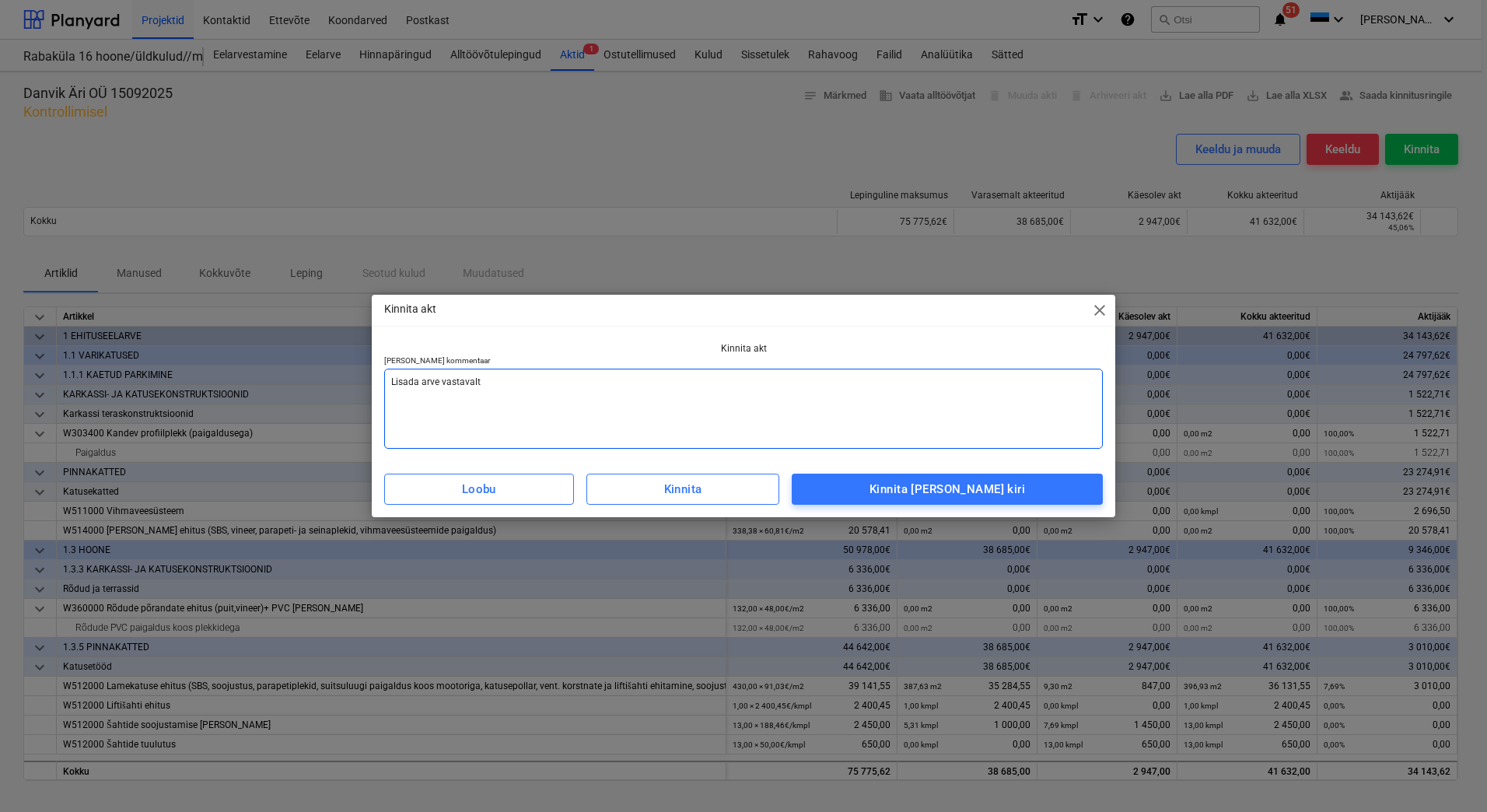
type textarea "x"
type textarea "Lisada arve vastavalt a"
type textarea "x"
type textarea "Lisada arve vastavalt ak"
type textarea "x"
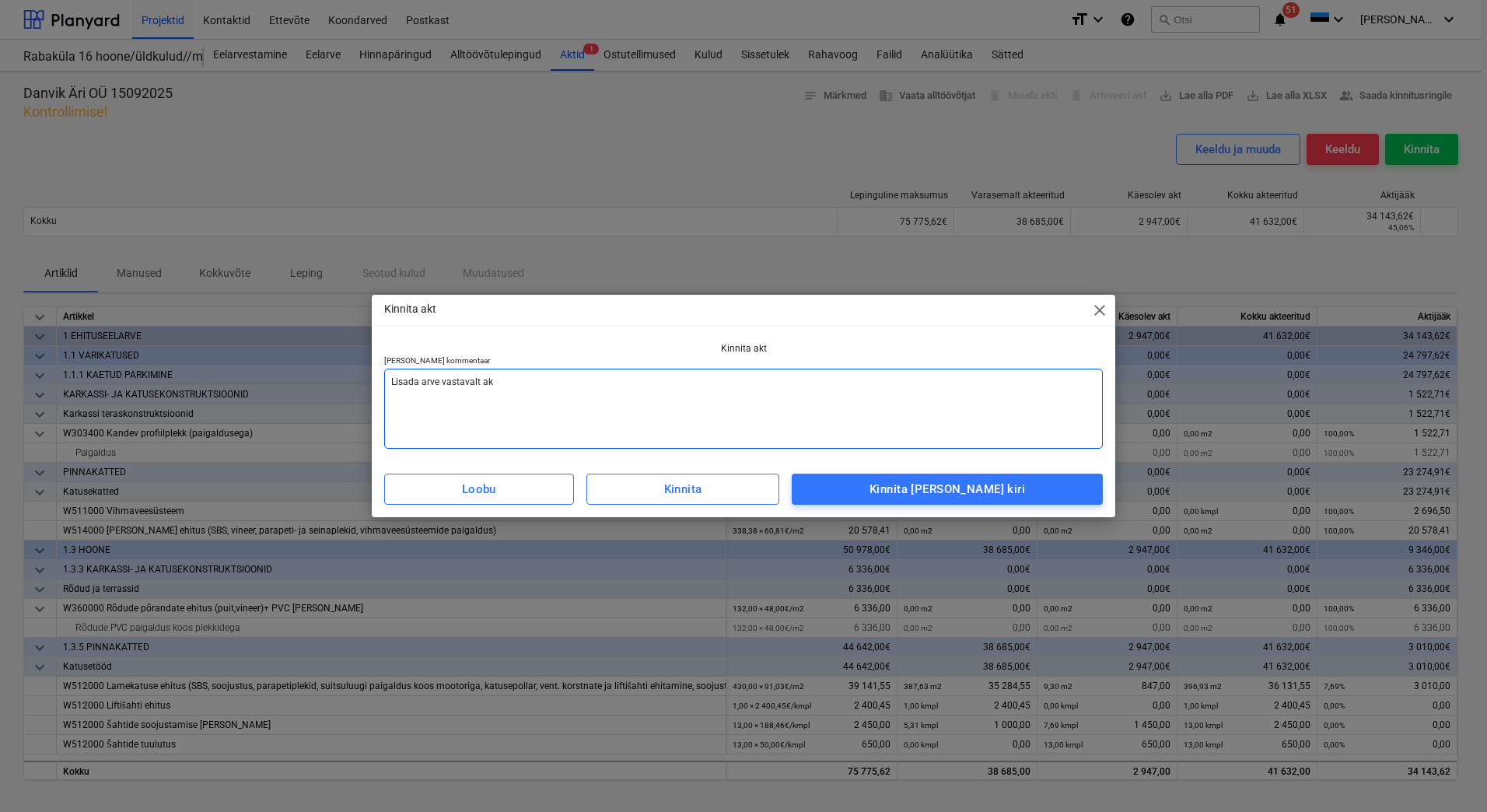
type textarea "Lisada arve vastavalt akt"
type textarea "x"
type textarea "Lisada arve vastavalt akti"
type textarea "x"
type textarea "Lisada arve vastavalt aktil"
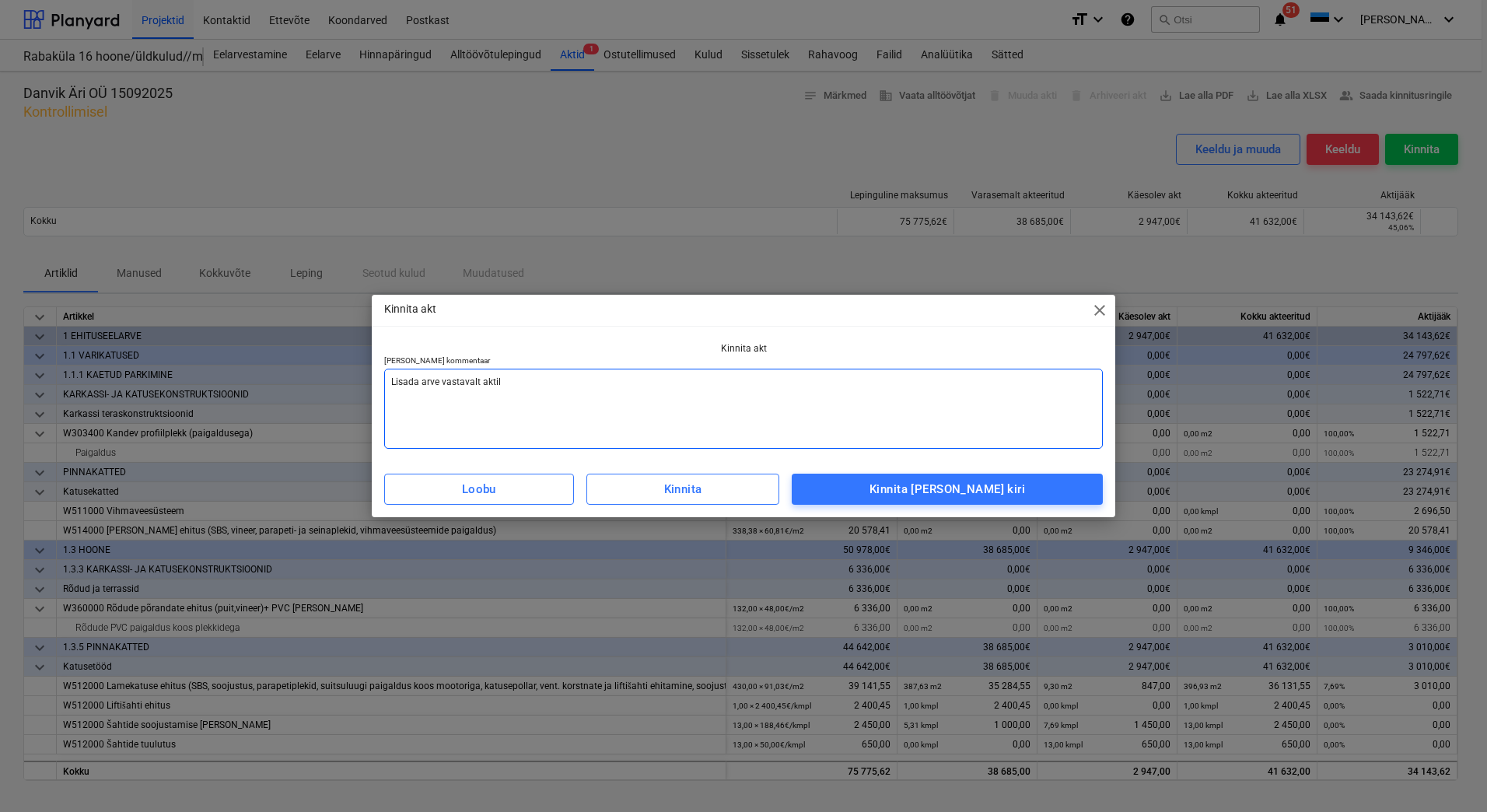
type textarea "x"
type textarea "Lisada arve vastavalt aktile"
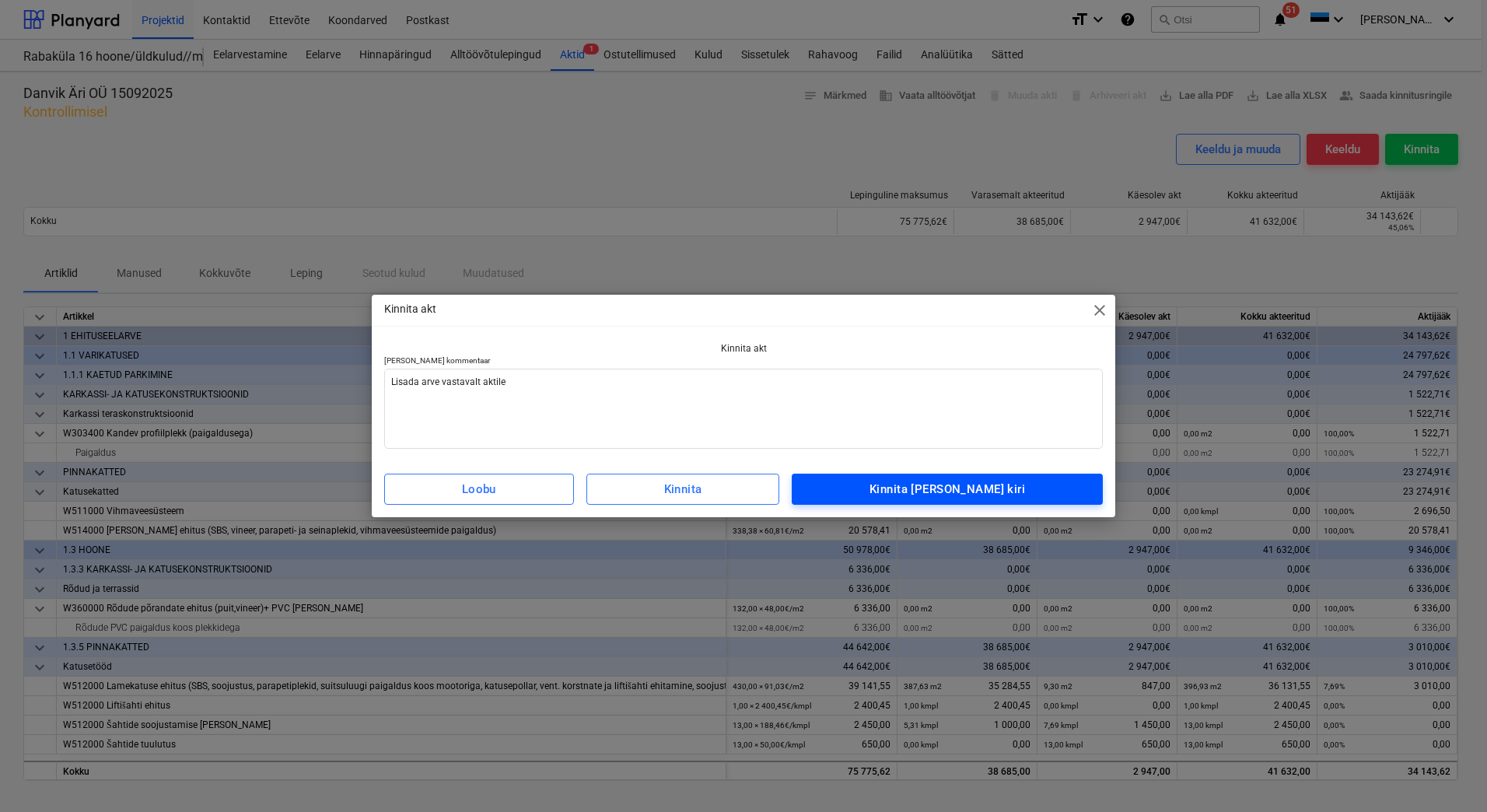
click at [928, 487] on div "Kinnita [PERSON_NAME] kiri" at bounding box center [947, 489] width 155 height 20
type textarea "x"
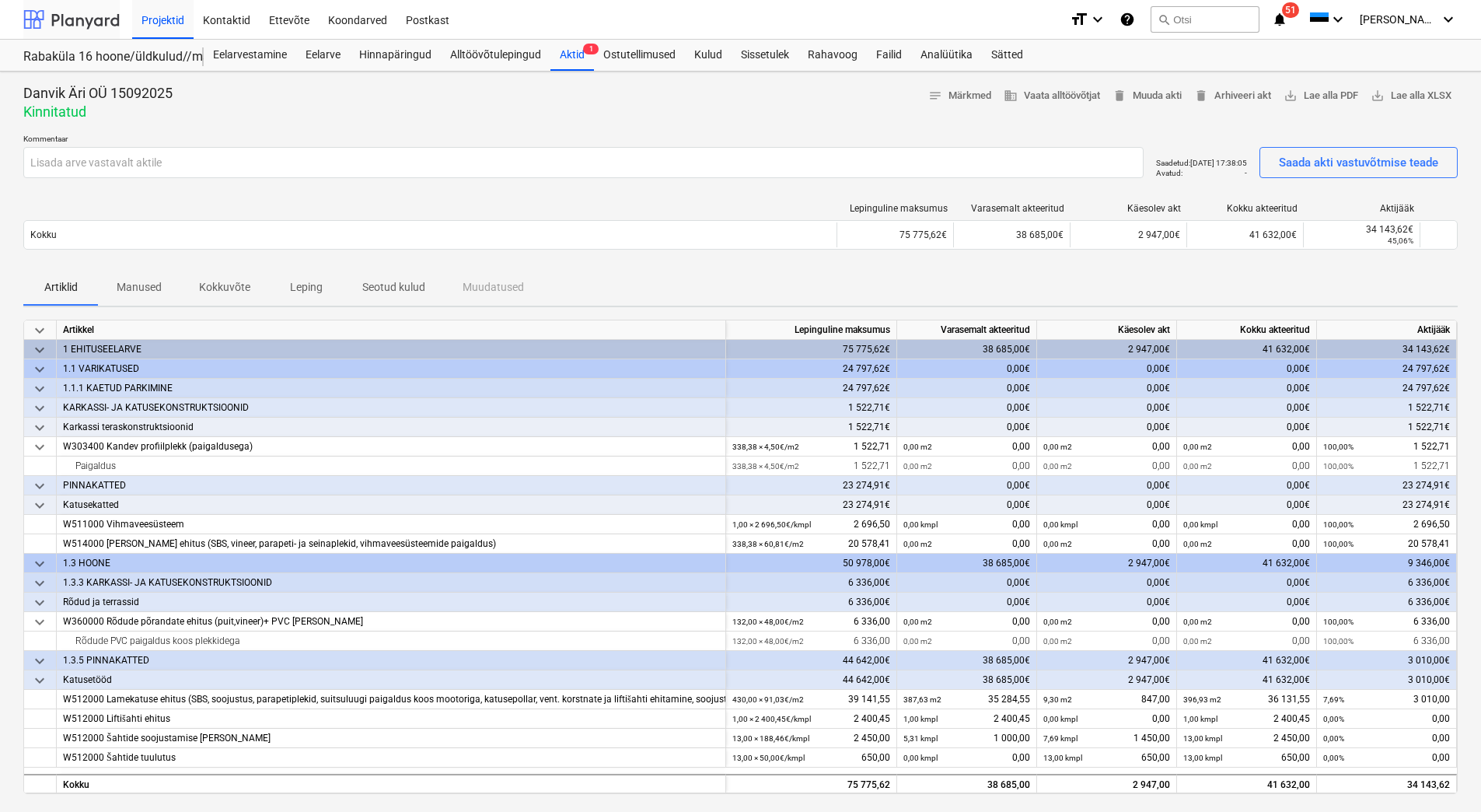
click at [73, 18] on div at bounding box center [72, 19] width 96 height 39
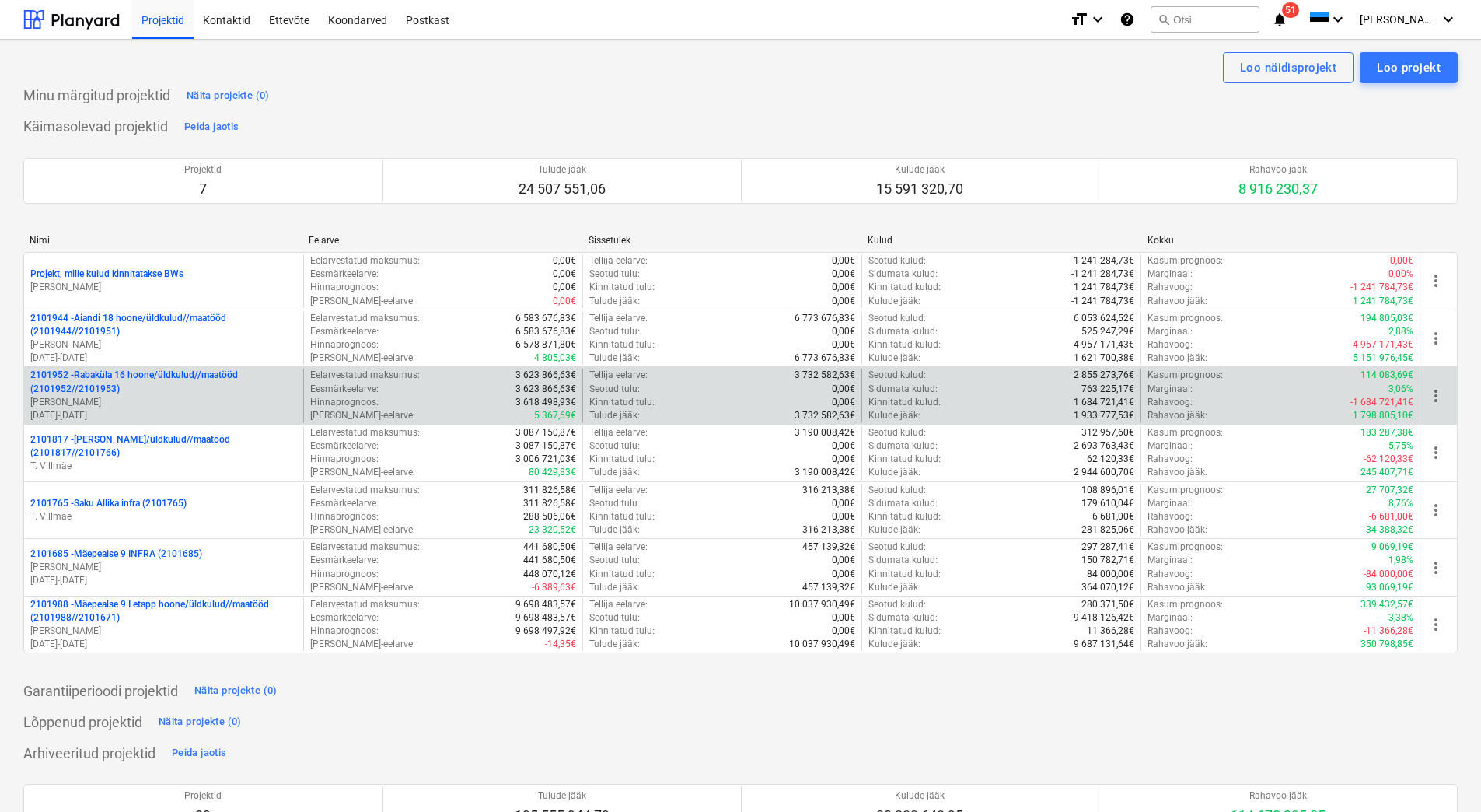
click at [139, 390] on p "2101952 - Rabaküla 16 hoone/üldkulud//maatööd (2101952//2101953)" at bounding box center [163, 382] width 267 height 27
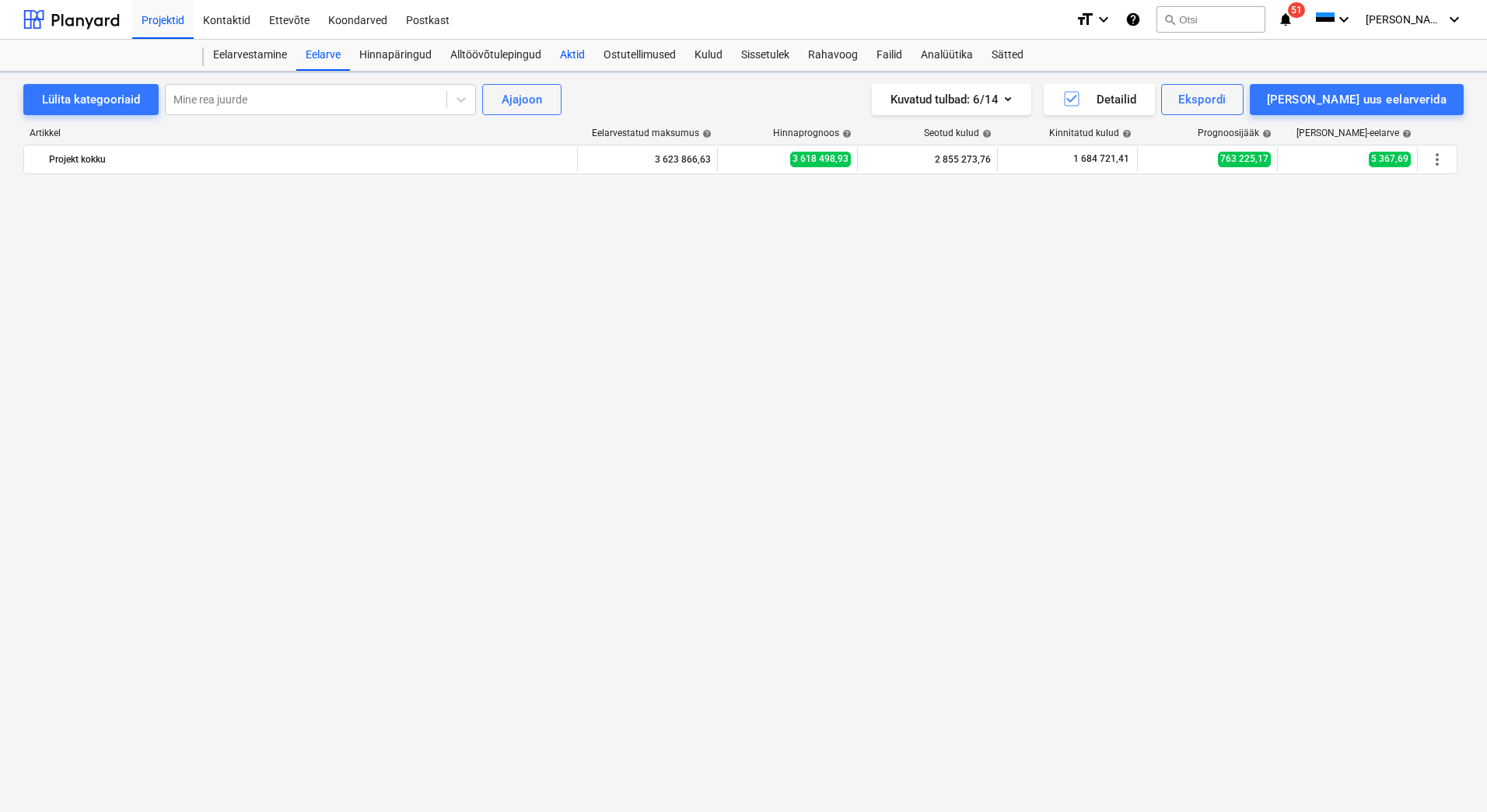
click at [570, 54] on div "Aktid" at bounding box center [572, 54] width 43 height 31
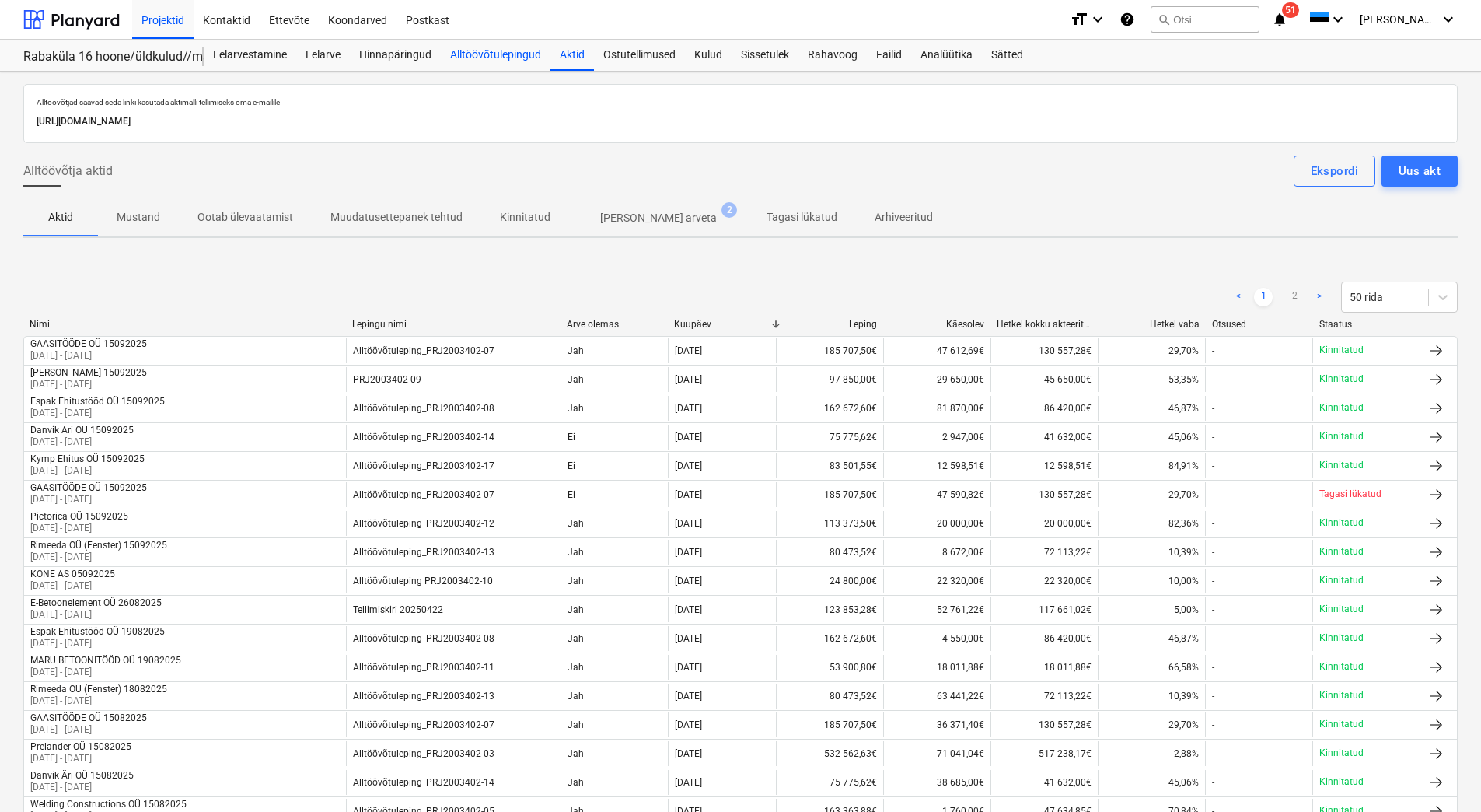
click at [468, 46] on div "Alltöövõtulepingud" at bounding box center [496, 54] width 109 height 31
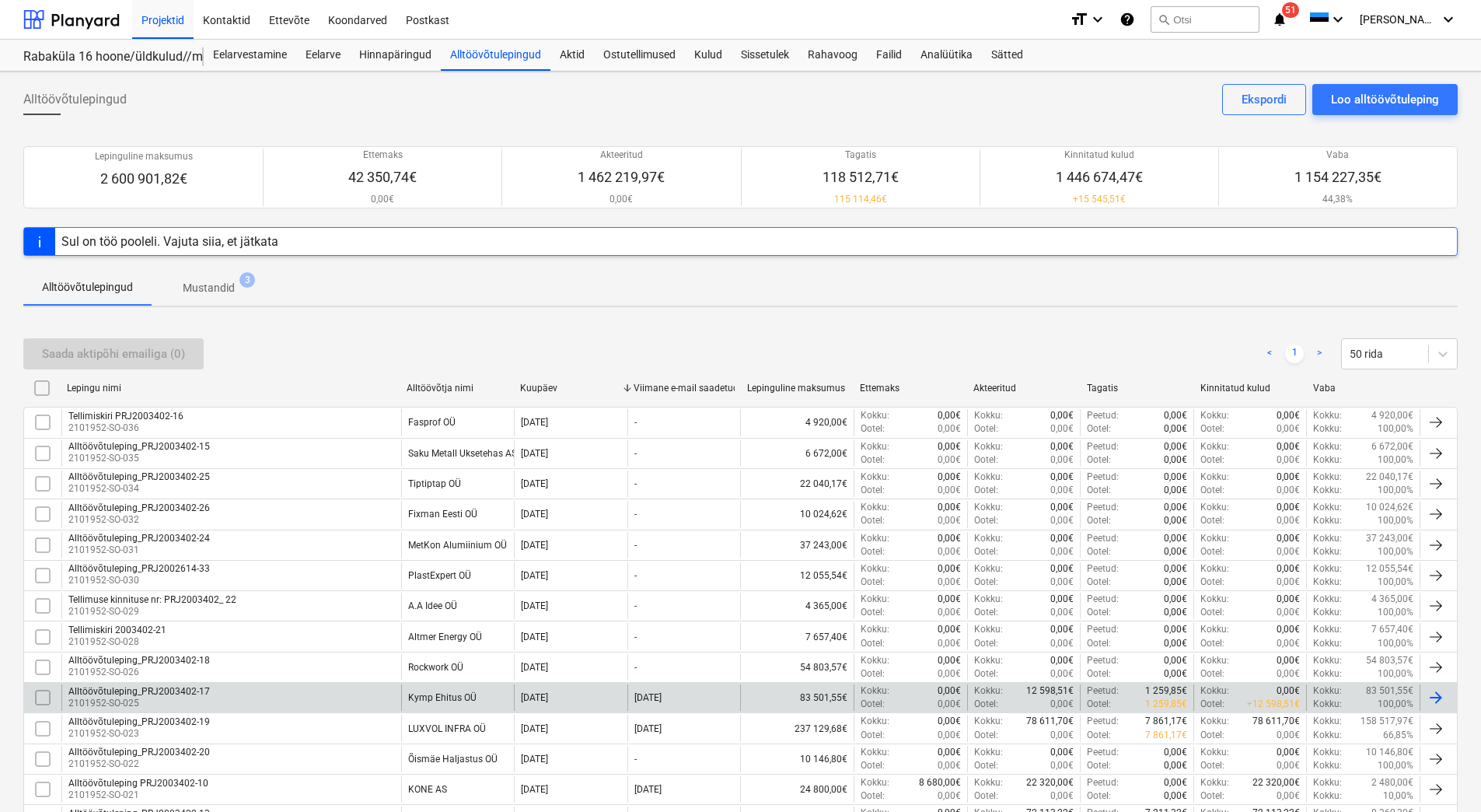
click at [366, 704] on div "Alltöövõtuleping_PRJ2003402-17 2101952-SO-025" at bounding box center [231, 698] width 340 height 27
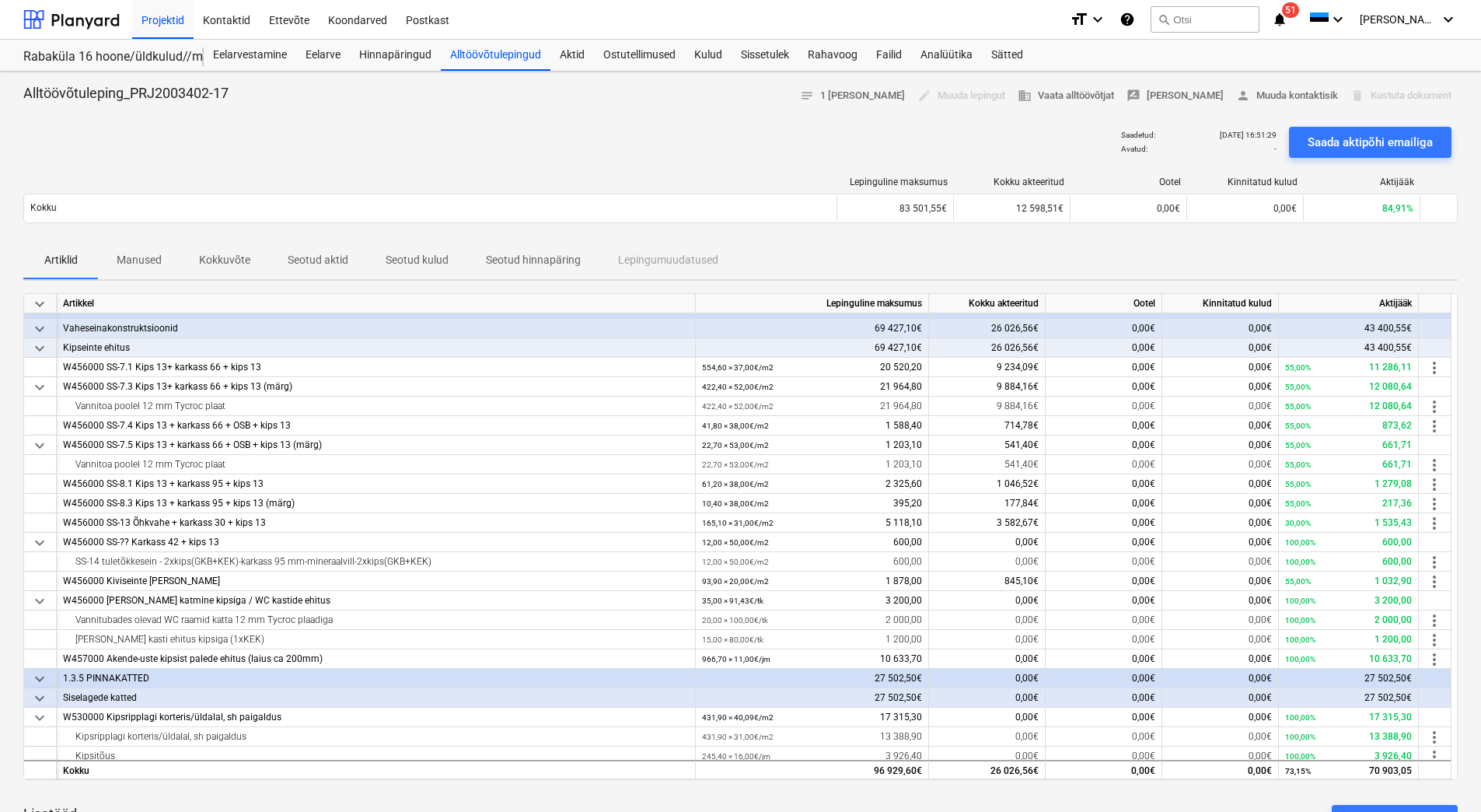
scroll to position [117, 0]
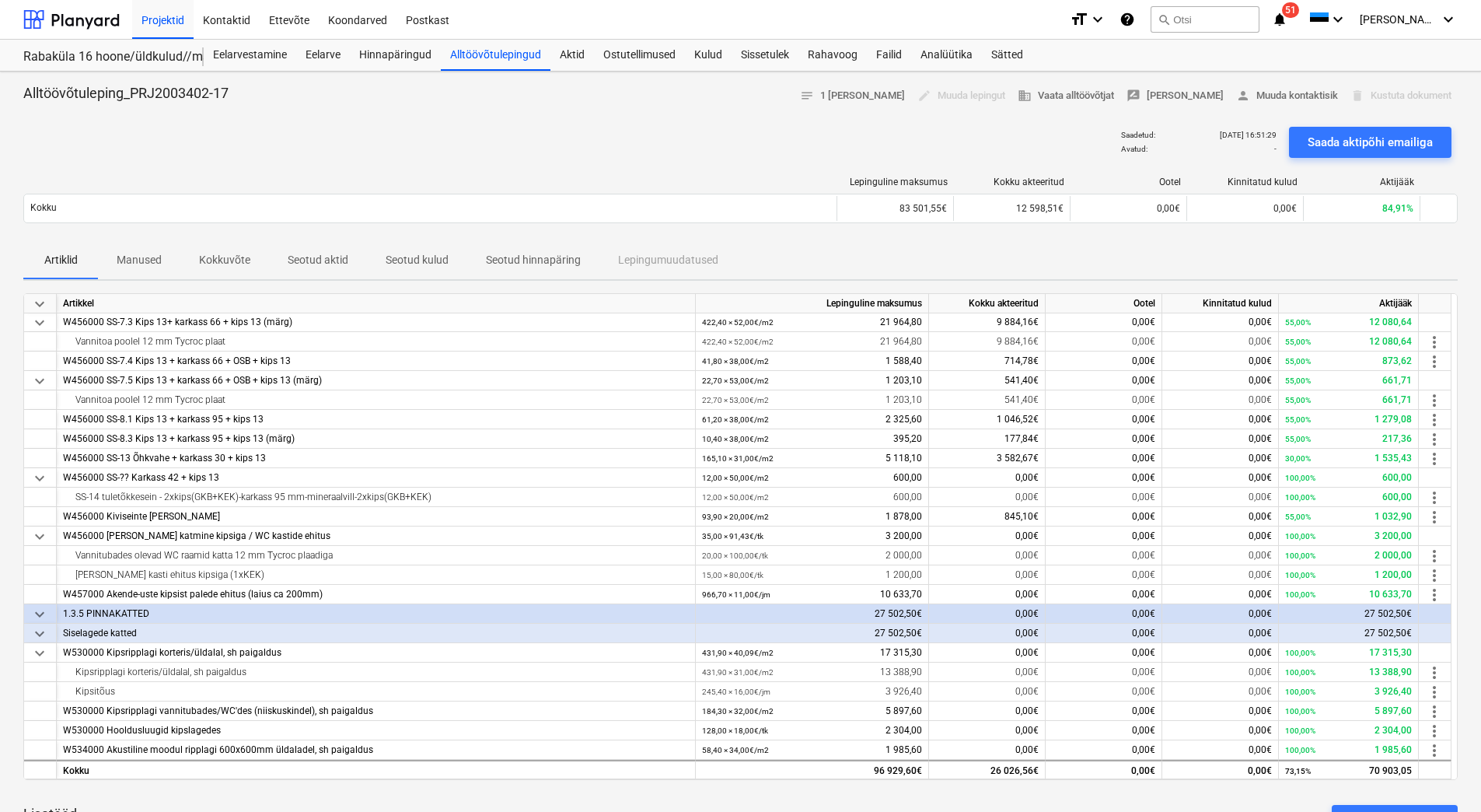
click at [233, 260] on p "Kokkuvõte" at bounding box center [225, 260] width 51 height 17
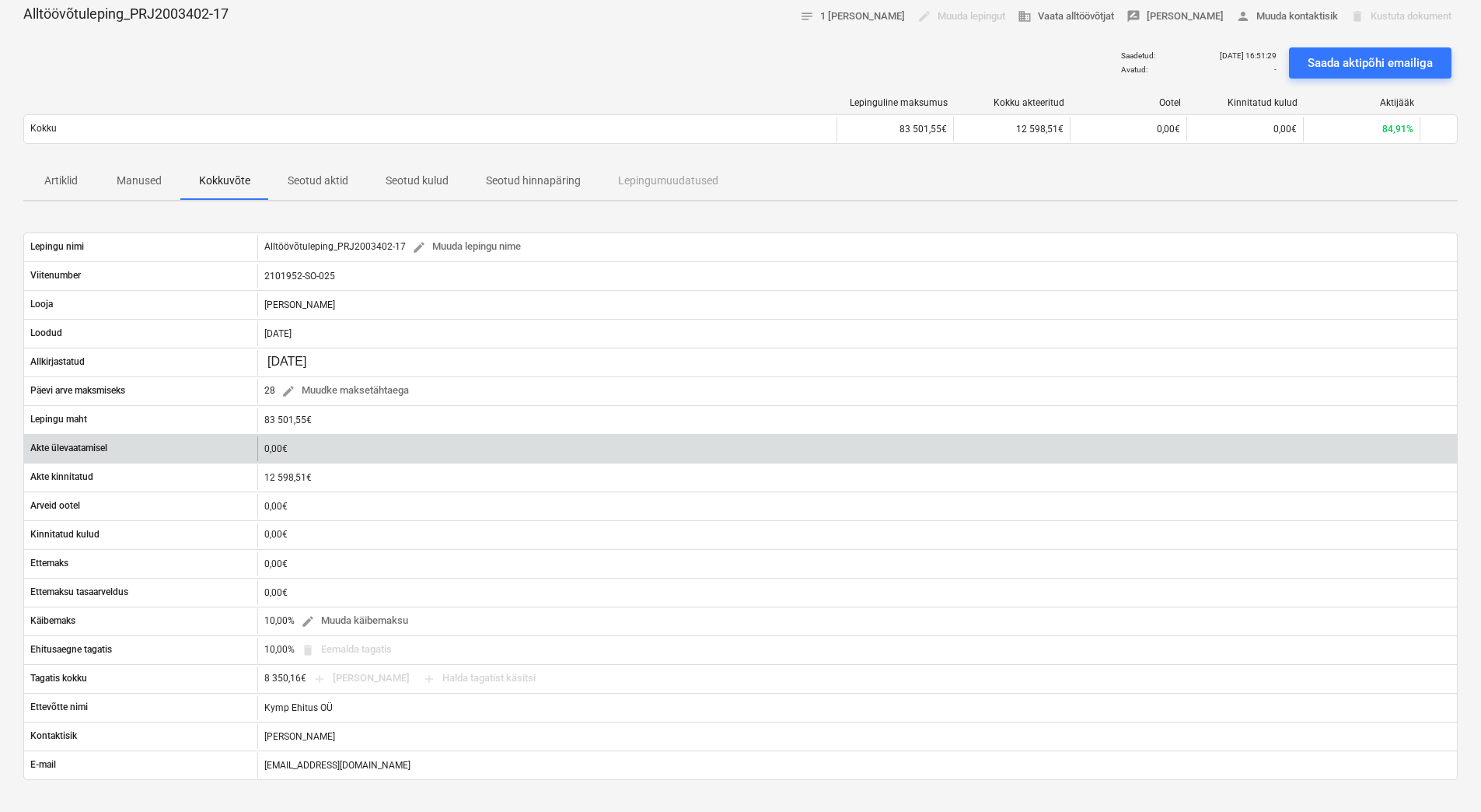
scroll to position [155, 0]
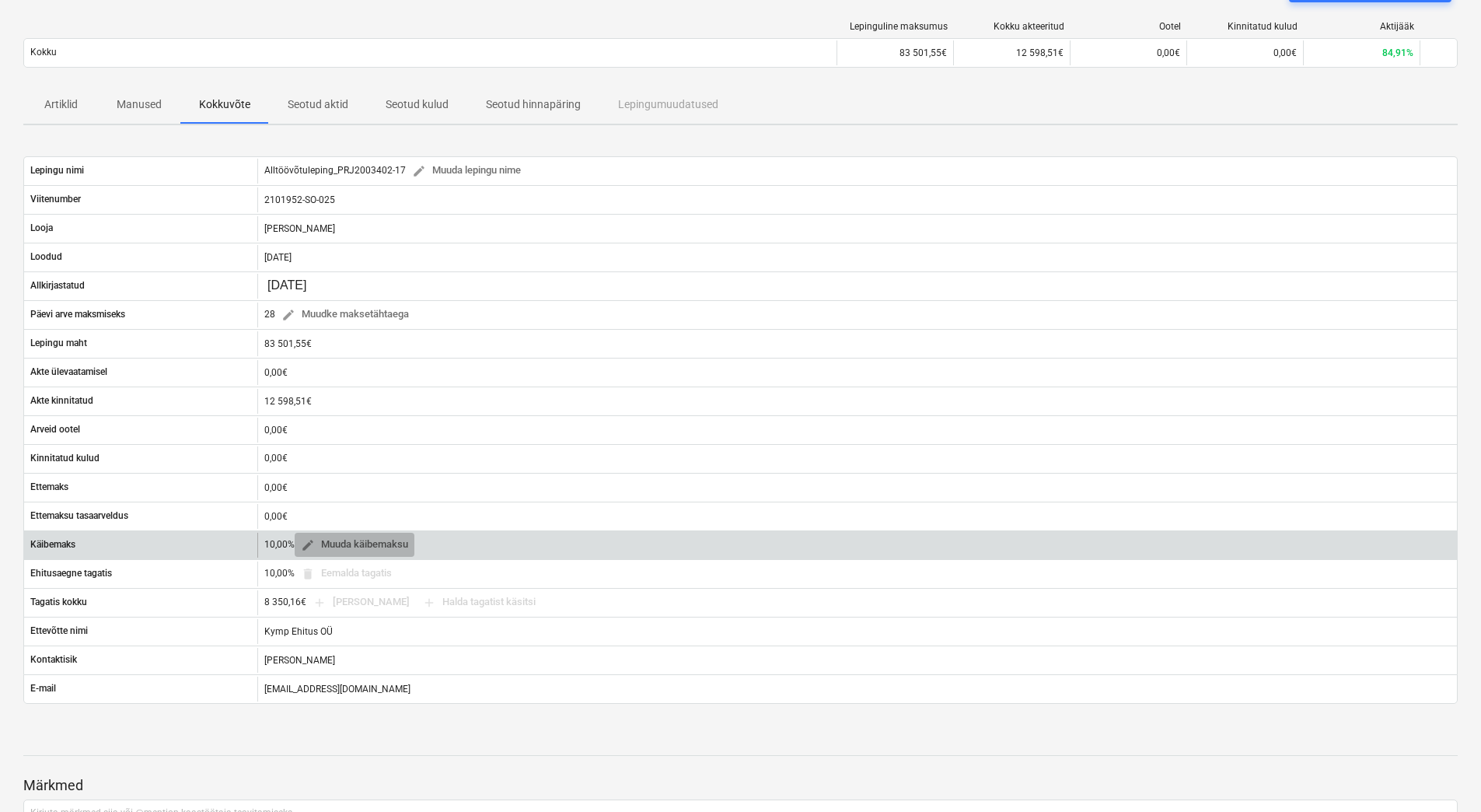
click at [310, 547] on span "edit" at bounding box center [308, 545] width 14 height 14
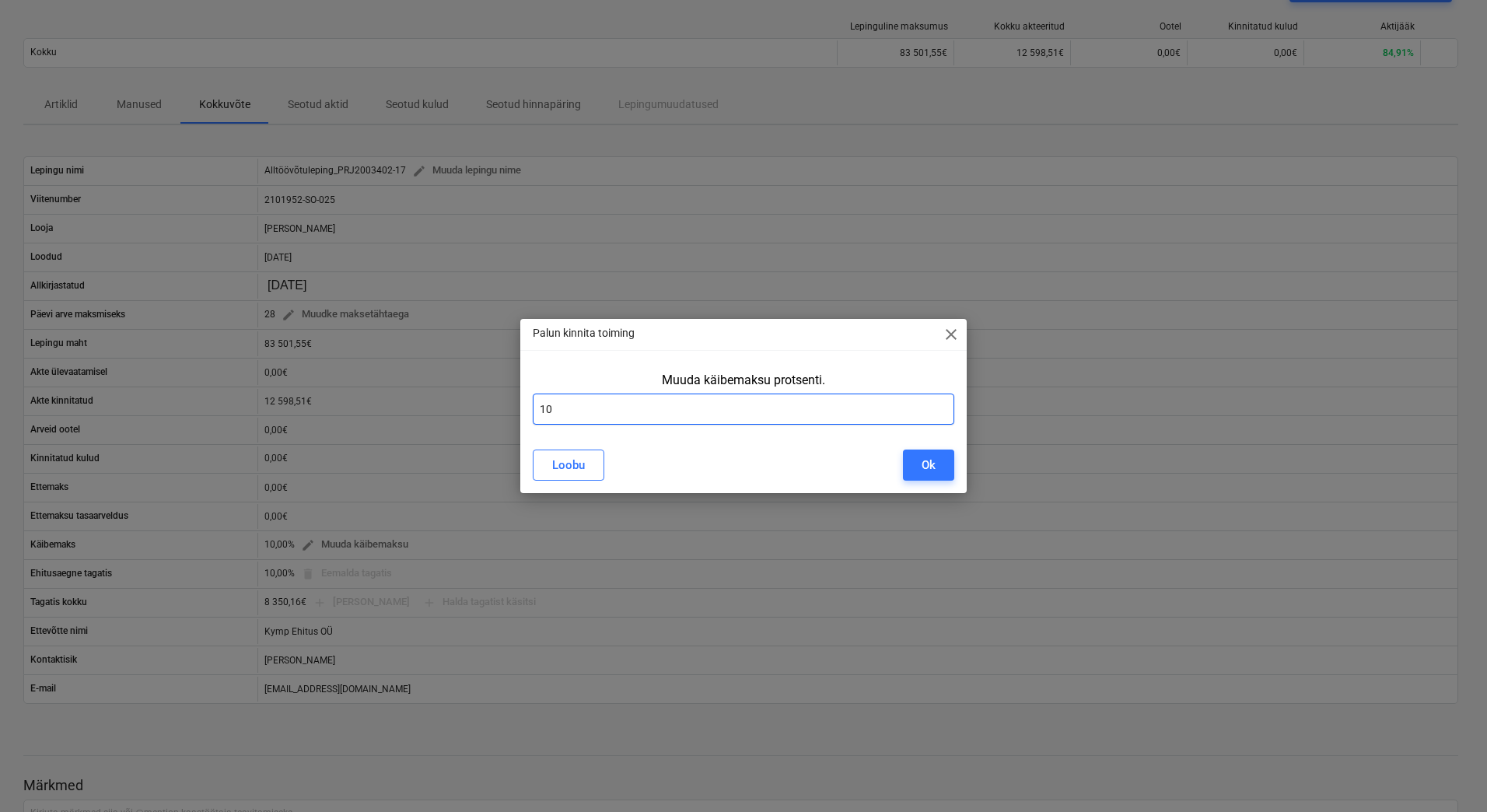
drag, startPoint x: 552, startPoint y: 402, endPoint x: 534, endPoint y: 406, distance: 18.4
click at [534, 406] on input "10" at bounding box center [743, 408] width 422 height 31
type input "24"
click at [927, 472] on div "Ok" at bounding box center [929, 465] width 14 height 20
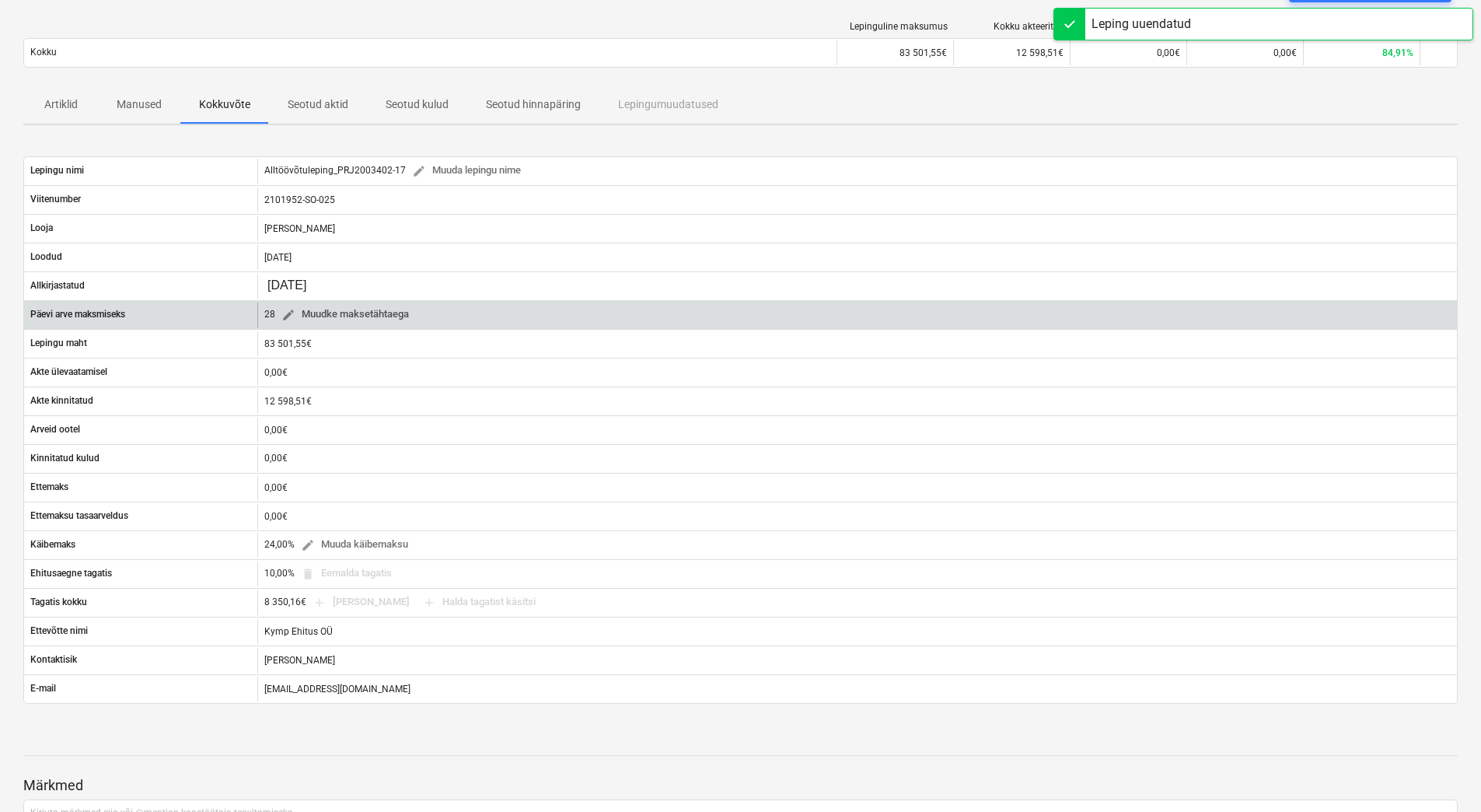
click at [292, 313] on span "edit" at bounding box center [288, 315] width 14 height 14
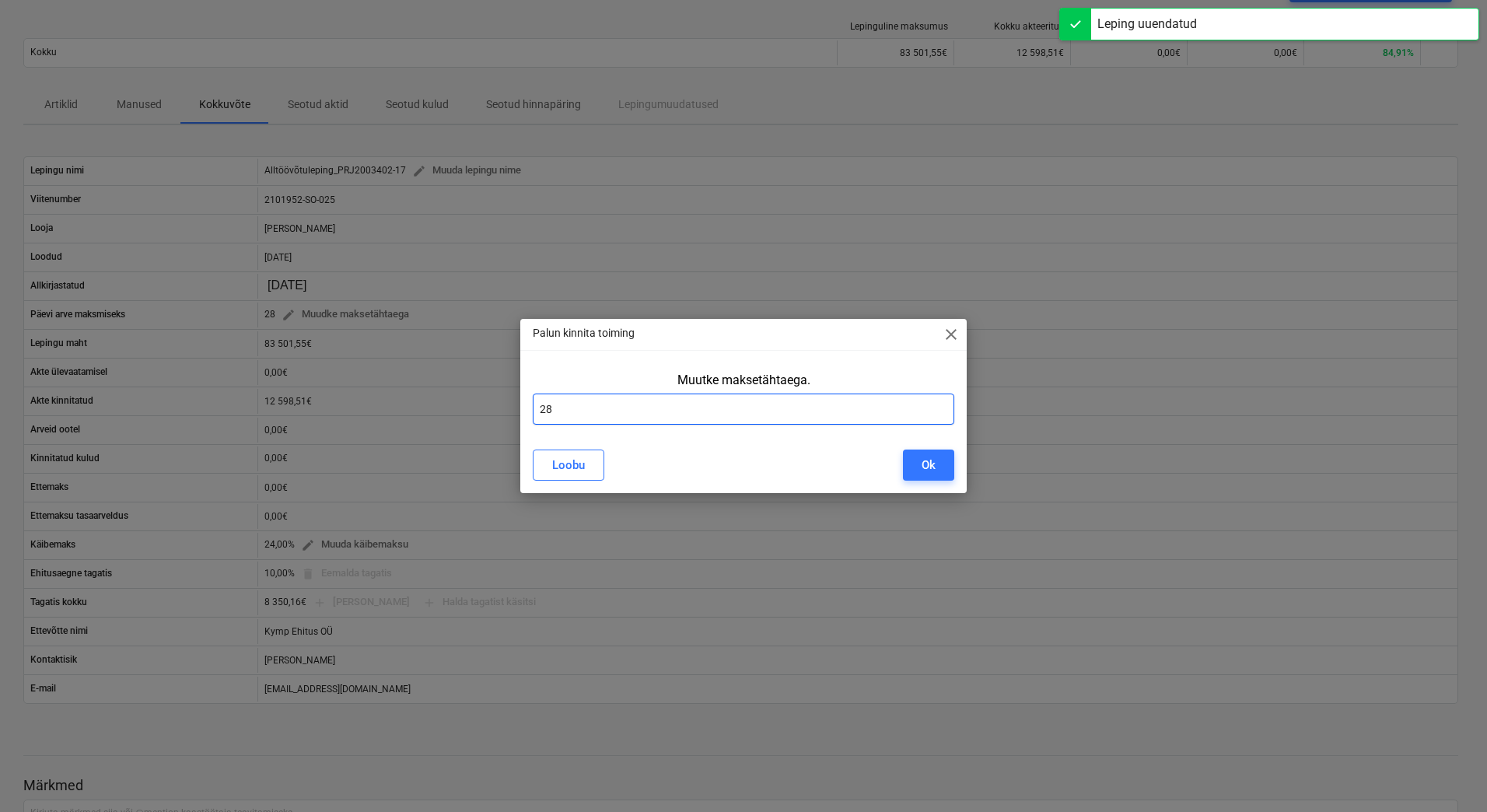
drag, startPoint x: 617, startPoint y: 416, endPoint x: 511, endPoint y: 415, distance: 106.0
click at [511, 415] on div "Palun kinnita toiming close Muutke maksetähtaega. 28 Loobu Ok" at bounding box center [743, 406] width 1487 height 812
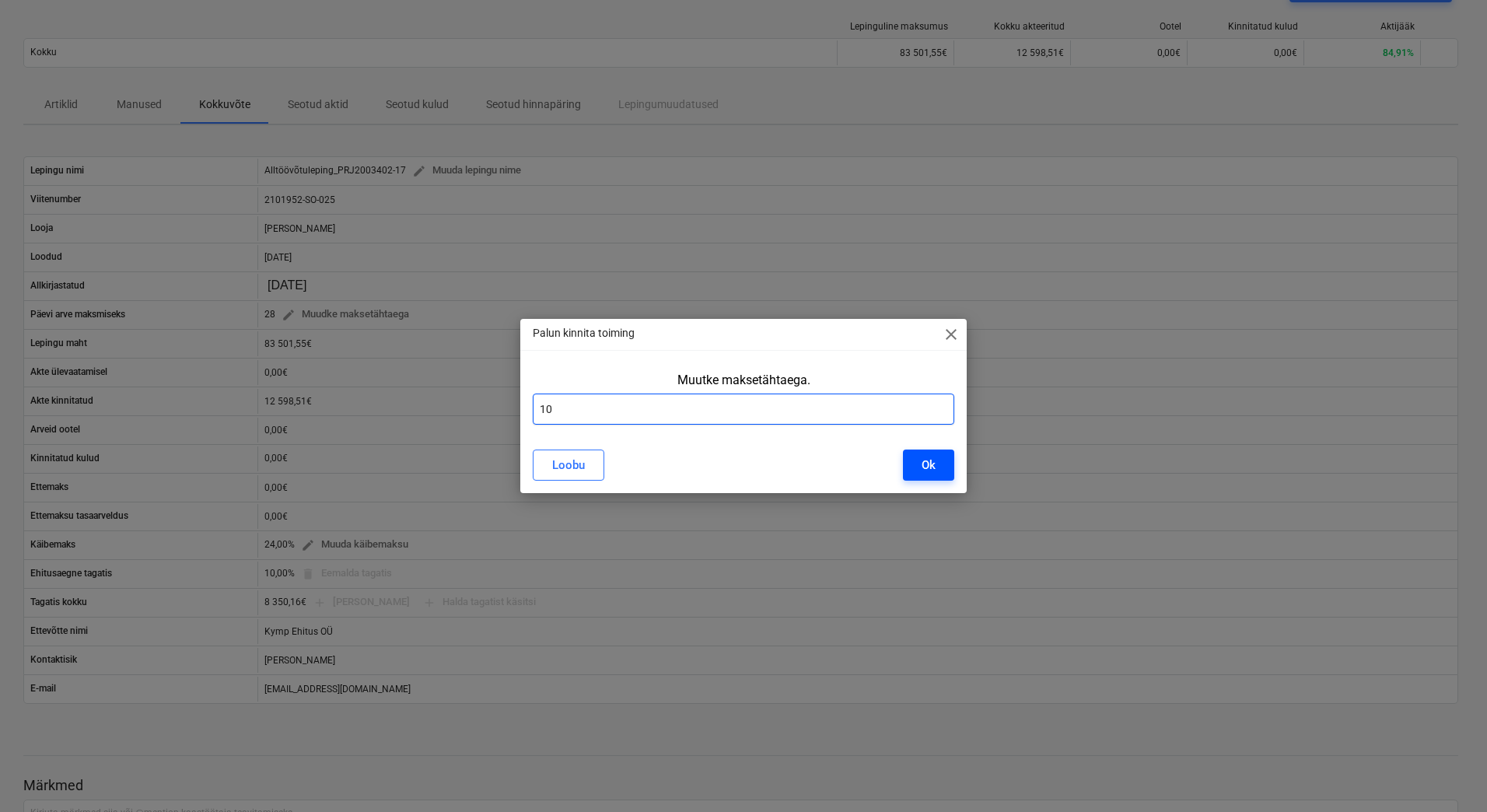
type input "10"
click at [927, 462] on div "Ok" at bounding box center [929, 465] width 14 height 20
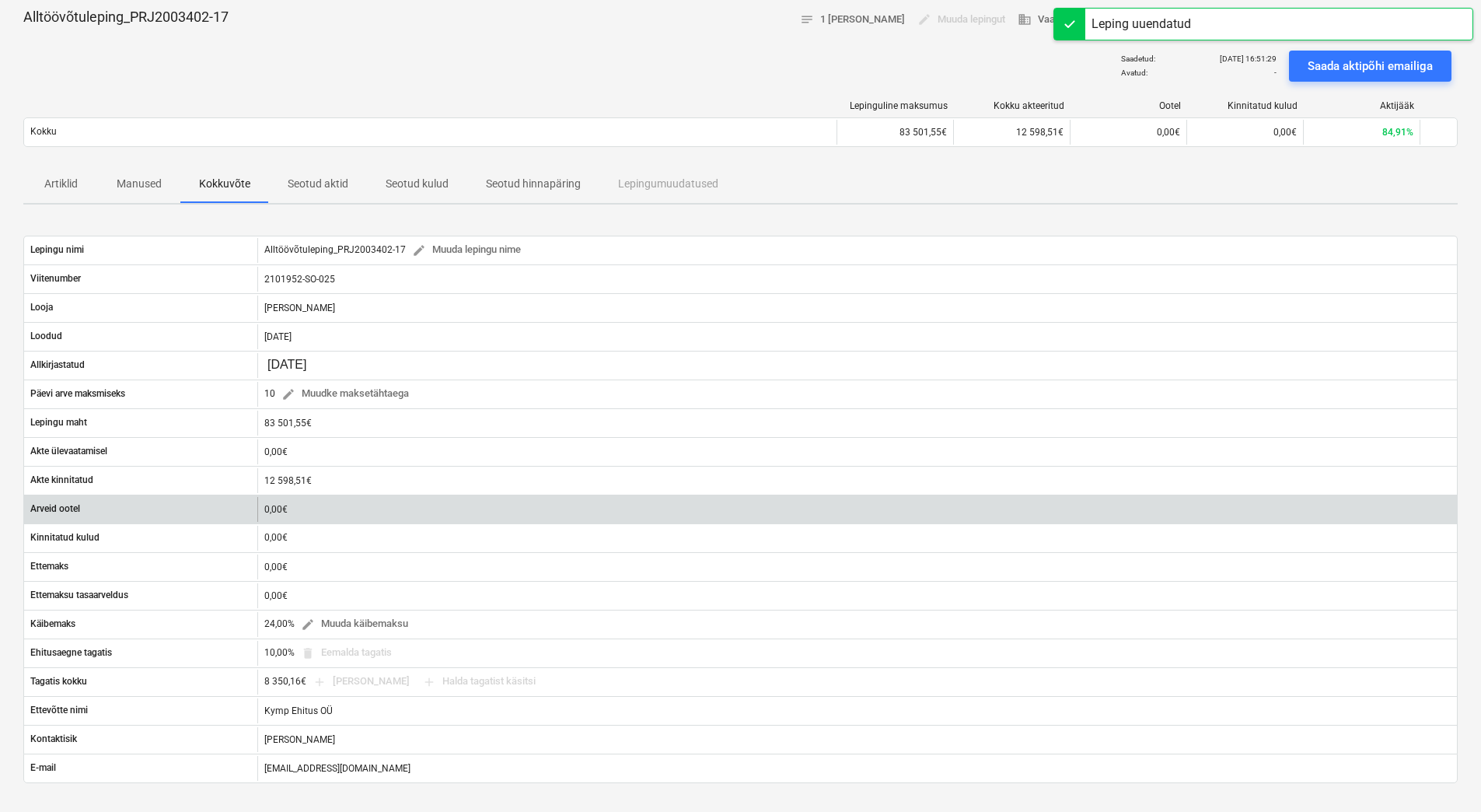
scroll to position [0, 0]
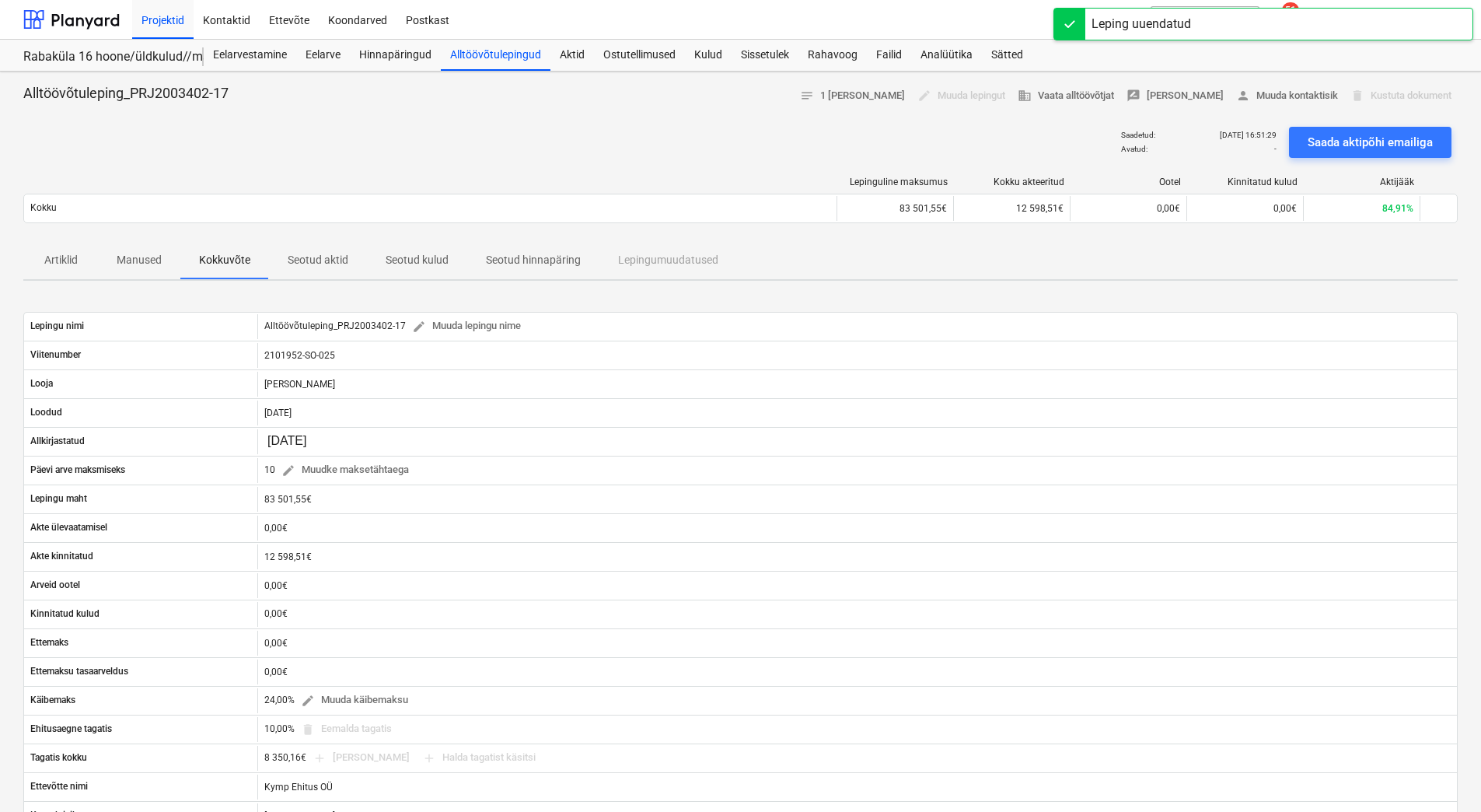
click at [572, 36] on div "Projektid Kontaktid Ettevõte Koondarved Postkast" at bounding box center [595, 19] width 926 height 39
click at [564, 57] on div "Aktid" at bounding box center [572, 54] width 43 height 31
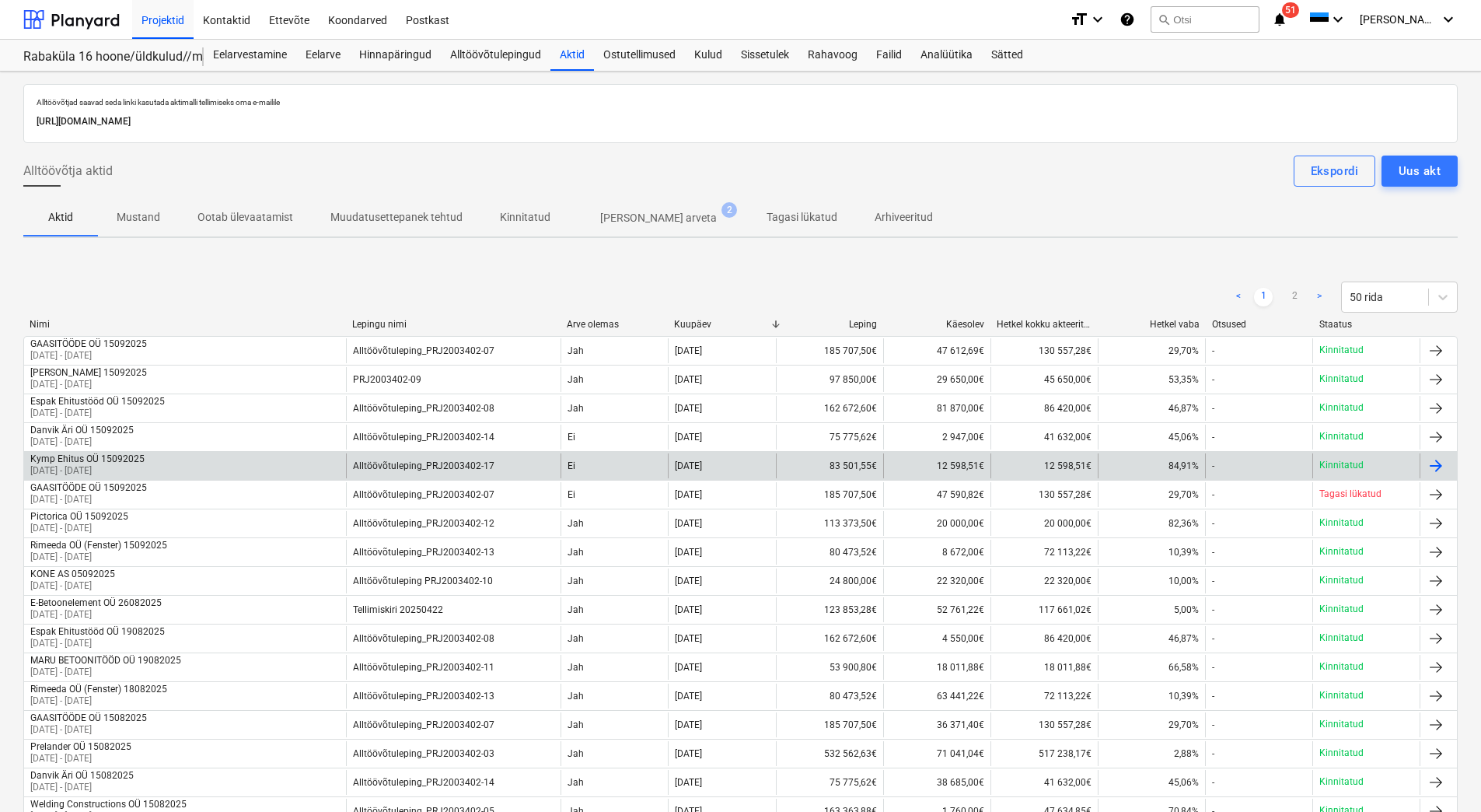
click at [158, 469] on div "Kymp Ehitus OÜ 15092025 18 Aug 2025 - 16 Sep 2025" at bounding box center [185, 465] width 322 height 25
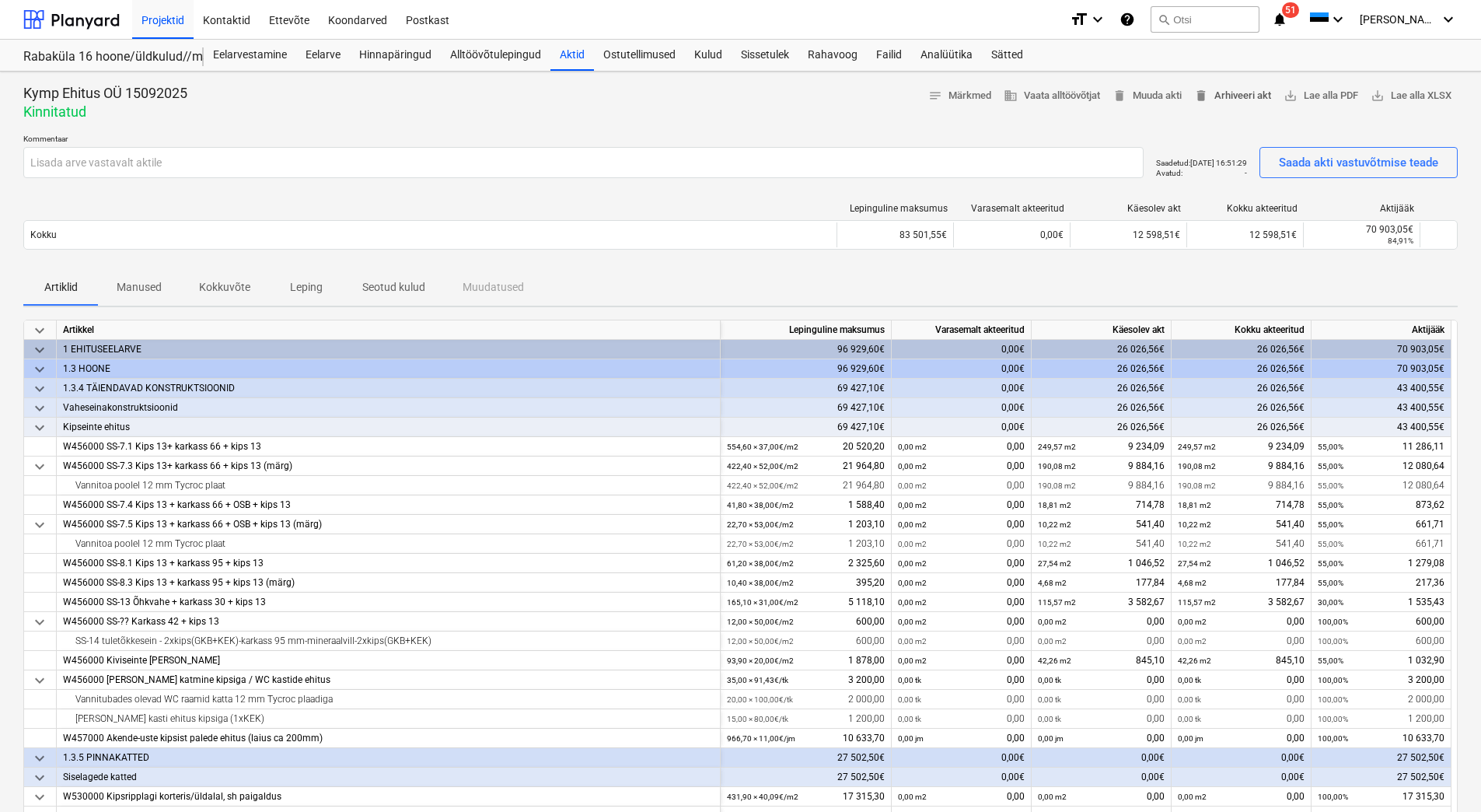
click at [1241, 102] on span "delete Arhiveeri akt" at bounding box center [1233, 96] width 77 height 18
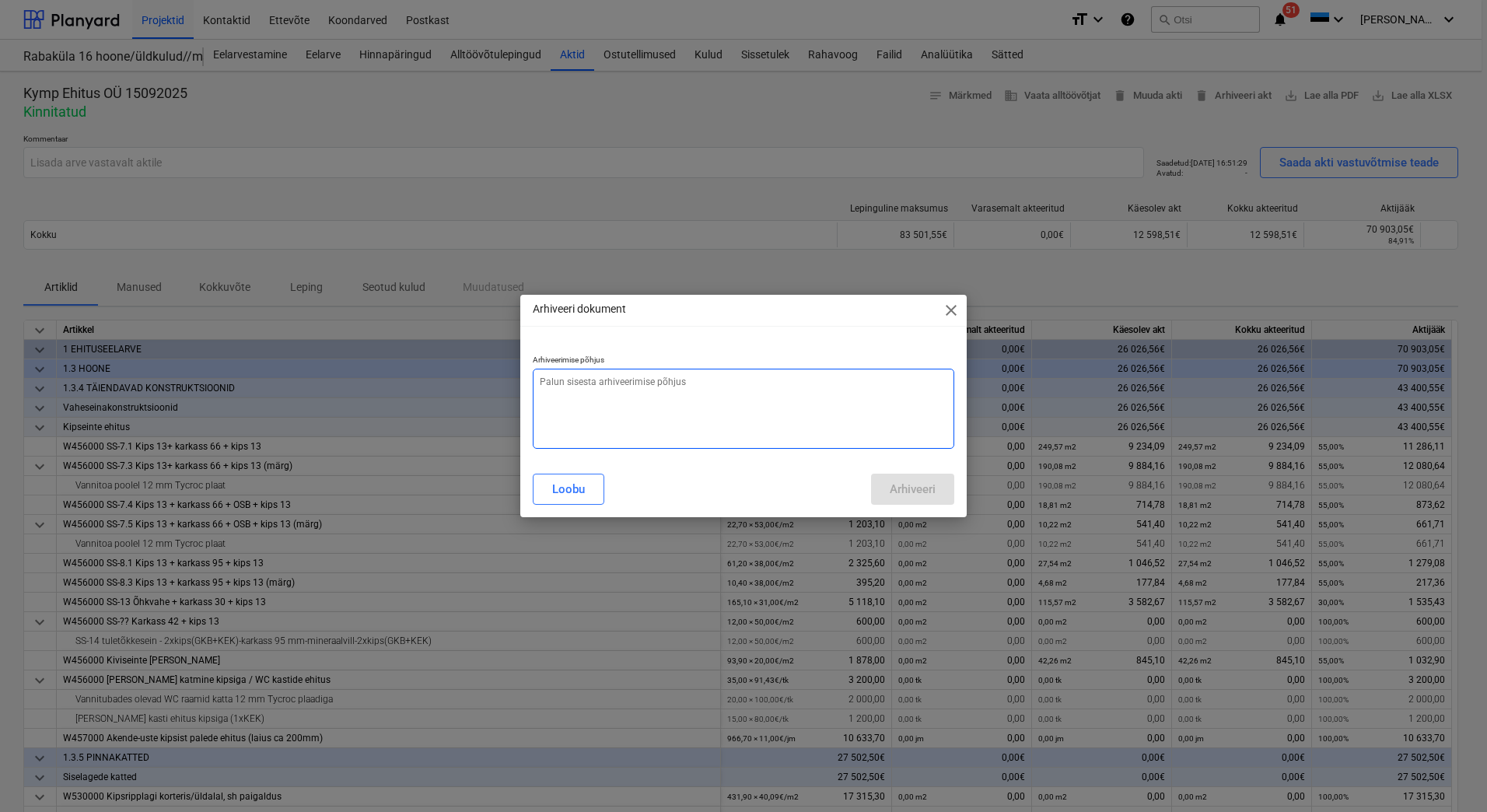
click at [674, 411] on textarea at bounding box center [743, 409] width 422 height 80
type textarea "x"
type textarea "K"
type textarea "x"
type textarea "Kä"
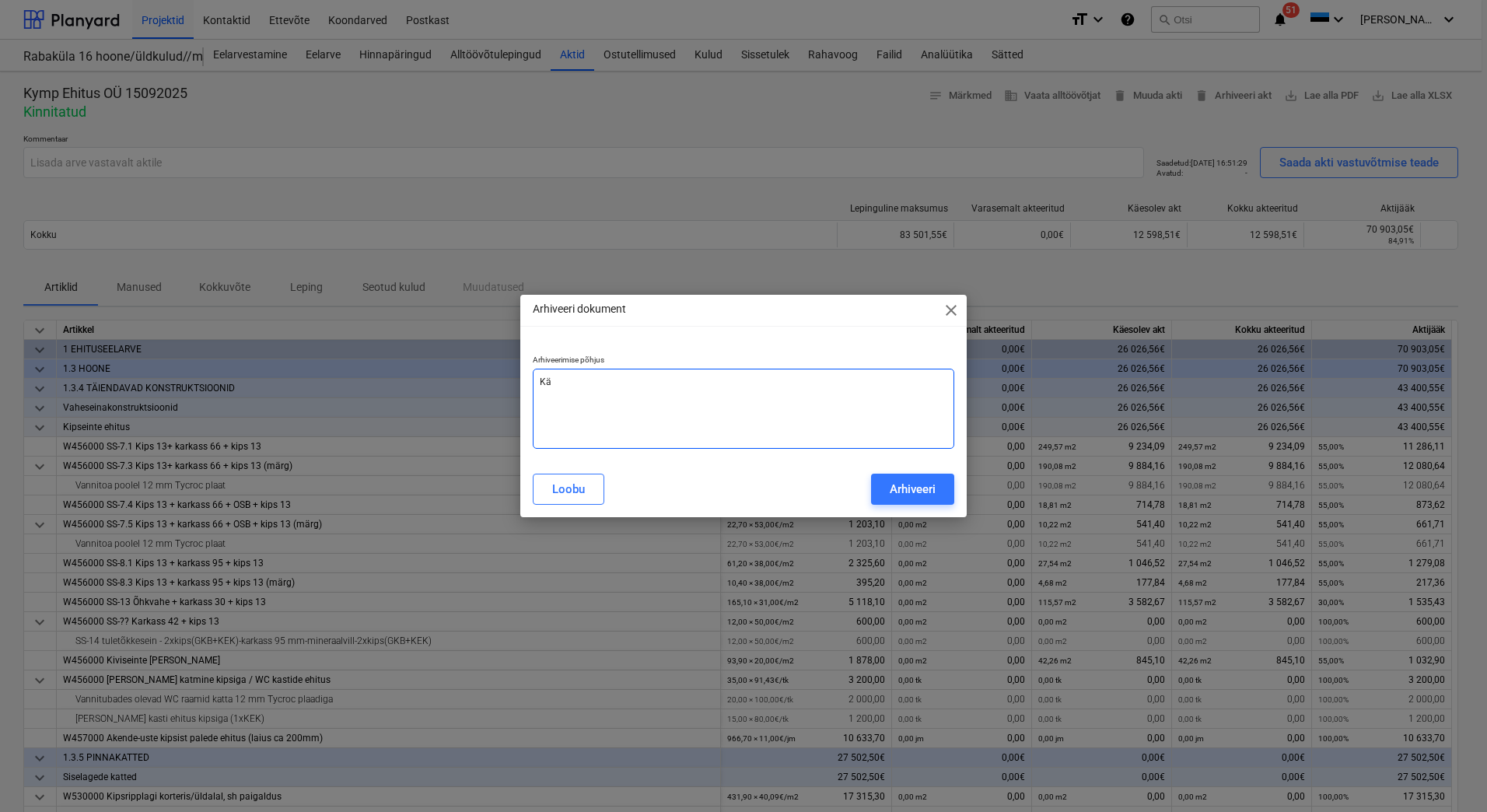
type textarea "x"
type textarea "Käi"
type textarea "x"
type textarea "Käib"
type textarea "x"
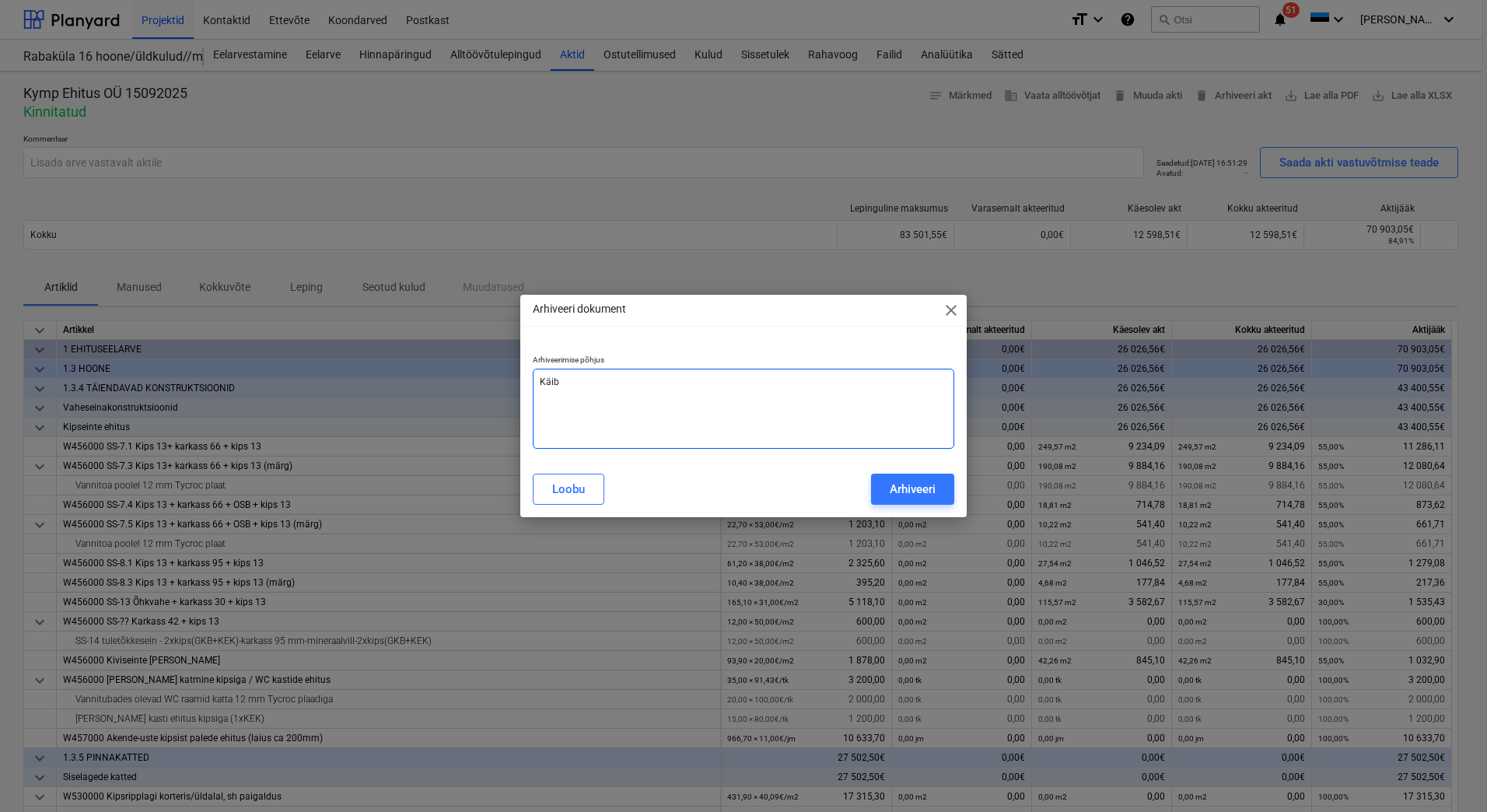
type textarea "Käibe"
type textarea "x"
type textarea "Käibem"
type textarea "x"
type textarea "Käibema"
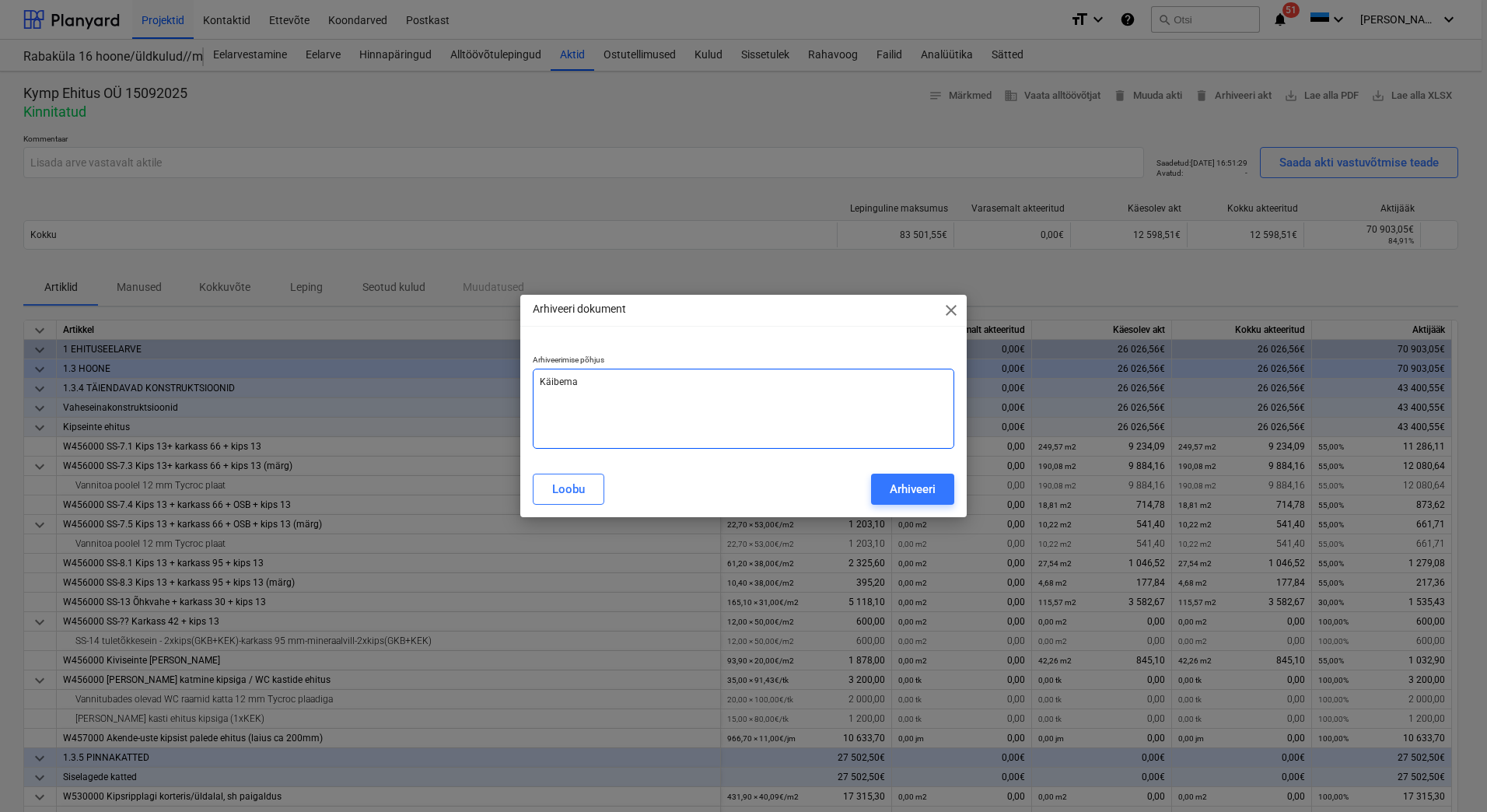
type textarea "x"
type textarea "Käibemak"
type textarea "x"
type textarea "Käibemaks"
type textarea "x"
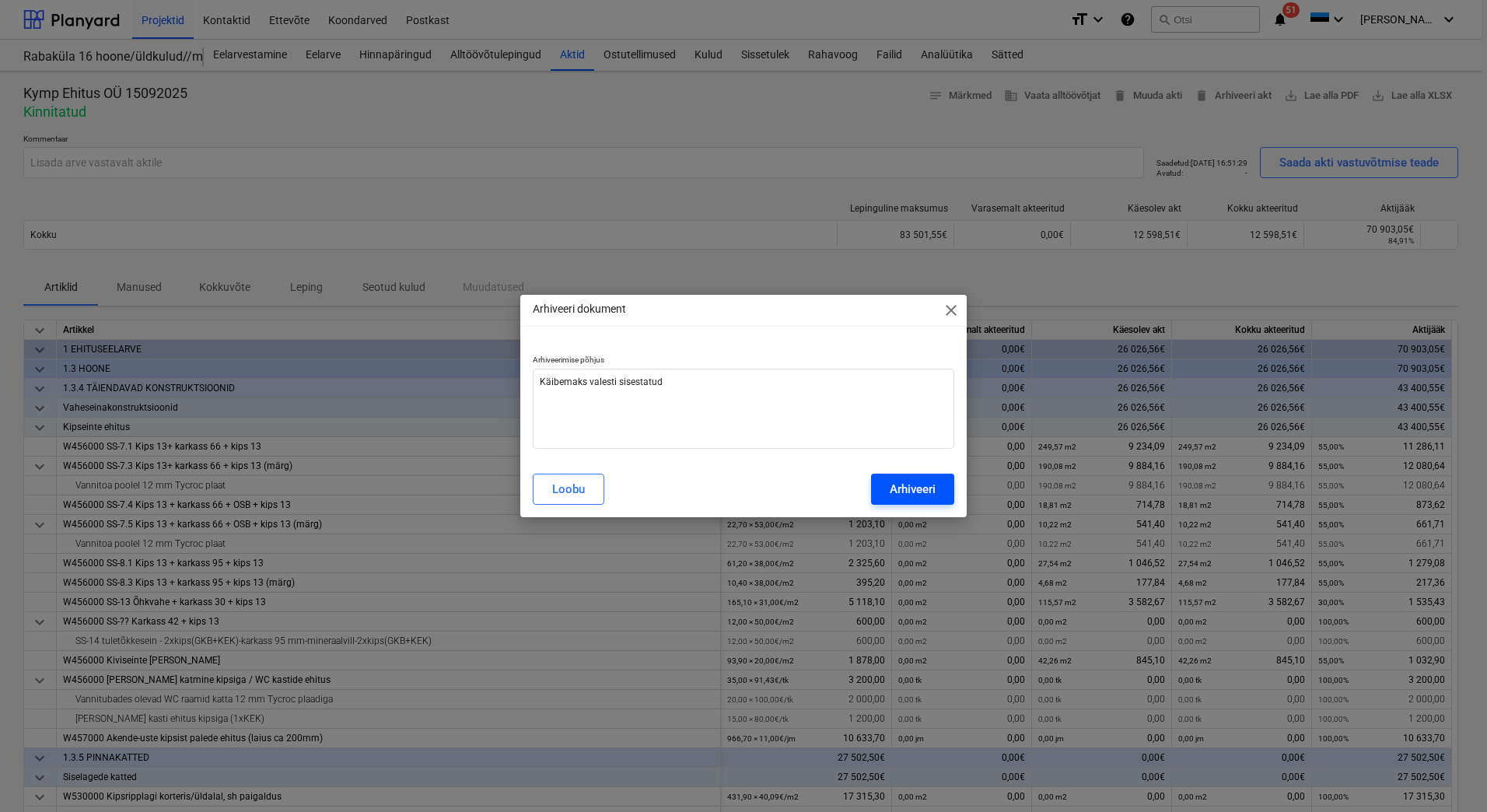
click at [897, 485] on div "Arhiveeri" at bounding box center [913, 489] width 46 height 20
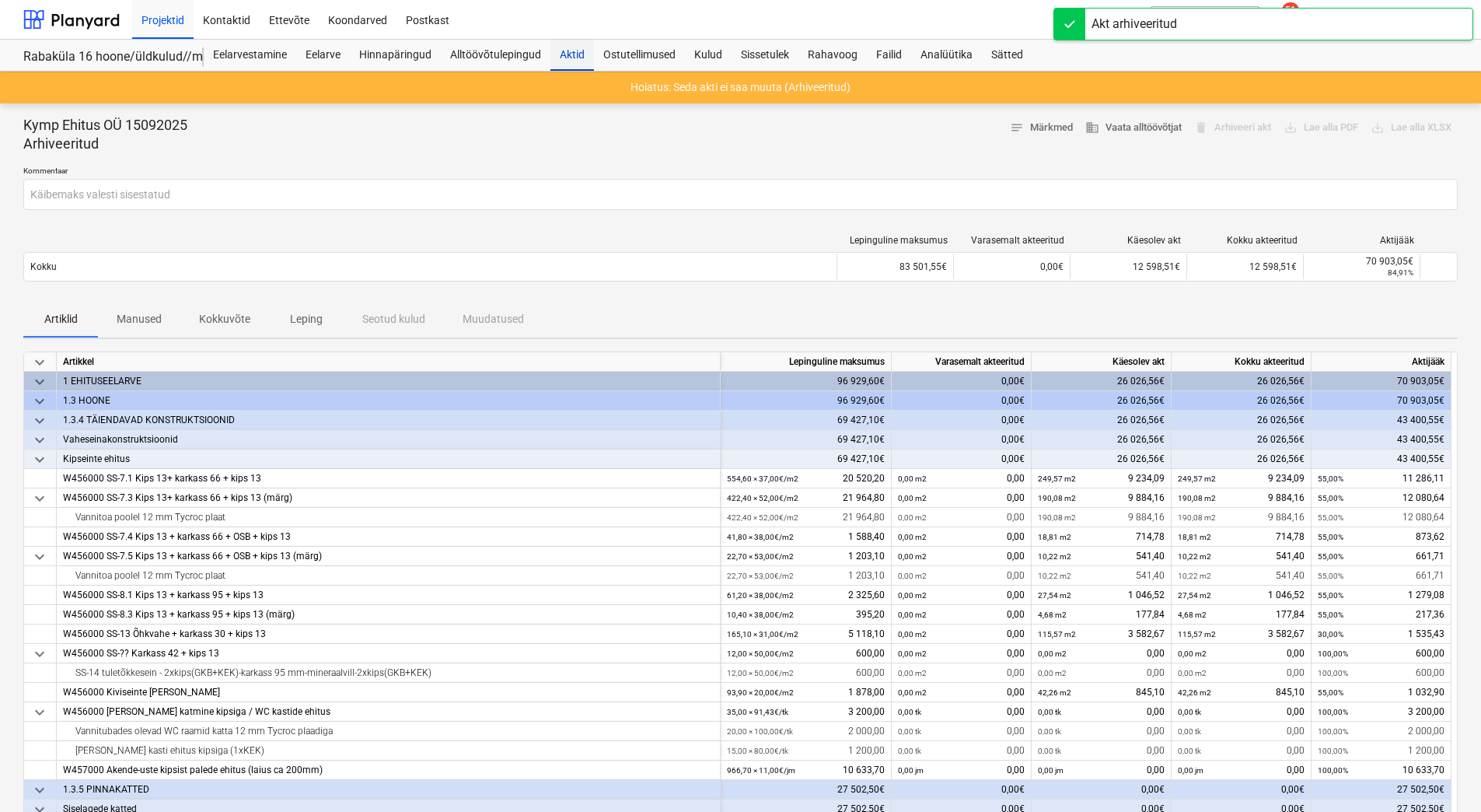
click at [571, 55] on div "Aktid" at bounding box center [572, 54] width 43 height 31
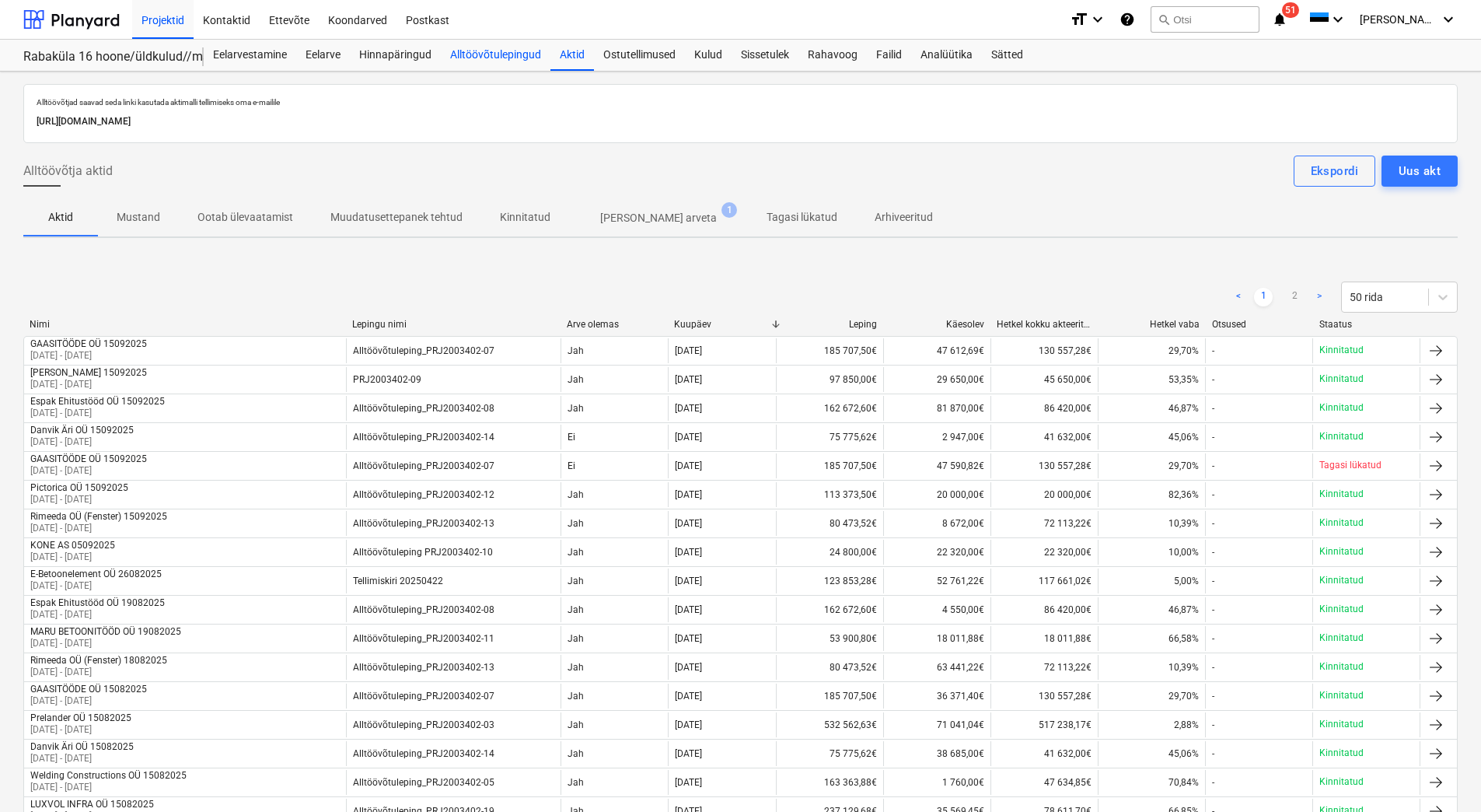
click at [493, 51] on div "Alltöövõtulepingud" at bounding box center [496, 54] width 109 height 31
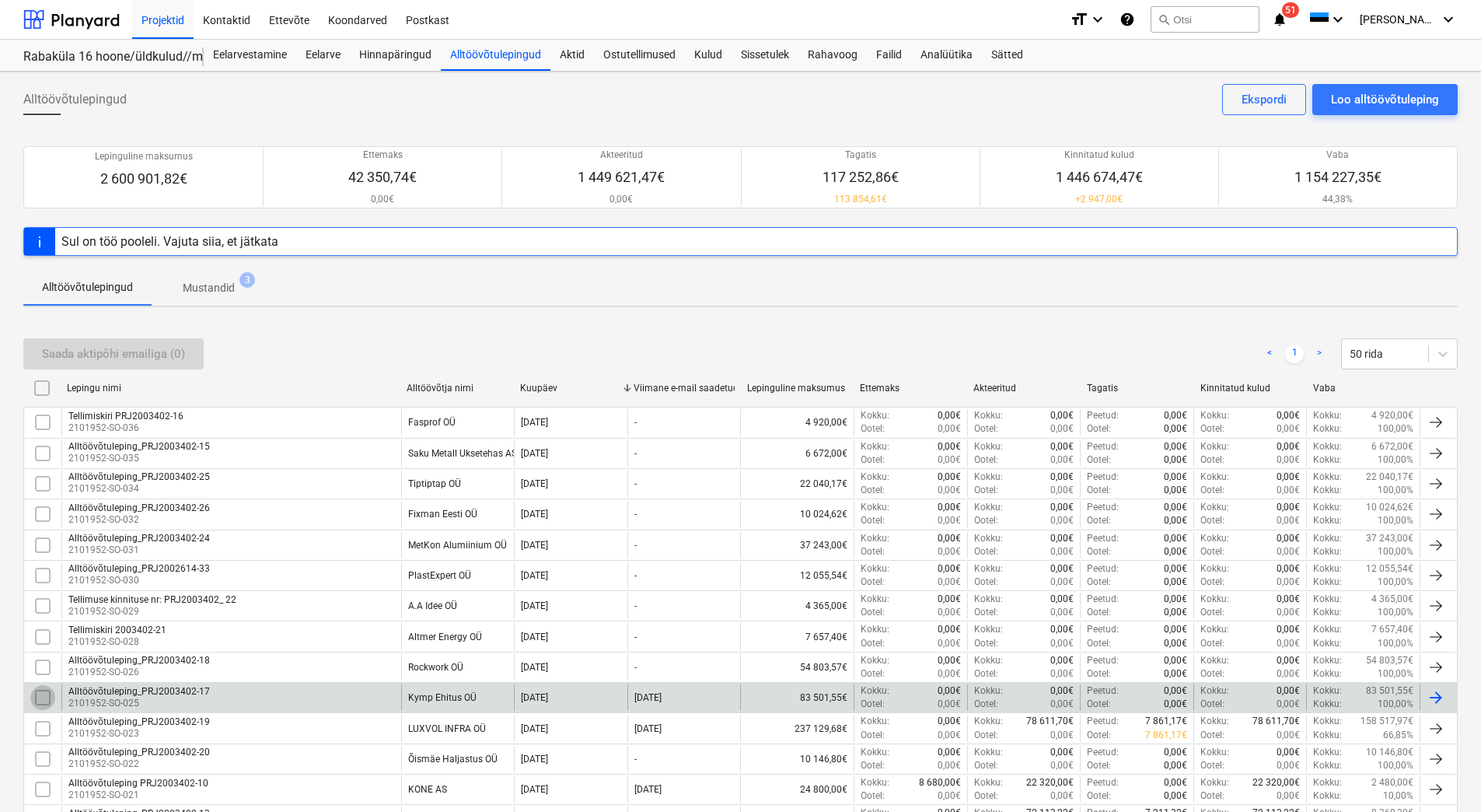
click at [45, 695] on input "checkbox" at bounding box center [43, 698] width 25 height 25
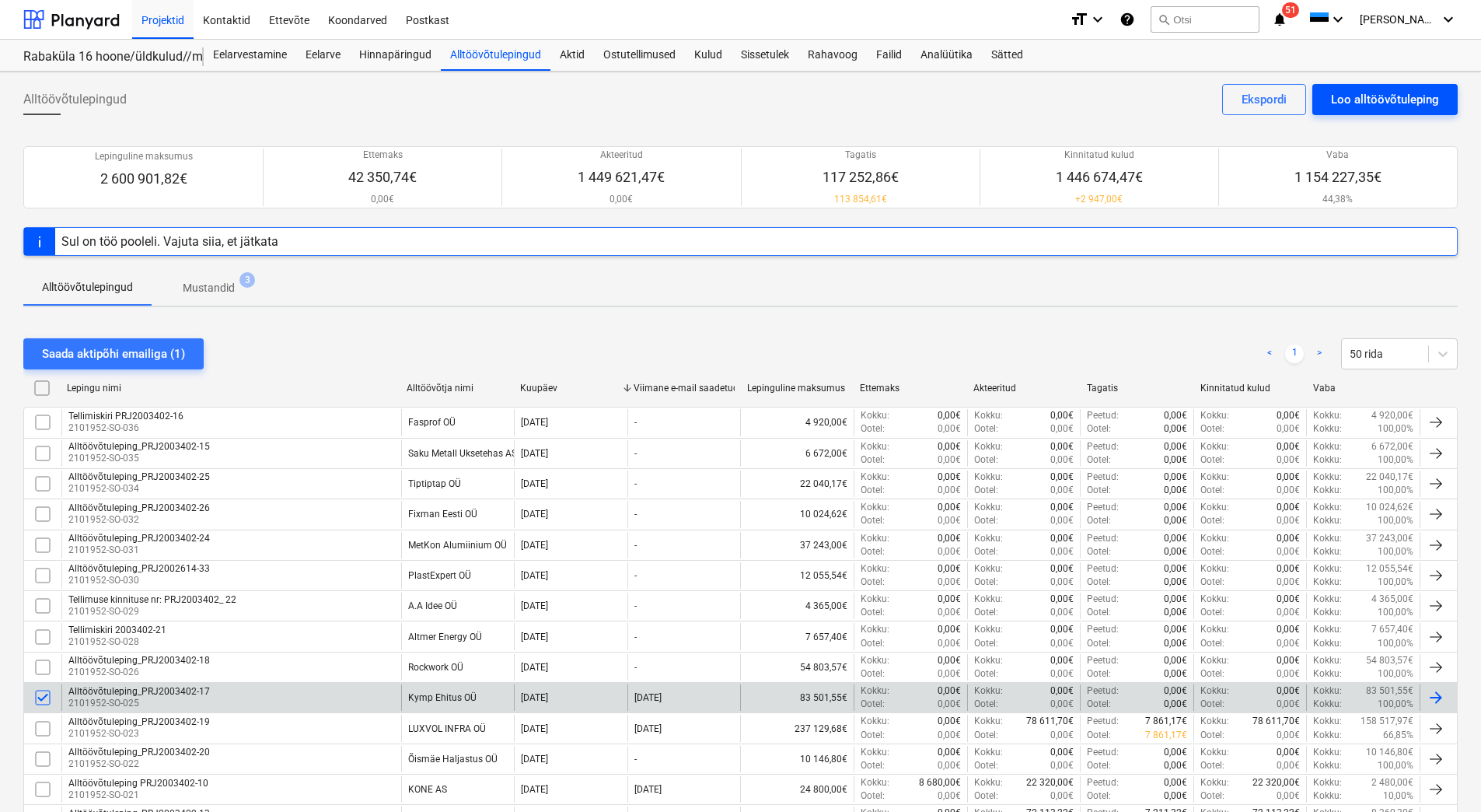
click at [1361, 91] on div "Loo alltöövõtuleping" at bounding box center [1385, 100] width 108 height 20
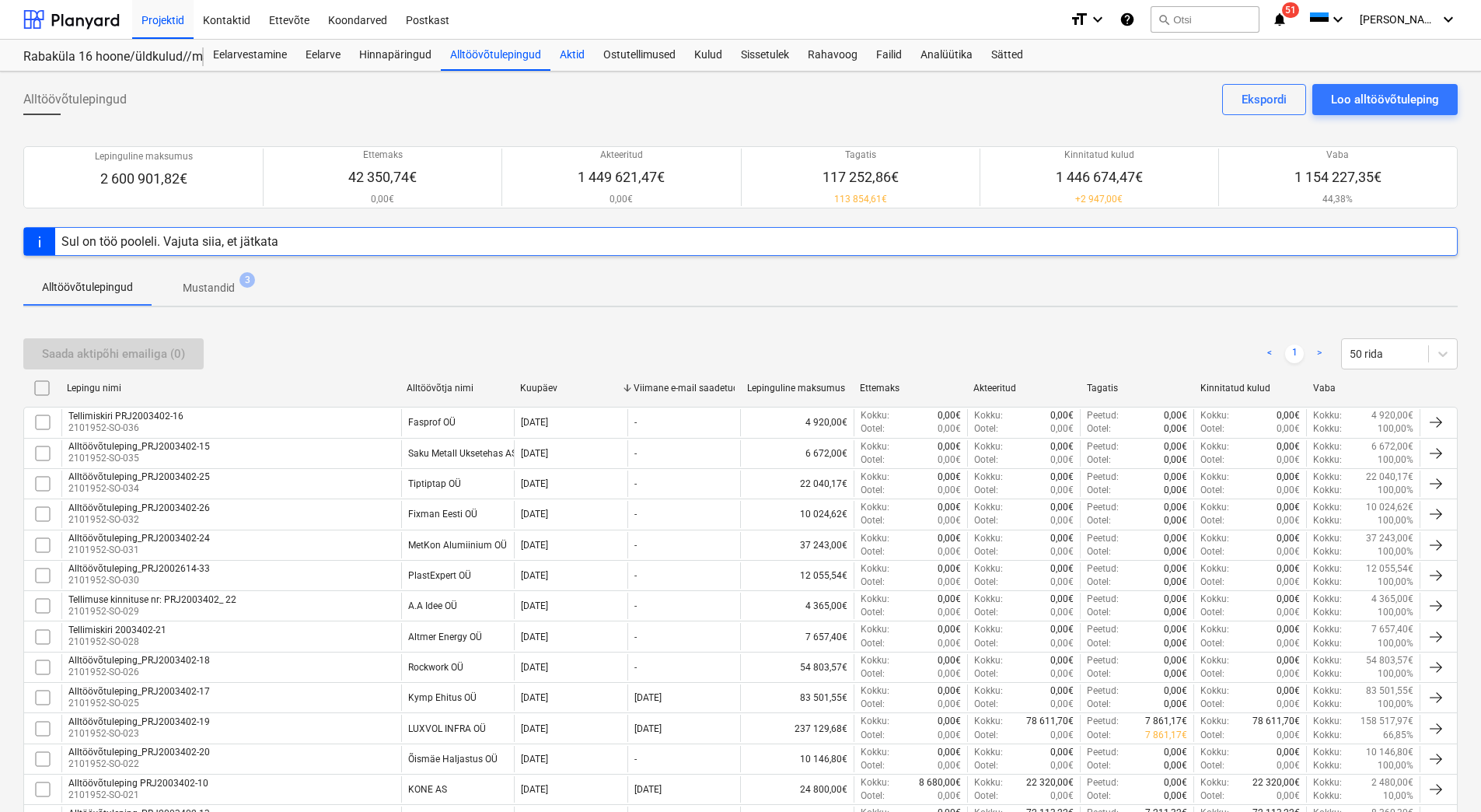
click at [577, 55] on div "Aktid" at bounding box center [572, 54] width 43 height 31
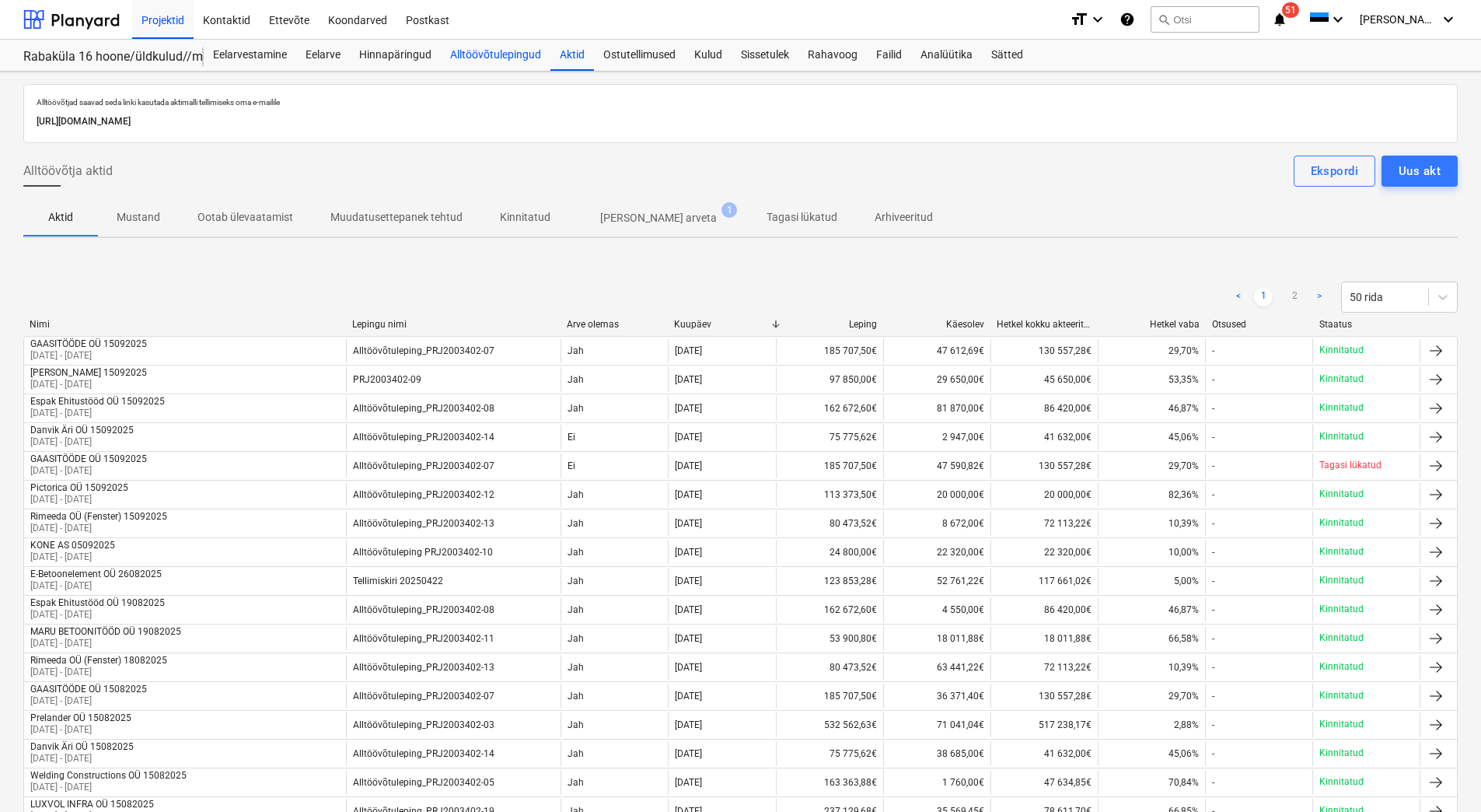
click at [462, 52] on div "Alltöövõtulepingud" at bounding box center [496, 54] width 109 height 31
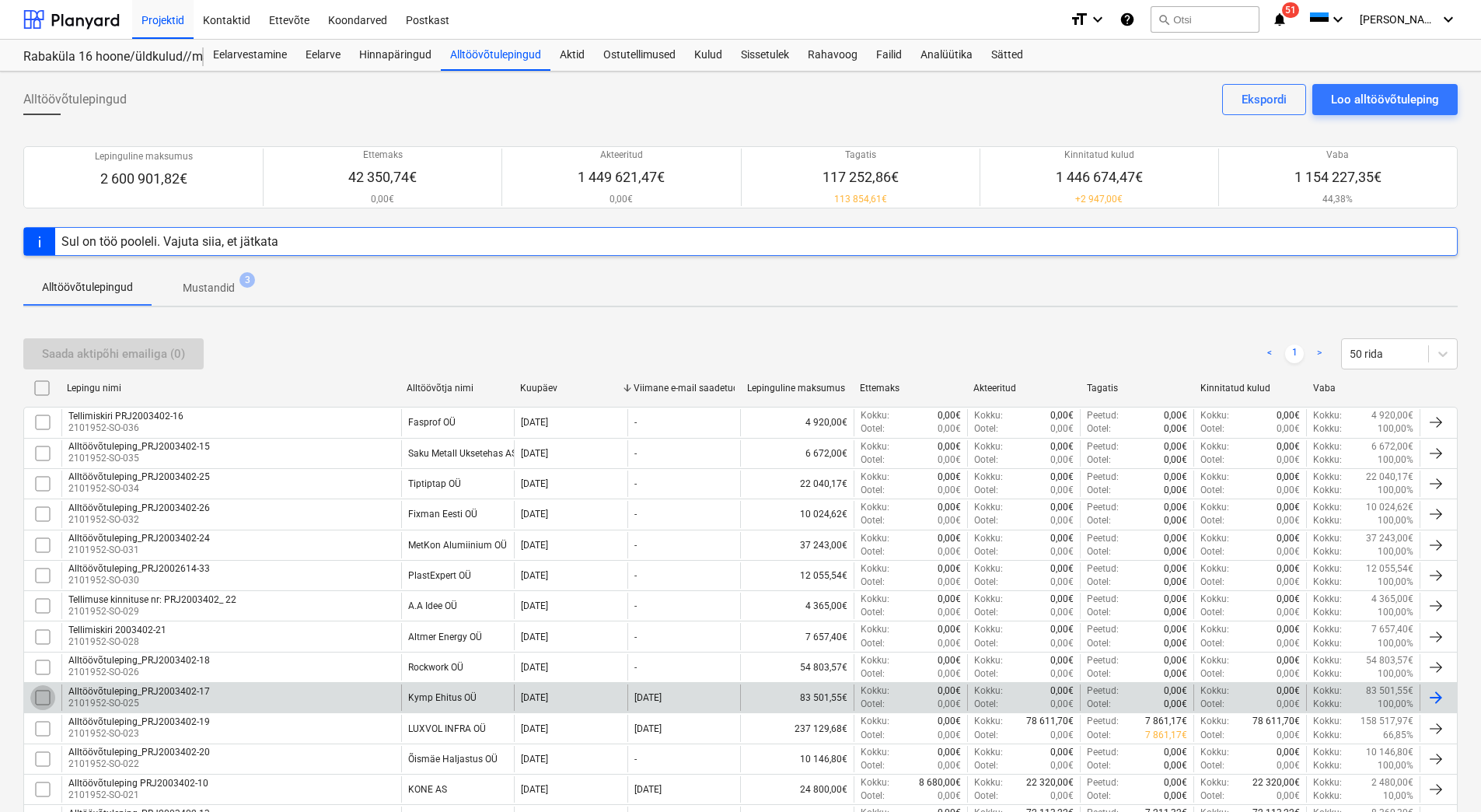
click at [40, 700] on input "checkbox" at bounding box center [43, 698] width 25 height 25
click at [151, 350] on div "Saada aktipõhi emailiga (1)" at bounding box center [113, 354] width 143 height 20
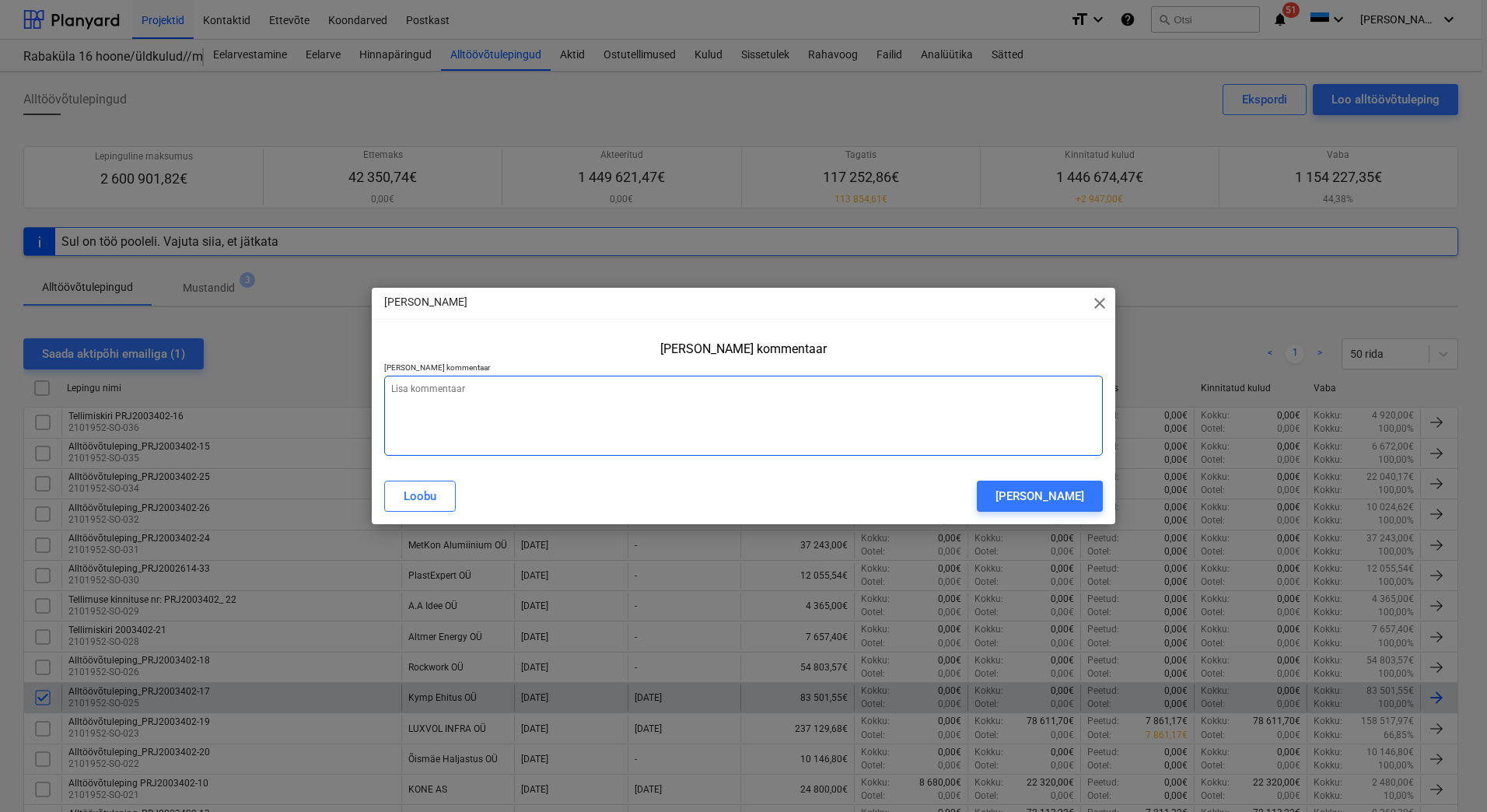
click at [567, 420] on textarea at bounding box center [744, 416] width 719 height 80
click at [1085, 506] on button "Saada sõnum" at bounding box center [1040, 495] width 126 height 31
